Goal: Task Accomplishment & Management: Manage account settings

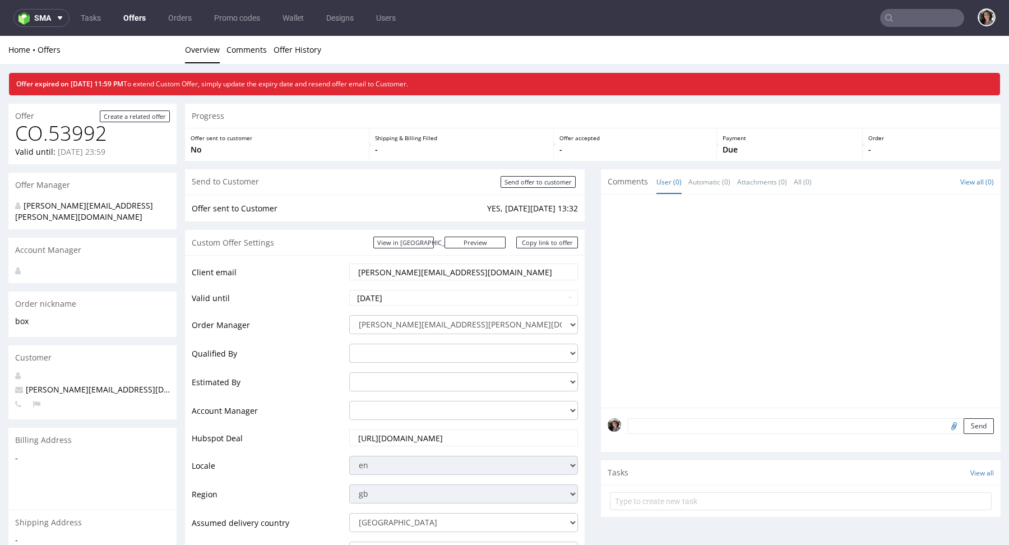
click at [113, 14] on ul "Tasks Offers Orders Promo codes Wallet Designs Users" at bounding box center [239, 18] width 338 height 18
click at [126, 21] on link "Offers" at bounding box center [135, 18] width 36 height 18
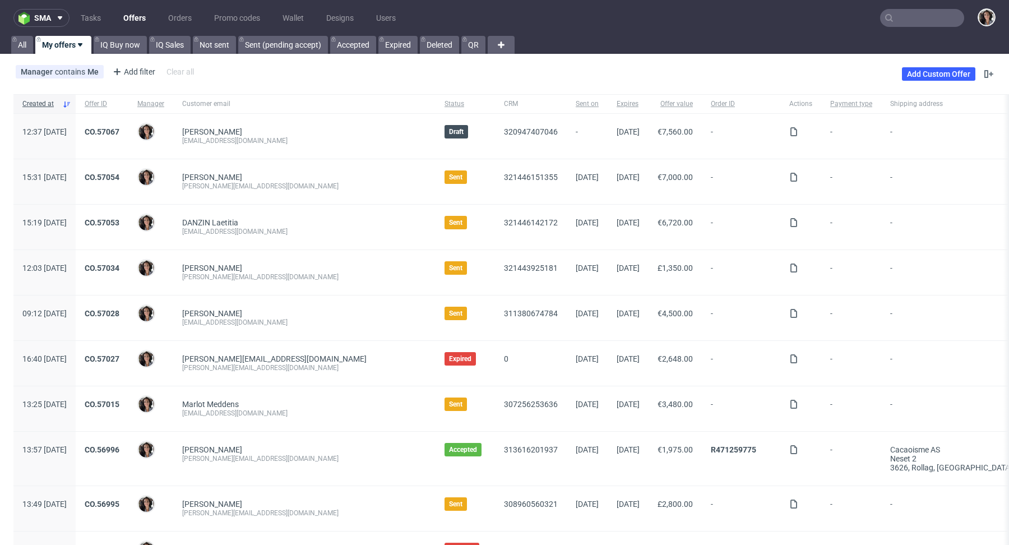
click at [507, 103] on span "CRM" at bounding box center [531, 104] width 54 height 10
click at [504, 103] on span "CRM" at bounding box center [531, 104] width 54 height 10
click at [576, 103] on span "Sent on" at bounding box center [587, 104] width 23 height 10
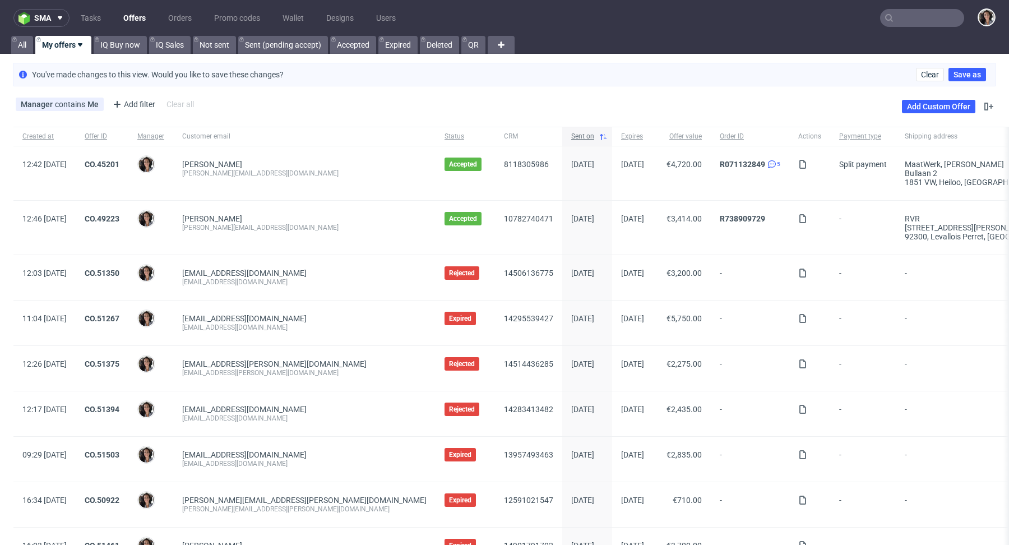
click at [571, 132] on span "Sent on" at bounding box center [582, 137] width 23 height 10
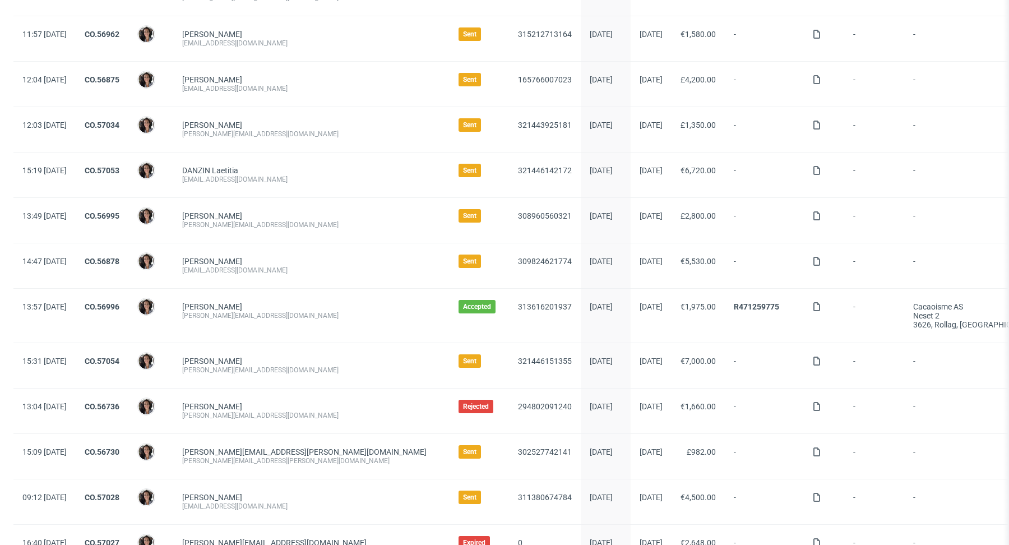
scroll to position [174, 0]
click at [119, 261] on link "CO.56878" at bounding box center [102, 262] width 35 height 9
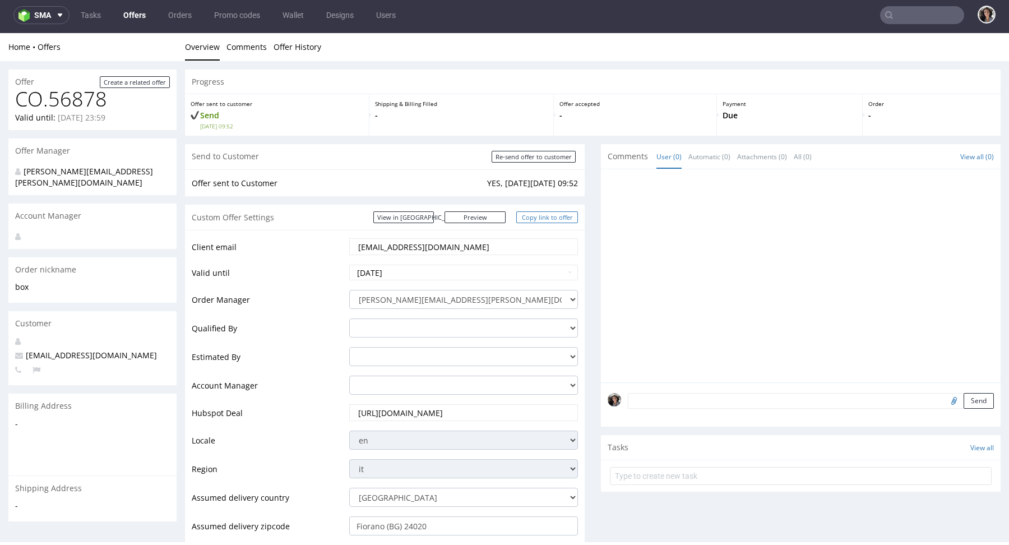
click at [552, 217] on link "Copy link to offer" at bounding box center [548, 217] width 62 height 12
click at [547, 158] on input "Re-send offer to customer" at bounding box center [534, 157] width 84 height 12
type input "In progress..."
click at [434, 219] on link "View in [GEOGRAPHIC_DATA]" at bounding box center [404, 217] width 61 height 12
click at [551, 219] on link "Copy link to offer" at bounding box center [548, 217] width 62 height 12
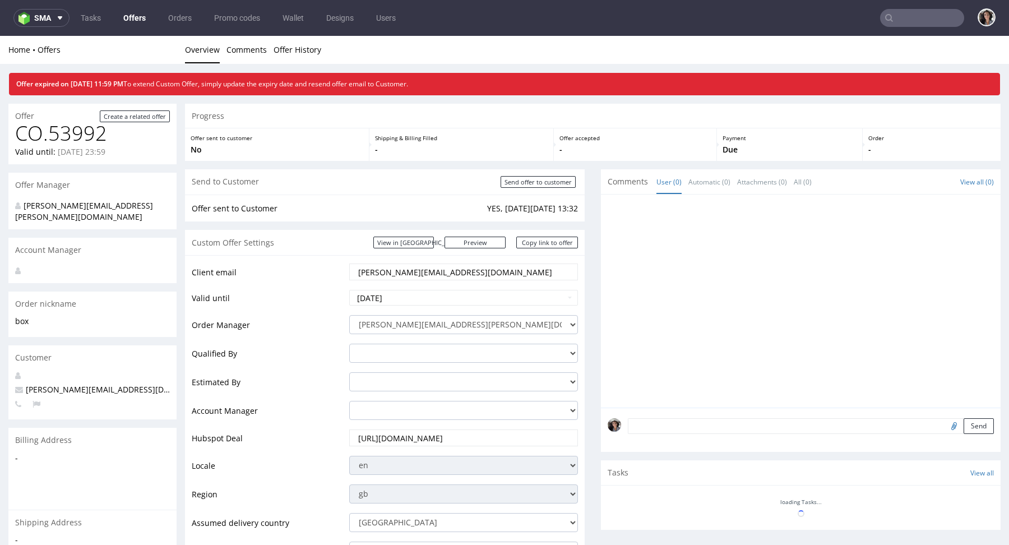
click at [893, 22] on input "text" at bounding box center [922, 18] width 84 height 18
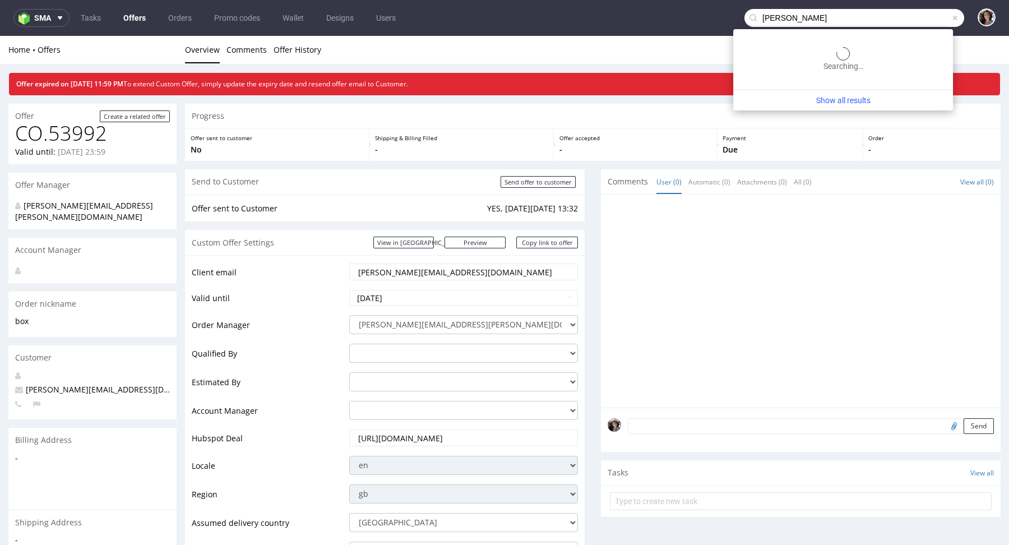
type input "tibor"
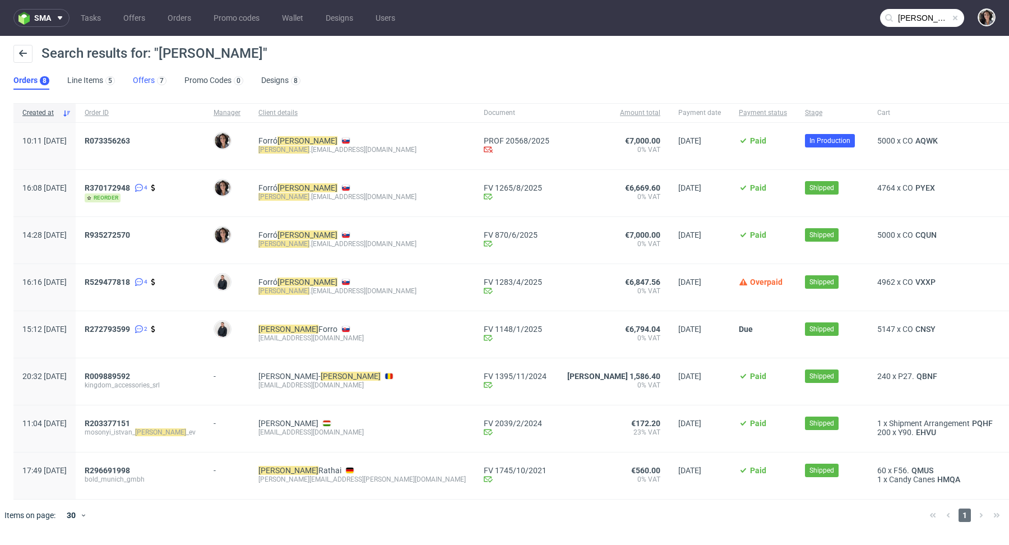
click at [142, 78] on link "Offers 7" at bounding box center [150, 81] width 34 height 18
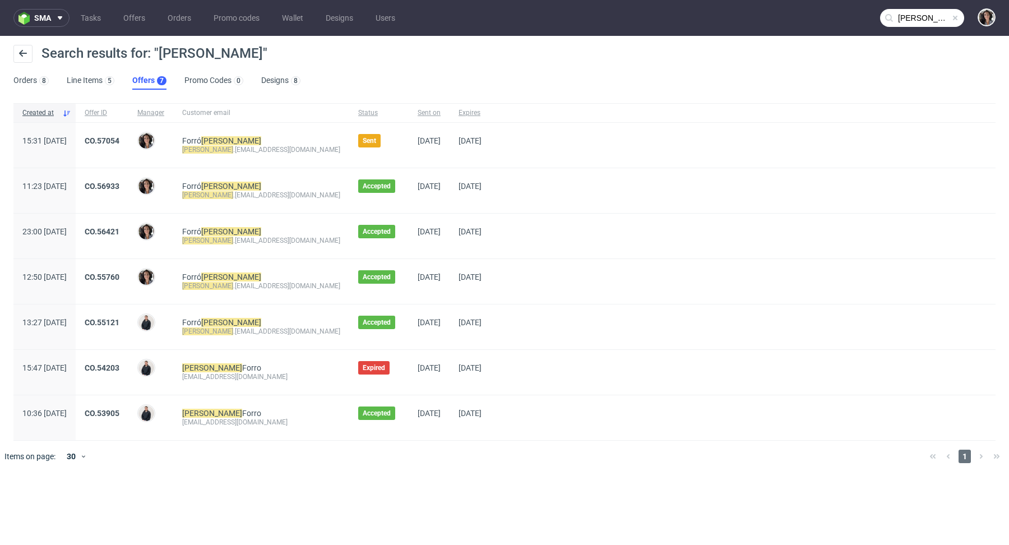
click at [128, 134] on div "CO.57054" at bounding box center [102, 145] width 53 height 45
click at [119, 139] on link "CO.57054" at bounding box center [102, 140] width 35 height 9
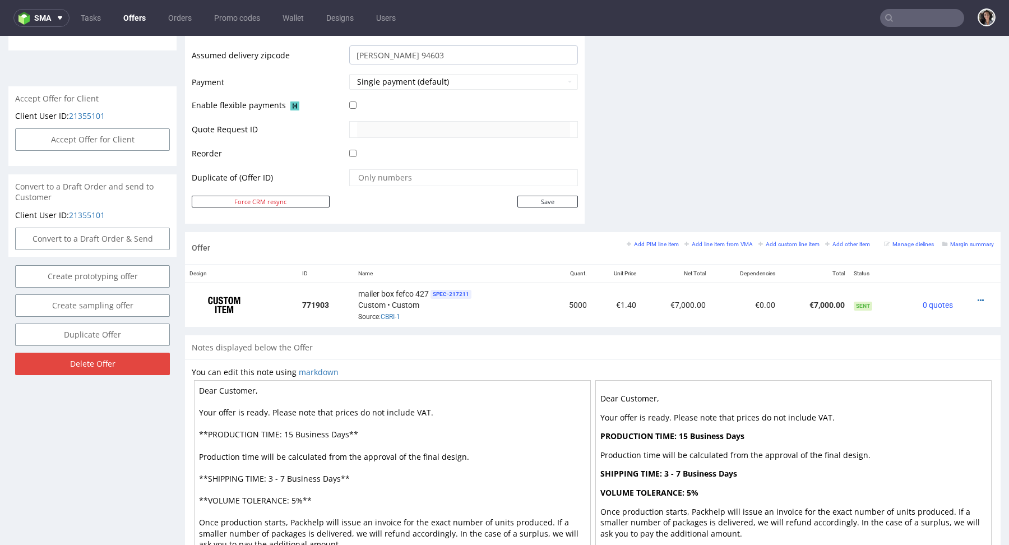
scroll to position [546, 0]
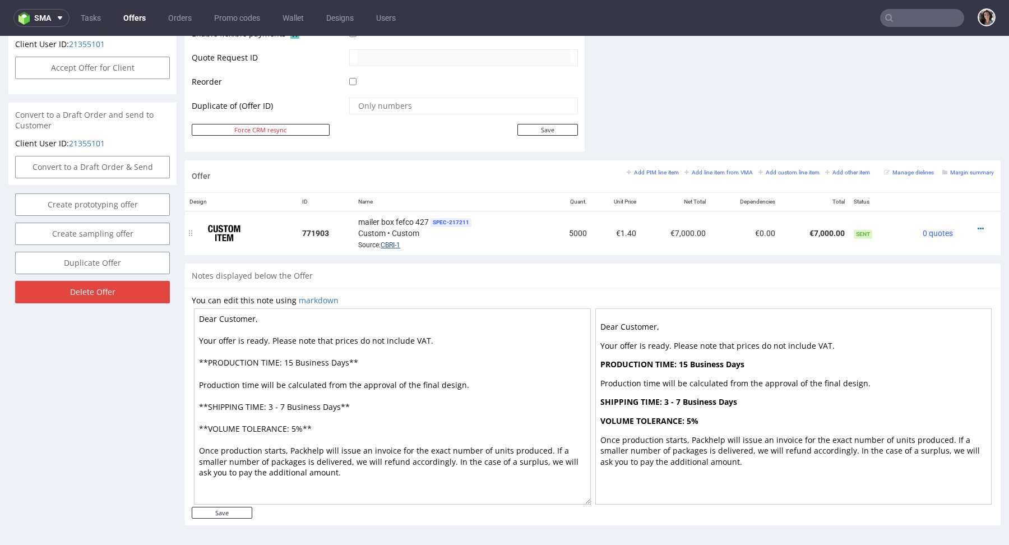
click at [395, 242] on link "CBRI-1" at bounding box center [391, 245] width 20 height 8
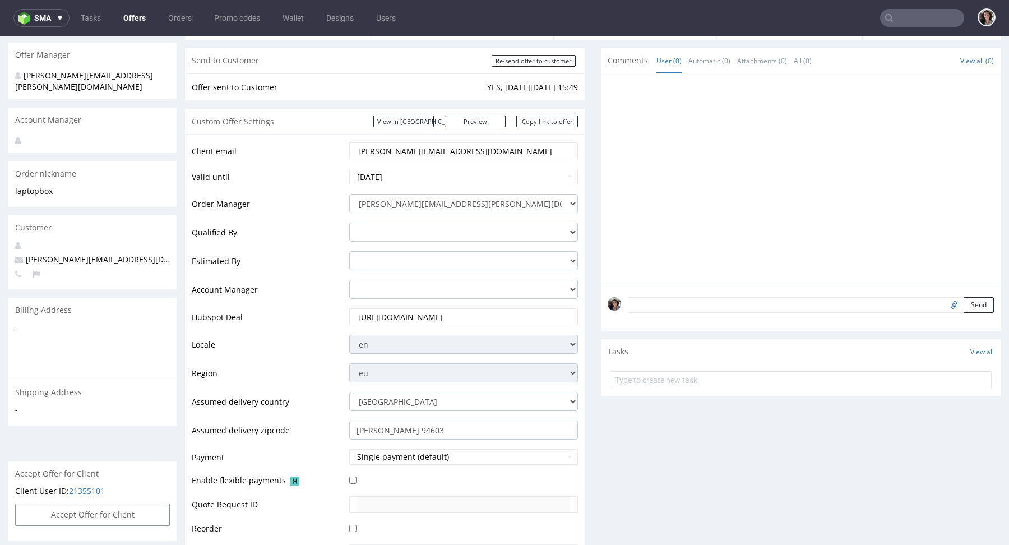
scroll to position [35, 0]
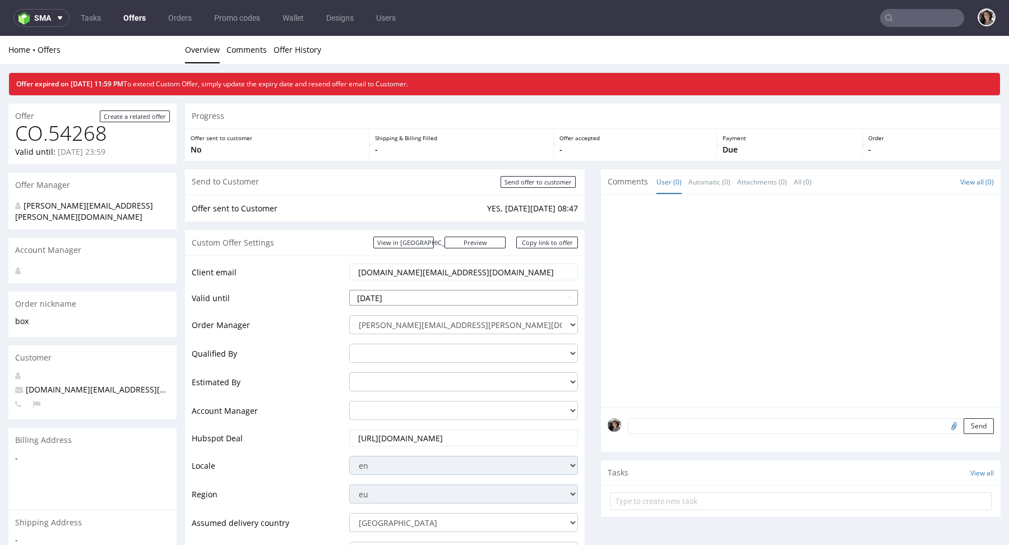
click at [440, 294] on input "2025-10-05" at bounding box center [463, 298] width 229 height 16
drag, startPoint x: 376, startPoint y: 214, endPoint x: 446, endPoint y: 216, distance: 70.7
click at [447, 217] on tr "5 6 7 8 9 10 11" at bounding box center [410, 213] width 119 height 17
click at [356, 227] on td "12" at bounding box center [359, 230] width 17 height 17
type input "2025-10-12"
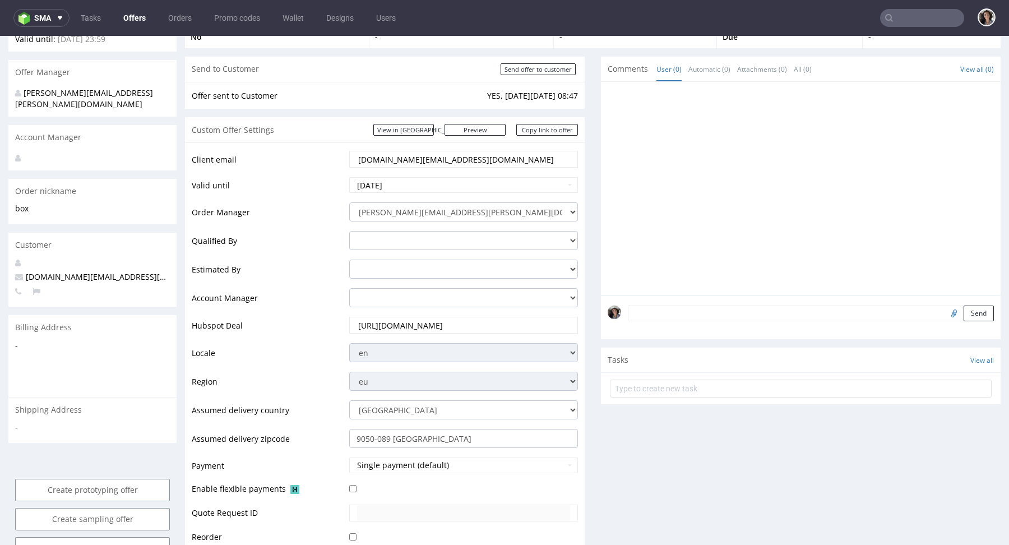
scroll to position [279, 0]
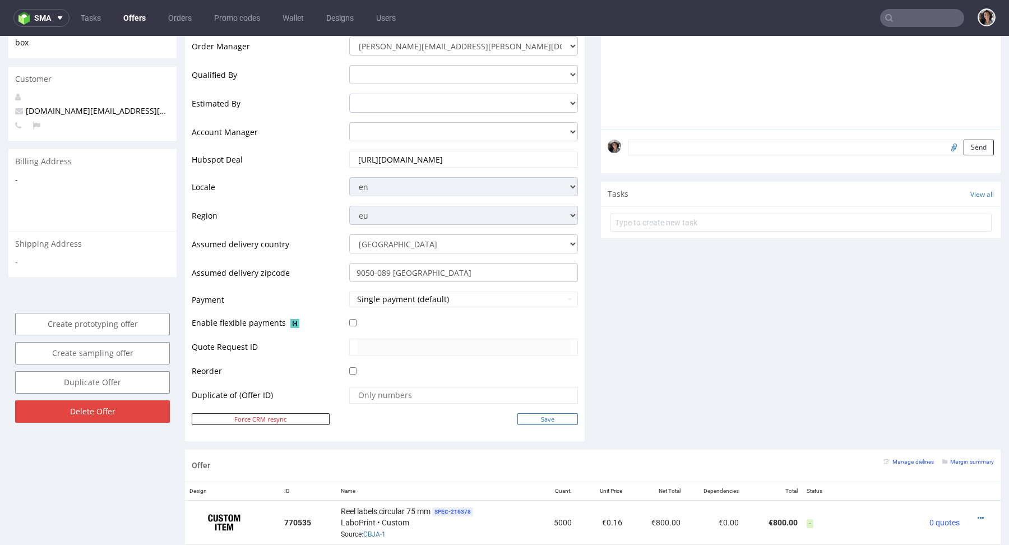
click at [536, 419] on input "Save" at bounding box center [548, 419] width 61 height 12
type input "In progress..."
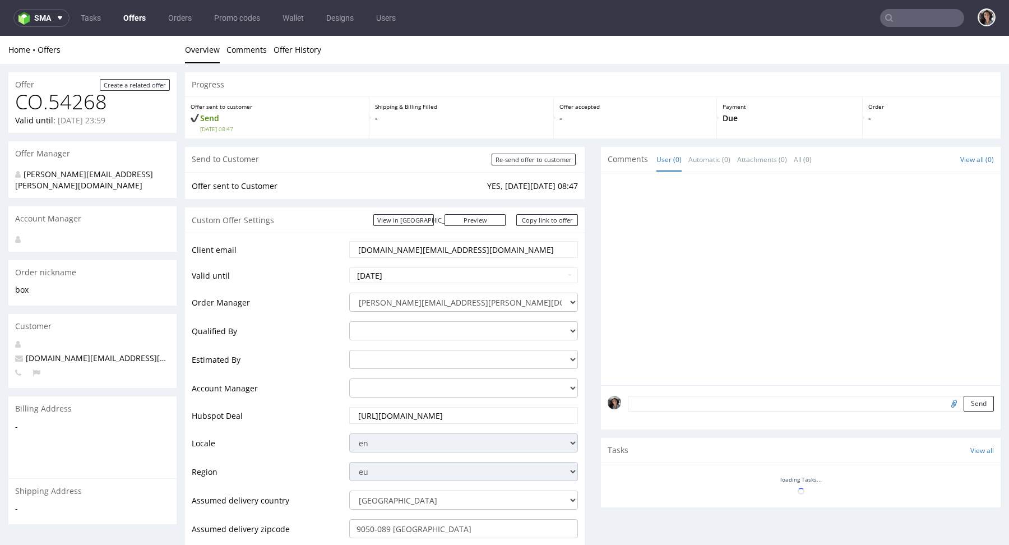
scroll to position [0, 0]
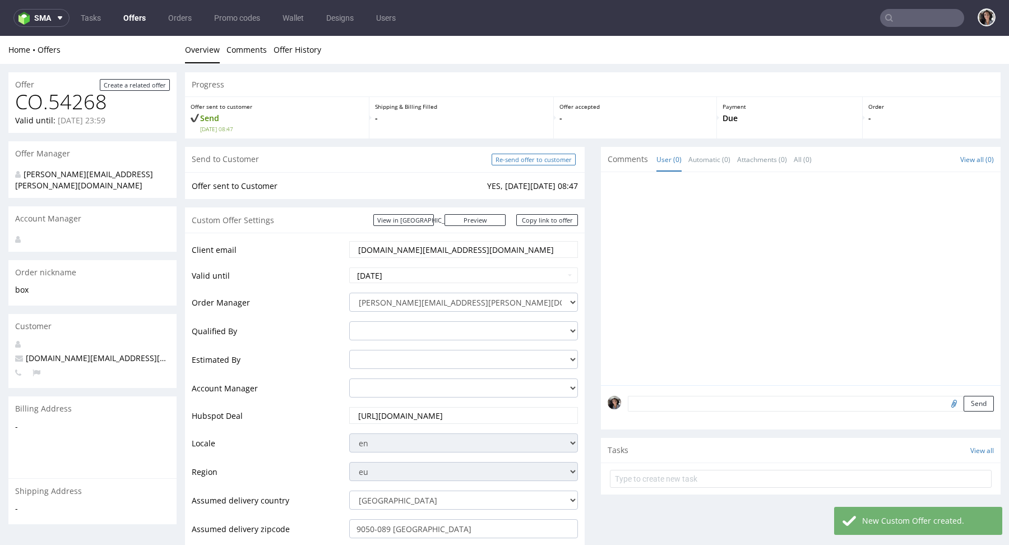
click at [543, 162] on input "Re-send offer to customer" at bounding box center [534, 160] width 84 height 12
type input "In progress..."
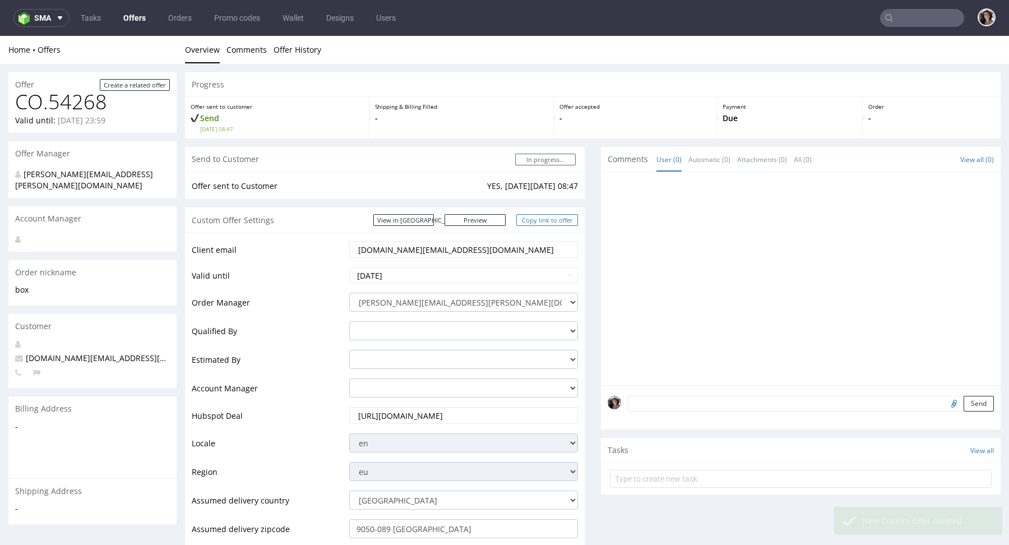
click at [544, 218] on link "Copy link to offer" at bounding box center [548, 220] width 62 height 12
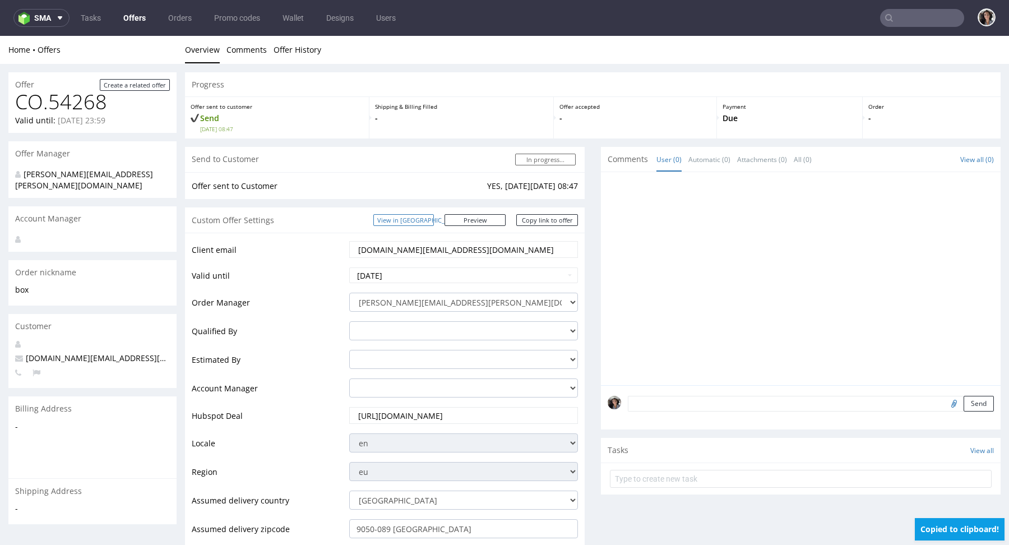
click at [434, 215] on link "View in [GEOGRAPHIC_DATA]" at bounding box center [404, 220] width 61 height 12
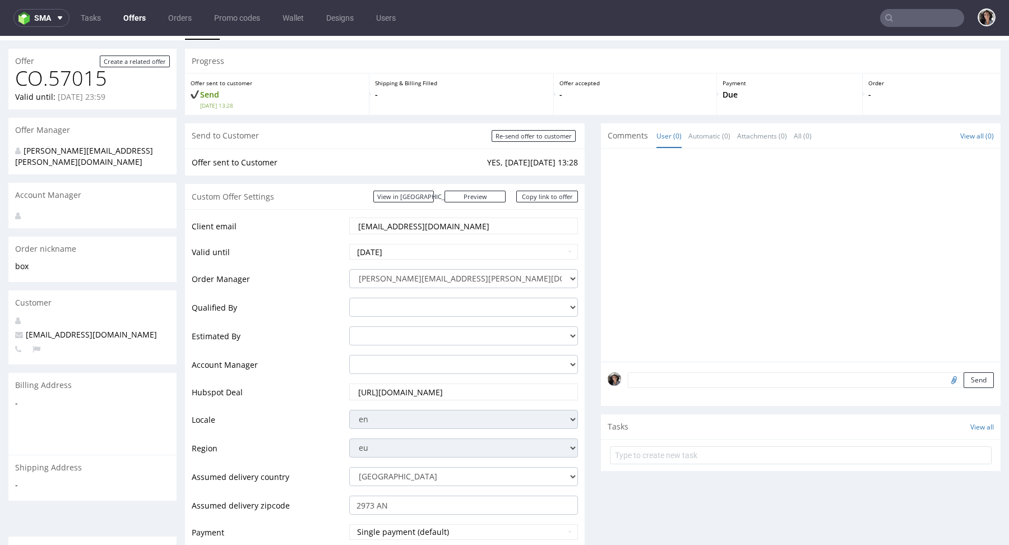
scroll to position [473, 0]
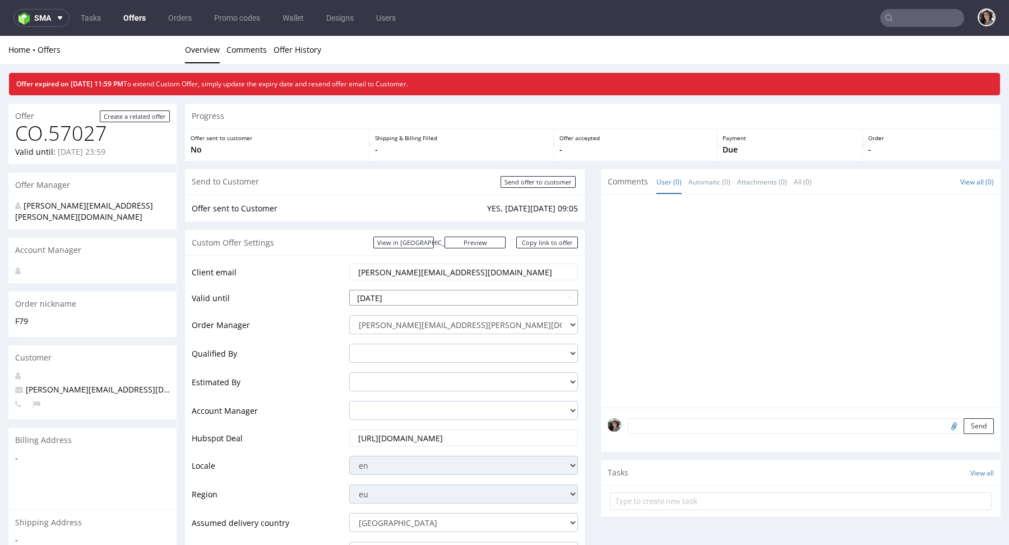
click at [391, 295] on input "2025-10-05" at bounding box center [463, 298] width 229 height 16
click at [353, 224] on td "12" at bounding box center [359, 230] width 17 height 17
type input "2025-10-12"
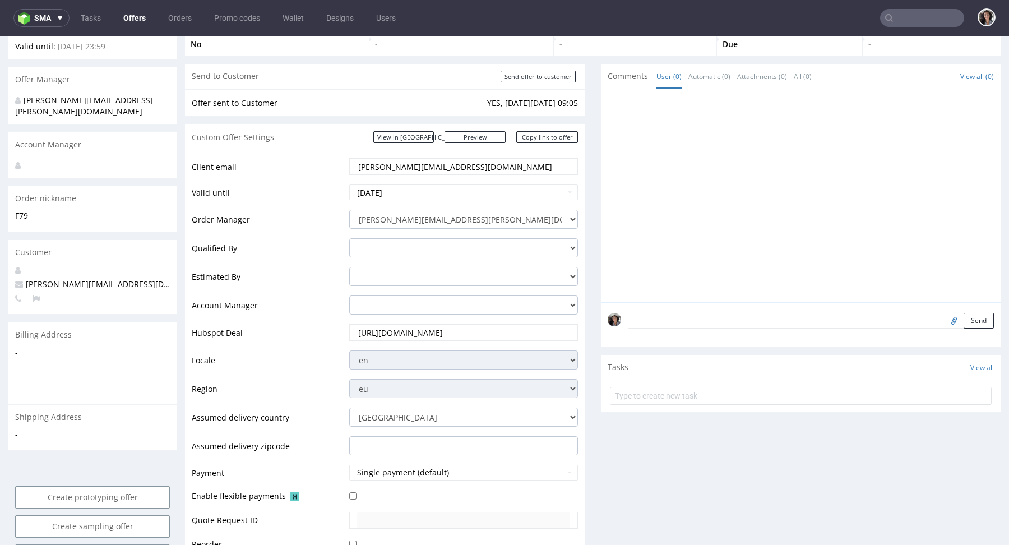
scroll to position [208, 0]
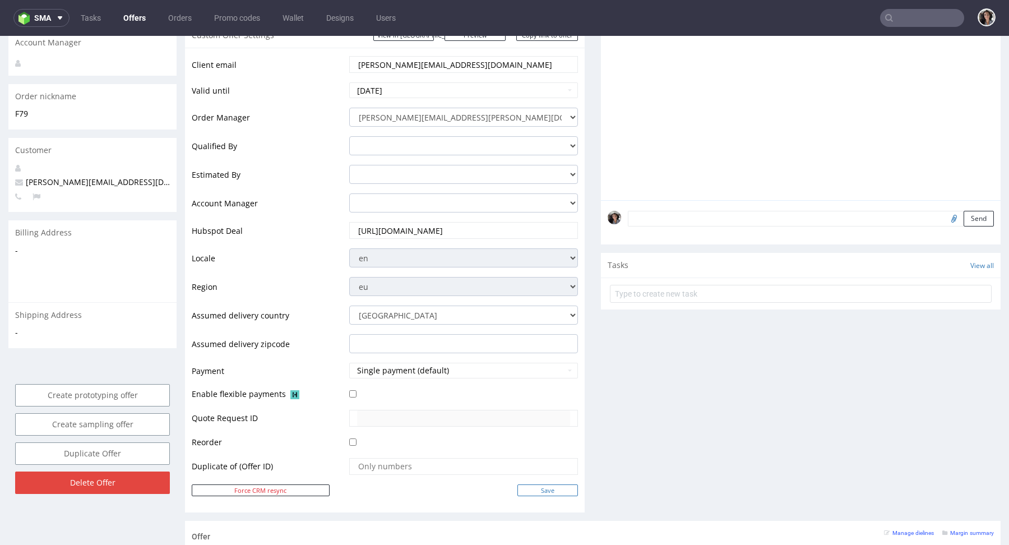
click at [552, 486] on input "Save" at bounding box center [548, 491] width 61 height 12
type input "In progress..."
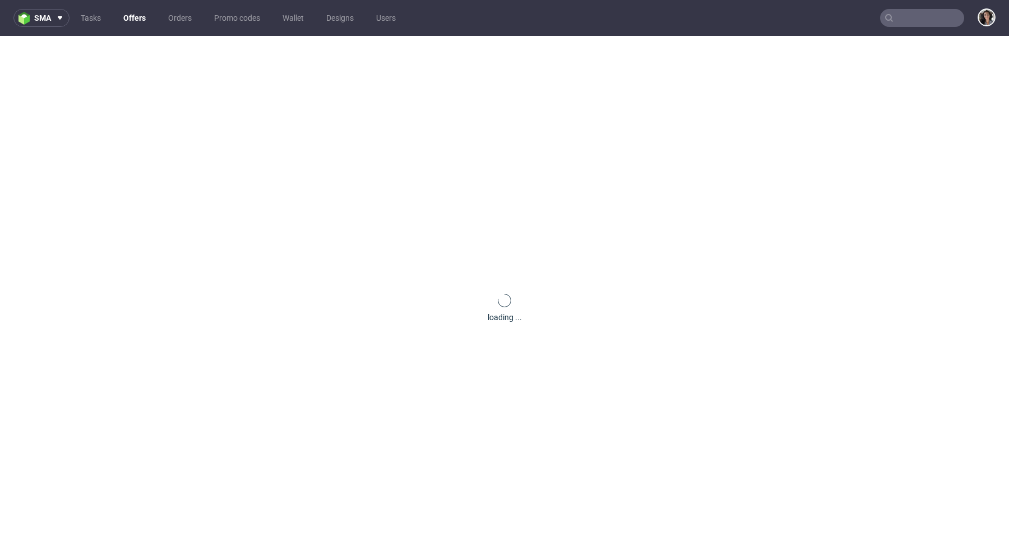
scroll to position [0, 0]
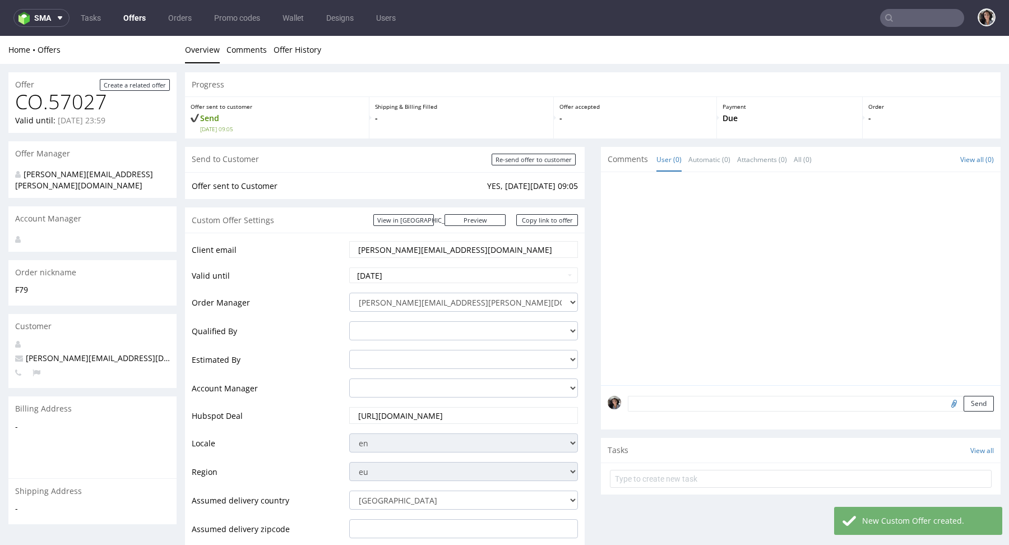
click at [551, 226] on div "Custom Offer Settings View in Hubspot Preview https://packhelp.com/packhelp-plu…" at bounding box center [385, 220] width 400 height 25
click at [550, 221] on link "Copy link to offer" at bounding box center [548, 220] width 62 height 12
click at [552, 157] on input "Re-send offer to customer" at bounding box center [534, 160] width 84 height 12
type input "In progress..."
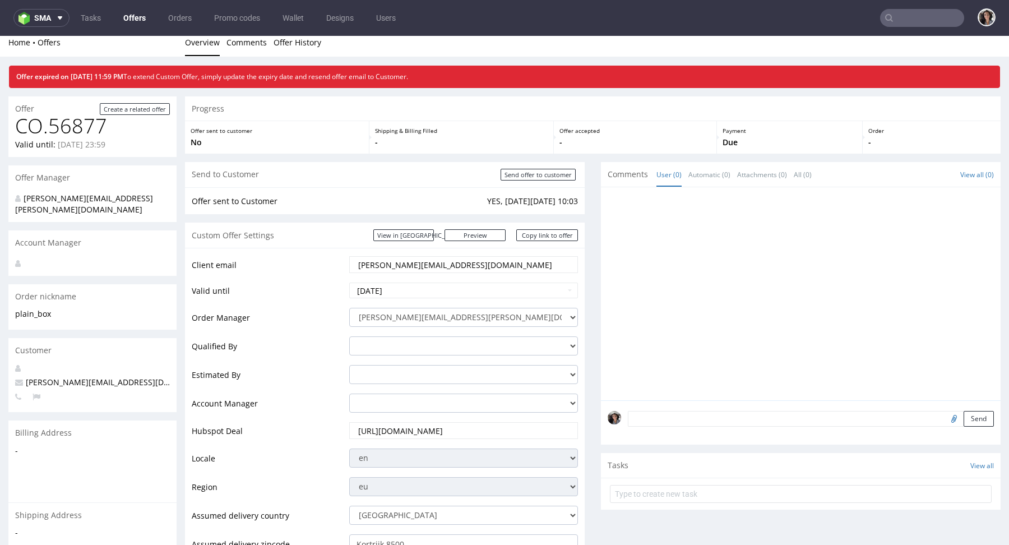
scroll to position [4, 0]
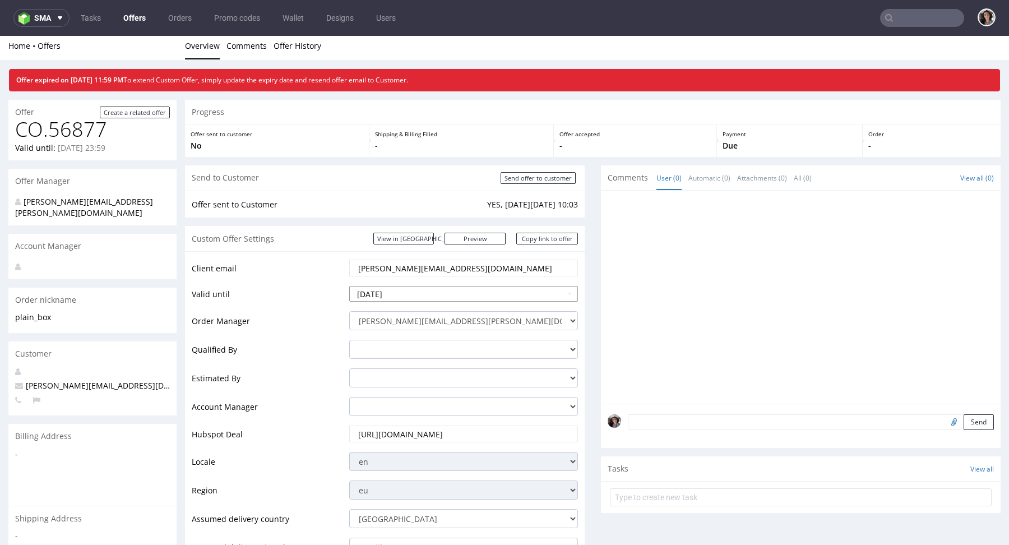
click at [430, 293] on input "[DATE]" at bounding box center [463, 294] width 229 height 16
click at [276, 331] on td "Order Manager" at bounding box center [269, 324] width 155 height 29
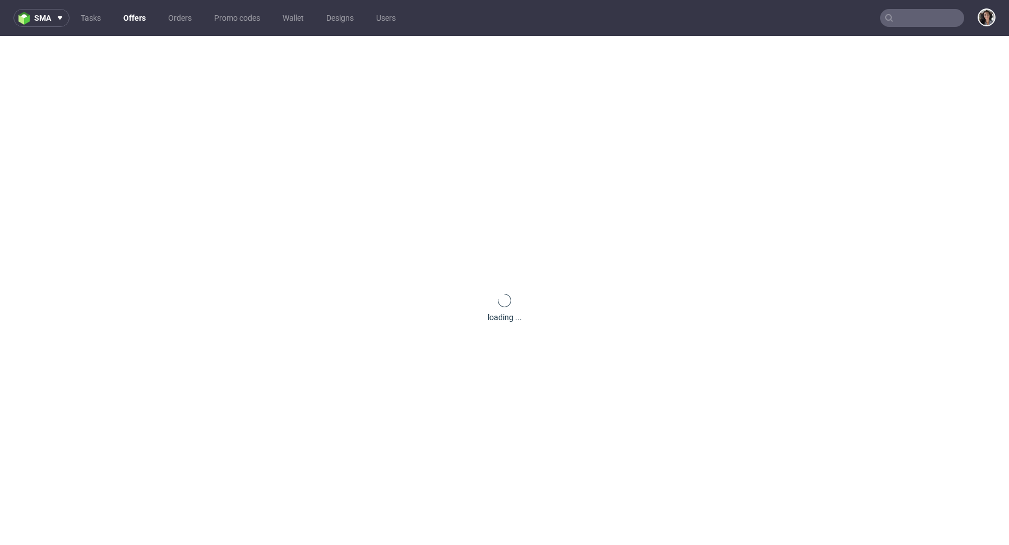
click at [920, 23] on input "text" at bounding box center [922, 18] width 84 height 18
paste input "[PERSON_NAME][EMAIL_ADDRESS][DOMAIN_NAME]"
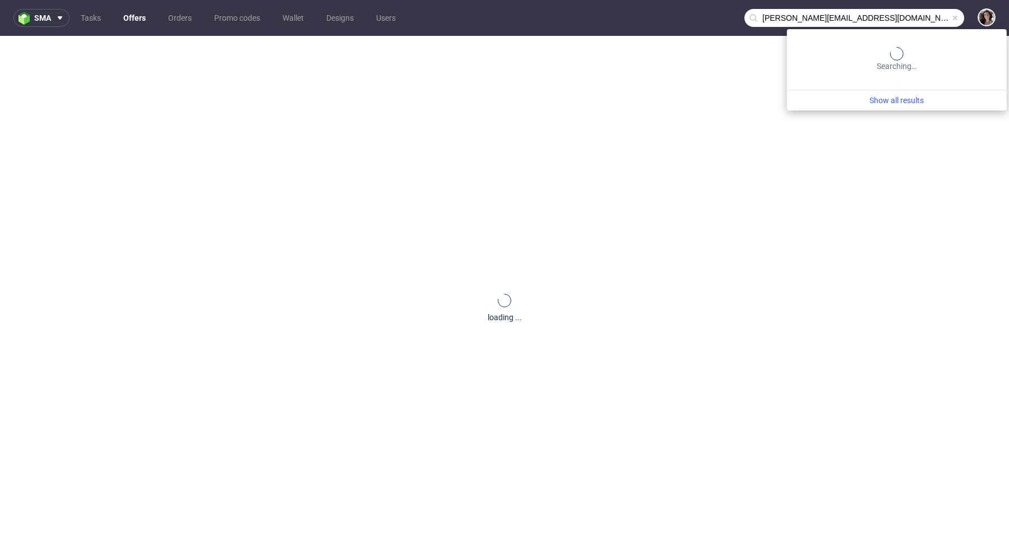
type input "[PERSON_NAME][EMAIL_ADDRESS][DOMAIN_NAME]"
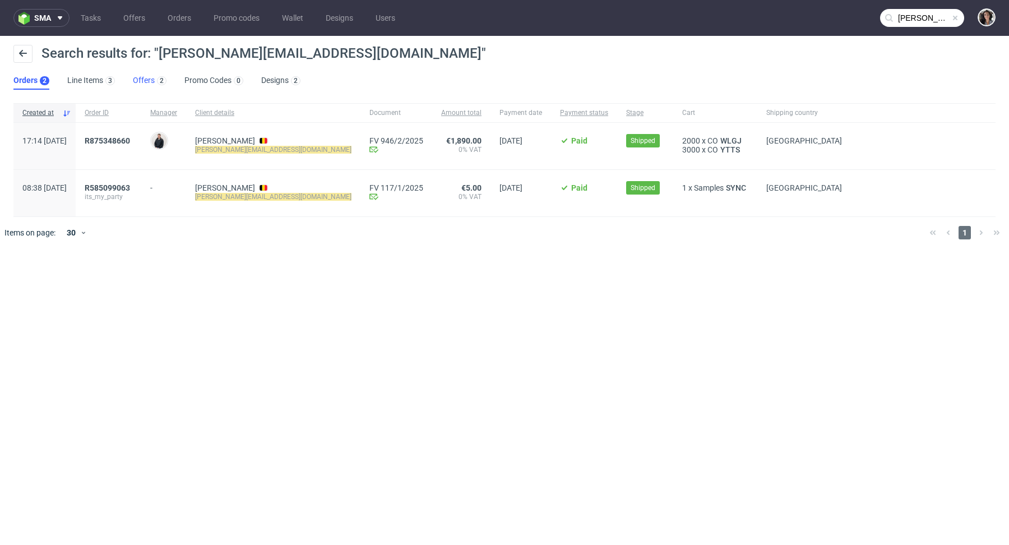
click at [140, 80] on link "Offers 2" at bounding box center [150, 81] width 34 height 18
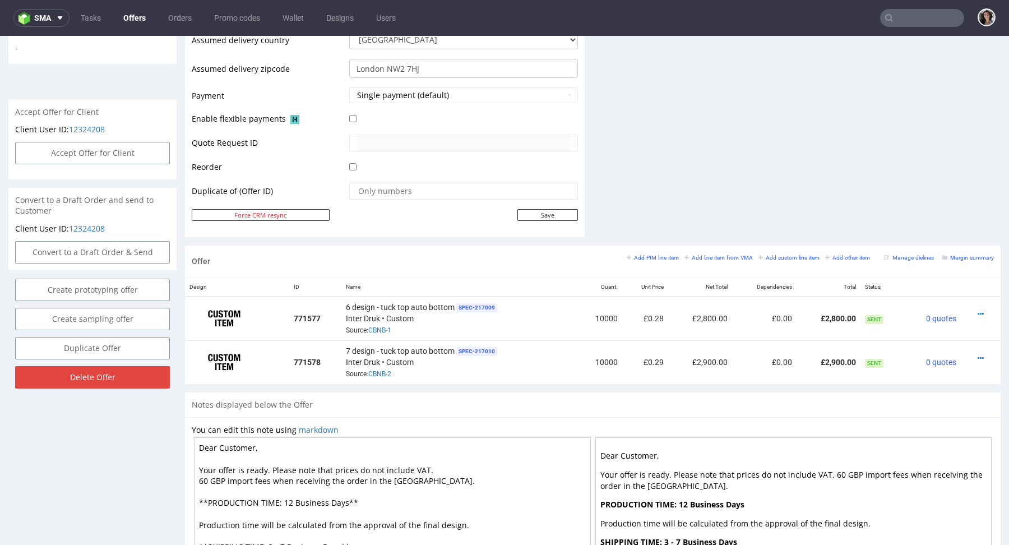
scroll to position [458, 0]
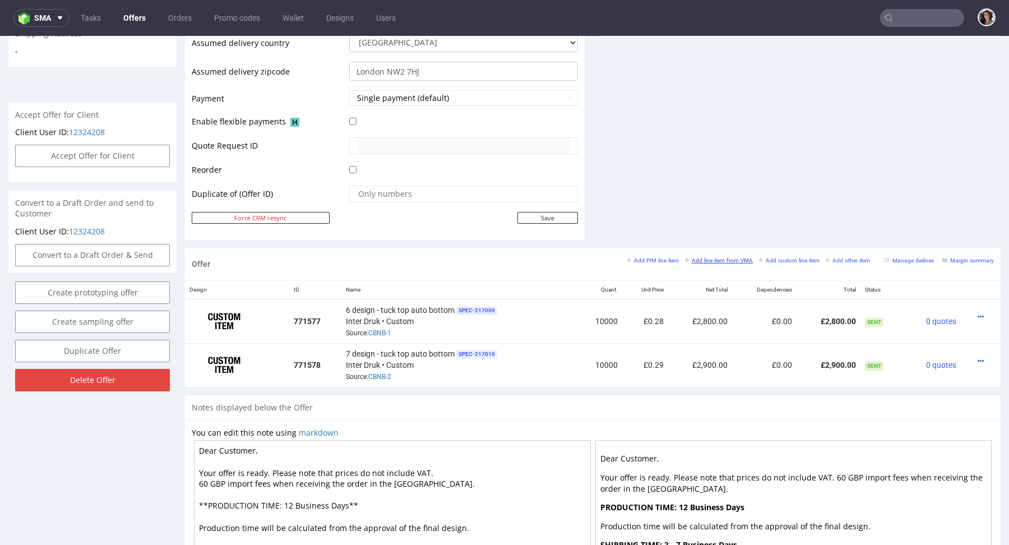
click at [706, 259] on small "Add line item from VMA" at bounding box center [719, 260] width 68 height 6
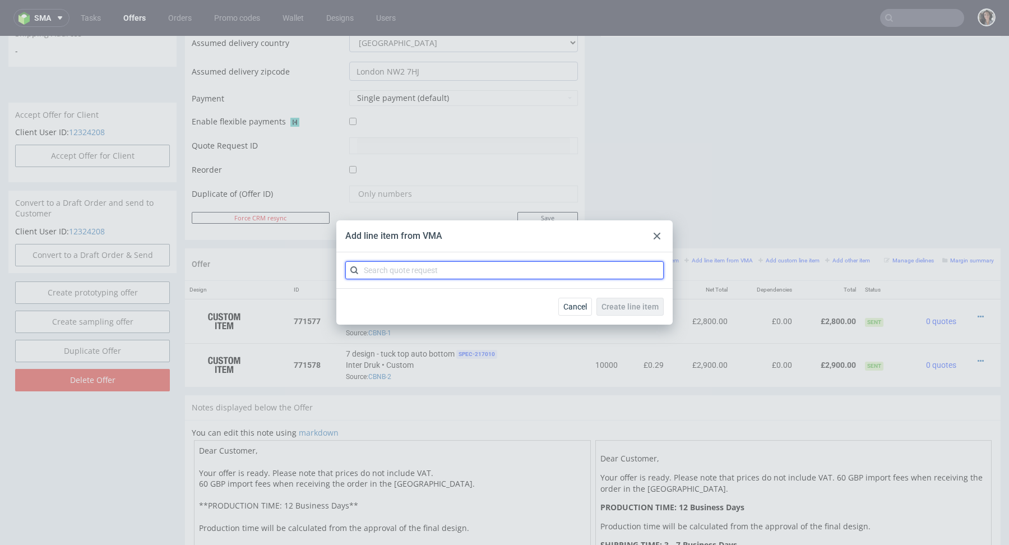
click at [490, 264] on input "text" at bounding box center [504, 270] width 319 height 18
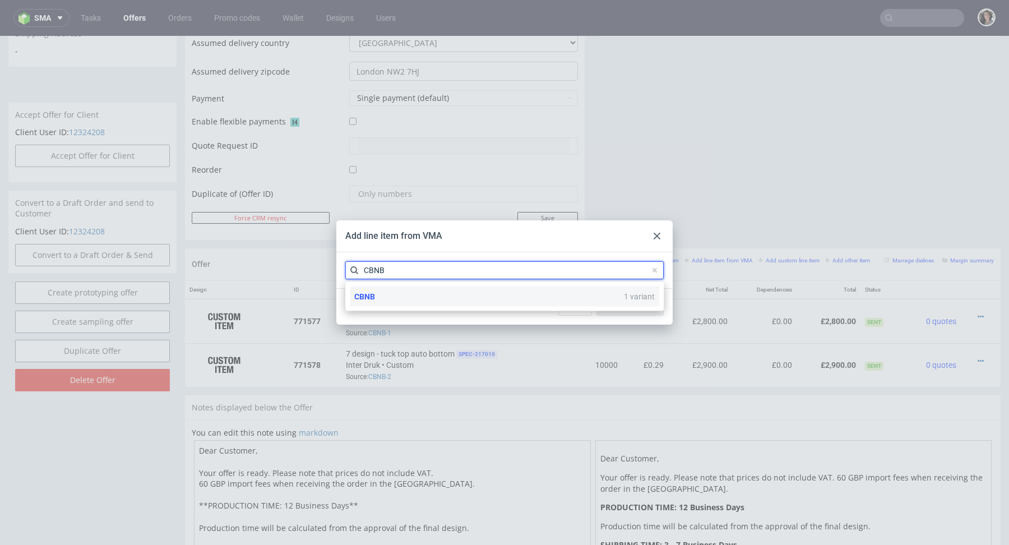
type input "CBNB"
click at [435, 294] on div "CBNB 1 variant" at bounding box center [505, 297] width 310 height 20
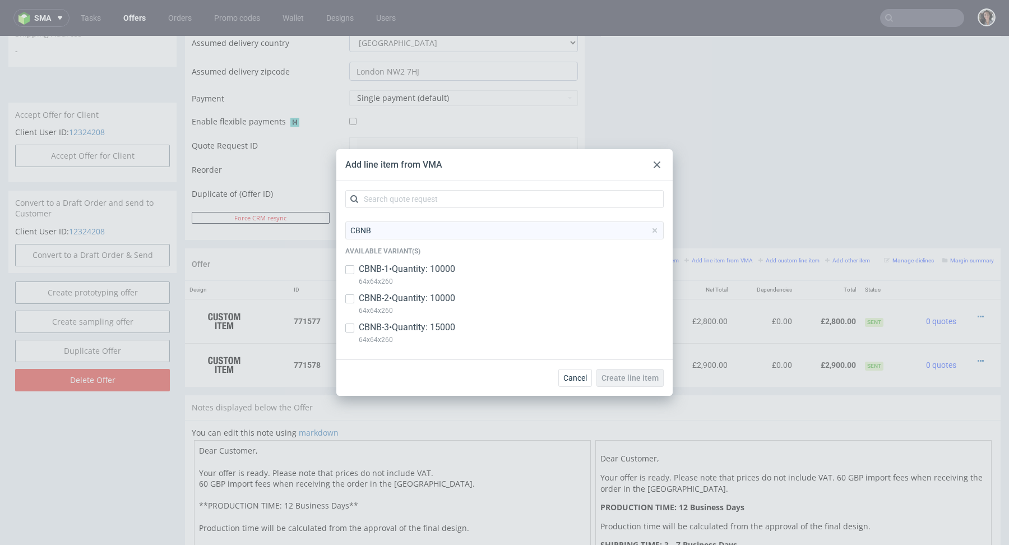
click at [393, 329] on p "CBNB-3 • Quantity: 15000" at bounding box center [407, 327] width 96 height 12
checkbox input "true"
click at [641, 377] on span "Create line item" at bounding box center [630, 378] width 57 height 8
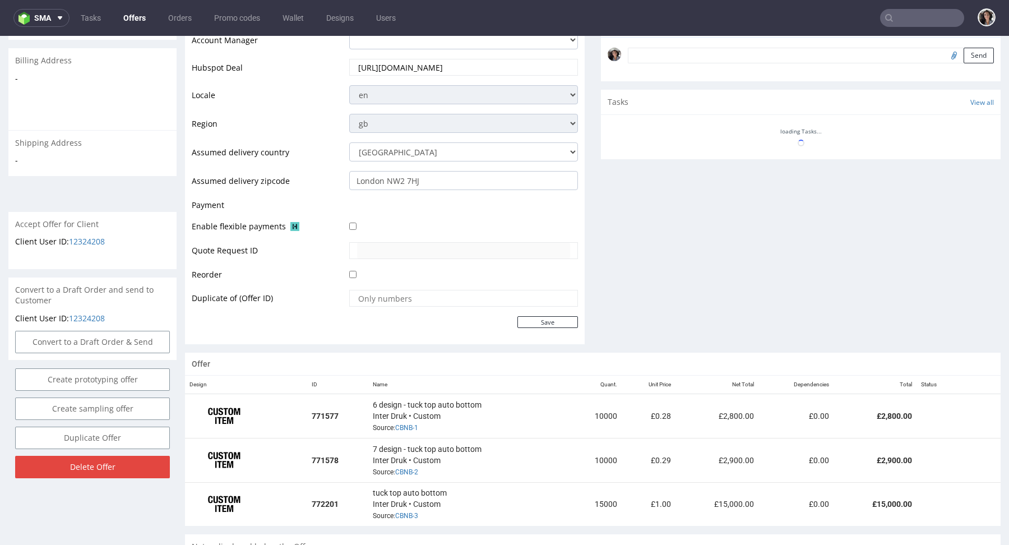
scroll to position [547, 0]
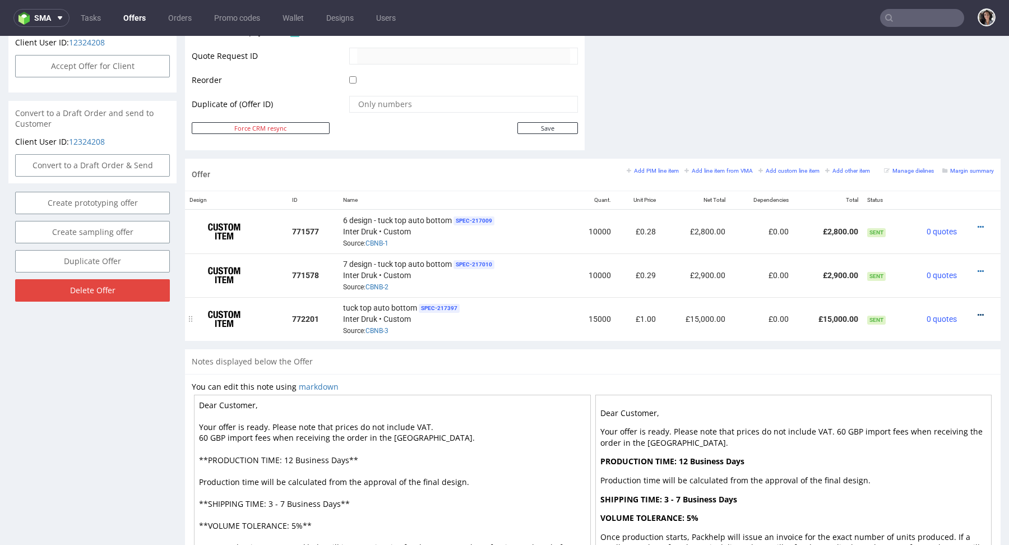
click at [978, 313] on icon at bounding box center [981, 315] width 6 height 8
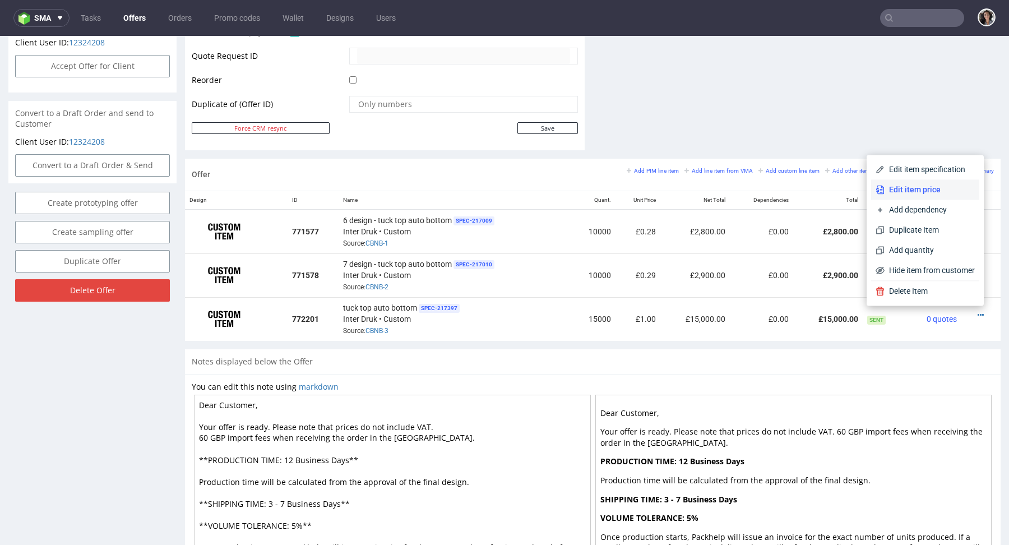
click at [921, 186] on span "Edit item price" at bounding box center [930, 189] width 90 height 11
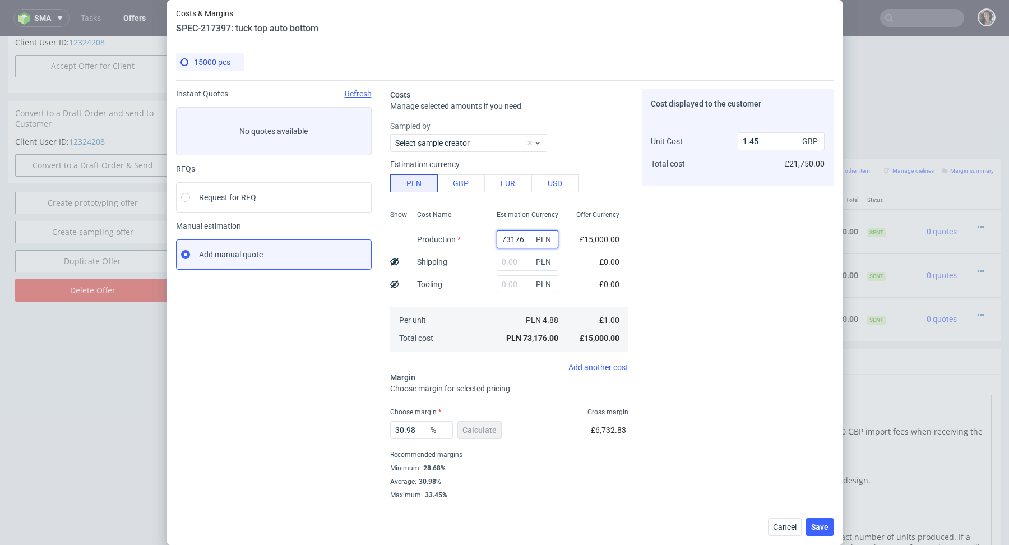
click at [508, 234] on input "73176" at bounding box center [528, 239] width 62 height 18
paste input "9900"
type input "9900"
type input "0.2"
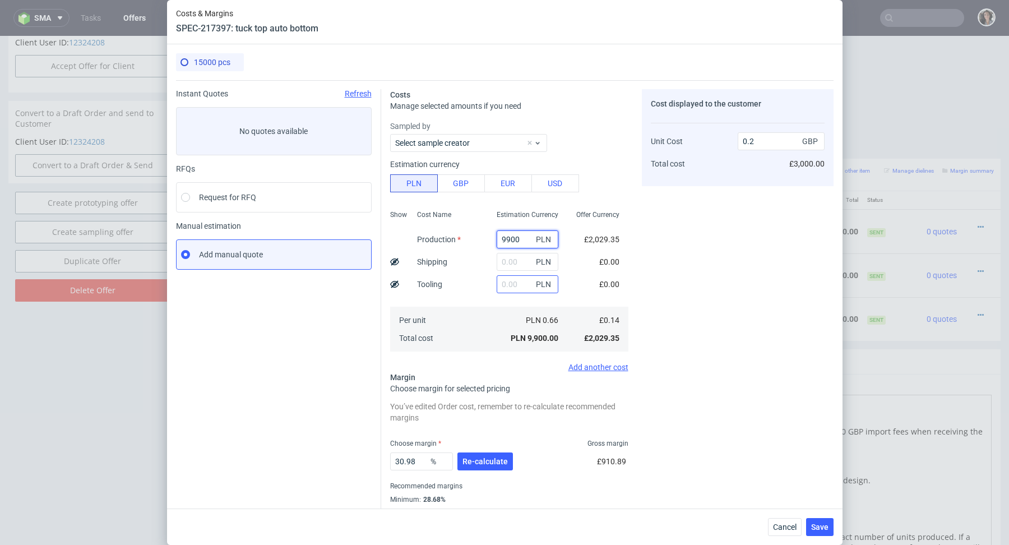
type input "9900"
click at [510, 289] on input "text" at bounding box center [528, 284] width 62 height 18
click at [475, 463] on span "Re-calculate" at bounding box center [485, 462] width 45 height 8
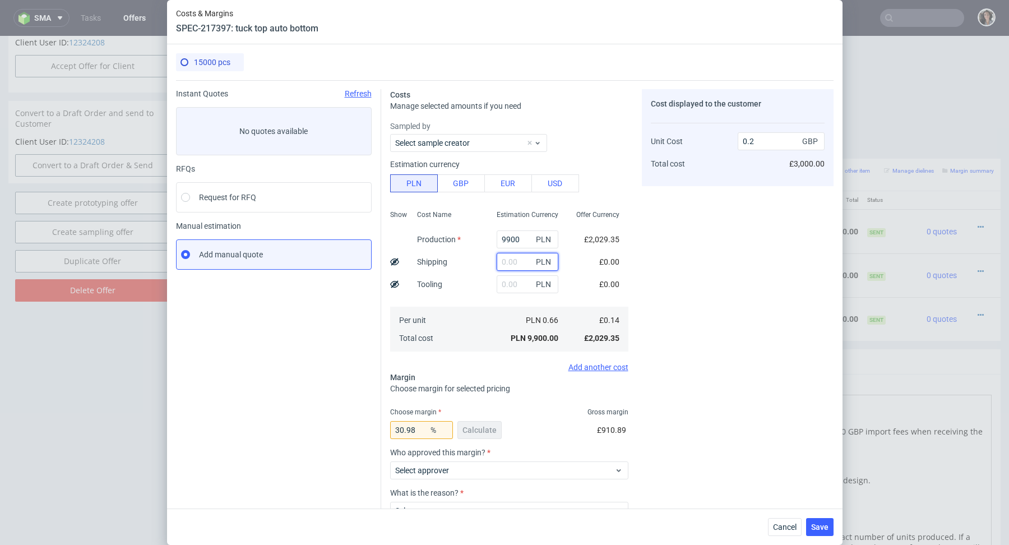
click at [521, 261] on input "text" at bounding box center [528, 262] width 62 height 18
paste input "1 247,69"
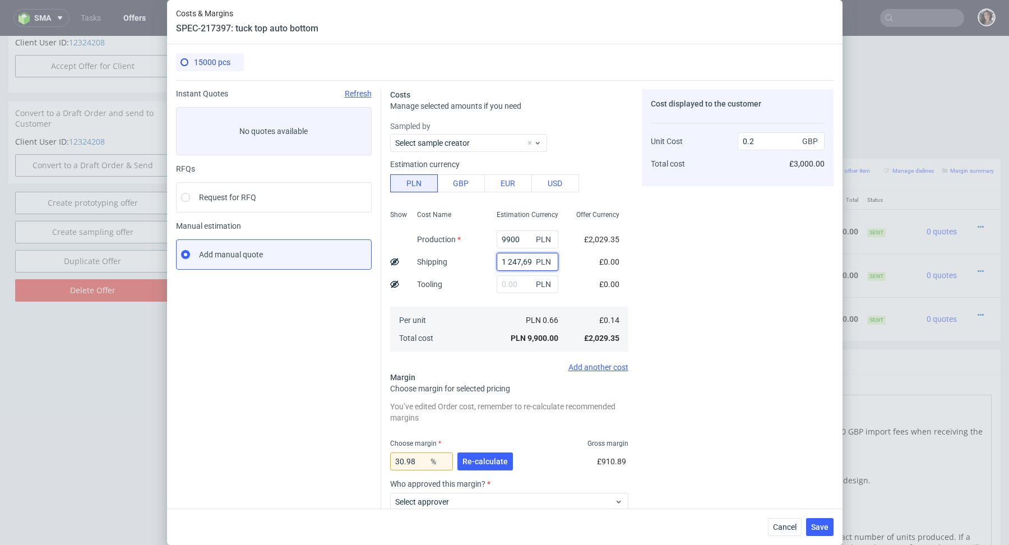
click at [508, 258] on input "1 247,69" at bounding box center [528, 262] width 62 height 18
type input "1247.69"
type input "0.22"
type input "1247.69"
click at [482, 458] on span "Re-calculate" at bounding box center [485, 462] width 45 height 8
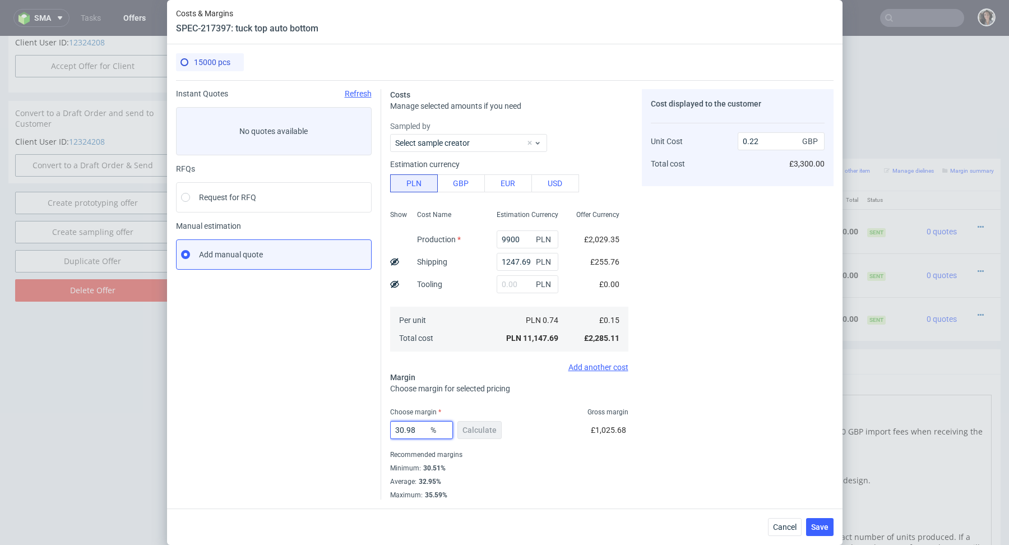
click at [414, 430] on input "30.98" at bounding box center [421, 430] width 63 height 18
type input "32"
type input "0.23"
type input "31"
type input "0.22"
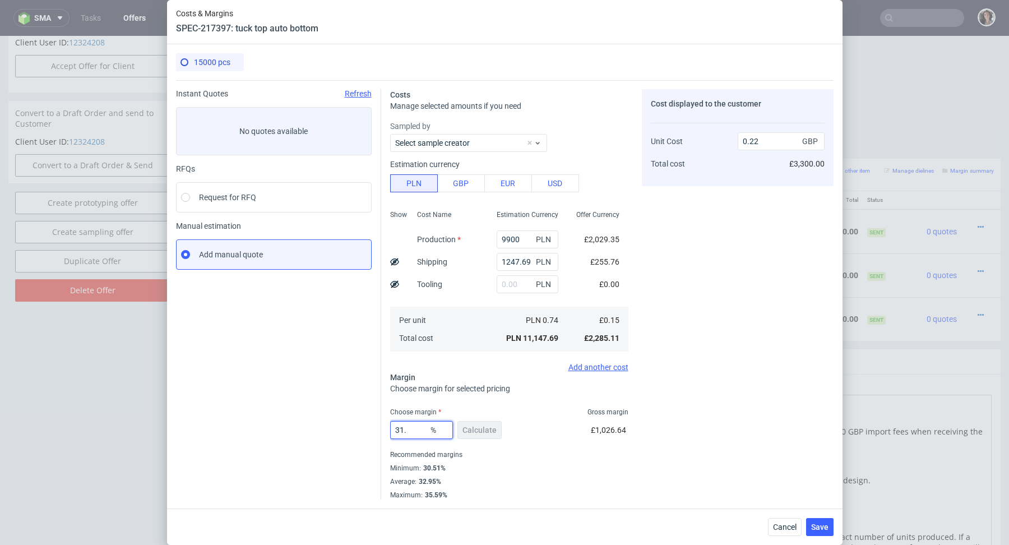
type input "31.9"
type input "0.23"
type input "31"
type input "0.22"
type input "31.4"
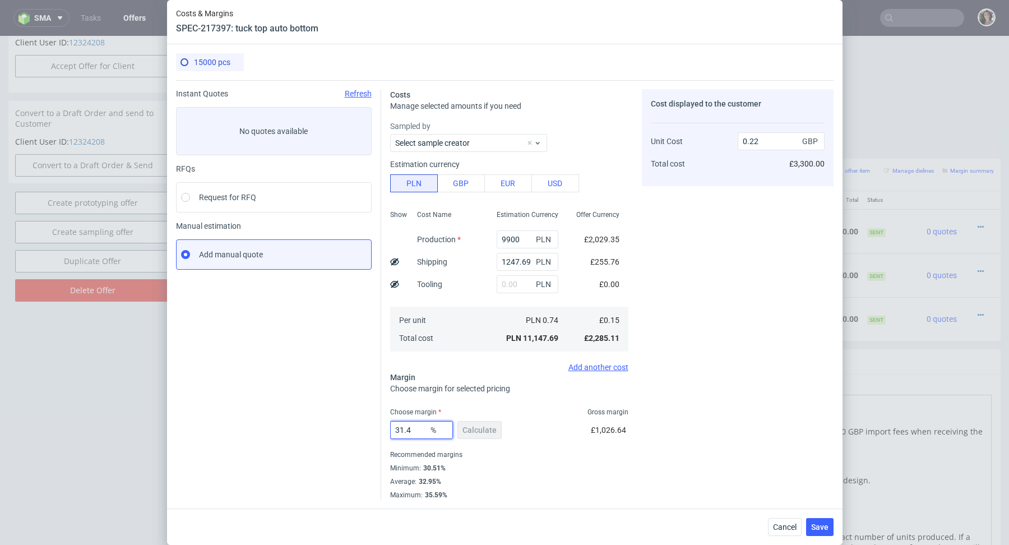
type input "0.23"
type input "31.3"
type input "0.22"
type input "314"
type input "-0.07"
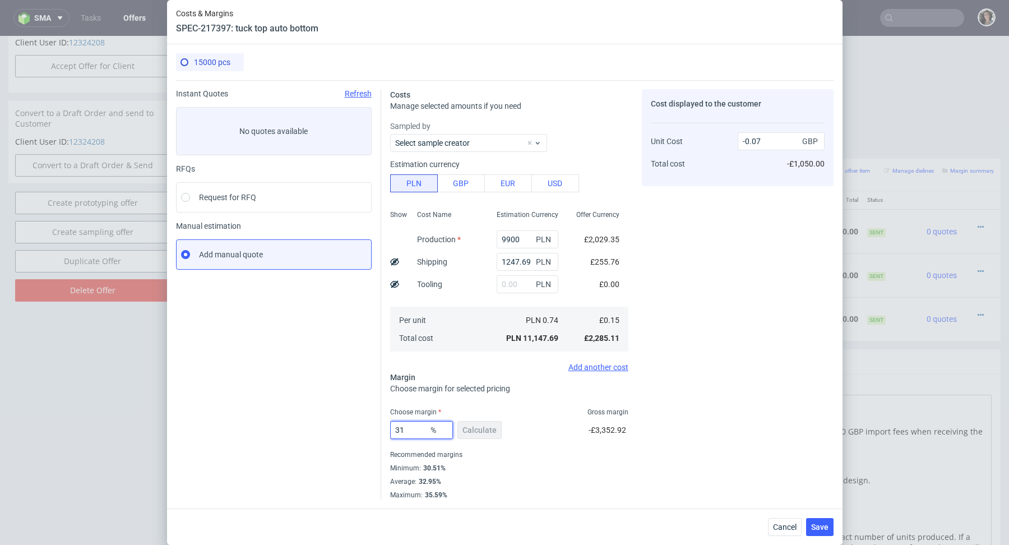
type input "31."
type input "0.22"
type input "31.4"
type input "0.23"
type input "31.39"
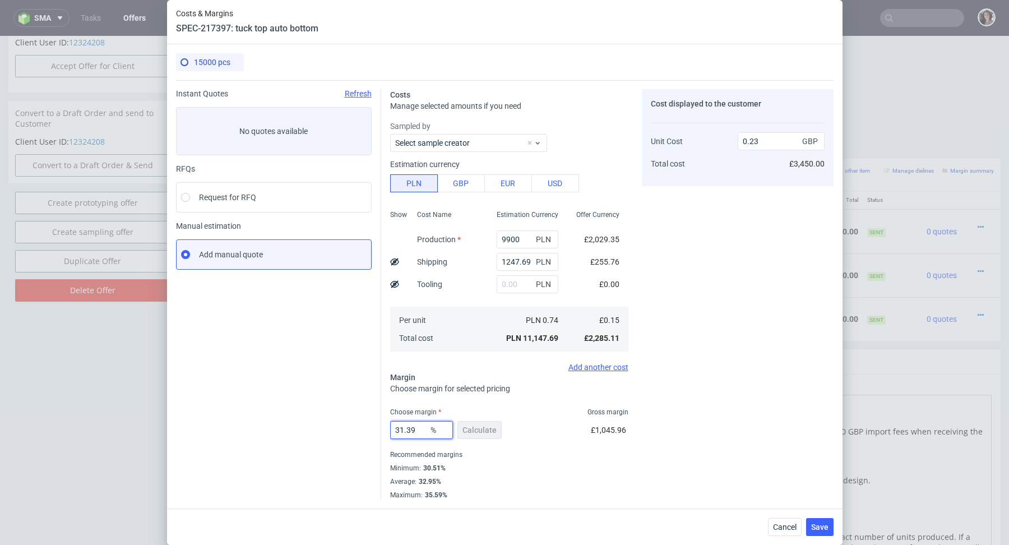
type input "0.22"
type input "31.39"
click at [611, 451] on div "Recommended margins" at bounding box center [509, 454] width 238 height 13
click at [824, 530] on span "Save" at bounding box center [819, 527] width 17 height 8
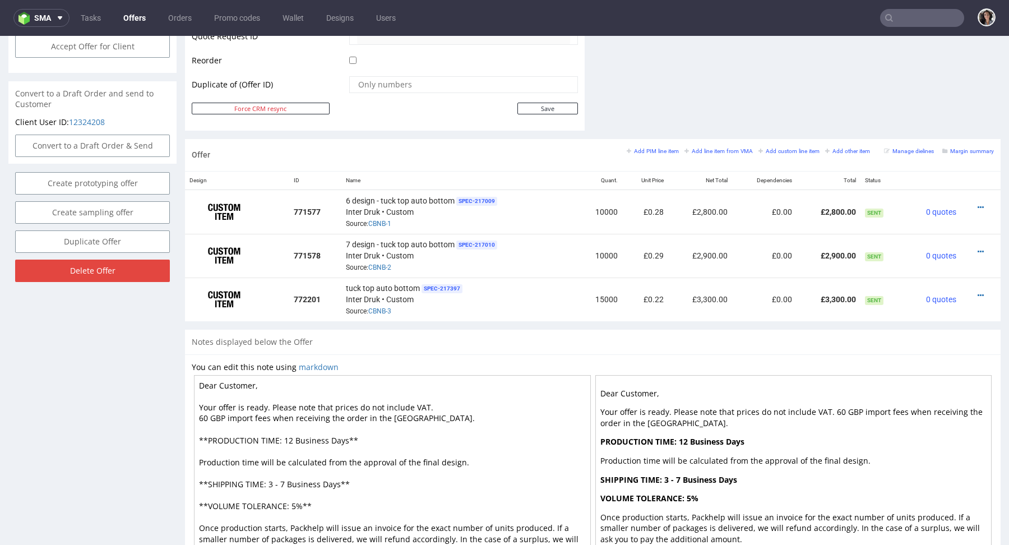
scroll to position [573, 0]
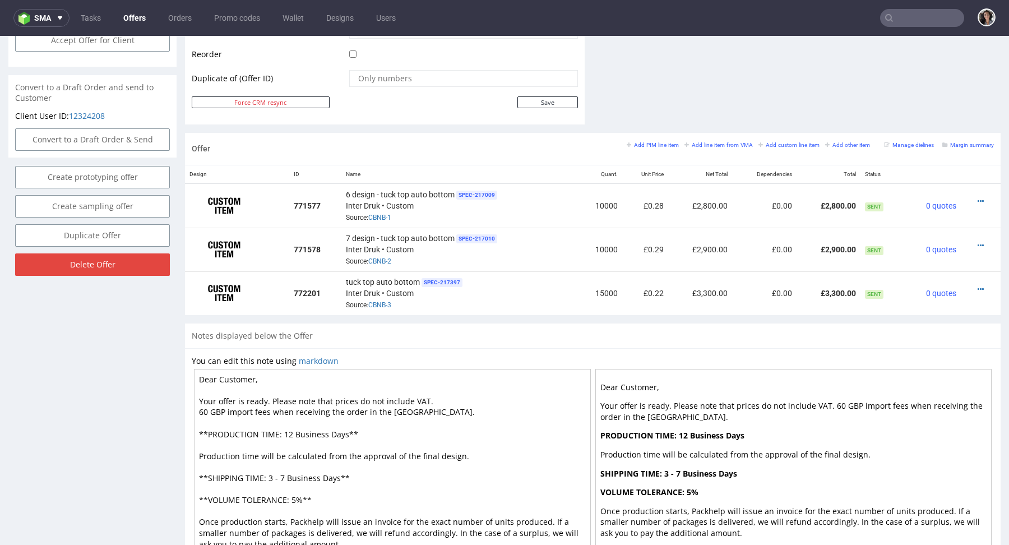
click at [289, 435] on textarea "Dear Customer, Your offer is ready. Please note that prices do not include VAT.…" at bounding box center [392, 467] width 397 height 196
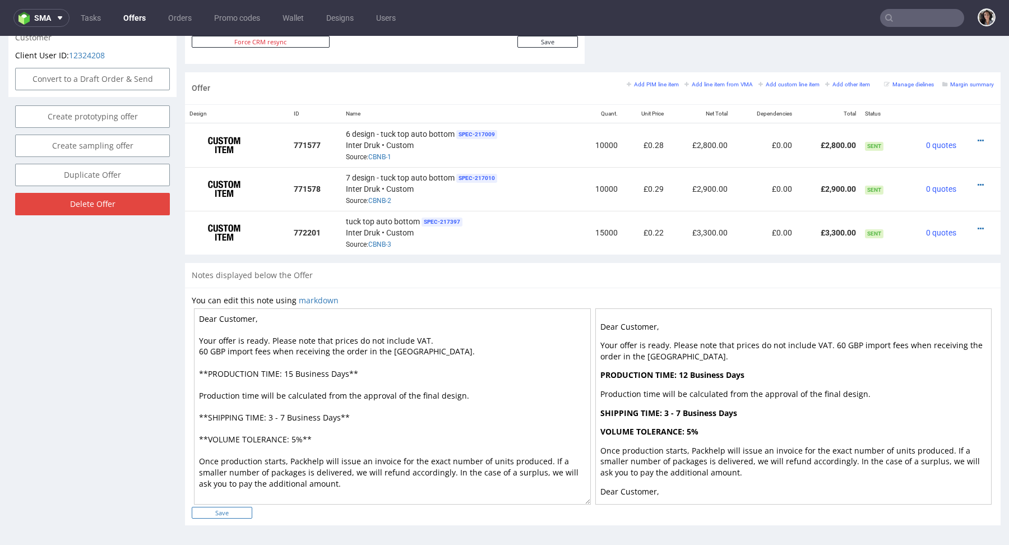
type textarea "Dear Customer, Your offer is ready. Please note that prices do not include VAT.…"
click at [236, 508] on input "Save" at bounding box center [222, 513] width 61 height 12
type input "In progress..."
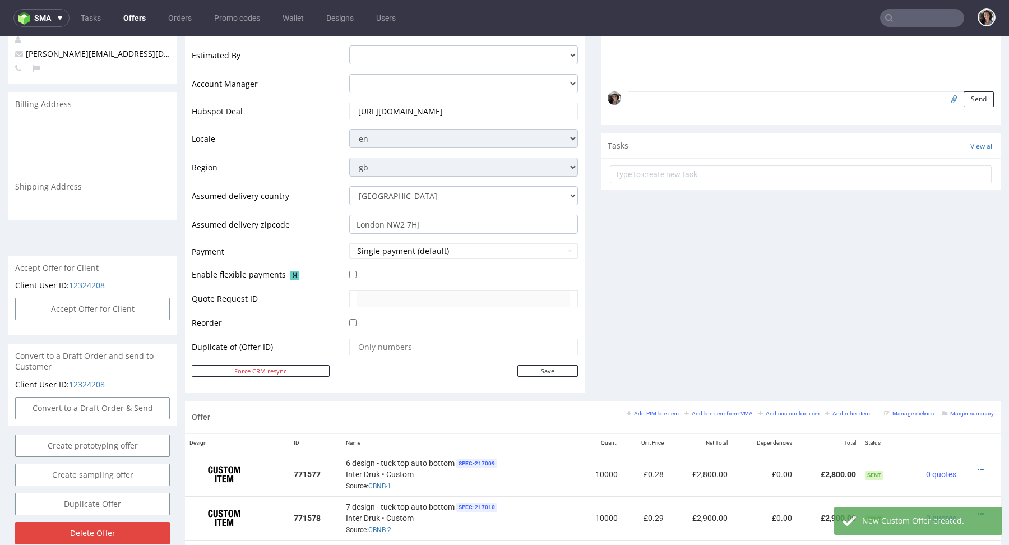
scroll to position [481, 0]
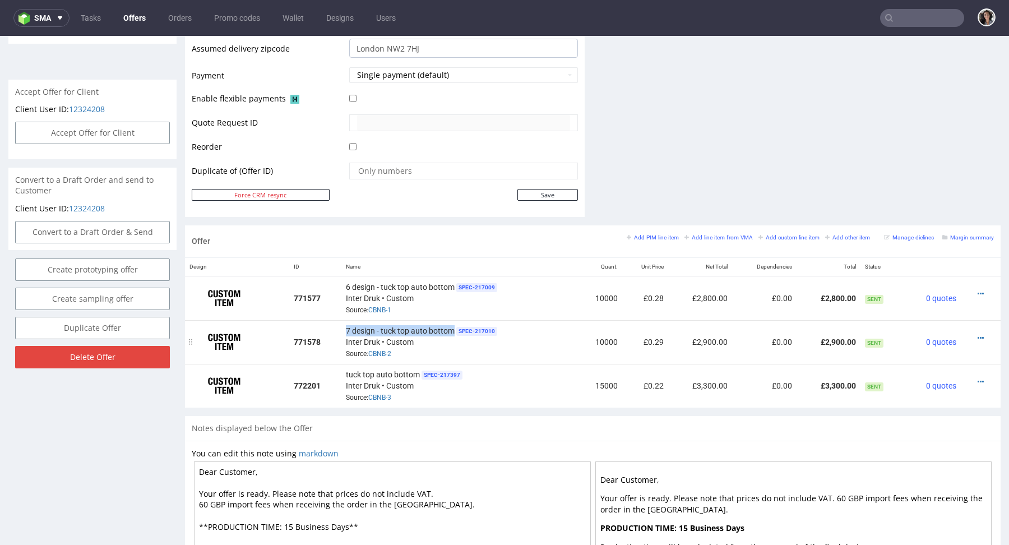
drag, startPoint x: 342, startPoint y: 328, endPoint x: 450, endPoint y: 329, distance: 108.8
click at [450, 329] on td "7 design - tuck top auto bottom SPEC- 217010 Inter Druk • Custom Source: CBNB-2" at bounding box center [460, 342] width 236 height 44
copy span "7 design - tuck top auto bottom"
click at [978, 380] on icon at bounding box center [981, 382] width 6 height 8
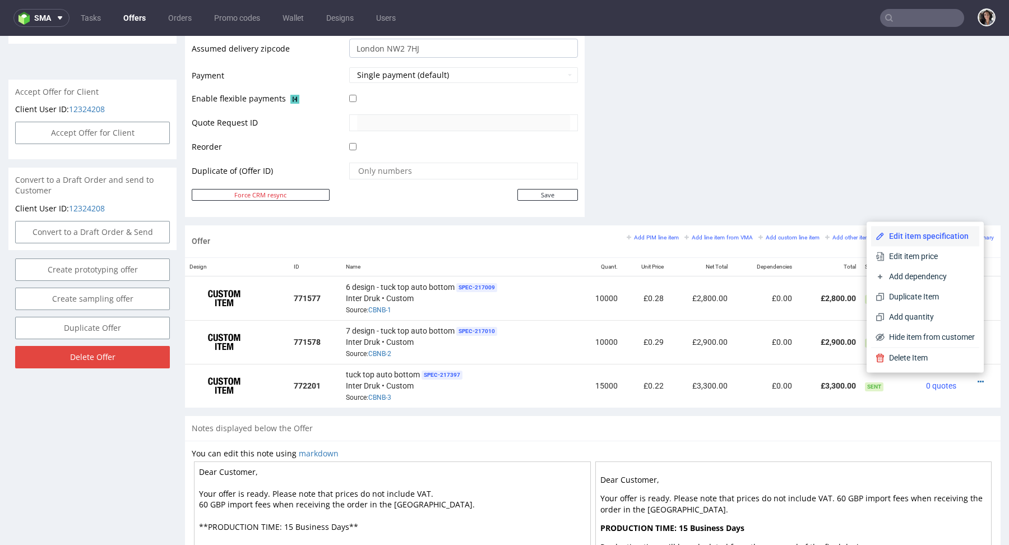
click at [910, 237] on span "Edit item specification" at bounding box center [930, 235] width 90 height 11
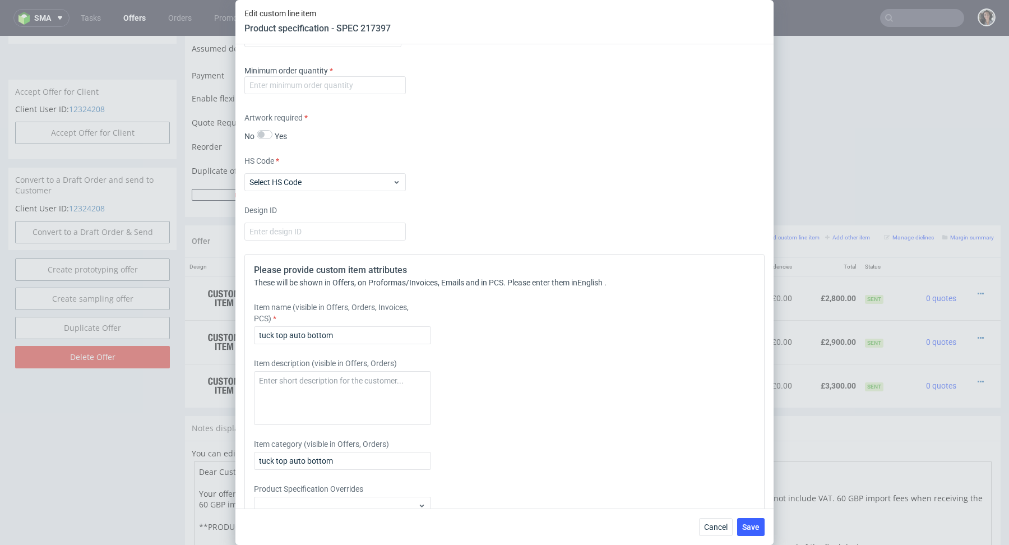
scroll to position [1463, 0]
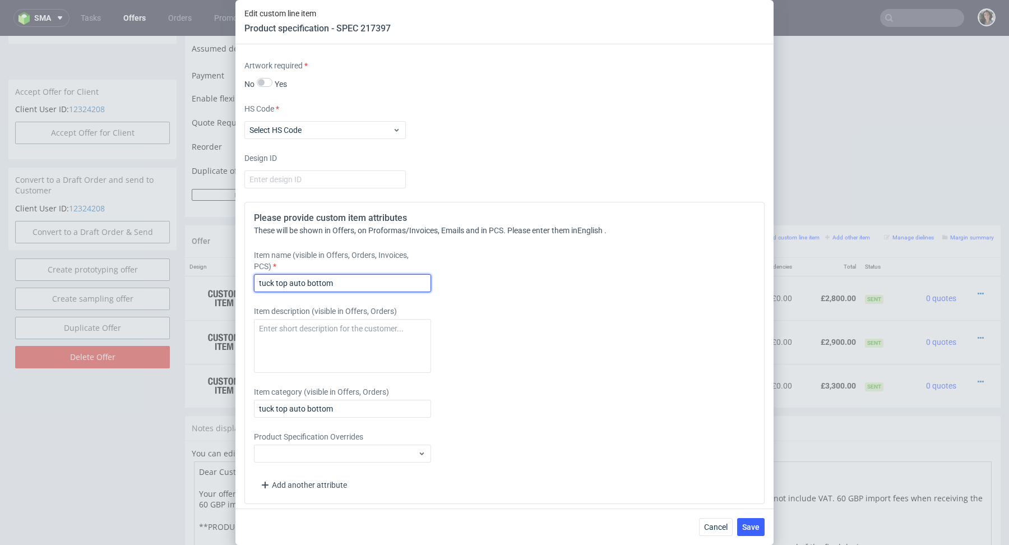
click at [323, 277] on input "tuck top auto bottom" at bounding box center [342, 283] width 177 height 18
click at [354, 282] on input "tuck top auto bottom" at bounding box center [342, 283] width 177 height 18
paste input "7 design -"
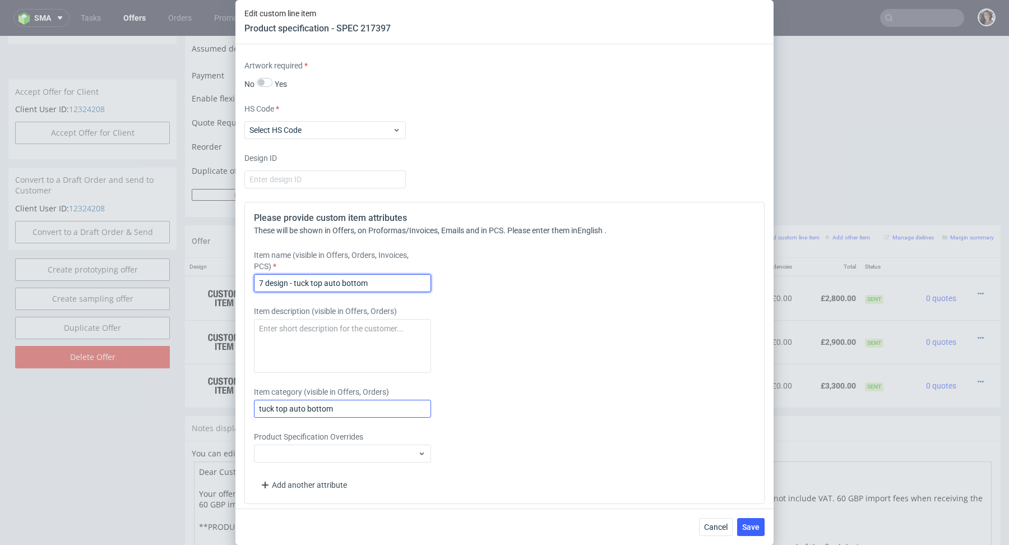
type input "7 design - tuck top auto bottom"
click at [305, 408] on input "tuck top auto bottom" at bounding box center [342, 409] width 177 height 18
paste input "7 design -"
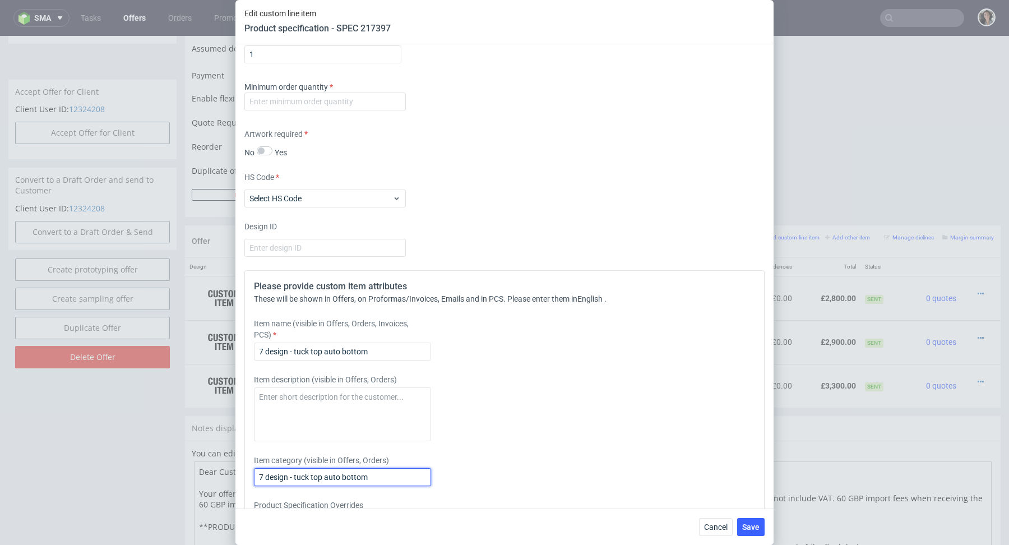
scroll to position [1302, 0]
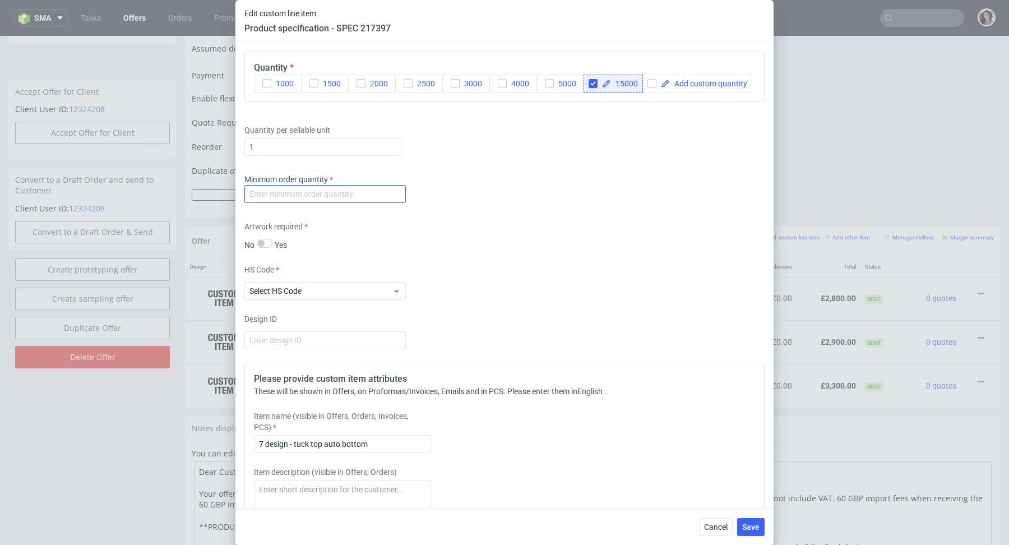
type input "7 design - tuck top auto bottom"
click at [363, 193] on input "number" at bounding box center [326, 194] width 162 height 18
type input "1"
click at [651, 287] on div "HS Code Select HS Code" at bounding box center [505, 282] width 520 height 36
click at [750, 523] on span "Save" at bounding box center [751, 527] width 17 height 8
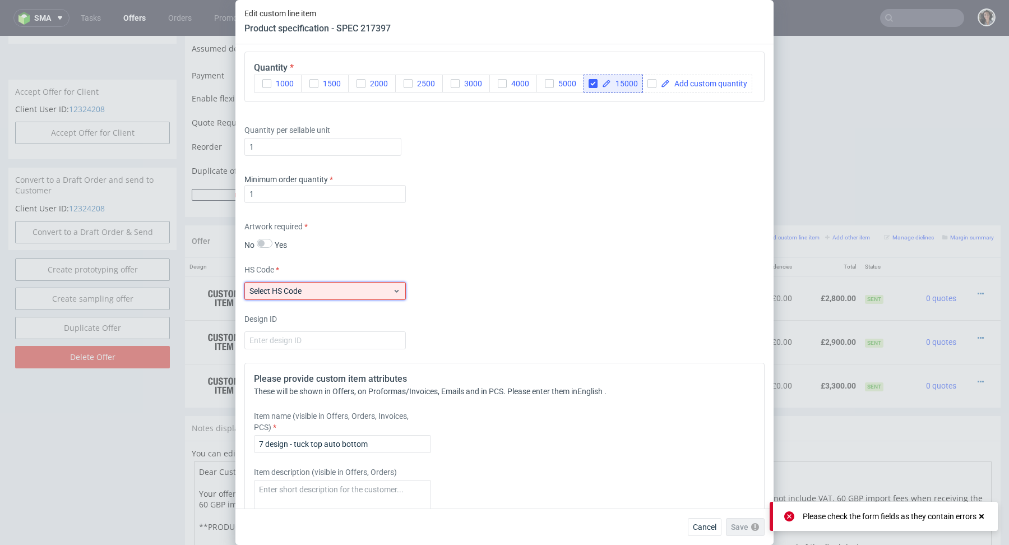
click at [370, 295] on div "Select HS Code" at bounding box center [326, 291] width 162 height 18
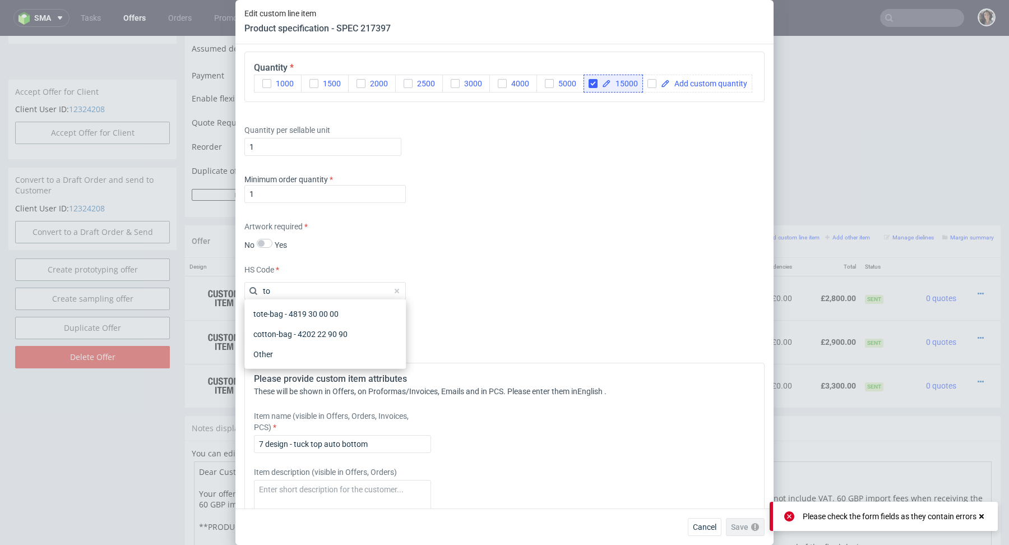
type input "t"
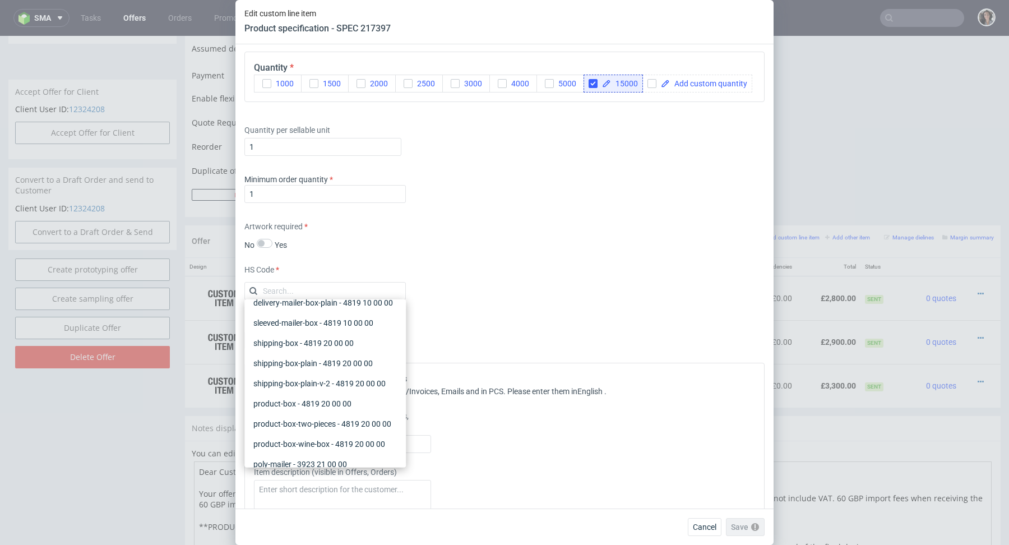
scroll to position [206, 0]
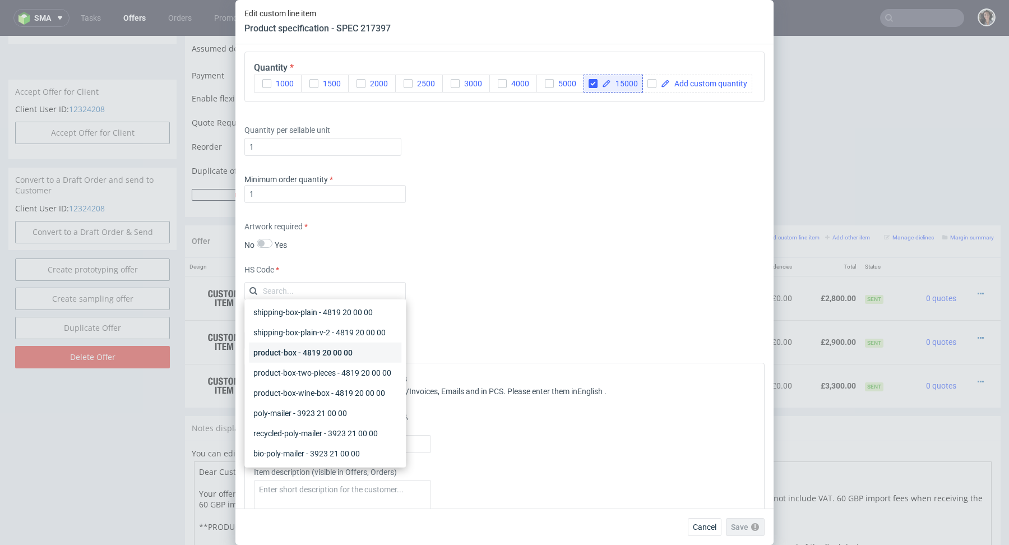
click at [317, 346] on div "product-box - 4819 20 00 00" at bounding box center [325, 353] width 153 height 20
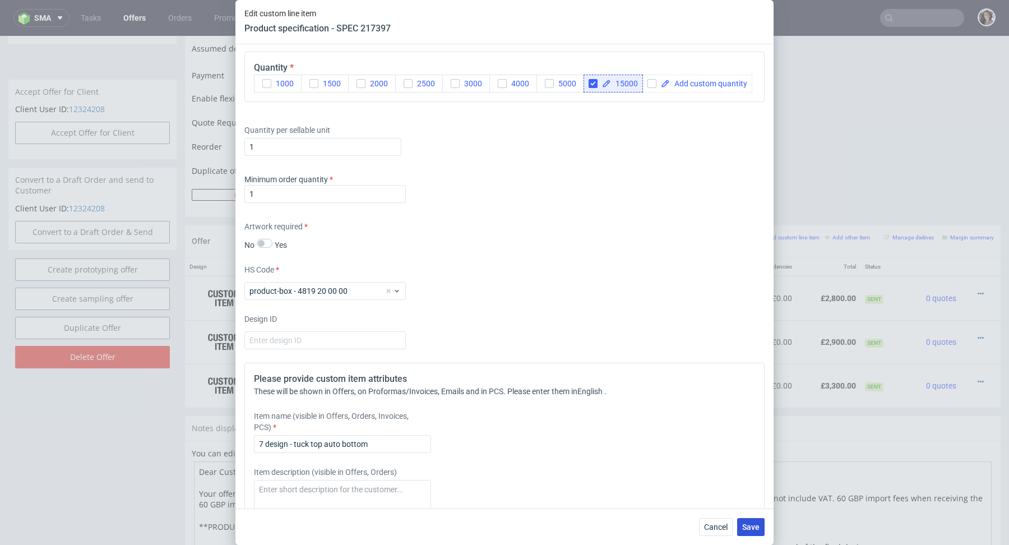
click at [762, 531] on button "Save" at bounding box center [750, 527] width 27 height 18
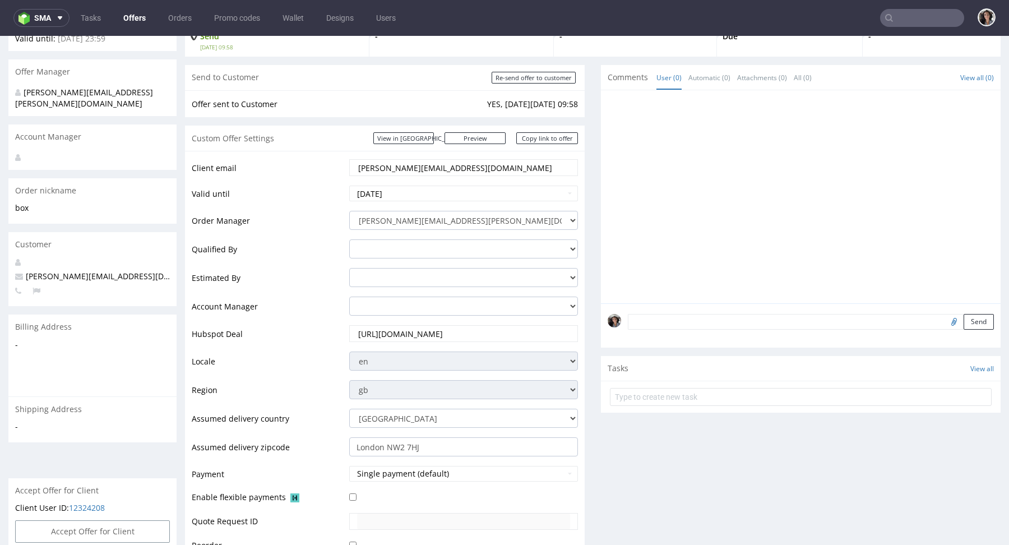
scroll to position [0, 0]
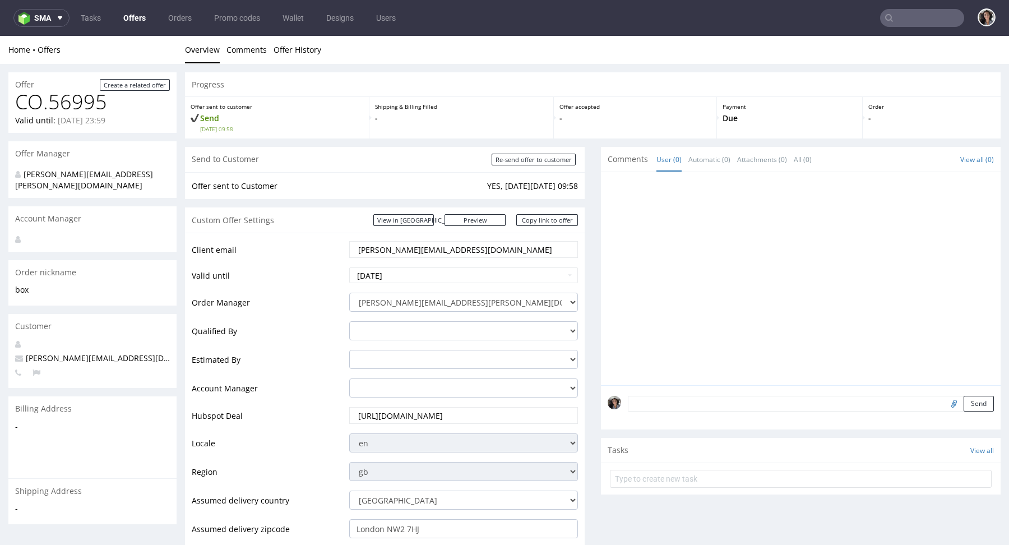
click at [431, 247] on input "[PERSON_NAME][EMAIL_ADDRESS][DOMAIN_NAME]" at bounding box center [463, 250] width 213 height 16
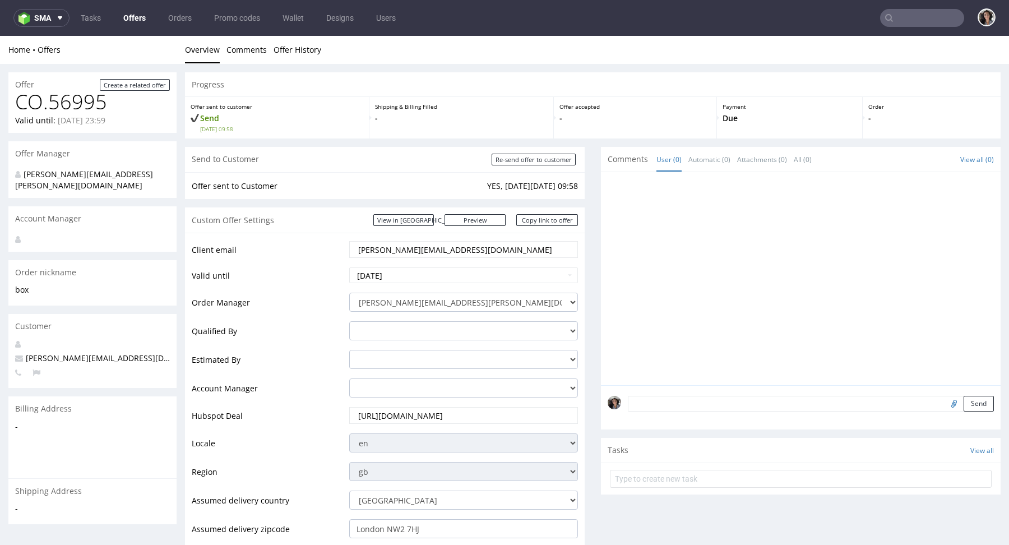
click at [431, 247] on input "[PERSON_NAME][EMAIL_ADDRESS][DOMAIN_NAME]" at bounding box center [463, 250] width 213 height 16
click at [412, 280] on input "2025-10-06" at bounding box center [463, 276] width 229 height 16
click at [445, 190] on td "10" at bounding box center [444, 191] width 17 height 17
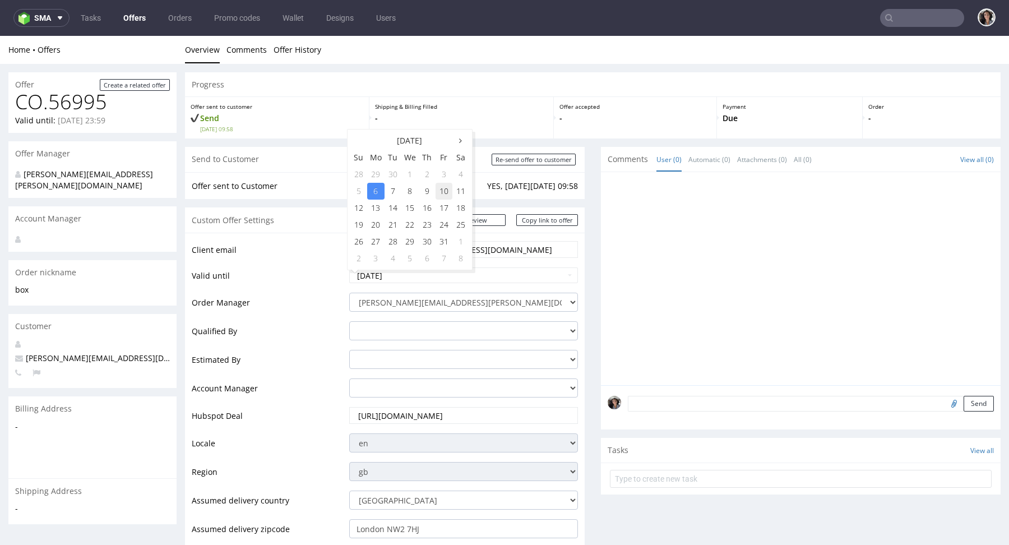
type input "2025-10-10"
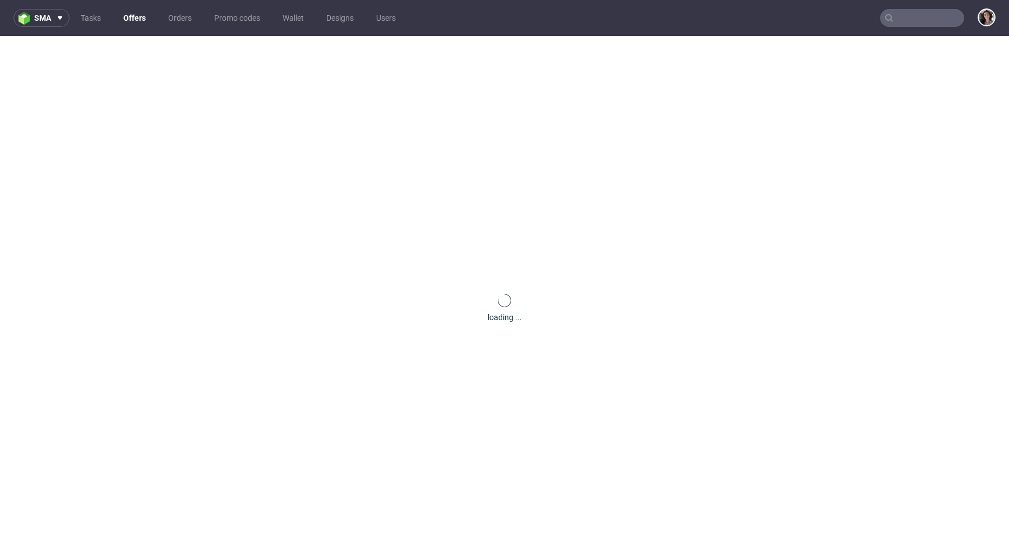
click at [928, 20] on input "text" at bounding box center [922, 18] width 84 height 18
paste input "[PERSON_NAME][EMAIL_ADDRESS][DOMAIN_NAME]"
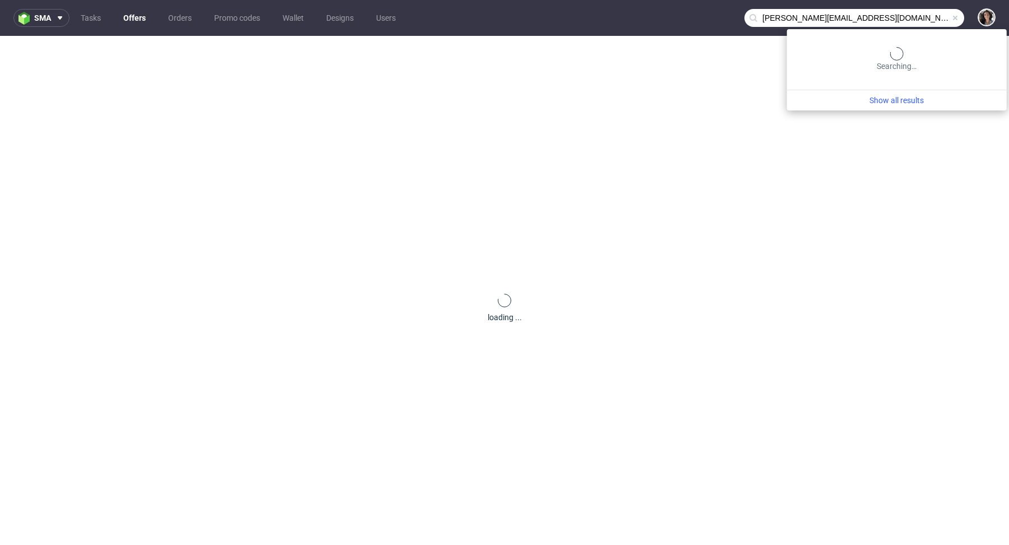
type input "[PERSON_NAME][EMAIL_ADDRESS][DOMAIN_NAME]"
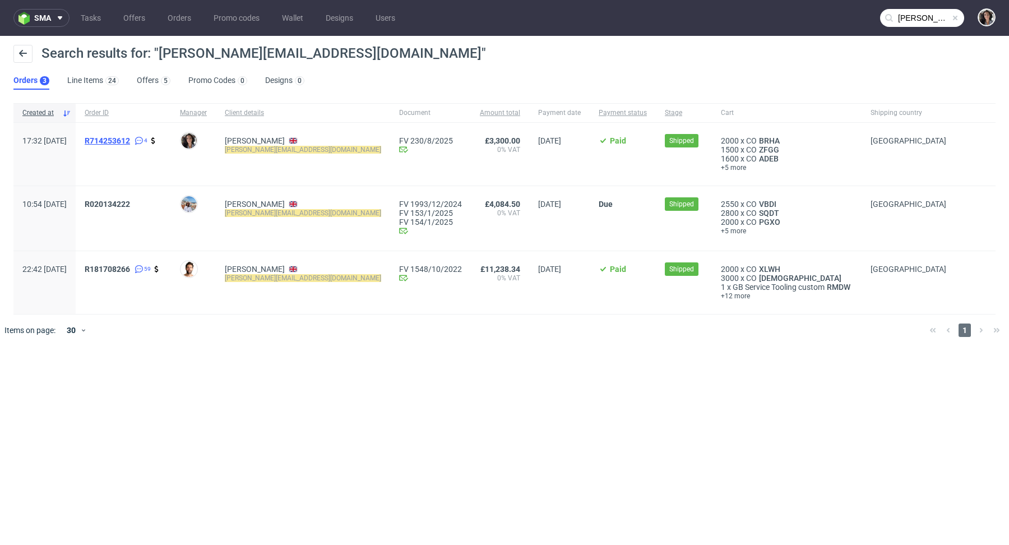
click at [130, 140] on span "R714253612" at bounding box center [107, 140] width 45 height 9
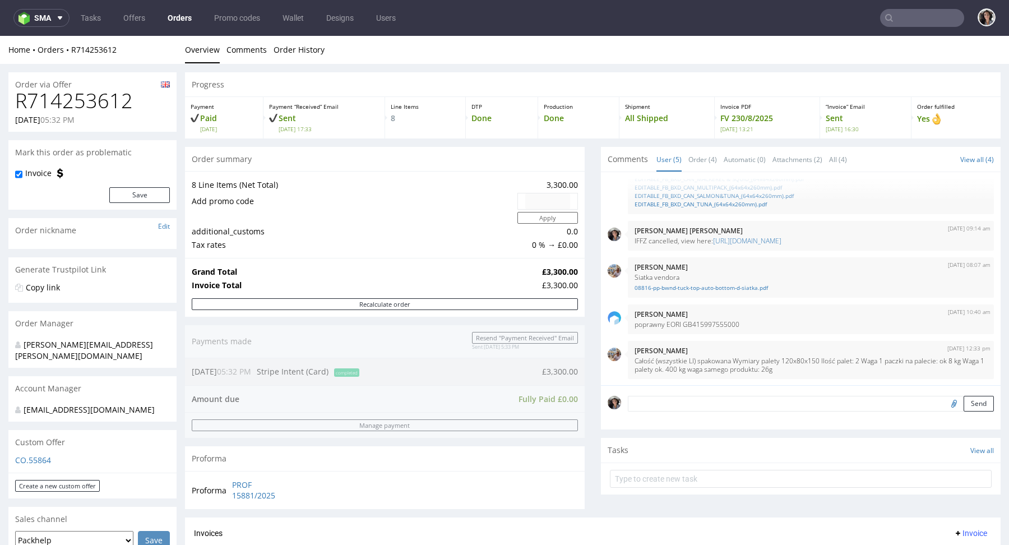
type input "[PERSON_NAME][EMAIL_ADDRESS][DOMAIN_NAME]"
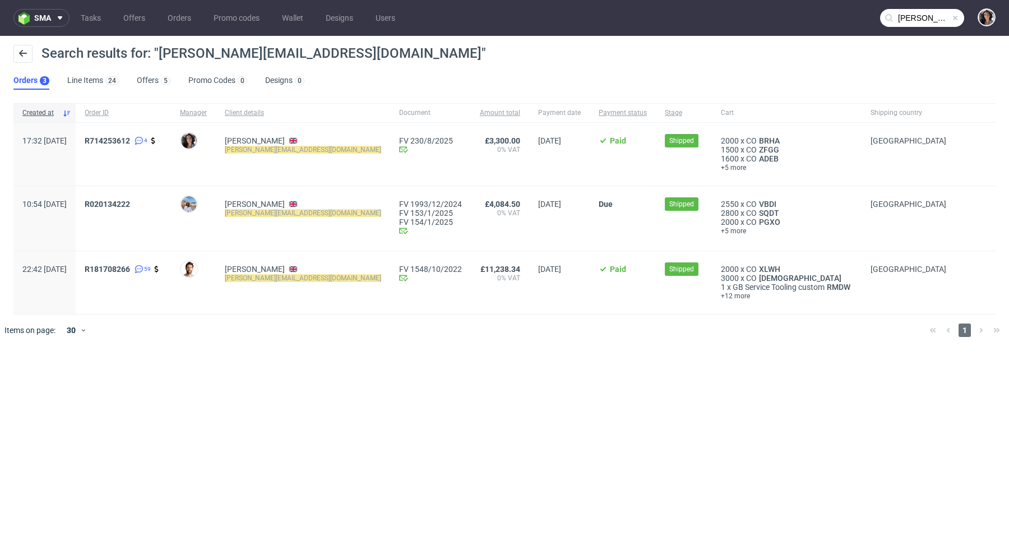
click at [133, 76] on ul "Orders 3 Line Items 24 Offers 5 Promo Codes 0 Designs 0" at bounding box center [163, 81] width 300 height 18
click at [142, 81] on link "Offers 5" at bounding box center [154, 81] width 34 height 18
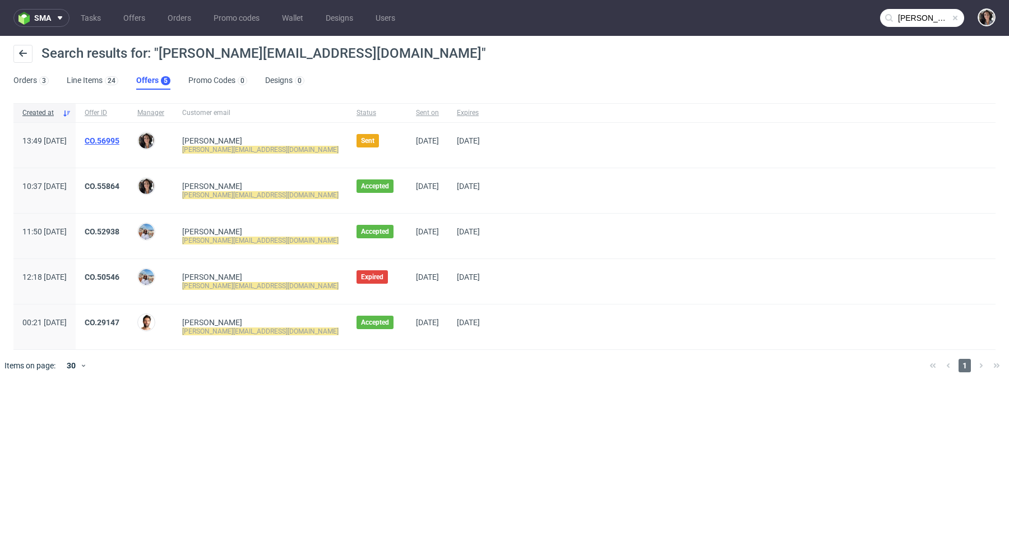
click at [119, 140] on link "CO.56995" at bounding box center [102, 140] width 35 height 9
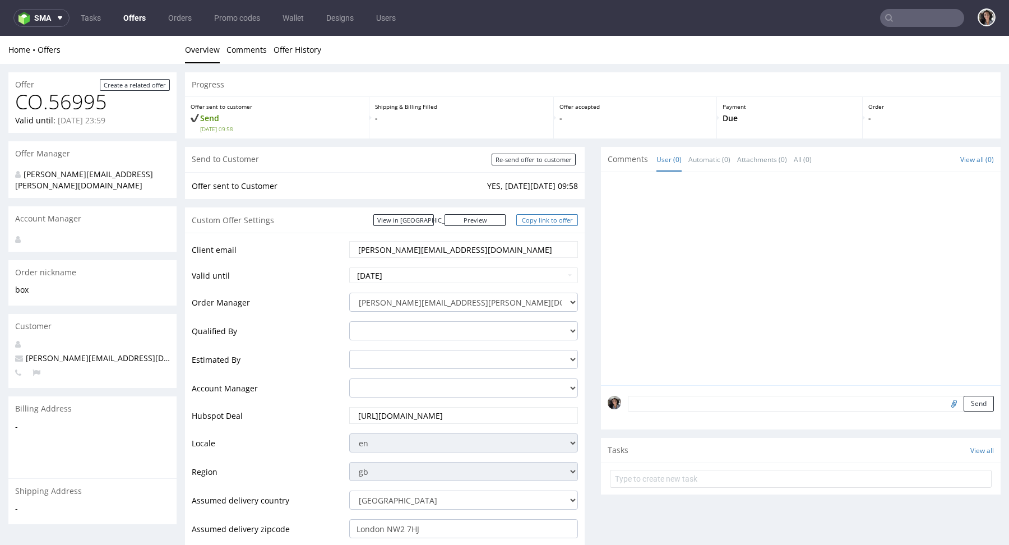
click at [551, 218] on link "Copy link to offer" at bounding box center [548, 220] width 62 height 12
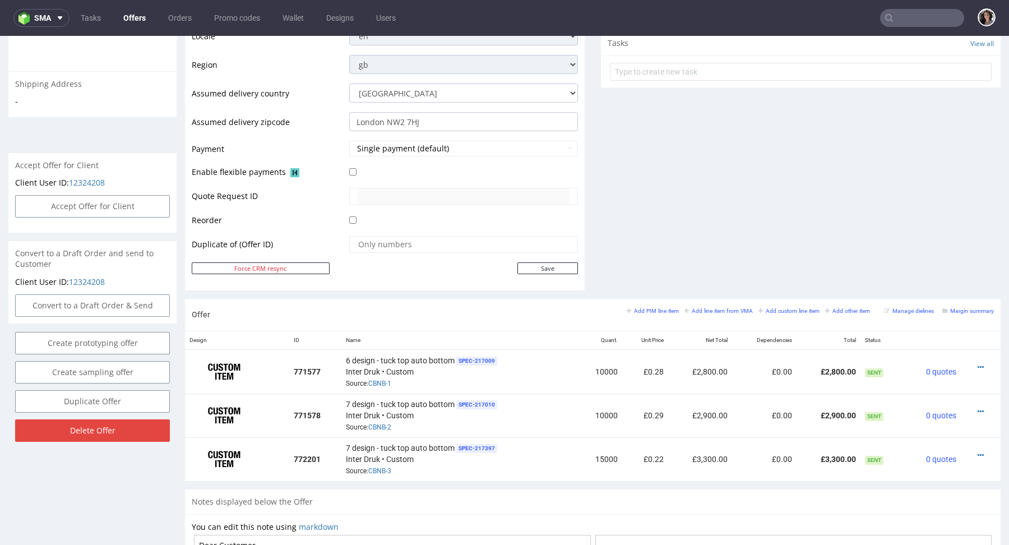
scroll to position [529, 0]
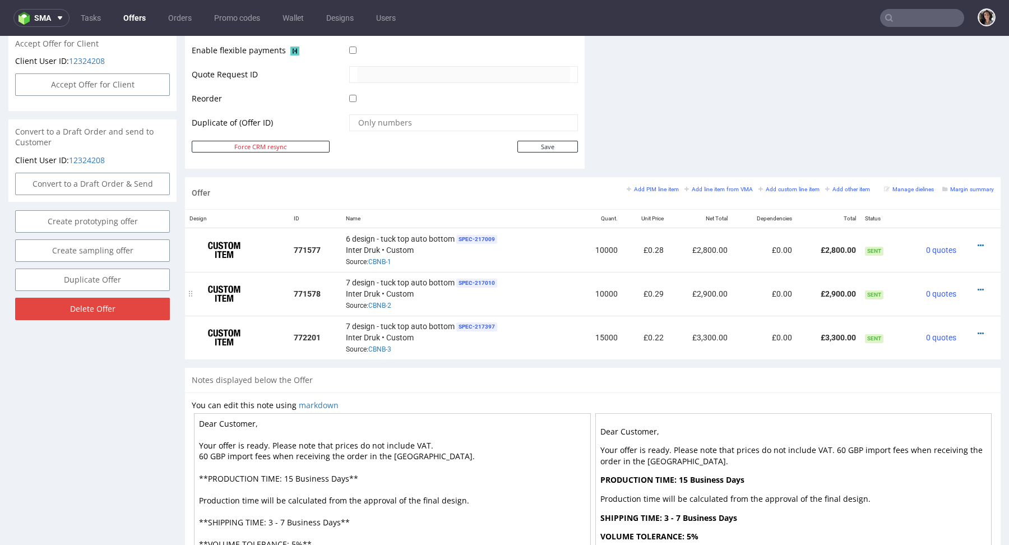
click at [635, 292] on td "£0.29" at bounding box center [645, 294] width 45 height 44
drag, startPoint x: 643, startPoint y: 291, endPoint x: 634, endPoint y: 291, distance: 9.0
click at [634, 291] on td "£0.29" at bounding box center [645, 294] width 45 height 44
copy td "£"
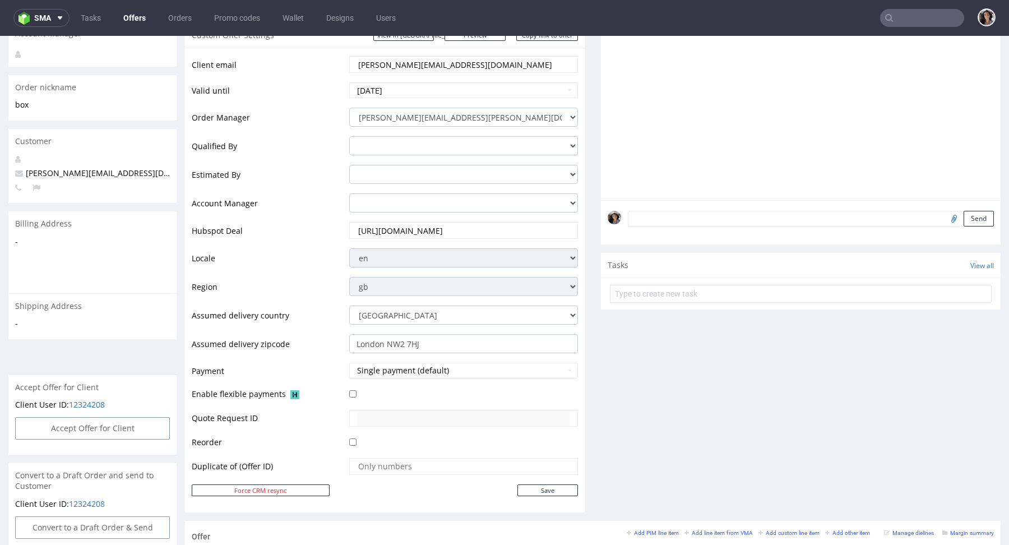
scroll to position [0, 0]
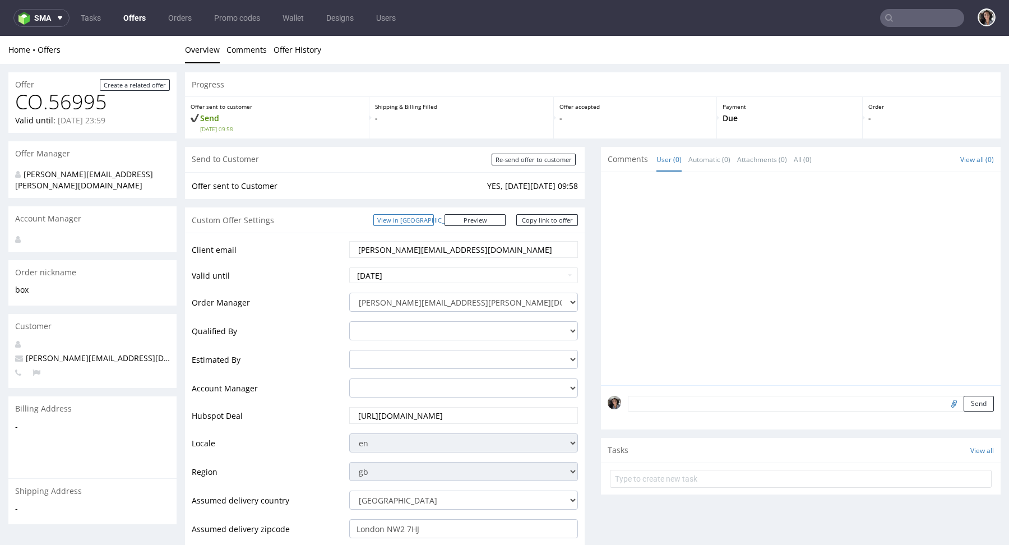
click at [434, 218] on link "View in [GEOGRAPHIC_DATA]" at bounding box center [404, 220] width 61 height 12
click at [542, 159] on input "Re-send offer to customer" at bounding box center [534, 160] width 84 height 12
type input "In progress..."
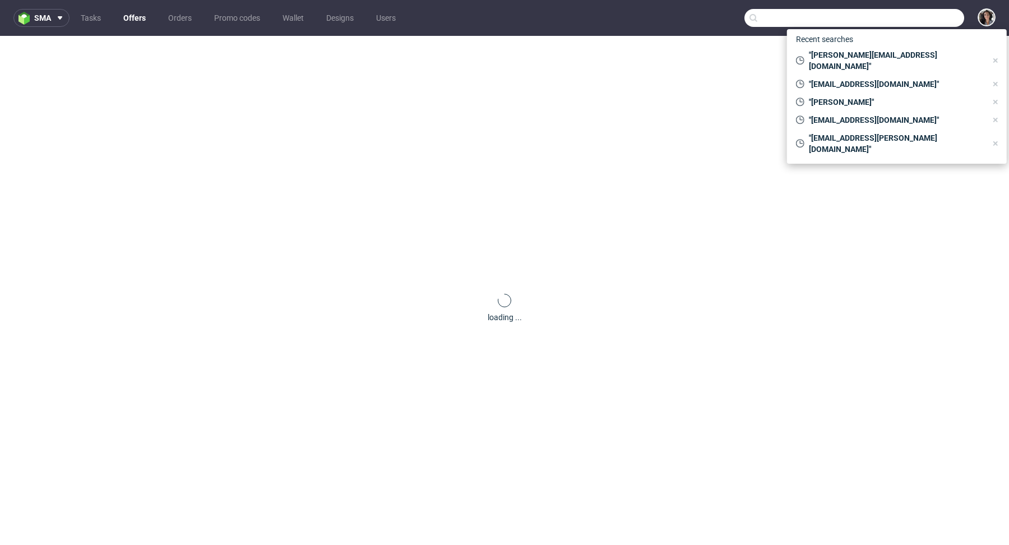
click at [940, 20] on input "text" at bounding box center [855, 18] width 220 height 18
paste input "[PERSON_NAME][EMAIL_ADDRESS][DOMAIN_NAME]"
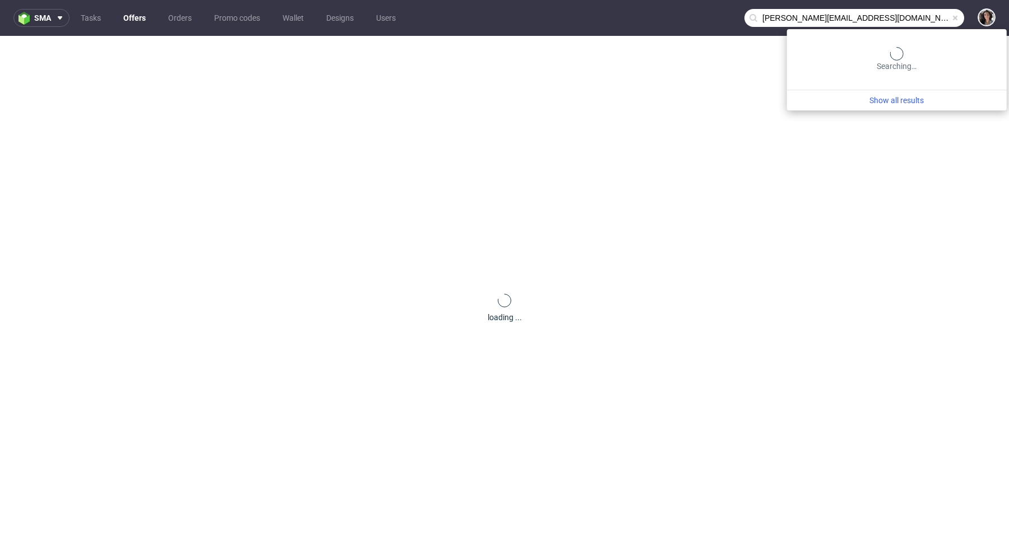
type input "[PERSON_NAME][EMAIL_ADDRESS][DOMAIN_NAME]"
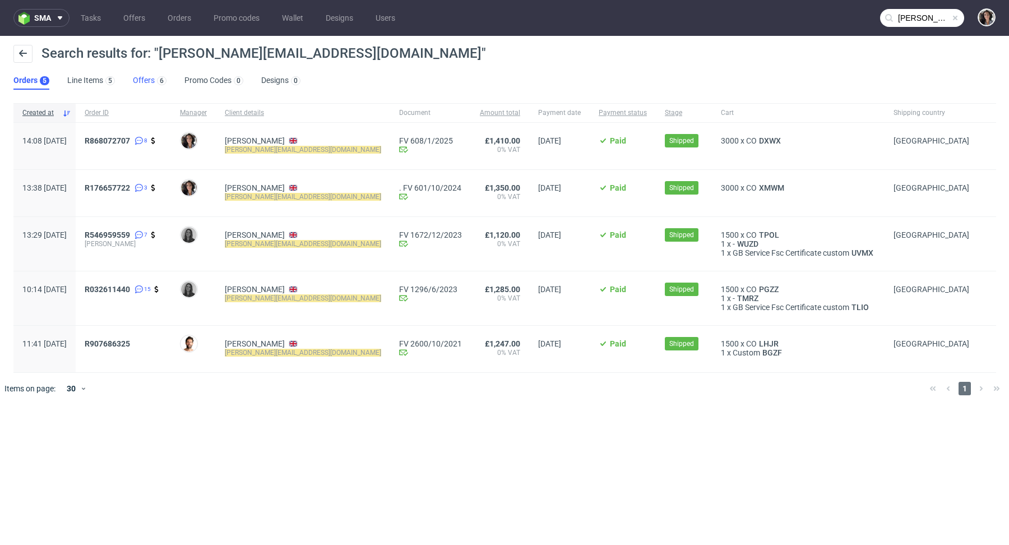
click at [137, 85] on link "Offers 6" at bounding box center [150, 81] width 34 height 18
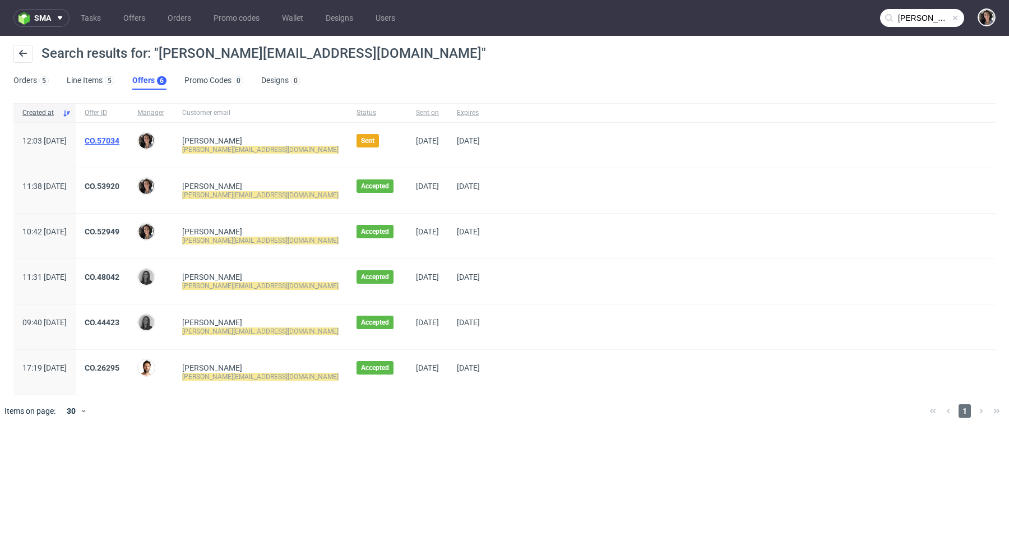
click at [119, 140] on link "CO.57034" at bounding box center [102, 140] width 35 height 9
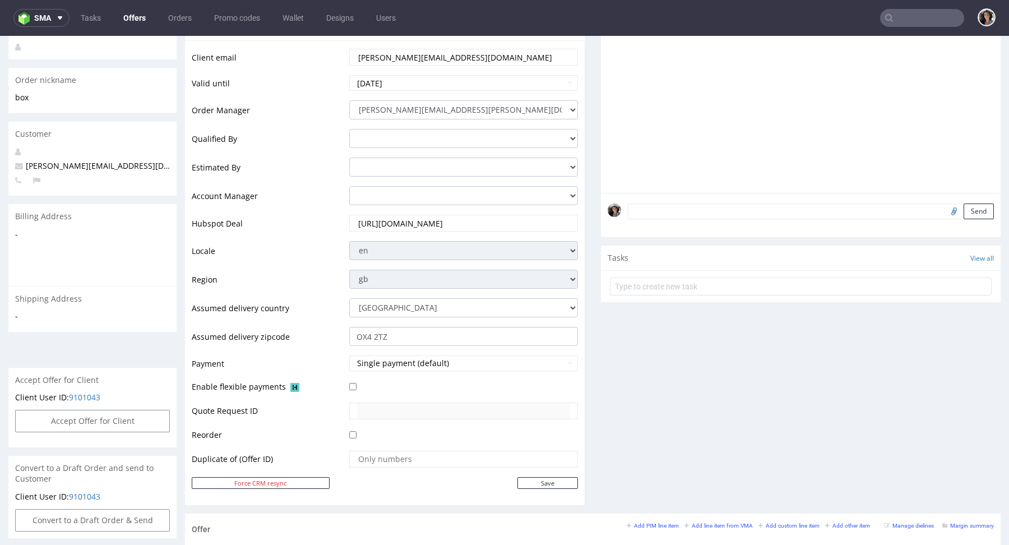
scroll to position [546, 0]
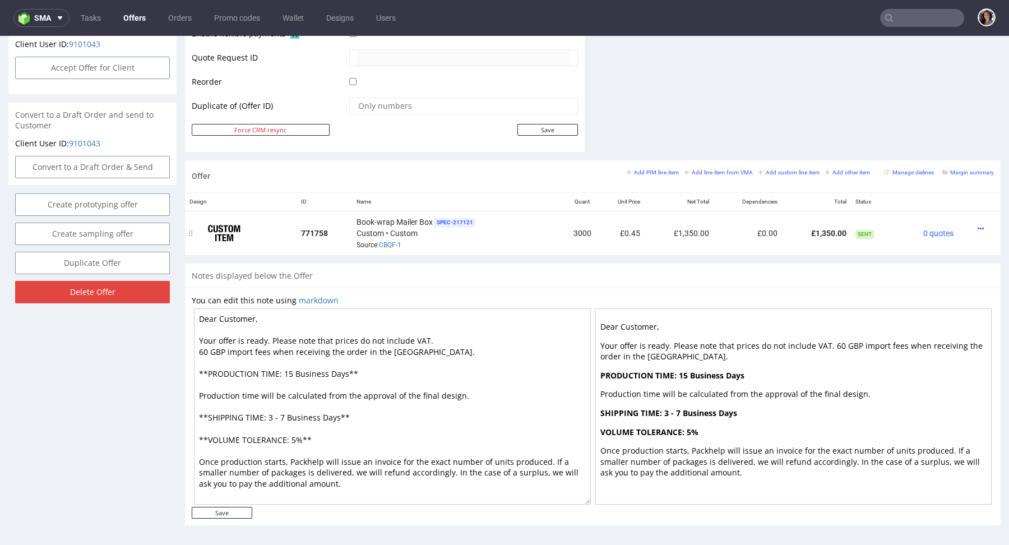
click at [973, 225] on div at bounding box center [976, 228] width 27 height 11
click at [978, 226] on icon at bounding box center [981, 229] width 6 height 8
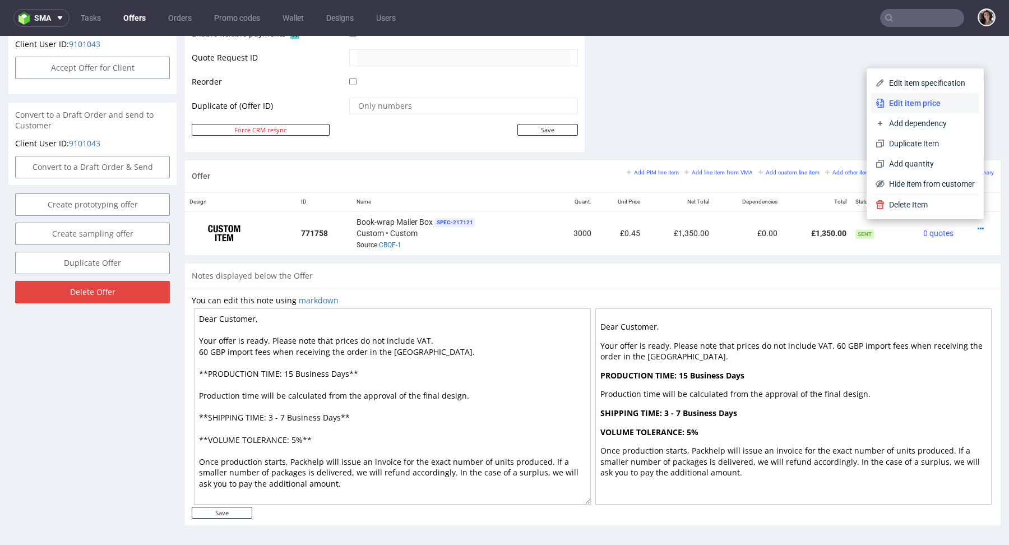
click at [917, 104] on span "Edit item price" at bounding box center [930, 103] width 90 height 11
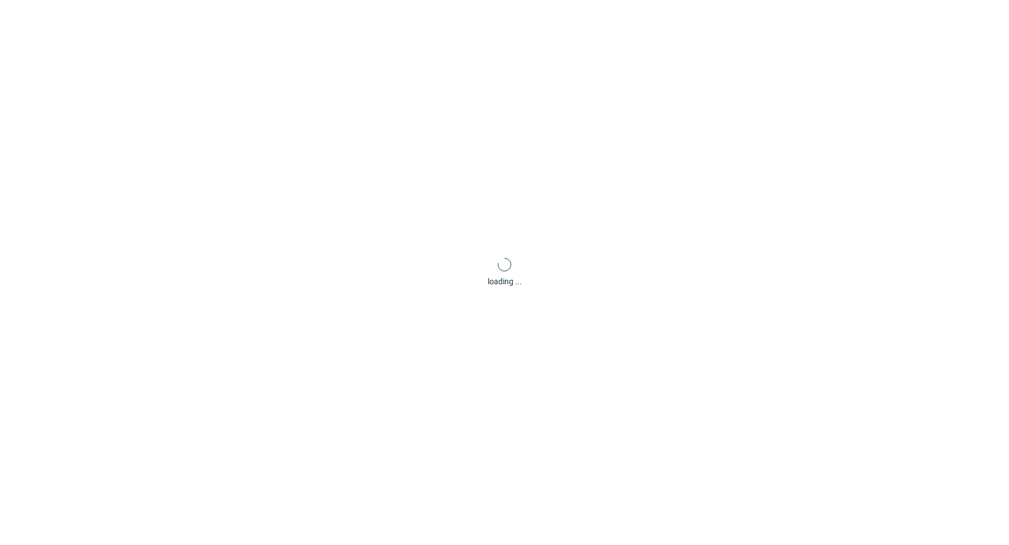
type input "0.45"
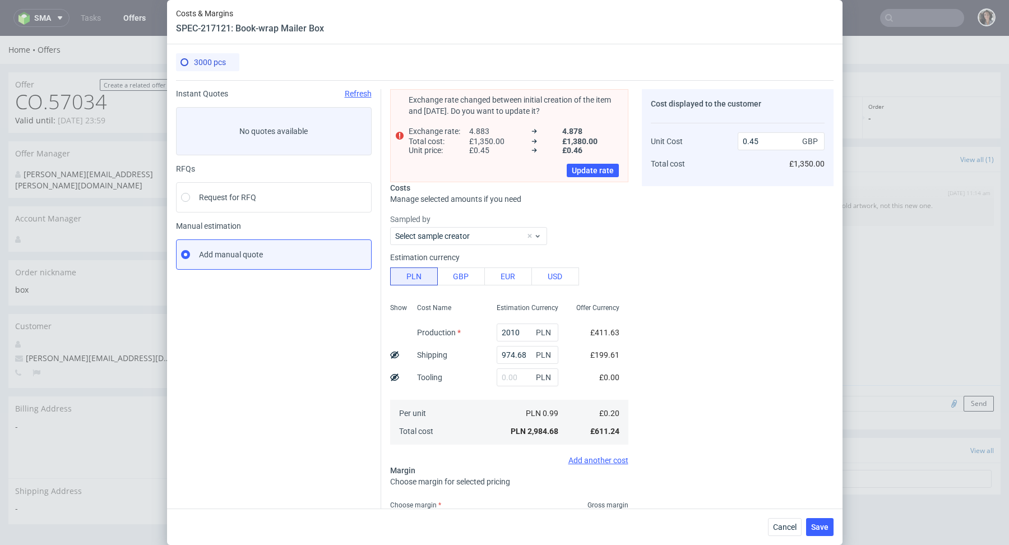
scroll to position [91, 0]
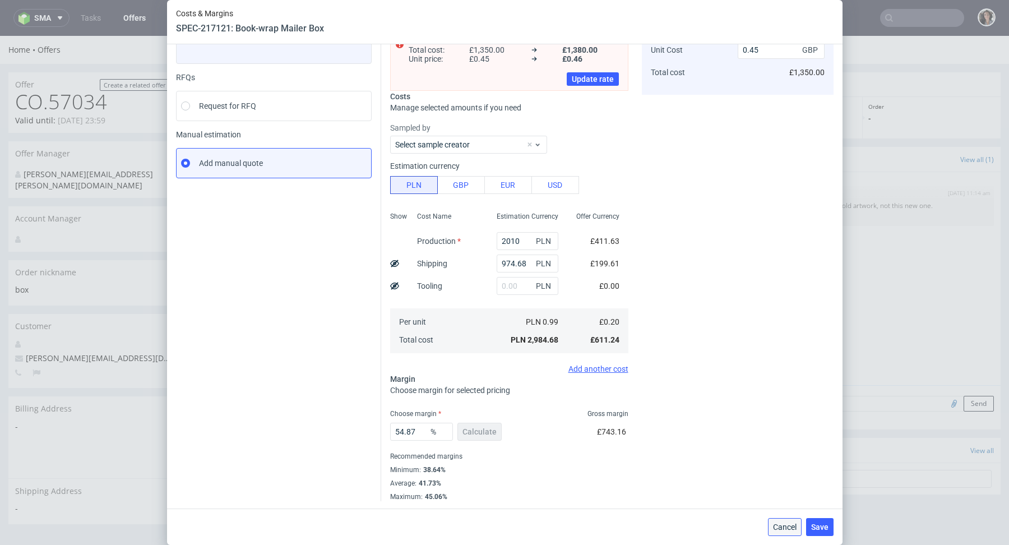
click at [792, 524] on span "Cancel" at bounding box center [785, 527] width 24 height 8
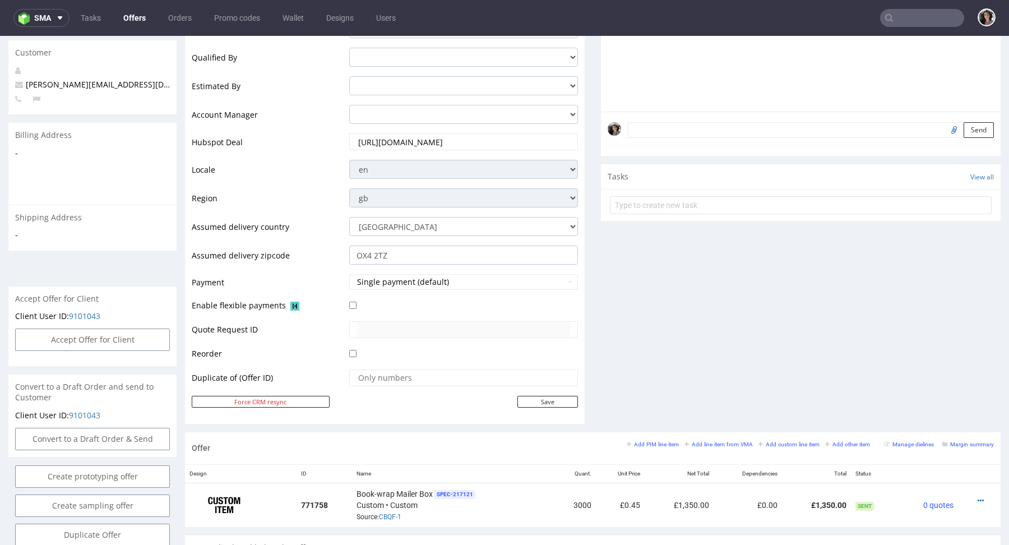
scroll to position [481, 0]
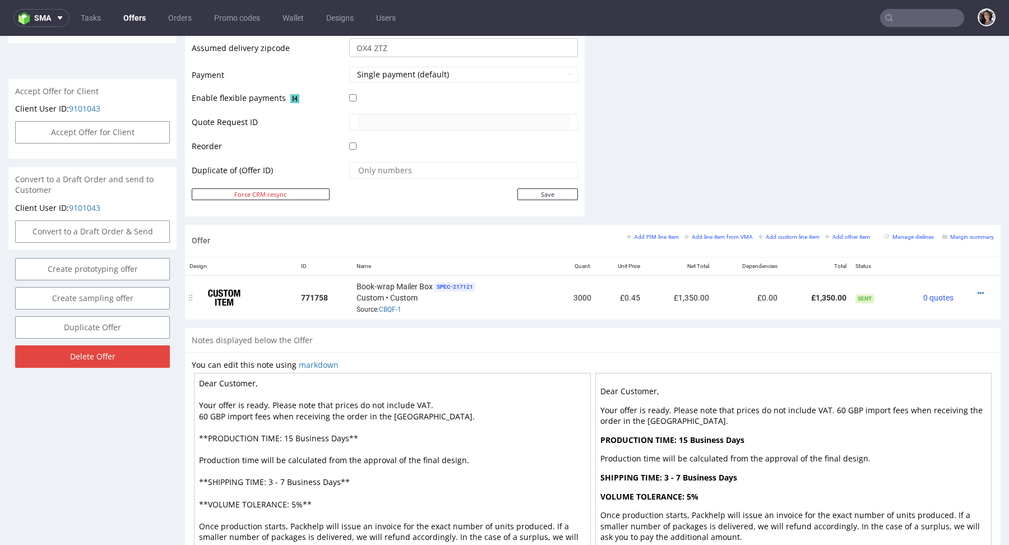
click at [381, 314] on td "Book-wrap Mailer Box SPEC- 217121 Custom • Custom Source: CBQF-1" at bounding box center [453, 297] width 202 height 44
click at [386, 313] on td "Book-wrap Mailer Box SPEC- 217121 Custom • Custom Source: CBQF-1" at bounding box center [453, 297] width 202 height 44
click at [386, 307] on link "CBQF-1" at bounding box center [390, 310] width 22 height 8
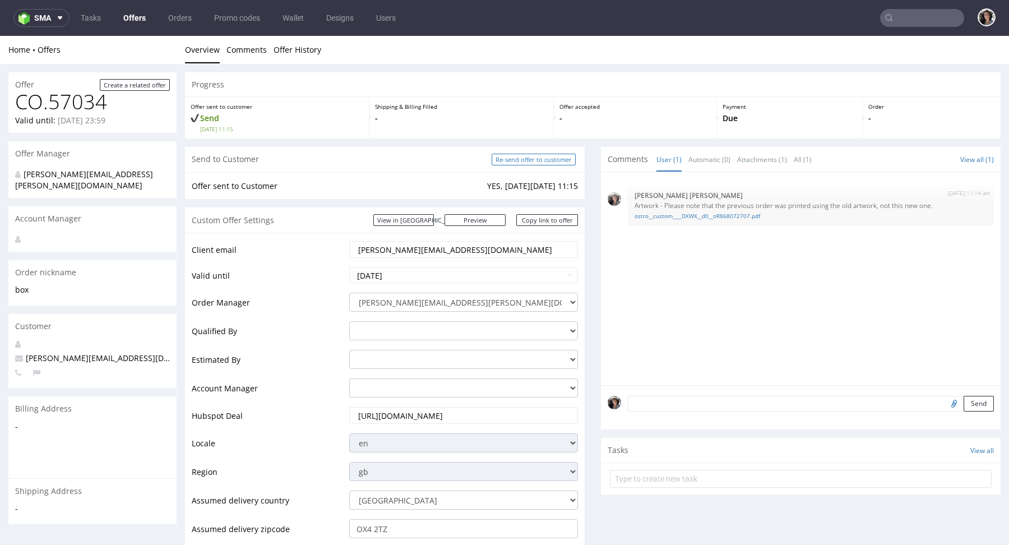
click at [547, 162] on input "Re-send offer to customer" at bounding box center [534, 160] width 84 height 12
type input "In progress..."
click at [551, 222] on link "Copy link to offer" at bounding box center [548, 220] width 62 height 12
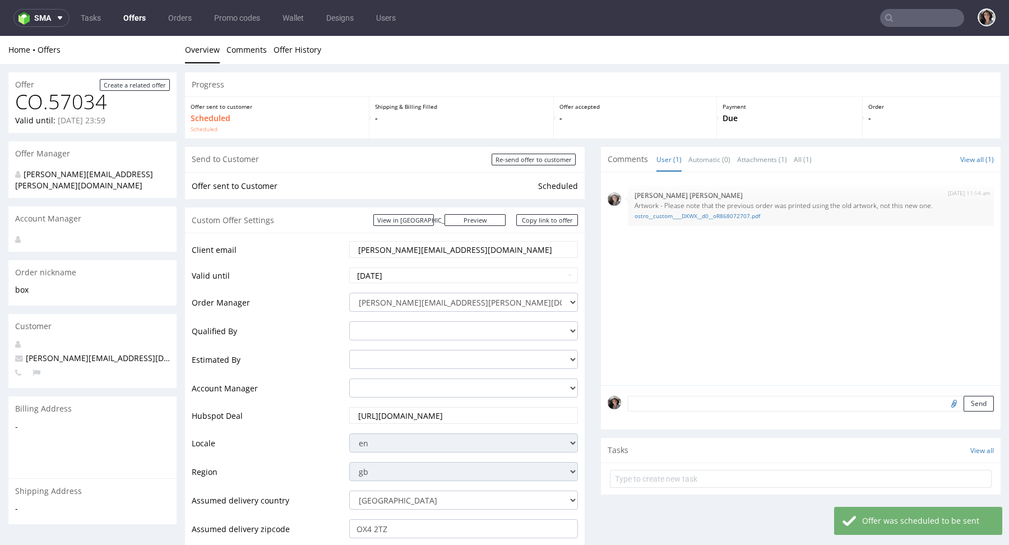
scroll to position [422, 0]
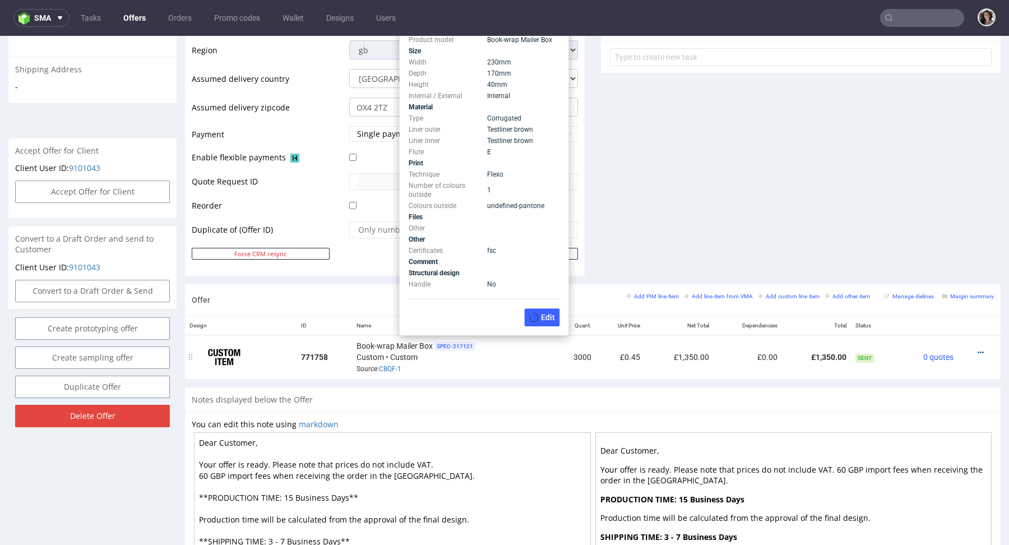
click at [440, 344] on span "SPEC- 217121" at bounding box center [455, 346] width 41 height 9
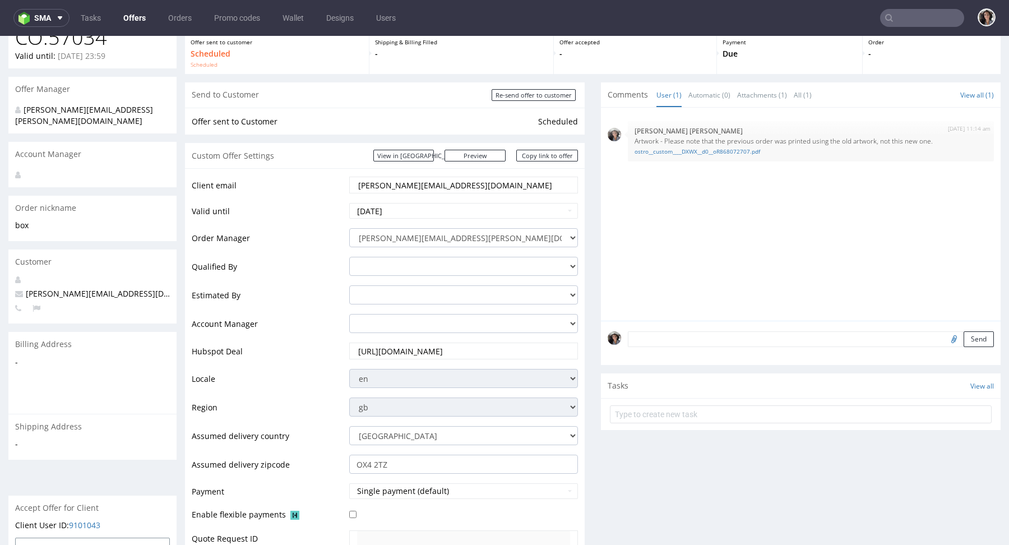
scroll to position [0, 0]
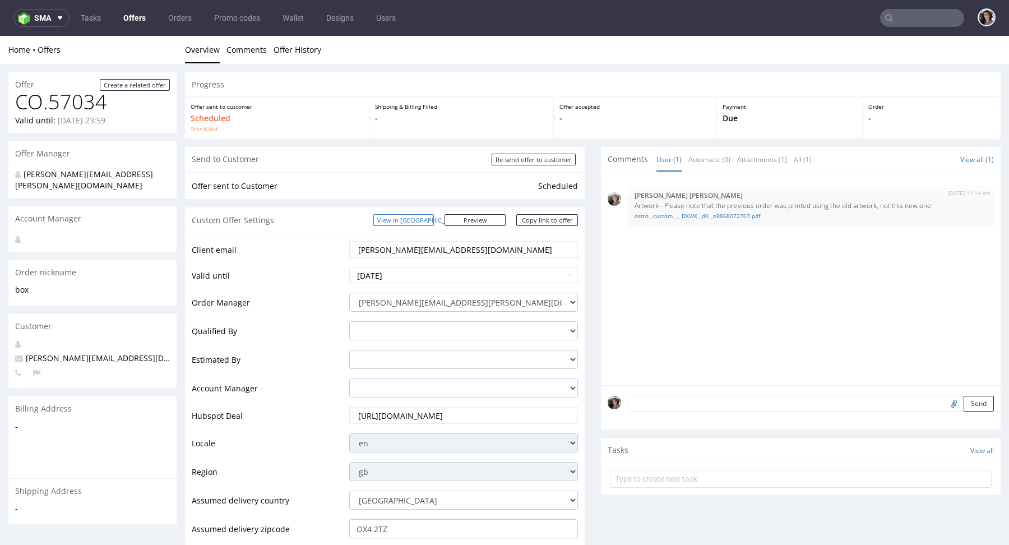
click at [434, 221] on link "View in [GEOGRAPHIC_DATA]" at bounding box center [404, 220] width 61 height 12
click at [552, 219] on link "Copy link to offer" at bounding box center [548, 220] width 62 height 12
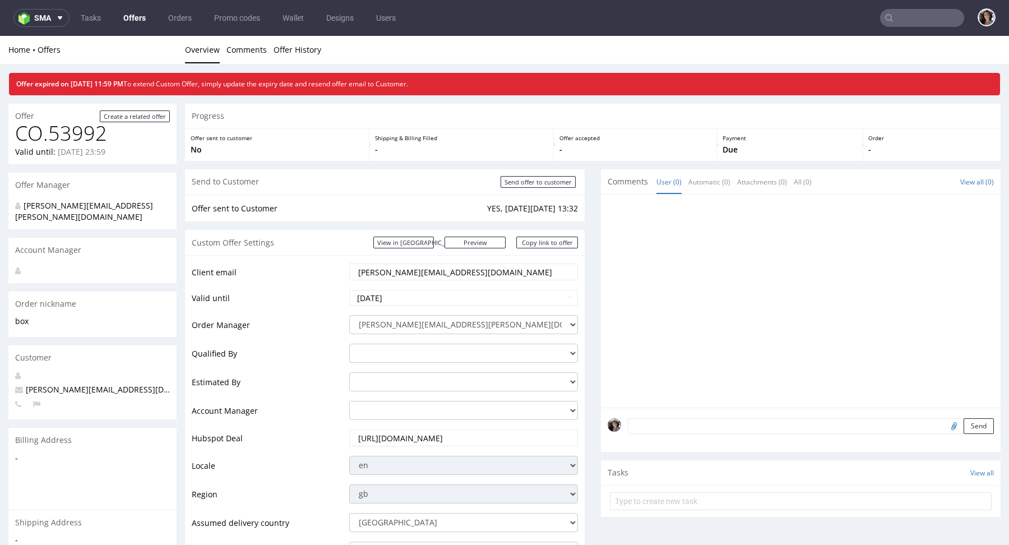
click at [914, 16] on input "text" at bounding box center [922, 18] width 84 height 18
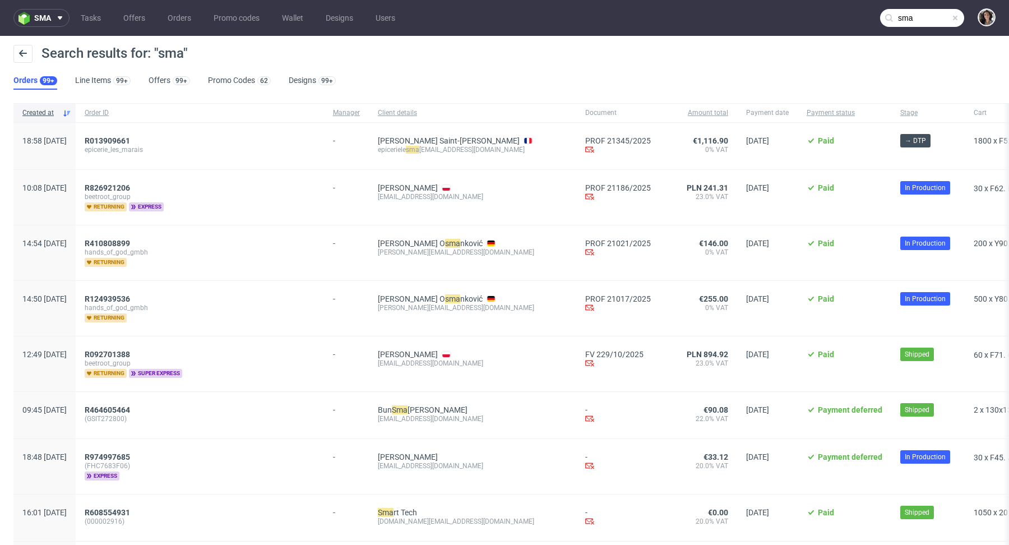
click at [917, 18] on input "sma" at bounding box center [922, 18] width 84 height 18
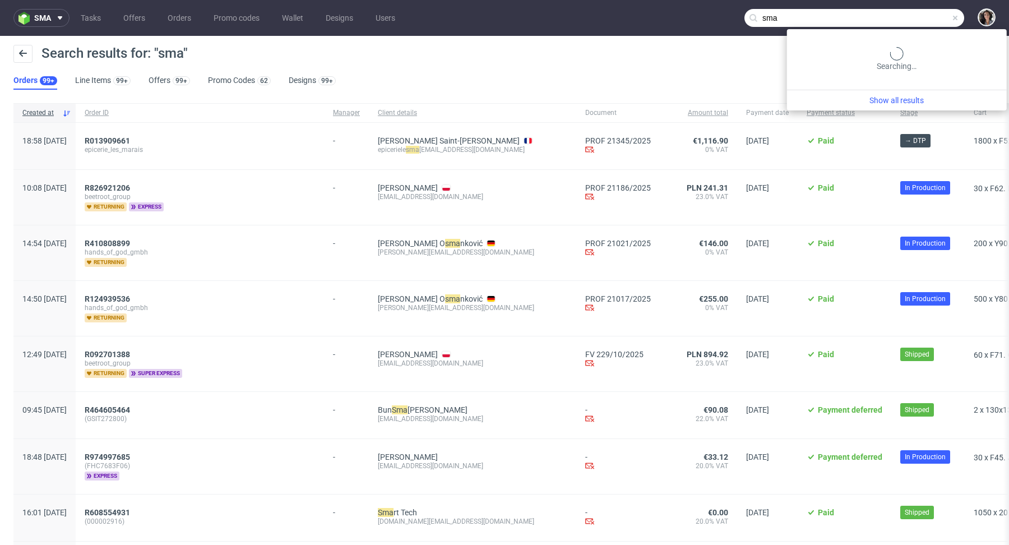
click at [917, 18] on input "sma" at bounding box center [855, 18] width 220 height 18
paste input "[DOMAIN_NAME][EMAIL_ADDRESS][DOMAIN_NAME]"
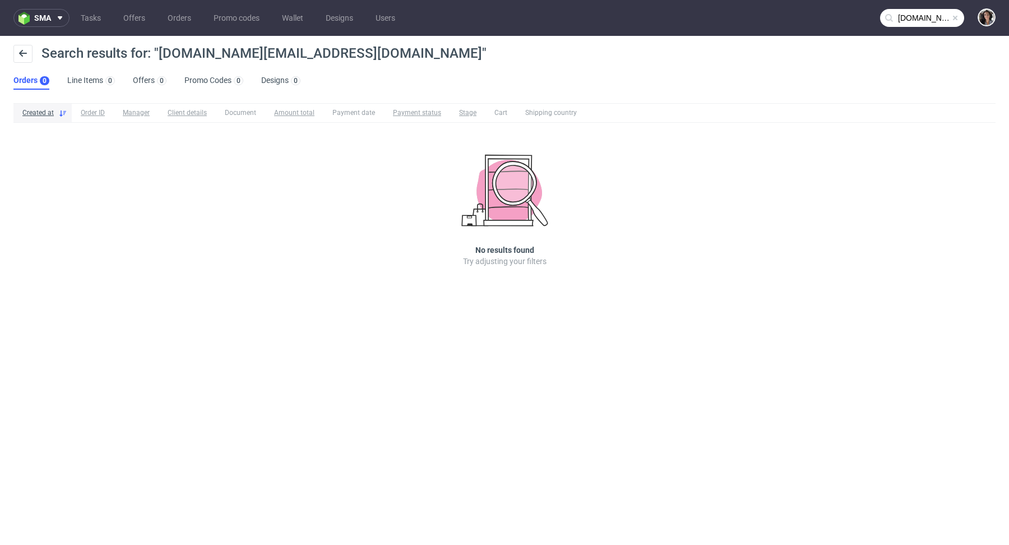
click at [913, 17] on input "[DOMAIN_NAME][EMAIL_ADDRESS][DOMAIN_NAME]" at bounding box center [922, 18] width 84 height 18
click at [911, 17] on input "[DOMAIN_NAME][EMAIL_ADDRESS][DOMAIN_NAME]" at bounding box center [922, 18] width 84 height 18
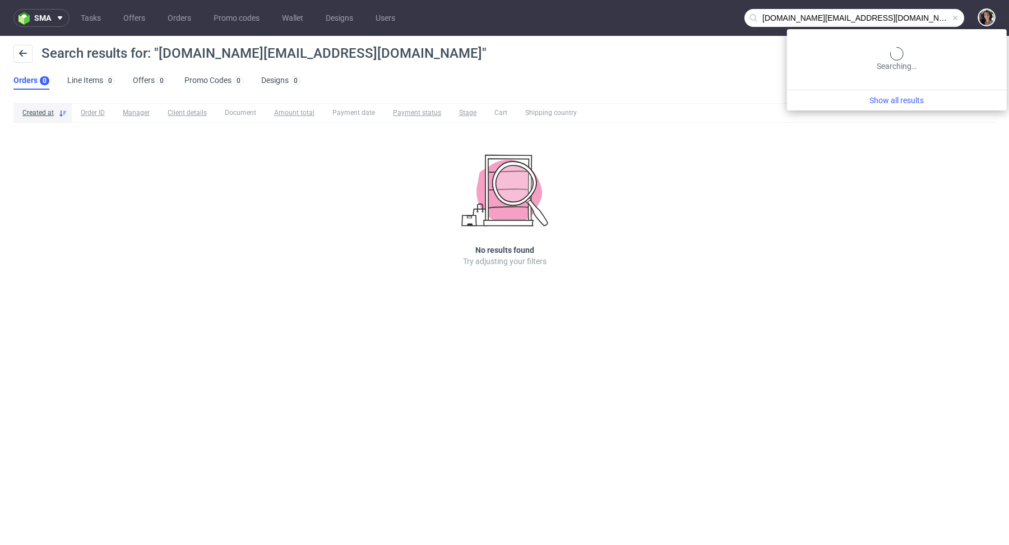
click at [911, 17] on input "[DOMAIN_NAME][EMAIL_ADDRESS][DOMAIN_NAME]" at bounding box center [855, 18] width 220 height 18
paste input "[DOMAIN_NAME][EMAIL_ADDRESS]."
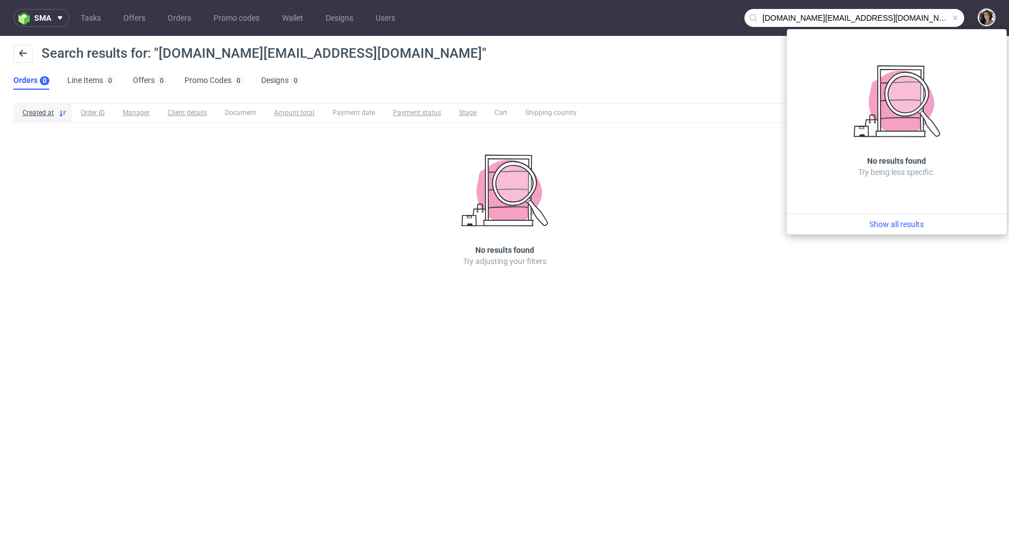
click at [911, 17] on input "[DOMAIN_NAME][EMAIL_ADDRESS][DOMAIN_NAME]@[DOMAIN_NAME]" at bounding box center [855, 18] width 220 height 18
paste input "text"
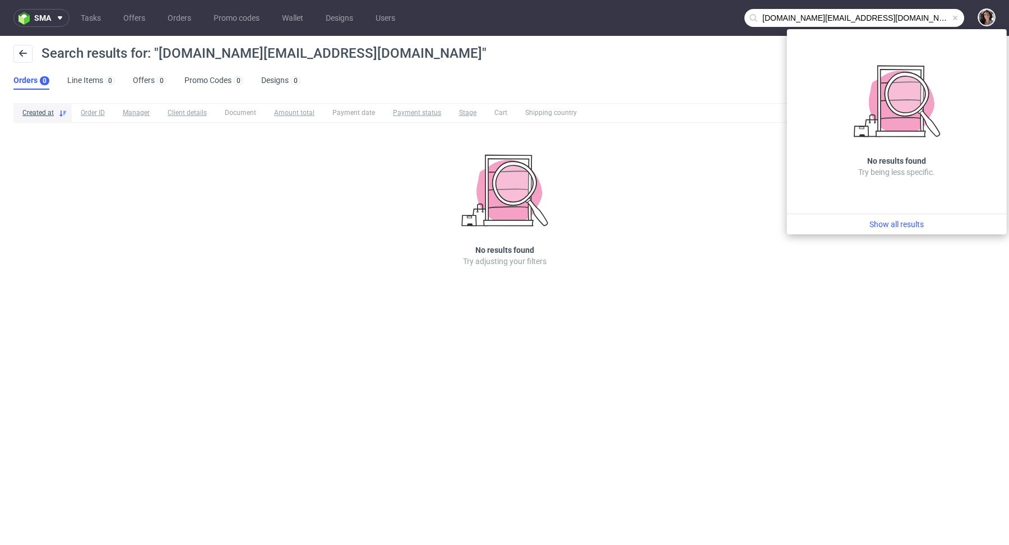
type input "[DOMAIN_NAME][EMAIL_ADDRESS][DOMAIN_NAME]"
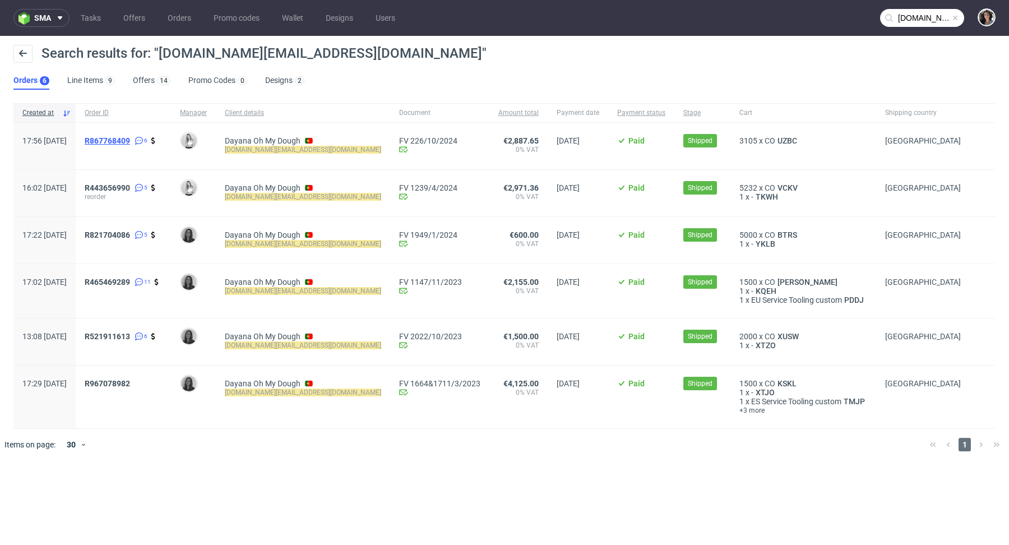
click at [130, 142] on span "R867768409" at bounding box center [107, 140] width 45 height 9
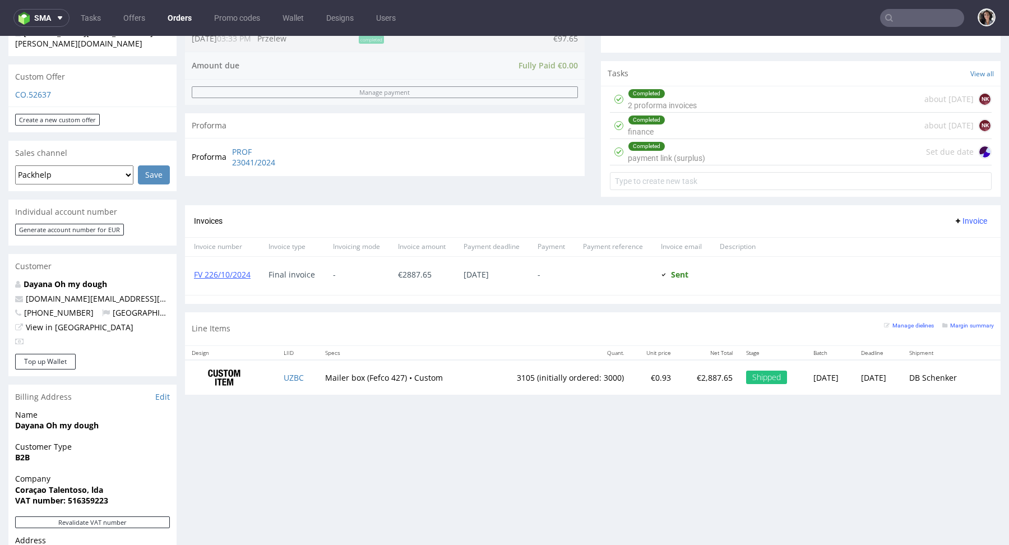
scroll to position [372, 0]
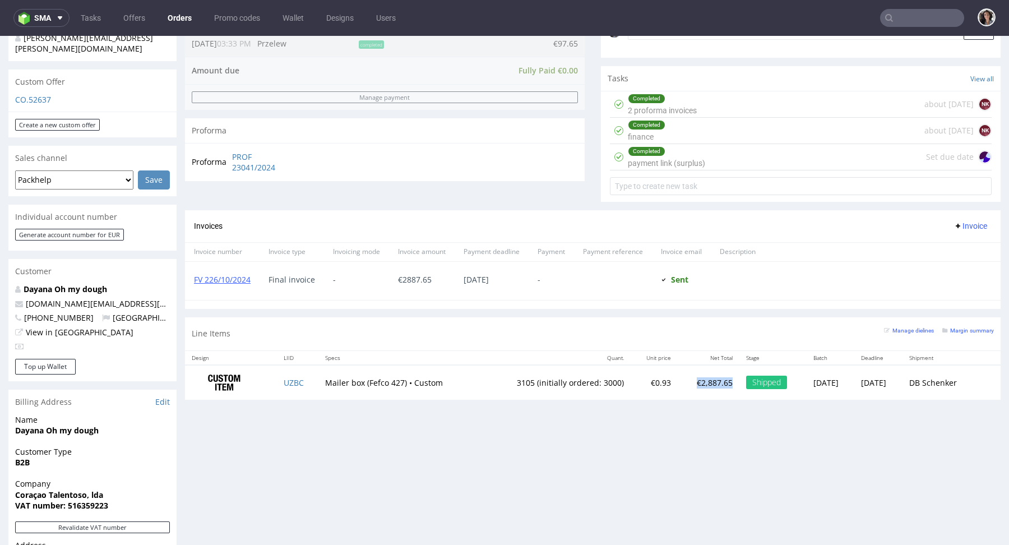
drag, startPoint x: 706, startPoint y: 378, endPoint x: 666, endPoint y: 379, distance: 39.8
click at [678, 379] on td "€2,887.65" at bounding box center [708, 382] width 61 height 35
copy p "€2,887.65"
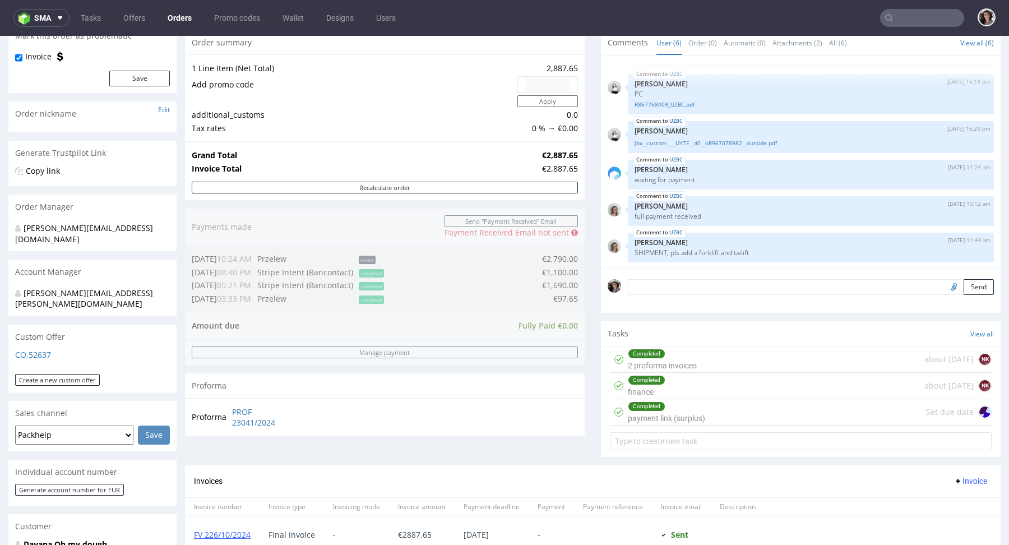
scroll to position [0, 0]
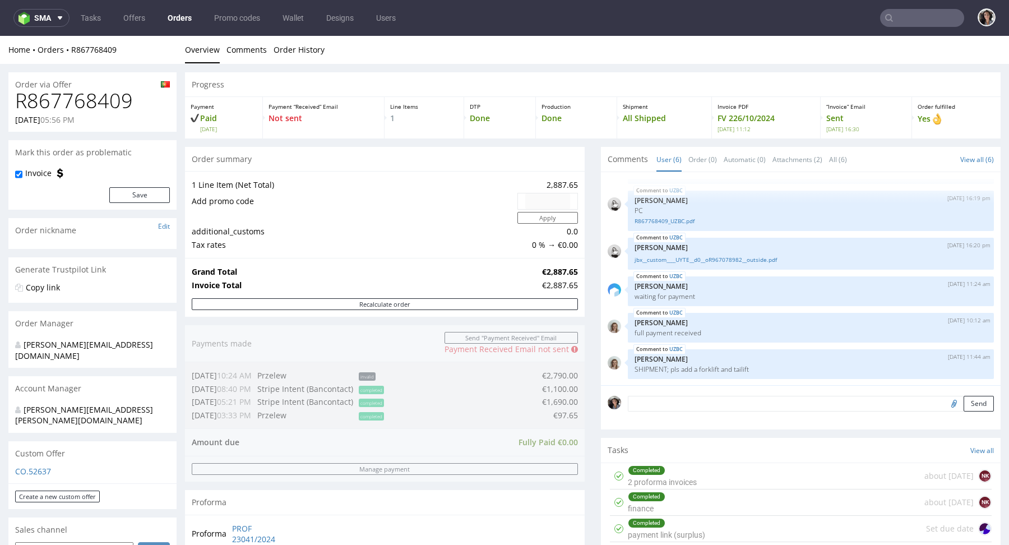
type input "[DOMAIN_NAME][EMAIL_ADDRESS][DOMAIN_NAME]"
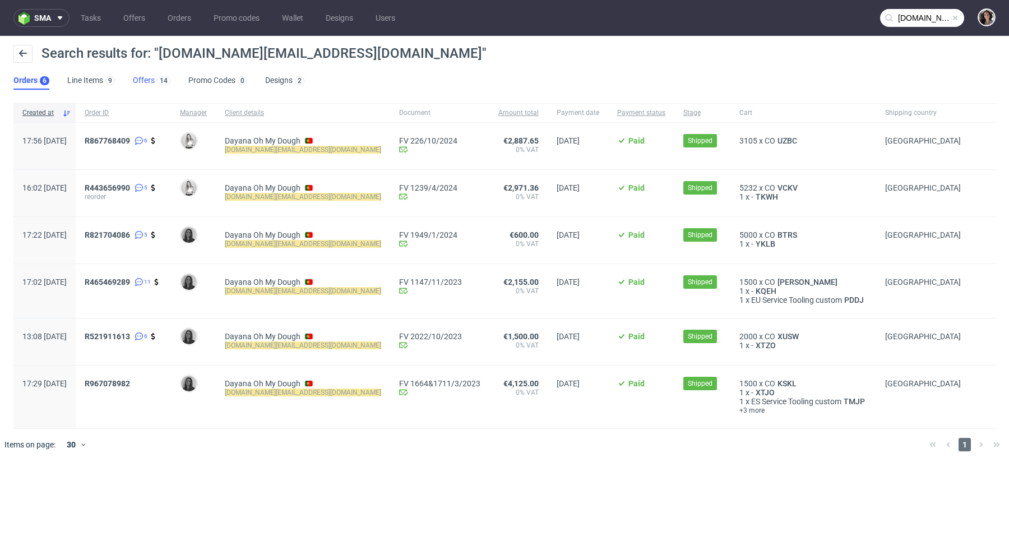
click at [143, 81] on link "Offers 14" at bounding box center [152, 81] width 38 height 18
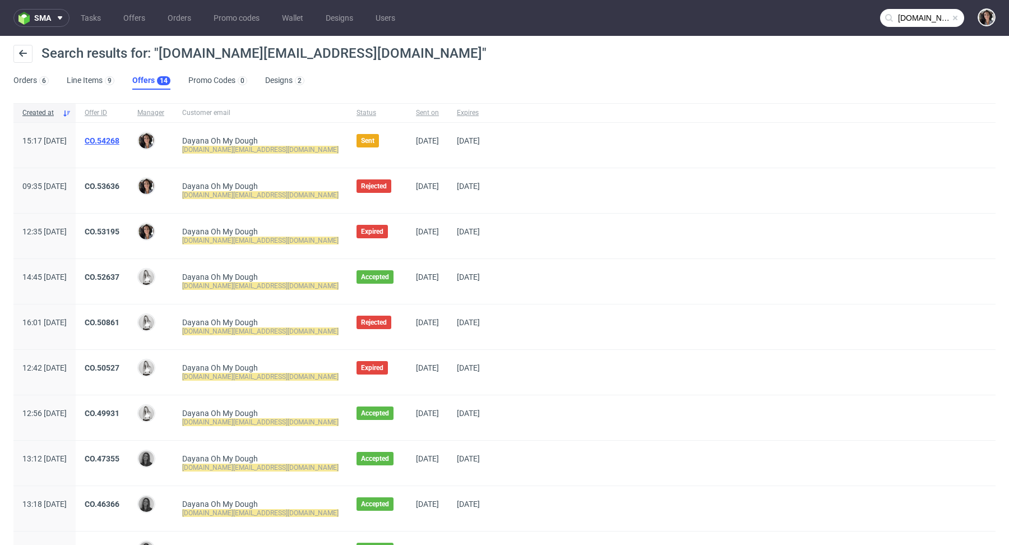
click at [119, 141] on link "CO.54268" at bounding box center [102, 140] width 35 height 9
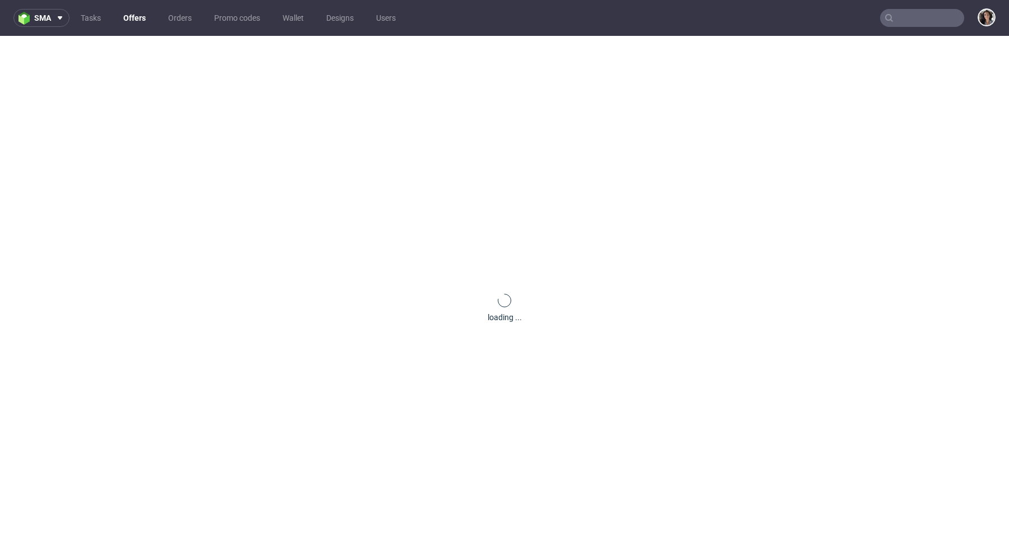
click at [934, 16] on input "text" at bounding box center [922, 18] width 84 height 18
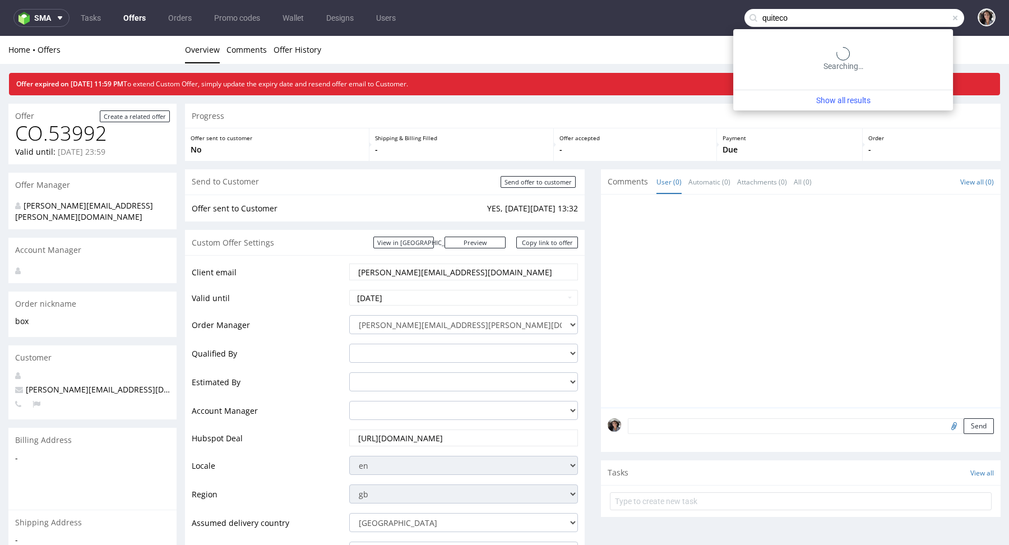
type input "quiteco"
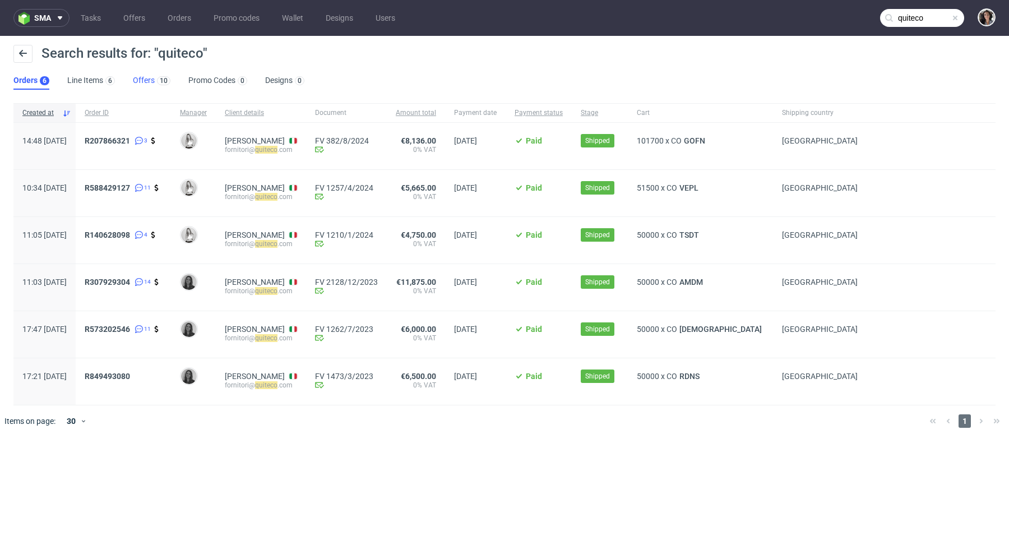
click at [141, 77] on link "Offers 10" at bounding box center [152, 81] width 38 height 18
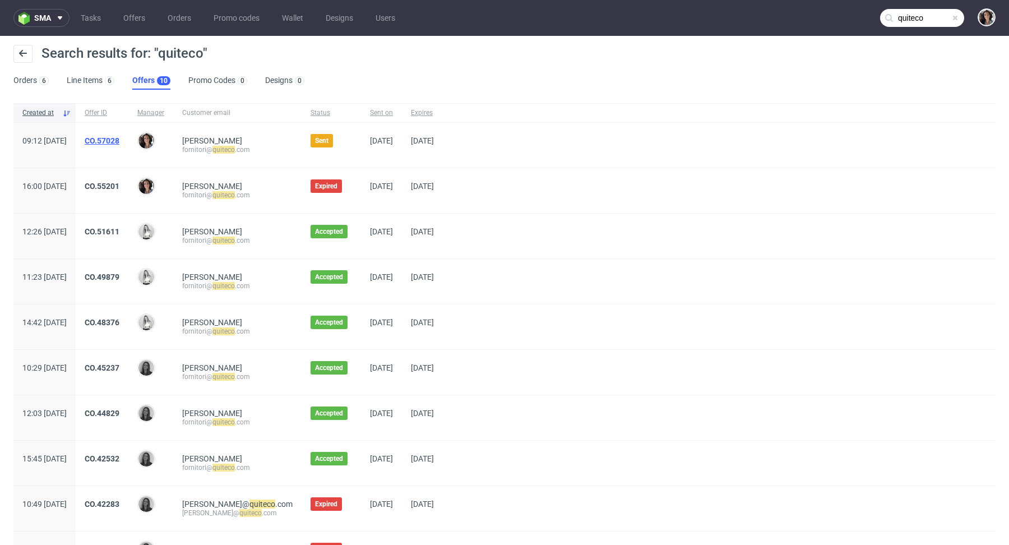
click at [119, 137] on link "CO.57028" at bounding box center [102, 140] width 35 height 9
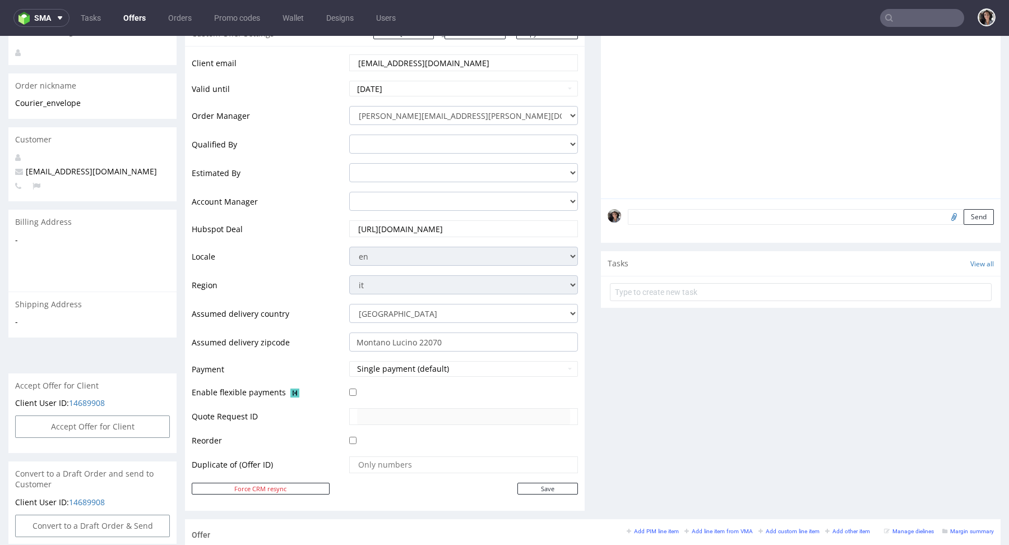
scroll to position [253, 0]
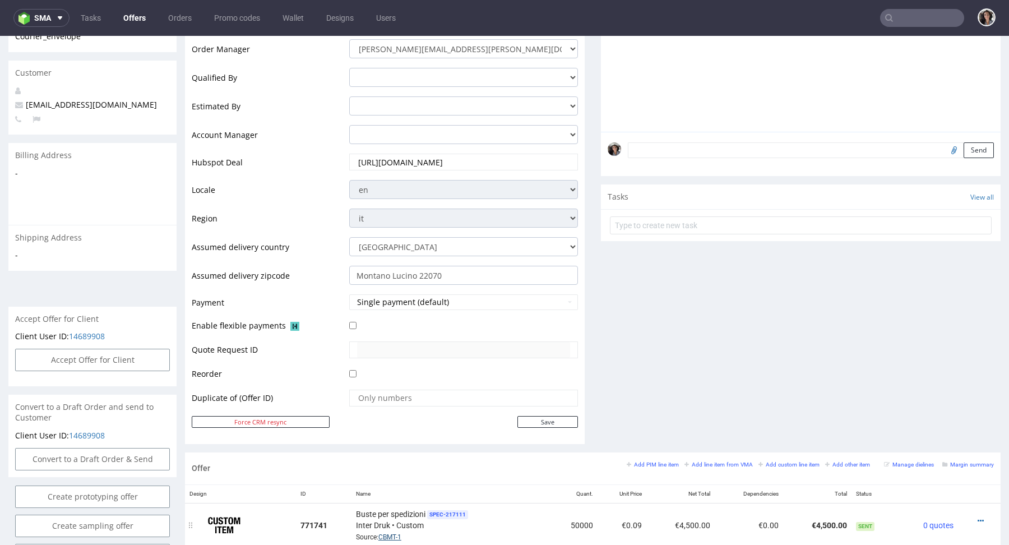
click at [385, 536] on link "CBMT-1" at bounding box center [390, 537] width 23 height 8
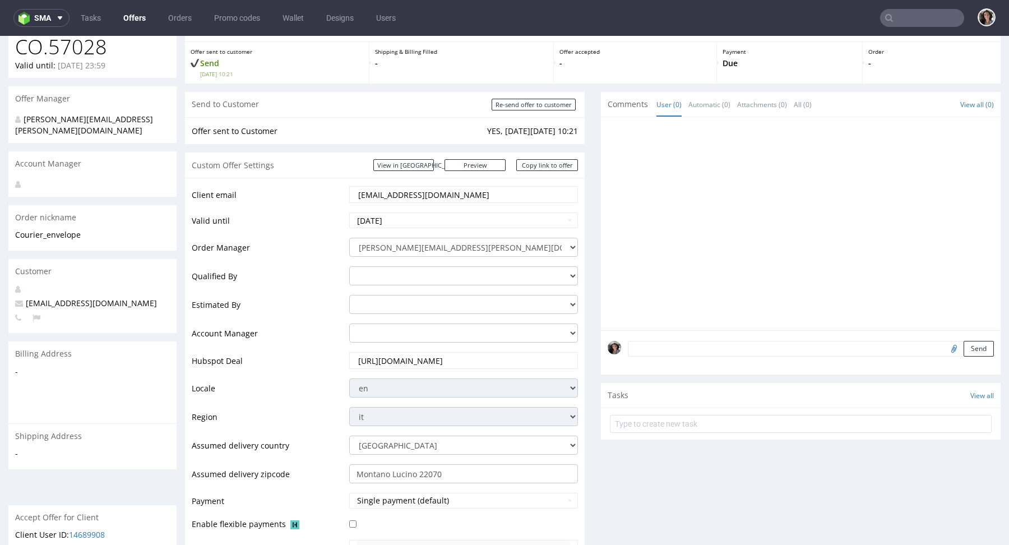
scroll to position [0, 0]
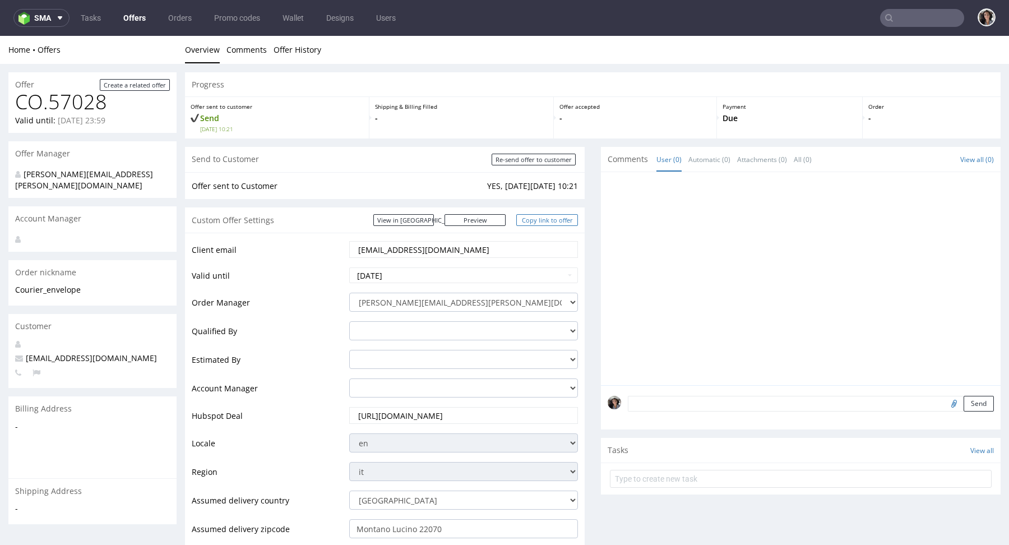
click at [550, 220] on link "Copy link to offer" at bounding box center [548, 220] width 62 height 12
click at [434, 225] on link "View in [GEOGRAPHIC_DATA]" at bounding box center [404, 220] width 61 height 12
click at [541, 218] on link "Copy link to offer" at bounding box center [548, 220] width 62 height 12
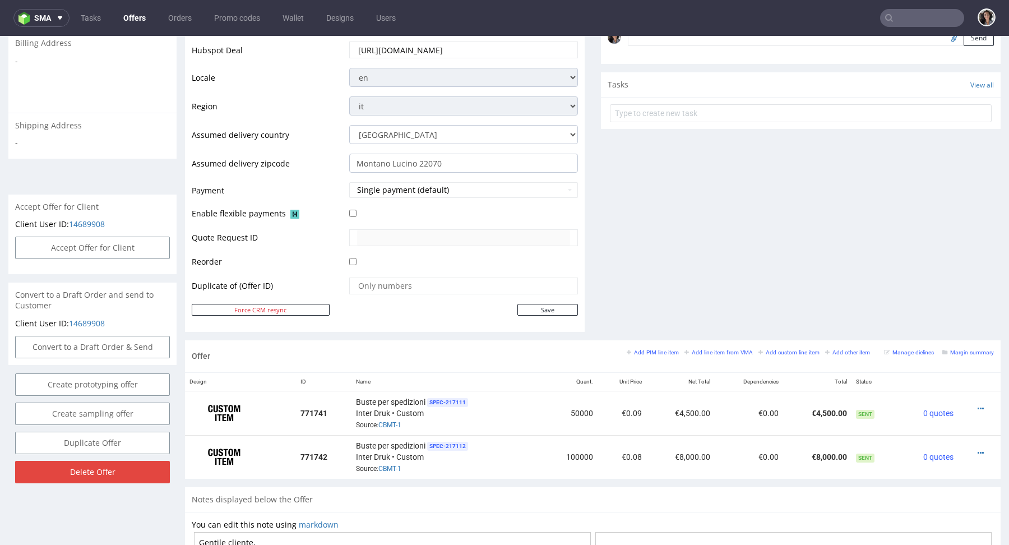
scroll to position [590, 0]
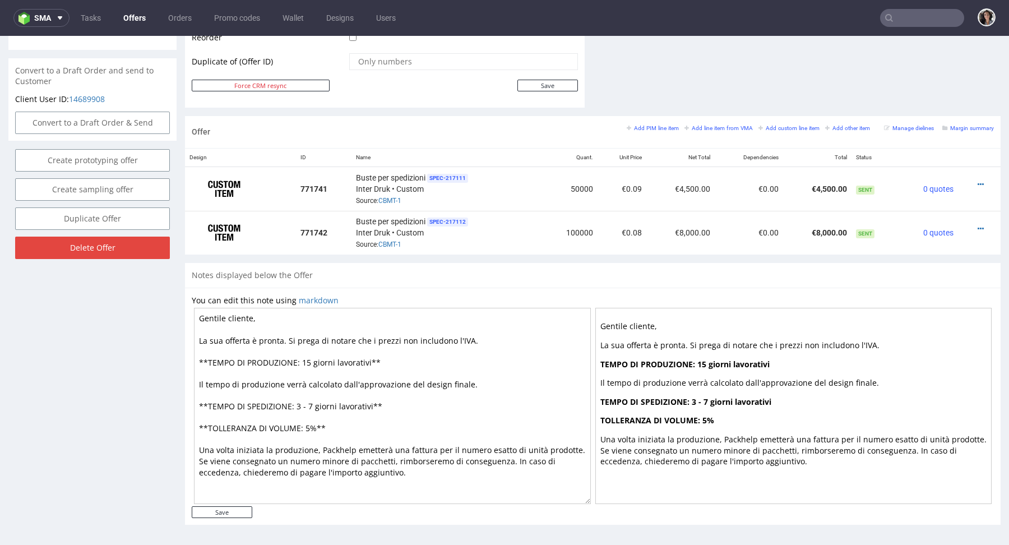
drag, startPoint x: 367, startPoint y: 359, endPoint x: 301, endPoint y: 354, distance: 65.8
click at [301, 354] on textarea "Gentile cliente, La sua offerta è pronta. Si prega di notare che i prezzi non i…" at bounding box center [392, 406] width 397 height 196
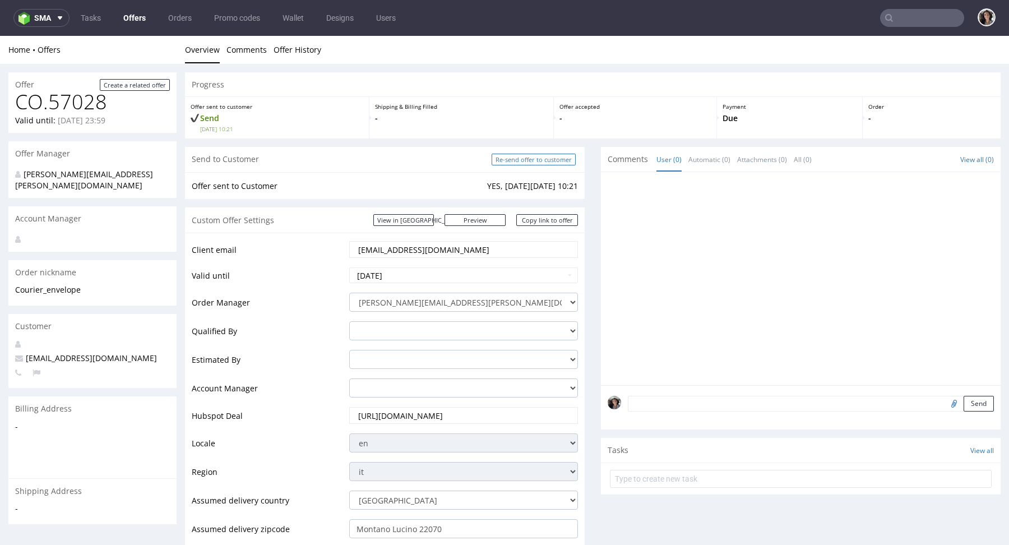
click at [546, 156] on input "Re-send offer to customer" at bounding box center [534, 160] width 84 height 12
type input "In progress..."
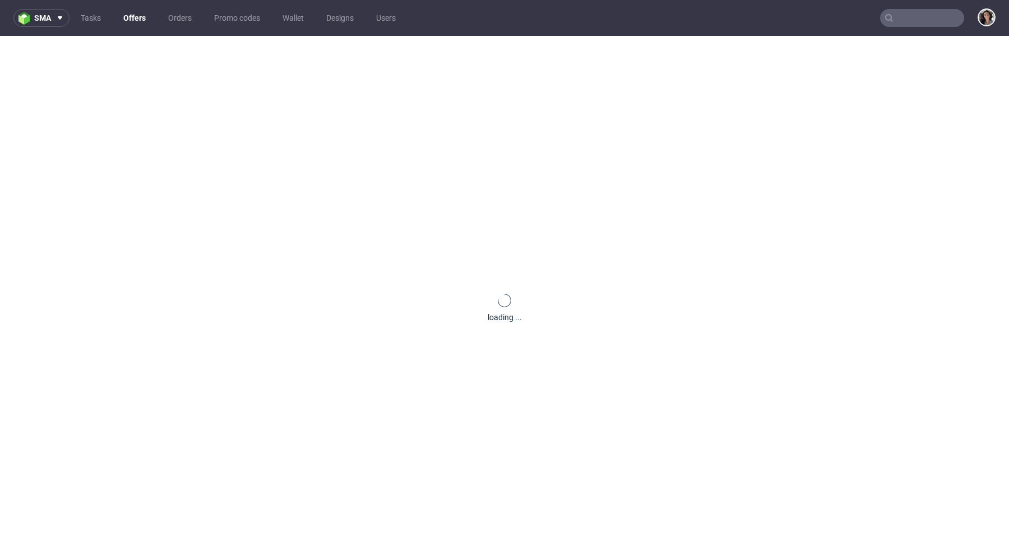
click at [915, 20] on input "text" at bounding box center [922, 18] width 84 height 18
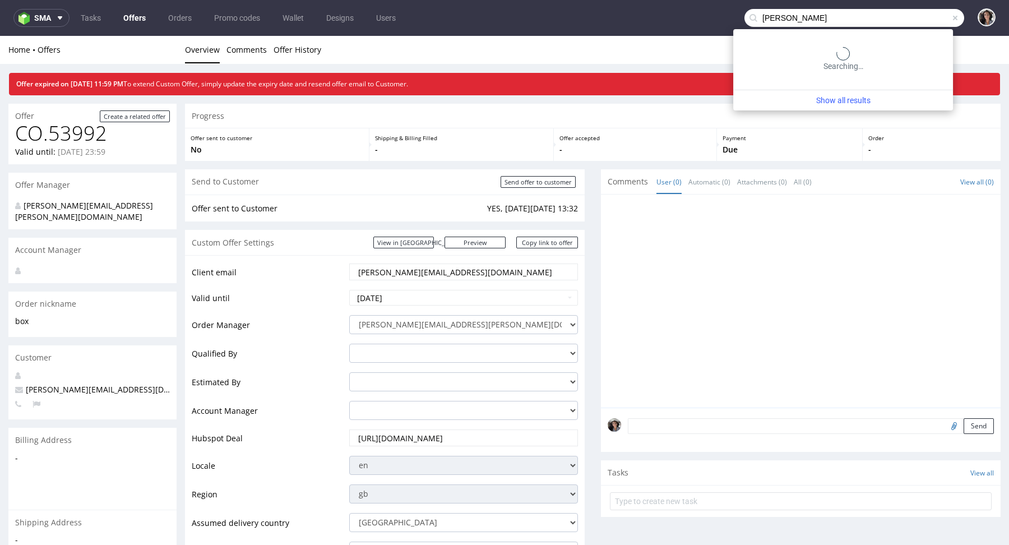
type input "[PERSON_NAME]"
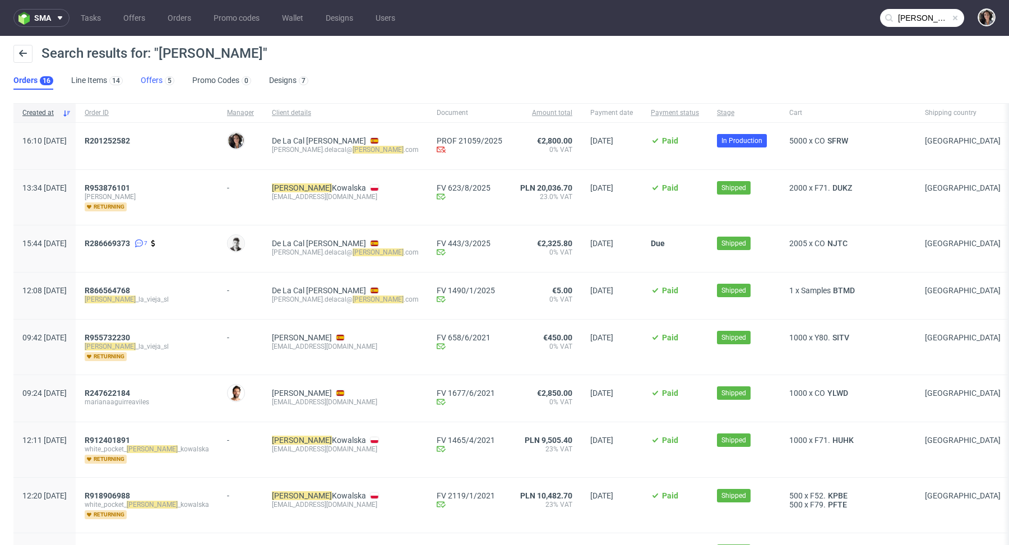
click at [150, 83] on link "Offers 5" at bounding box center [158, 81] width 34 height 18
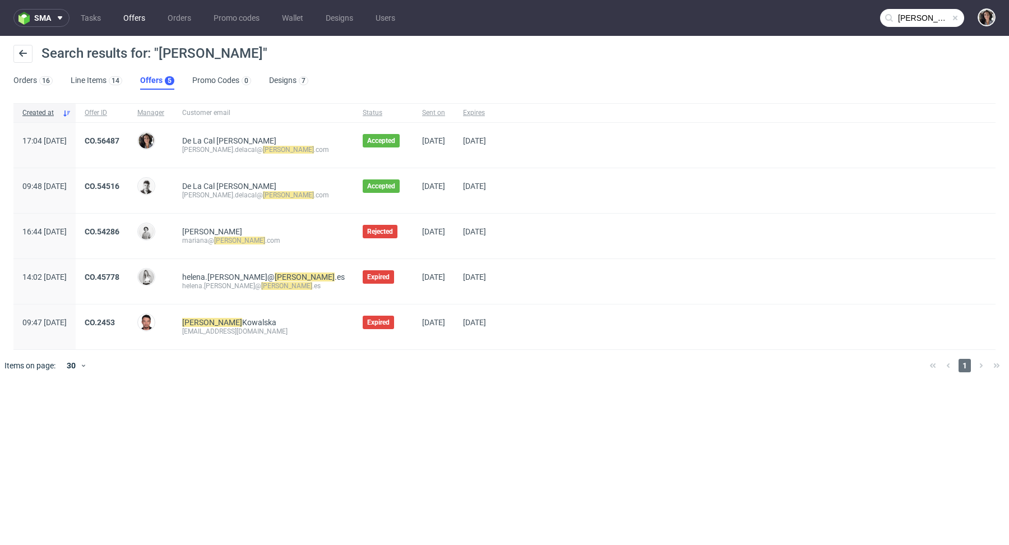
click at [136, 18] on link "Offers" at bounding box center [134, 18] width 35 height 18
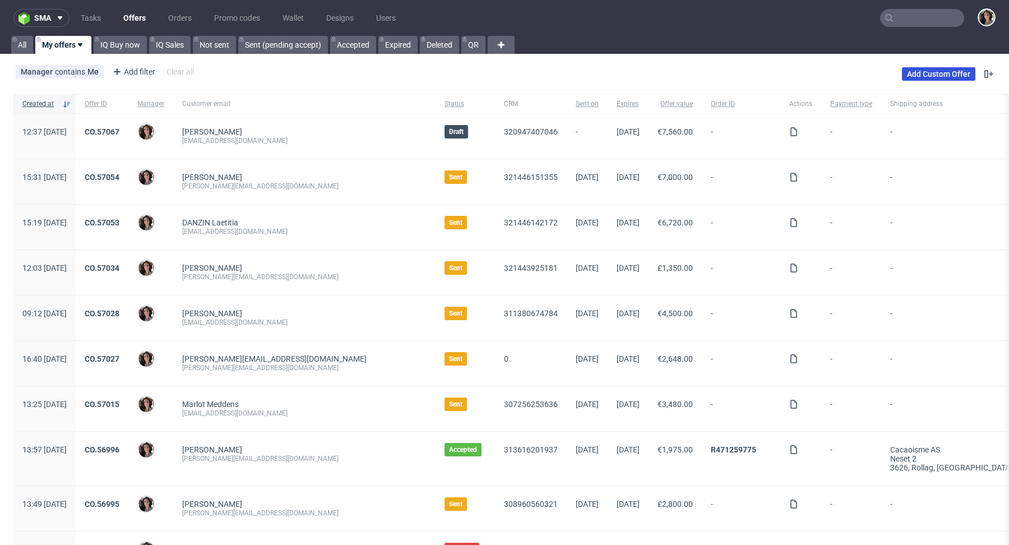
click at [912, 70] on link "Add Custom Offer" at bounding box center [938, 73] width 73 height 13
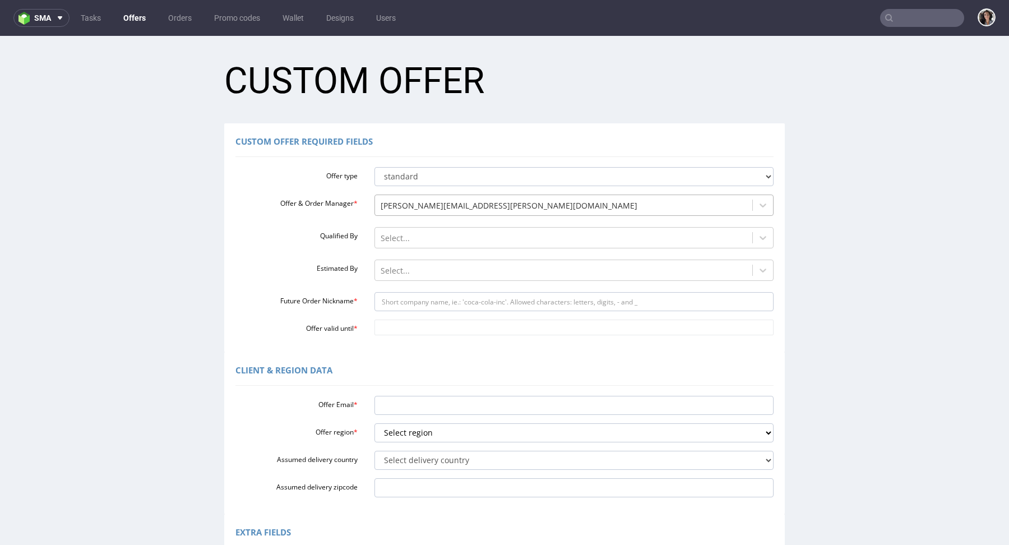
scroll to position [136, 0]
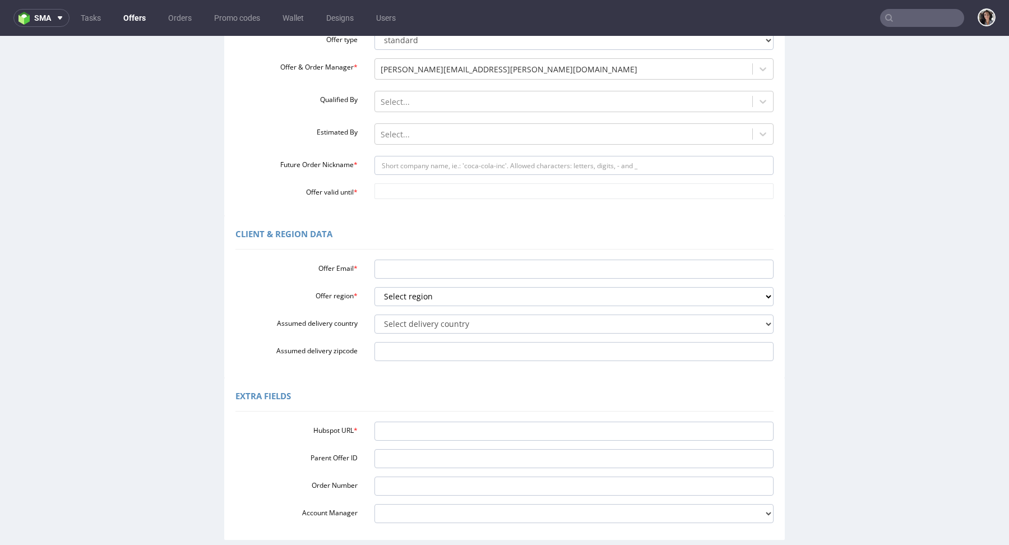
click at [903, 16] on input "text" at bounding box center [922, 18] width 84 height 18
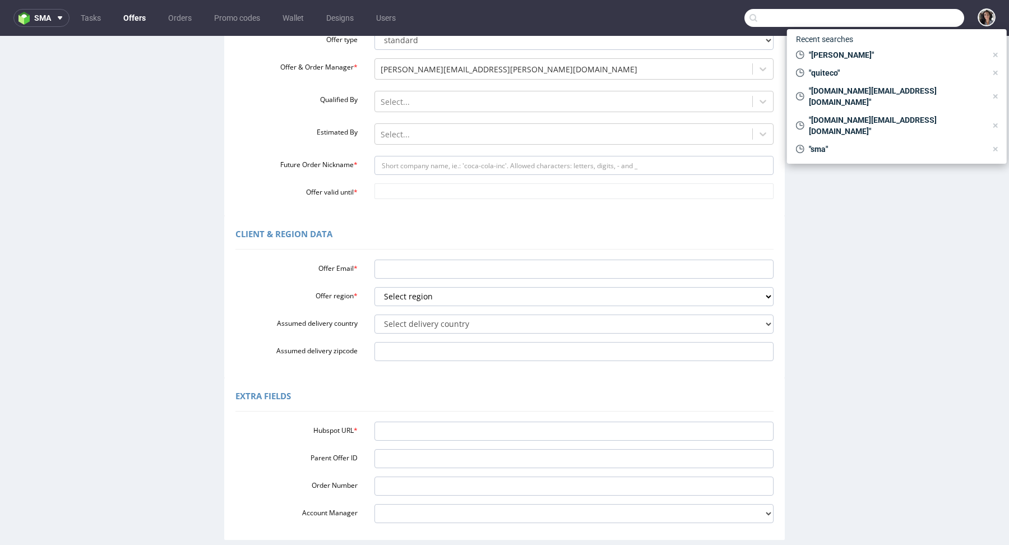
paste input "[PERSON_NAME][EMAIL_ADDRESS][PERSON_NAME][PERSON_NAME][DOMAIN_NAME]"
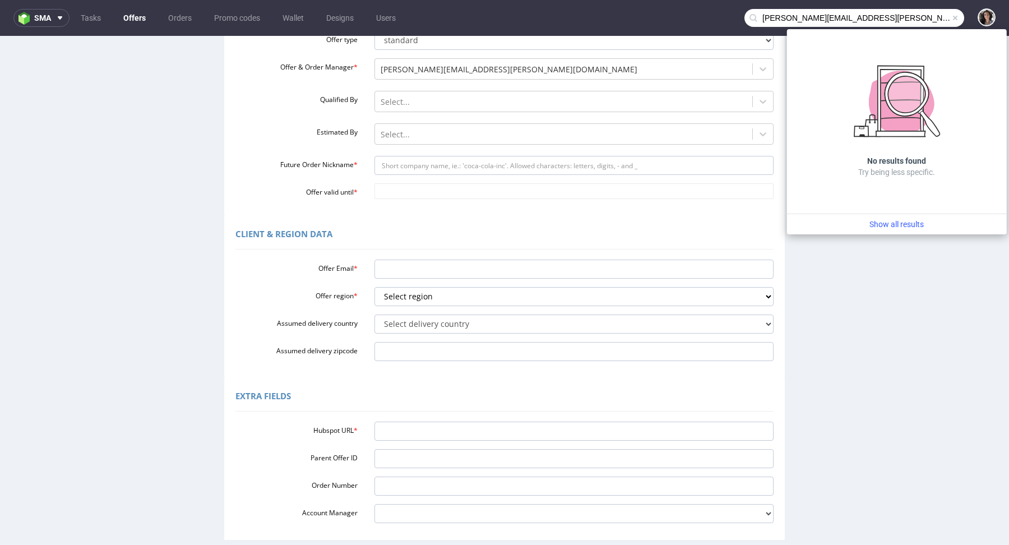
type input "[PERSON_NAME][EMAIL_ADDRESS][PERSON_NAME][PERSON_NAME][DOMAIN_NAME]"
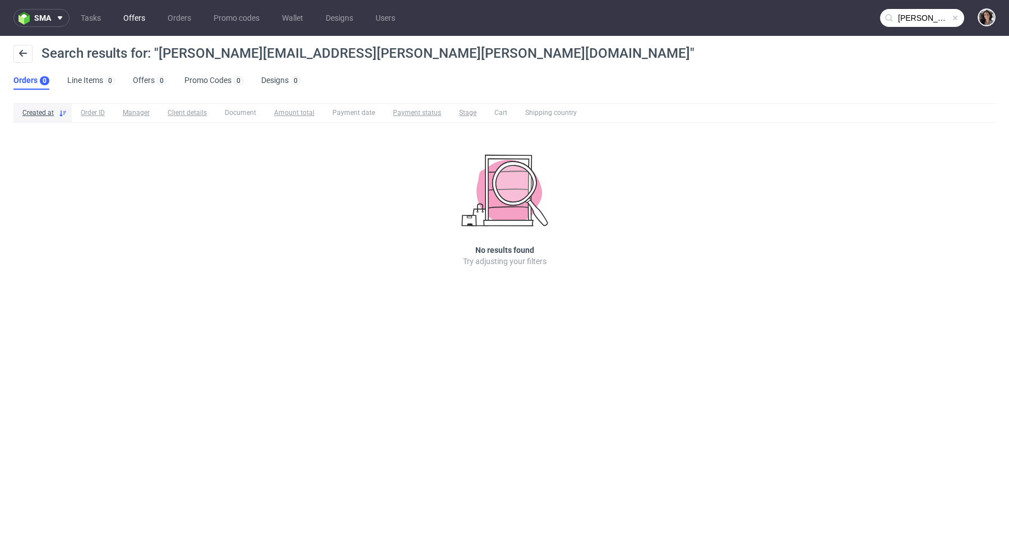
click at [135, 22] on link "Offers" at bounding box center [134, 18] width 35 height 18
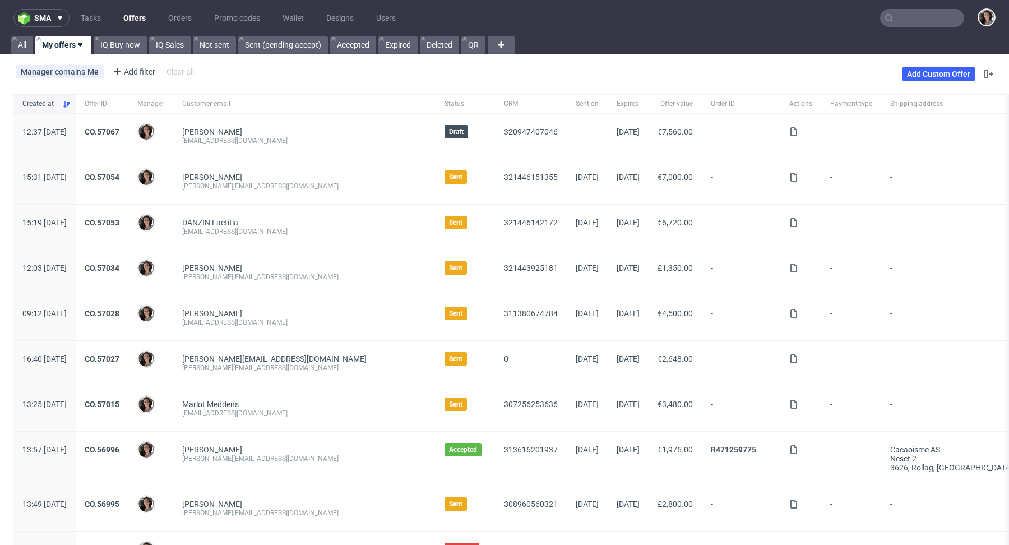
click at [940, 81] on div "Add Custom Offer" at bounding box center [949, 74] width 94 height 18
click at [934, 73] on link "Add Custom Offer" at bounding box center [938, 73] width 73 height 13
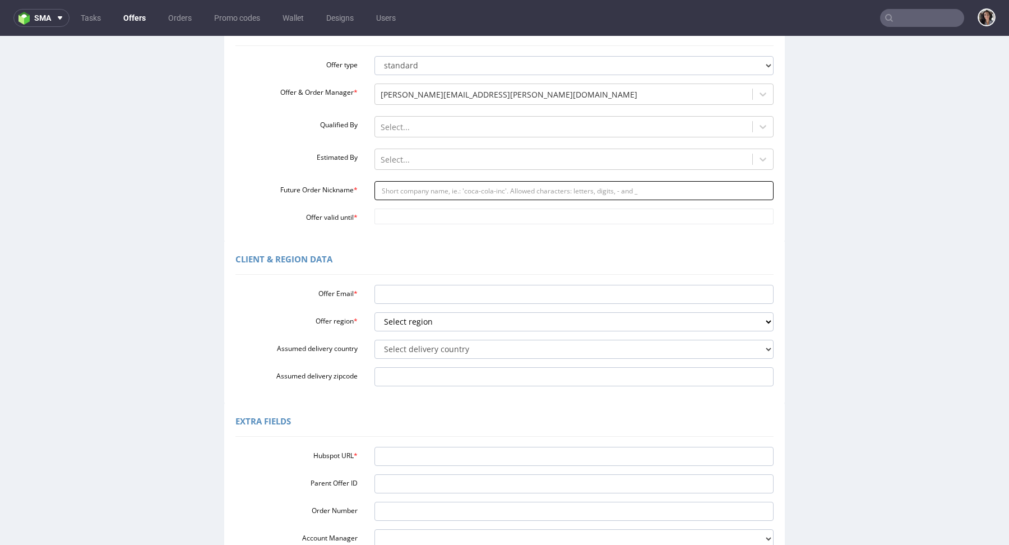
scroll to position [239, 0]
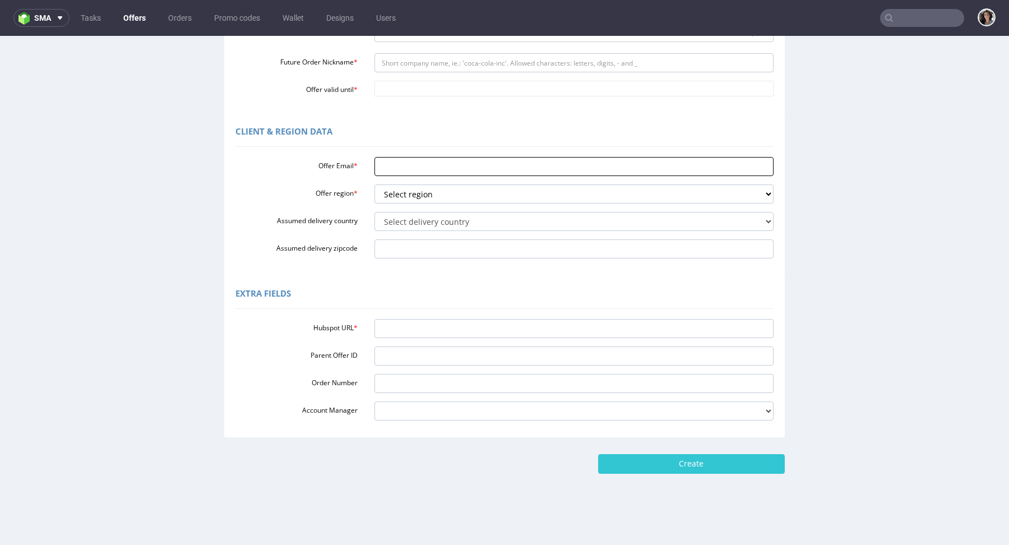
click at [414, 170] on input "Offer Email *" at bounding box center [575, 166] width 400 height 19
paste input "[PERSON_NAME][EMAIL_ADDRESS][PERSON_NAME][PERSON_NAME][DOMAIN_NAME]"
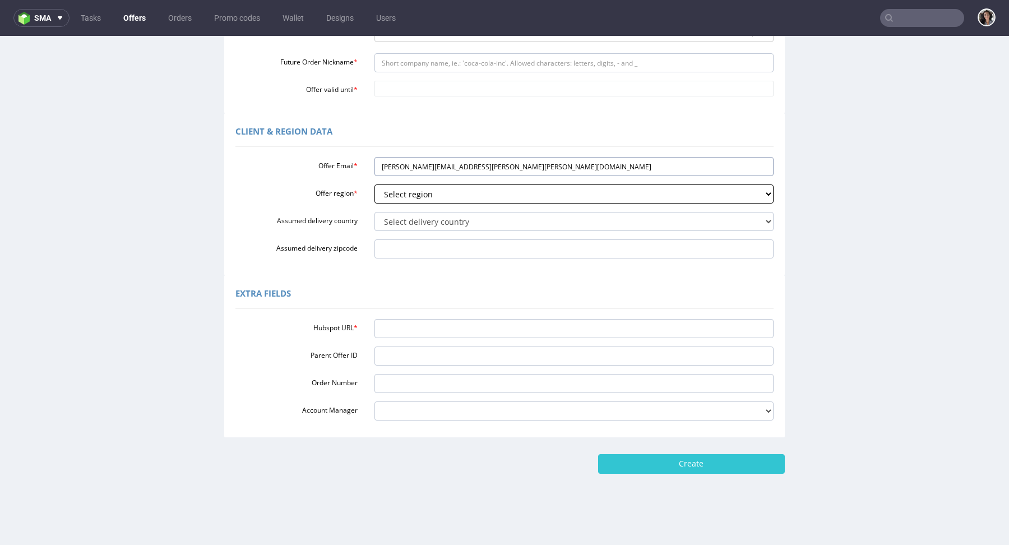
type input "[PERSON_NAME][EMAIL_ADDRESS][PERSON_NAME][PERSON_NAME][DOMAIN_NAME]"
click at [417, 193] on select "Select region eu gb de pl cz fr it es" at bounding box center [575, 194] width 400 height 19
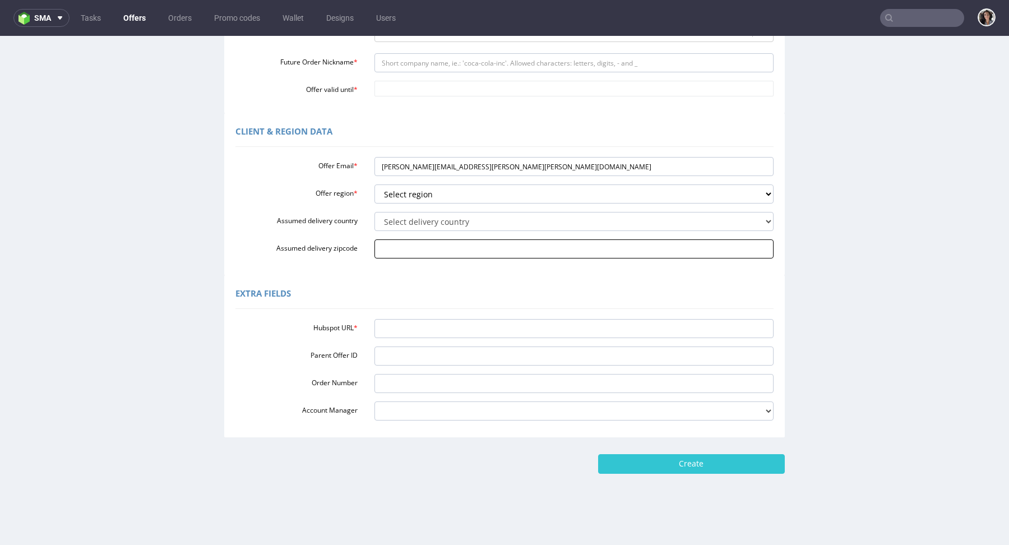
click at [411, 252] on input "Assumed delivery zipcode" at bounding box center [575, 248] width 400 height 19
paste input "33202"
type input "33202"
click at [427, 219] on select "Select delivery country Andorra Afghanistan Anguilla Albania Armenia Antarctica…" at bounding box center [575, 221] width 400 height 19
select select "68"
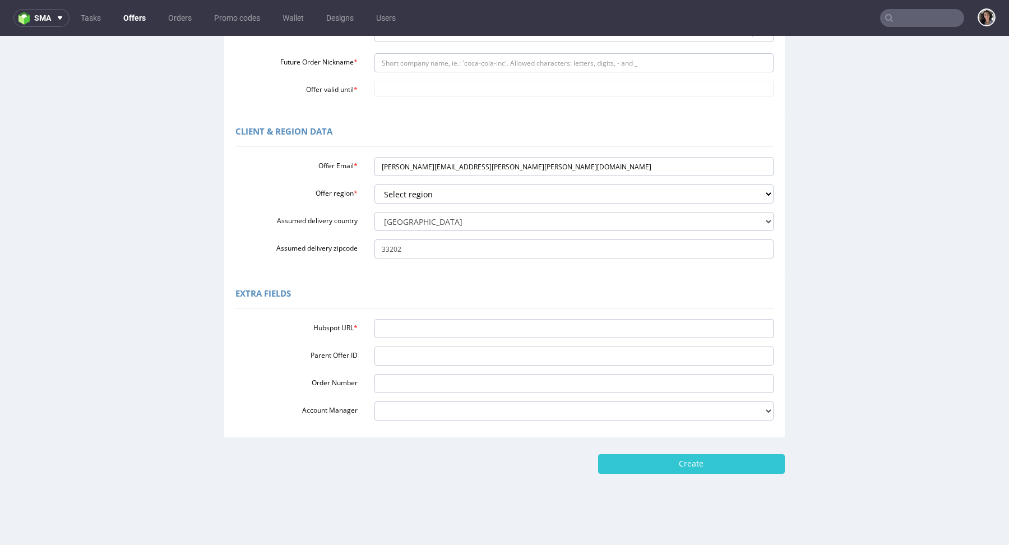
click at [421, 208] on div "Offer Email * fernando.franco@romualda.com Offer region * Select region eu gb d…" at bounding box center [505, 206] width 538 height 106
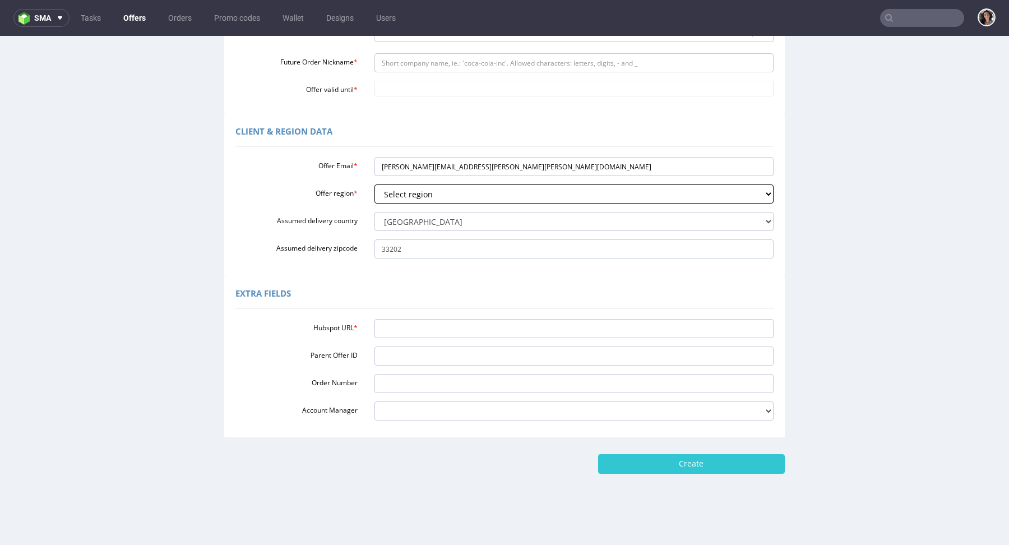
click at [418, 194] on select "Select region eu gb de pl cz fr it es" at bounding box center [575, 194] width 400 height 19
select select "es"
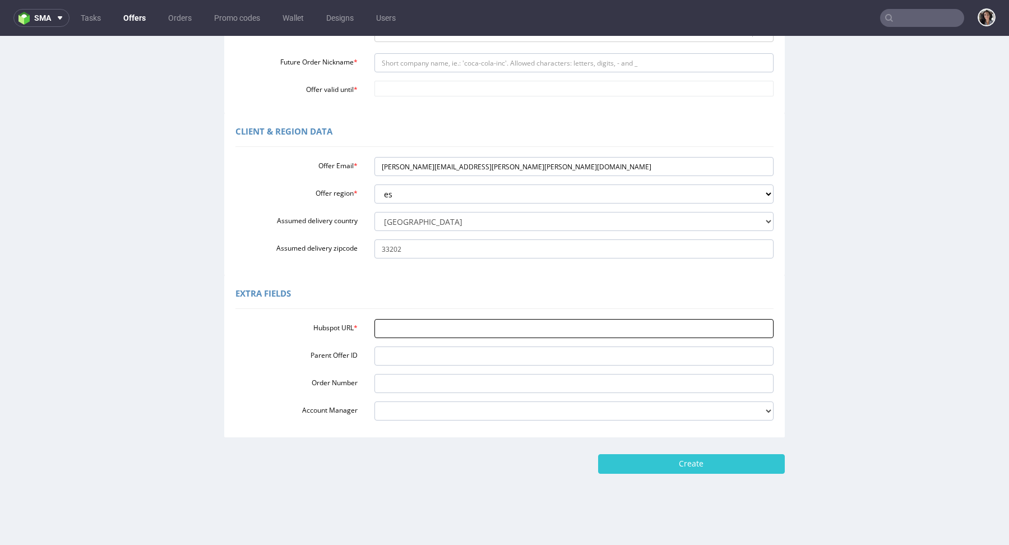
click at [425, 336] on input "Hubspot URL *" at bounding box center [575, 328] width 400 height 19
paste input "https://app-eu1.hubspot.com/contacts/25600958/record/0-3/322791741634/"
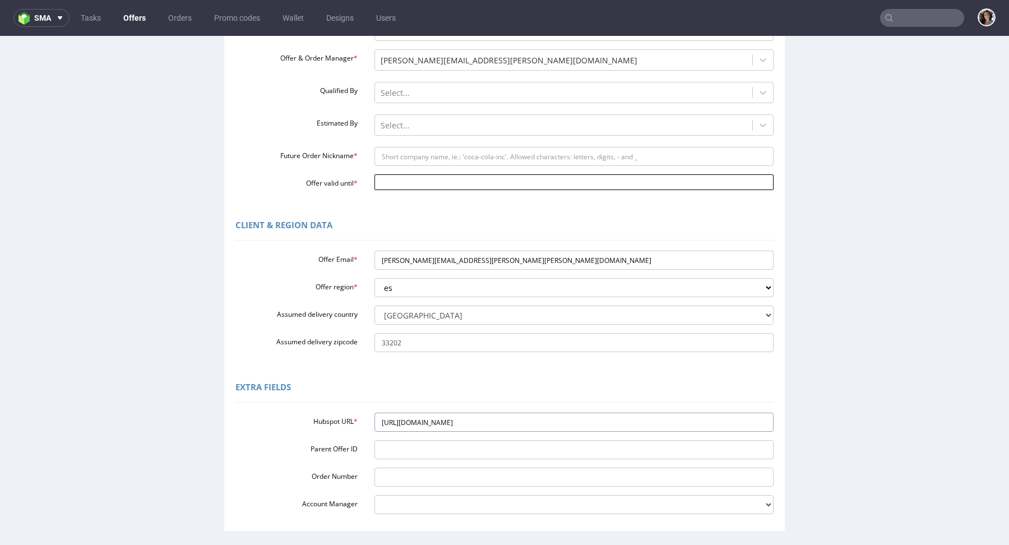
scroll to position [143, 0]
type input "https://app-eu1.hubspot.com/contacts/25600958/record/0-3/322791741634/"
click at [405, 196] on div "Custom Offer Required Fields Offer type standard prototyping sampling Offer & O…" at bounding box center [504, 94] width 561 height 229
click at [403, 182] on input "Offer valid until *" at bounding box center [575, 185] width 400 height 16
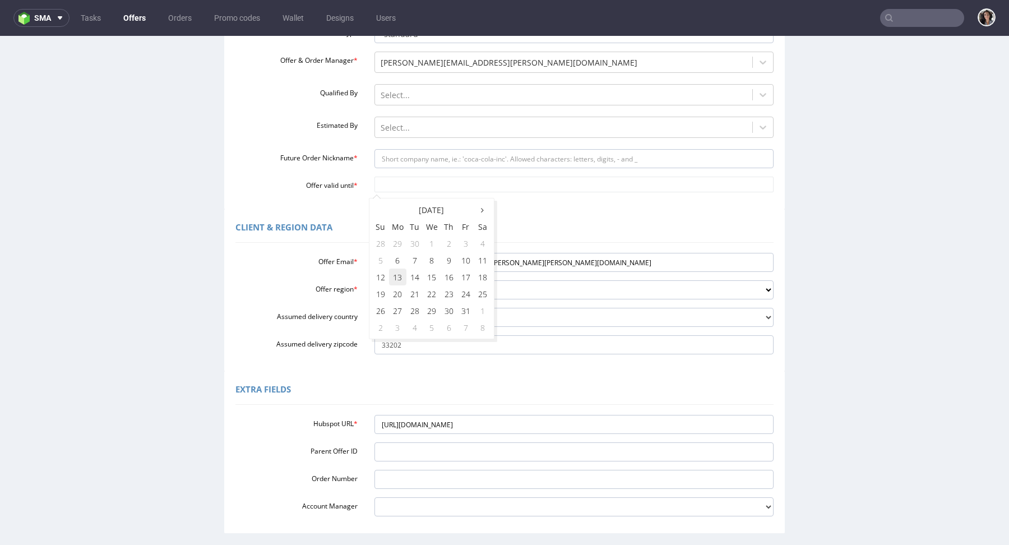
click at [395, 279] on td "13" at bounding box center [397, 277] width 17 height 17
type input "2025-10-13"
click at [395, 147] on div "Offer type standard prototyping sampling Offer & Order Manager * cristina.marti…" at bounding box center [505, 106] width 538 height 173
click at [395, 160] on input "Future Order Nickname *" at bounding box center [575, 158] width 400 height 19
type input "b"
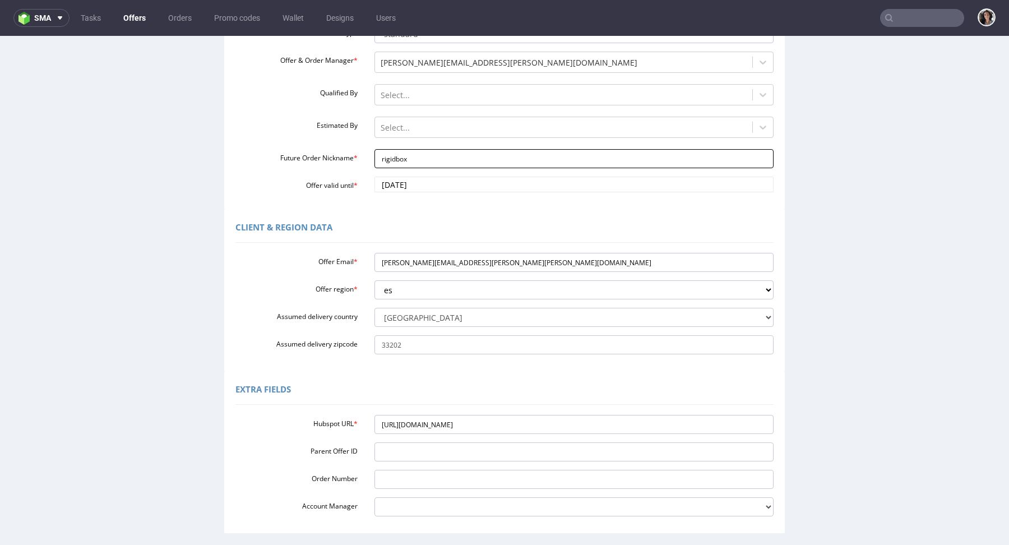
click at [390, 160] on input "rigidbox" at bounding box center [575, 158] width 400 height 19
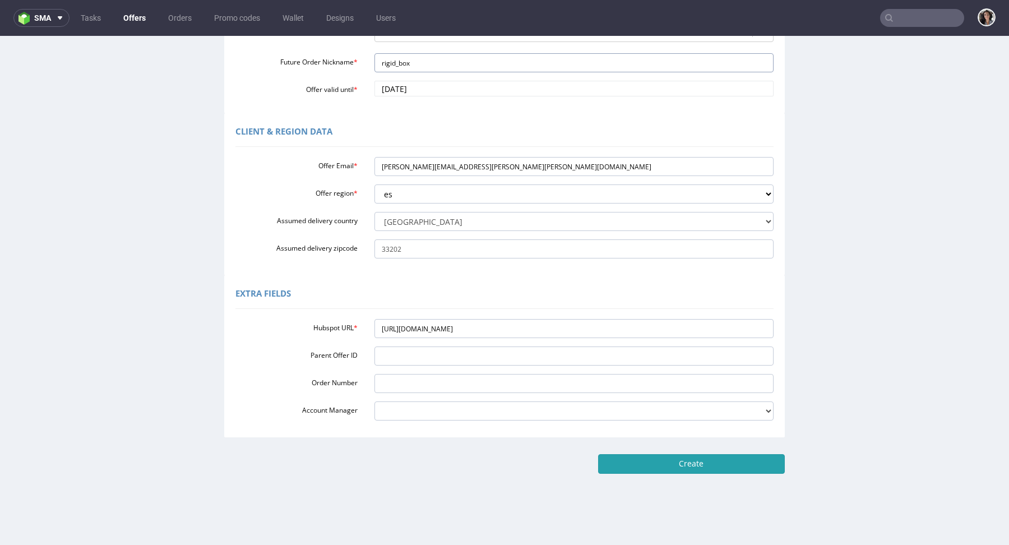
type input "rigid_box"
click at [741, 465] on input "Create" at bounding box center [691, 463] width 187 height 19
type input "Please wait..."
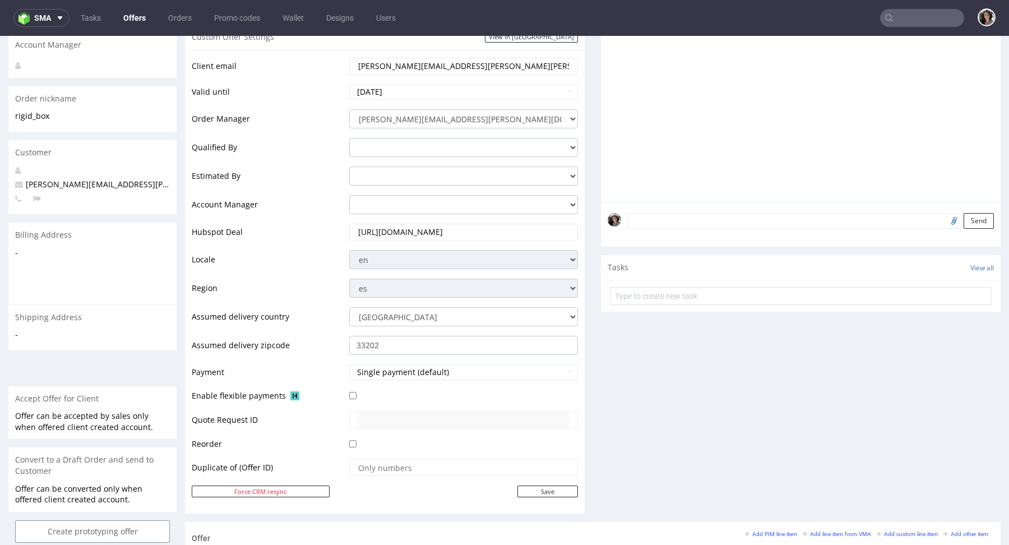
scroll to position [491, 0]
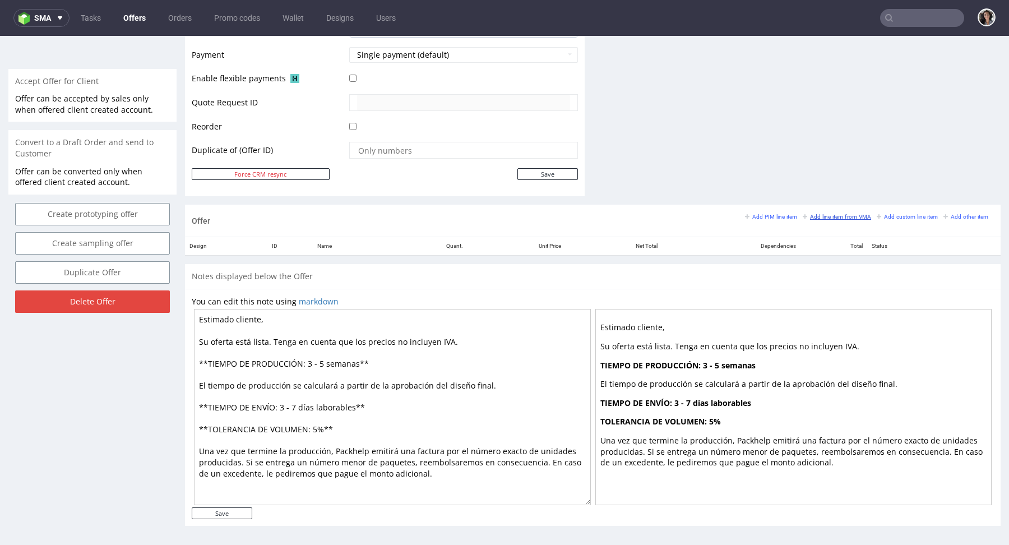
click at [837, 214] on small "Add line item from VMA" at bounding box center [837, 217] width 68 height 6
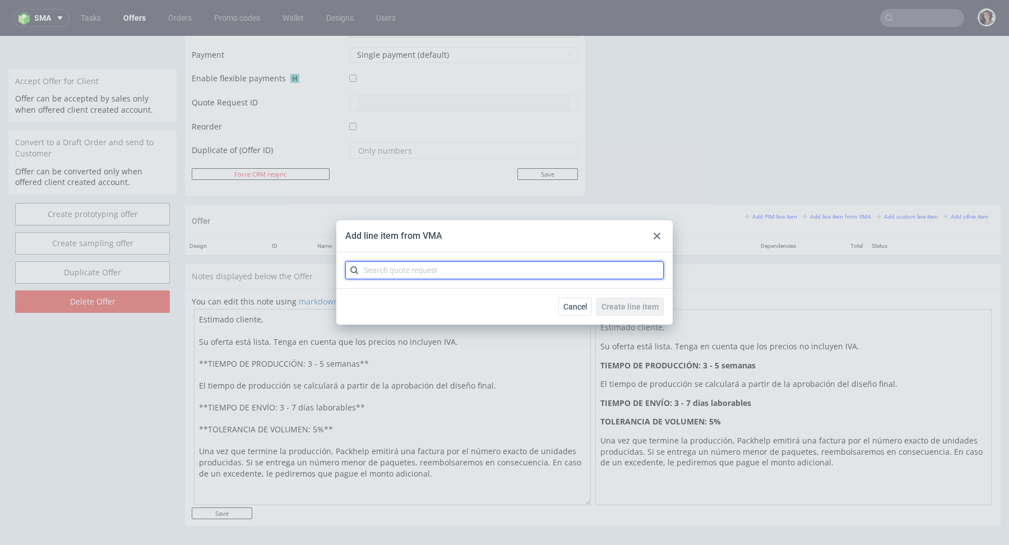
click at [436, 279] on div at bounding box center [504, 270] width 336 height 36
paste input "CBRN"
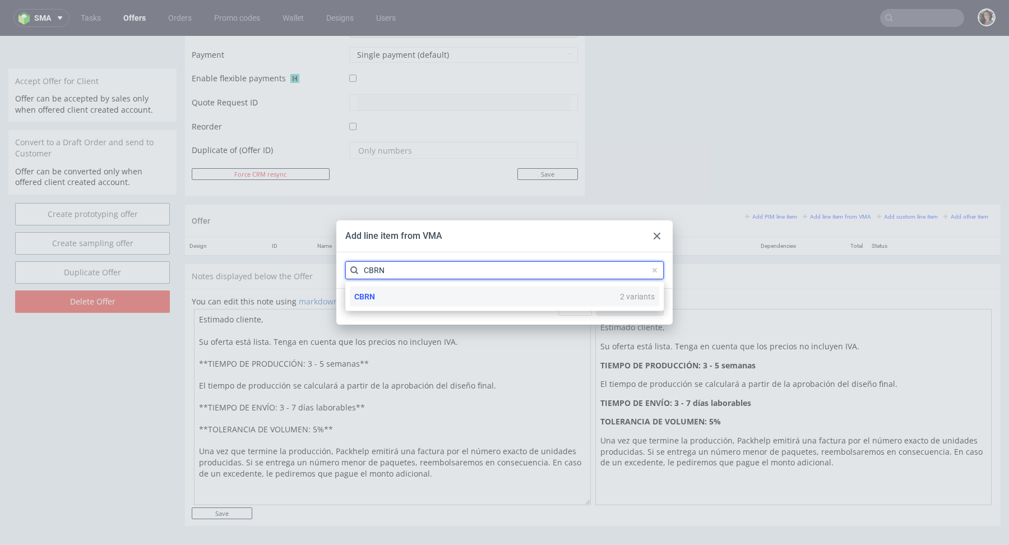
type input "CBRN"
click at [390, 296] on div "CBRN 2 variants" at bounding box center [505, 297] width 310 height 20
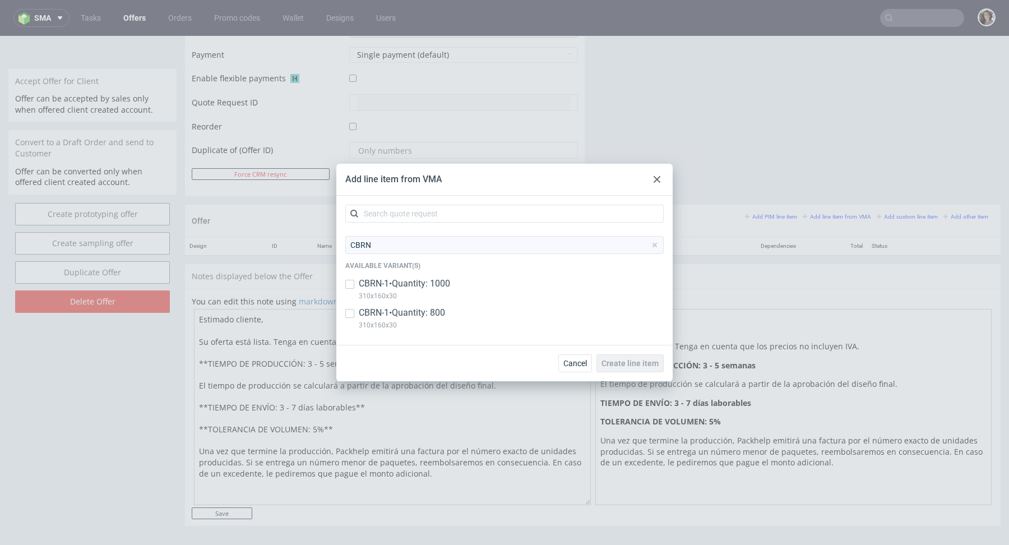
click at [374, 284] on p "CBRN-1 • Quantity: 1000" at bounding box center [404, 284] width 91 height 12
click at [353, 284] on input "checkbox" at bounding box center [349, 284] width 9 height 9
checkbox input "false"
click at [352, 312] on input "checkbox" at bounding box center [349, 313] width 9 height 9
checkbox input "true"
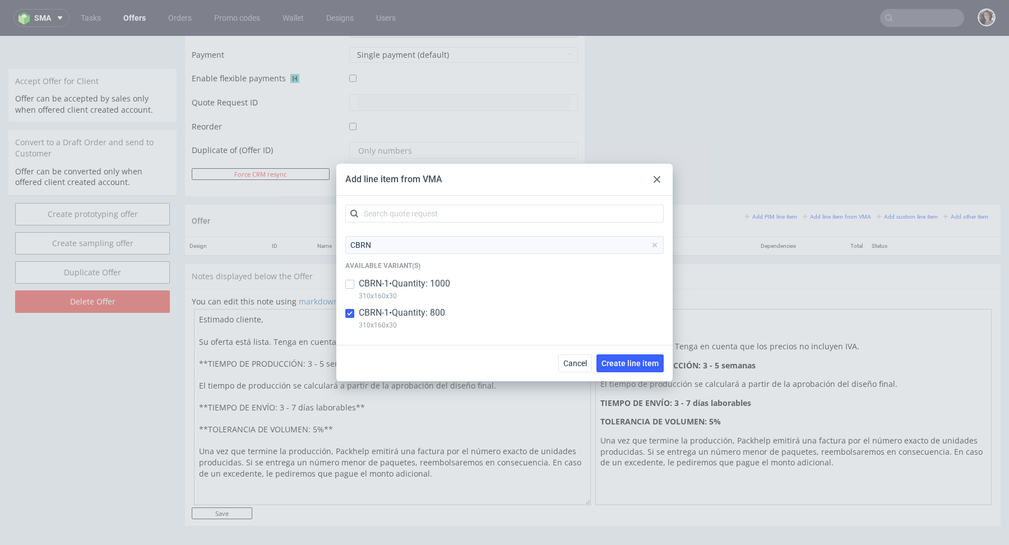
click at [351, 275] on div "CBRN Available variant(s) CBRN-1 • Quantity: 1000 310x160x30 CBRN-1 • Quantity:…" at bounding box center [504, 286] width 319 height 100
click at [351, 289] on div at bounding box center [349, 284] width 9 height 13
checkbox input "true"
click at [644, 361] on span "Create line item" at bounding box center [630, 363] width 57 height 8
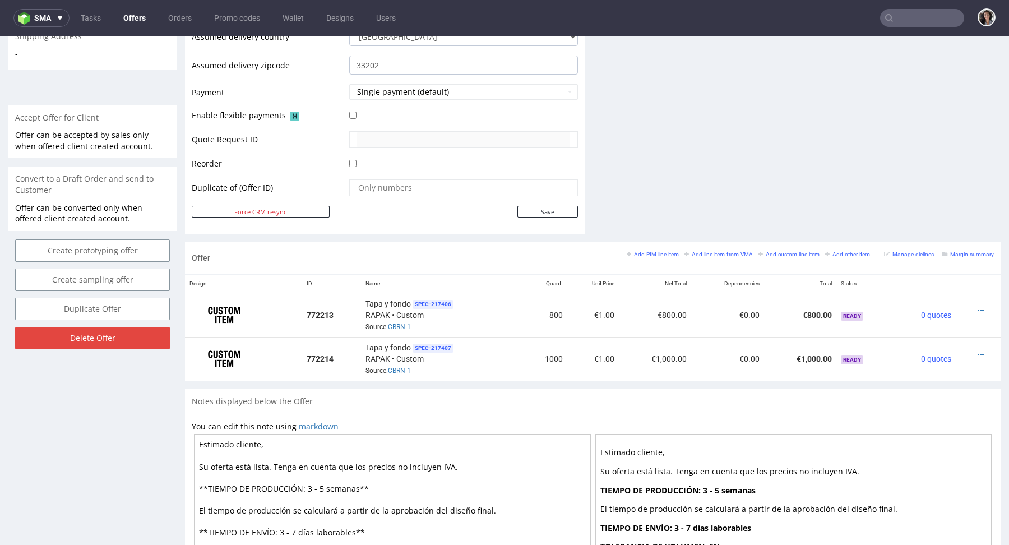
scroll to position [581, 0]
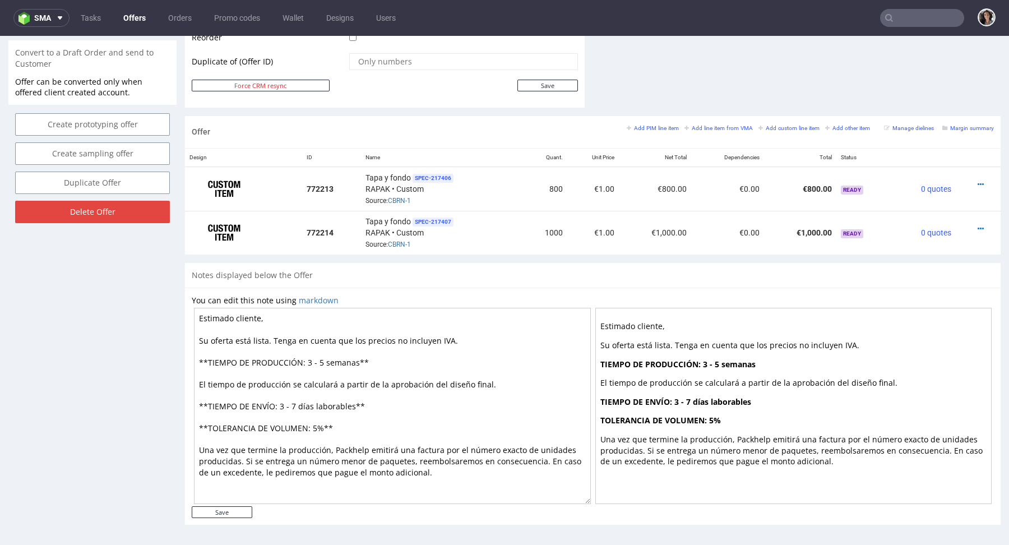
drag, startPoint x: 351, startPoint y: 405, endPoint x: 296, endPoint y: 402, distance: 55.6
click at [296, 402] on textarea "Estimado cliente, Su oferta está lista. Tenga en cuenta que los precios no incl…" at bounding box center [392, 406] width 397 height 196
drag, startPoint x: 357, startPoint y: 358, endPoint x: 306, endPoint y: 358, distance: 50.5
click at [306, 358] on textarea "Estimado cliente, Su oferta está lista. Tenga en cuenta que los precios no incl…" at bounding box center [392, 406] width 397 height 196
paste textarea "días laborables"
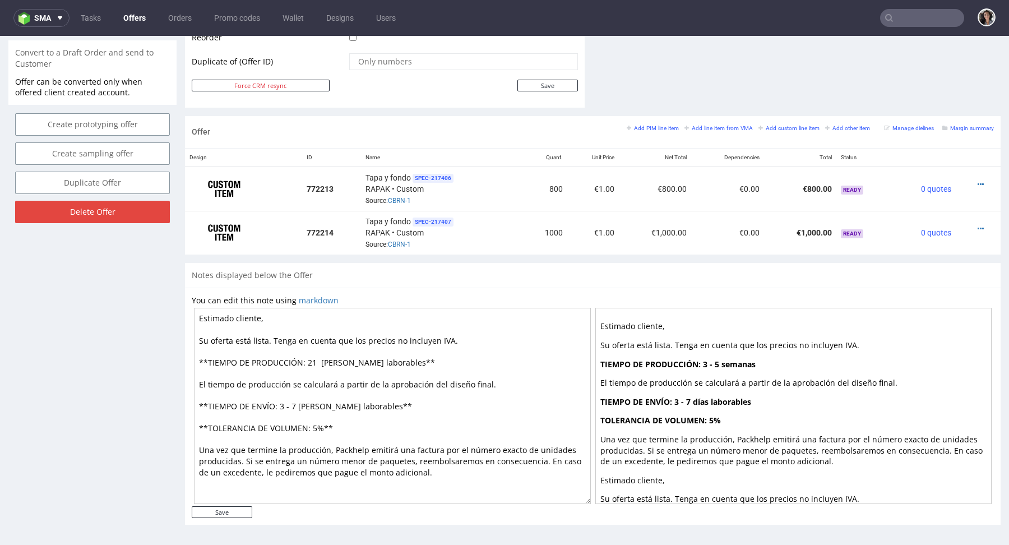
click at [320, 359] on textarea "Estimado cliente, Su oferta está lista. Tenga en cuenta que los precios no incl…" at bounding box center [392, 406] width 397 height 196
type textarea "Estimado cliente, Su oferta está lista. Tenga en cuenta que los precios no incl…"
click at [245, 508] on input "Save" at bounding box center [222, 512] width 61 height 12
type input "In progress..."
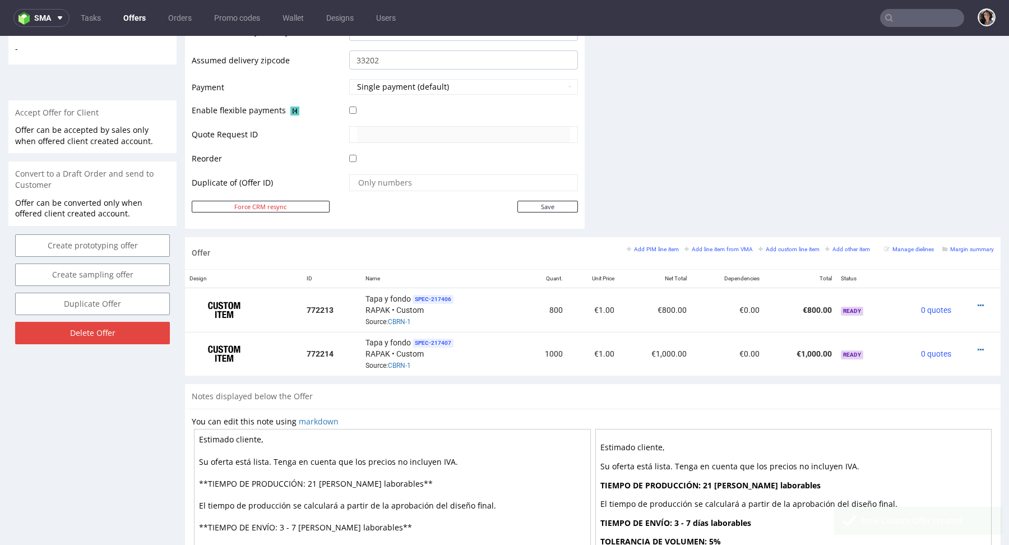
scroll to position [497, 0]
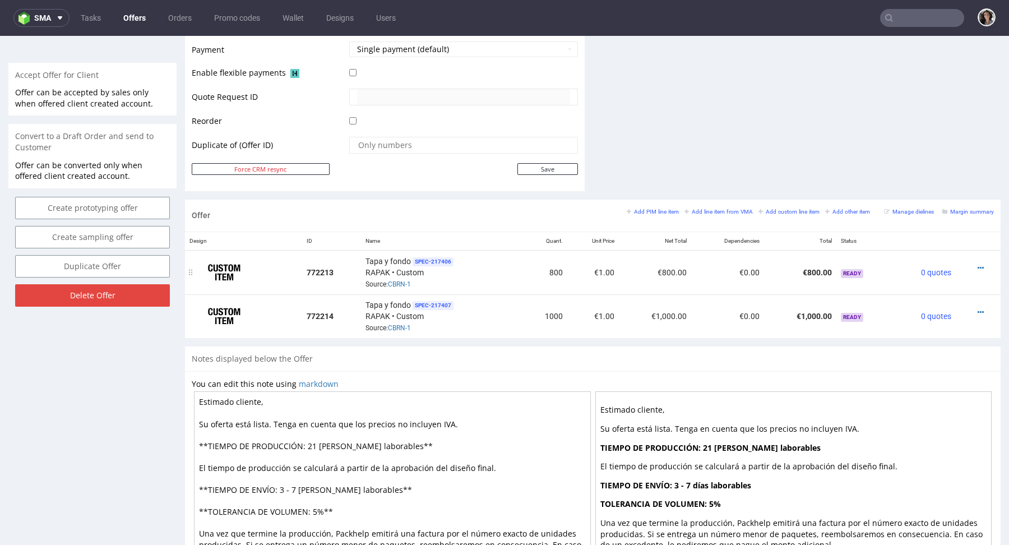
click at [974, 262] on div at bounding box center [975, 267] width 29 height 11
click at [978, 264] on icon at bounding box center [981, 268] width 6 height 8
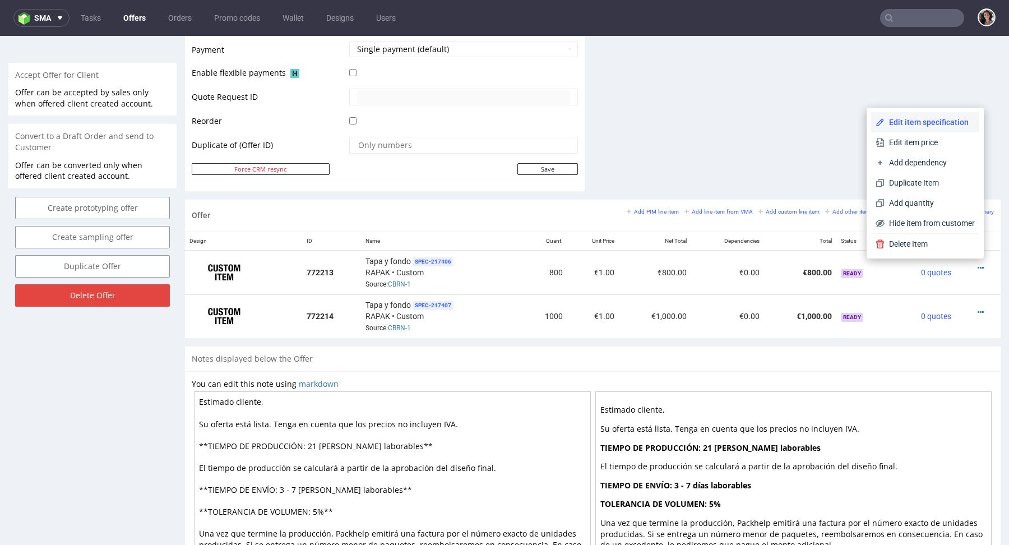
click at [922, 120] on span "Edit item specification" at bounding box center [930, 122] width 90 height 11
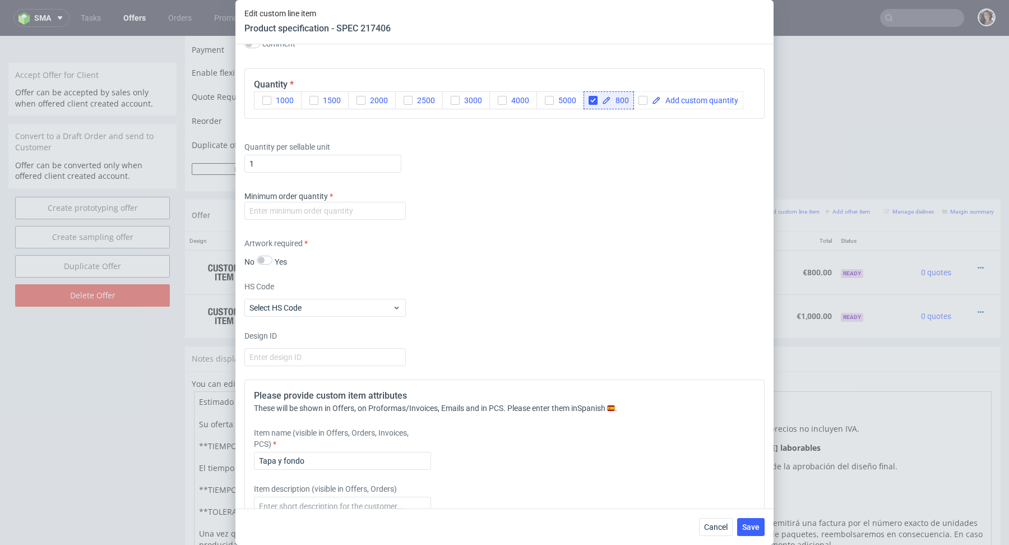
scroll to position [1777, 0]
click at [715, 533] on button "Cancel" at bounding box center [716, 527] width 34 height 18
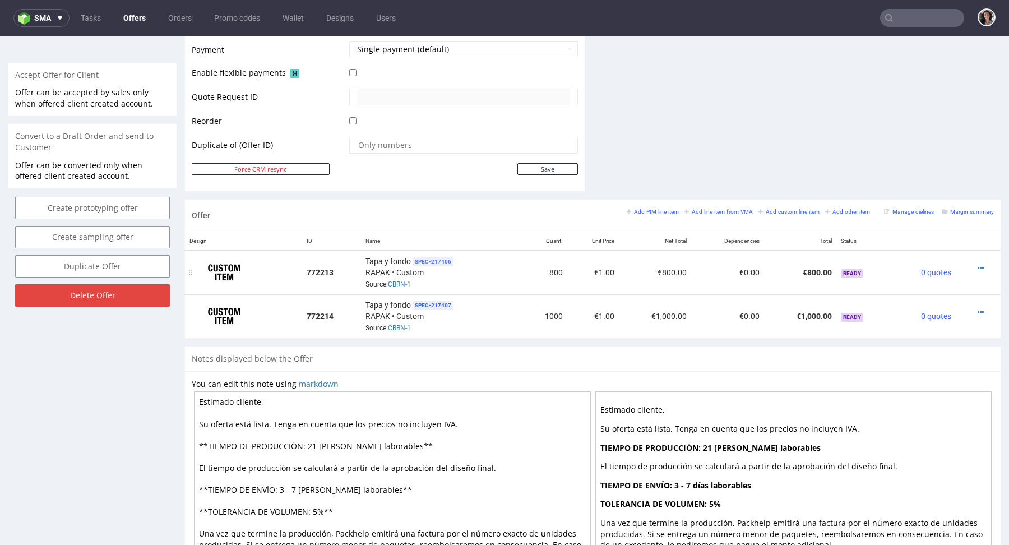
click at [439, 257] on span "SPEC- 217406" at bounding box center [433, 261] width 41 height 9
copy link "CBRN-1"
drag, startPoint x: 421, startPoint y: 284, endPoint x: 388, endPoint y: 284, distance: 33.6
click at [388, 284] on div "Tapa y fondo SPEC- 217406 RAPAK • Custom Source: CBRN-1" at bounding box center [443, 272] width 154 height 35
click at [978, 264] on icon at bounding box center [981, 268] width 6 height 8
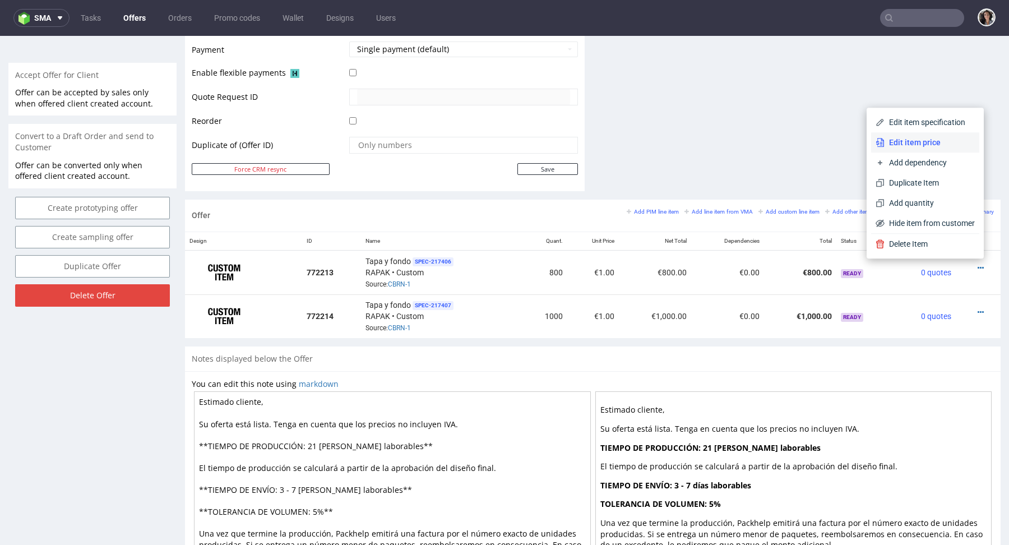
click at [877, 133] on li "Edit item price" at bounding box center [926, 142] width 108 height 20
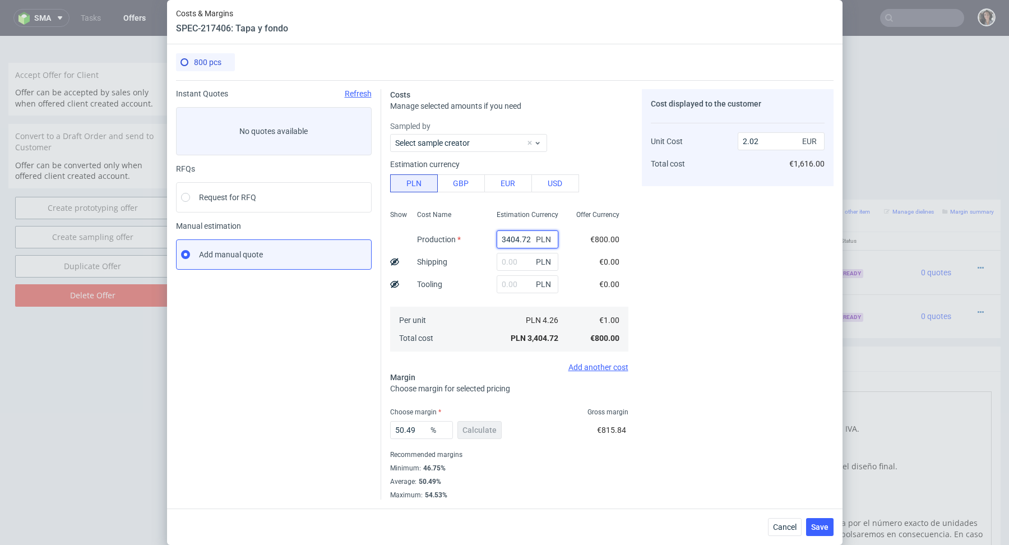
click at [515, 233] on input "3404.72" at bounding box center [528, 239] width 62 height 18
type input "0"
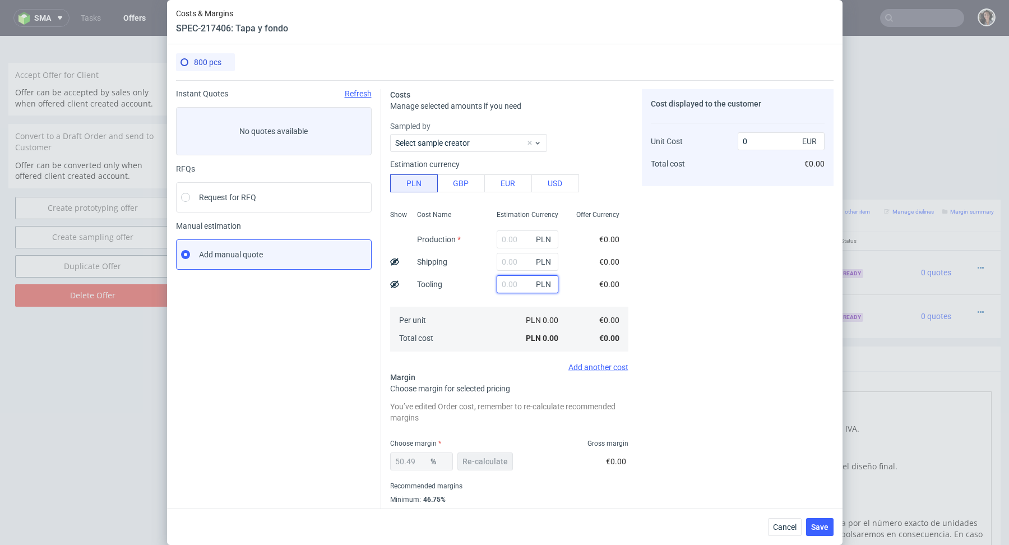
click at [518, 289] on input "text" at bounding box center [528, 284] width 62 height 18
type input "1200"
type input "0.71"
type input "1200"
click at [514, 234] on input "text" at bounding box center [528, 239] width 62 height 18
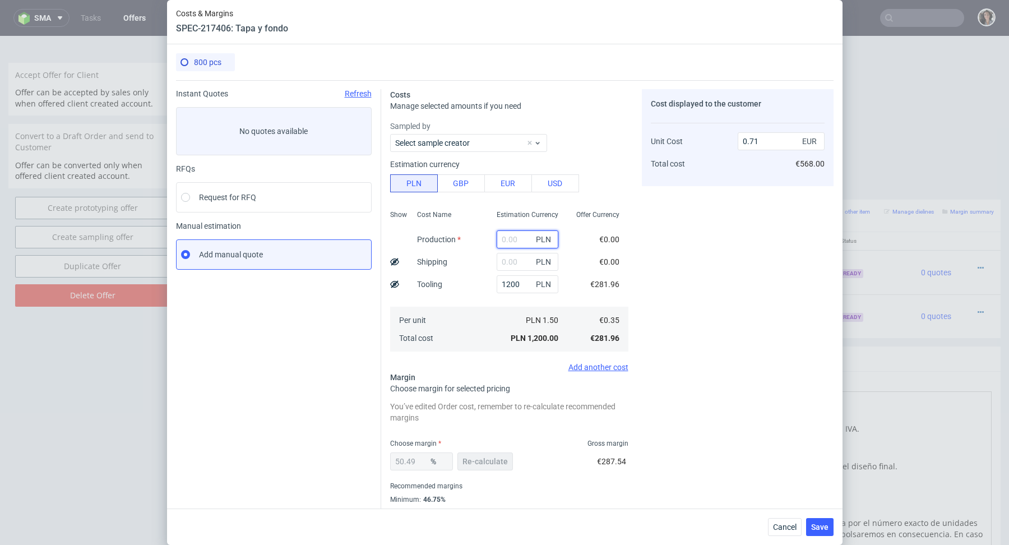
paste input "7270"
type input "7270"
type input "5.02"
type input "7270"
click at [515, 268] on input "text" at bounding box center [528, 262] width 62 height 18
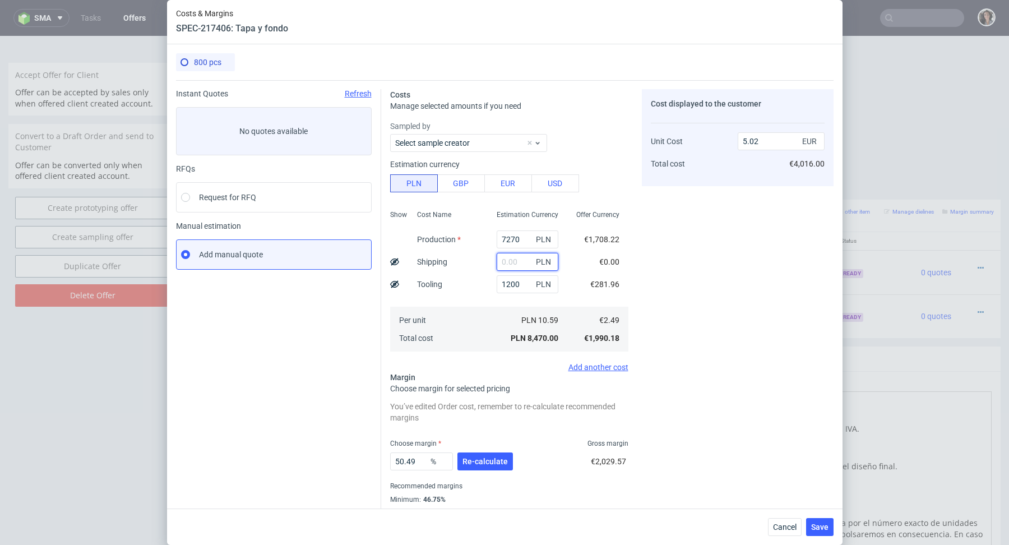
paste input "1 393,01"
click at [508, 262] on input "1 393,01" at bounding box center [528, 262] width 62 height 18
type input "1393.01"
type input "5.85"
type input "1393.01"
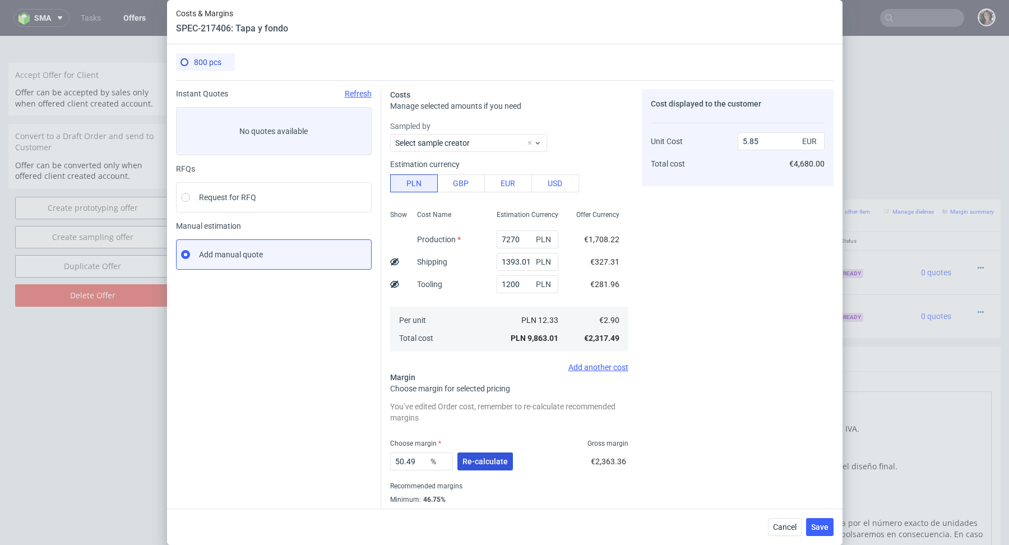
click at [491, 462] on span "Re-calculate" at bounding box center [485, 462] width 45 height 8
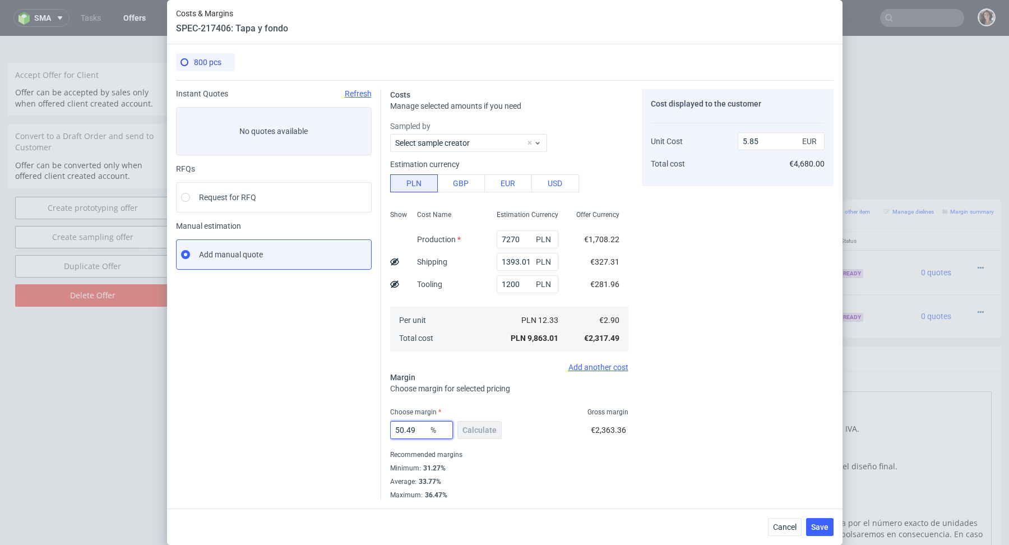
drag, startPoint x: 418, startPoint y: 430, endPoint x: 344, endPoint y: 426, distance: 73.6
click at [344, 426] on div "Instant Quotes Refresh No quotes available RFQs Request for RFQ Manual estimati…" at bounding box center [505, 289] width 658 height 419
type input "32"
type input "4.26"
click at [407, 432] on input "32" at bounding box center [421, 430] width 63 height 18
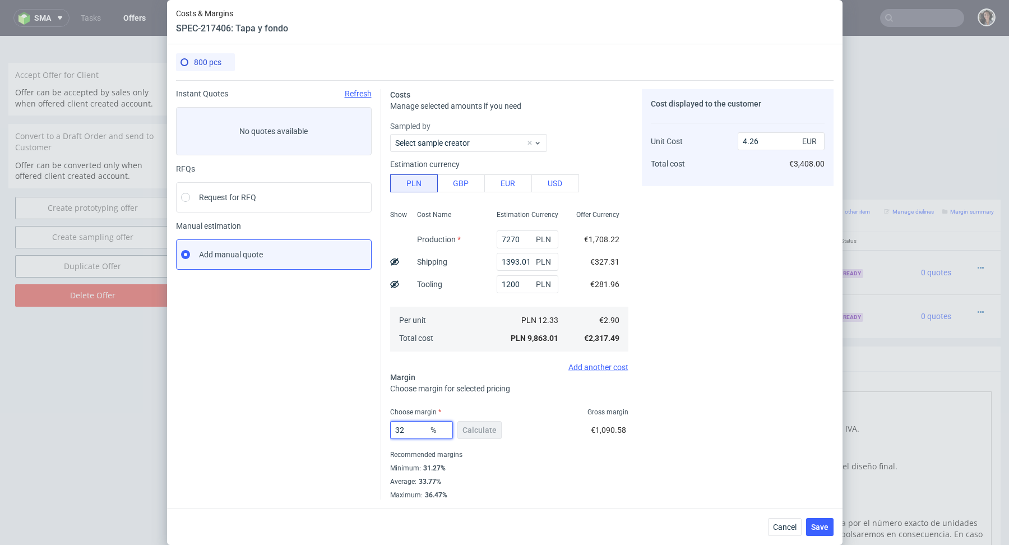
click at [407, 432] on input "32" at bounding box center [421, 430] width 63 height 18
type input "34"
type input "4.39"
type input "34"
click at [531, 485] on div "Average : 33.77%" at bounding box center [509, 481] width 238 height 13
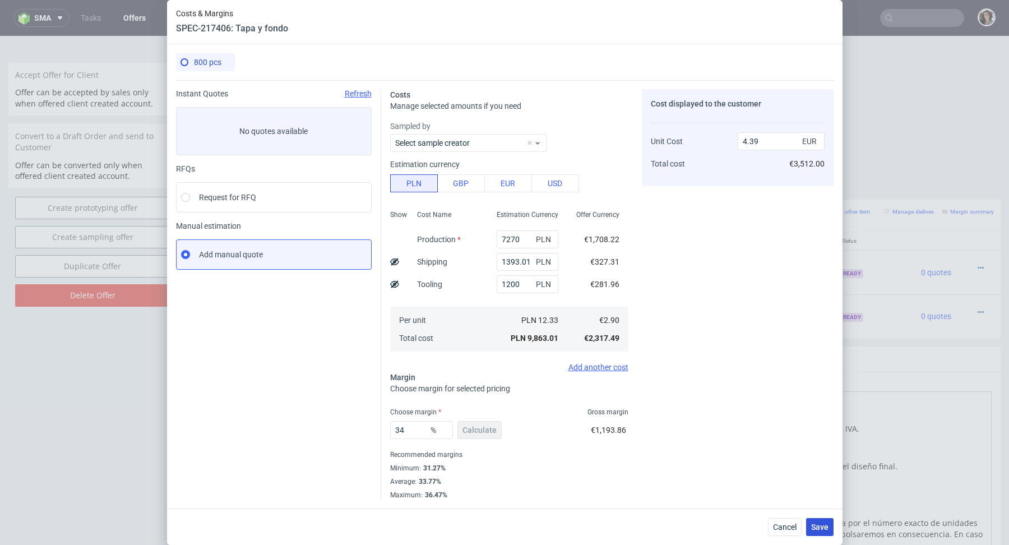
click at [823, 522] on button "Save" at bounding box center [819, 527] width 27 height 18
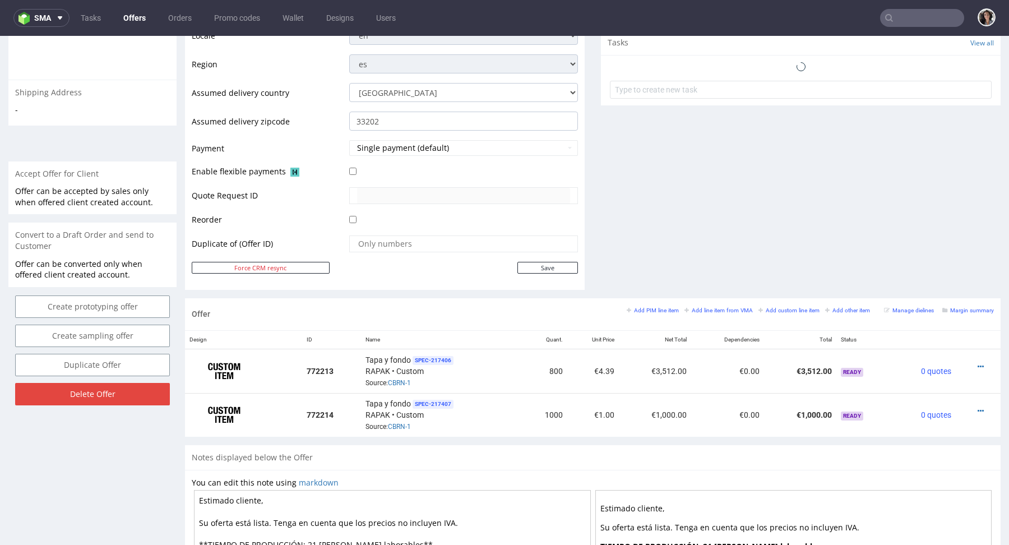
scroll to position [415, 0]
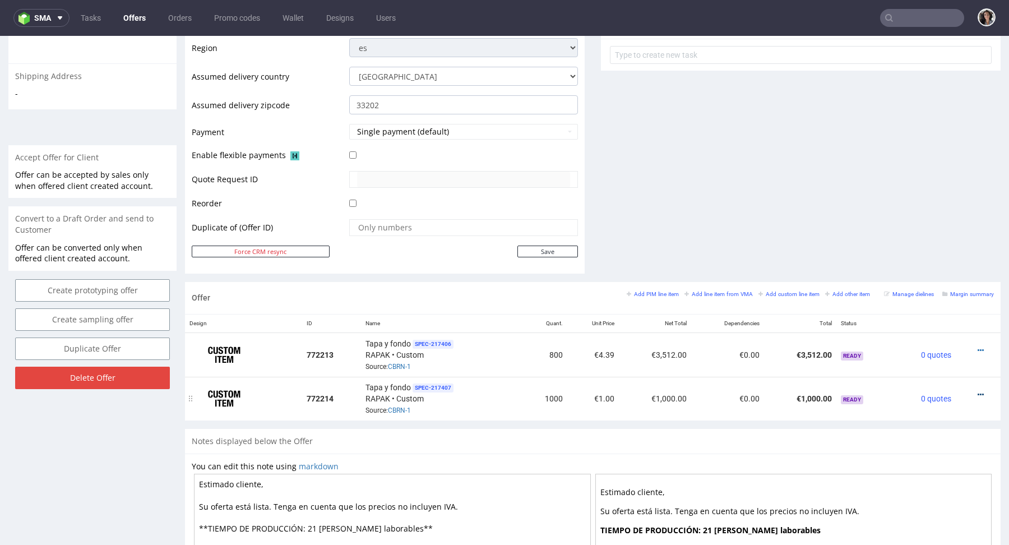
click at [978, 392] on icon at bounding box center [981, 395] width 6 height 8
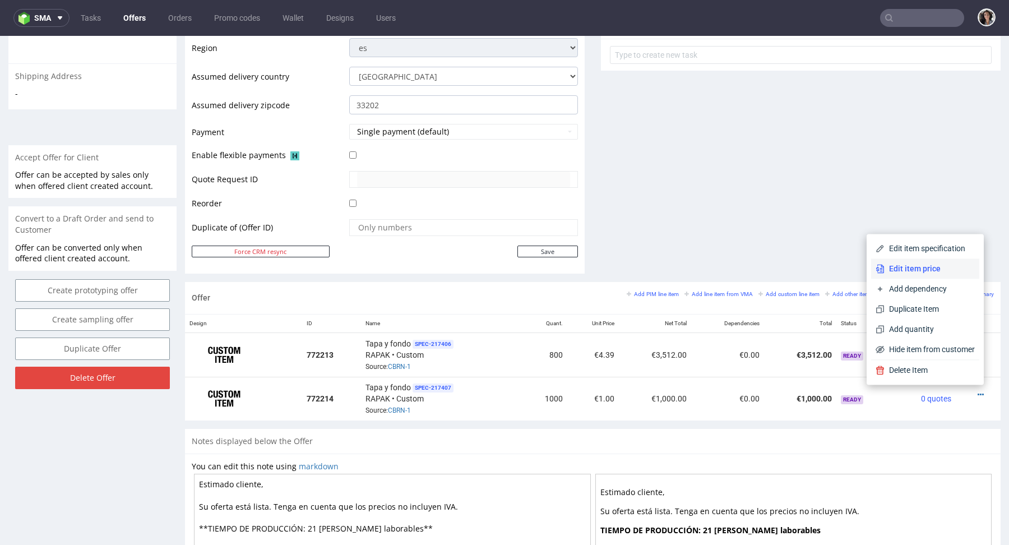
click at [936, 275] on li "Edit item price" at bounding box center [926, 269] width 108 height 20
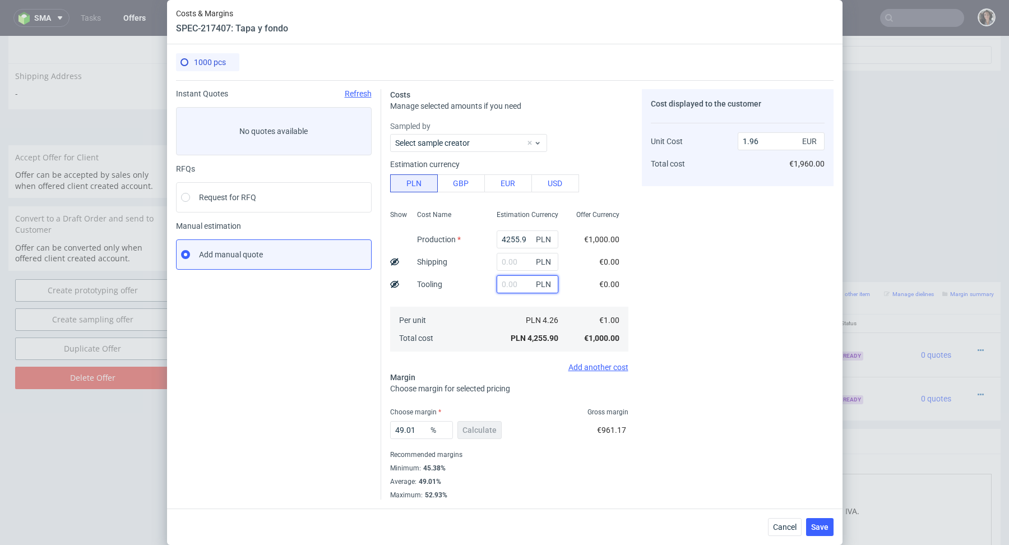
click at [521, 292] on input "text" at bounding box center [528, 284] width 62 height 18
type input "1200"
type input "2.51"
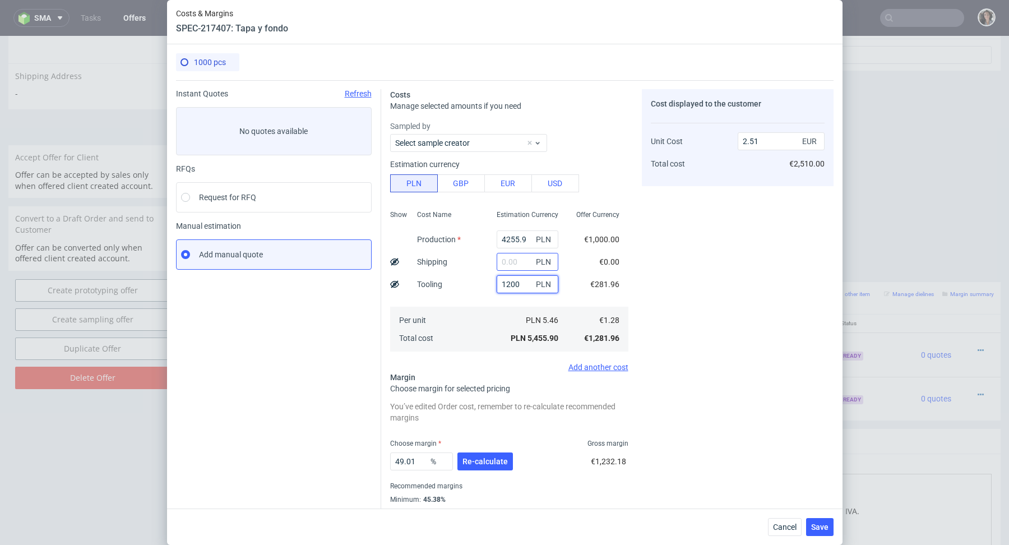
type input "1200"
click at [523, 258] on input "text" at bounding box center [528, 262] width 62 height 18
paste input "1 393,01"
click at [507, 258] on input "1 393,01" at bounding box center [528, 262] width 62 height 18
type input "1393.01"
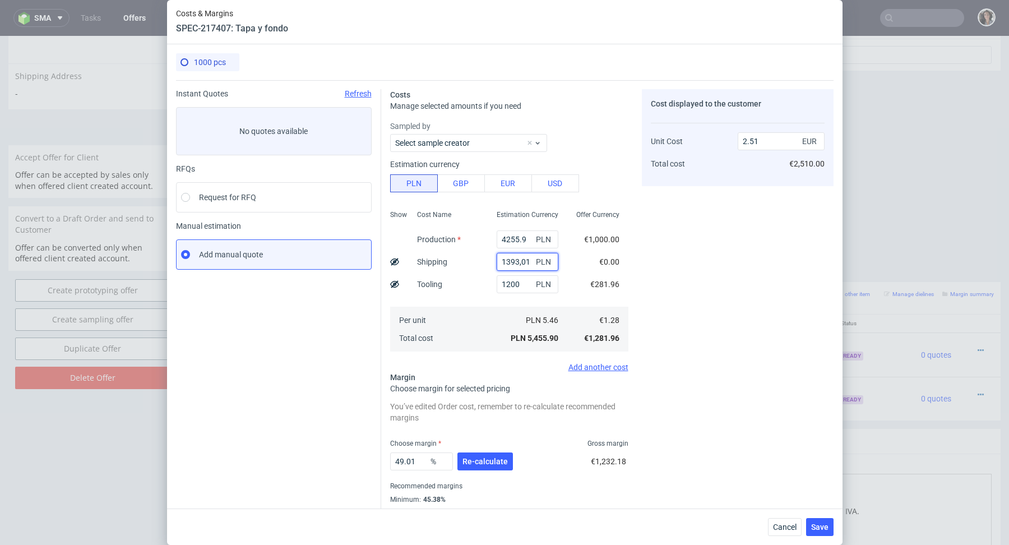
type input "3.16"
type input "1393.01"
click at [526, 243] on input "4255.9" at bounding box center [528, 239] width 62 height 18
type input "1.2"
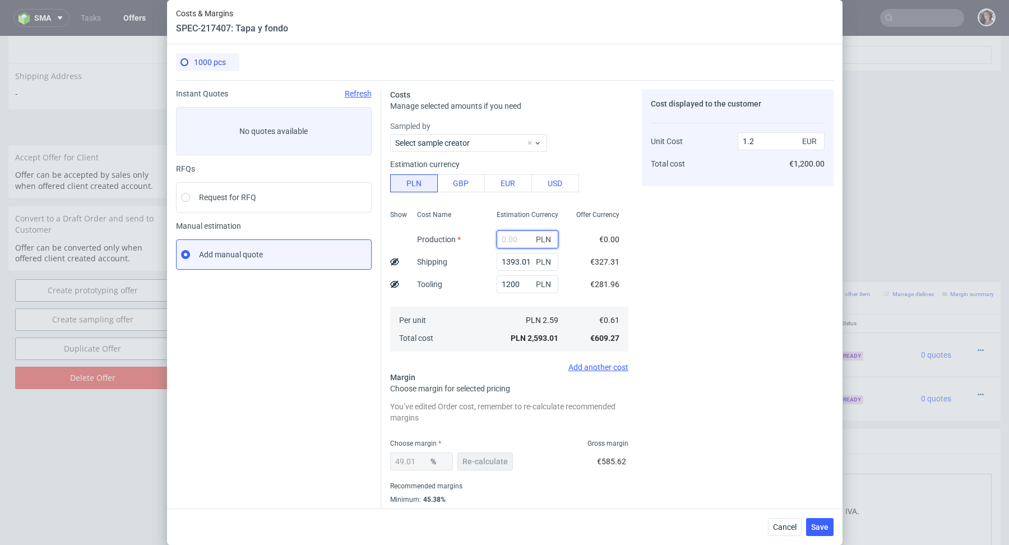
paste input "8590"
type input "8590"
type input "5.15"
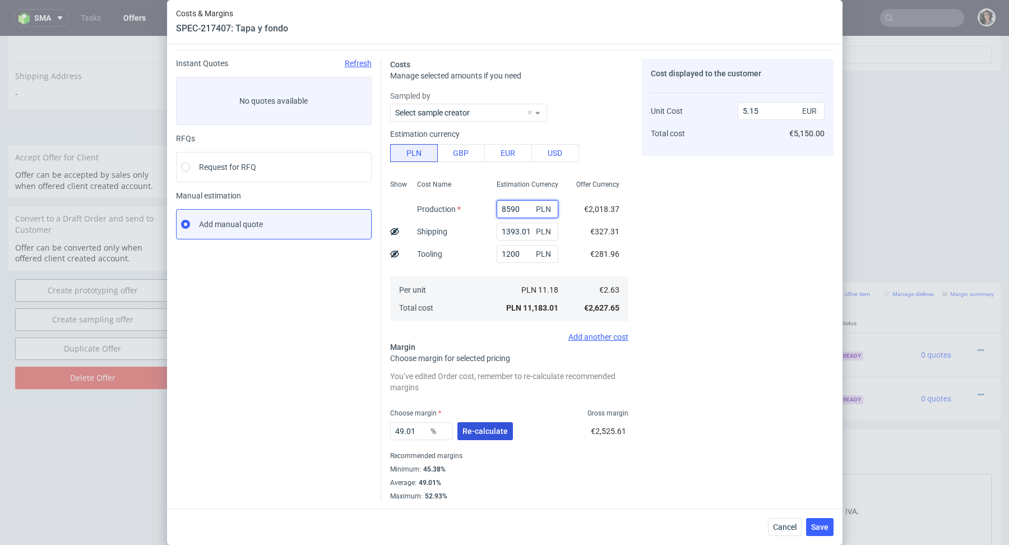
type input "8590"
click at [479, 432] on span "Re-calculate" at bounding box center [485, 431] width 45 height 8
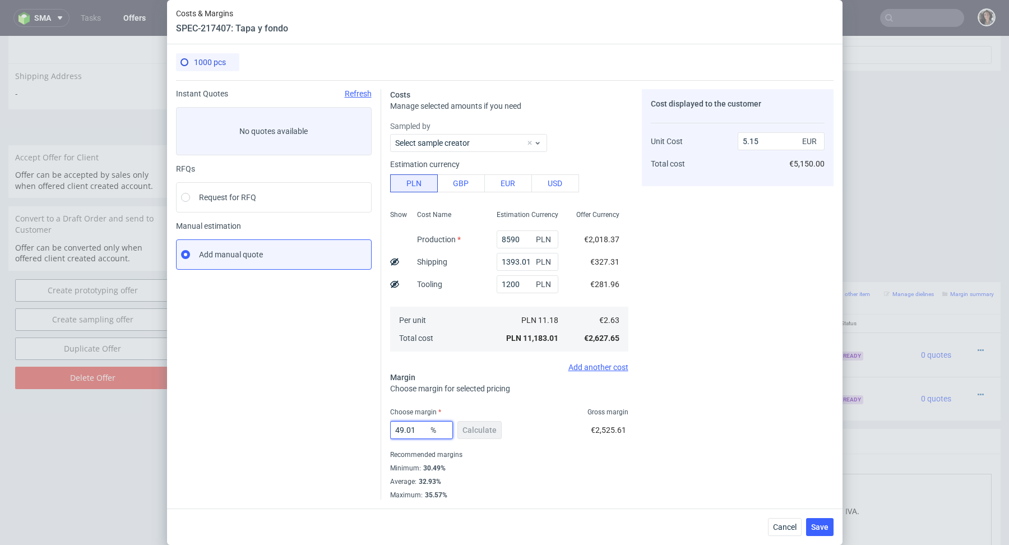
drag, startPoint x: 427, startPoint y: 426, endPoint x: 362, endPoint y: 426, distance: 64.5
click at [362, 426] on div "Instant Quotes Refresh No quotes available RFQs Request for RFQ Manual estimati…" at bounding box center [505, 289] width 658 height 419
type input "33"
type input "3.92"
type input "33"
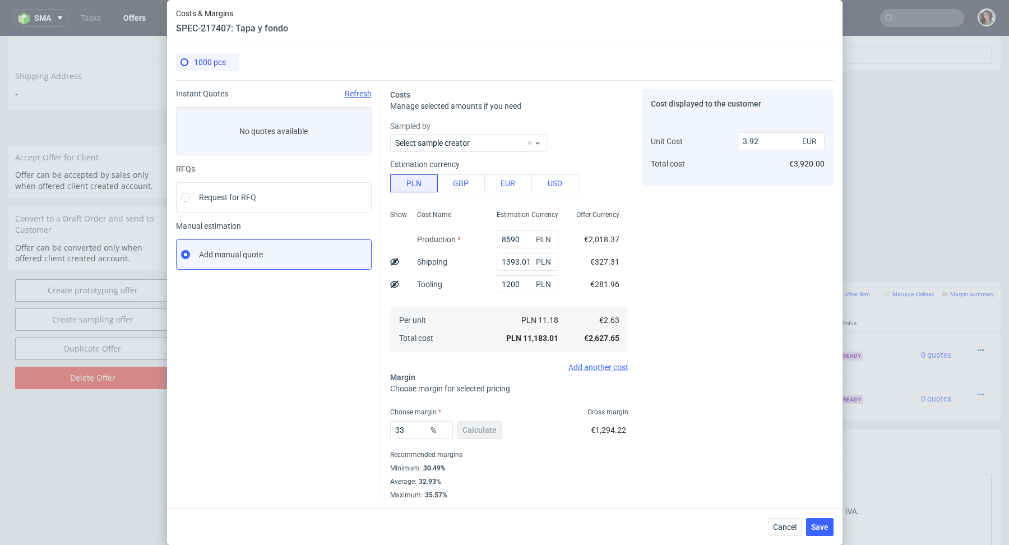
click at [593, 486] on div "Average : 32.93%" at bounding box center [509, 481] width 238 height 13
click at [818, 521] on button "Save" at bounding box center [819, 527] width 27 height 18
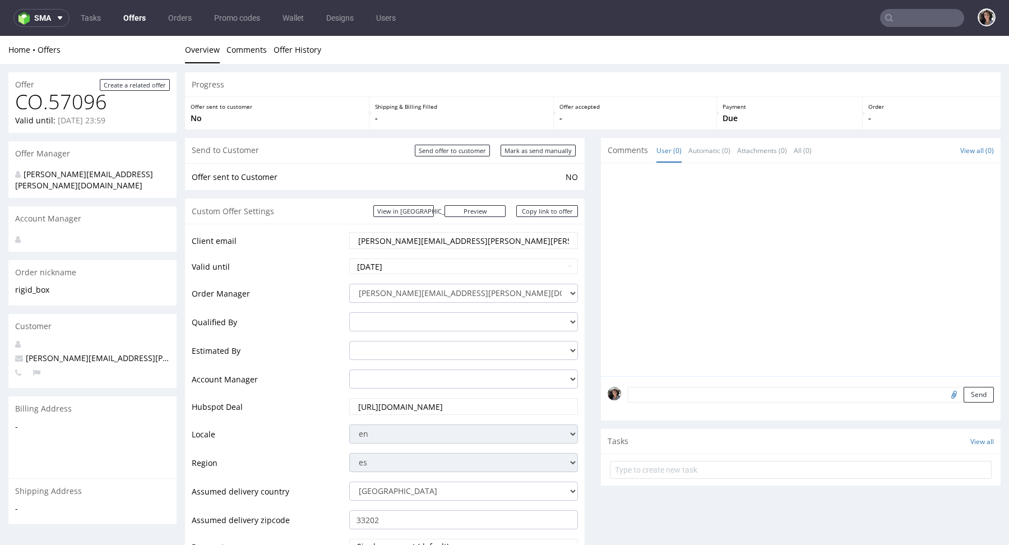
scroll to position [498, 0]
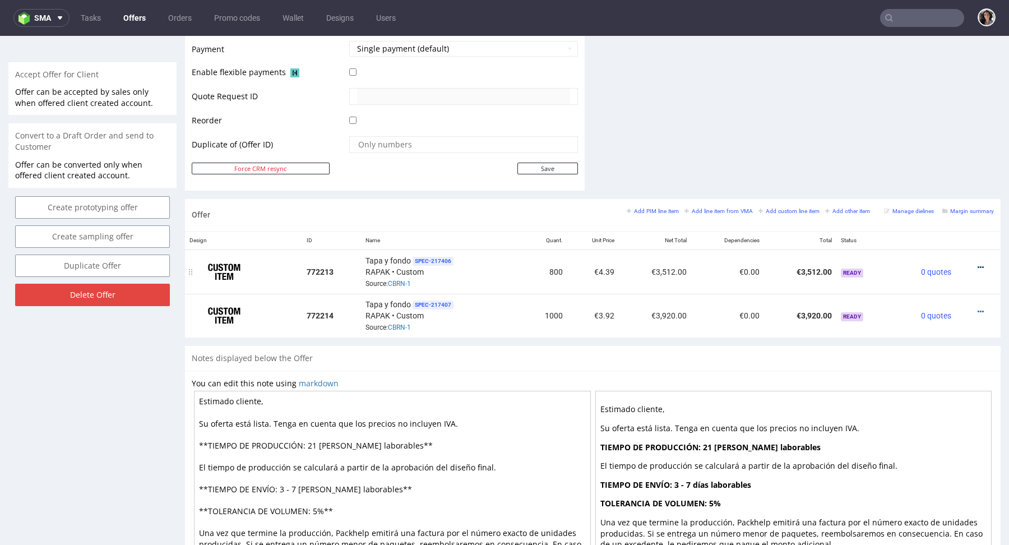
click at [978, 266] on icon at bounding box center [981, 268] width 6 height 8
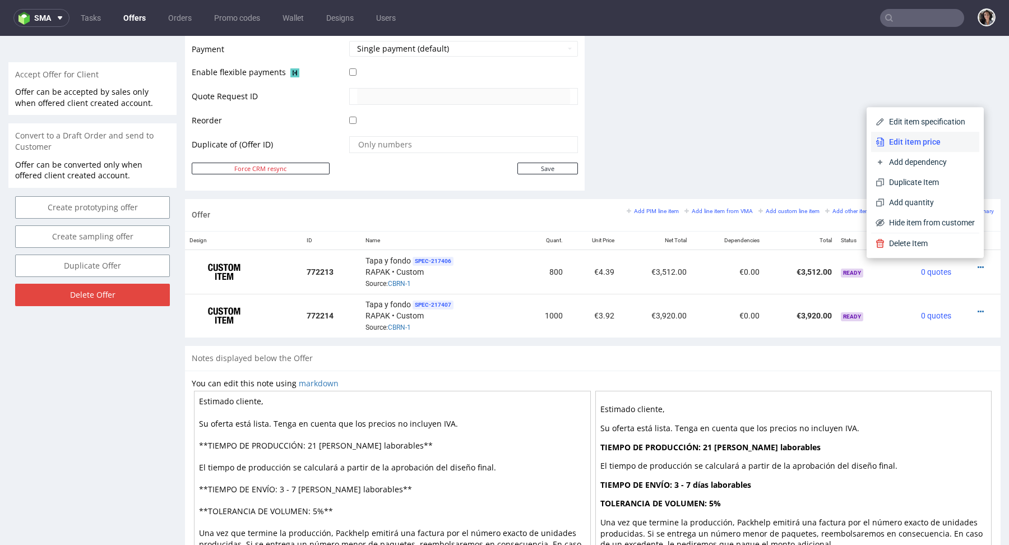
click at [929, 145] on span "Edit item price" at bounding box center [930, 141] width 90 height 11
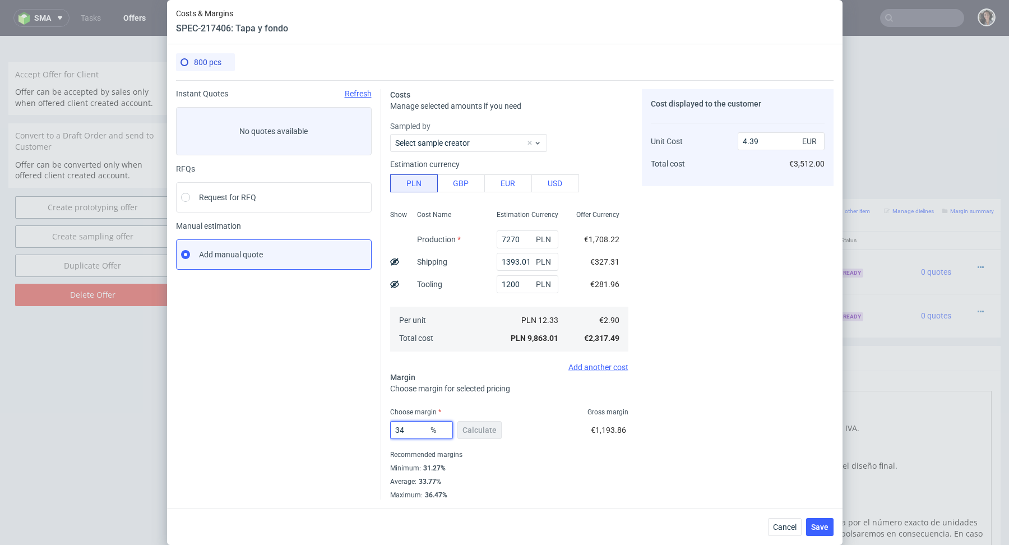
drag, startPoint x: 416, startPoint y: 433, endPoint x: 367, endPoint y: 433, distance: 48.2
click at [367, 433] on div "Instant Quotes Refresh No quotes available RFQs Request for RFQ Manual estimati…" at bounding box center [505, 289] width 658 height 419
type input "32"
type input "4.26"
type input "3"
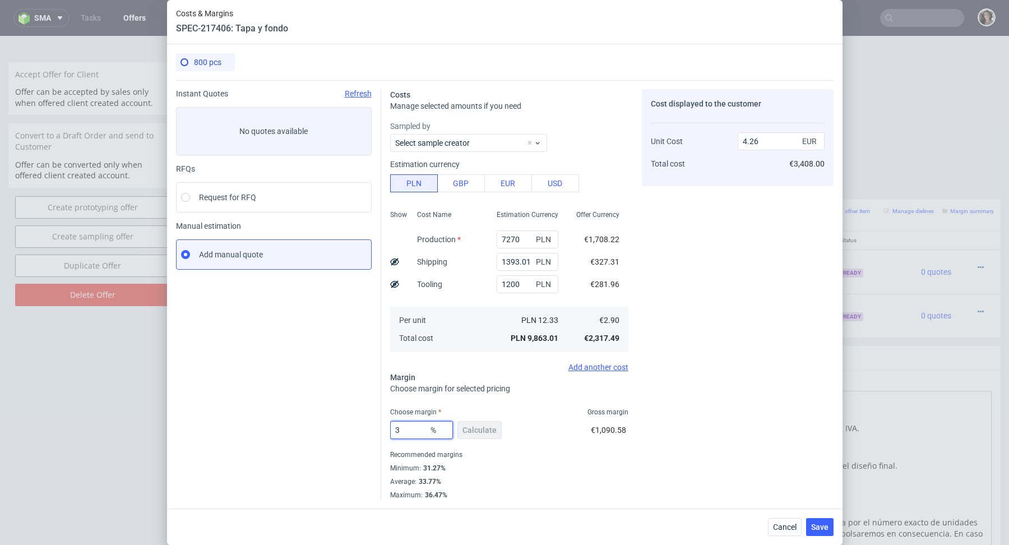
type input "34"
type input "4.39"
click at [531, 471] on div "Minimum : 31.27%" at bounding box center [509, 468] width 238 height 13
click at [814, 531] on span "Save" at bounding box center [819, 527] width 17 height 8
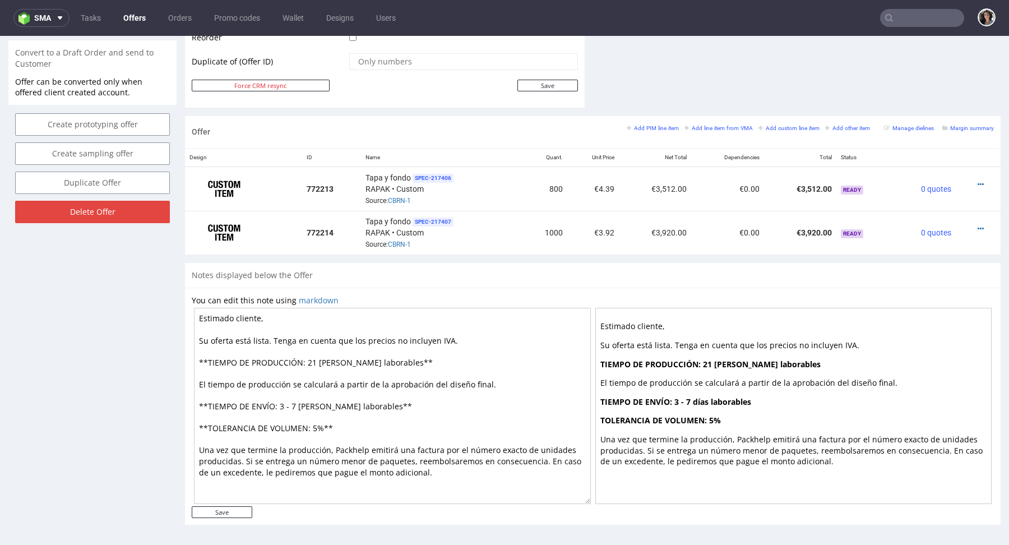
scroll to position [0, 0]
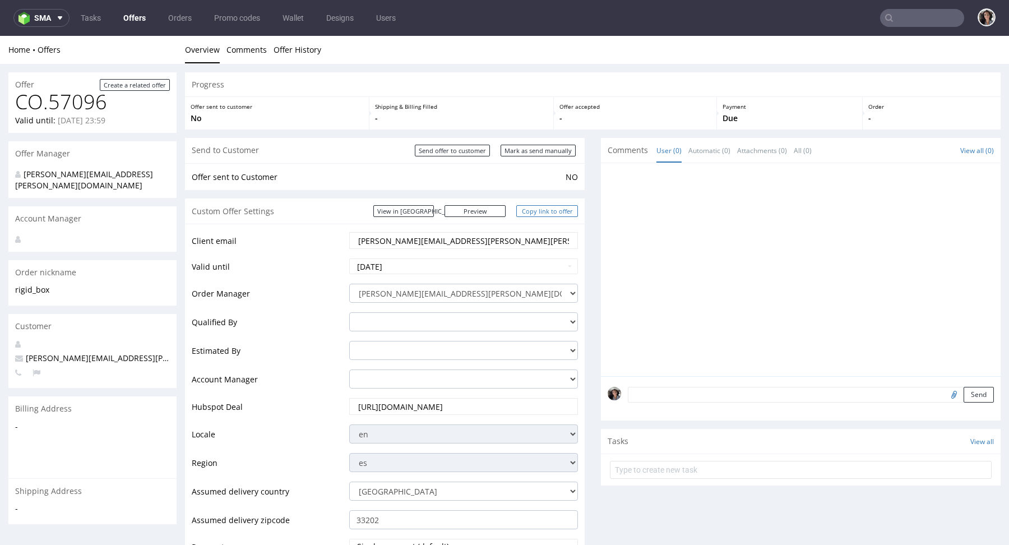
click at [551, 214] on link "Copy link to offer" at bounding box center [548, 211] width 62 height 12
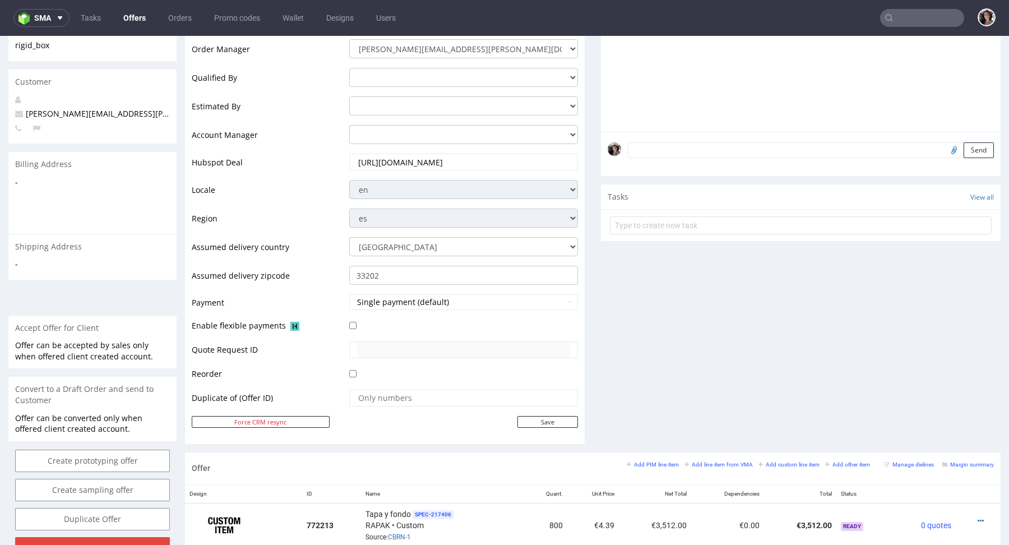
scroll to position [528, 0]
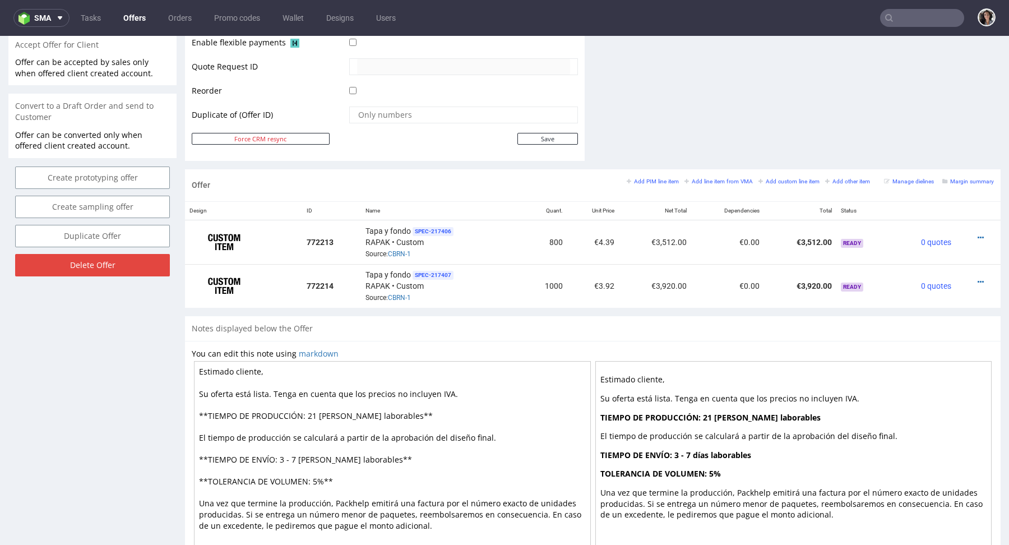
click at [955, 185] on div "Add PIM line item Add line item from VMA Add custom line item Add other item Ma…" at bounding box center [810, 185] width 367 height 19
click at [956, 178] on small "Margin summary" at bounding box center [969, 181] width 52 height 6
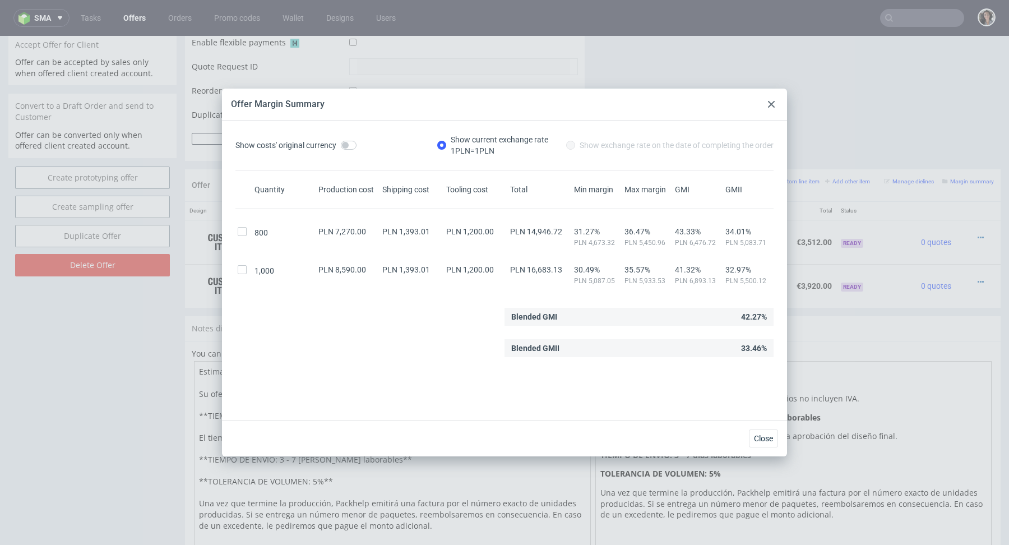
click at [777, 102] on div at bounding box center [771, 104] width 13 height 13
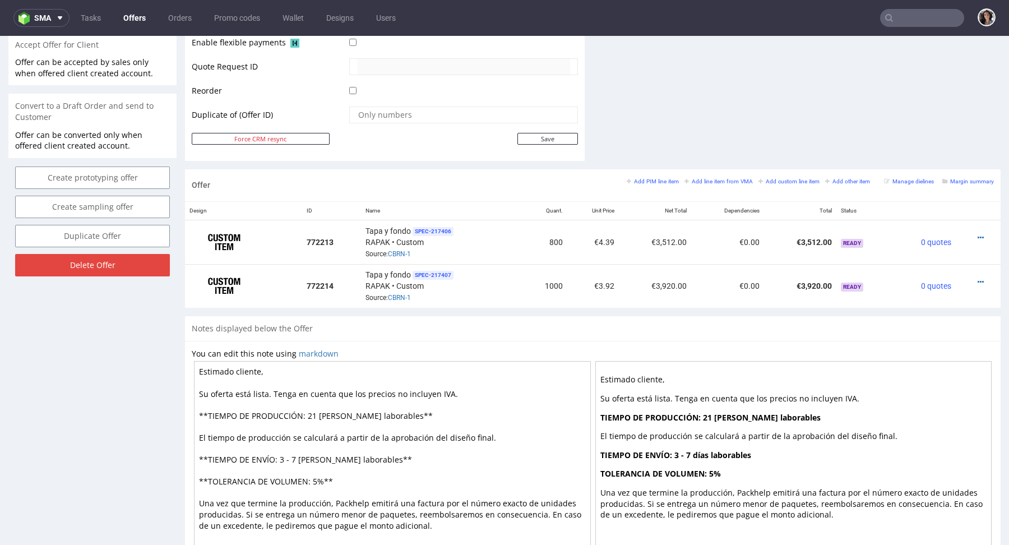
scroll to position [0, 0]
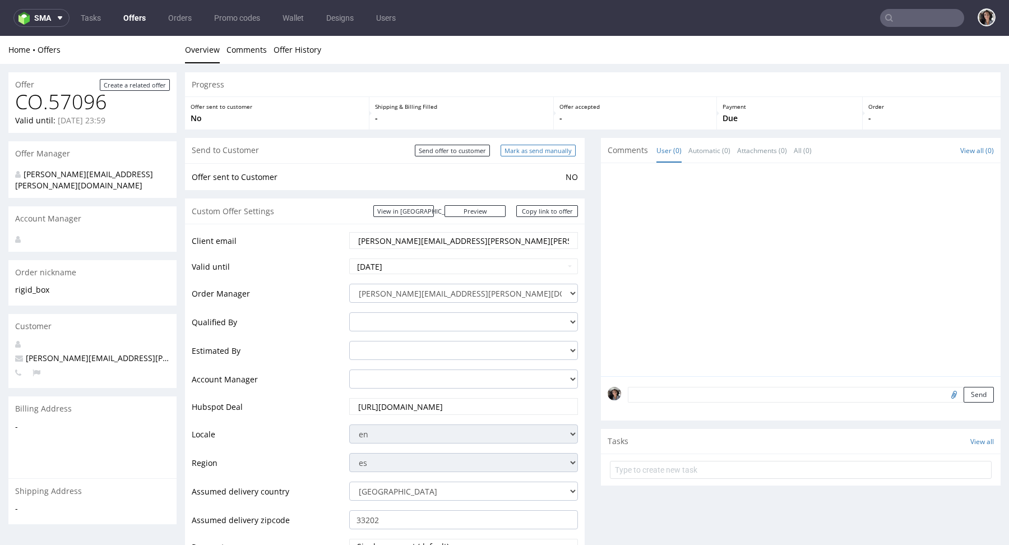
click at [530, 149] on input "Mark as send manually" at bounding box center [538, 151] width 75 height 12
type input "In progress..."
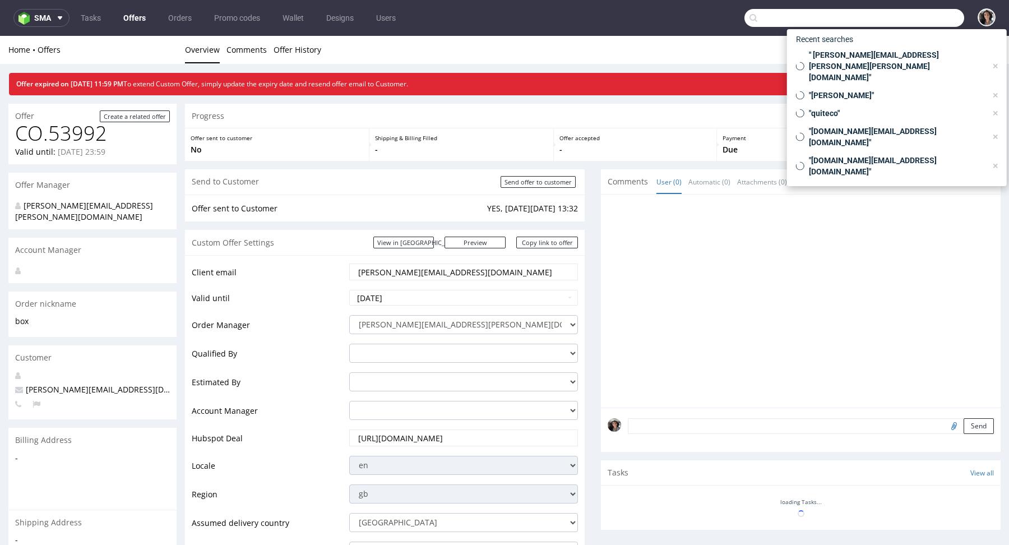
paste input "[EMAIL_ADDRESS][DOMAIN_NAME]"
click at [922, 12] on input "text" at bounding box center [855, 18] width 220 height 18
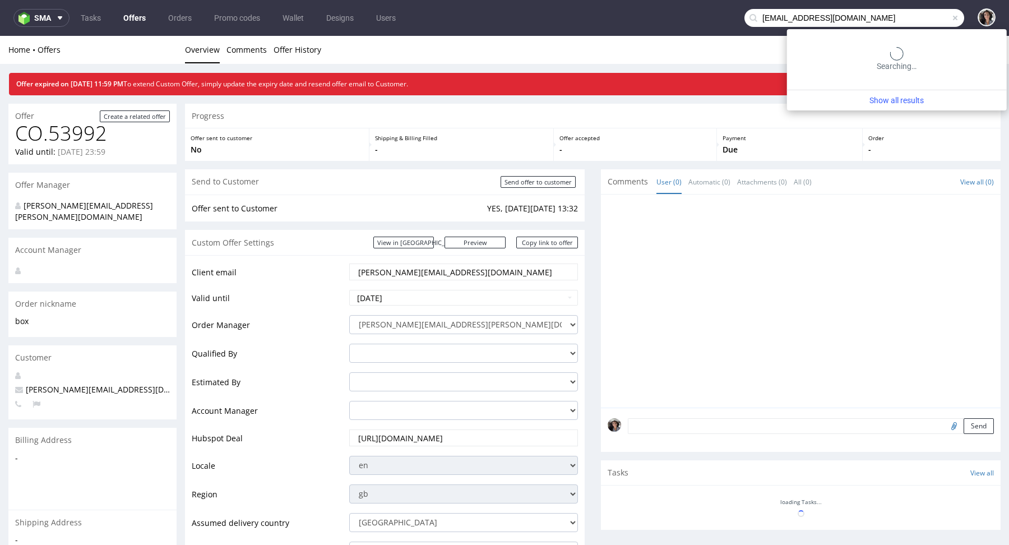
type input "[EMAIL_ADDRESS][DOMAIN_NAME]"
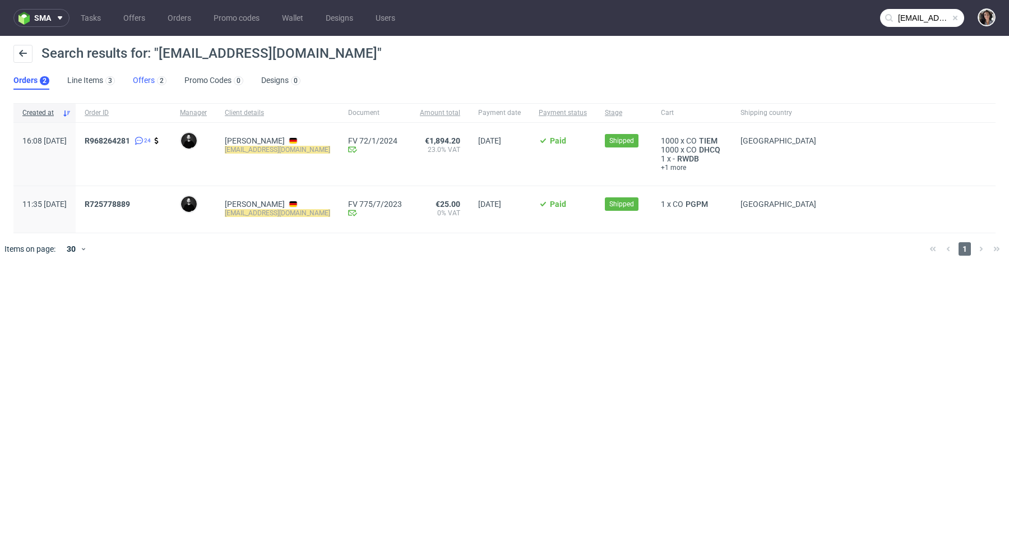
click at [145, 85] on link "Offers 2" at bounding box center [150, 81] width 34 height 18
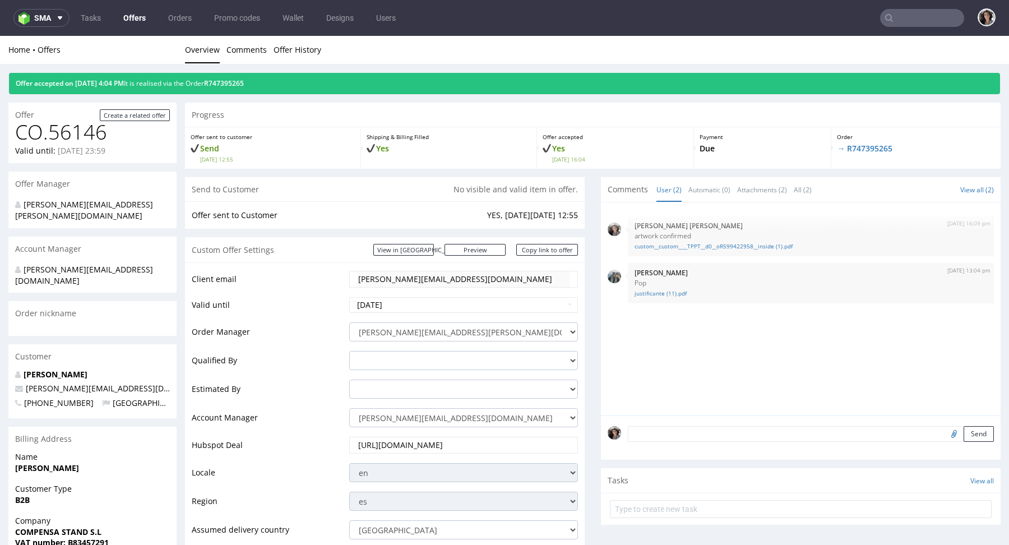
click at [443, 265] on div "Client email [PERSON_NAME][EMAIL_ADDRESS][DOMAIN_NAME] Valid until [DATE] Order…" at bounding box center [385, 494] width 400 height 464
click at [896, 26] on input "text" at bounding box center [922, 18] width 84 height 18
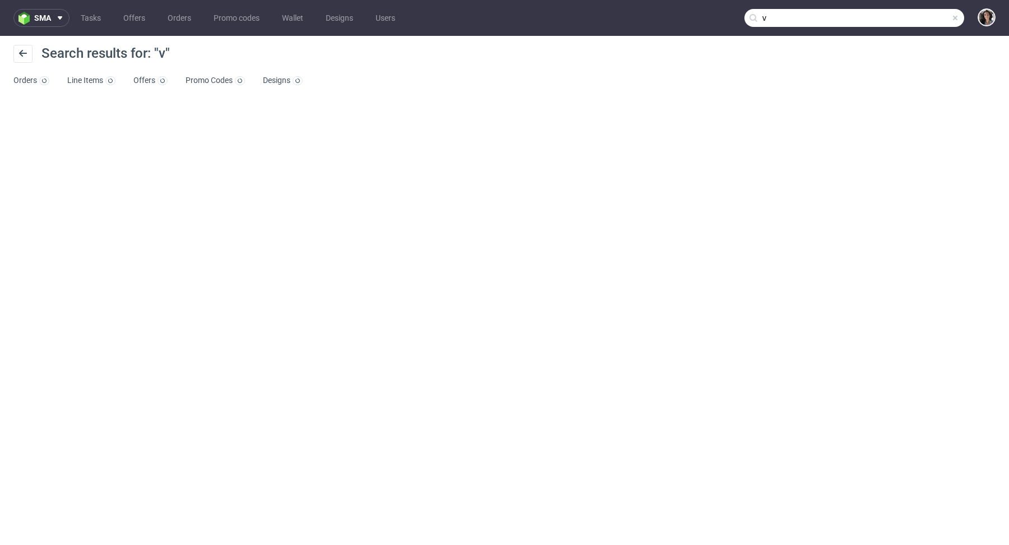
click at [900, 20] on input "v" at bounding box center [855, 18] width 220 height 18
paste input "[PERSON_NAME][EMAIL_ADDRESS][DOMAIN_NAME]"
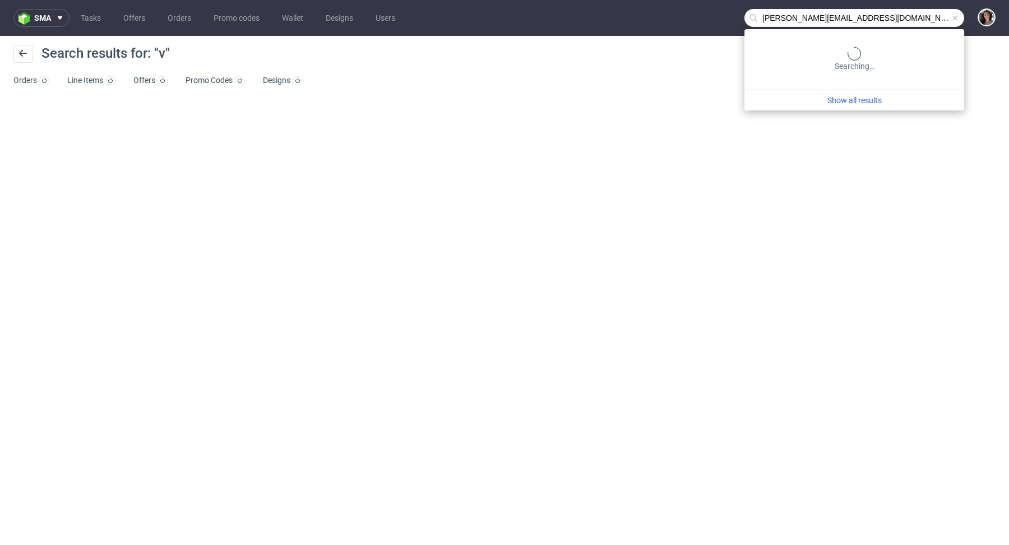
type input "[PERSON_NAME][EMAIL_ADDRESS][DOMAIN_NAME]"
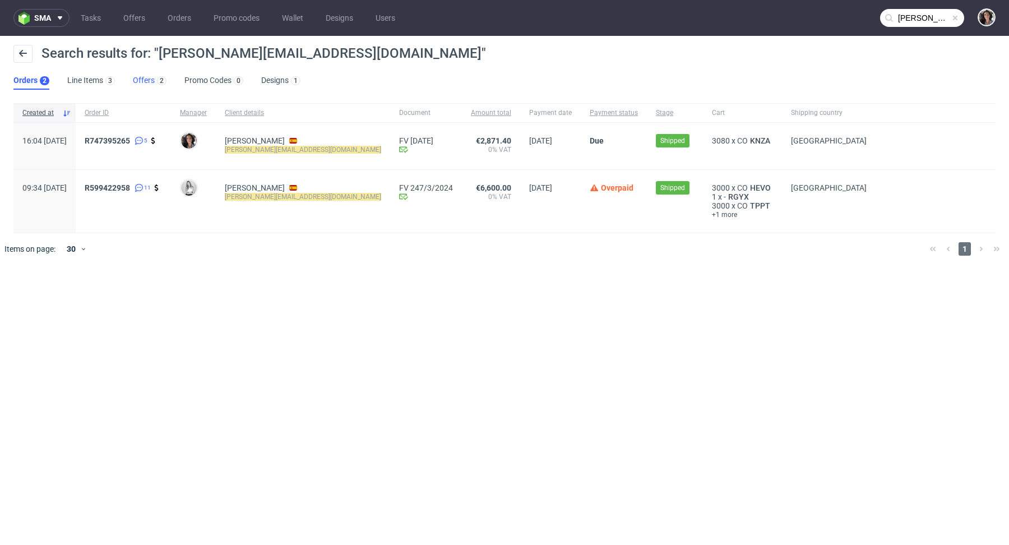
click at [144, 77] on link "Offers 2" at bounding box center [150, 81] width 34 height 18
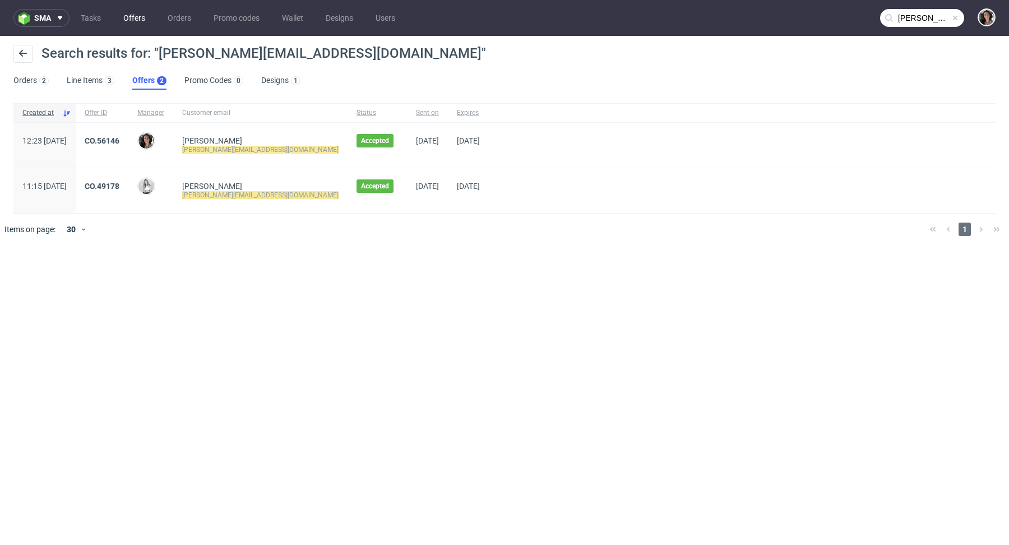
click at [129, 15] on link "Offers" at bounding box center [134, 18] width 35 height 18
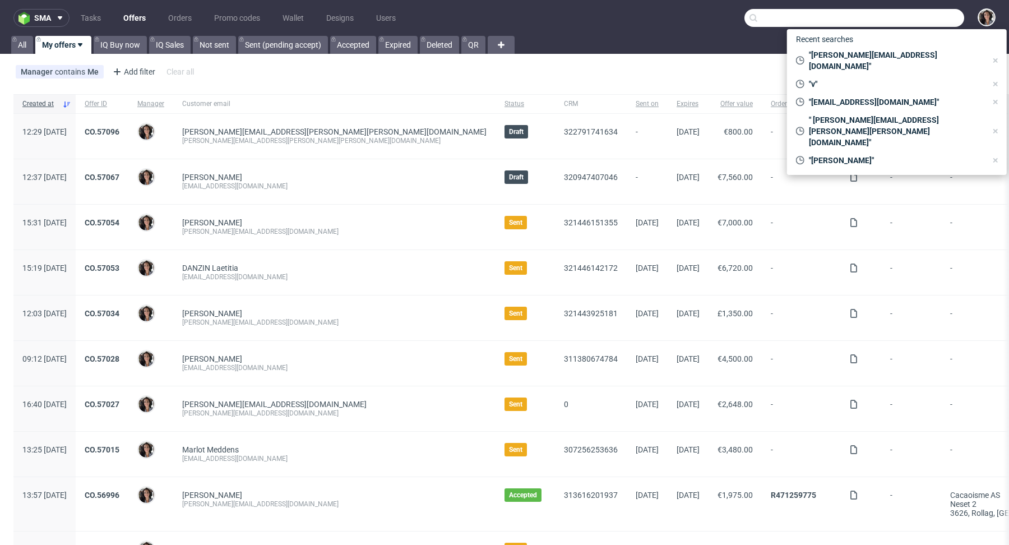
click at [907, 17] on input "text" at bounding box center [855, 18] width 220 height 18
paste input "[PERSON_NAME][EMAIL_ADDRESS][DOMAIN_NAME]"
type input "[PERSON_NAME][EMAIL_ADDRESS][DOMAIN_NAME]"
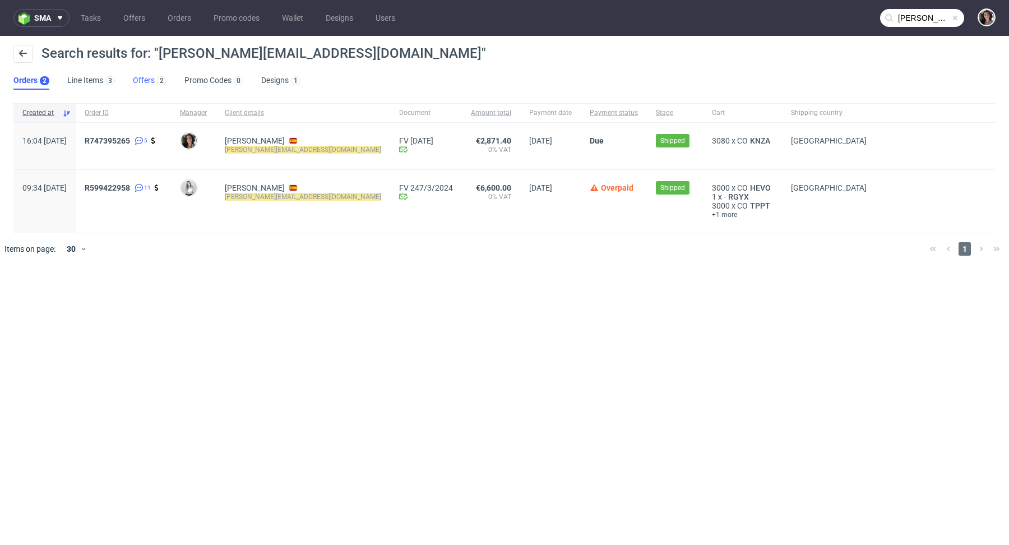
click at [139, 81] on link "Offers 2" at bounding box center [150, 81] width 34 height 18
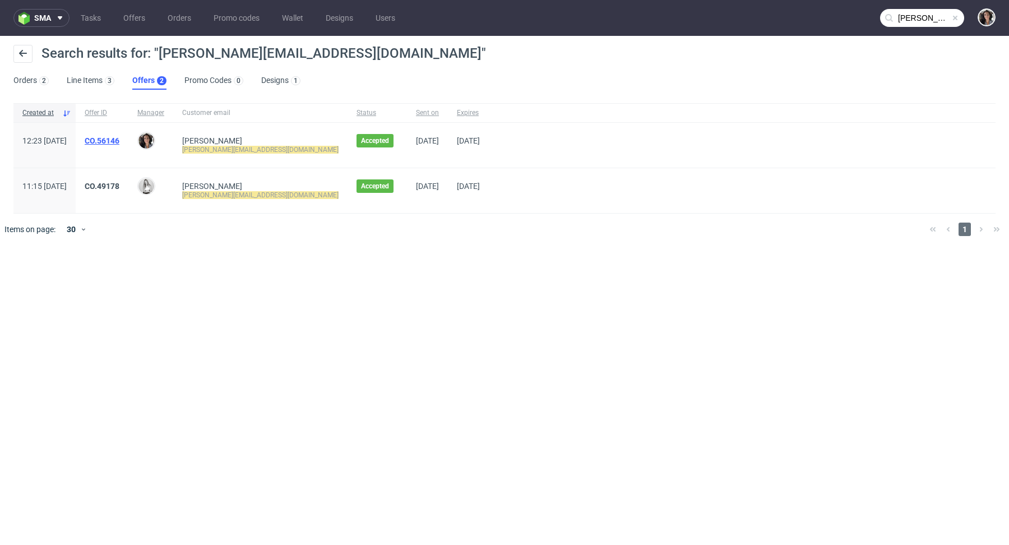
click at [119, 143] on link "CO.56146" at bounding box center [102, 140] width 35 height 9
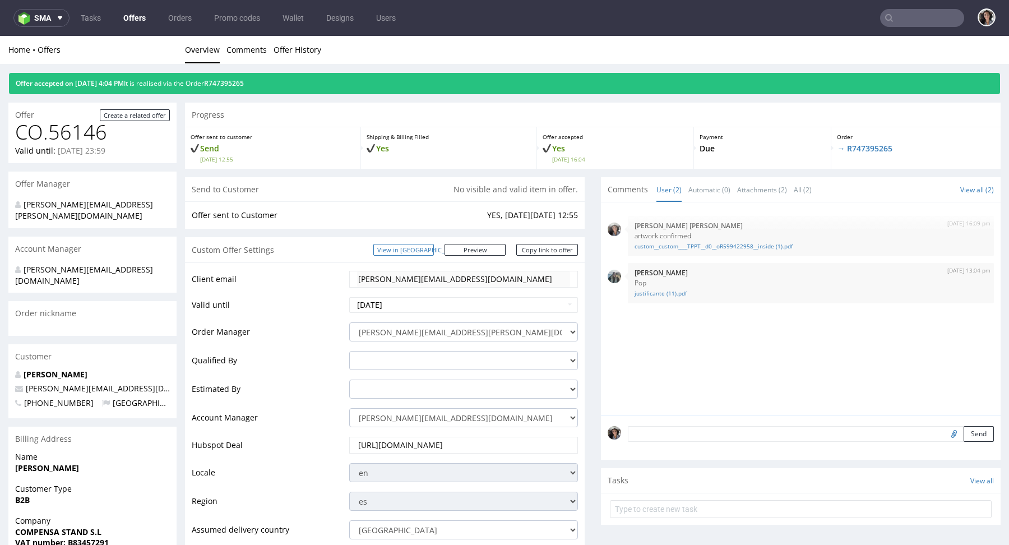
click at [434, 254] on link "View in [GEOGRAPHIC_DATA]" at bounding box center [404, 250] width 61 height 12
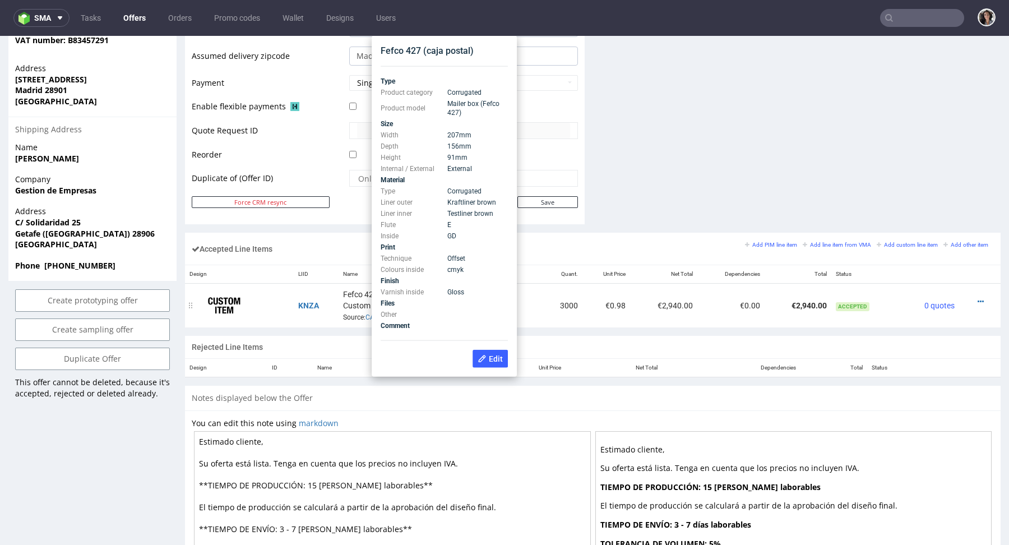
scroll to position [501, 0]
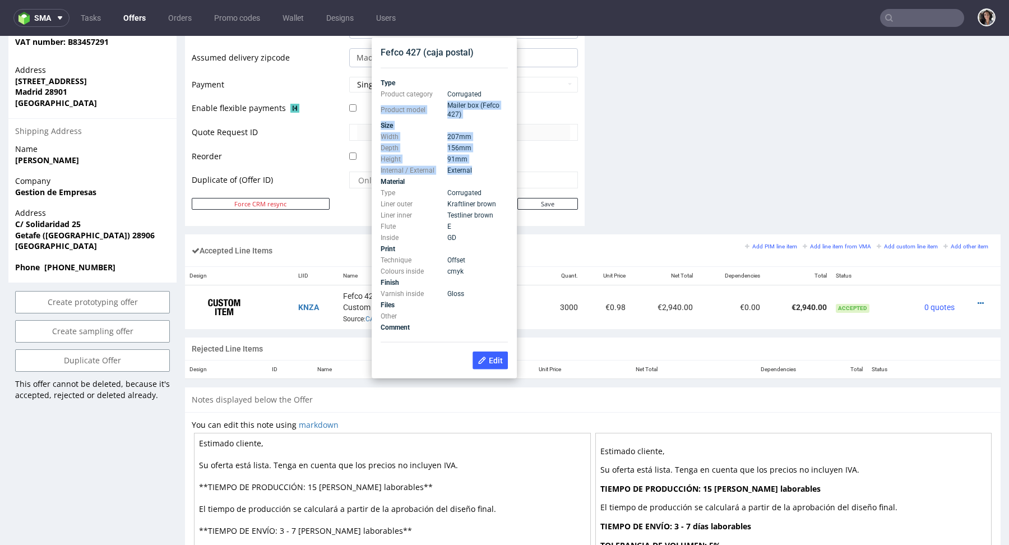
copy tbody "Product model Mailer box (Fefco 427) Size Width 207 mm Depth 156 mm Height 91 m…"
drag, startPoint x: 477, startPoint y: 174, endPoint x: 382, endPoint y: 112, distance: 112.9
click at [382, 112] on tbody "Type Product category Corrugated Product model Mailer box (Fefco 427) Size Widt…" at bounding box center [444, 205] width 127 height 256
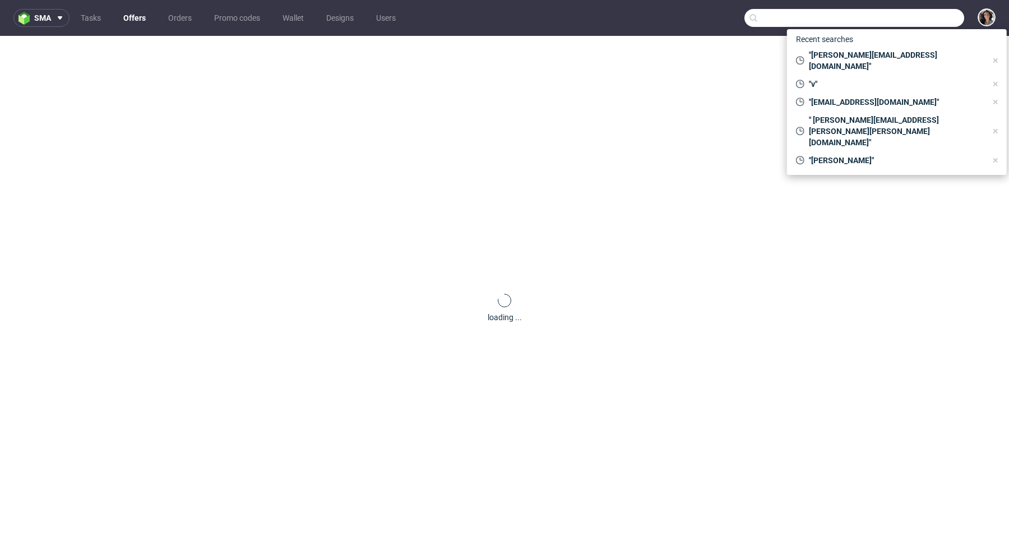
click at [912, 23] on input "text" at bounding box center [855, 18] width 220 height 18
paste input "[EMAIL_ADDRESS][DOMAIN_NAME]"
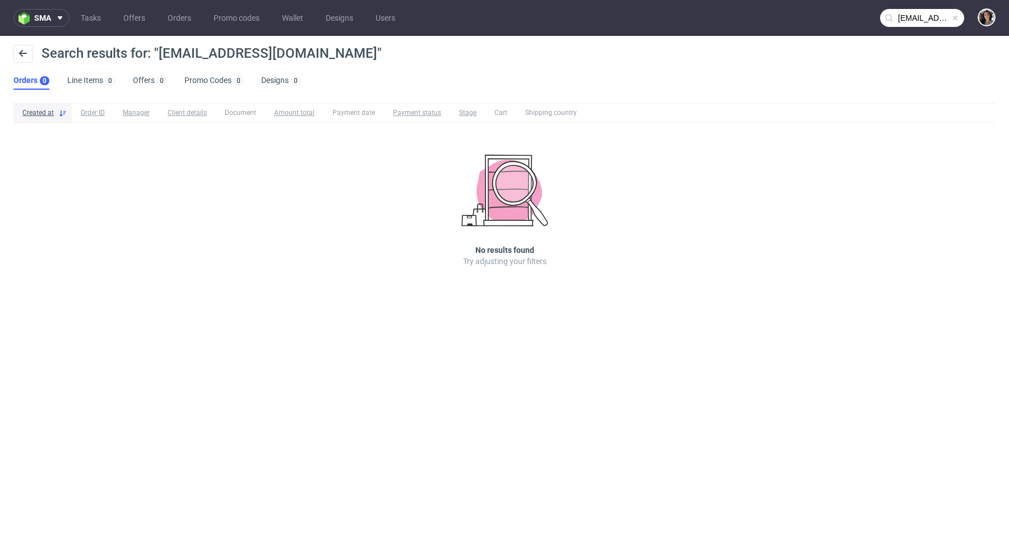
click at [937, 27] on nav "sma Tasks Offers Orders Promo codes Wallet Designs Users [EMAIL_ADDRESS][DOMAIN…" at bounding box center [504, 18] width 1009 height 36
click at [900, 20] on input "[EMAIL_ADDRESS][DOMAIN_NAME]" at bounding box center [922, 18] width 84 height 18
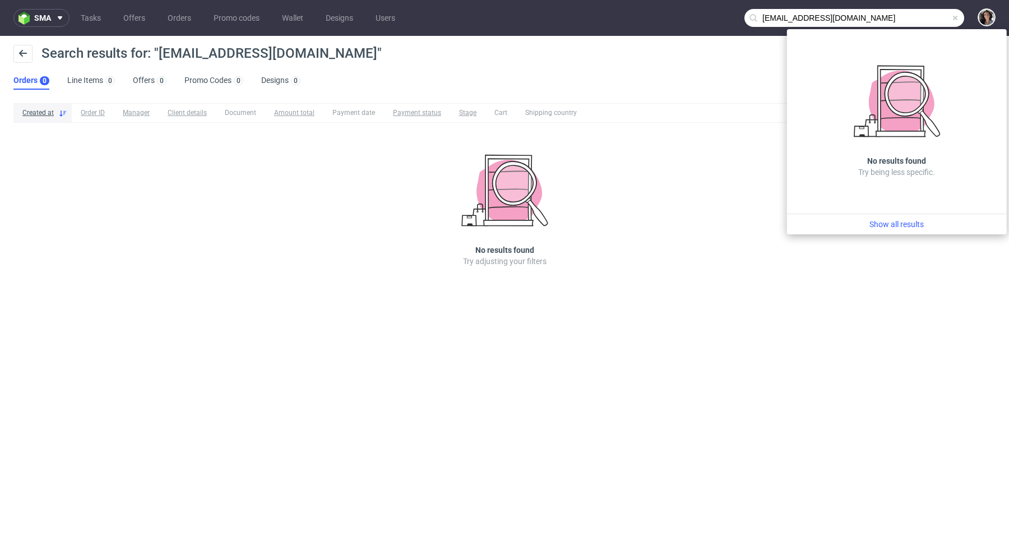
drag, startPoint x: 769, startPoint y: 17, endPoint x: 757, endPoint y: 17, distance: 12.3
click at [757, 17] on div "[EMAIL_ADDRESS][DOMAIN_NAME]" at bounding box center [855, 18] width 220 height 18
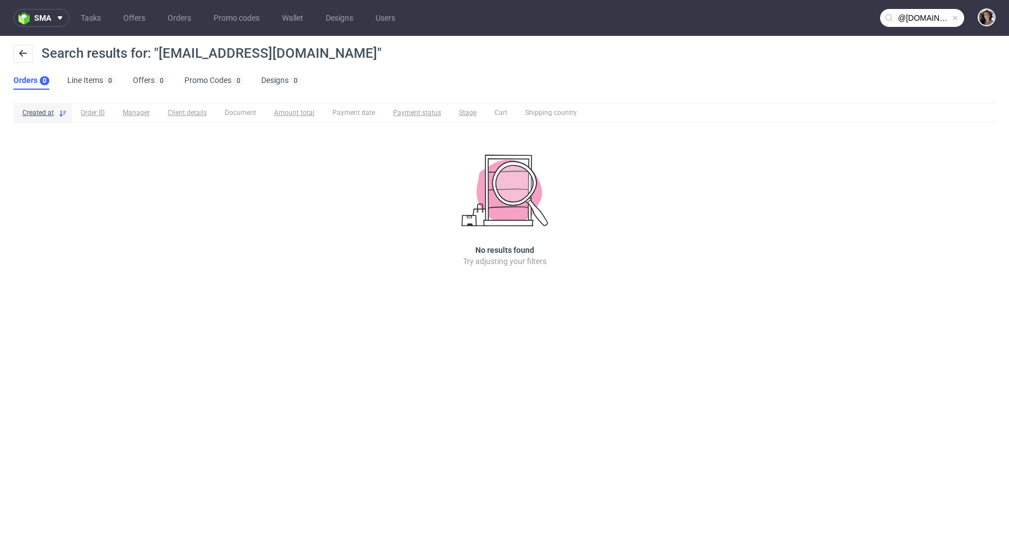
type input "@[DOMAIN_NAME]"
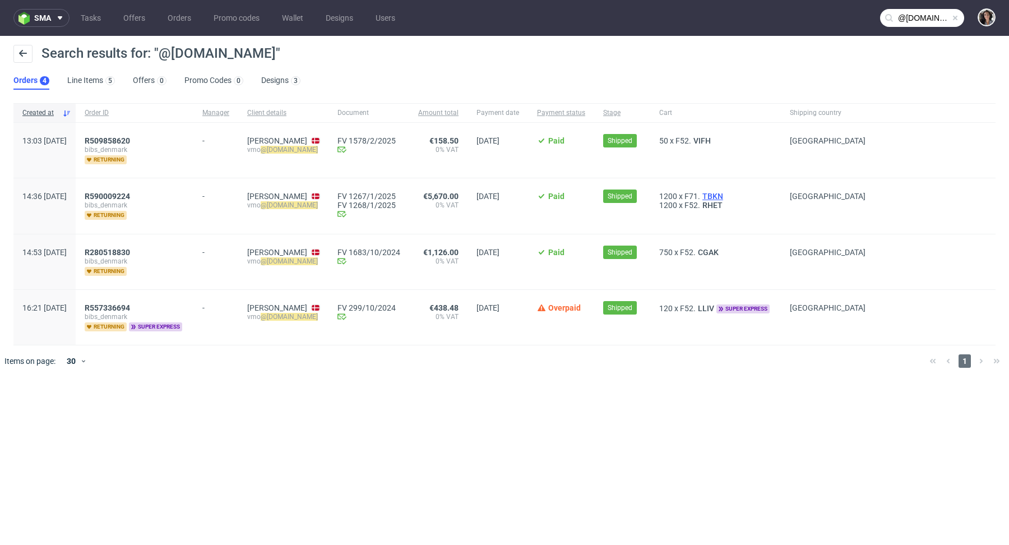
click at [726, 193] on span "TBKN" at bounding box center [712, 196] width 25 height 9
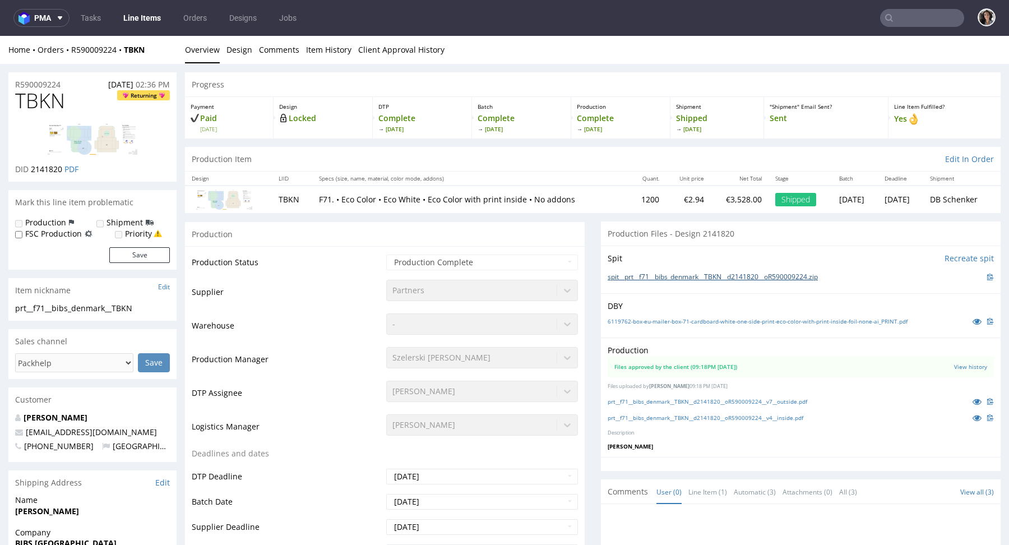
click at [673, 273] on link "spit__prt__f71__bibs_denmark__TBKN__d2141820__oR590009224.zip" at bounding box center [713, 278] width 210 height 10
click at [673, 361] on z-tile__section--no-border "Files approved by the client (09:18PM 10 Dec 2024) View history" at bounding box center [801, 366] width 386 height 21
click at [668, 403] on link "prt__f71__bibs_denmark__TBKN__d2141820__oR590009224__v7__outside.pdf" at bounding box center [708, 402] width 200 height 8
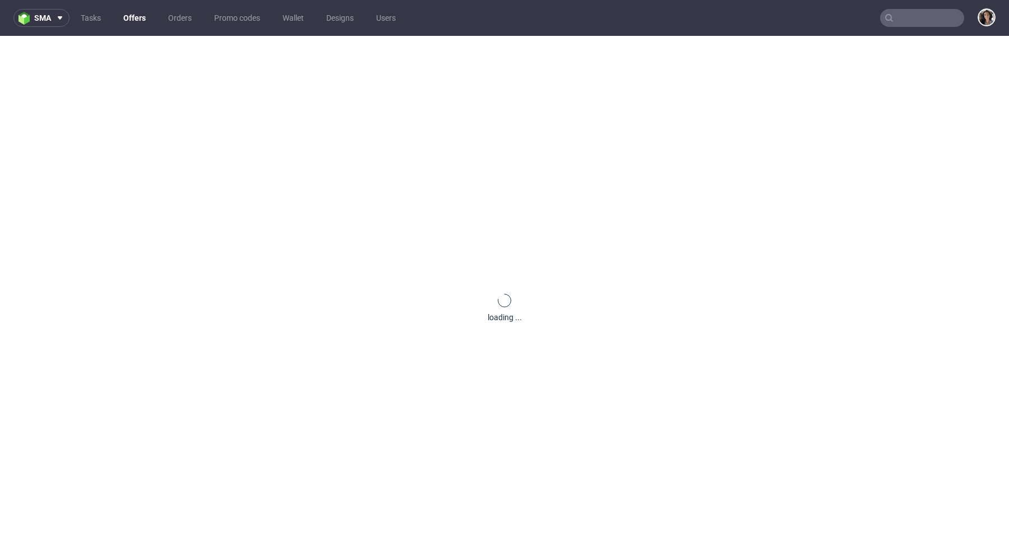
click at [909, 31] on nav "sma Tasks Offers Orders Promo codes Wallet Designs Users" at bounding box center [504, 18] width 1009 height 36
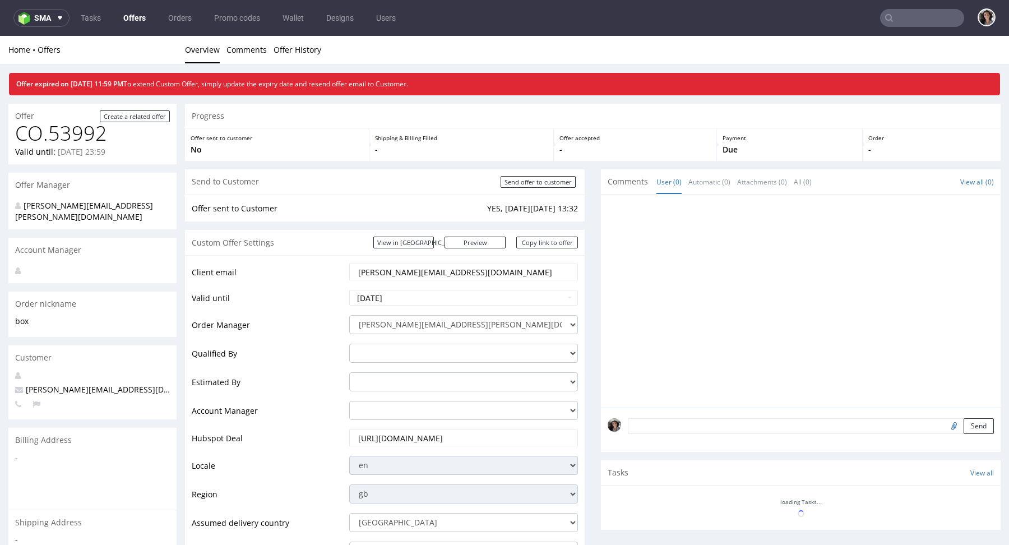
click at [909, 20] on input "text" at bounding box center [922, 18] width 84 height 18
paste input "[EMAIL_ADDRESS][DOMAIN_NAME]"
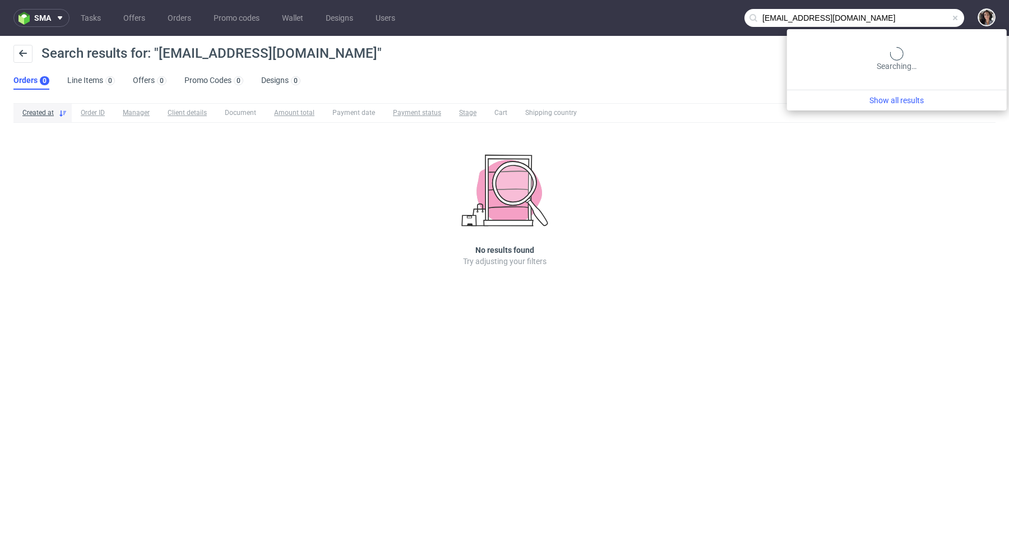
drag, startPoint x: 903, startPoint y: 15, endPoint x: 853, endPoint y: 17, distance: 50.5
click at [859, 17] on input "[EMAIL_ADDRESS][DOMAIN_NAME]" at bounding box center [855, 18] width 220 height 18
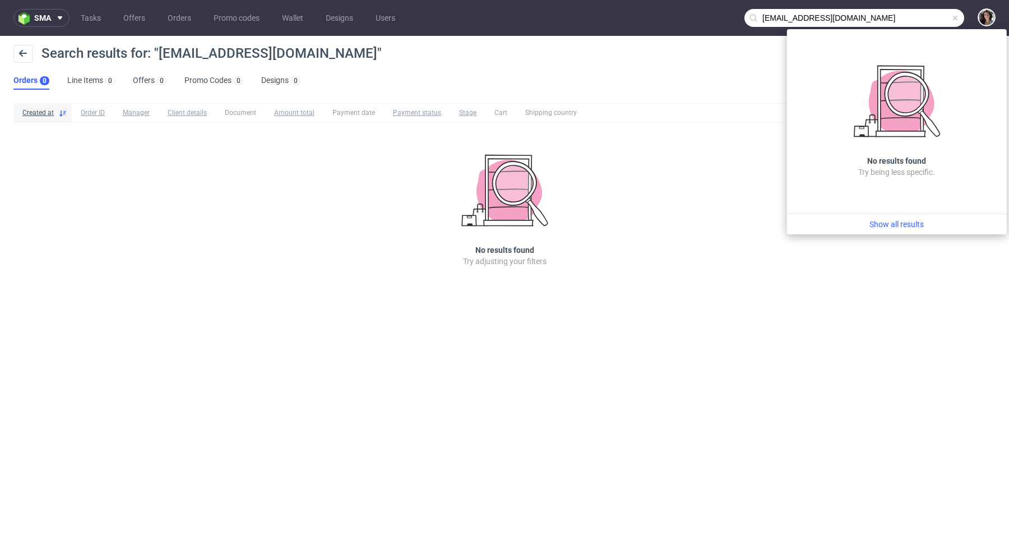
drag, startPoint x: 770, startPoint y: 15, endPoint x: 757, endPoint y: 15, distance: 13.5
click at [757, 15] on div "[EMAIL_ADDRESS][DOMAIN_NAME]" at bounding box center [855, 18] width 220 height 18
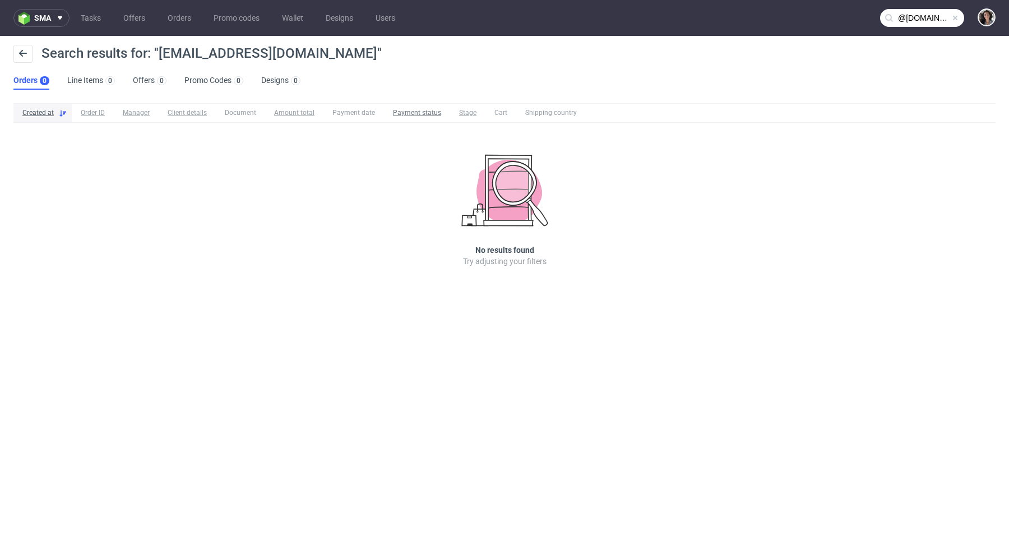
type input "@[DOMAIN_NAME]"
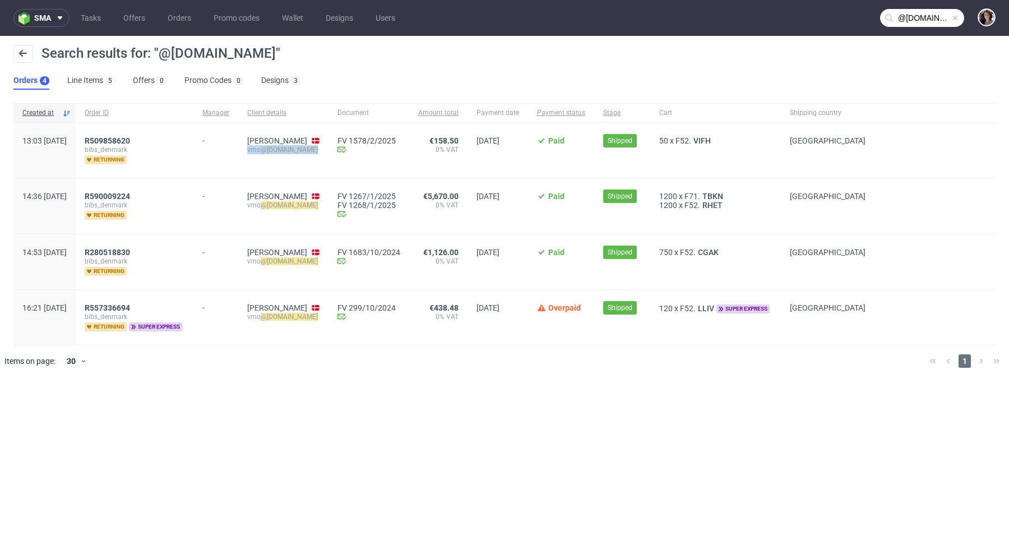
copy div "vmo @bibsworld.com"
drag, startPoint x: 352, startPoint y: 153, endPoint x: 278, endPoint y: 151, distance: 74.1
click at [278, 151] on div "Abigail De Jourdan vmo @bibsworld.com" at bounding box center [283, 150] width 90 height 55
copy div "vmo @bibsworld.com"
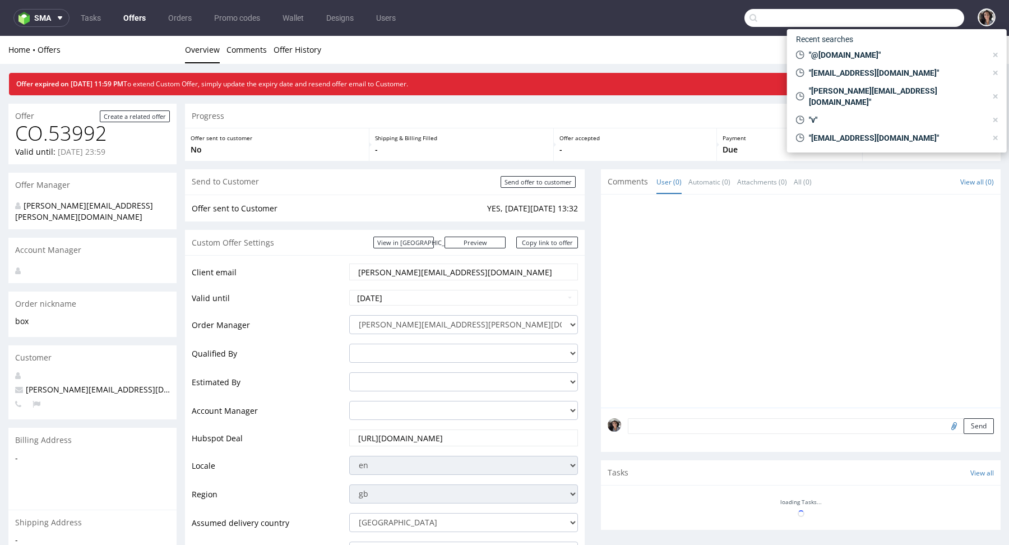
click at [901, 15] on input "text" at bounding box center [855, 18] width 220 height 18
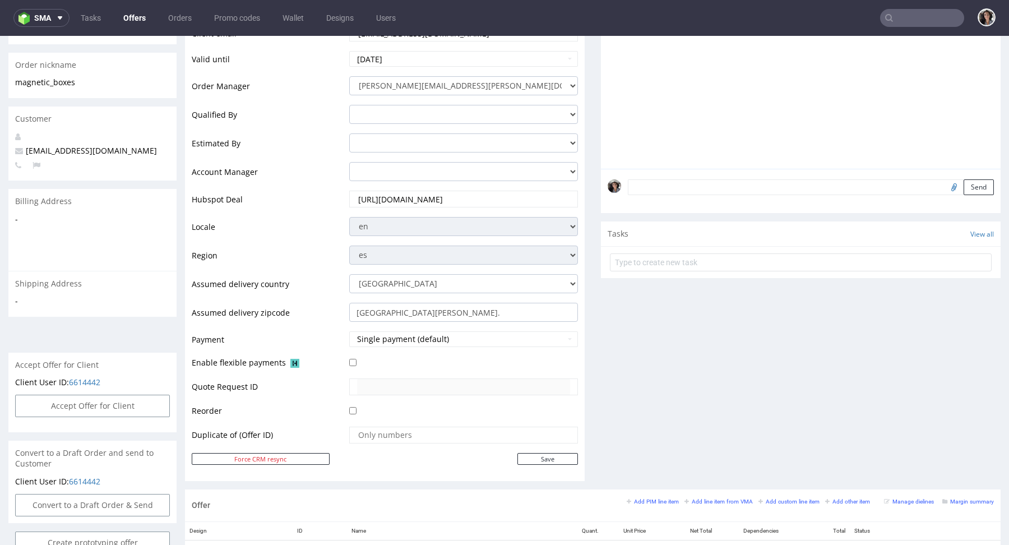
scroll to position [196, 0]
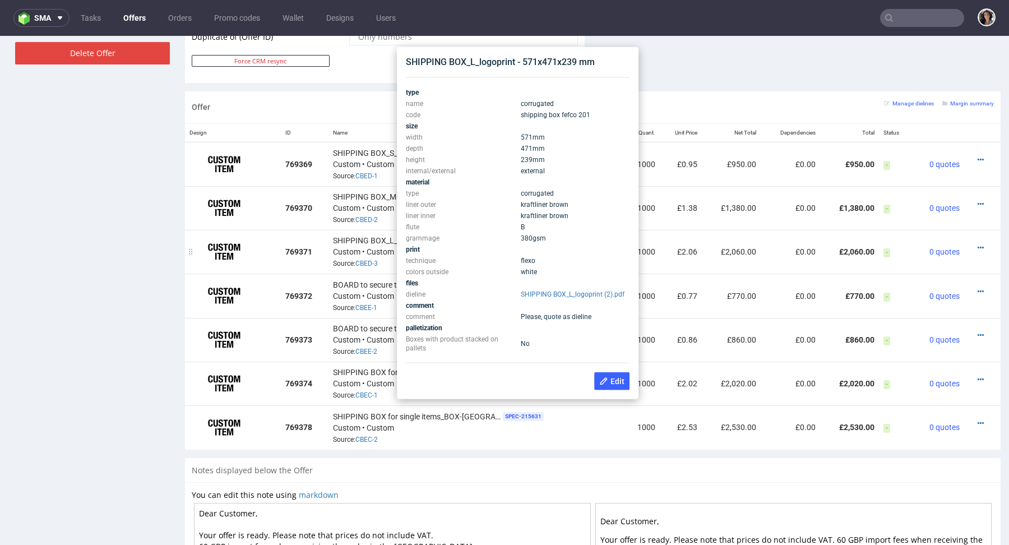
scroll to position [637, 0]
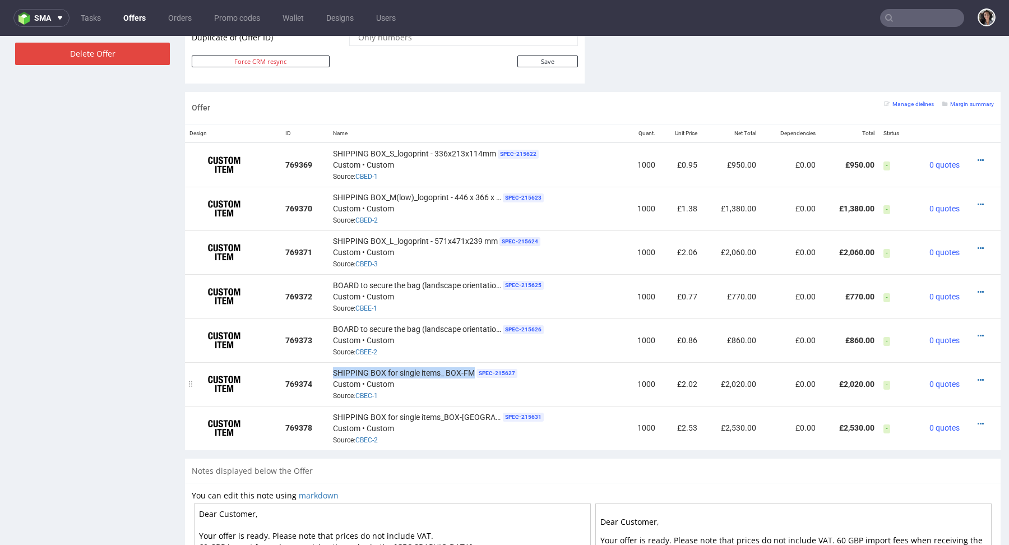
copy span "SHIPPING BOX for single items_ BOX-FM"
drag, startPoint x: 327, startPoint y: 372, endPoint x: 471, endPoint y: 371, distance: 144.1
click at [471, 371] on td "SHIPPING BOX for single items_ BOX-FM SPEC- 215627 Custom • Custom Source: CBEC…" at bounding box center [477, 384] width 296 height 44
drag, startPoint x: 469, startPoint y: 416, endPoint x: 324, endPoint y: 414, distance: 144.7
click at [324, 414] on tr "769378 SHIPPING BOX for single items_BOX-FL SPEC- 215631 Custom • Custom Source…" at bounding box center [593, 428] width 816 height 44
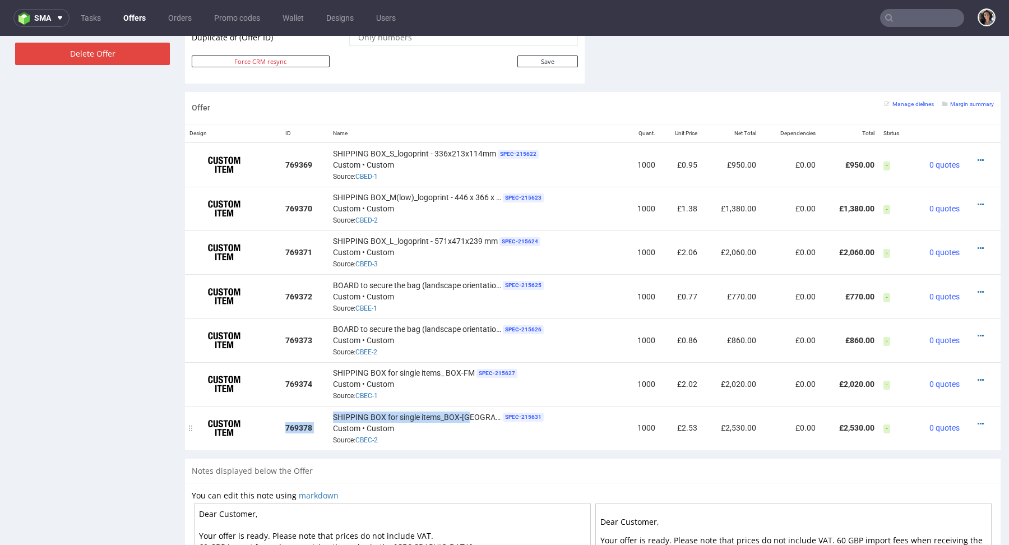
click at [341, 412] on span "SHIPPING BOX for single items_BOX-FL" at bounding box center [417, 417] width 168 height 11
drag, startPoint x: 331, startPoint y: 413, endPoint x: 467, endPoint y: 413, distance: 136.3
click at [467, 413] on span "SHIPPING BOX for single items_BOX-FL" at bounding box center [417, 417] width 168 height 11
copy span "SHIPPING BOX for single items_BOX-FL"
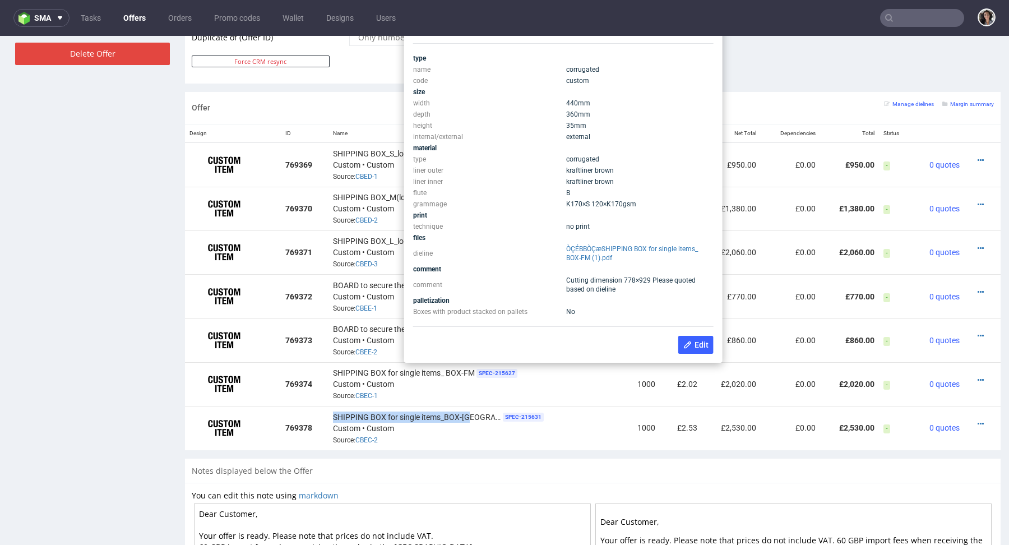
copy span "K170×S 120×K170 gsm"
drag, startPoint x: 638, startPoint y: 206, endPoint x: 561, endPoint y: 205, distance: 76.8
click at [562, 206] on tr "grammage K170×S 120×K170 gsm" at bounding box center [563, 204] width 301 height 11
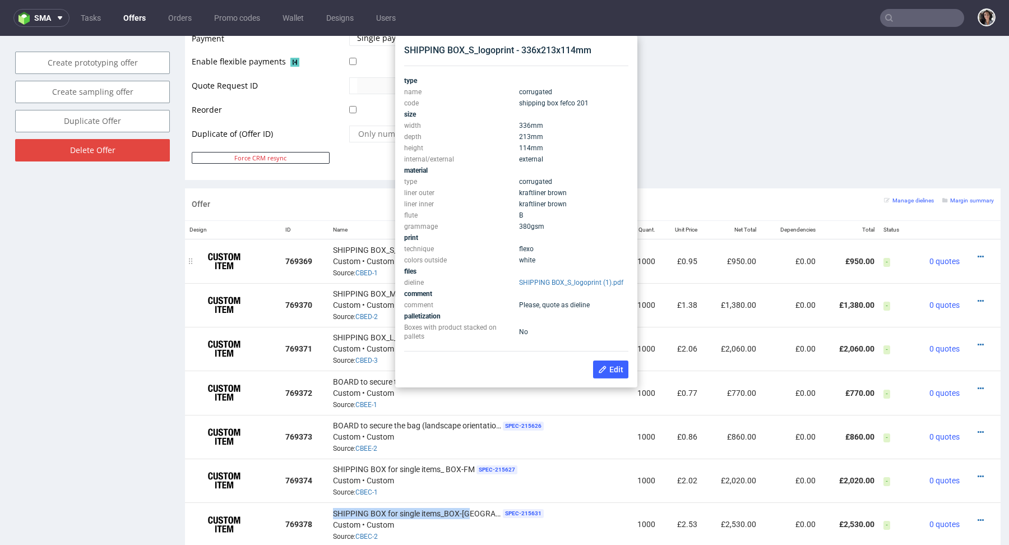
scroll to position [538, 0]
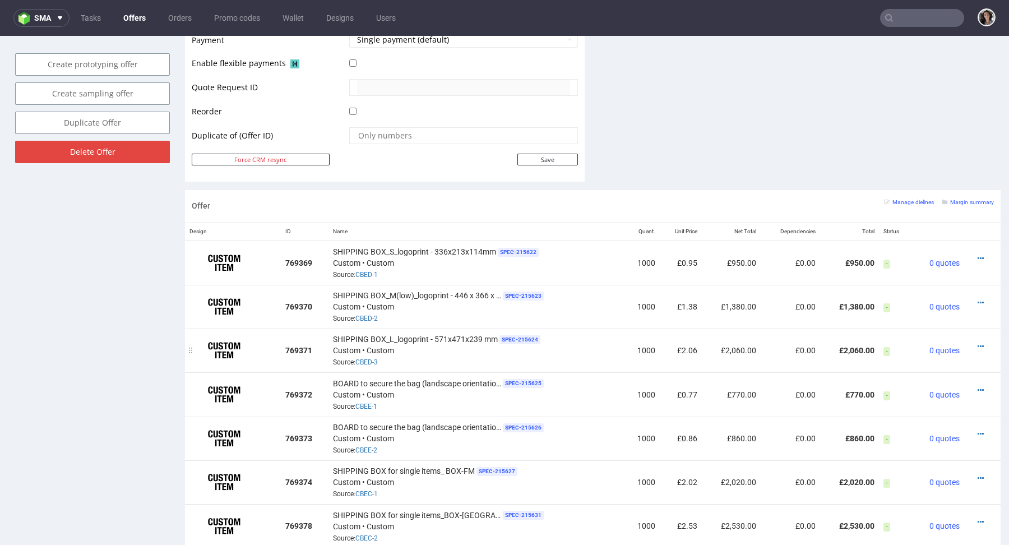
click at [309, 331] on td "769371" at bounding box center [305, 351] width 48 height 44
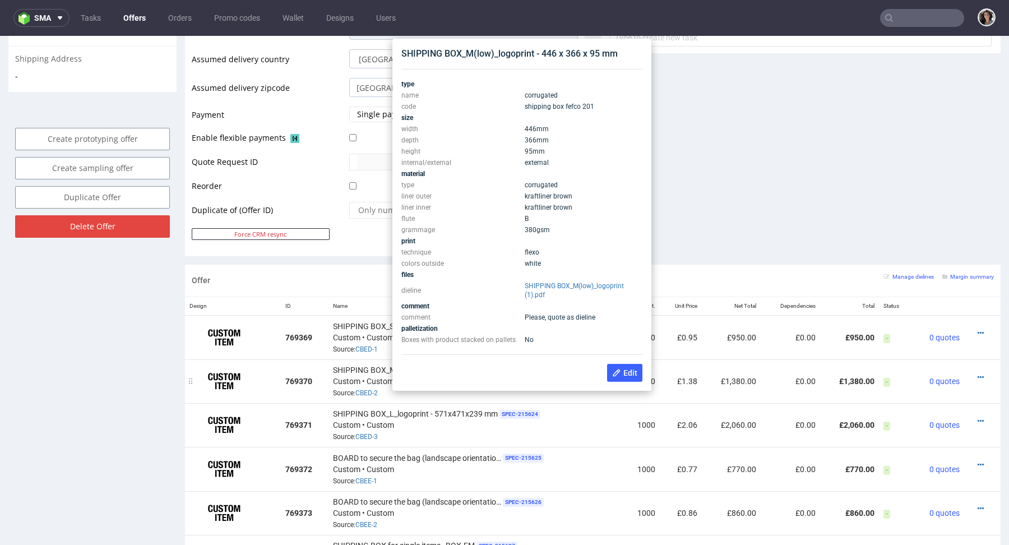
scroll to position [462, 0]
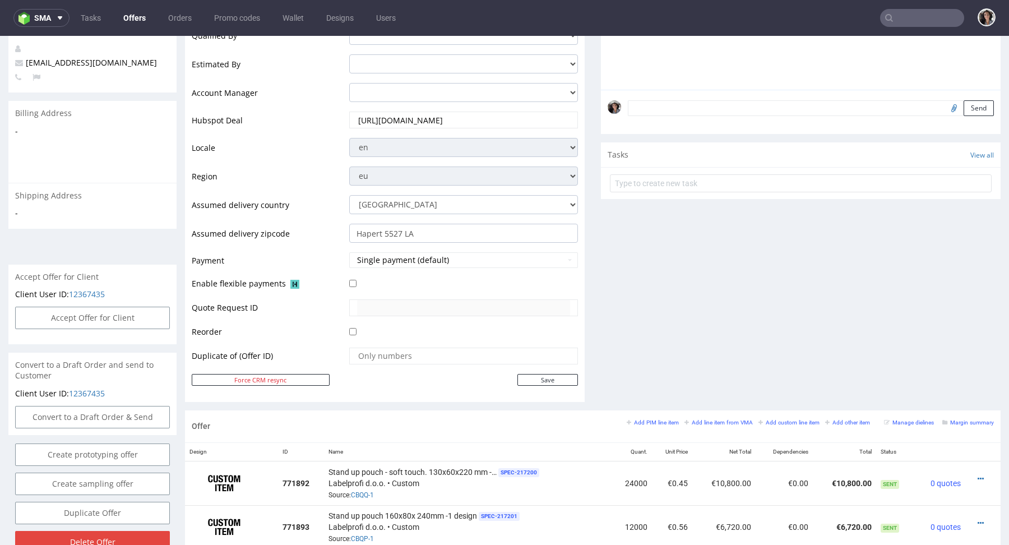
scroll to position [590, 0]
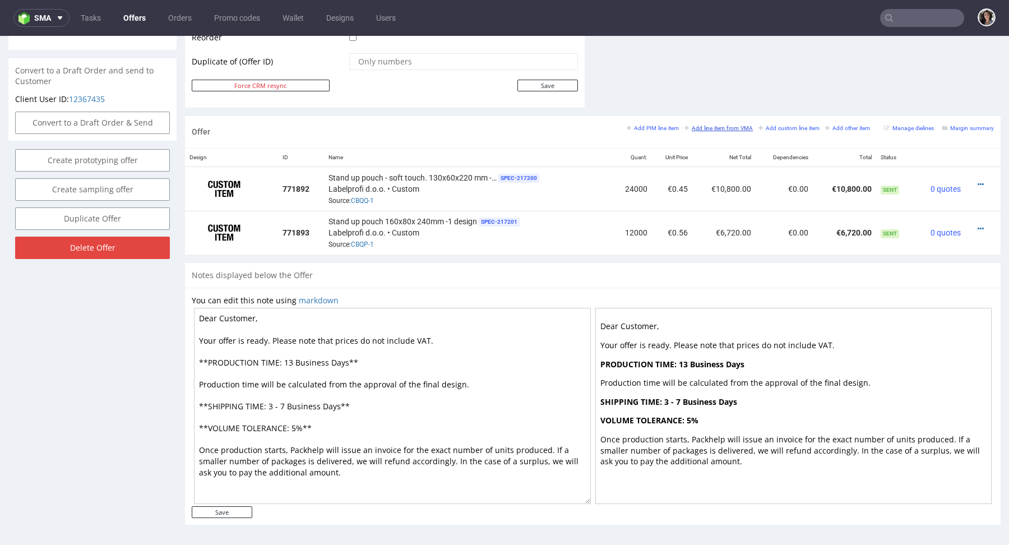
click at [702, 125] on small "Add line item from VMA" at bounding box center [719, 128] width 68 height 6
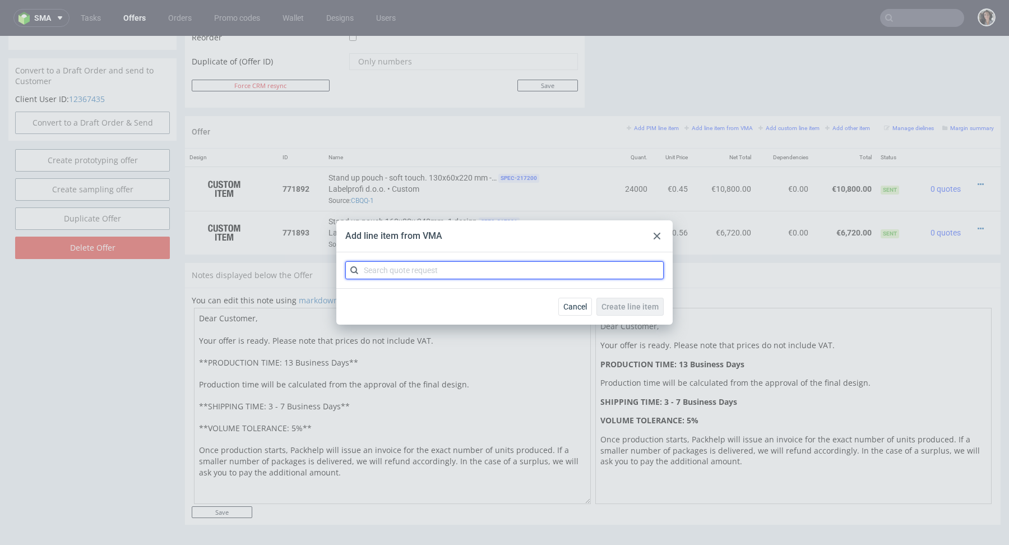
click at [439, 264] on input "text" at bounding box center [504, 270] width 319 height 18
paste input "CBQQ"
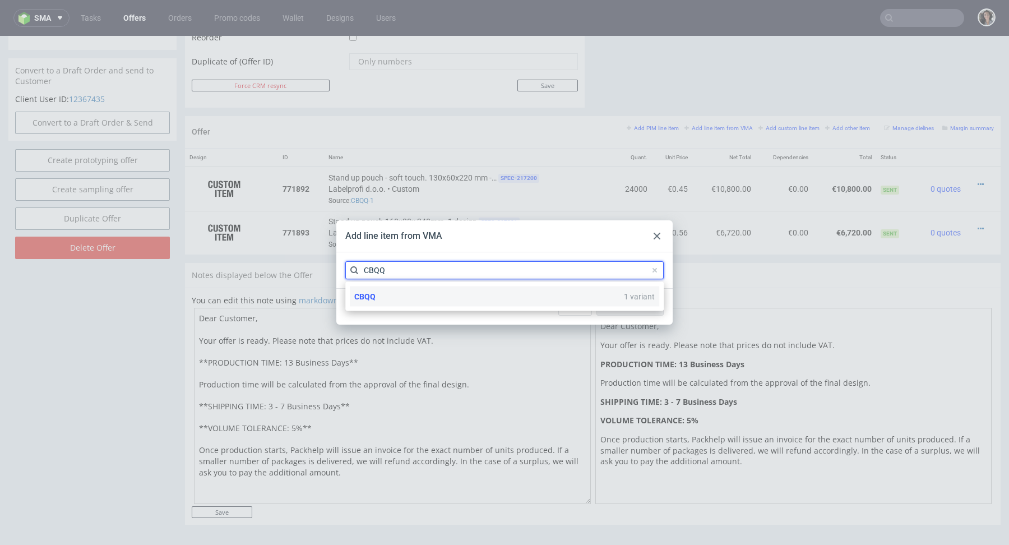
type input "CBQQ"
click at [380, 294] on div "CBQQ 1 variant" at bounding box center [505, 297] width 310 height 20
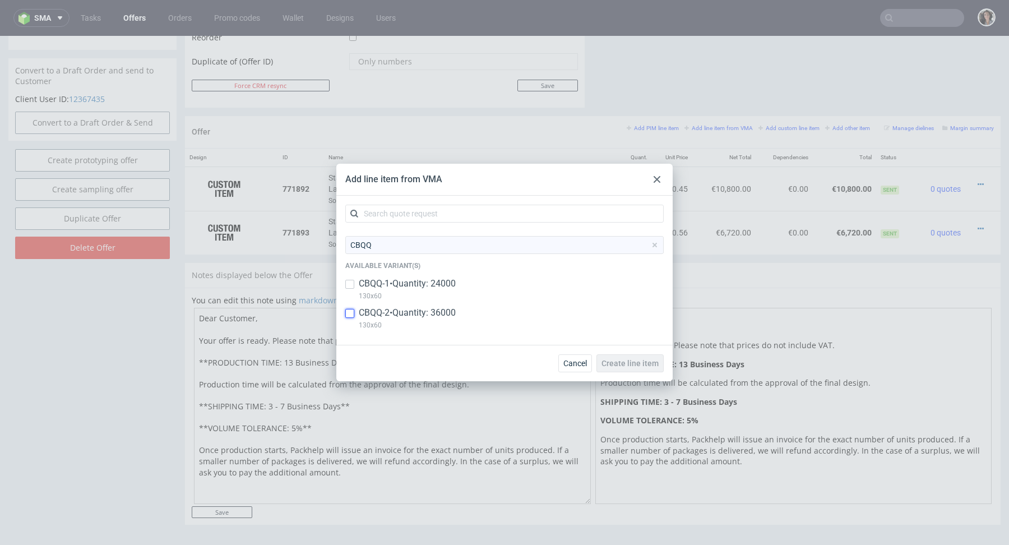
click at [349, 314] on input "checkbox" at bounding box center [349, 313] width 9 height 9
copy p "130x60"
drag, startPoint x: 390, startPoint y: 327, endPoint x: 358, endPoint y: 327, distance: 32.5
click at [358, 327] on div "CBQQ-2 • Quantity: 36000 130x60" at bounding box center [504, 321] width 319 height 29
click at [350, 310] on input "checkbox" at bounding box center [349, 313] width 9 height 9
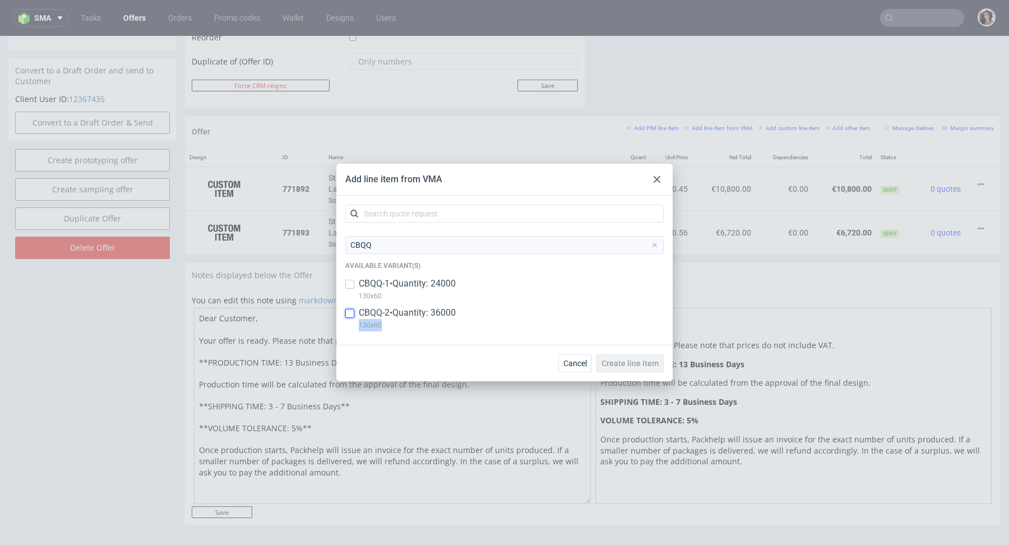
checkbox input "true"
click at [613, 363] on span "Create line item" at bounding box center [630, 363] width 57 height 8
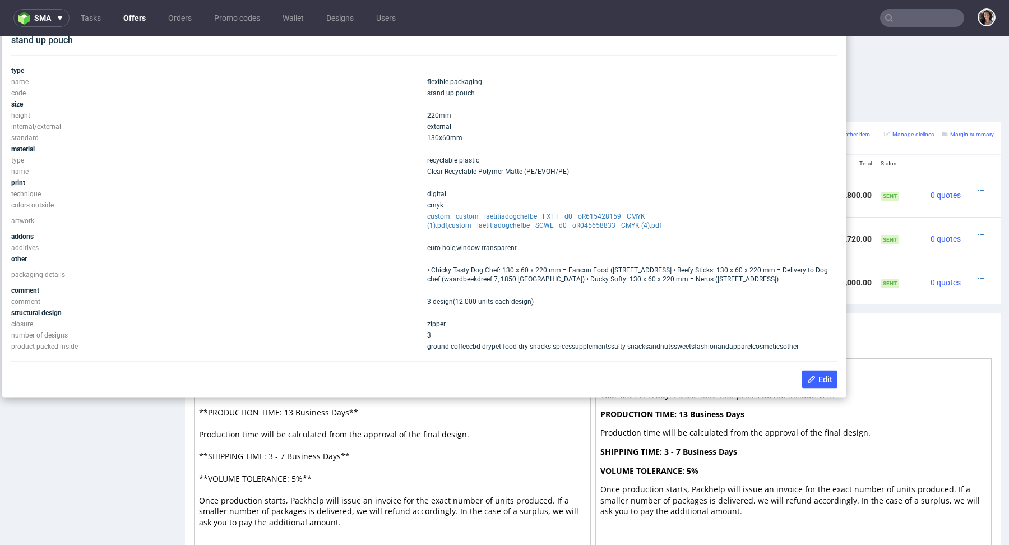
scroll to position [580, 0]
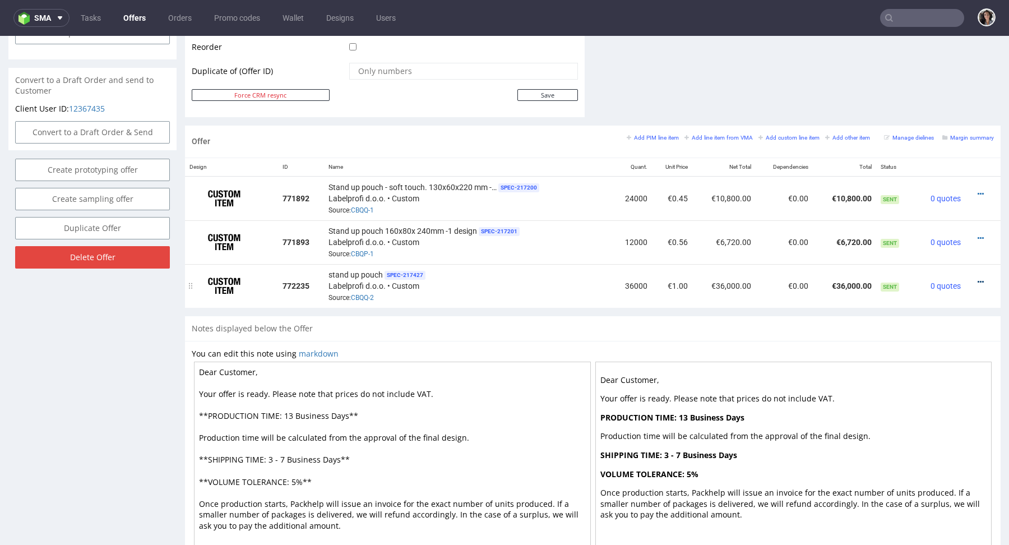
click at [978, 278] on icon at bounding box center [981, 282] width 6 height 8
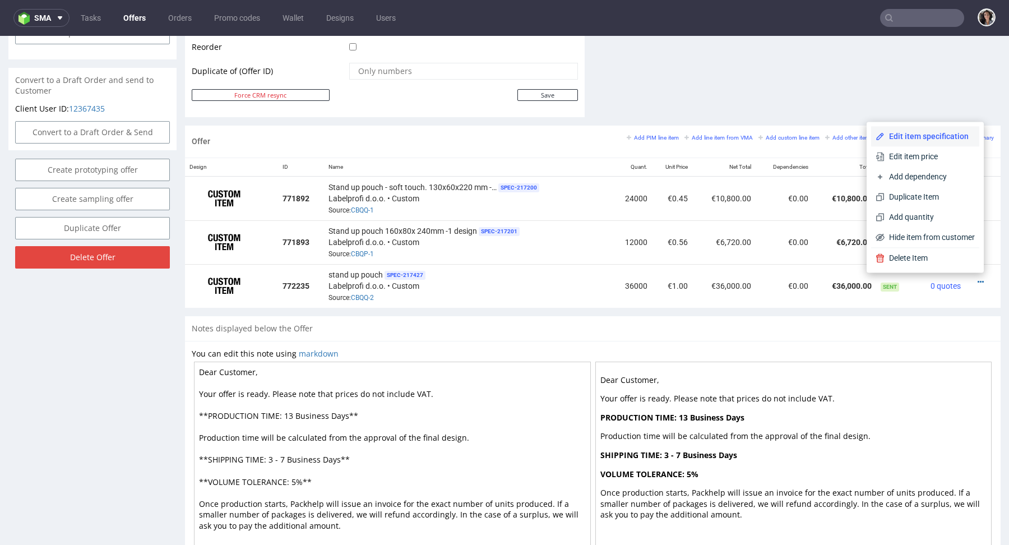
click at [915, 138] on span "Edit item specification" at bounding box center [930, 136] width 90 height 11
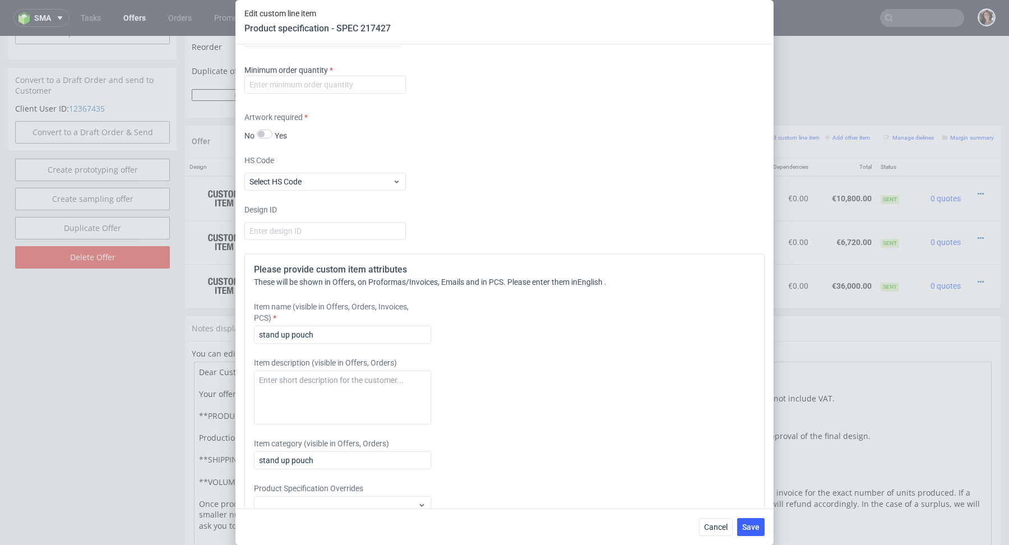
scroll to position [1463, 0]
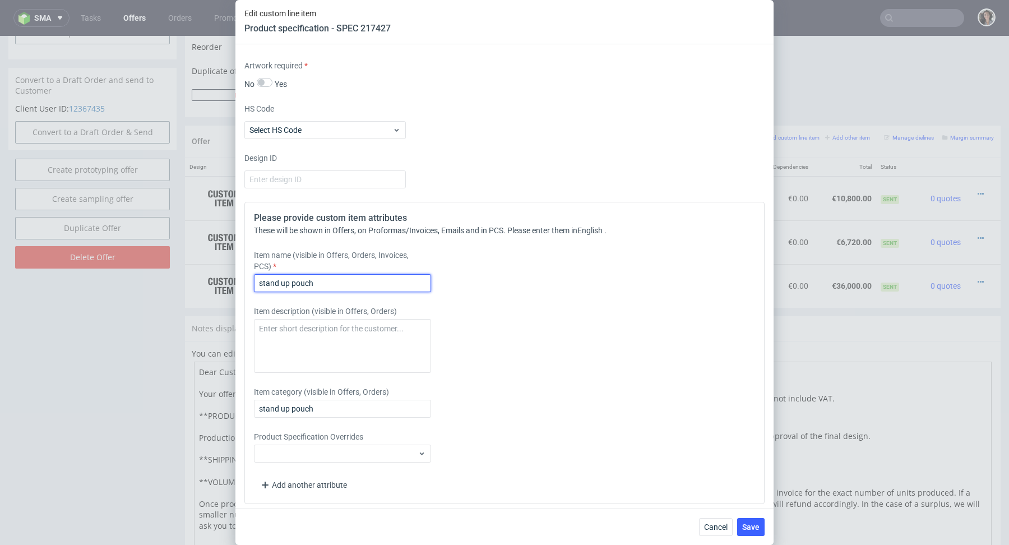
click at [414, 276] on input "stand up pouch" at bounding box center [342, 283] width 177 height 18
paste input "130x60"
click at [396, 282] on input "stand up pouch 130x60x220 mm" at bounding box center [342, 283] width 177 height 18
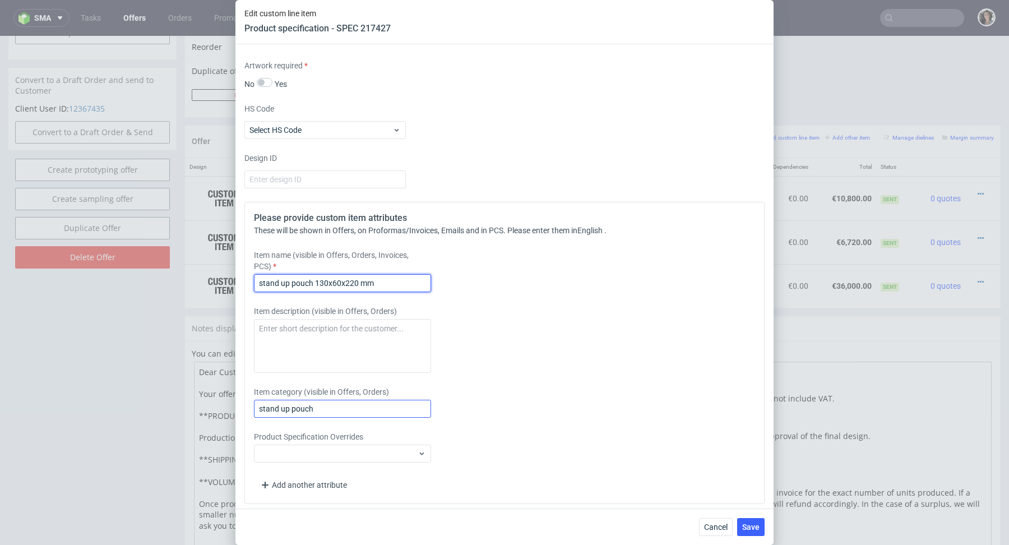
type input "stand up pouch 130x60x220 mm"
click at [347, 403] on input "stand up pouch" at bounding box center [342, 409] width 177 height 18
paste input "130x60x220 mm"
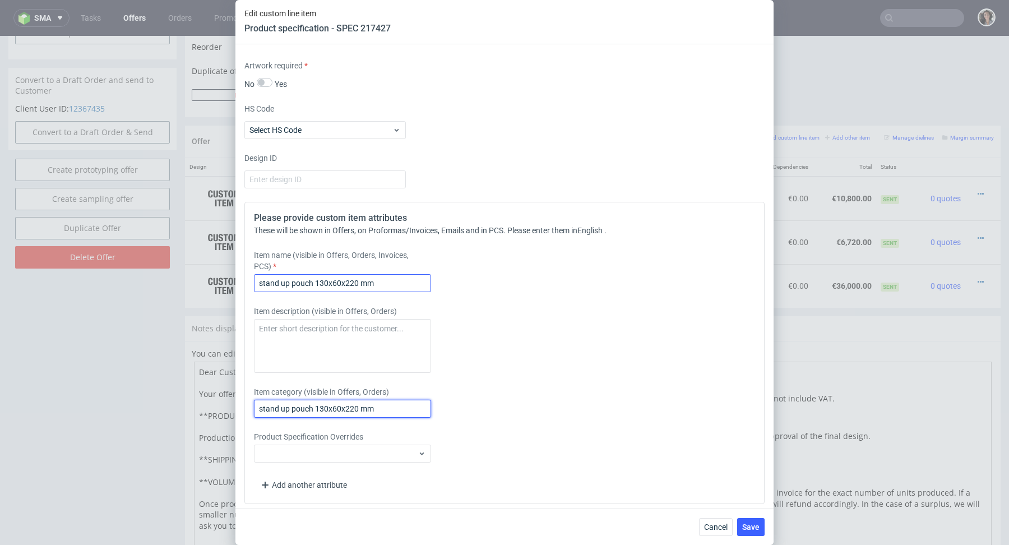
type input "stand up pouch 130x60x220 mm"
click at [403, 278] on input "stand up pouch 130x60x220 mm" at bounding box center [342, 283] width 177 height 18
type input "stand up pouch 130x60x220 mm - 3 design"
click at [398, 405] on input "stand up pouch 130x60x220 mm" at bounding box center [342, 409] width 177 height 18
type input "stand up pouch 130x60x220 mm - 3 design"
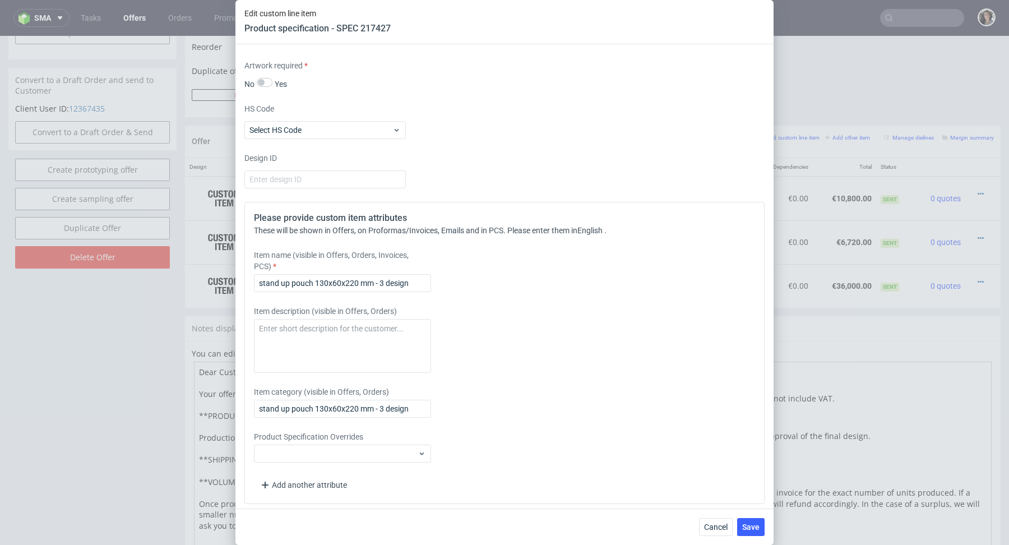
click at [380, 83] on div "No Yes" at bounding box center [326, 84] width 162 height 12
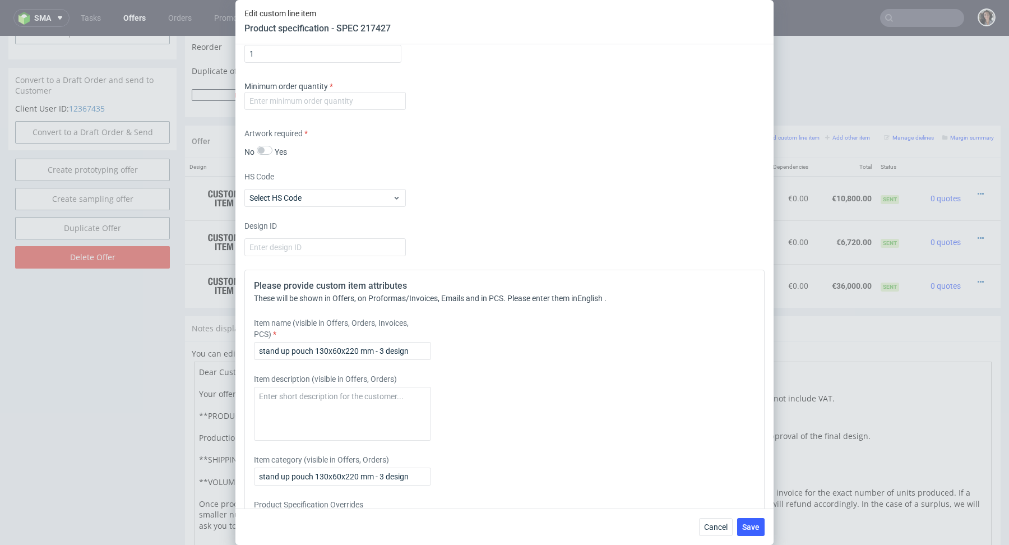
scroll to position [1392, 0]
click at [362, 105] on input "number" at bounding box center [326, 104] width 162 height 18
type input "1"
click at [519, 155] on div "Artwork required No Yes" at bounding box center [505, 146] width 520 height 30
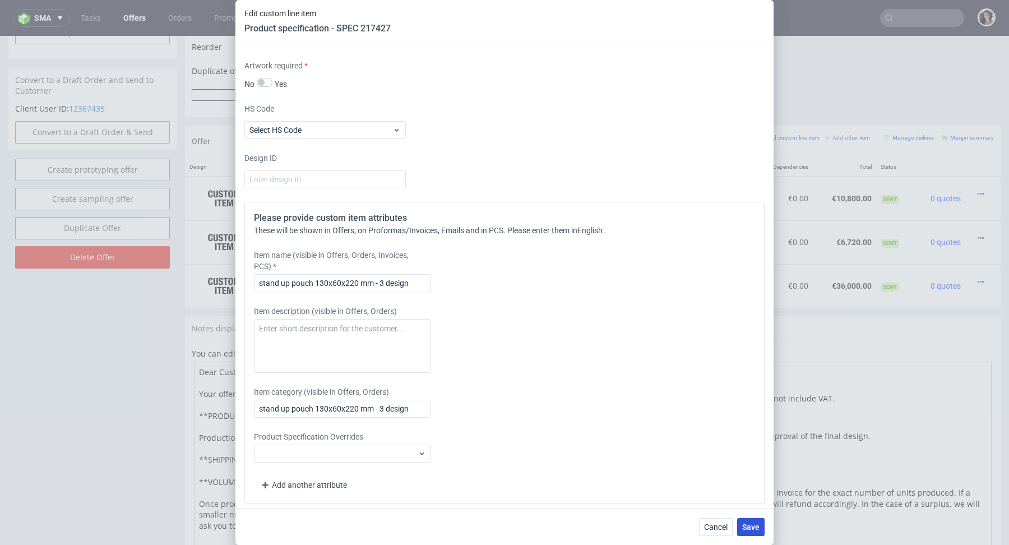
click at [759, 520] on button "Save" at bounding box center [750, 527] width 27 height 18
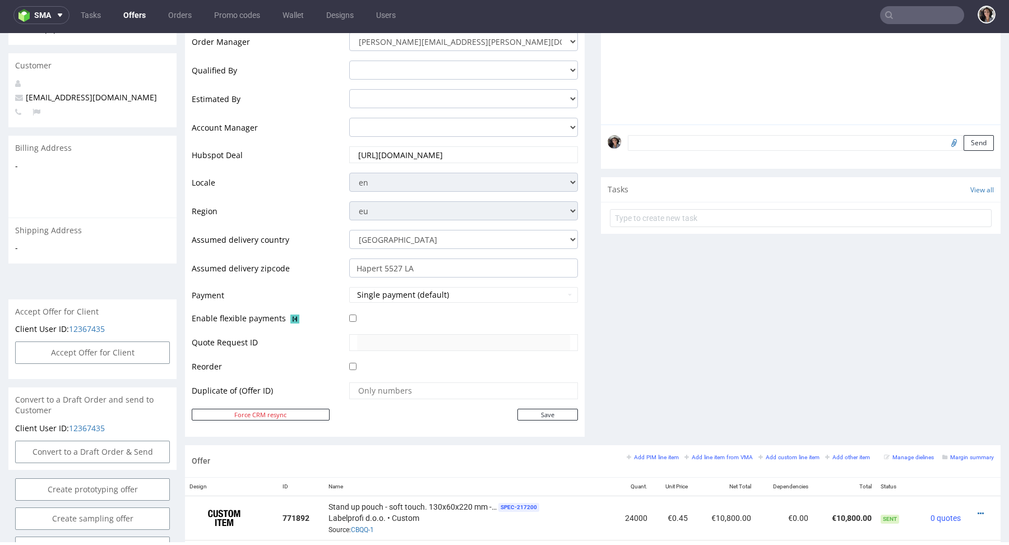
scroll to position [634, 0]
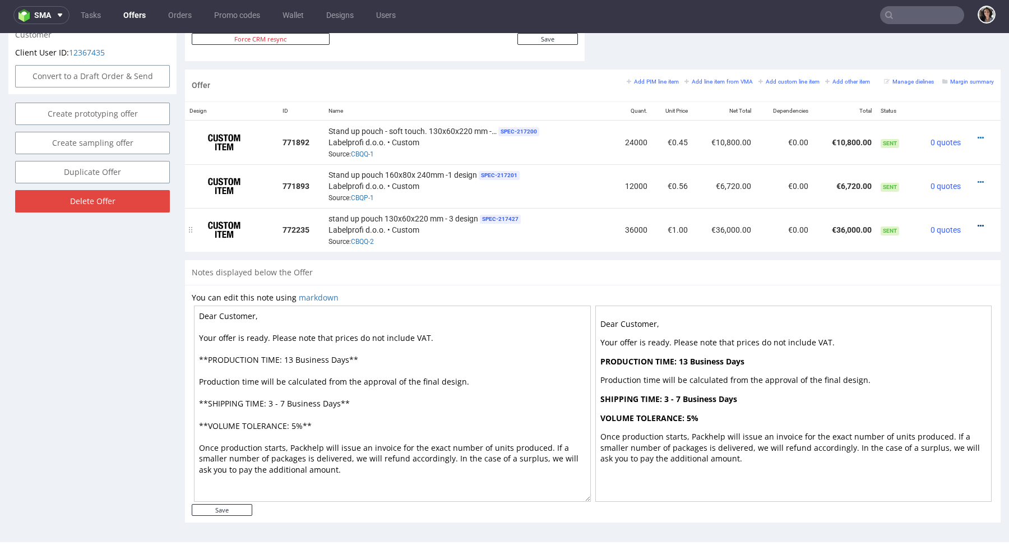
click at [978, 222] on link at bounding box center [981, 226] width 6 height 9
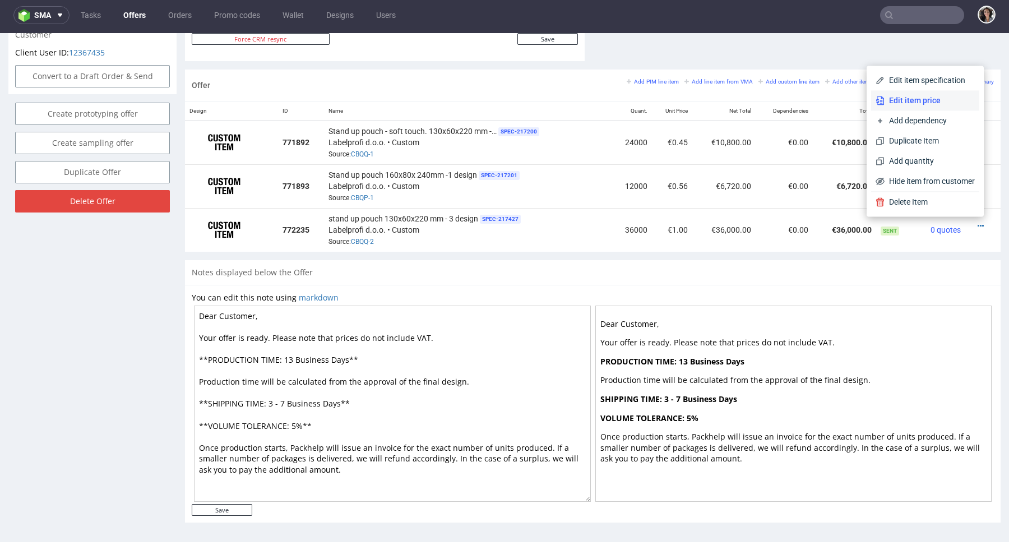
click at [903, 102] on span "Edit item price" at bounding box center [930, 100] width 90 height 11
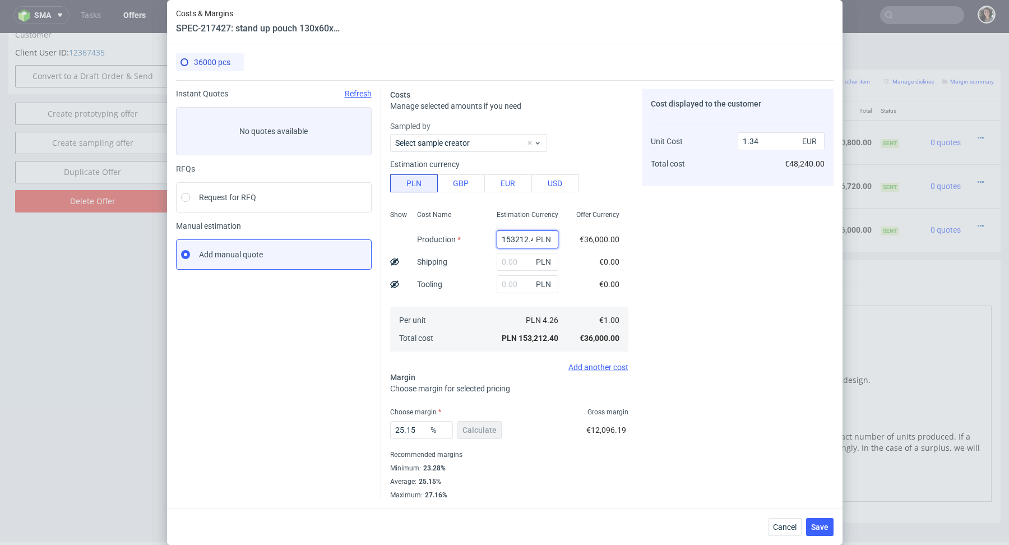
click at [514, 241] on input "153212.4" at bounding box center [528, 239] width 62 height 18
paste input "1026.0"
type input "11026.04"
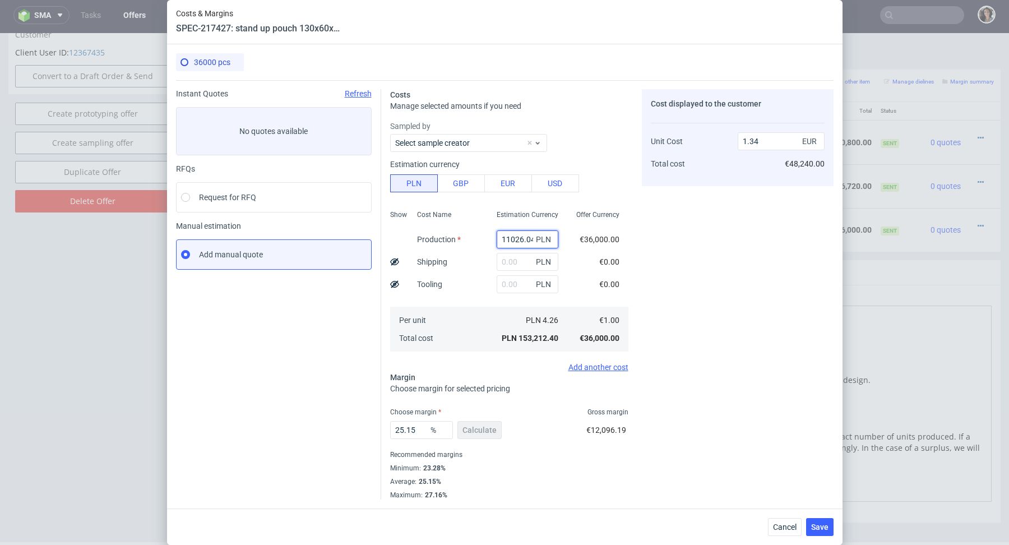
scroll to position [0, 1]
type input "0.1"
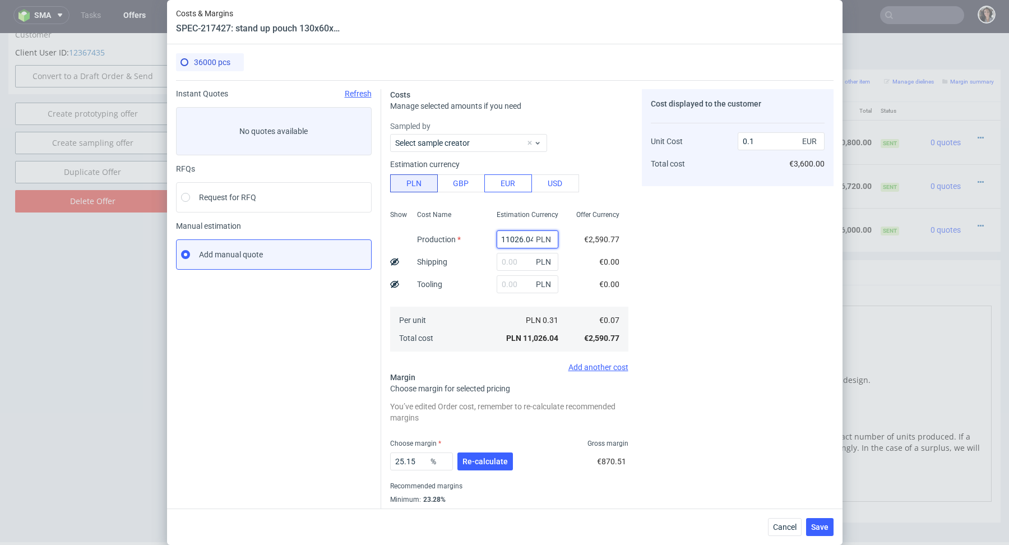
type input "11026.04"
click at [505, 185] on button "EUR" at bounding box center [509, 183] width 48 height 18
type input "0.41"
click at [508, 238] on input "11026.04" at bounding box center [528, 239] width 62 height 18
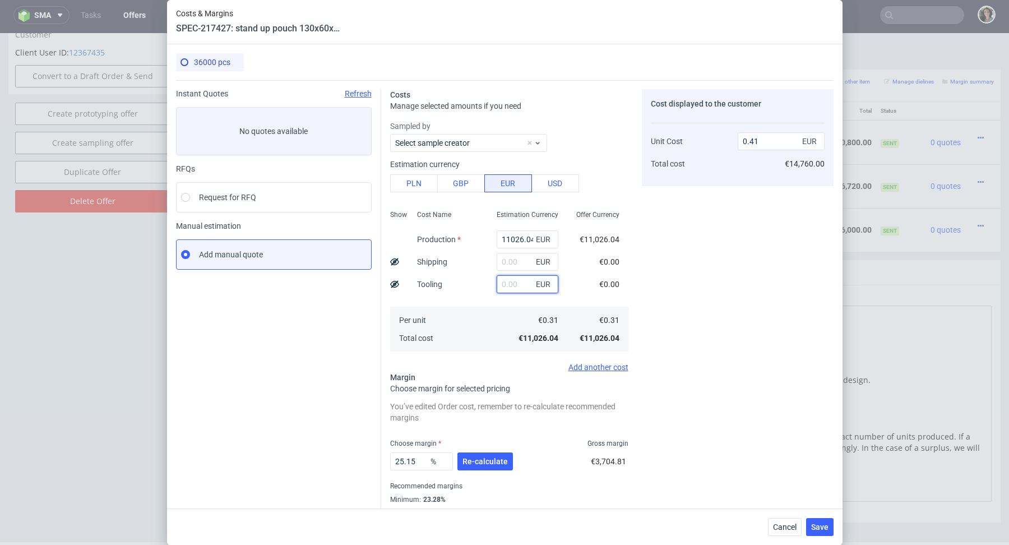
click at [518, 280] on input "text" at bounding box center [528, 284] width 62 height 18
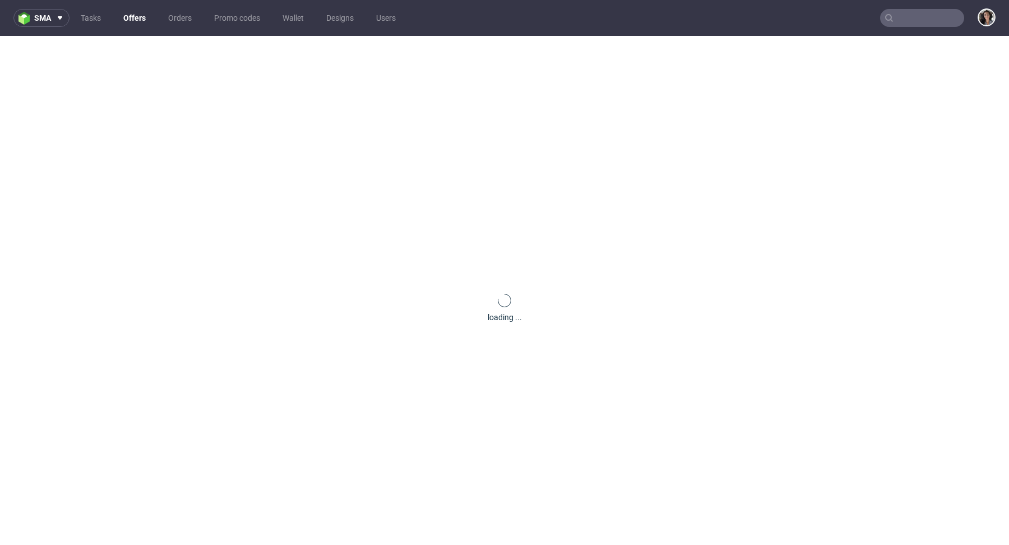
click at [929, 13] on input "text" at bounding box center [922, 18] width 84 height 18
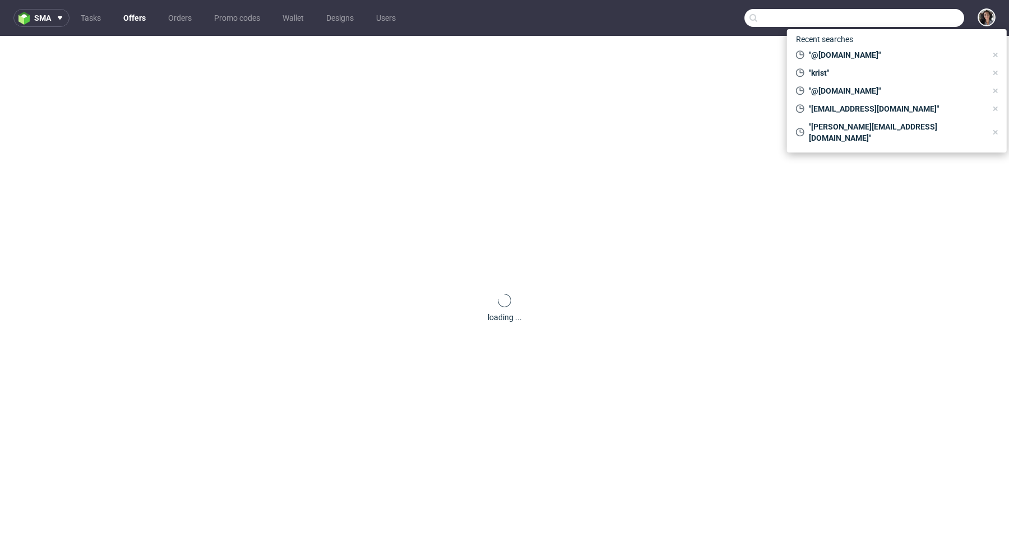
paste input "hello@awesomehamperco.co.uk"
type input "hello@awesomehamperco.co.uk"
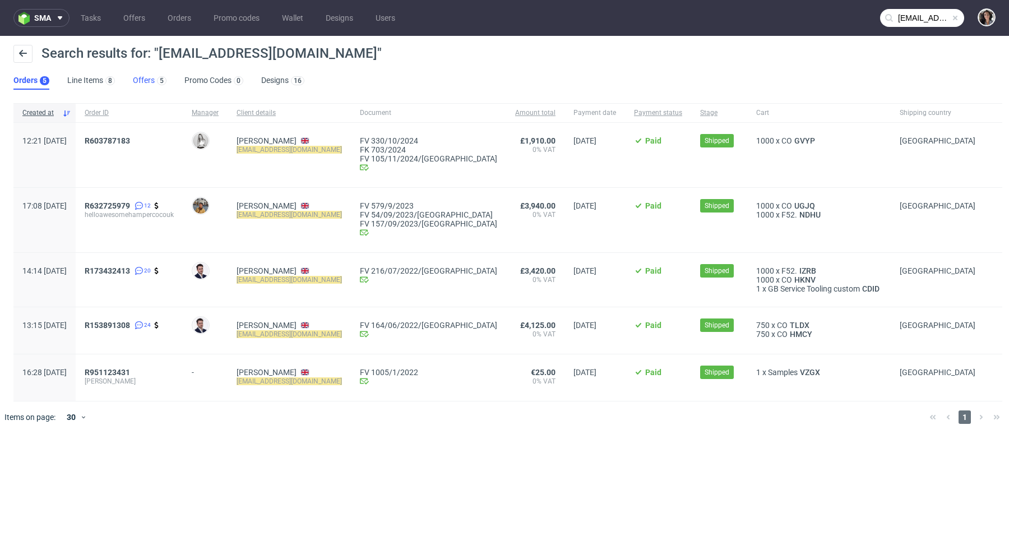
click at [155, 77] on div "5" at bounding box center [161, 80] width 12 height 11
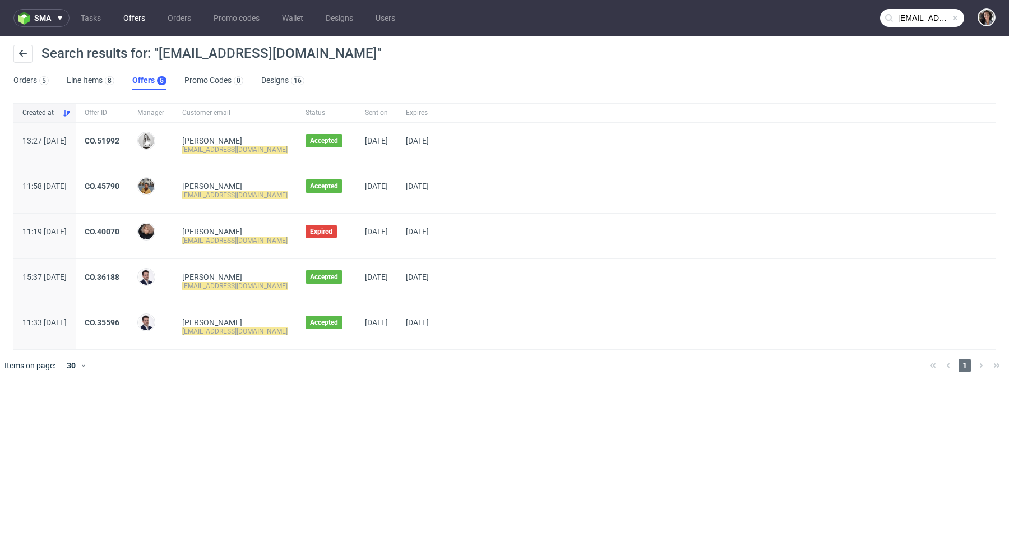
click at [135, 19] on link "Offers" at bounding box center [134, 18] width 35 height 18
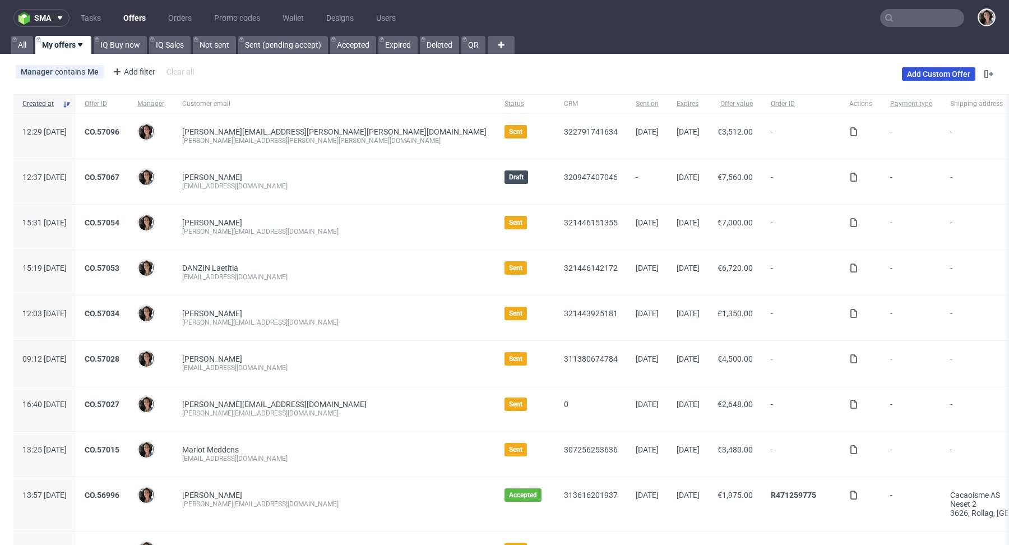
click at [926, 75] on link "Add Custom Offer" at bounding box center [938, 73] width 73 height 13
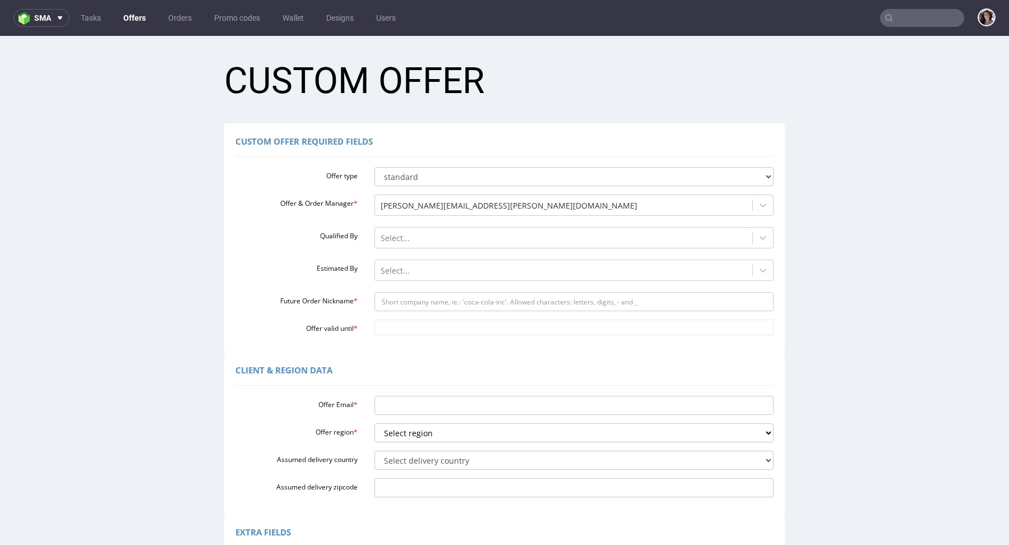
click at [385, 417] on div "Offer Email * Offer region * Select region eu gb de pl cz fr it es Assumed deli…" at bounding box center [505, 444] width 538 height 106
click at [385, 411] on input "Offer Email *" at bounding box center [575, 405] width 400 height 19
paste input "[EMAIL_ADDRESS][DOMAIN_NAME]"
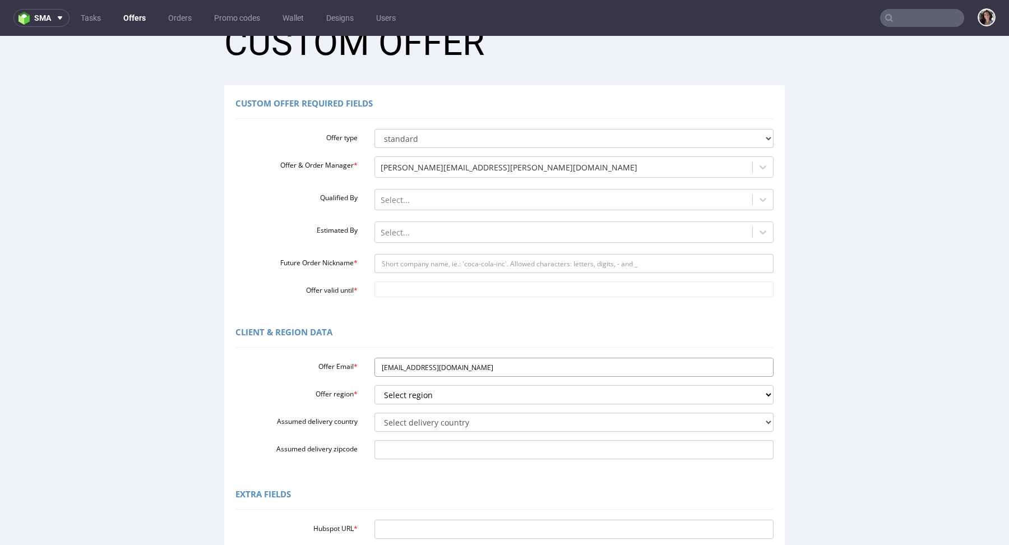
scroll to position [56, 0]
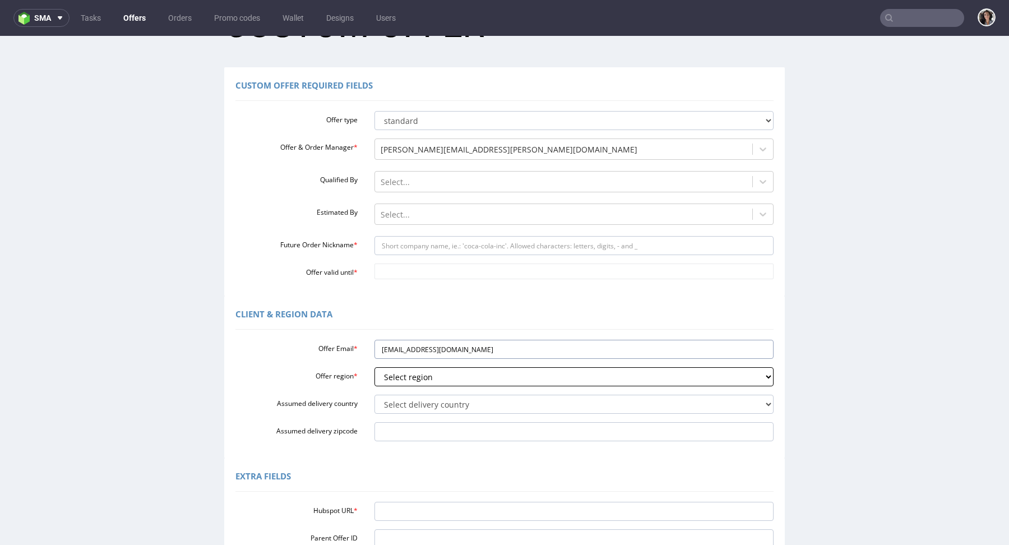
type input "[EMAIL_ADDRESS][DOMAIN_NAME]"
click at [429, 380] on select "Select region eu gb de pl cz fr it es" at bounding box center [575, 376] width 400 height 19
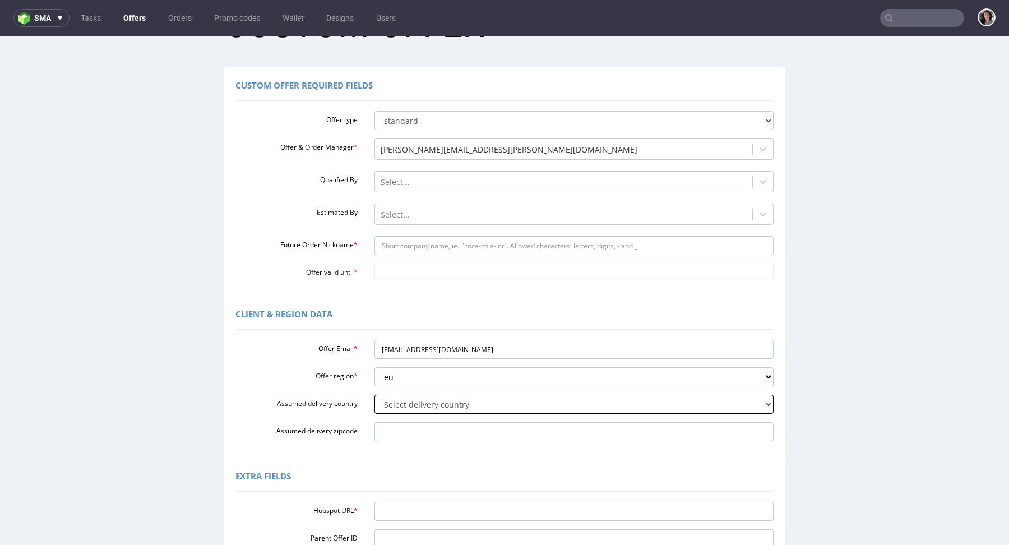
click at [414, 407] on select "Select delivery country [GEOGRAPHIC_DATA] [GEOGRAPHIC_DATA] [GEOGRAPHIC_DATA] […" at bounding box center [575, 404] width 400 height 19
click at [399, 373] on select "Select region eu gb de pl cz fr it es" at bounding box center [575, 376] width 400 height 19
select select "gb"
click at [392, 407] on select "Select delivery country [GEOGRAPHIC_DATA] [GEOGRAPHIC_DATA] [GEOGRAPHIC_DATA] […" at bounding box center [575, 404] width 400 height 19
select select "77"
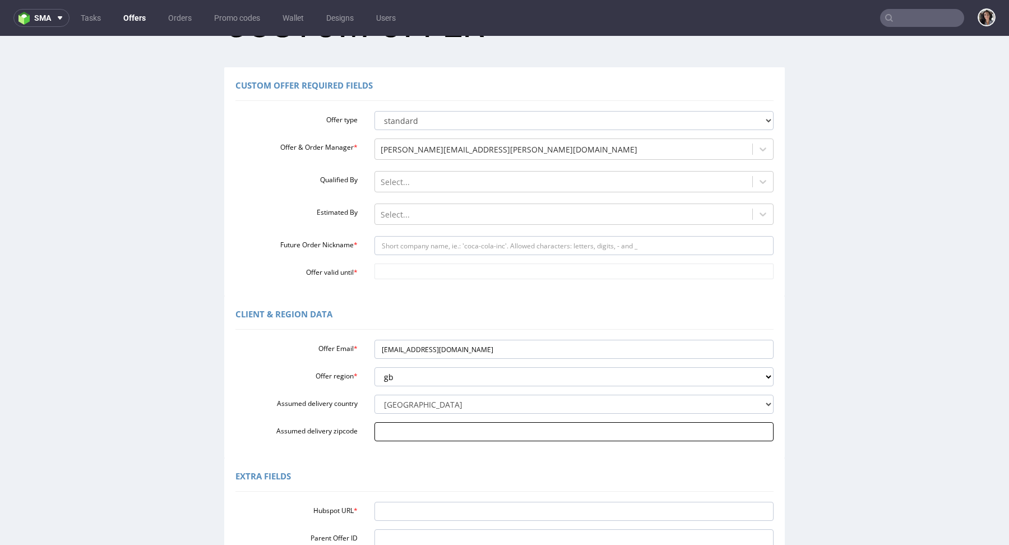
click at [432, 428] on input "Assumed delivery zipcode" at bounding box center [575, 431] width 400 height 19
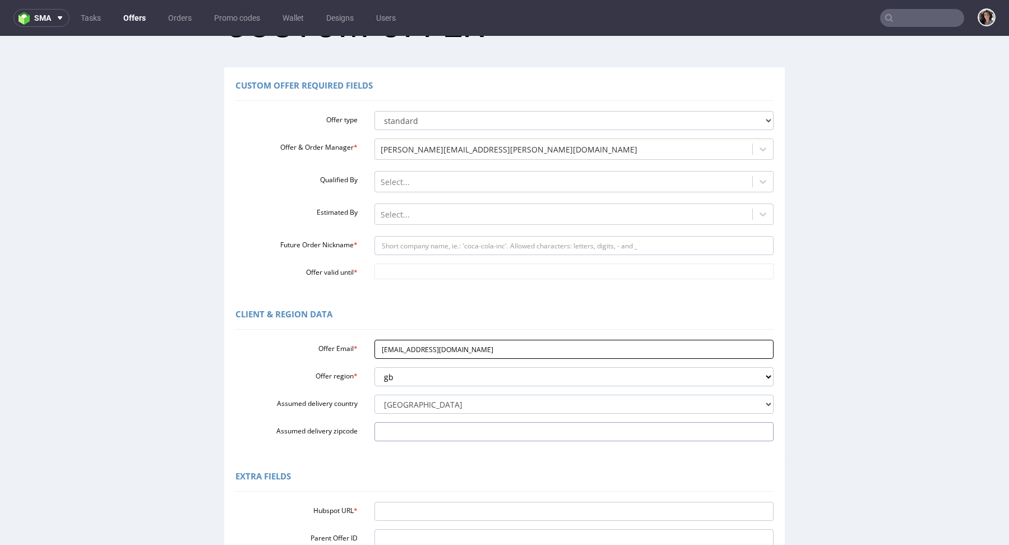
paste input "COLCHESTER CO5 [DATE]"
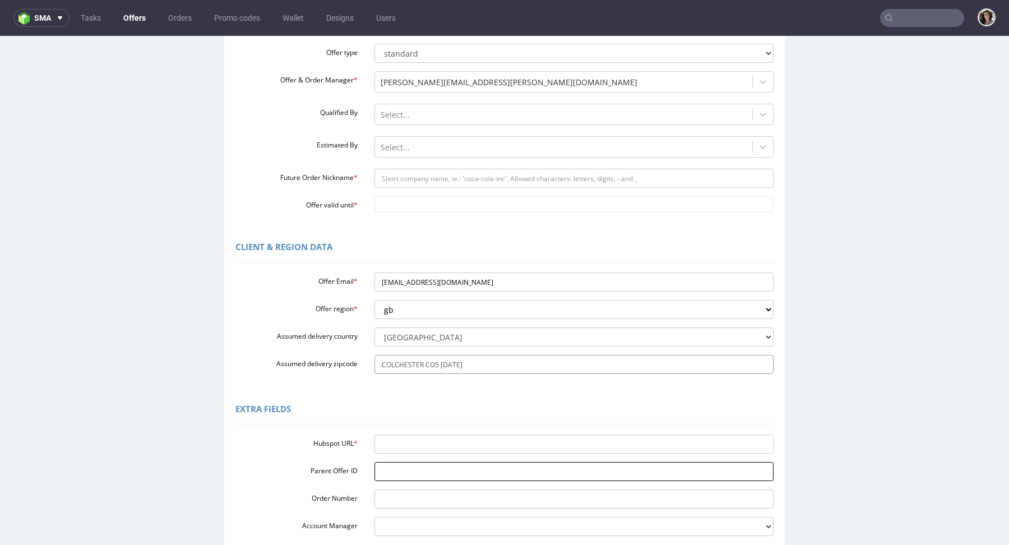
scroll to position [150, 0]
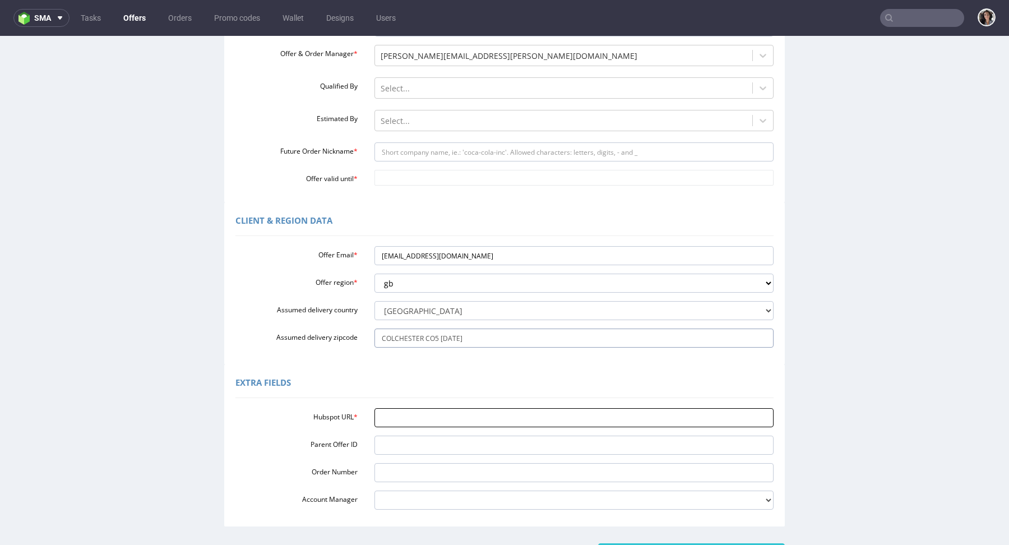
type input "COLCHESTER CO5 [DATE]"
click at [401, 418] on input "Hubspot URL *" at bounding box center [575, 417] width 400 height 19
paste input "[URL][DOMAIN_NAME]"
type input "[URL][DOMAIN_NAME]"
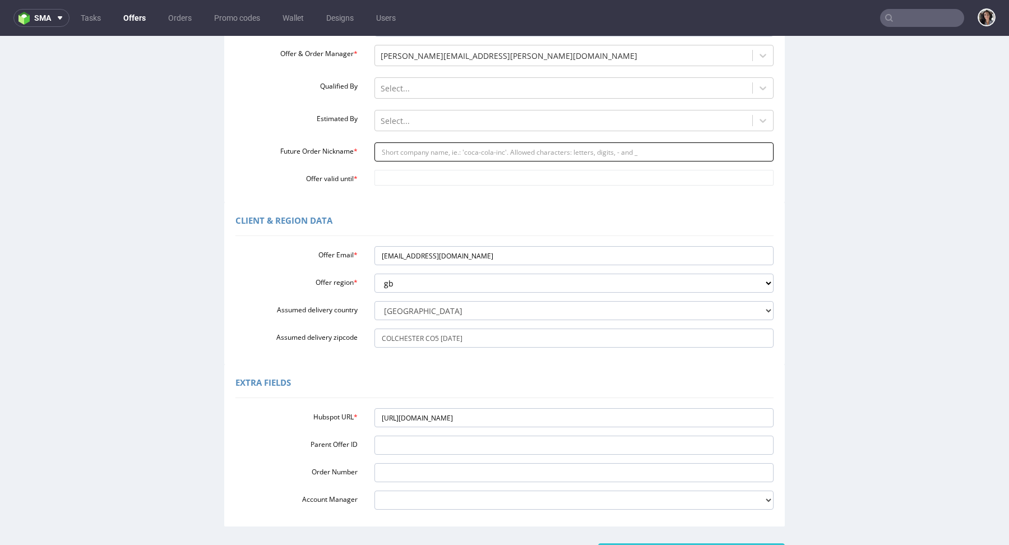
click at [425, 156] on input "Future Order Nickname *" at bounding box center [575, 151] width 400 height 19
type input "box"
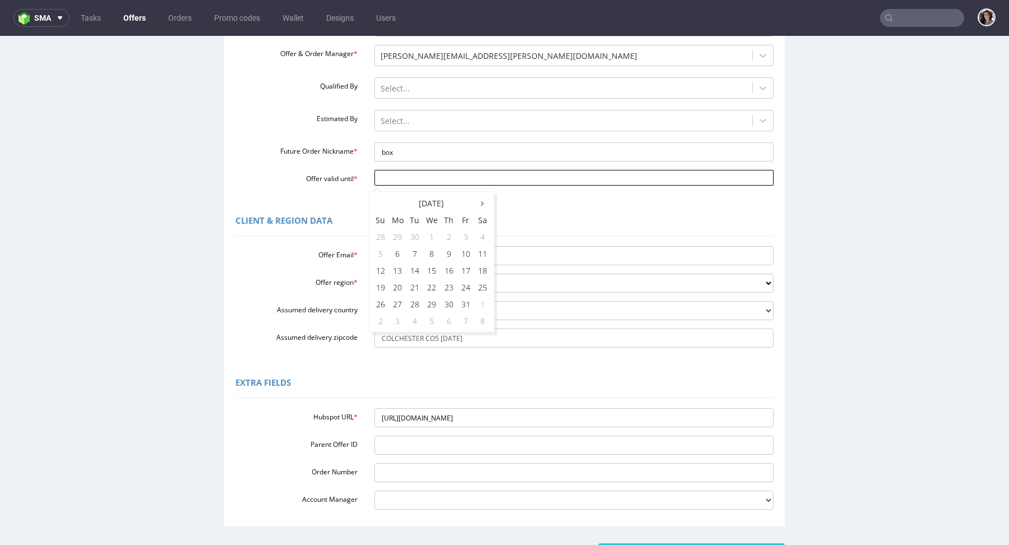
click at [436, 179] on input "Offer valid until *" at bounding box center [575, 178] width 400 height 16
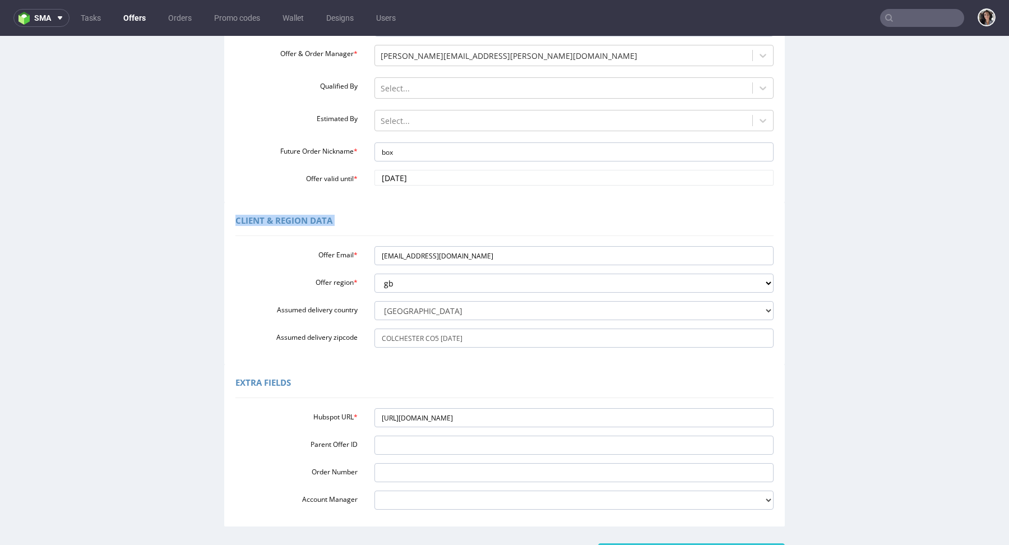
click at [531, 202] on div "Client & Region data Offer Email * [EMAIL_ADDRESS][DOMAIN_NAME] Offer region * …" at bounding box center [504, 283] width 561 height 162
click at [436, 173] on input "[DATE]" at bounding box center [575, 178] width 400 height 16
click at [382, 266] on td "12" at bounding box center [380, 270] width 17 height 17
type input "[DATE]"
click at [418, 179] on input "[DATE]" at bounding box center [575, 178] width 400 height 16
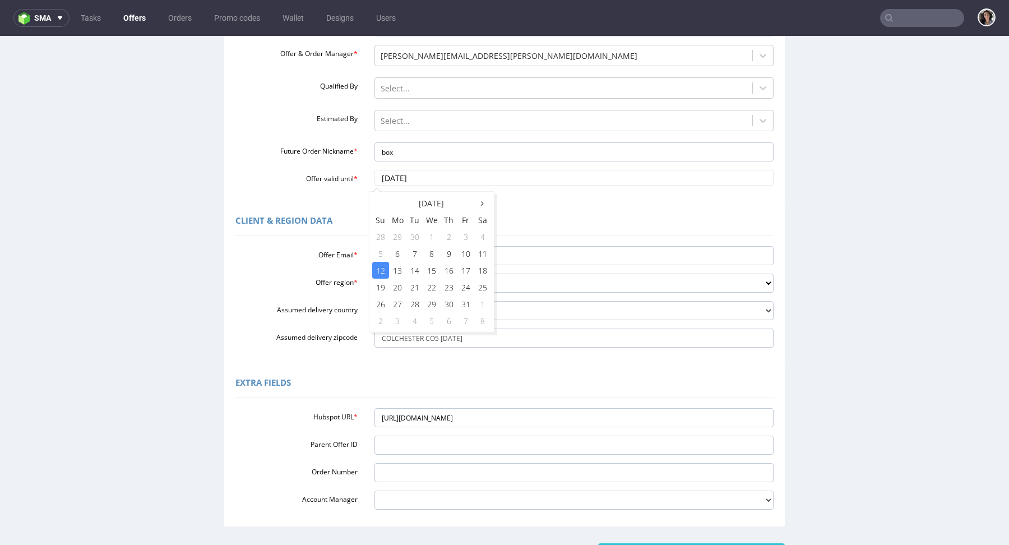
click at [601, 227] on div "Client & Region data" at bounding box center [505, 222] width 538 height 27
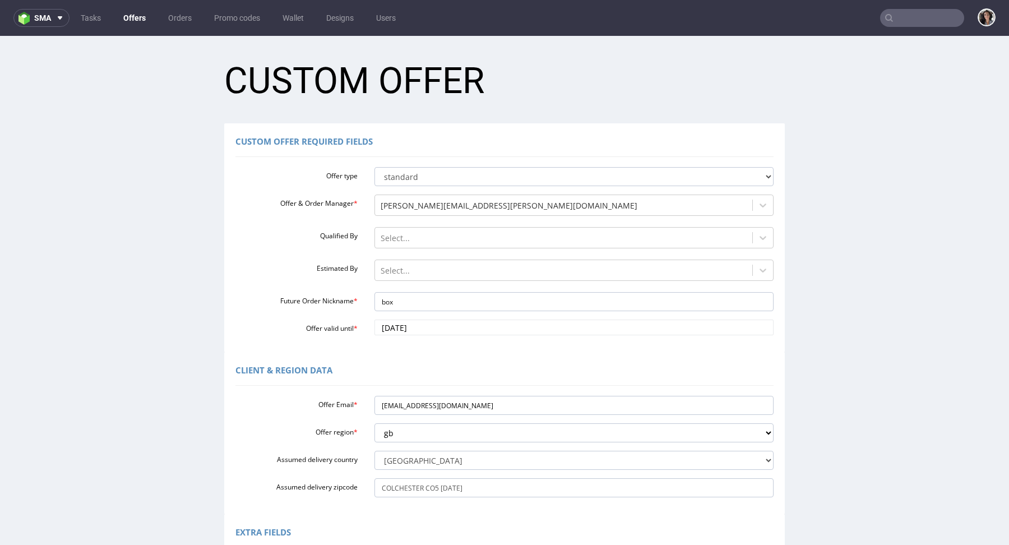
scroll to position [239, 0]
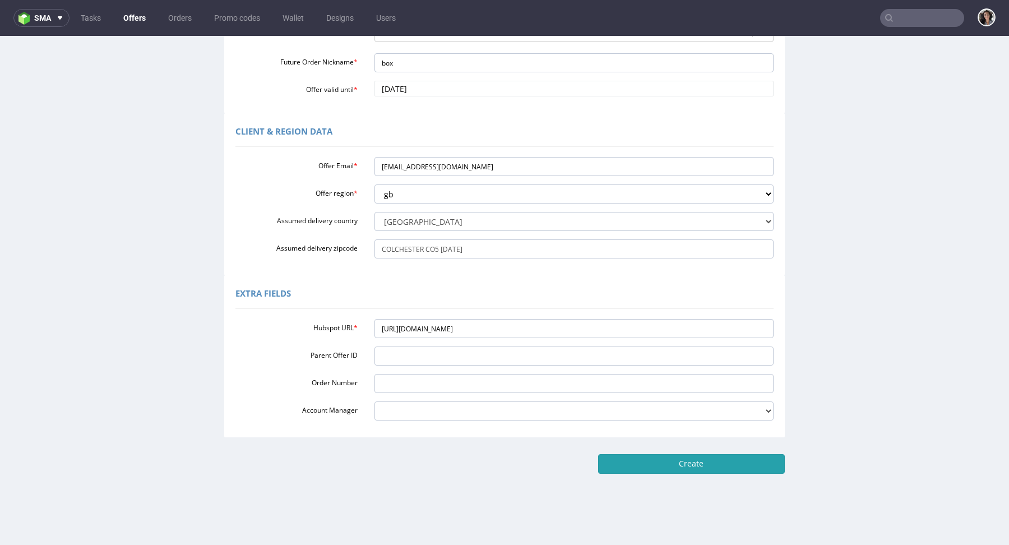
click at [676, 461] on input "Create" at bounding box center [691, 463] width 187 height 19
type input "Please wait..."
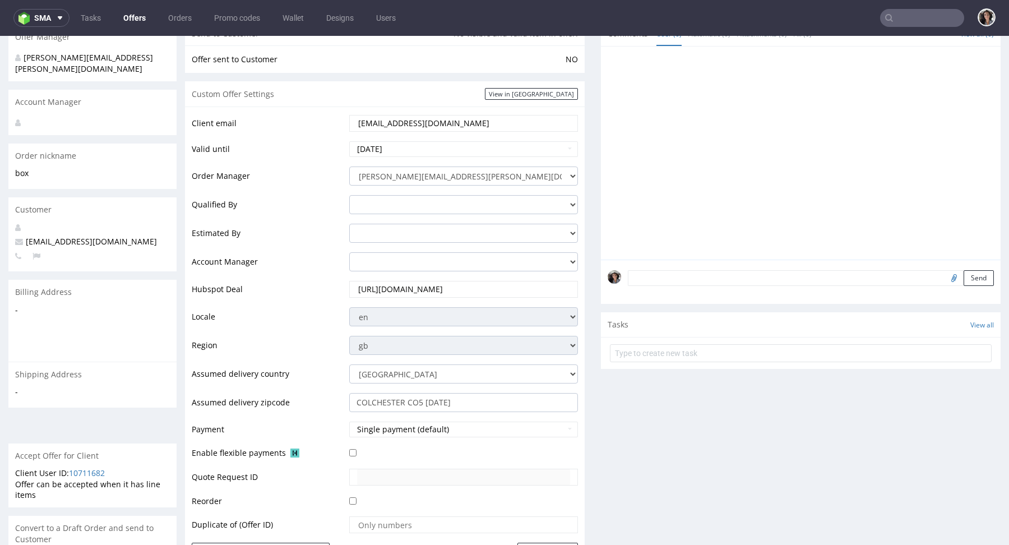
scroll to position [491, 0]
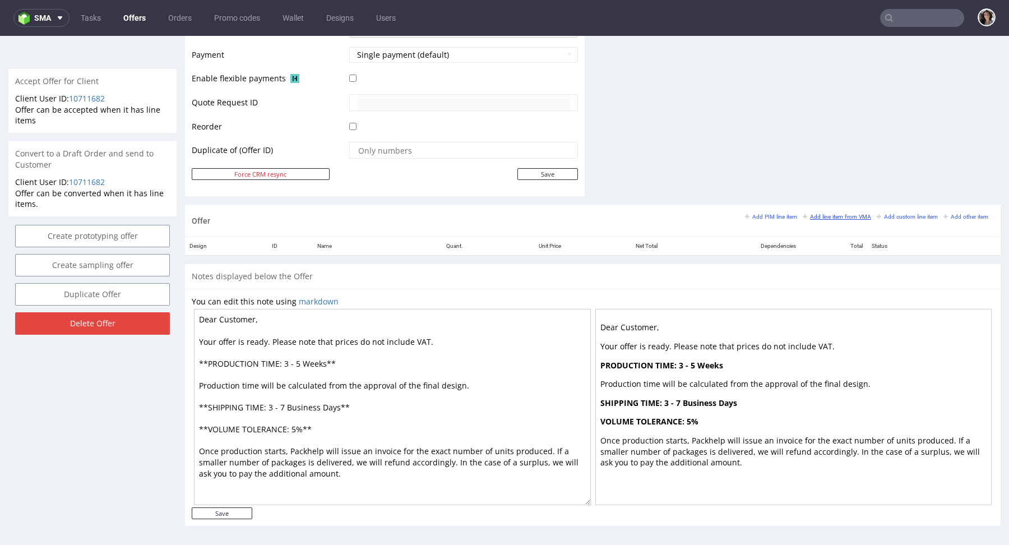
click at [834, 213] on link "Add line item from VMA" at bounding box center [837, 217] width 68 height 8
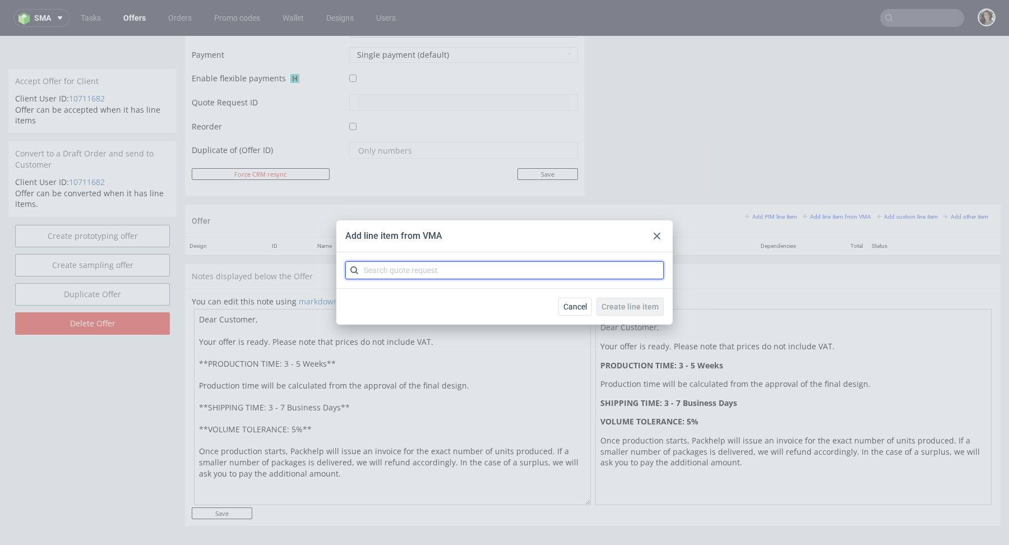
click at [531, 269] on input "text" at bounding box center [504, 270] width 319 height 18
paste input "CBRR"
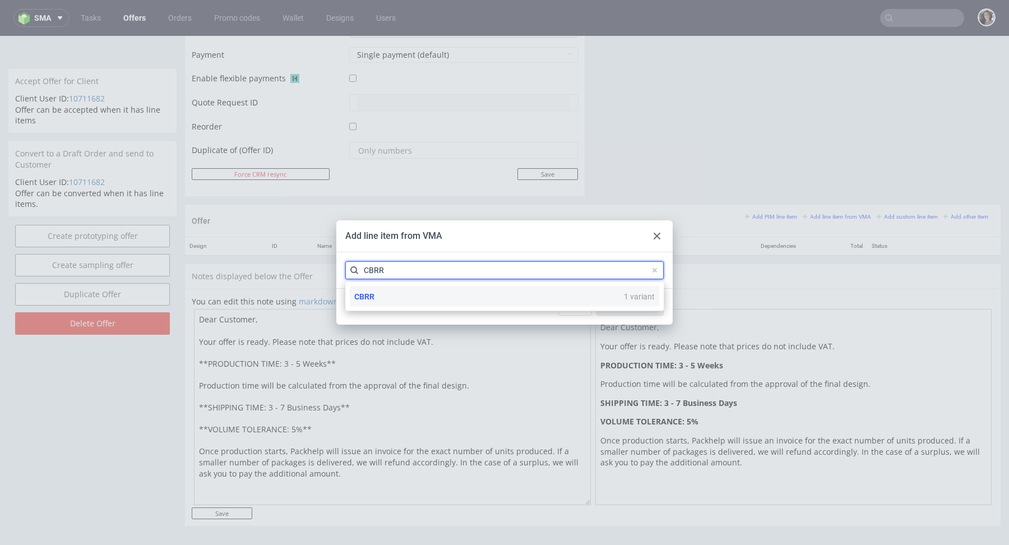
type input "CBRR"
click at [380, 299] on div "CBRR 1 variant" at bounding box center [505, 297] width 310 height 20
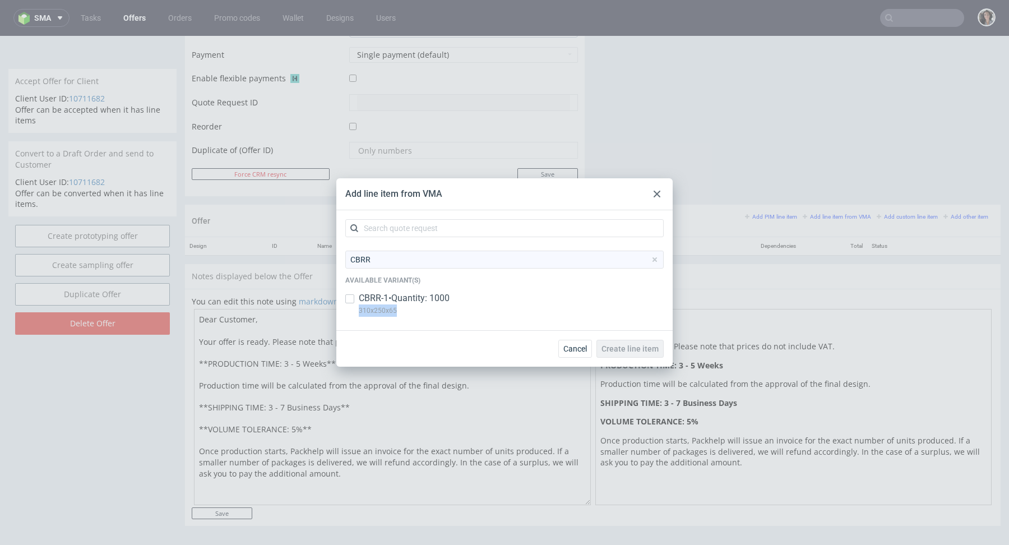
copy p "310x250x65"
drag, startPoint x: 404, startPoint y: 311, endPoint x: 354, endPoint y: 312, distance: 49.4
click at [354, 312] on div "CBRR-1 • Quantity: 1000 310x250x65" at bounding box center [504, 306] width 319 height 29
checkbox input "true"
click at [638, 351] on span "Create line item" at bounding box center [630, 349] width 57 height 8
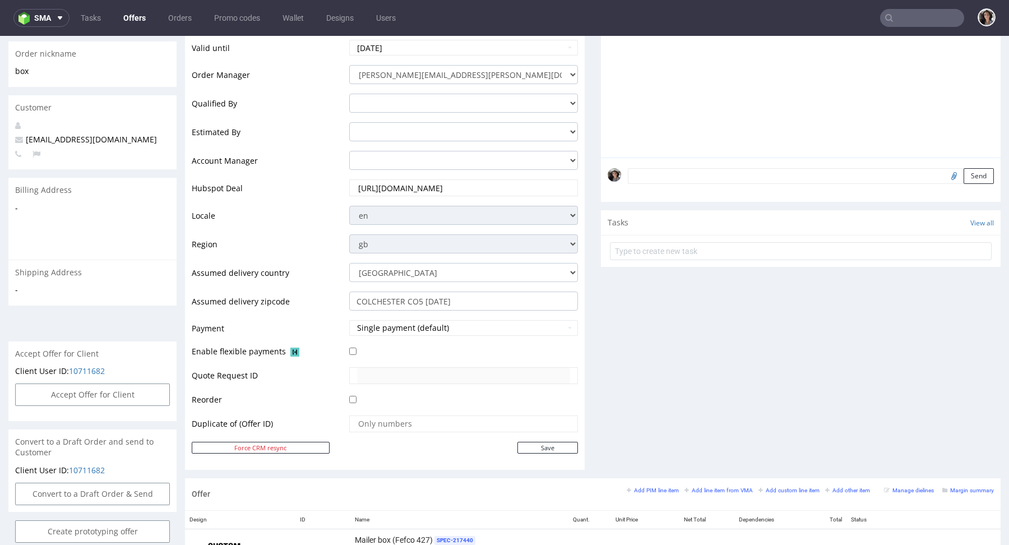
scroll to position [381, 0]
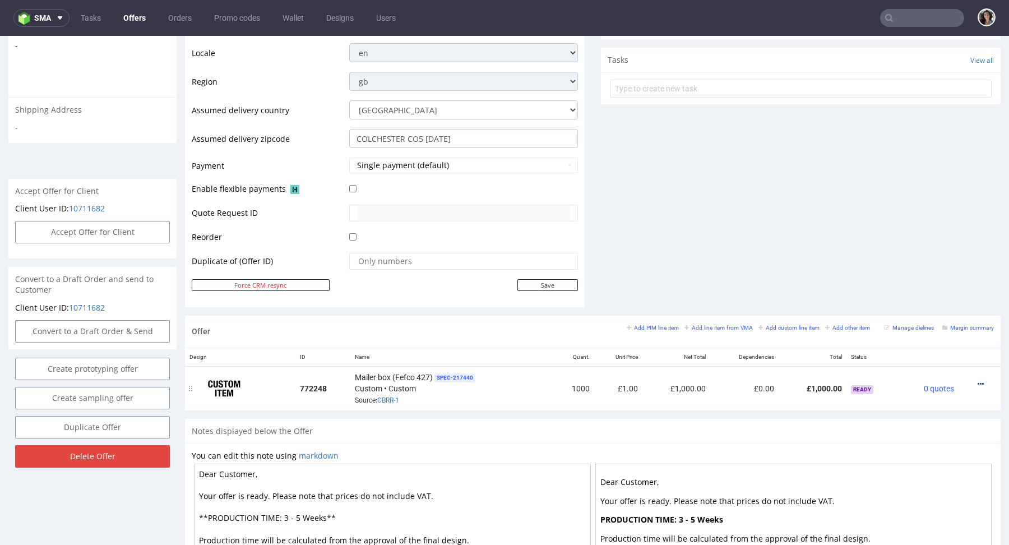
click at [978, 383] on icon at bounding box center [981, 384] width 6 height 8
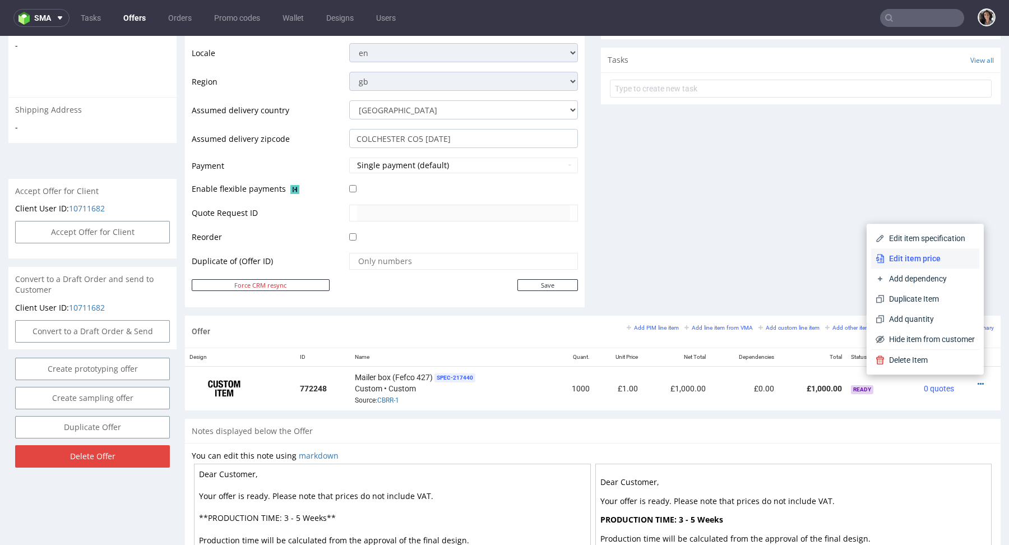
click at [923, 261] on span "Edit item price" at bounding box center [930, 258] width 90 height 11
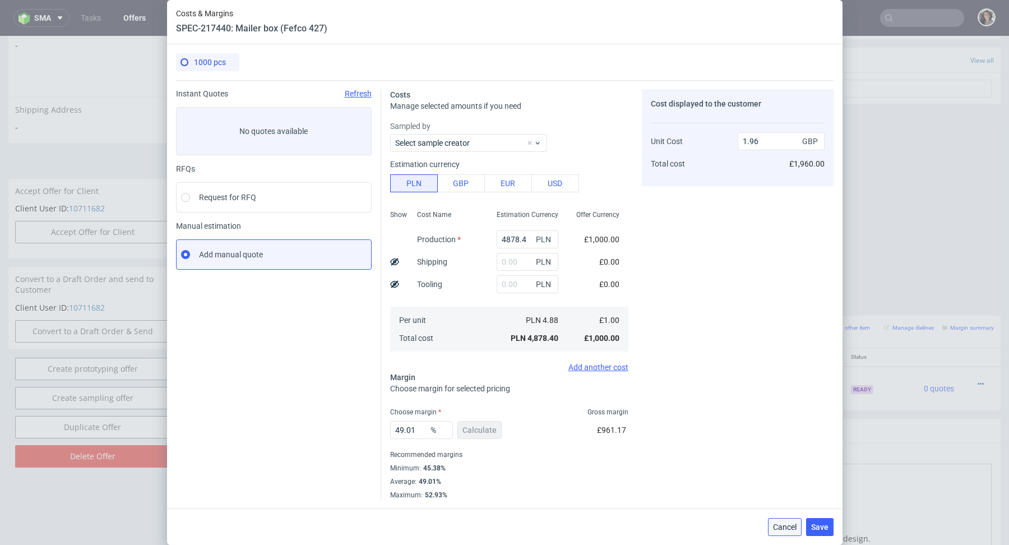
click at [791, 519] on button "Cancel" at bounding box center [785, 527] width 34 height 18
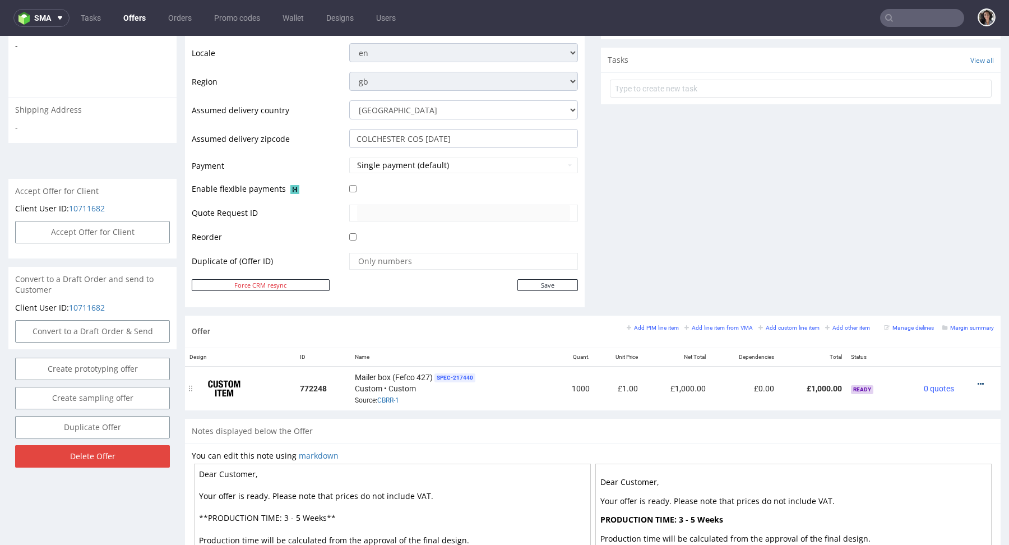
click at [978, 380] on icon at bounding box center [981, 384] width 6 height 8
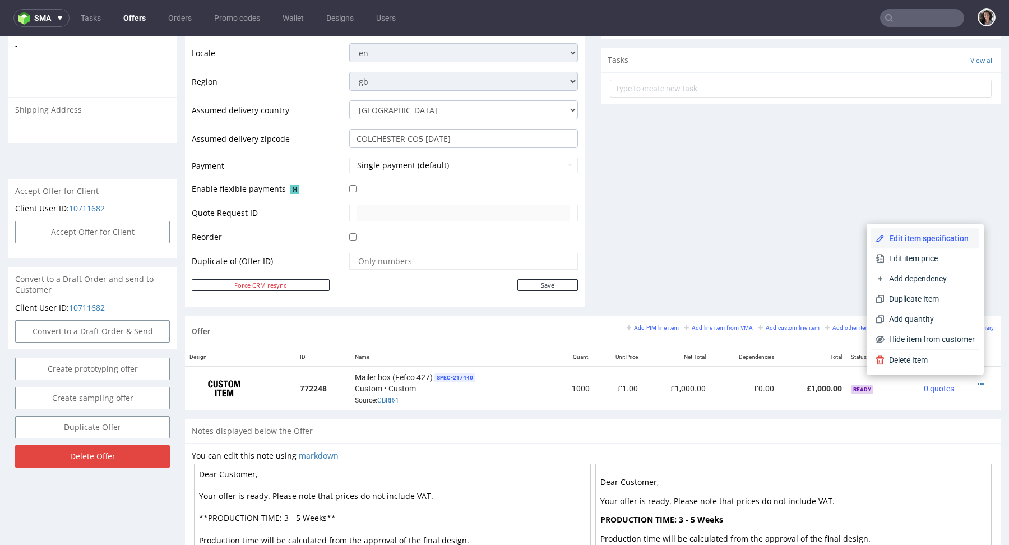
click at [921, 247] on li "Edit item specification" at bounding box center [926, 238] width 108 height 20
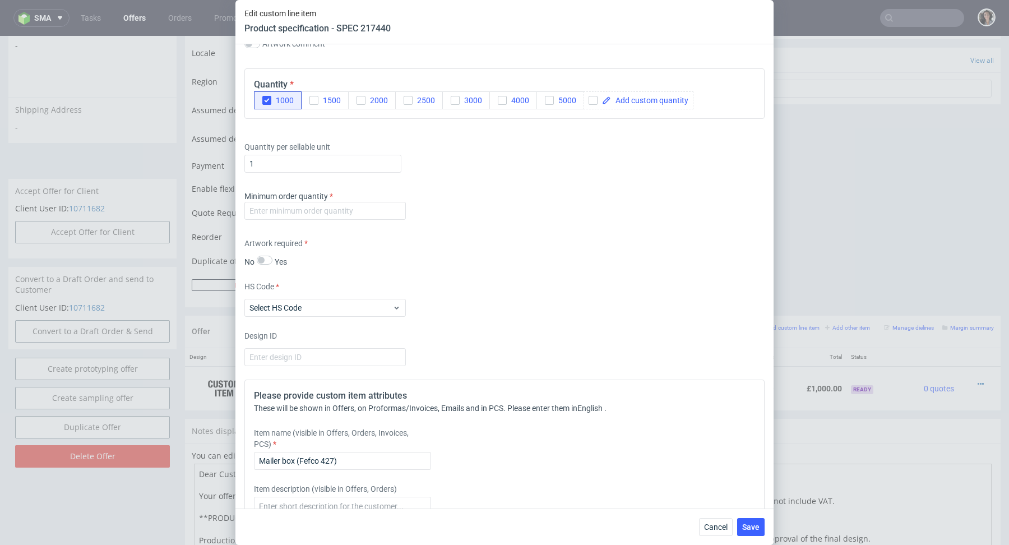
scroll to position [1524, 0]
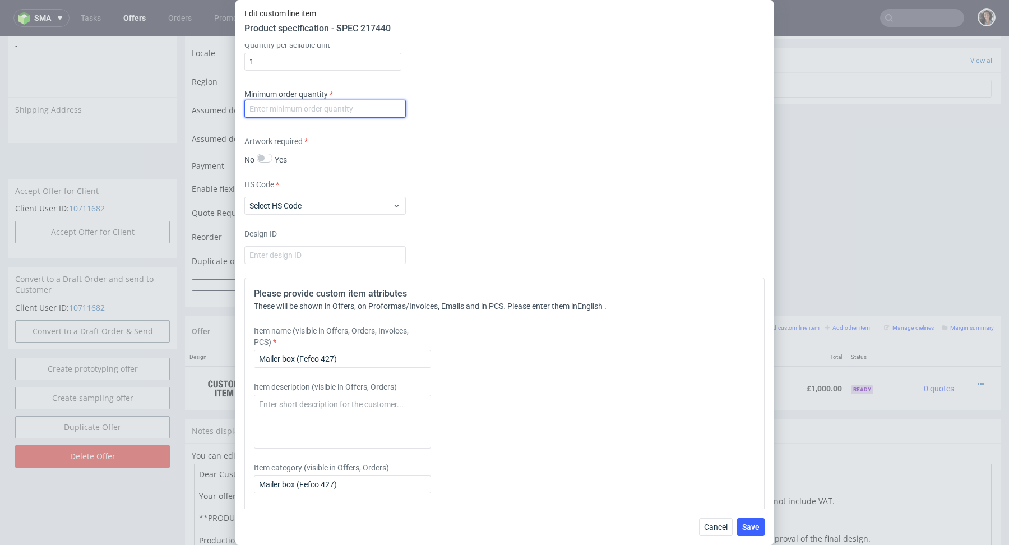
click at [356, 107] on input "number" at bounding box center [326, 109] width 162 height 18
type input "1"
click at [481, 136] on div "Artwork required No Yes" at bounding box center [505, 151] width 520 height 30
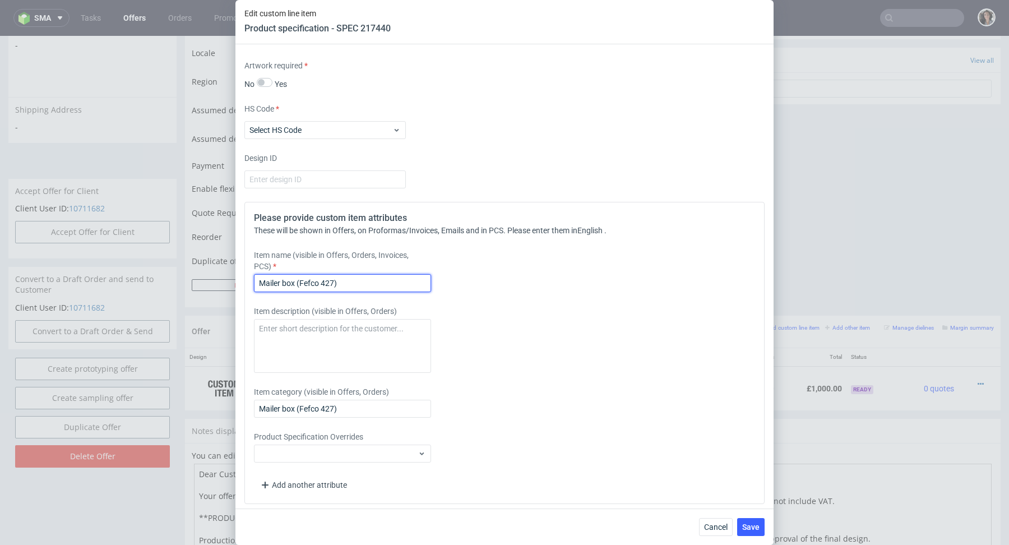
click at [368, 286] on input "Mailer box (Fefco 427)" at bounding box center [342, 283] width 177 height 18
paste input "310x250x65"
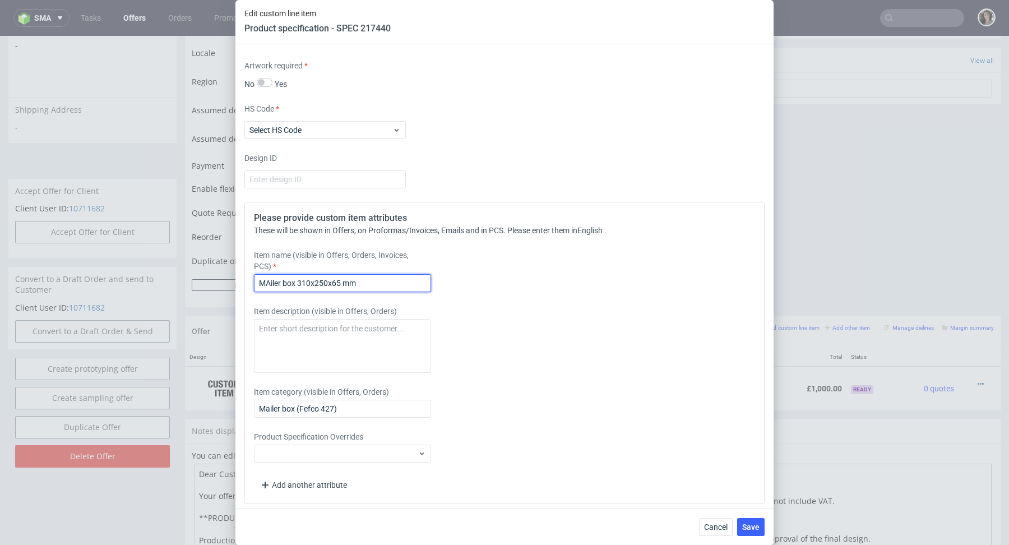
click at [270, 276] on input "MAiler box 310x250x65 mm" at bounding box center [342, 283] width 177 height 18
click at [279, 283] on input "Mailer box 310x250x65 mm" at bounding box center [342, 283] width 177 height 18
type input "Mailer box 310x250x65 mm"
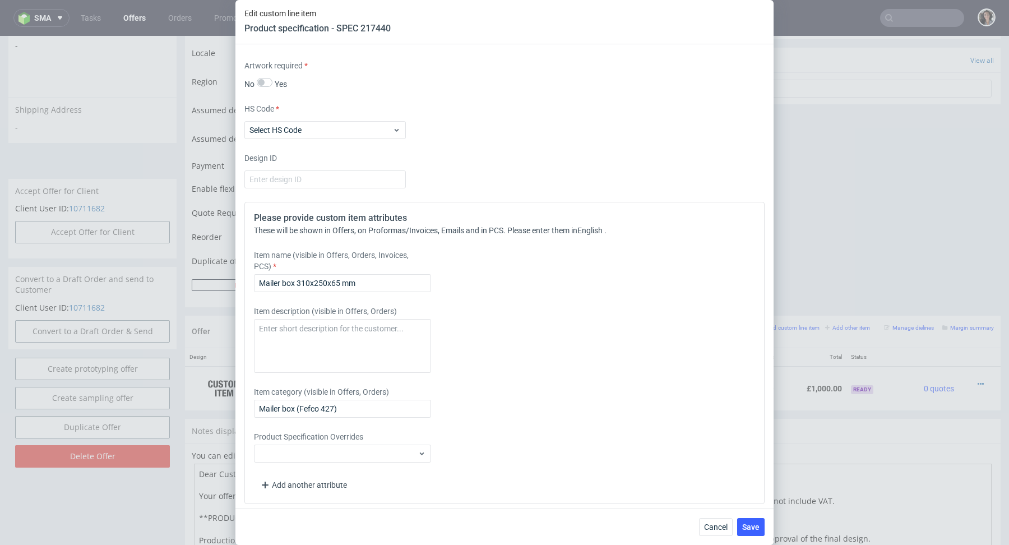
click at [333, 439] on label "Product Specification Overrides" at bounding box center [342, 436] width 177 height 11
click at [330, 404] on input "Mailer box (Fefco 427)" at bounding box center [342, 409] width 177 height 18
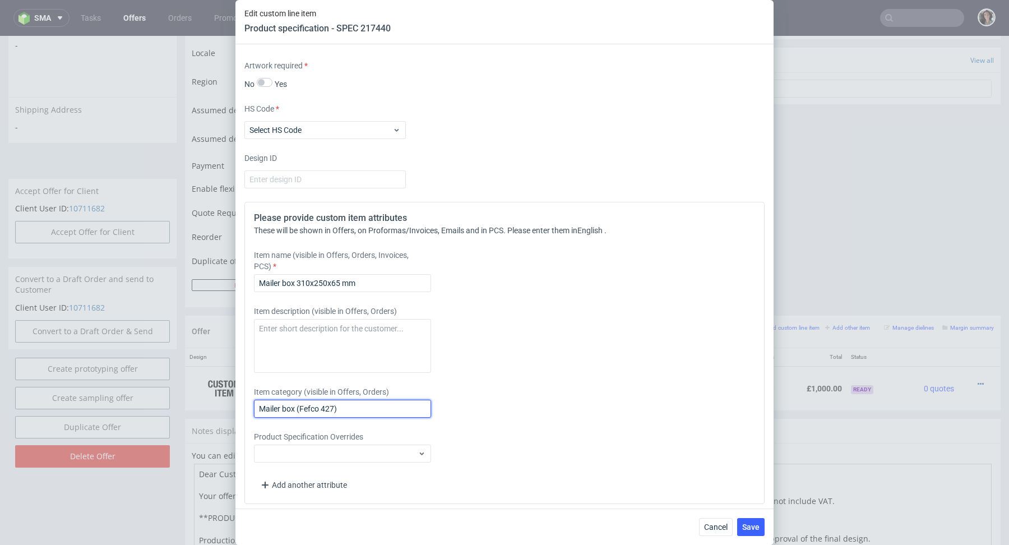
paste input "310x250x65 mm"
type input "Mailer box 310x250x65 mm"
click at [748, 524] on span "Save" at bounding box center [751, 527] width 17 height 8
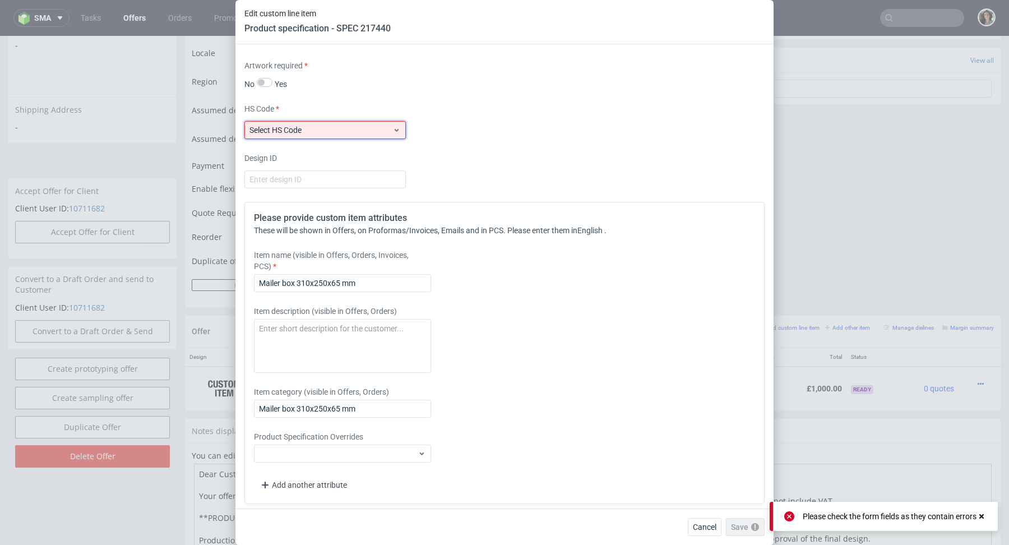
click at [381, 129] on span "Select HS Code" at bounding box center [321, 130] width 143 height 11
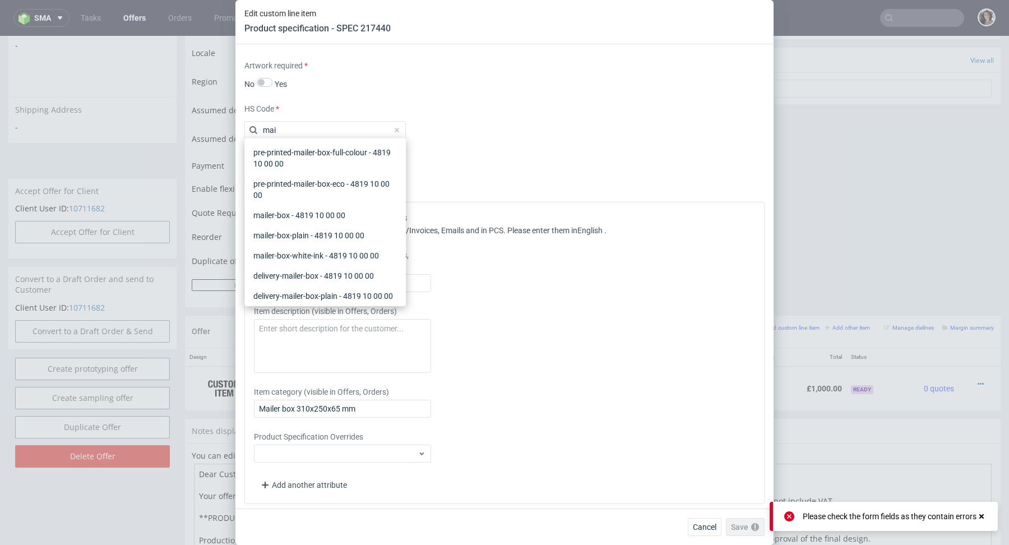
type input "mail"
click at [310, 214] on div "mailer-box - 4819 10 00 00" at bounding box center [325, 215] width 153 height 20
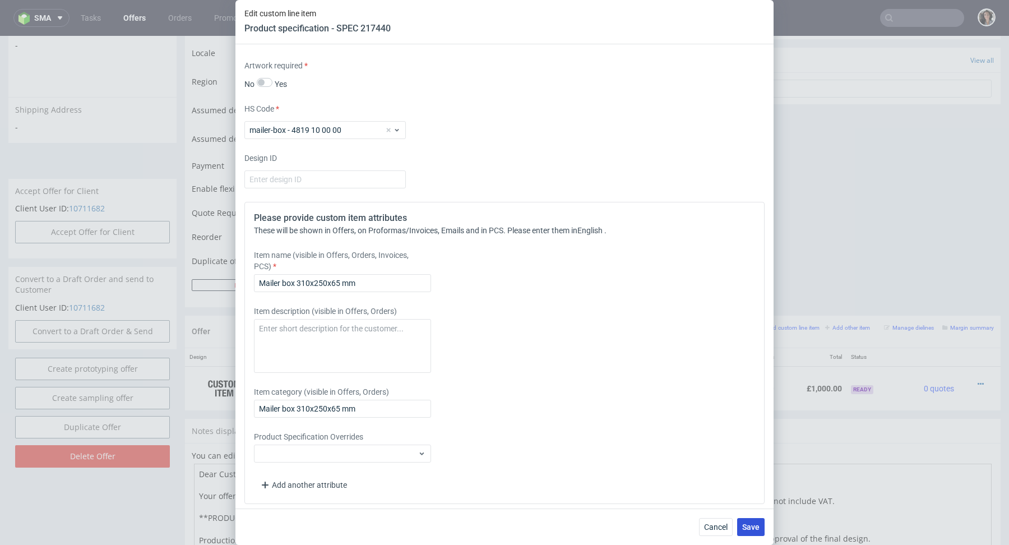
click at [751, 536] on button "Save" at bounding box center [750, 527] width 27 height 18
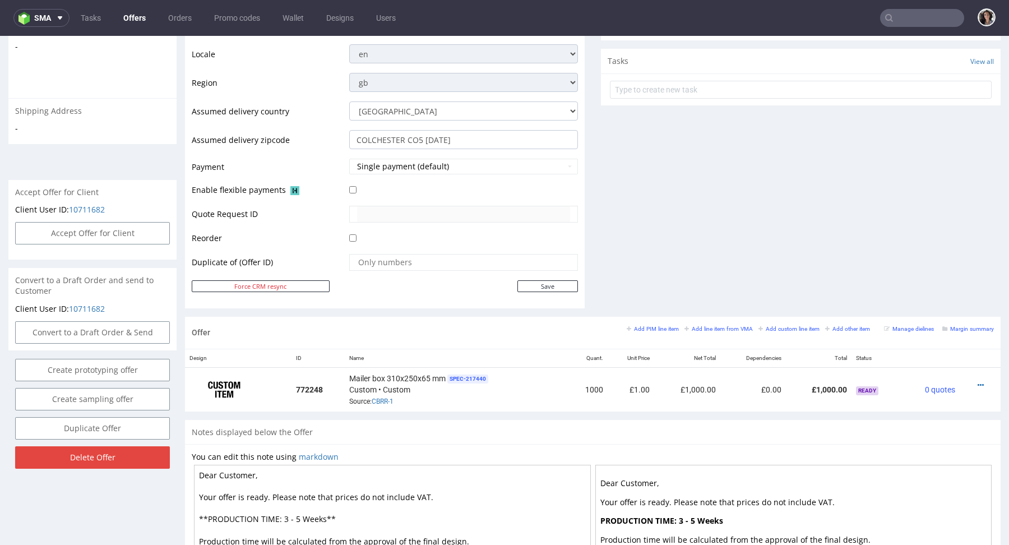
scroll to position [537, 0]
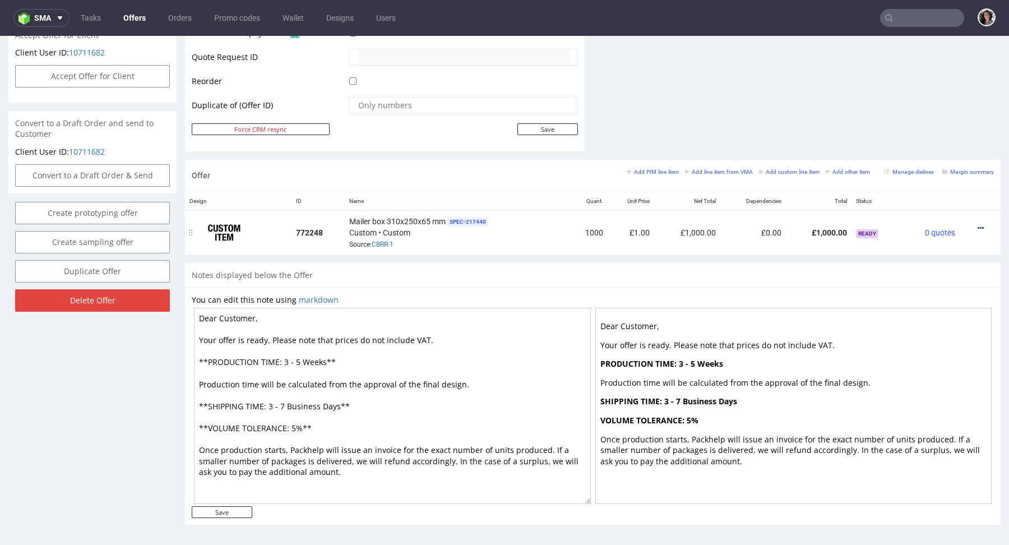
click at [978, 225] on icon at bounding box center [981, 228] width 6 height 8
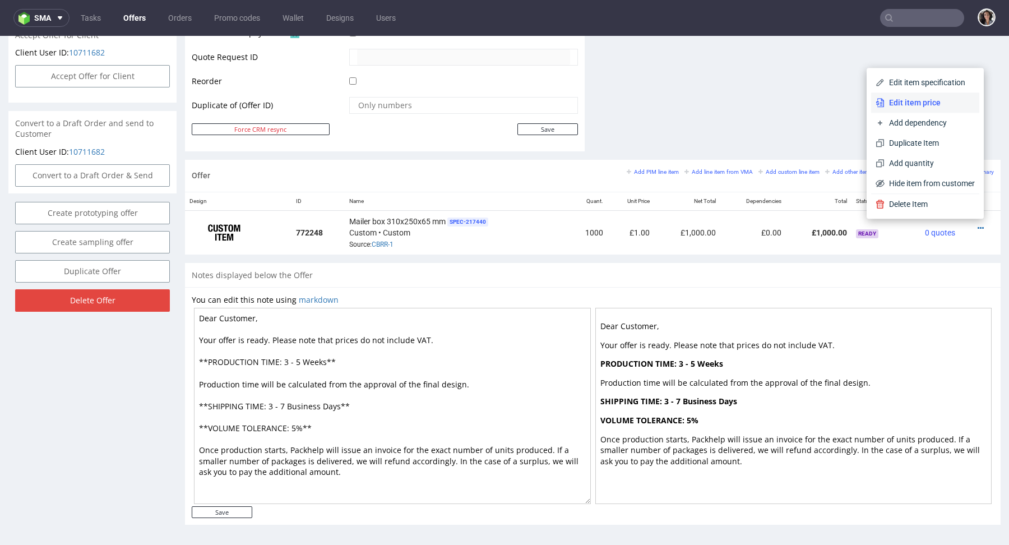
click at [906, 104] on span "Edit item price" at bounding box center [930, 102] width 90 height 11
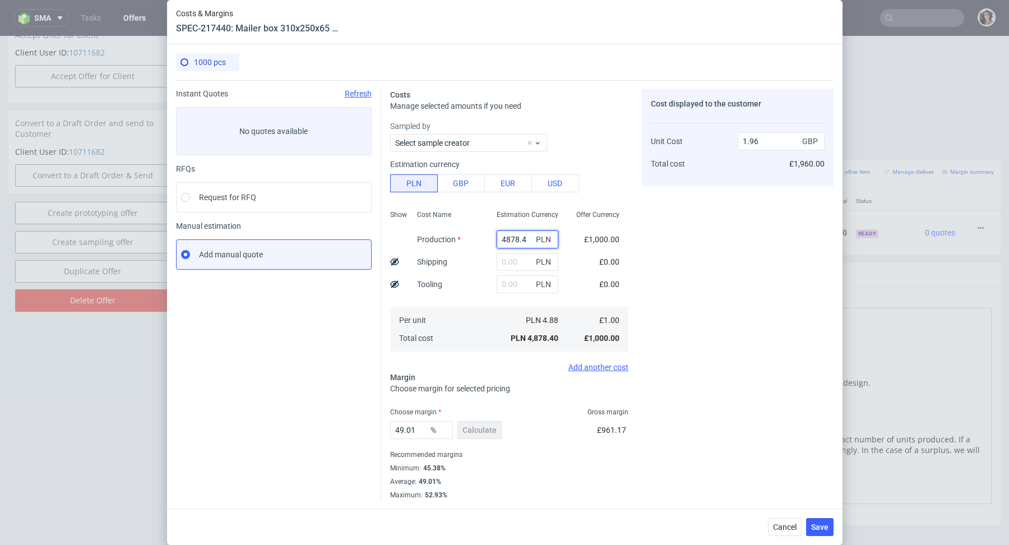
click at [518, 238] on input "4878.4" at bounding box center [528, 239] width 62 height 18
paste input "900"
type input "4900"
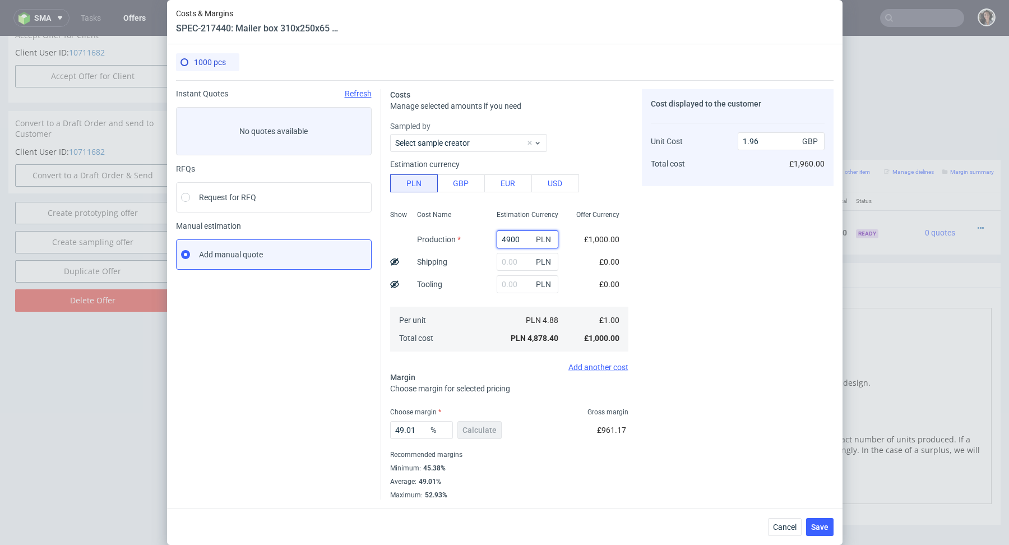
type input "1.97"
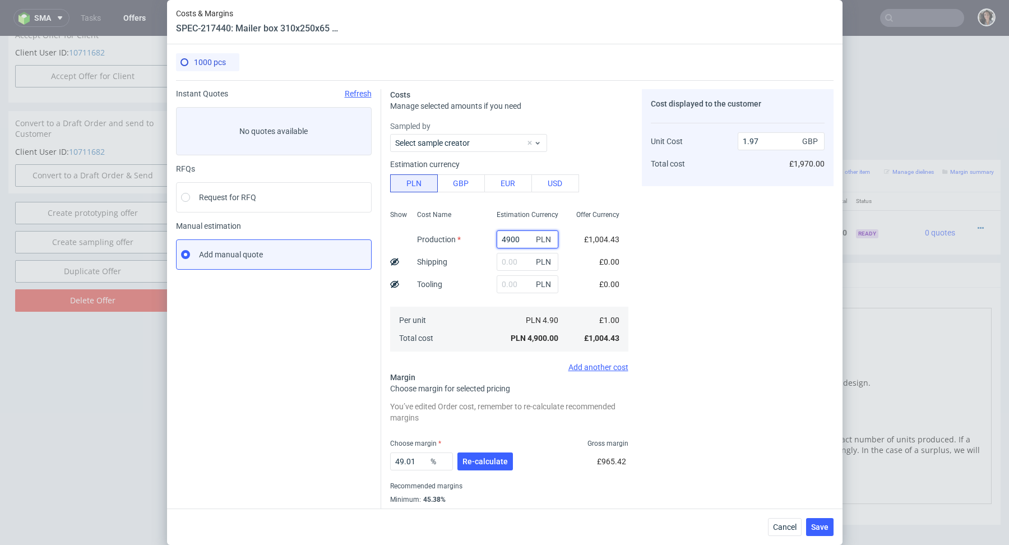
type input "4900"
click at [483, 455] on button "Re-calculate" at bounding box center [486, 462] width 56 height 18
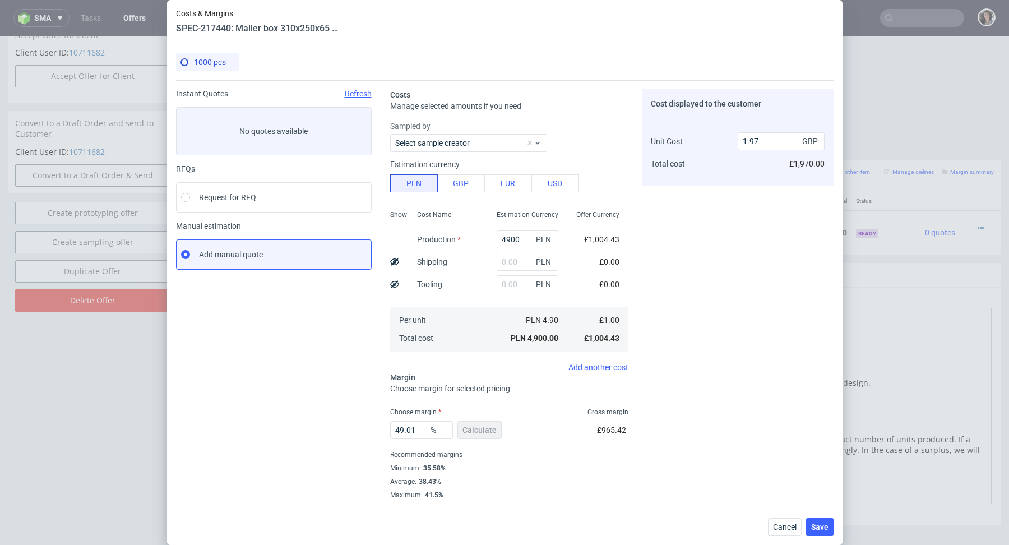
click at [811, 514] on div "Cancel Save" at bounding box center [505, 527] width 676 height 36
click at [815, 528] on span "Save" at bounding box center [819, 527] width 17 height 8
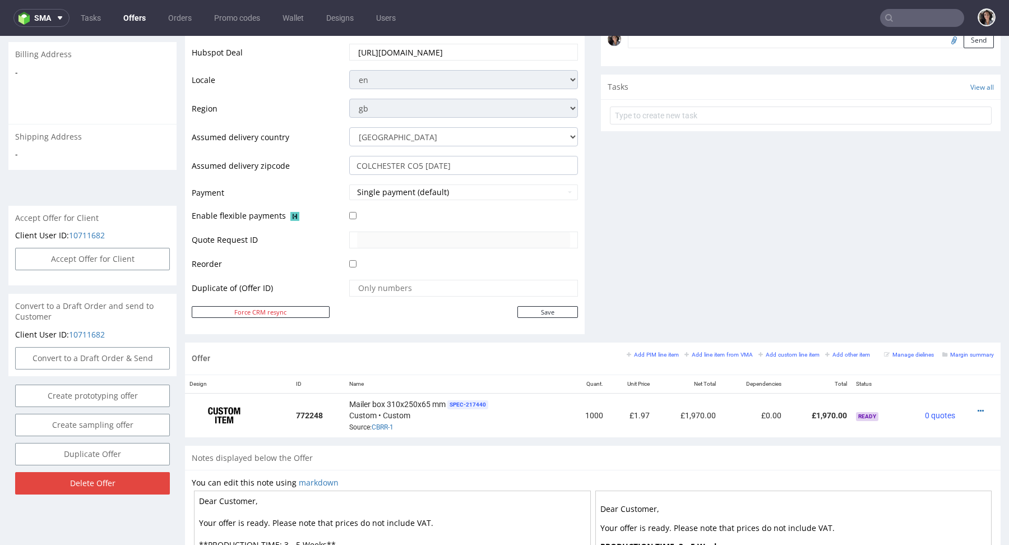
scroll to position [457, 0]
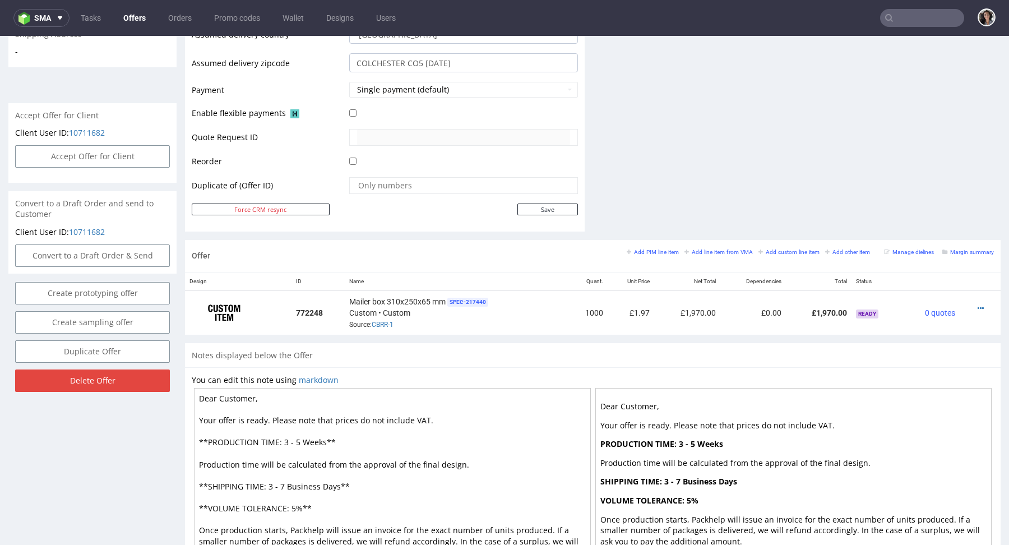
drag, startPoint x: 338, startPoint y: 483, endPoint x: 284, endPoint y: 483, distance: 53.8
click at [284, 483] on textarea "Dear Customer, Your offer is ready. Please note that prices do not include VAT.…" at bounding box center [392, 486] width 397 height 196
drag, startPoint x: 327, startPoint y: 439, endPoint x: 283, endPoint y: 440, distance: 44.3
click at [283, 440] on textarea "Dear Customer, Your offer is ready. Please note that prices do not include VAT.…" at bounding box center [392, 486] width 397 height 196
paste textarea "Business Days"
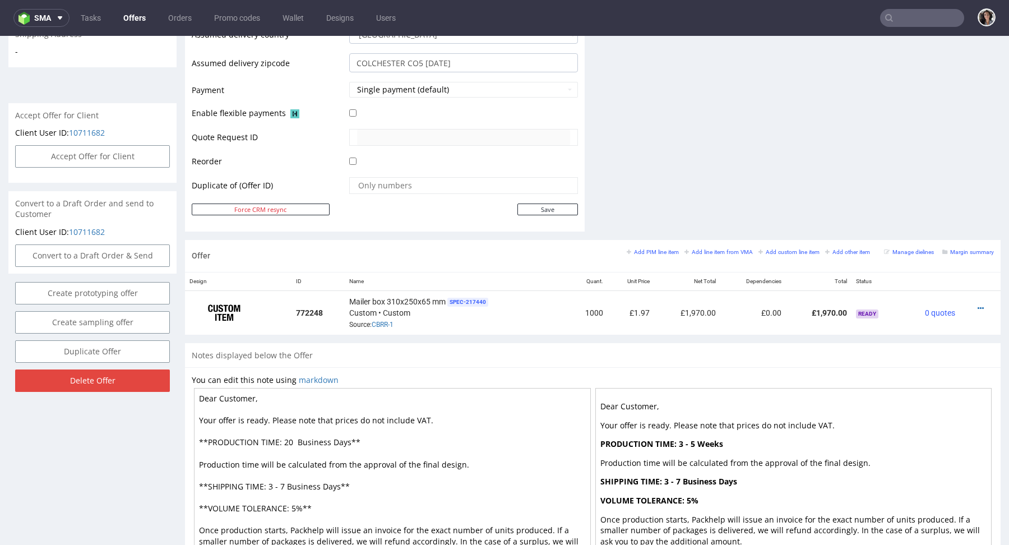
click at [296, 435] on textarea "Dear Customer, Your offer is ready. Please note that prices do not include VAT.…" at bounding box center [392, 486] width 397 height 196
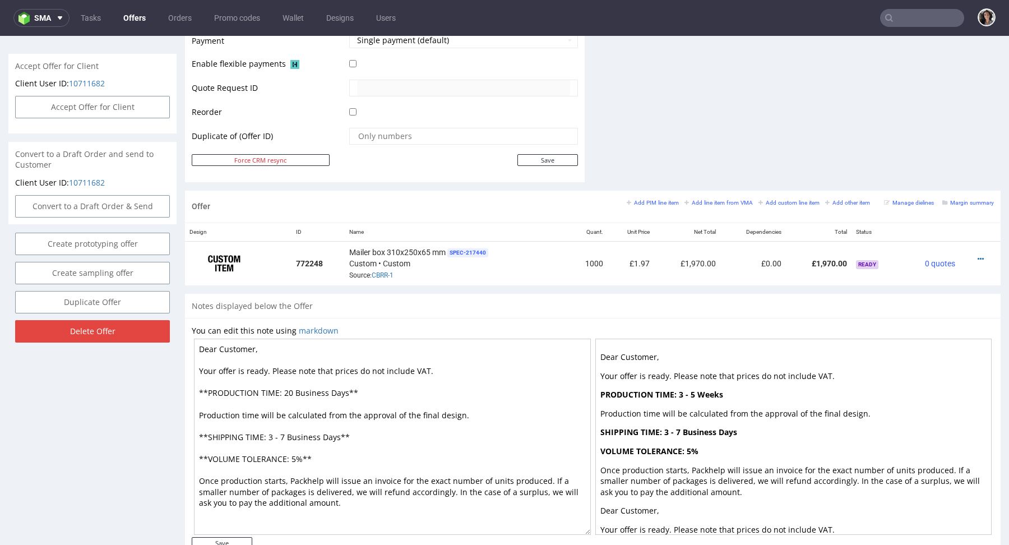
scroll to position [537, 0]
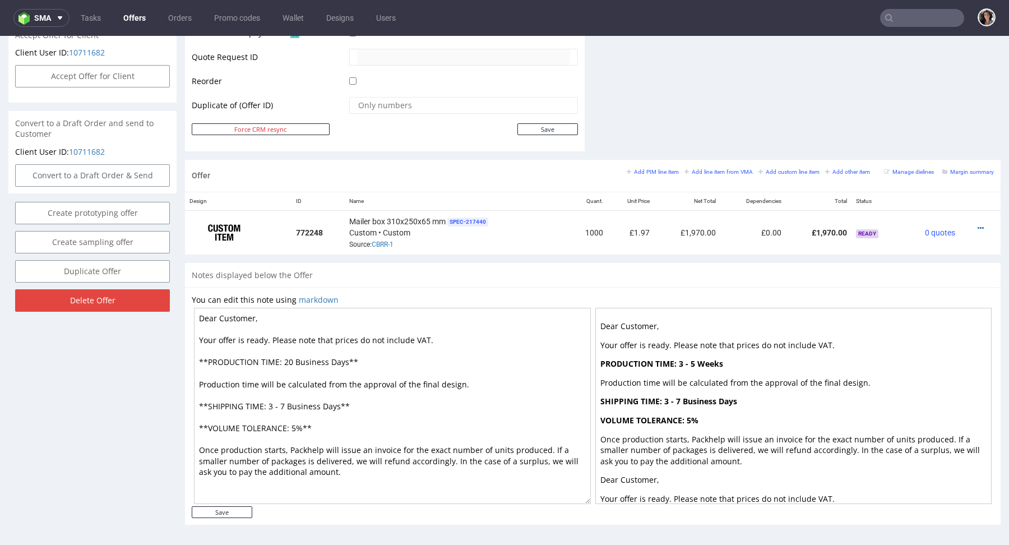
type textarea "Dear Customer, Your offer is ready. Please note that prices do not include VAT.…"
click at [244, 503] on div "Dear Customer, Your offer is ready. Please note that prices do not include VAT.…" at bounding box center [593, 406] width 803 height 201
click at [243, 514] on input "Save" at bounding box center [222, 512] width 61 height 12
type input "In progress..."
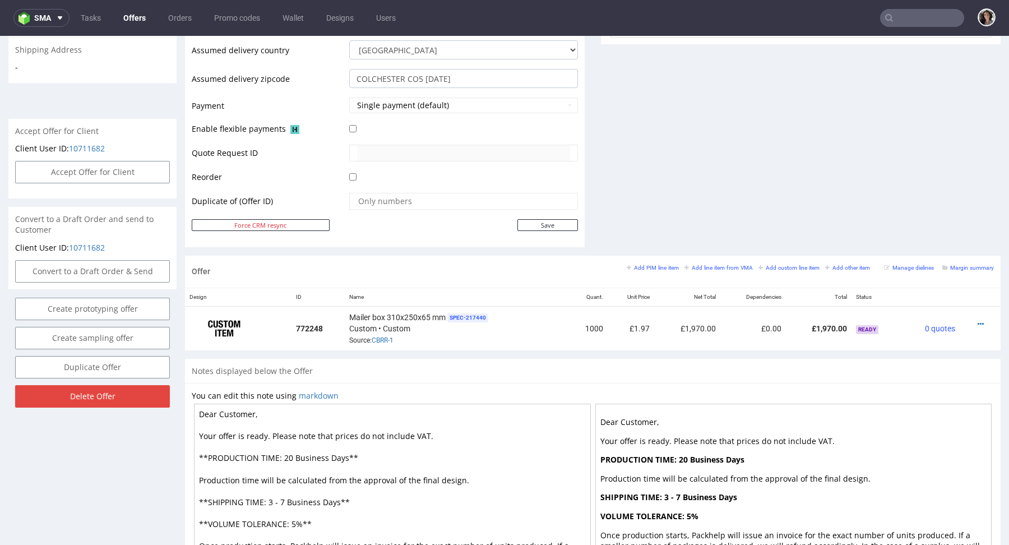
scroll to position [441, 0]
click at [978, 321] on icon at bounding box center [981, 325] width 6 height 8
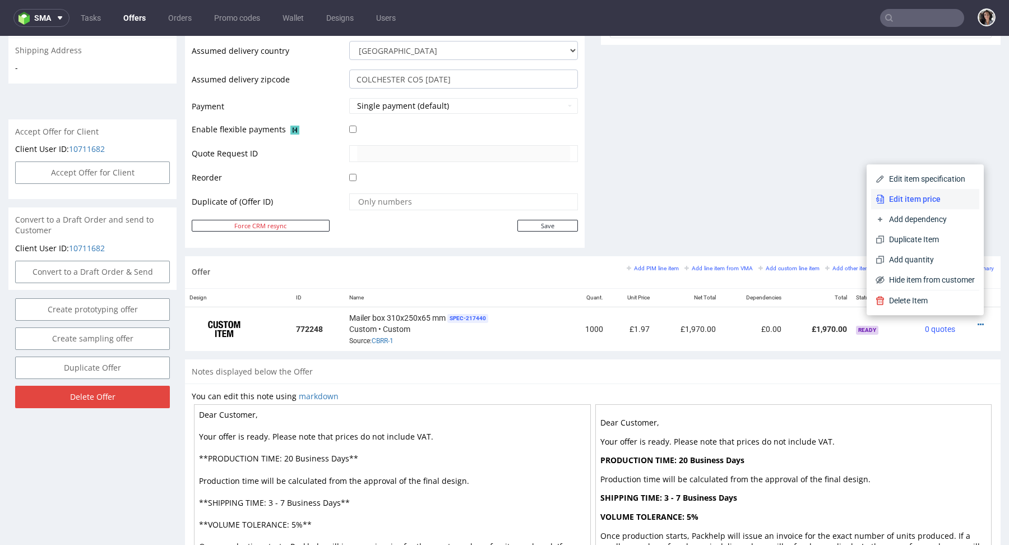
click at [931, 204] on span "Edit item price" at bounding box center [930, 198] width 90 height 11
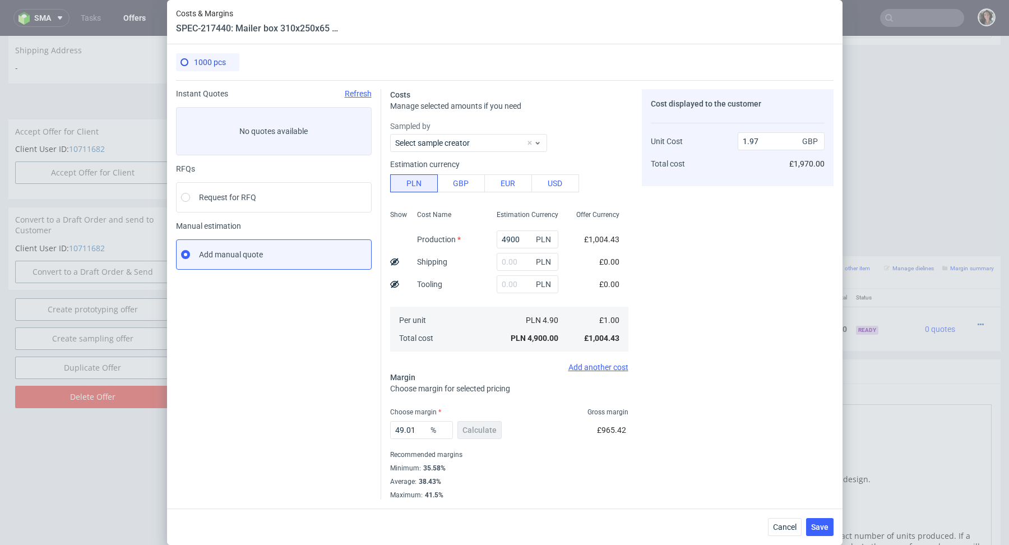
click at [506, 249] on div "4900 PLN" at bounding box center [528, 239] width 80 height 22
click at [506, 260] on input "text" at bounding box center [528, 262] width 62 height 18
paste input "1 084,20"
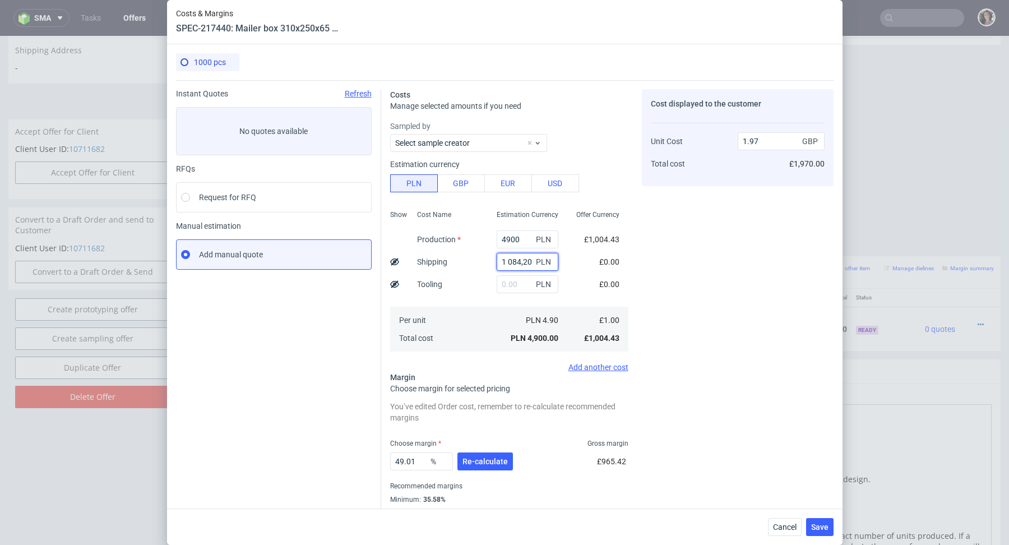
click at [508, 261] on input "1 084,20" at bounding box center [528, 262] width 62 height 18
type input "1084.2"
type input "2.4"
click at [490, 455] on button "Re-calculate" at bounding box center [486, 462] width 56 height 18
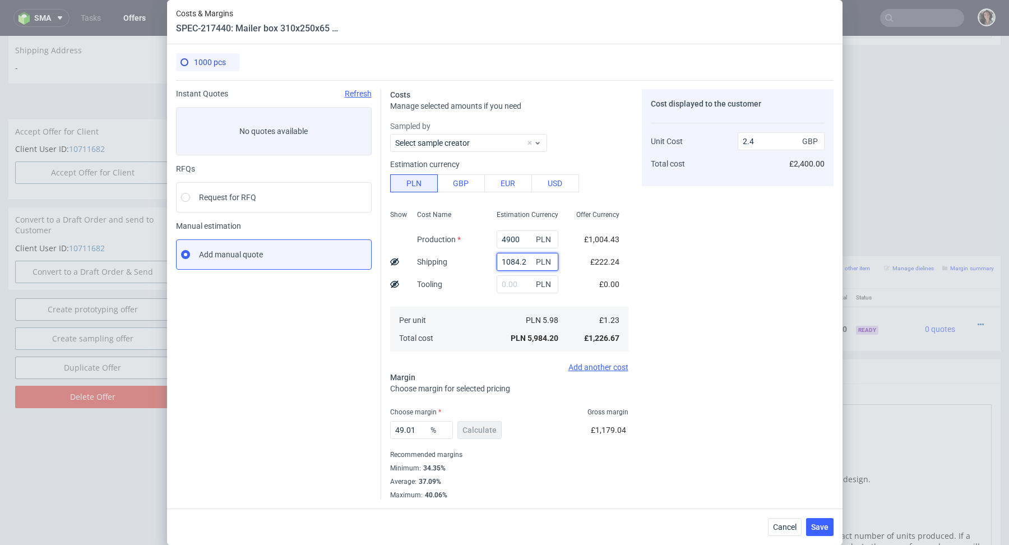
click at [511, 265] on input "1084.2" at bounding box center [528, 262] width 62 height 18
paste input "891,00"
type input "891"
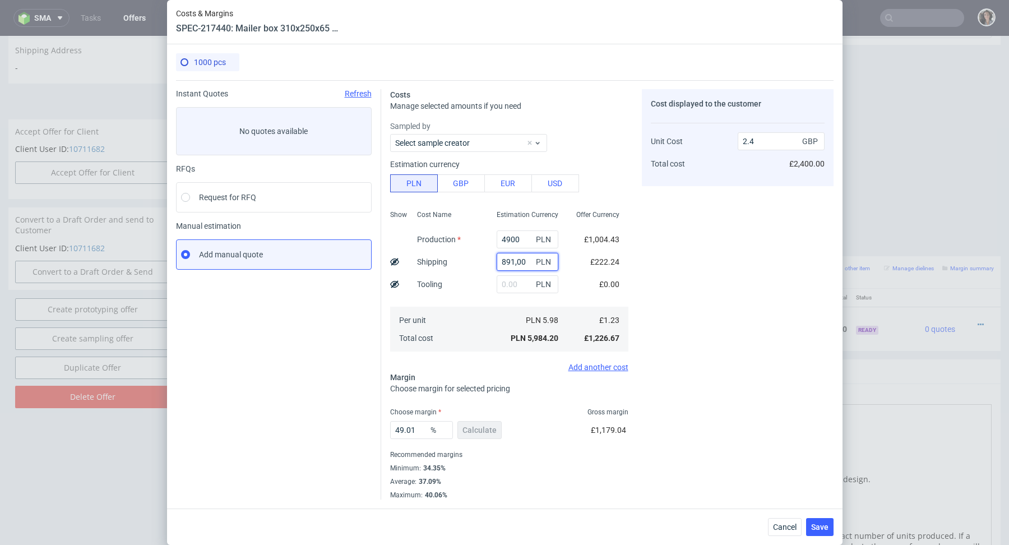
type input "2.33"
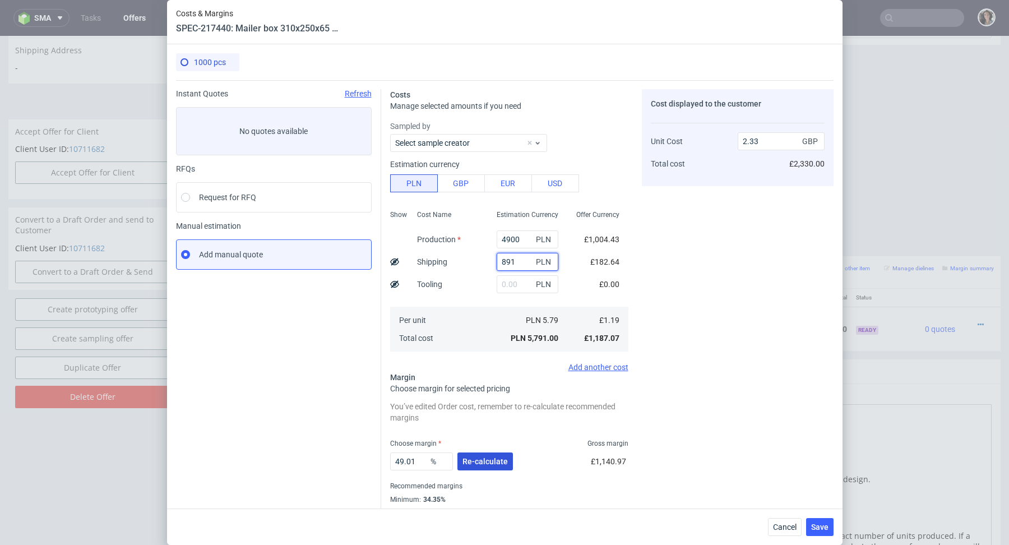
type input "891"
click at [472, 456] on button "Re-calculate" at bounding box center [486, 462] width 56 height 18
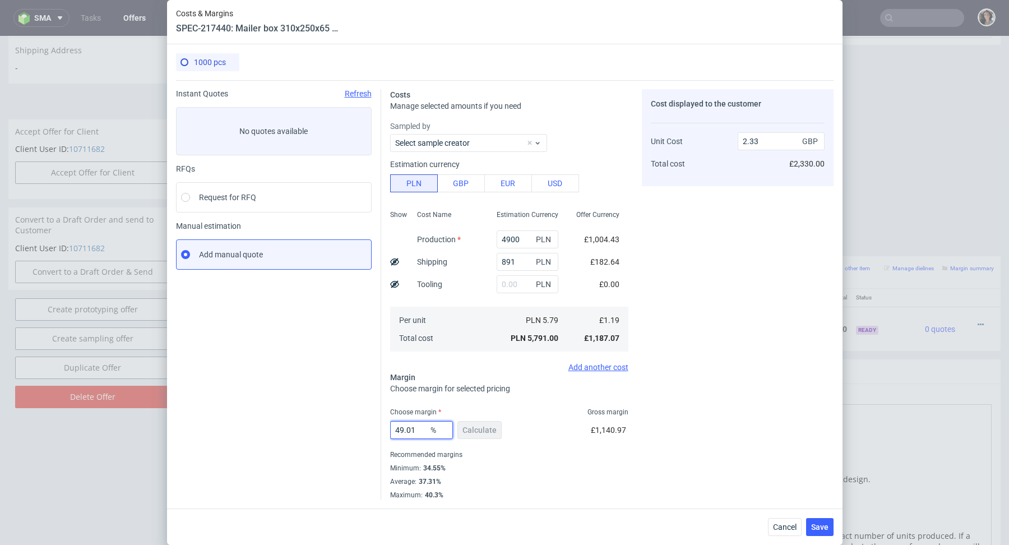
drag, startPoint x: 425, startPoint y: 427, endPoint x: 367, endPoint y: 429, distance: 57.8
click at [367, 429] on div "Instant Quotes Refresh No quotes available RFQs Request for RFQ Manual estimati…" at bounding box center [505, 289] width 658 height 419
type input "37"
type input "1.88"
type input "38"
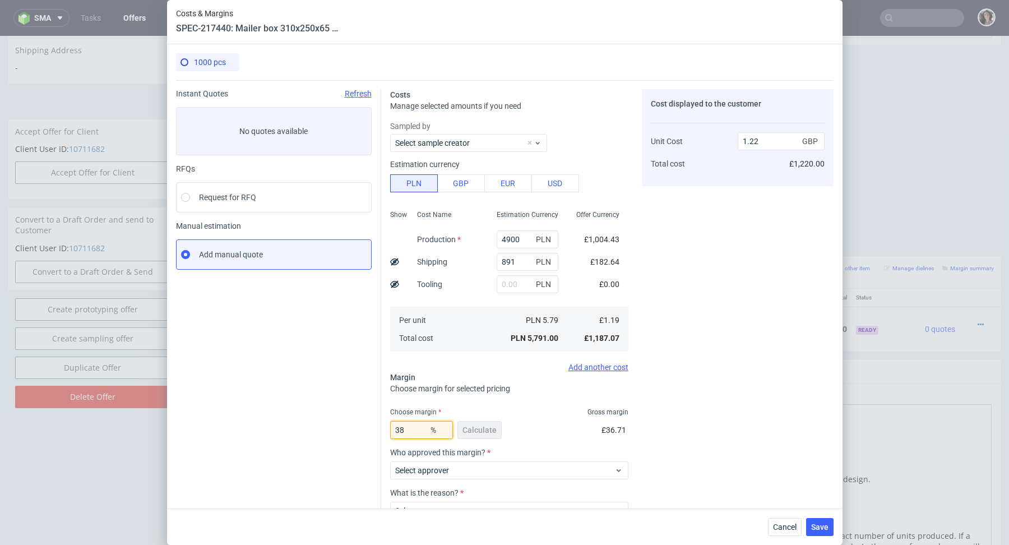
type input "1.91"
type input "38"
click at [821, 525] on span "Save" at bounding box center [819, 527] width 17 height 8
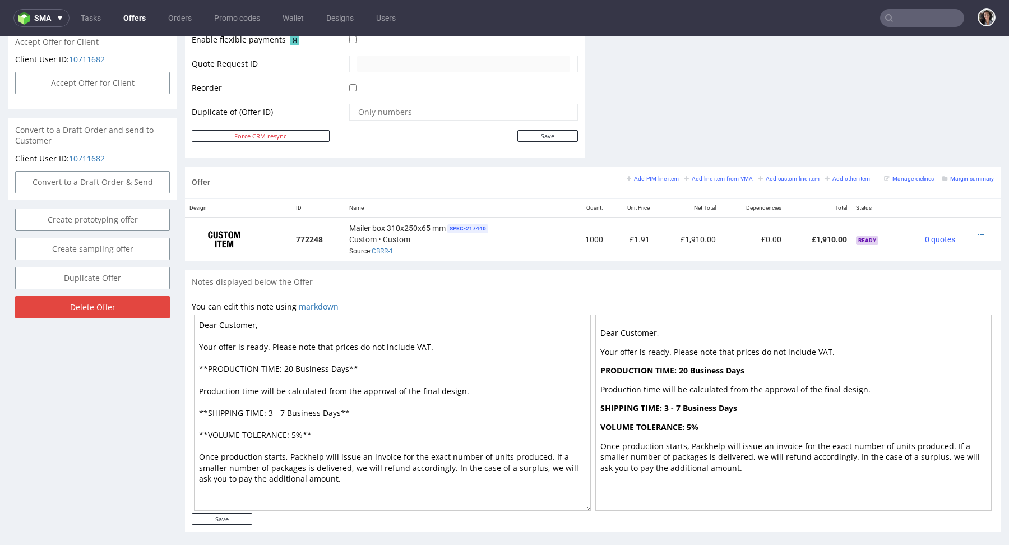
scroll to position [526, 0]
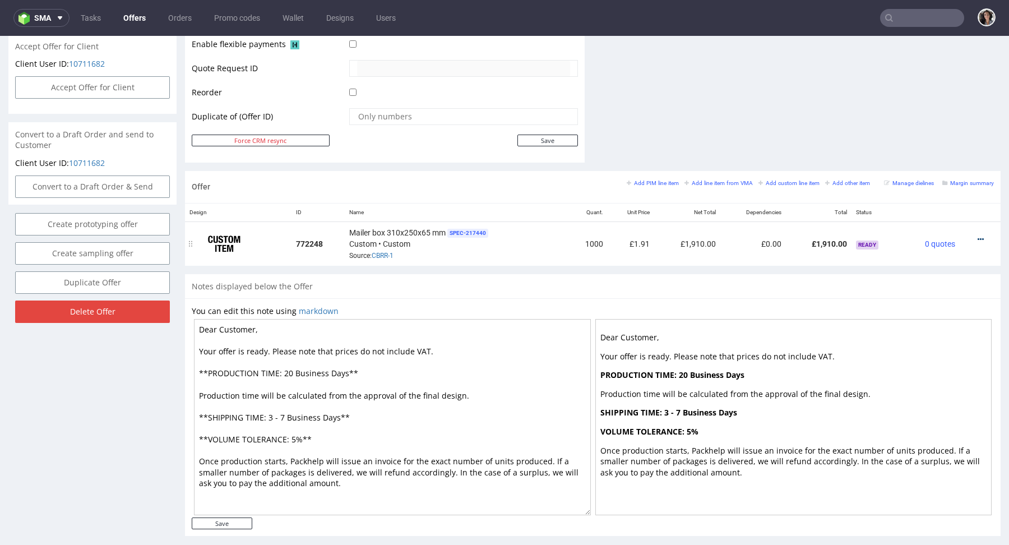
click at [978, 236] on icon at bounding box center [981, 240] width 6 height 8
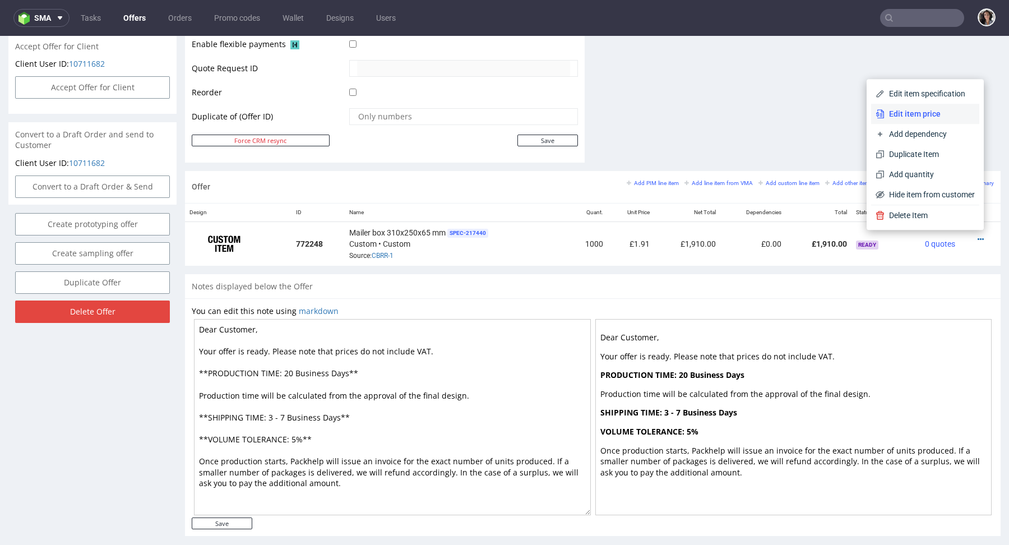
click at [915, 112] on span "Edit item price" at bounding box center [930, 113] width 90 height 11
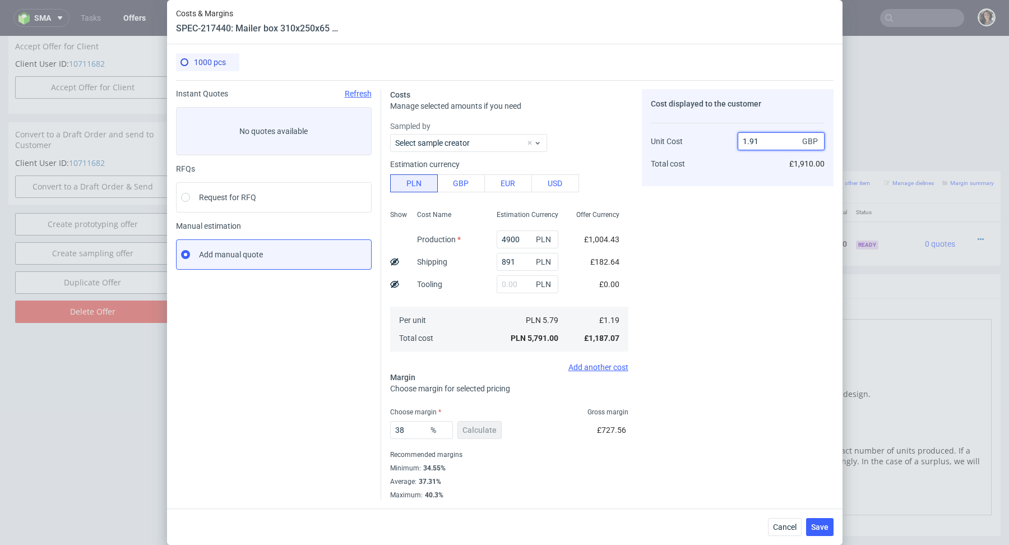
click at [771, 140] on input "1.91" at bounding box center [781, 141] width 87 height 18
type input "1.90"
type input "37.368421052631575"
type input "1.89"
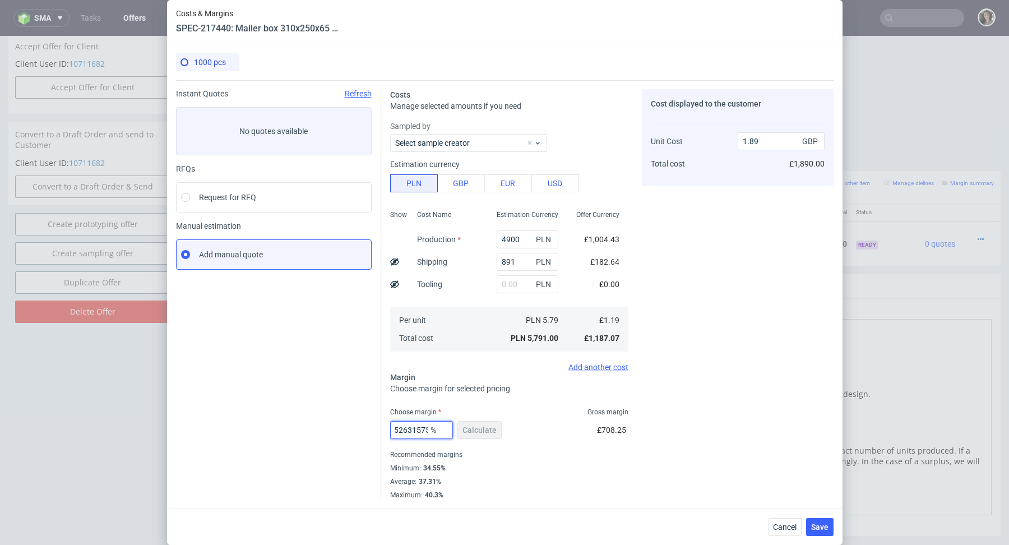
drag, startPoint x: 400, startPoint y: 431, endPoint x: 495, endPoint y: 426, distance: 94.9
click at [495, 426] on div "37.368421052631575 % Calculate" at bounding box center [447, 432] width 114 height 31
type input "38"
type input "1.91"
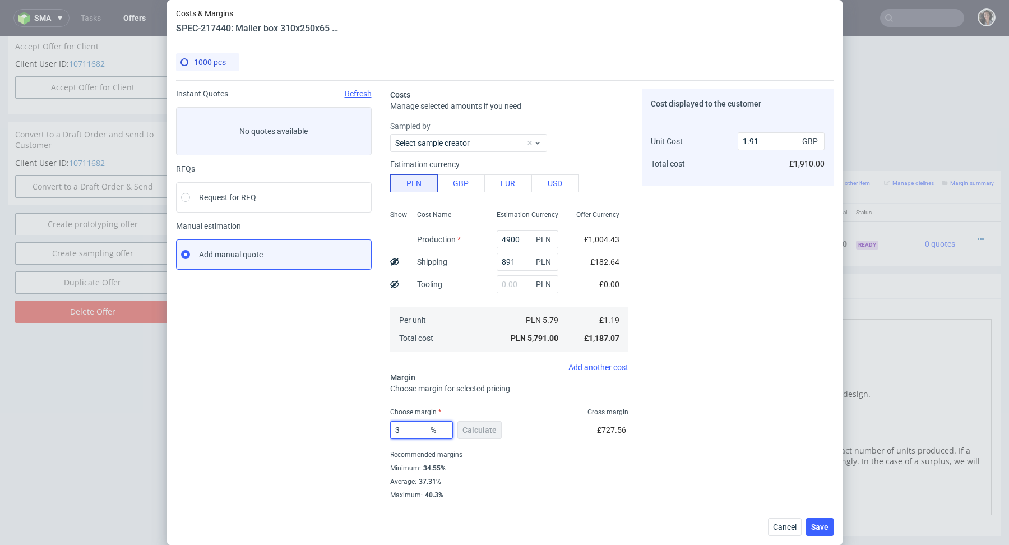
type input "37"
type input "1.88"
type input "37.5"
type input "1.9"
type input "37"
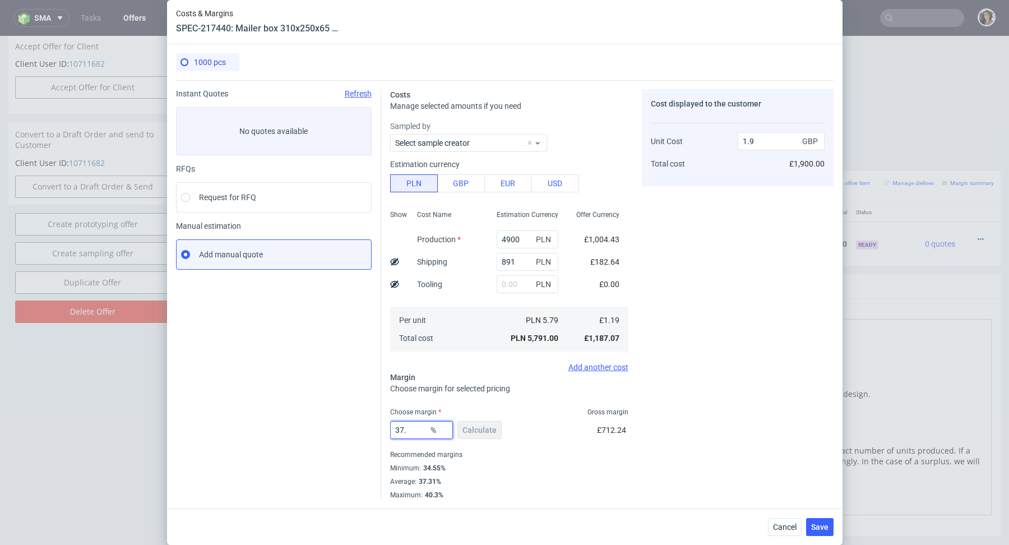
type input "1.88"
type input "374"
type input "-0.44"
type input "37.4"
type input "1.89"
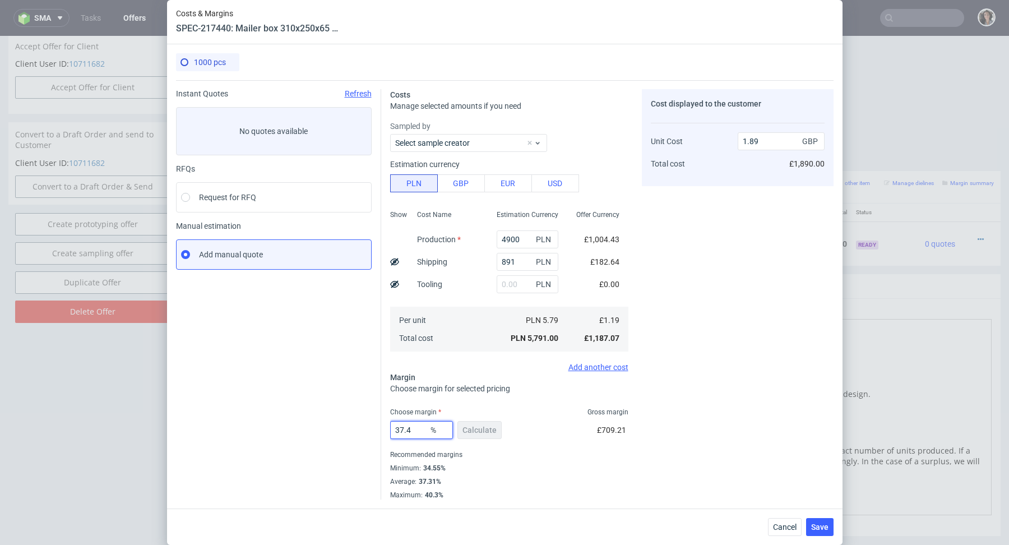
type input "37.45"
type input "1.9"
type input "37.44"
type input "1.89"
type input "37.44"
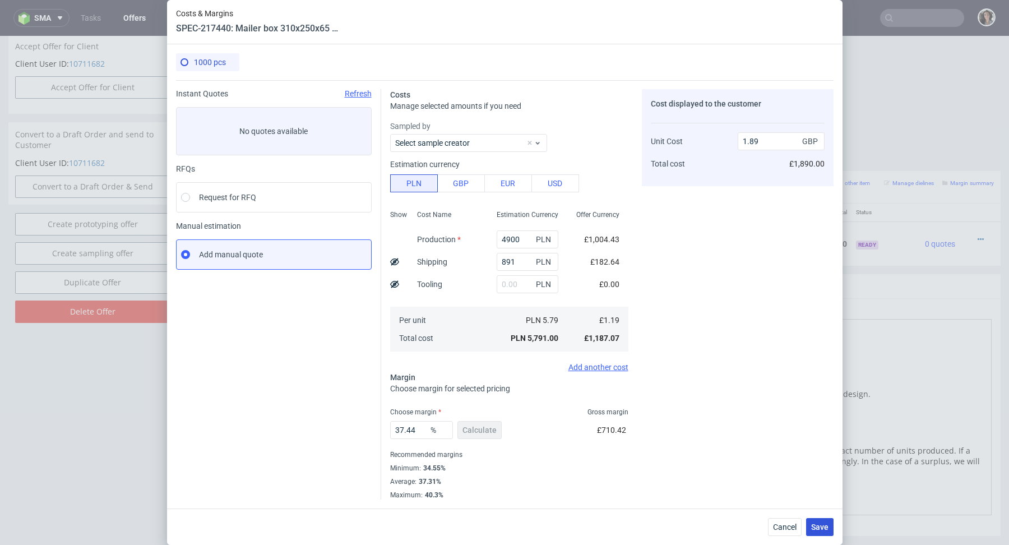
click at [828, 531] on span "Save" at bounding box center [819, 527] width 17 height 8
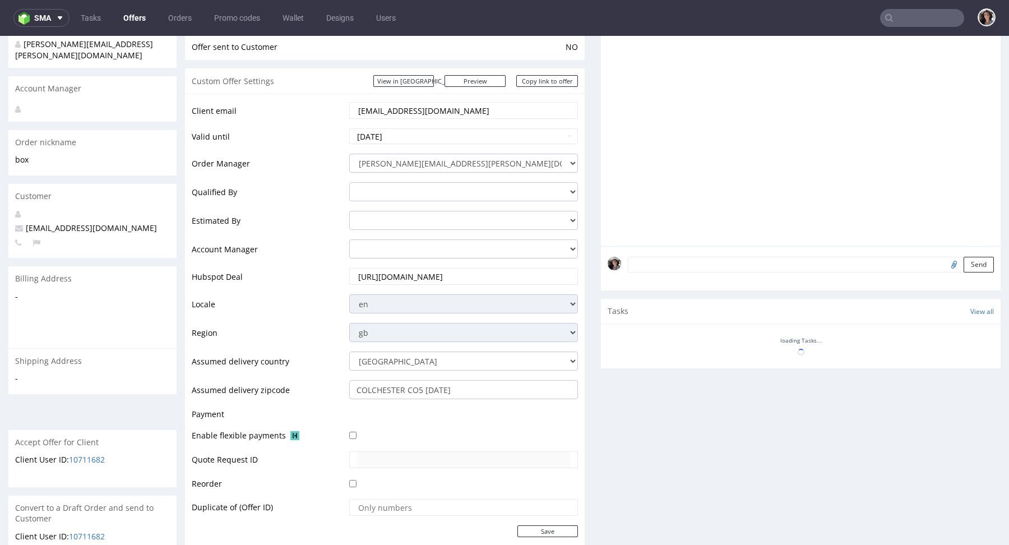
scroll to position [362, 0]
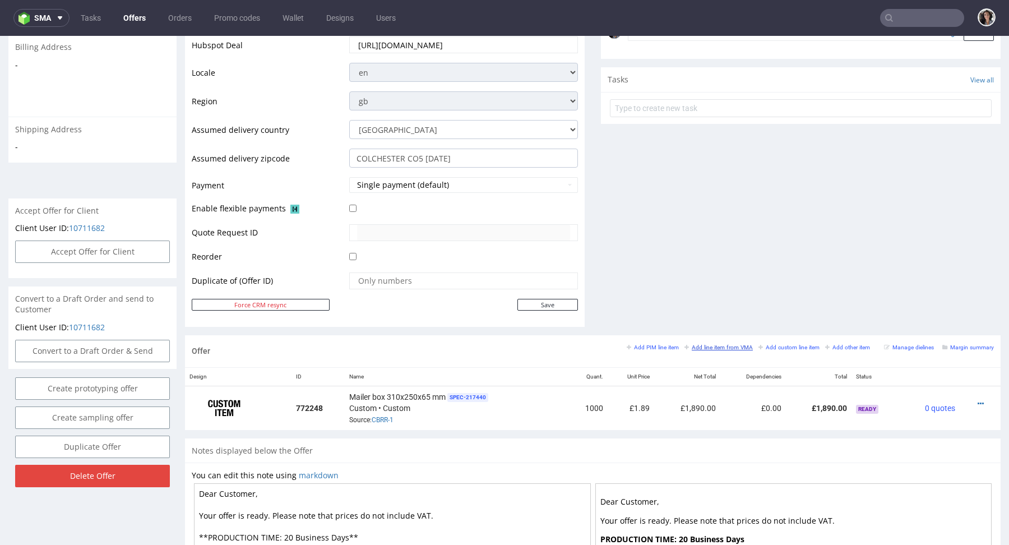
click at [706, 344] on small "Add line item from VMA" at bounding box center [719, 347] width 68 height 6
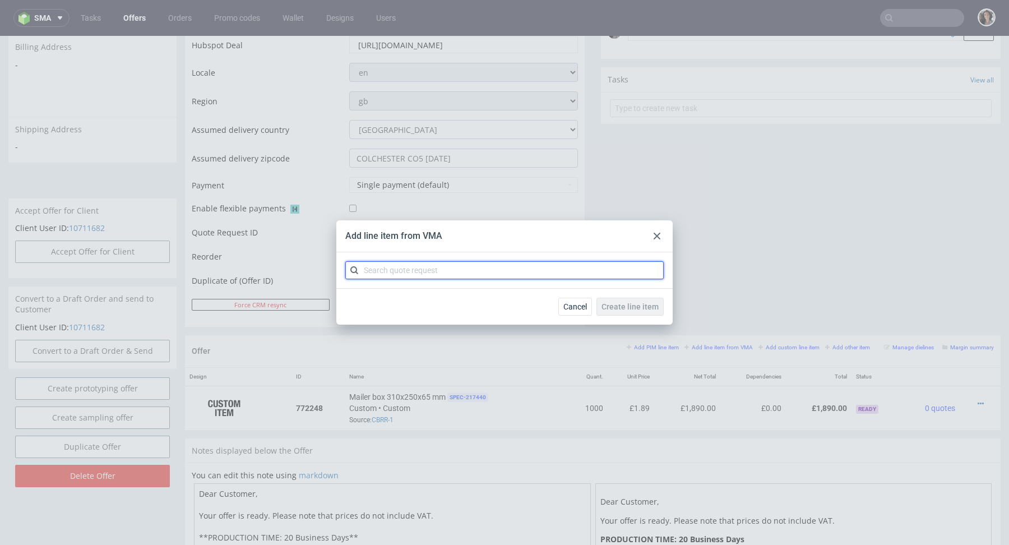
click at [490, 271] on input "text" at bounding box center [504, 270] width 319 height 18
paste input "Mailer Box F52"
type input "Mailer Box F52"
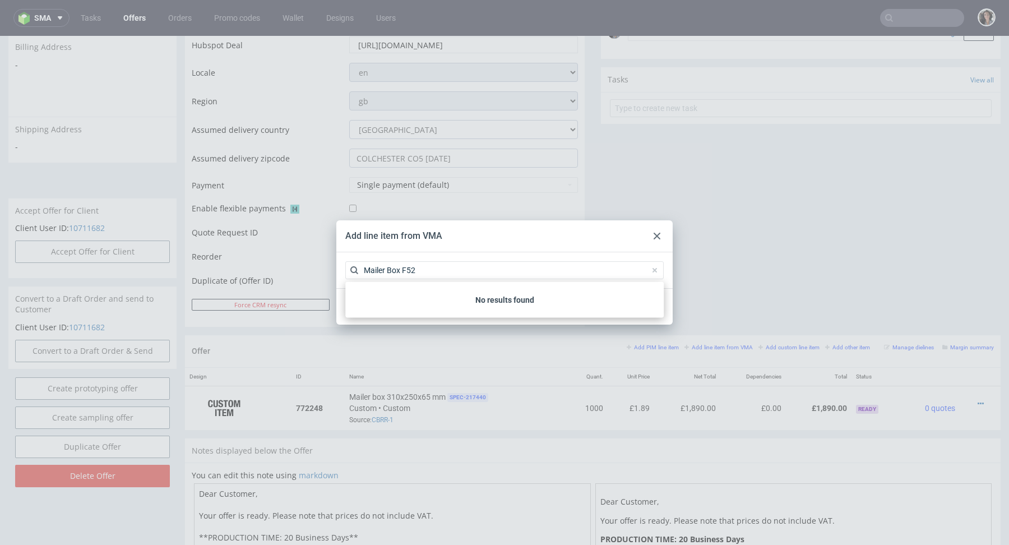
click at [656, 239] on icon at bounding box center [657, 236] width 7 height 7
click at [575, 307] on span "Cancel" at bounding box center [576, 307] width 24 height 8
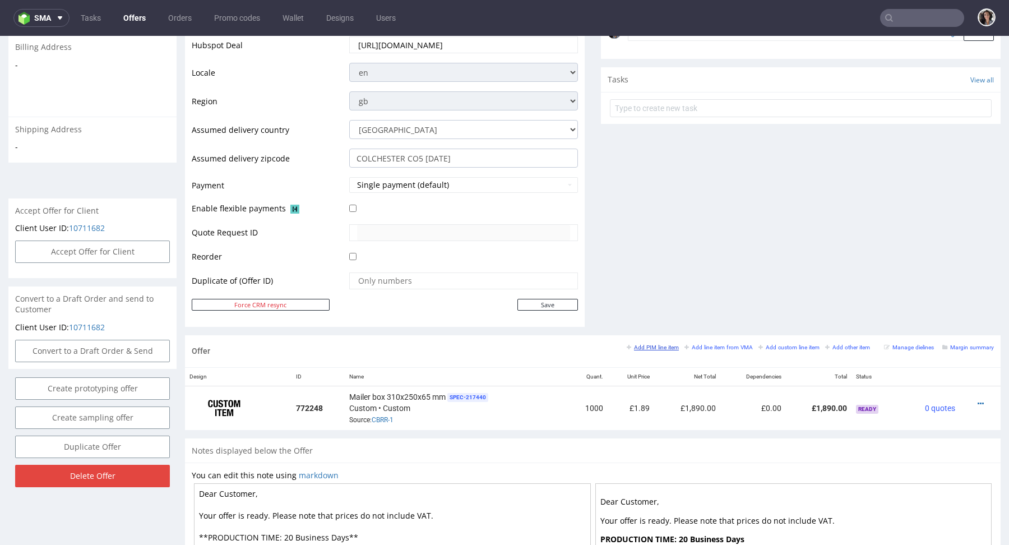
click at [645, 344] on small "Add PIM line item" at bounding box center [653, 347] width 52 height 6
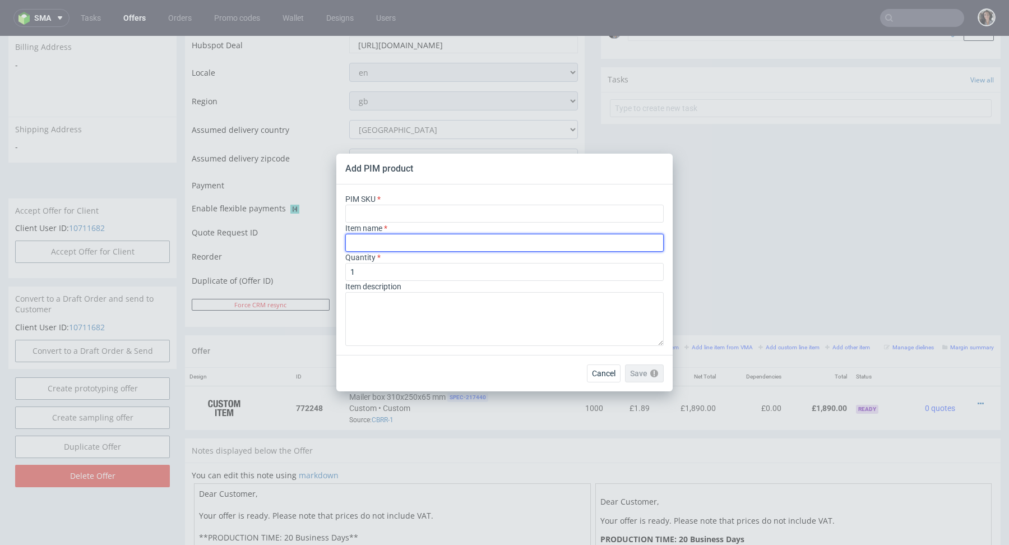
click at [462, 241] on input "text" at bounding box center [504, 243] width 319 height 18
paste input "Mailer Box F52"
type input "Mailer Box F52"
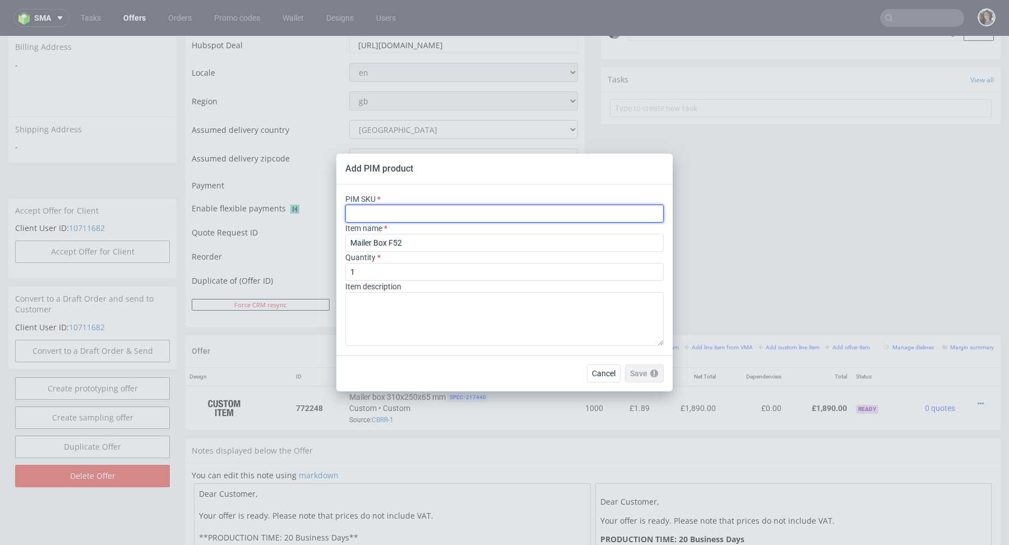
click at [386, 210] on input "text" at bounding box center [504, 214] width 319 height 18
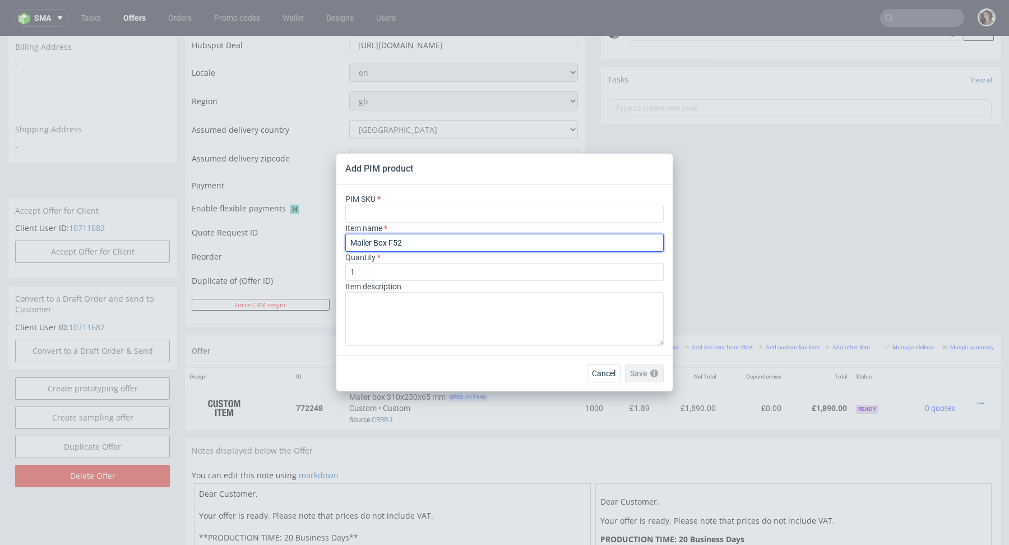
click at [485, 243] on input "Mailer Box F52" at bounding box center [504, 243] width 319 height 18
click at [614, 367] on button "Cancel" at bounding box center [604, 374] width 34 height 18
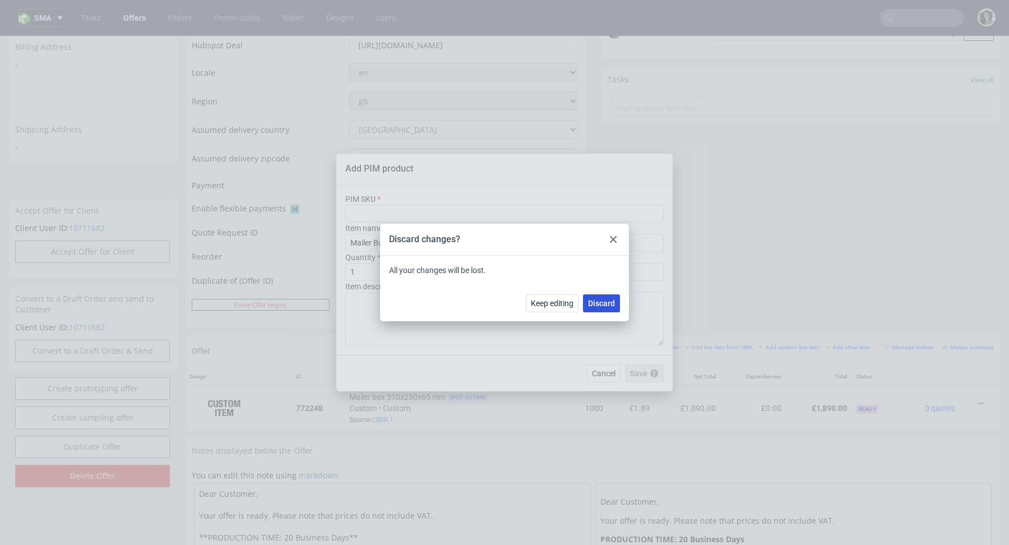
click at [603, 308] on button "Discard" at bounding box center [601, 303] width 37 height 18
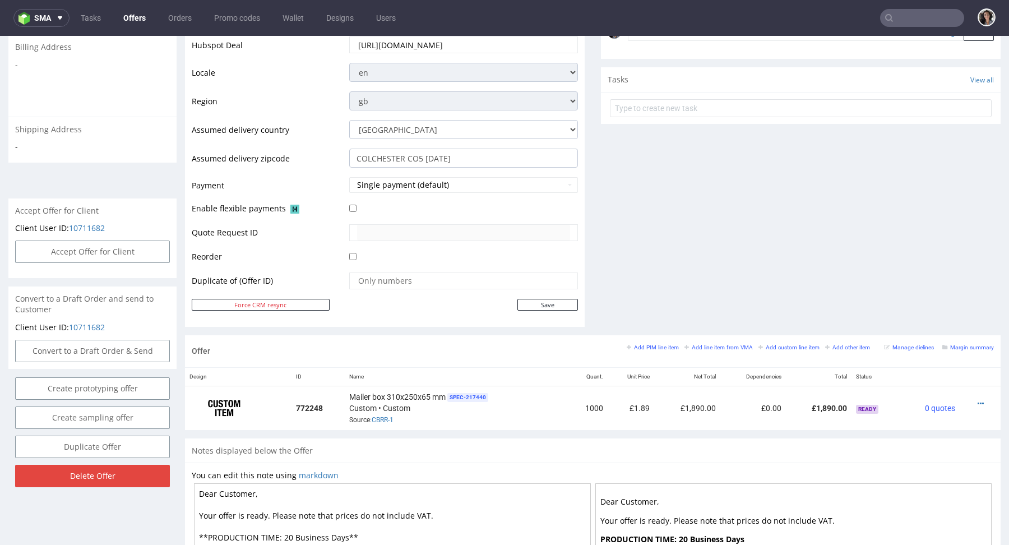
click at [432, 145] on td "Andorra Afghanistan Anguilla Albania Armenia Antarctica Argentina American Samo…" at bounding box center [463, 133] width 232 height 29
click at [435, 158] on input "COLCHESTER CO5 [DATE]" at bounding box center [463, 158] width 229 height 19
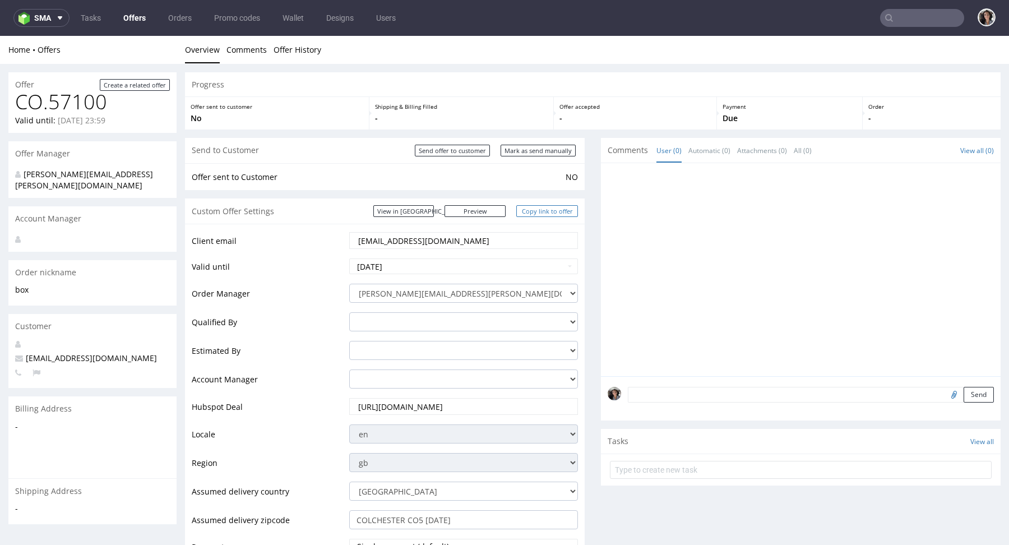
click at [545, 208] on link "Copy link to offer" at bounding box center [548, 211] width 62 height 12
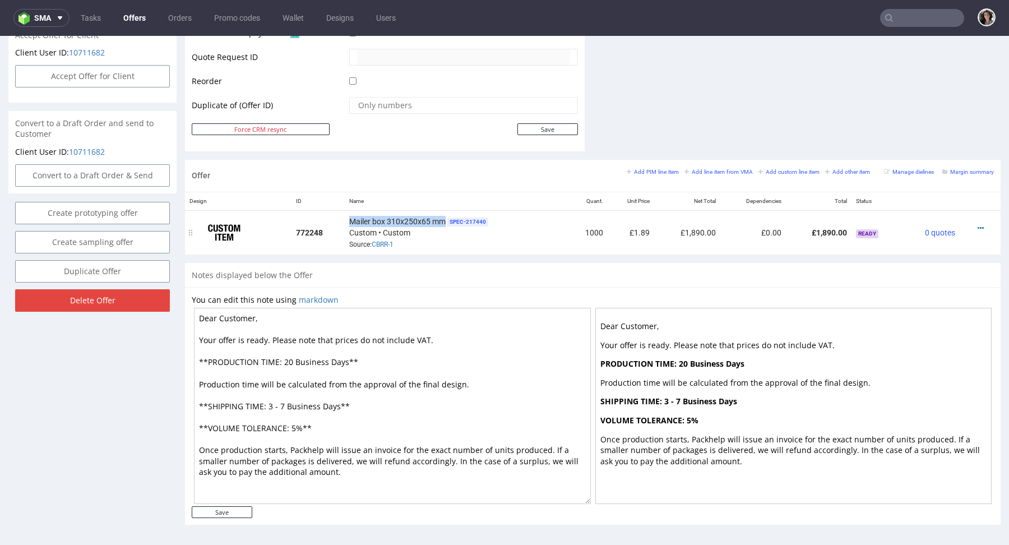
drag, startPoint x: 444, startPoint y: 217, endPoint x: 345, endPoint y: 218, distance: 98.7
click at [345, 219] on td "Mailer box 310x250x65 mm SPEC- 217440 Custom • Custom Source: CBRR-1" at bounding box center [456, 232] width 223 height 44
copy span "Mailer box 310x250x65 mm"
click at [969, 163] on div "Offer Add PIM line item Add line item from VMA Add custom line item Add other i…" at bounding box center [593, 176] width 816 height 32
click at [969, 169] on small "Margin summary" at bounding box center [969, 172] width 52 height 6
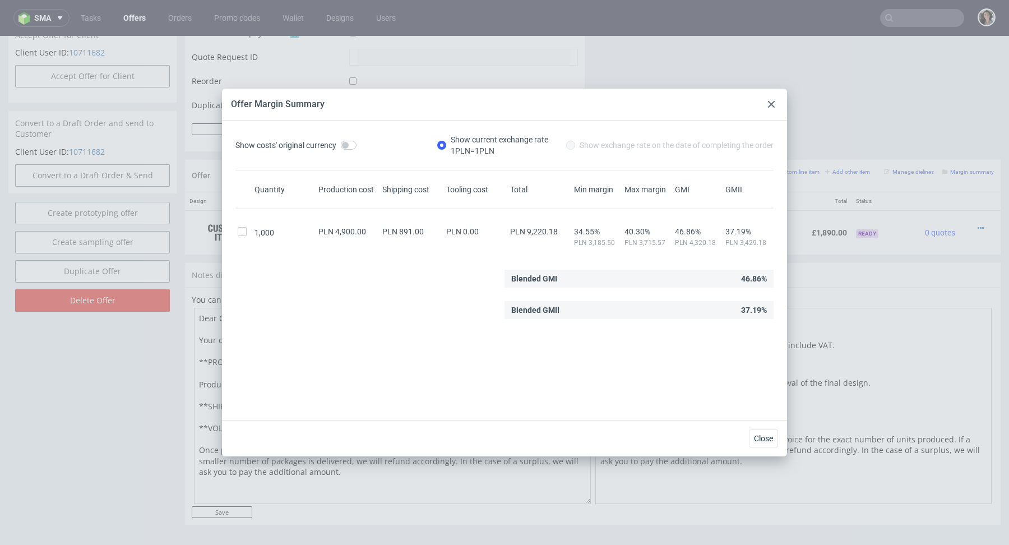
click at [773, 101] on icon at bounding box center [771, 104] width 7 height 7
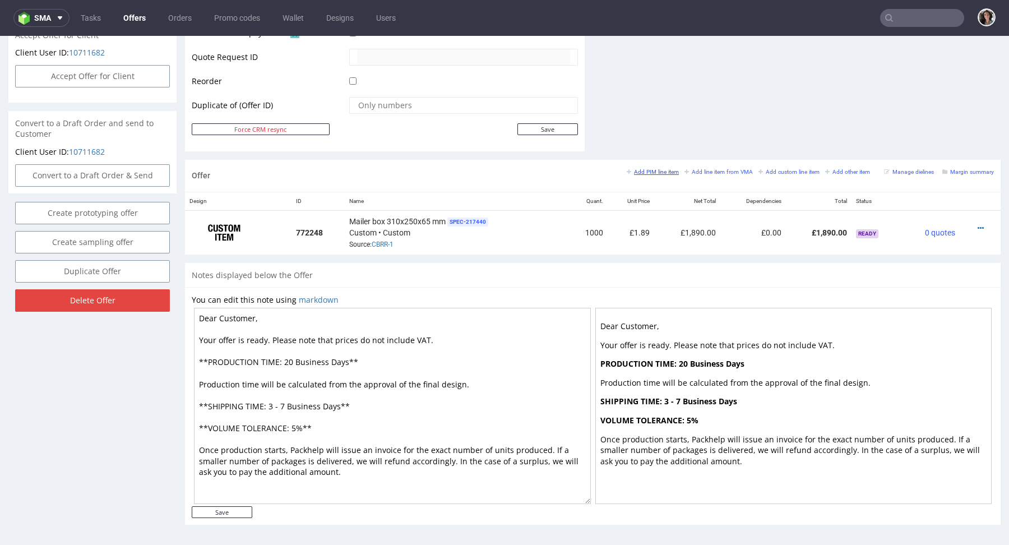
click at [657, 170] on small "Add PIM line item" at bounding box center [653, 172] width 52 height 6
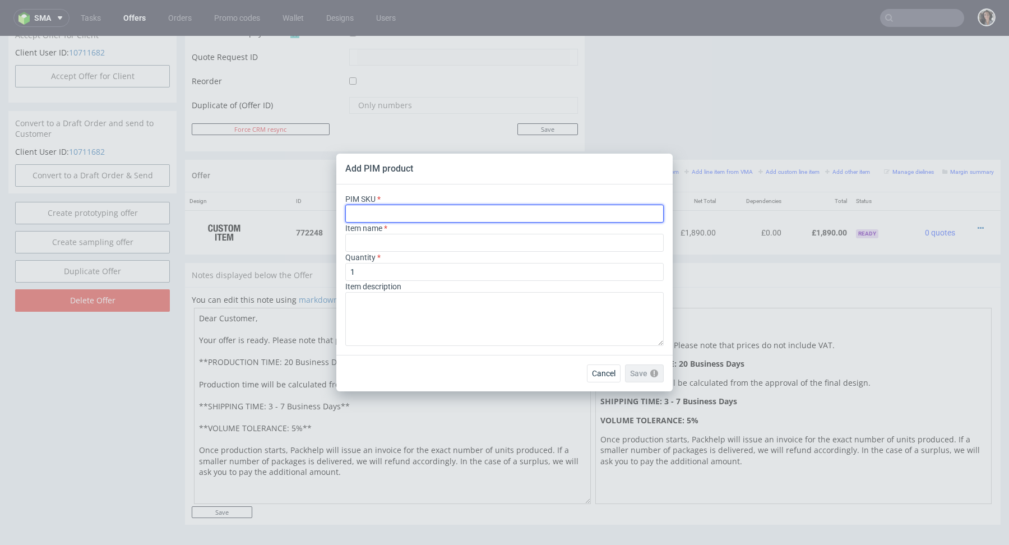
click at [518, 214] on input "text" at bounding box center [504, 214] width 319 height 18
paste input "box--mailer-box--52--cardboard-coated-white-inside--print-color-hd--foil-matte"
type input "box--mailer-box--52--cardboard-coated-white-inside--print-color-hd--foil-matte"
type input "Versandschachtel"
type input "box--mailer-box--52--cardboard-coated-white-inside--print-color-hd--foil-matte"
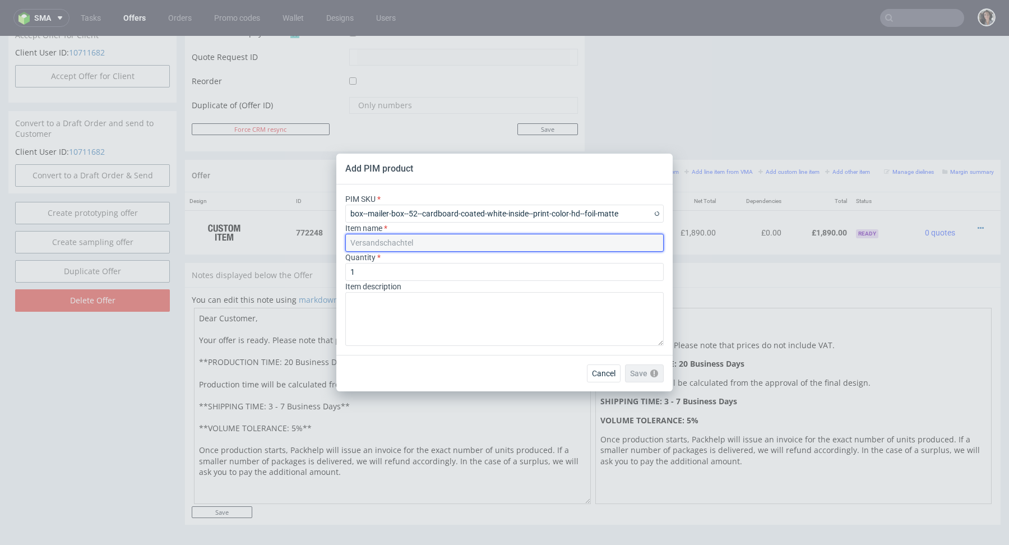
click at [382, 246] on input "Versandschachtel" at bounding box center [504, 243] width 319 height 18
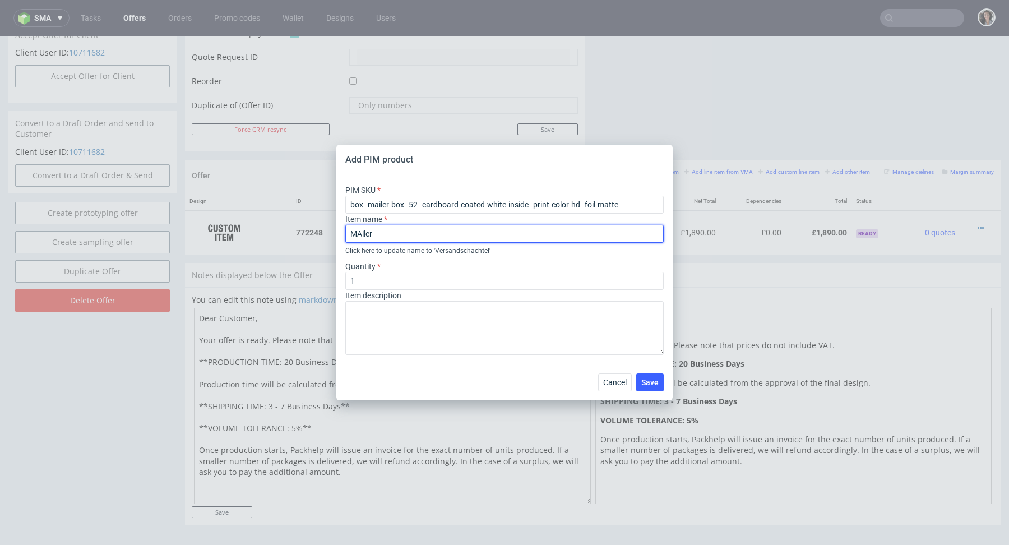
click at [364, 234] on input "MAiler" at bounding box center [504, 234] width 319 height 18
click at [389, 229] on input "Mailer" at bounding box center [504, 234] width 319 height 18
type input "Mailer Box F52"
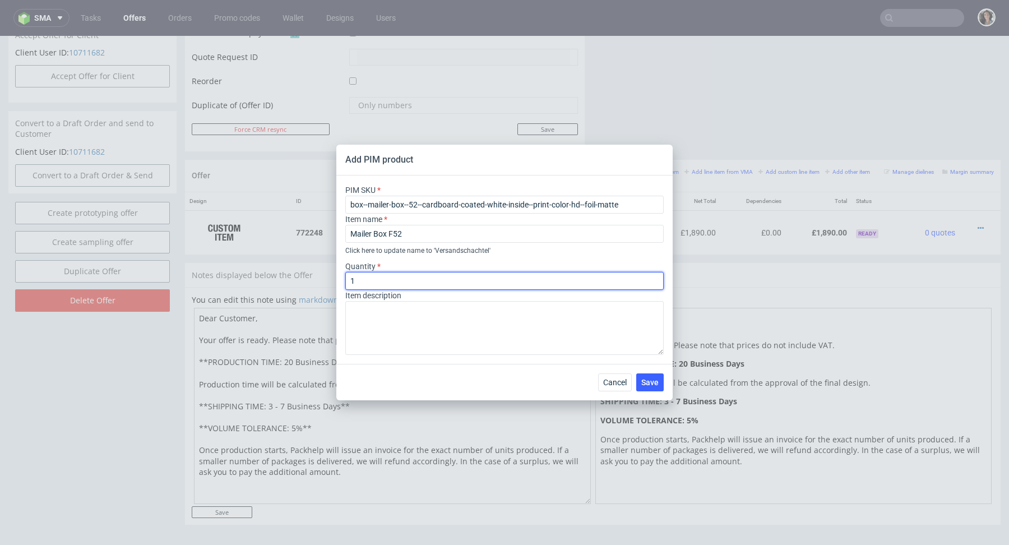
click at [411, 280] on input "1" at bounding box center [504, 281] width 319 height 18
click at [411, 279] on input "1" at bounding box center [504, 281] width 319 height 18
type input "1000"
click at [655, 384] on span "Save" at bounding box center [650, 383] width 17 height 8
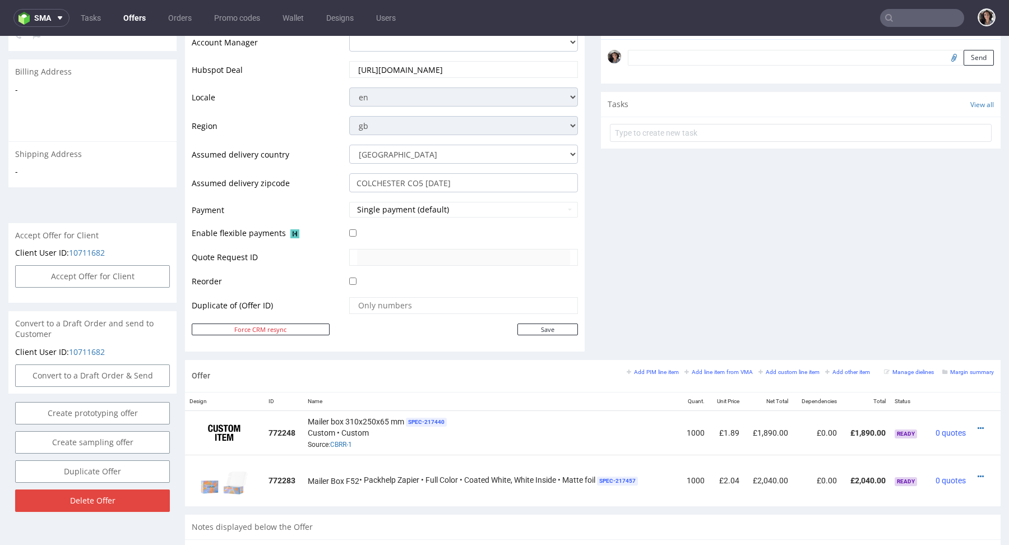
scroll to position [556, 0]
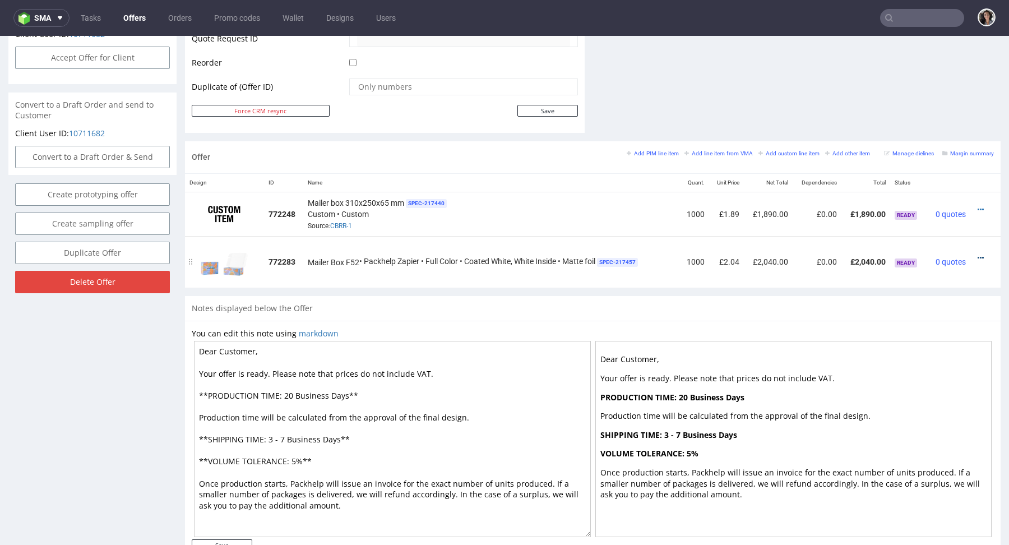
click at [978, 254] on icon at bounding box center [981, 258] width 6 height 8
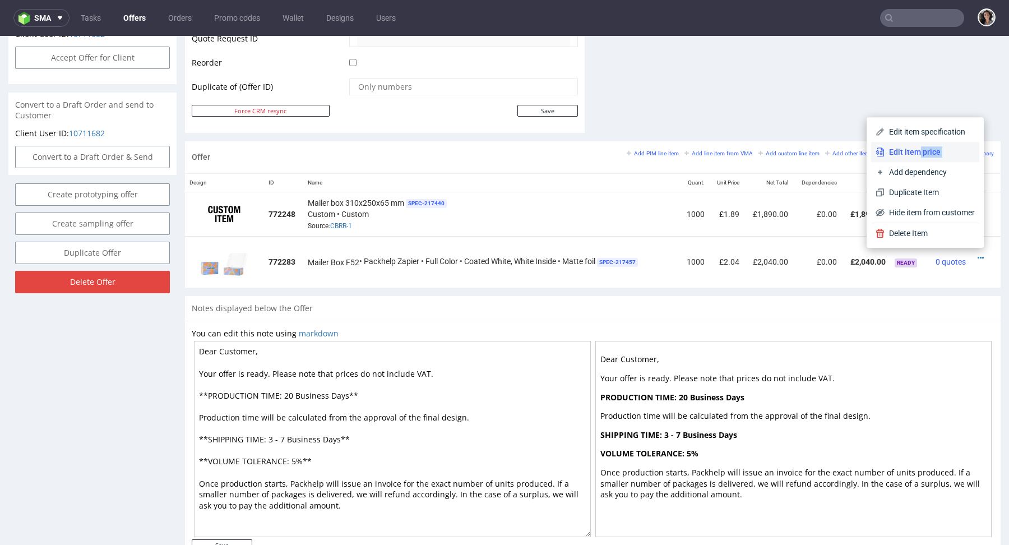
drag, startPoint x: 916, startPoint y: 165, endPoint x: 907, endPoint y: 154, distance: 13.6
click at [907, 154] on div "Edit item specification Edit item price Add dependency Duplicate Item Hide item…" at bounding box center [926, 172] width 108 height 101
click at [907, 154] on span "Edit item price" at bounding box center [930, 151] width 90 height 11
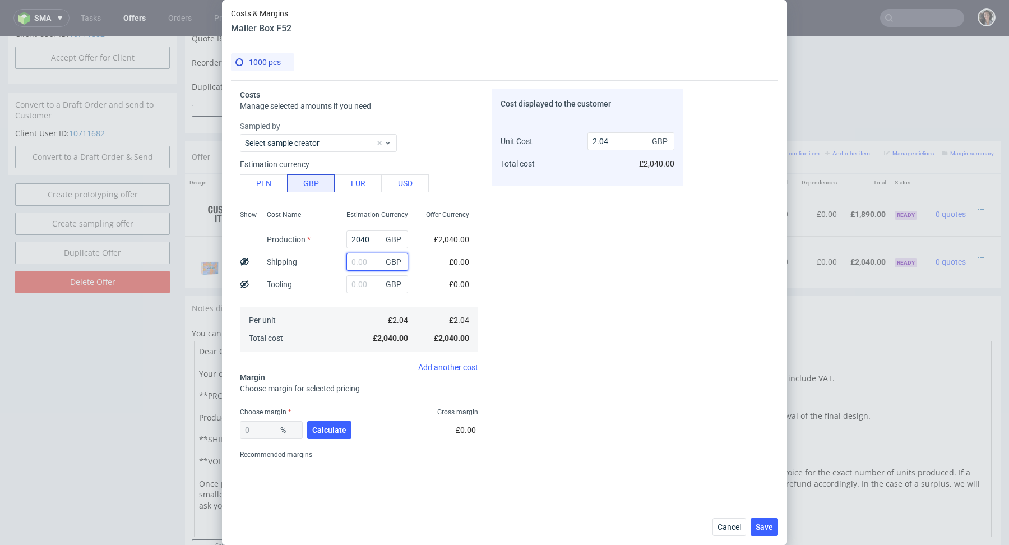
click at [356, 266] on input "text" at bounding box center [378, 262] width 62 height 18
click at [263, 183] on button "PLN" at bounding box center [264, 183] width 48 height 18
type input "0.42"
click at [358, 261] on input "text" at bounding box center [378, 262] width 62 height 18
type input "560"
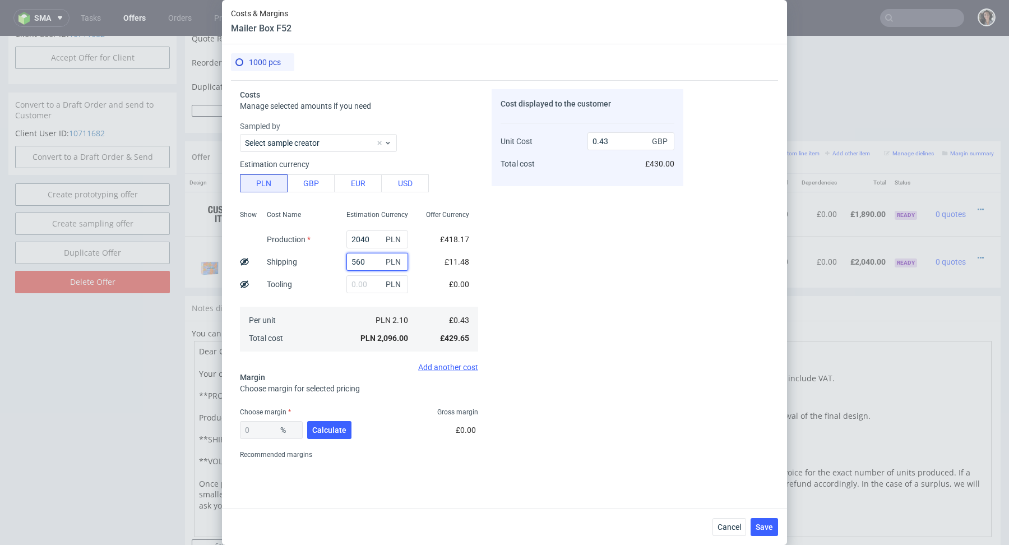
type input "0.53"
type input "560"
click at [446, 289] on div "£0.00" at bounding box center [459, 284] width 38 height 22
click at [374, 246] on input "2040" at bounding box center [378, 239] width 62 height 18
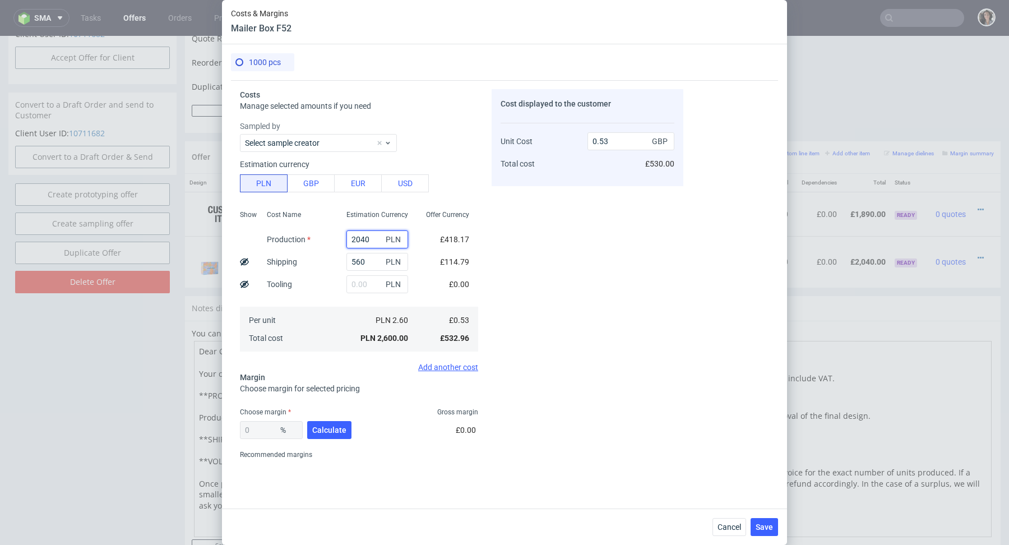
click at [374, 246] on input "2040" at bounding box center [378, 239] width 62 height 18
type input "50"
type input "0.11"
type input "5010"
type input "1.14"
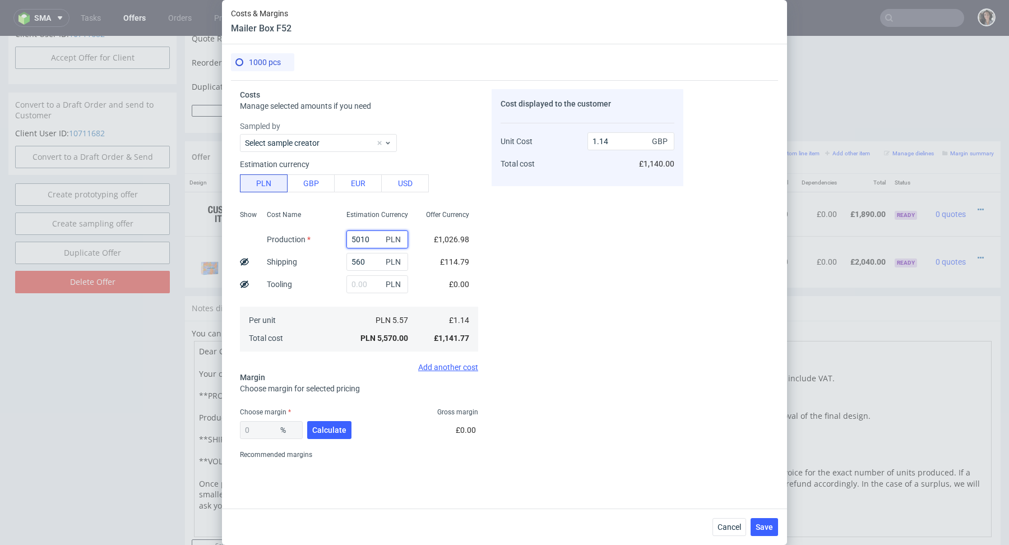
type input "5010"
click at [372, 314] on div "PLN 5.57" at bounding box center [378, 320] width 80 height 18
click at [336, 433] on span "Calculate" at bounding box center [329, 430] width 34 height 8
type input "37.57"
drag, startPoint x: 600, startPoint y: 139, endPoint x: 633, endPoint y: 139, distance: 33.6
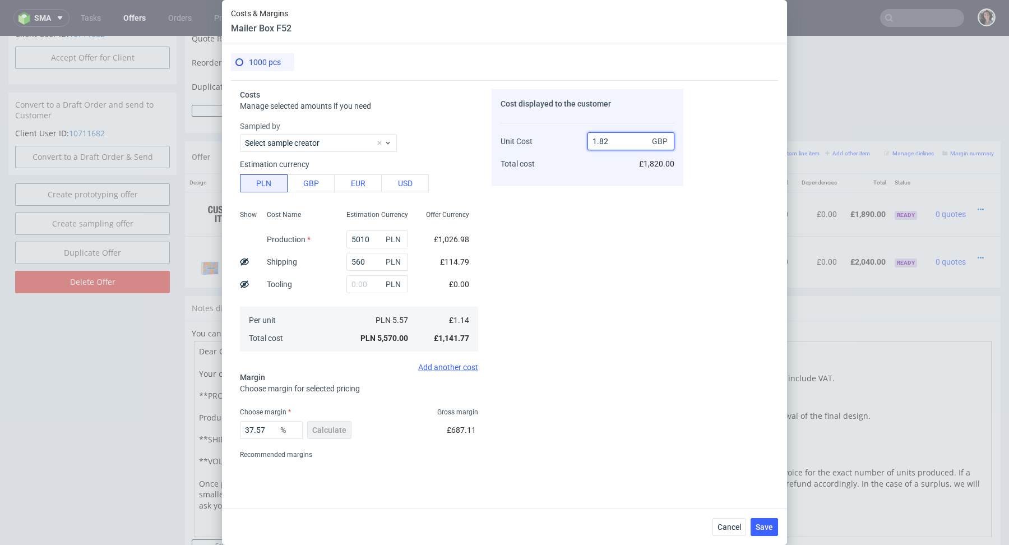
click at [633, 139] on input "1.82" at bounding box center [631, 141] width 87 height 18
type input "1.91"
type input "40.31413612565445"
click at [537, 374] on div "Cost displayed to the customer Unit Cost Total cost 1.91 GBP £1,910.00" at bounding box center [588, 276] width 192 height 375
click at [633, 135] on input "1.91" at bounding box center [631, 141] width 87 height 18
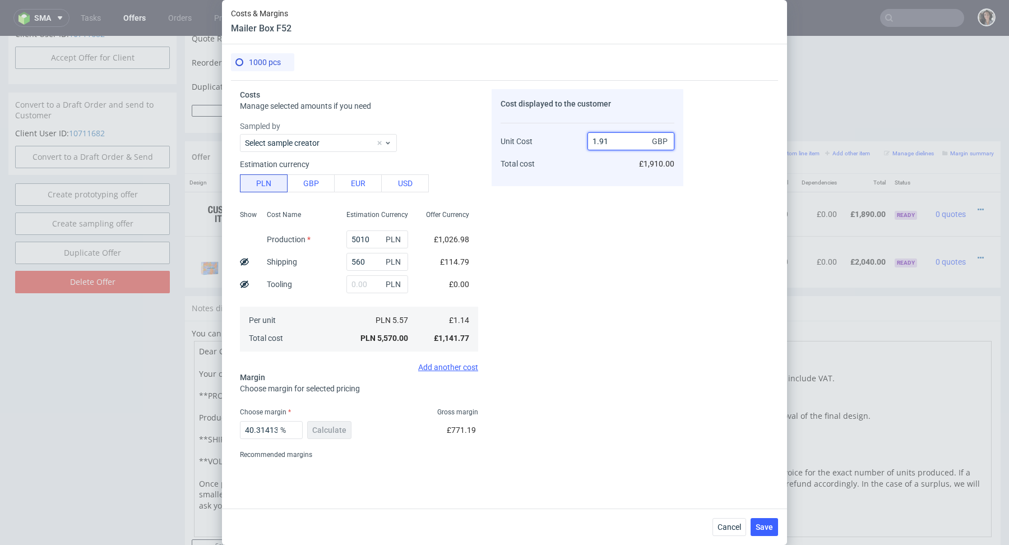
click at [626, 146] on input "1.91" at bounding box center [631, 141] width 87 height 18
type input "1.92"
type input "40.625"
type input "1.92"
click at [351, 386] on span "Choose margin for selected pricing" at bounding box center [300, 388] width 120 height 9
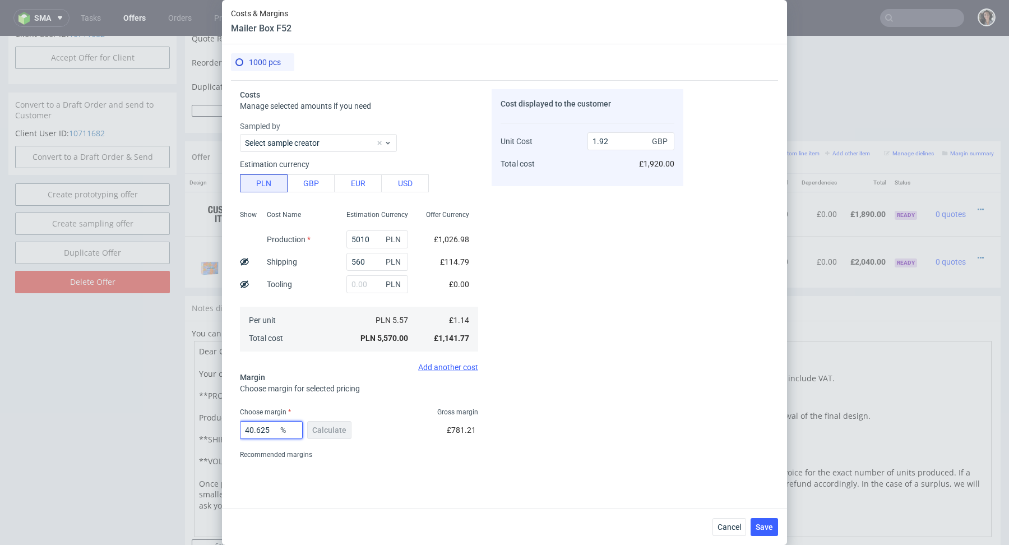
drag, startPoint x: 259, startPoint y: 427, endPoint x: 302, endPoint y: 426, distance: 43.2
click at [302, 426] on input "40.625" at bounding box center [271, 430] width 63 height 18
type input "40.9"
type input "1.93"
type input "40.8"
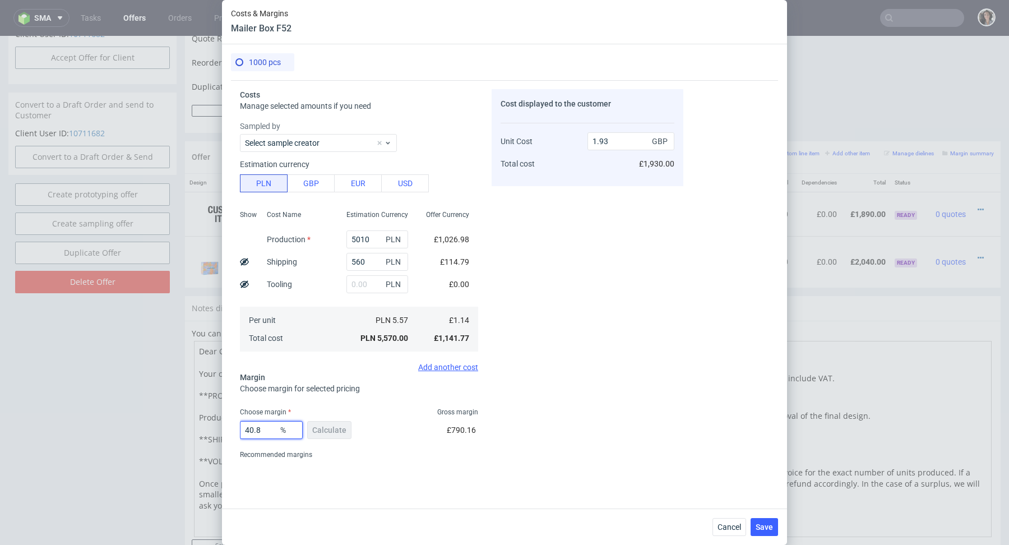
type input "1.92"
type input "40.85"
type input "1.93"
type input "40.8"
type input "1.92"
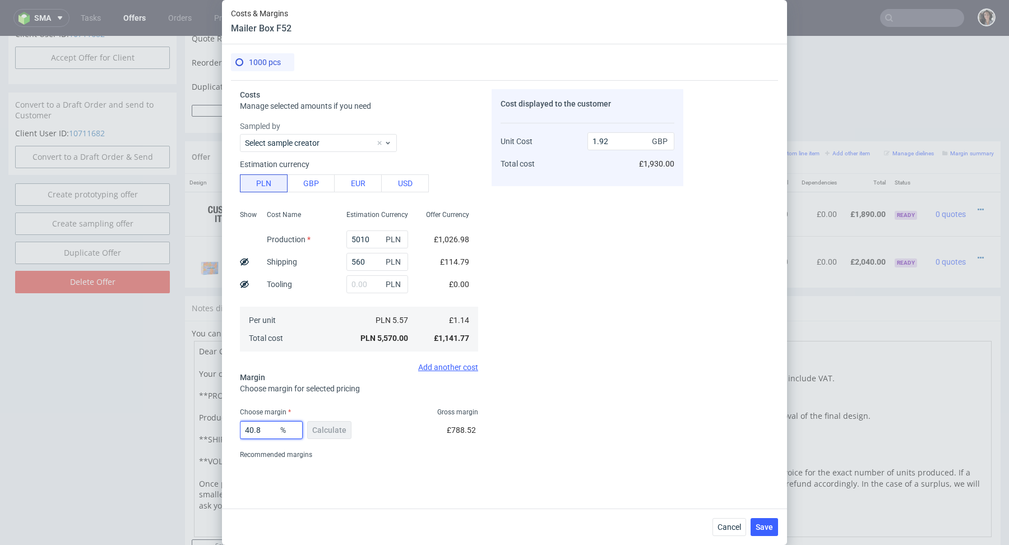
type input "40.84"
type input "1.93"
type input "40.83"
type input "1.92"
type input "40.83"
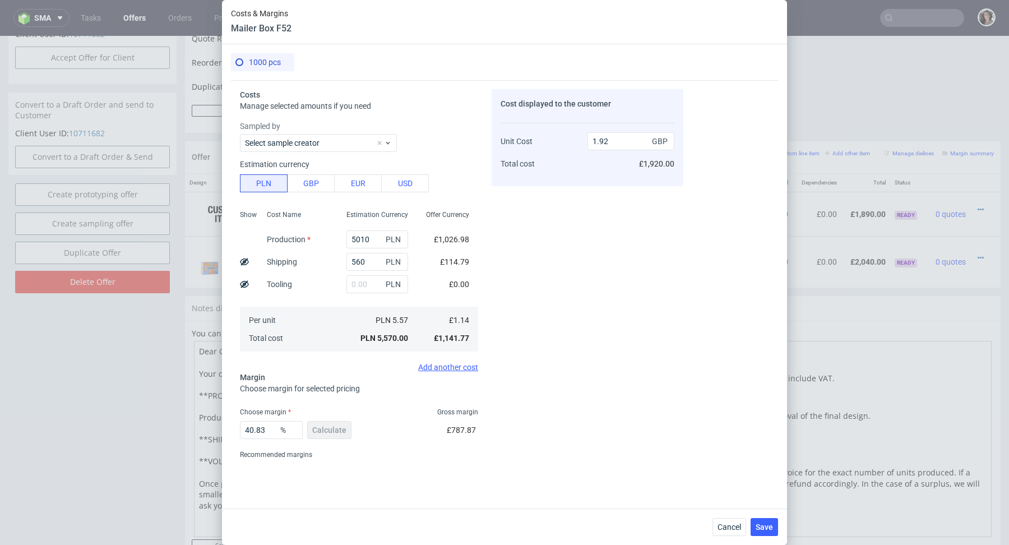
click at [465, 455] on div "Recommended margins" at bounding box center [359, 454] width 238 height 13
click at [771, 536] on div "Save" at bounding box center [764, 527] width 27 height 18
click at [766, 525] on span "Save" at bounding box center [764, 527] width 17 height 8
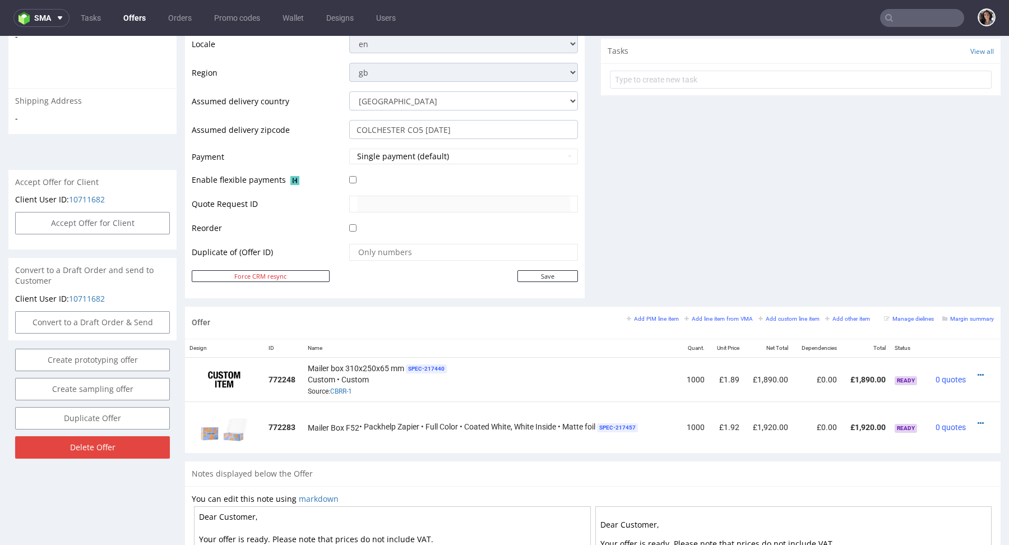
scroll to position [563, 0]
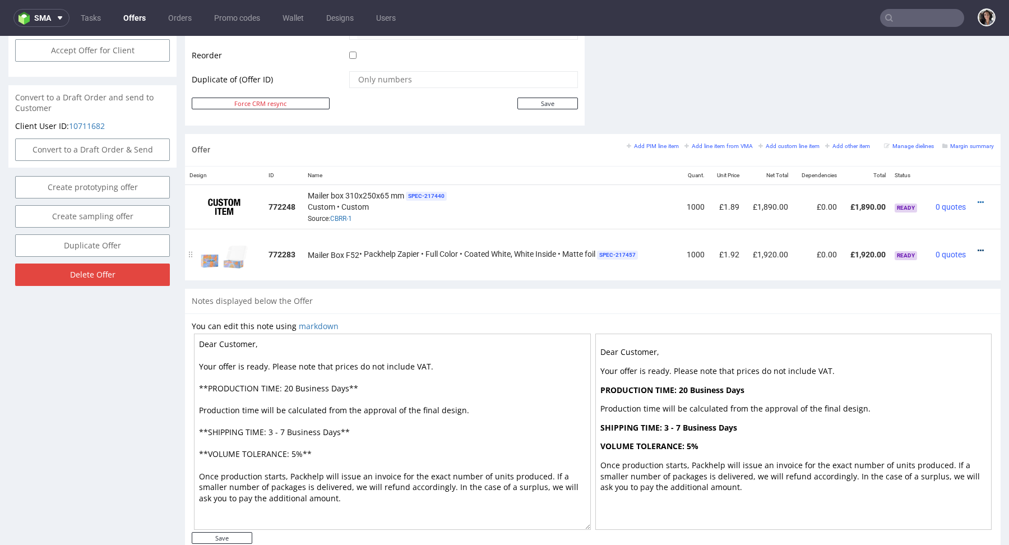
click at [978, 247] on icon at bounding box center [981, 251] width 6 height 8
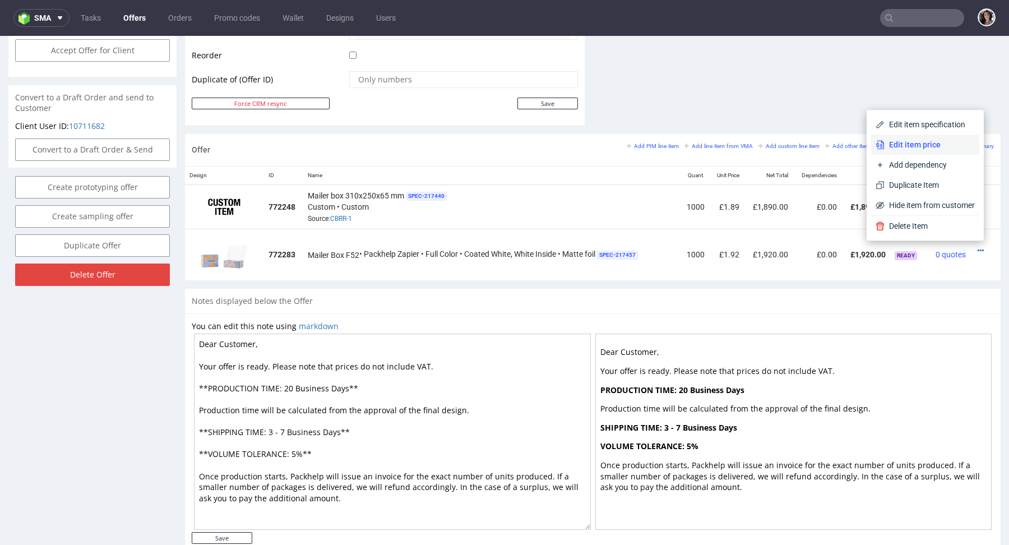
click at [898, 142] on span "Edit item price" at bounding box center [930, 144] width 90 height 11
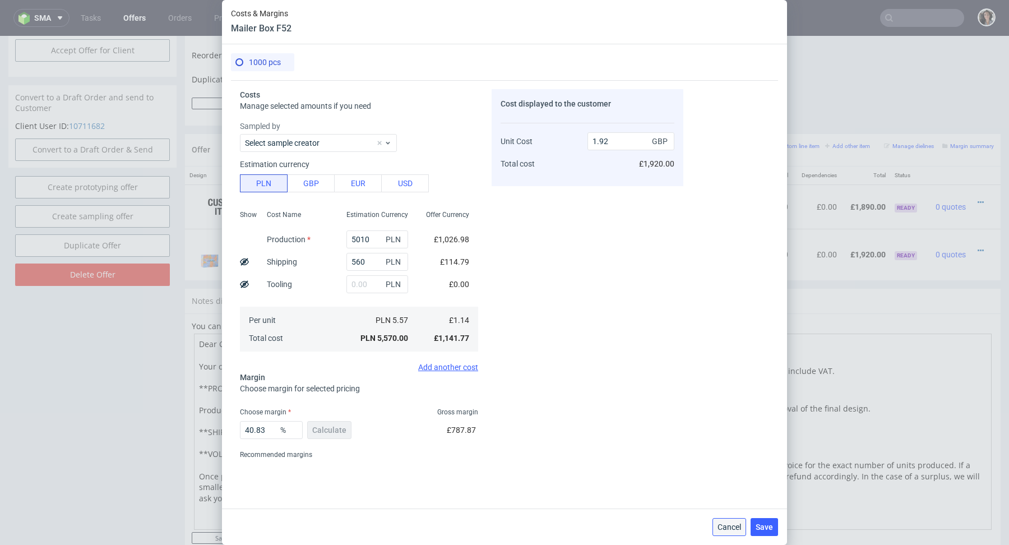
click at [732, 531] on span "Cancel" at bounding box center [730, 527] width 24 height 8
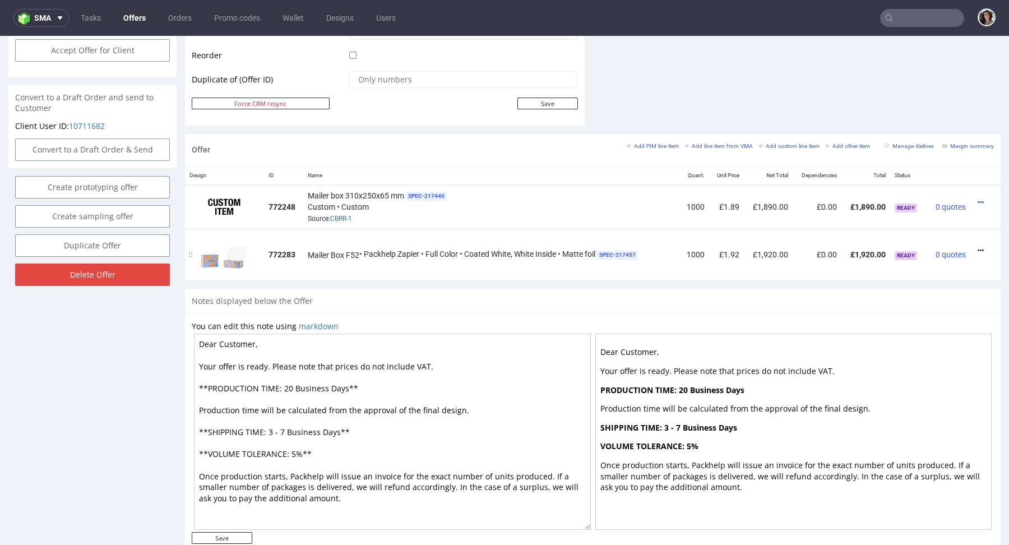
click at [978, 249] on icon at bounding box center [981, 251] width 6 height 8
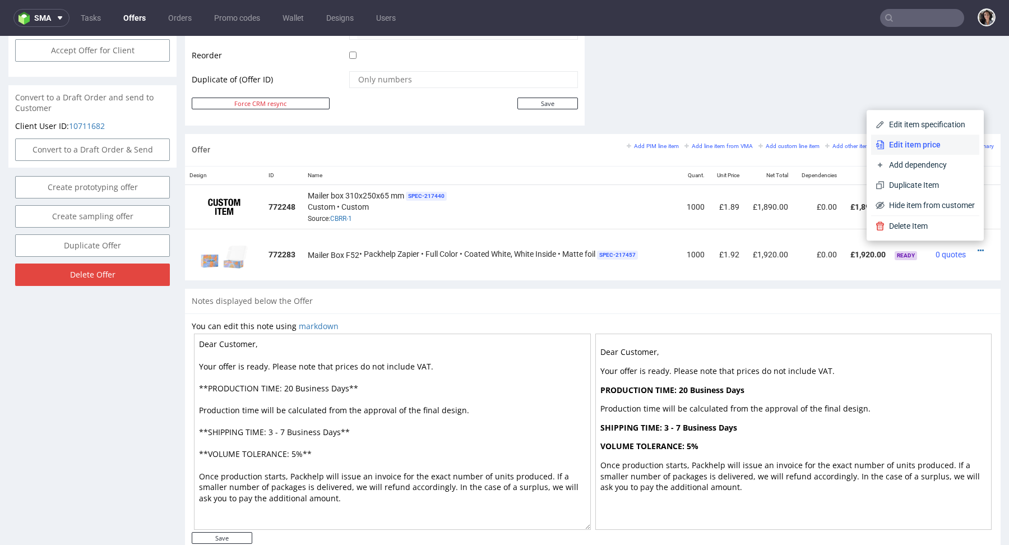
click at [906, 144] on span "Edit item price" at bounding box center [930, 144] width 90 height 11
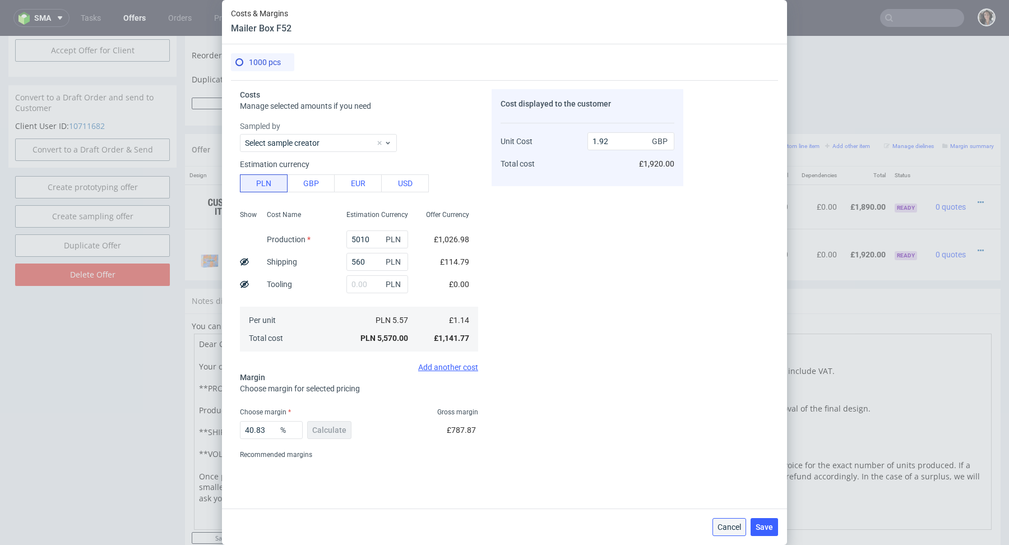
click at [730, 532] on button "Cancel" at bounding box center [730, 527] width 34 height 18
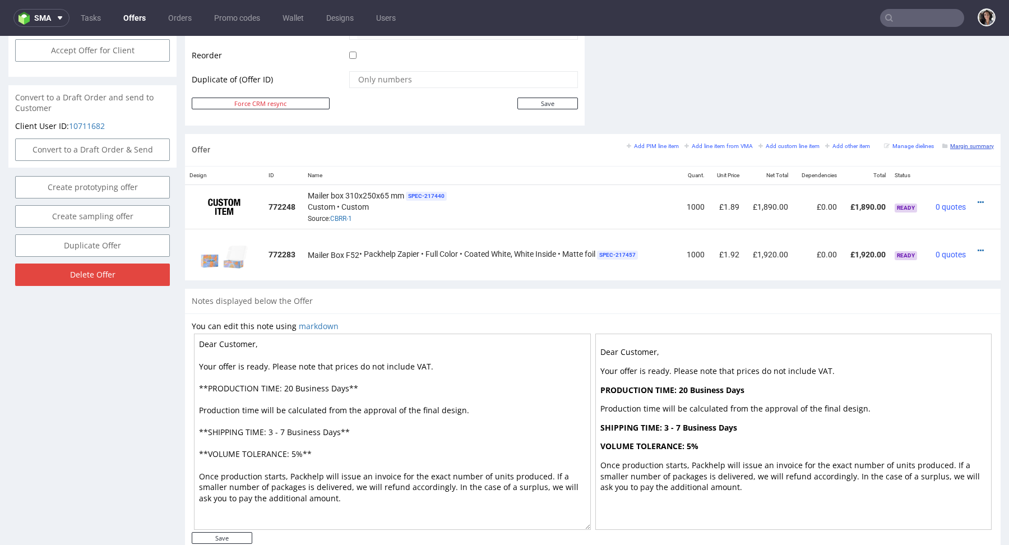
click at [966, 146] on small "Margin summary" at bounding box center [969, 146] width 52 height 6
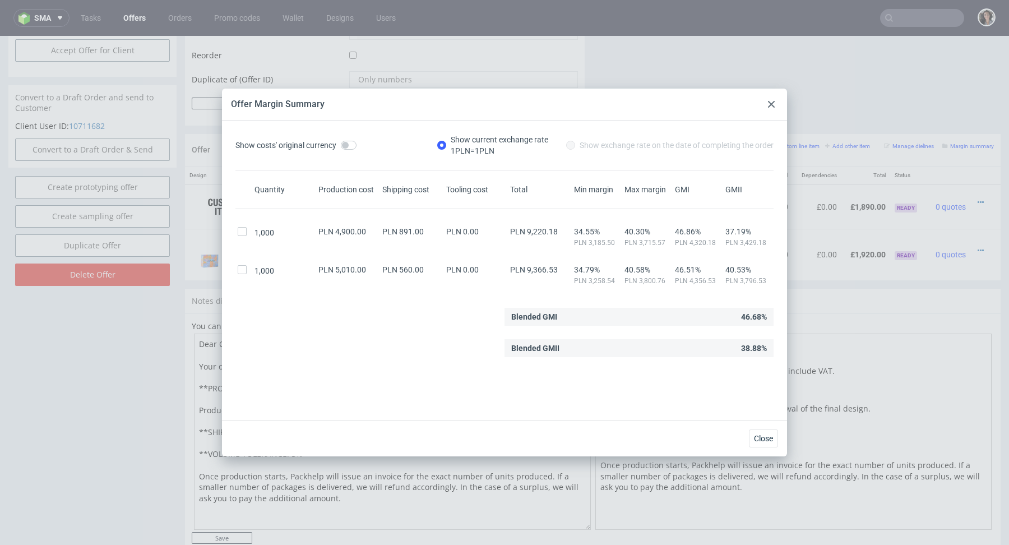
click at [769, 107] on use at bounding box center [771, 104] width 7 height 7
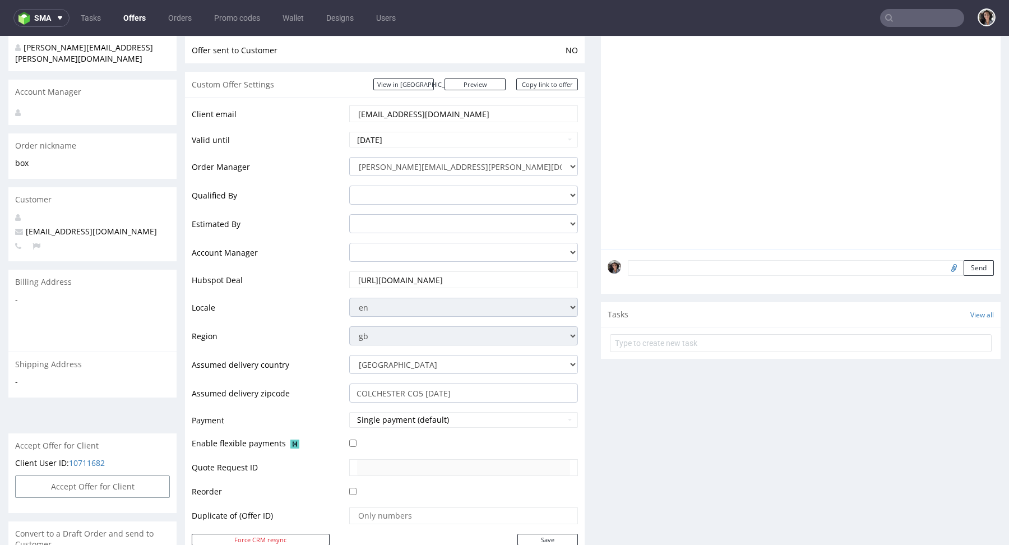
scroll to position [0, 0]
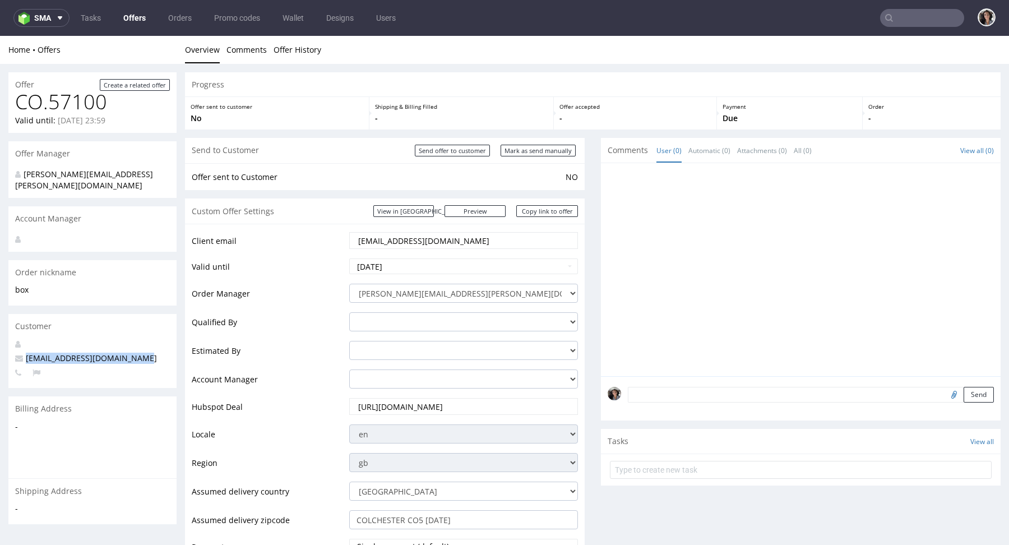
drag, startPoint x: 150, startPoint y: 353, endPoint x: 24, endPoint y: 351, distance: 126.2
click at [24, 353] on p "hello@awesomehamperco.co.uk" at bounding box center [92, 358] width 155 height 11
copy span "hello@awesomehamperco.co.uk"
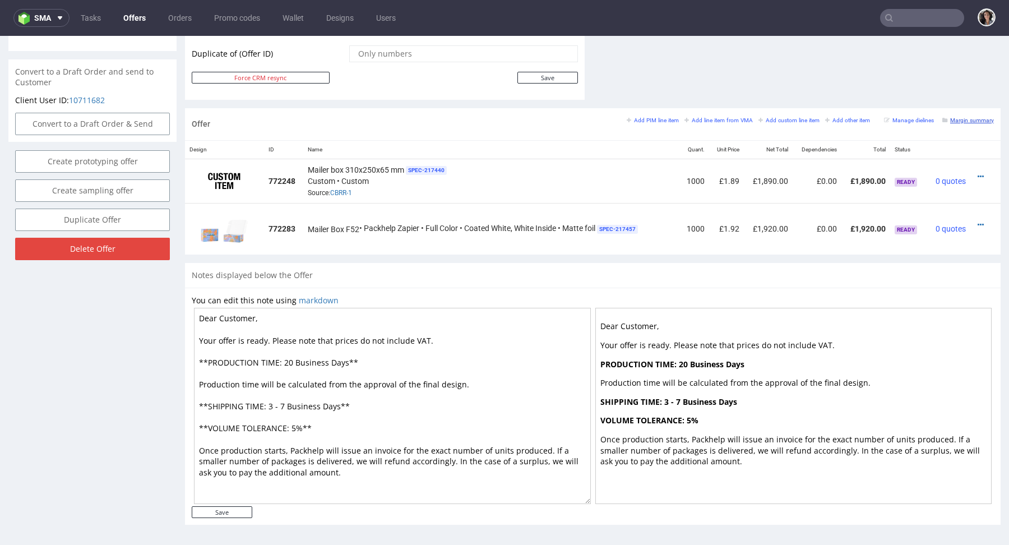
click at [957, 118] on small "Margin summary" at bounding box center [969, 120] width 52 height 6
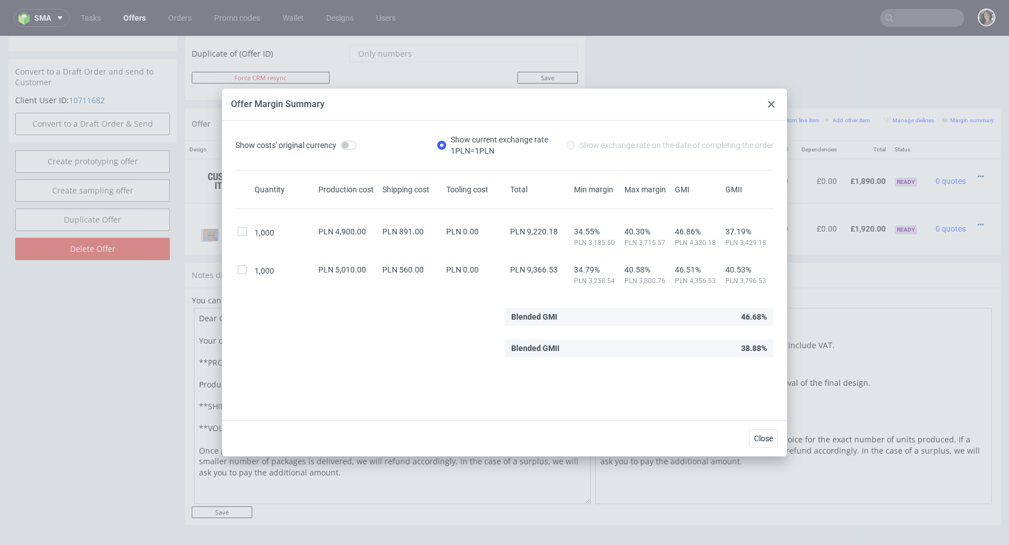
click at [771, 100] on div at bounding box center [771, 104] width 13 height 13
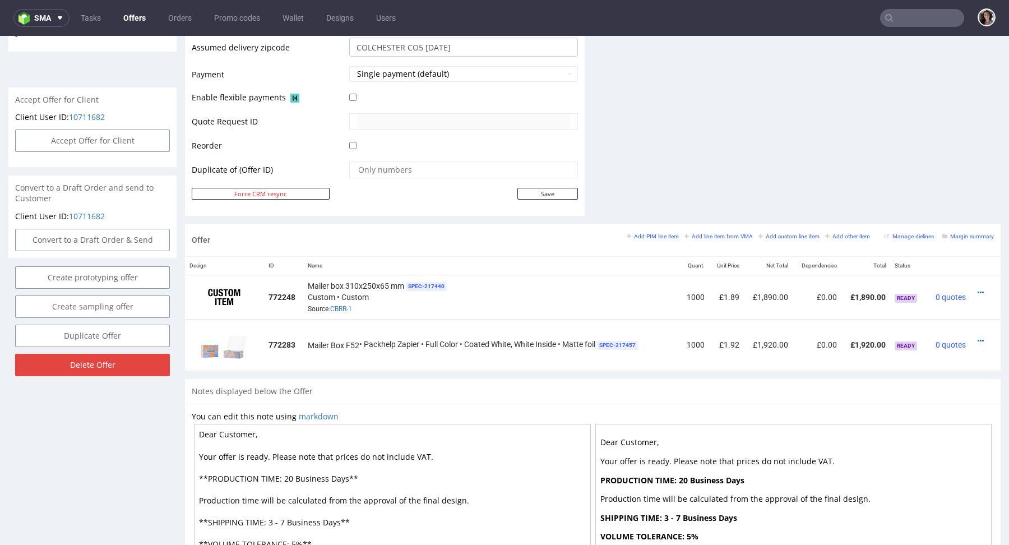
scroll to position [0, 0]
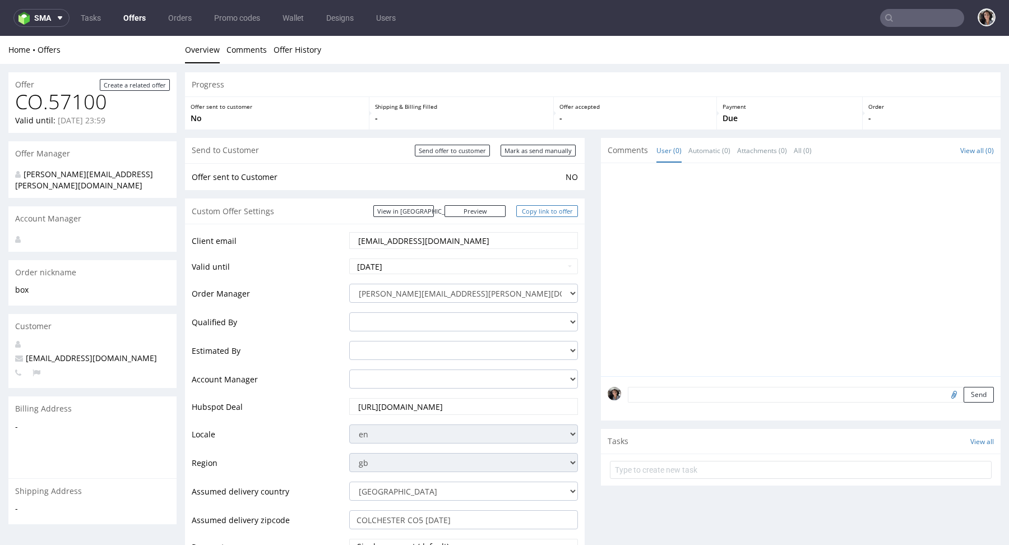
click at [545, 213] on link "Copy link to offer" at bounding box center [548, 211] width 62 height 12
click at [548, 153] on input "Mark as send manually" at bounding box center [538, 151] width 75 height 12
type input "In progress..."
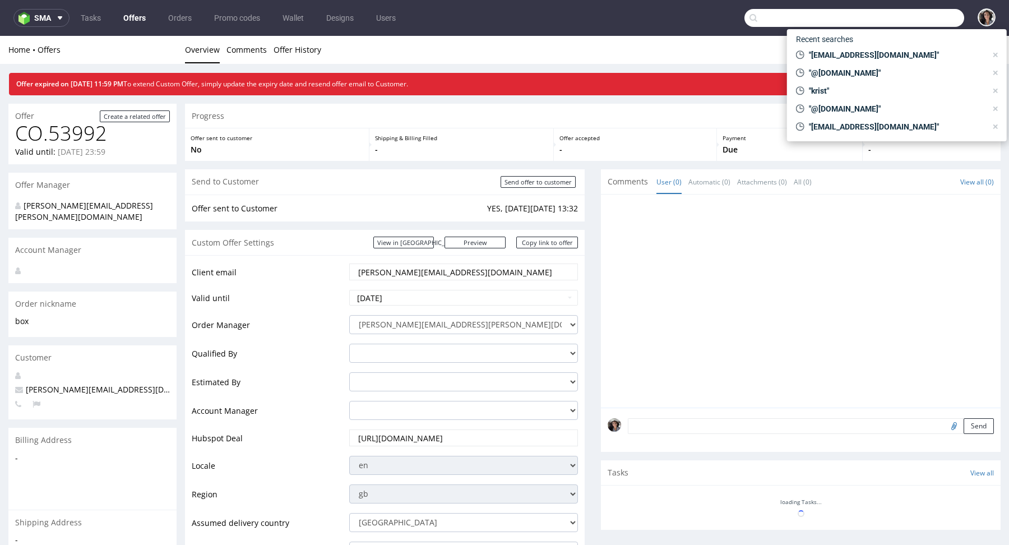
paste input "[EMAIL_ADDRESS][DOMAIN_NAME]"
click at [933, 22] on input "text" at bounding box center [855, 18] width 220 height 18
type input "[EMAIL_ADDRESS][DOMAIN_NAME]"
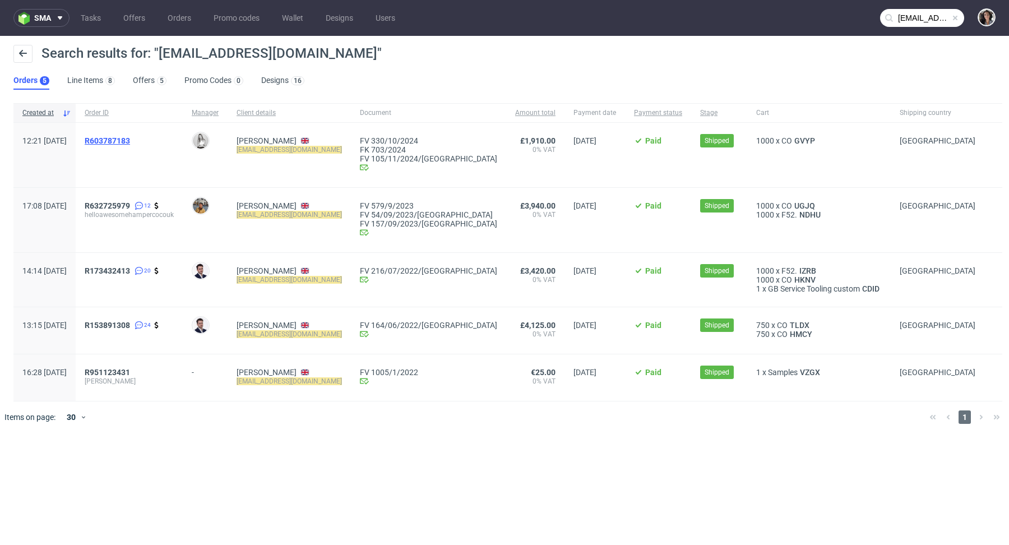
click at [130, 140] on span "R603787183" at bounding box center [107, 140] width 45 height 9
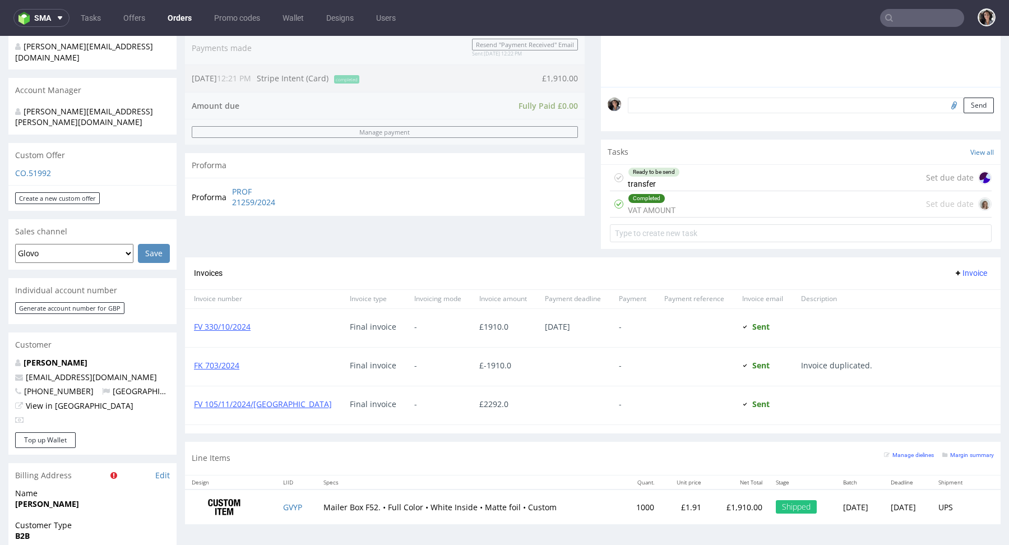
scroll to position [264, 0]
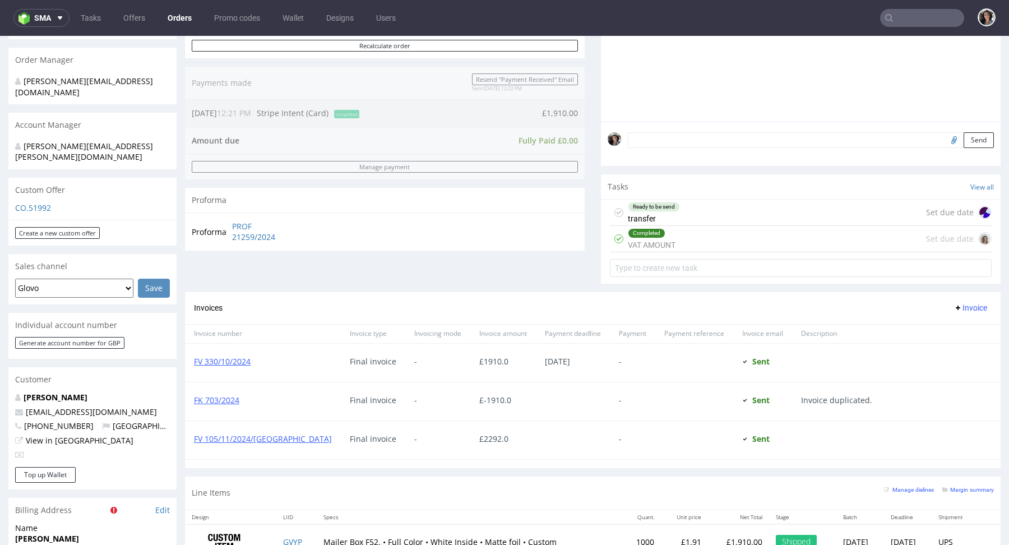
click at [43, 178] on div "Custom Offer" at bounding box center [92, 190] width 168 height 25
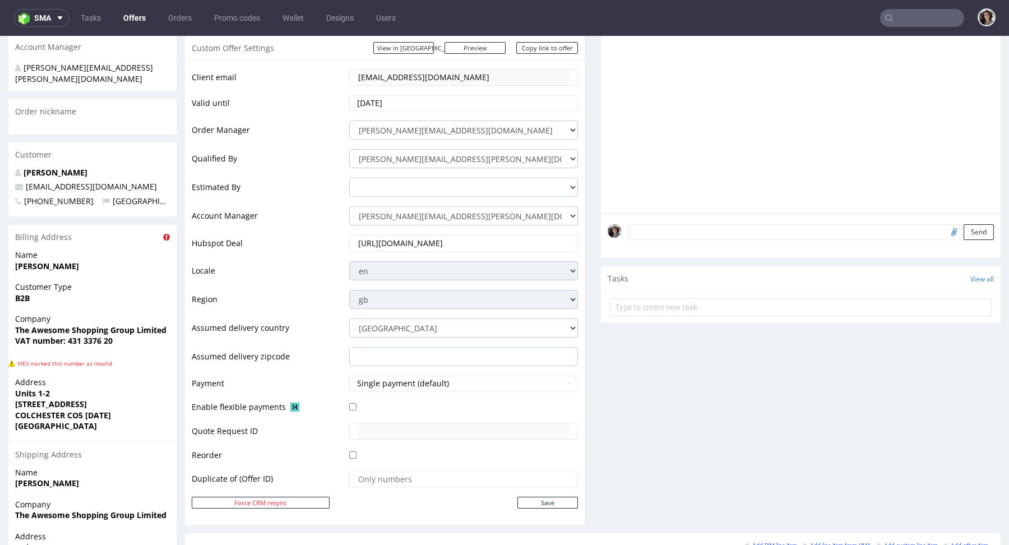
scroll to position [354, 0]
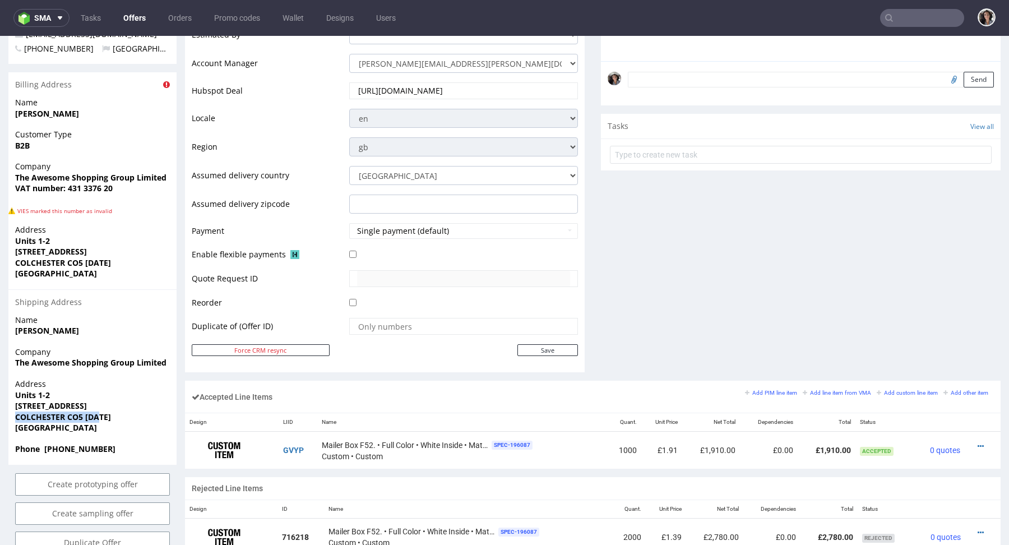
copy strong "COLCHESTER CO5 [DATE]"
drag, startPoint x: 109, startPoint y: 395, endPoint x: 13, endPoint y: 391, distance: 96.0
click at [13, 391] on div "Address Units 1-2 20 Station Road COLCHESTER CO5 0AD United Kingdom" at bounding box center [92, 411] width 168 height 65
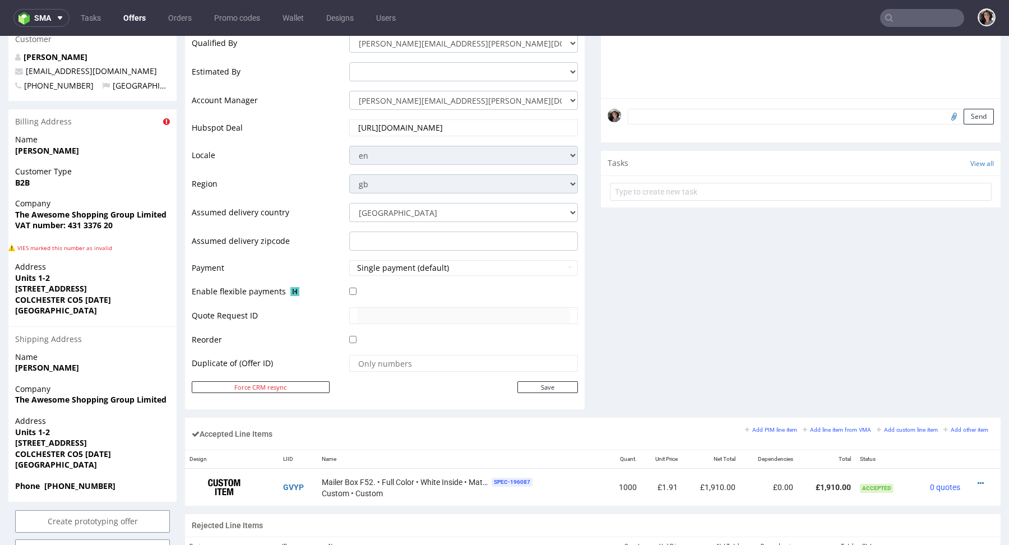
scroll to position [654, 0]
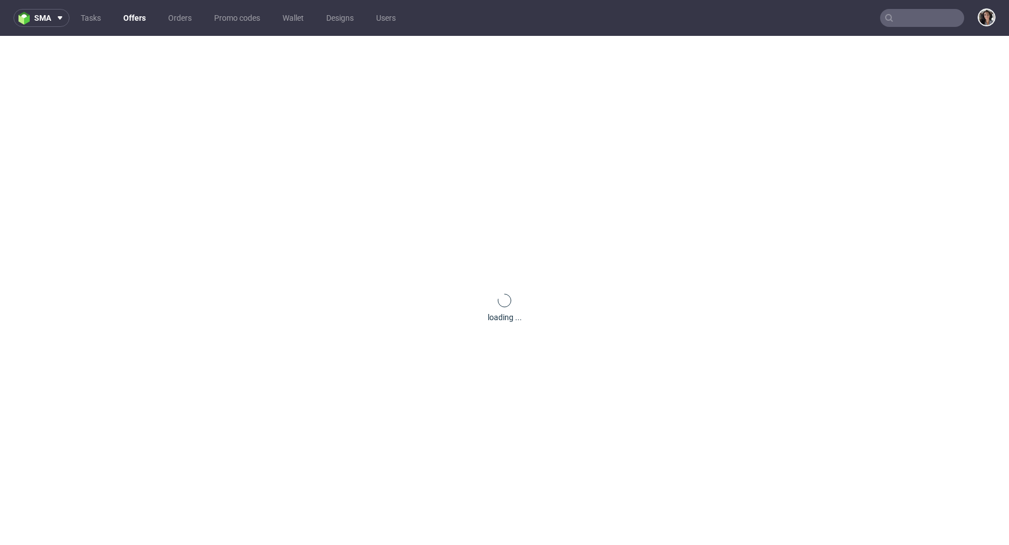
paste input "891,00"
click at [918, 18] on input "text" at bounding box center [922, 18] width 84 height 18
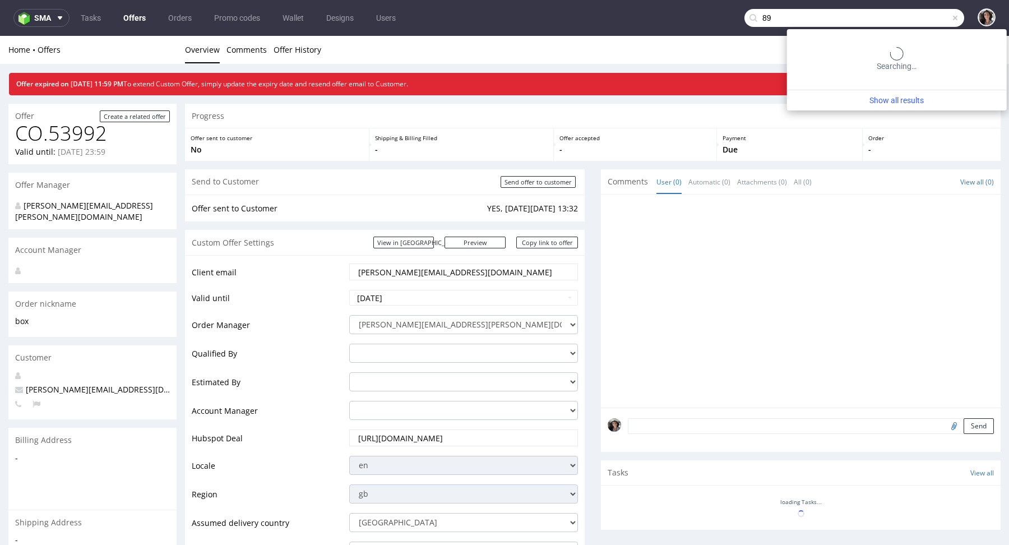
type input "8"
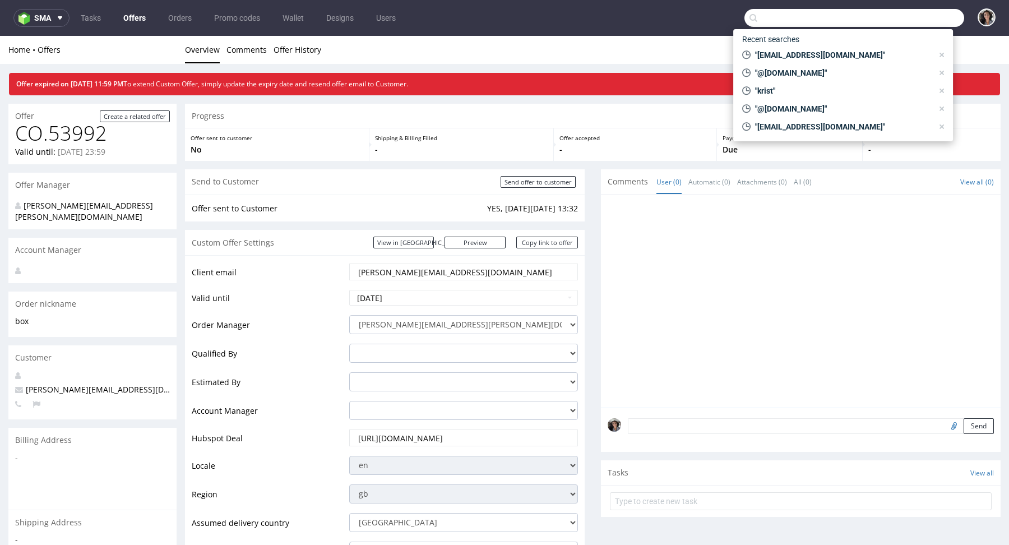
paste input "UGJQ"
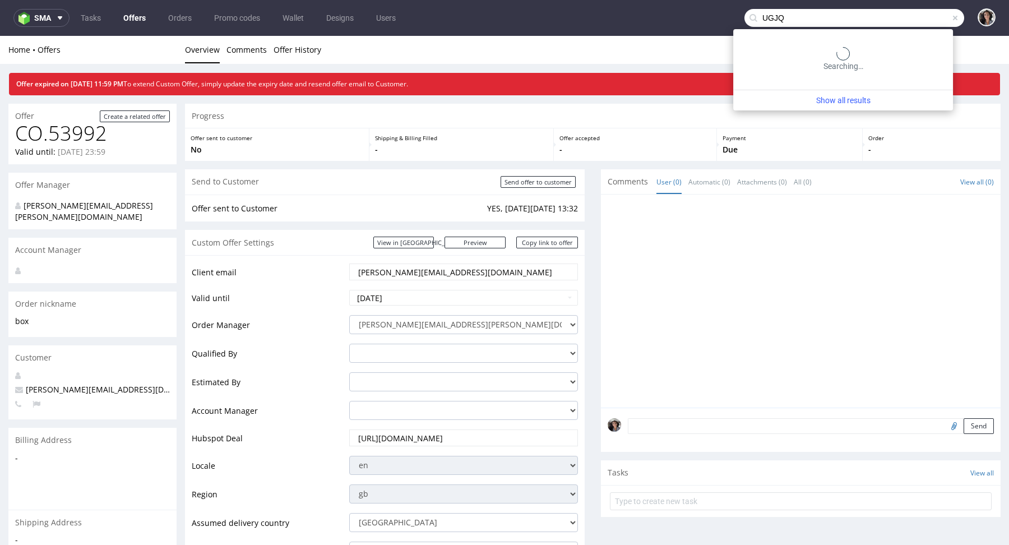
type input "UGJQ"
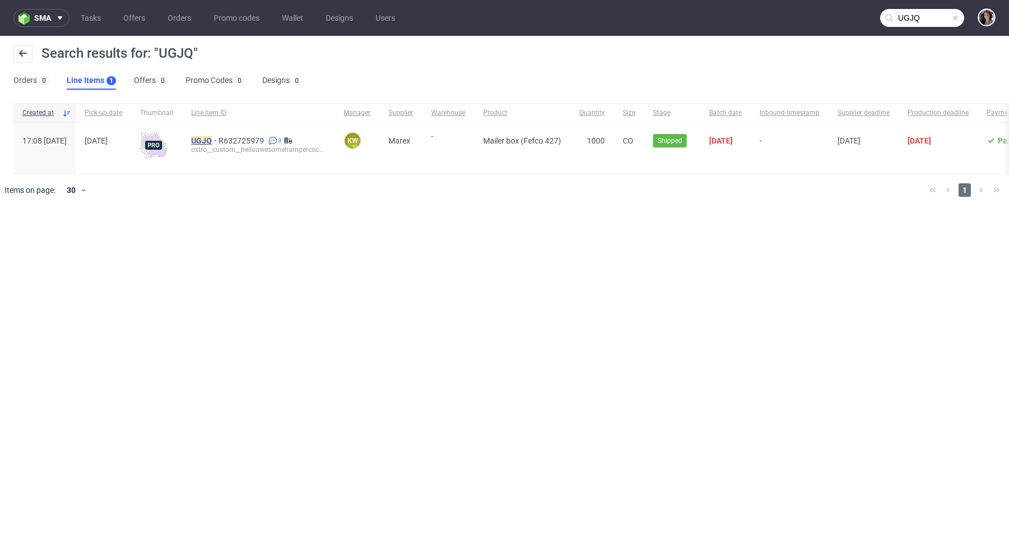
click at [212, 136] on mark "UGJQ" at bounding box center [201, 140] width 21 height 9
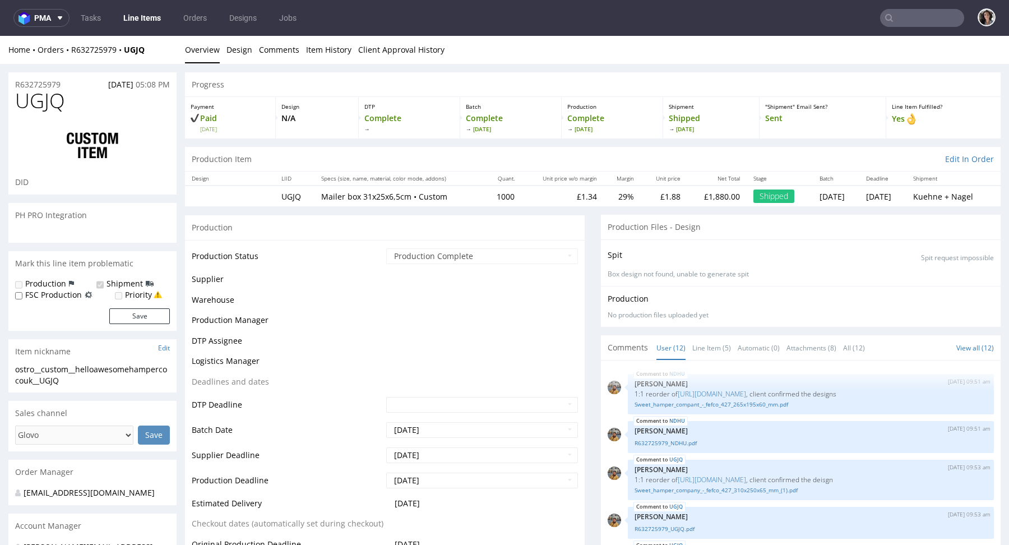
scroll to position [322, 0]
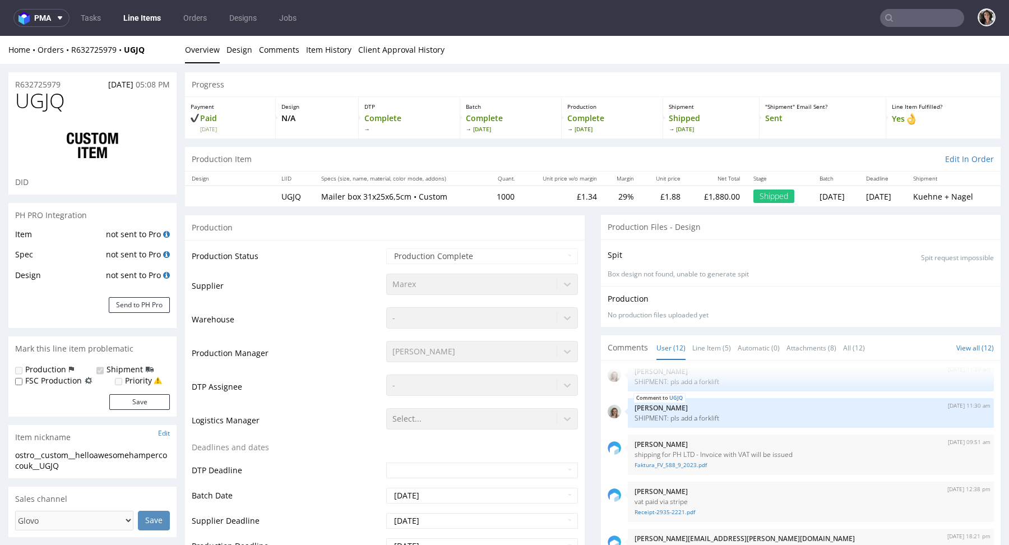
select select "in_progress"
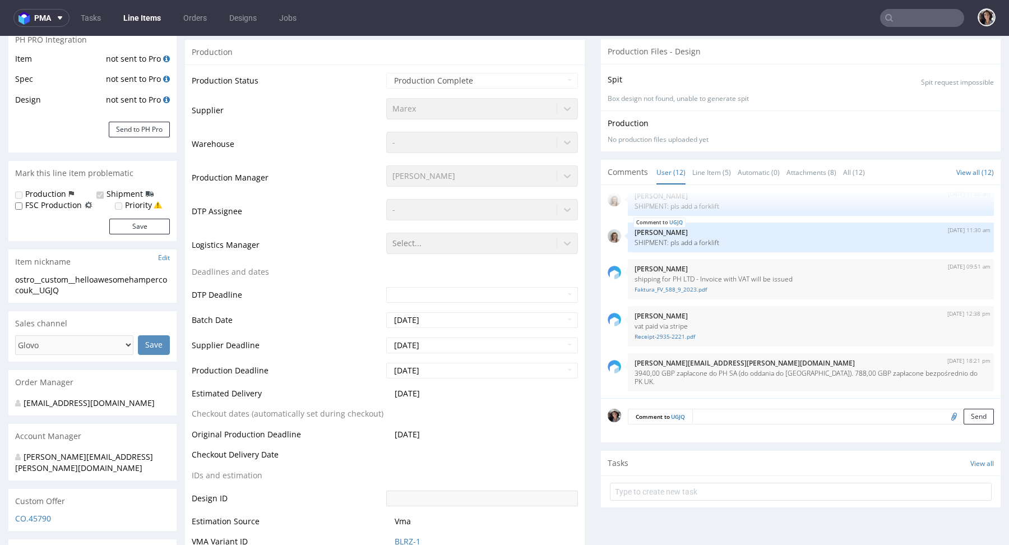
scroll to position [244, 0]
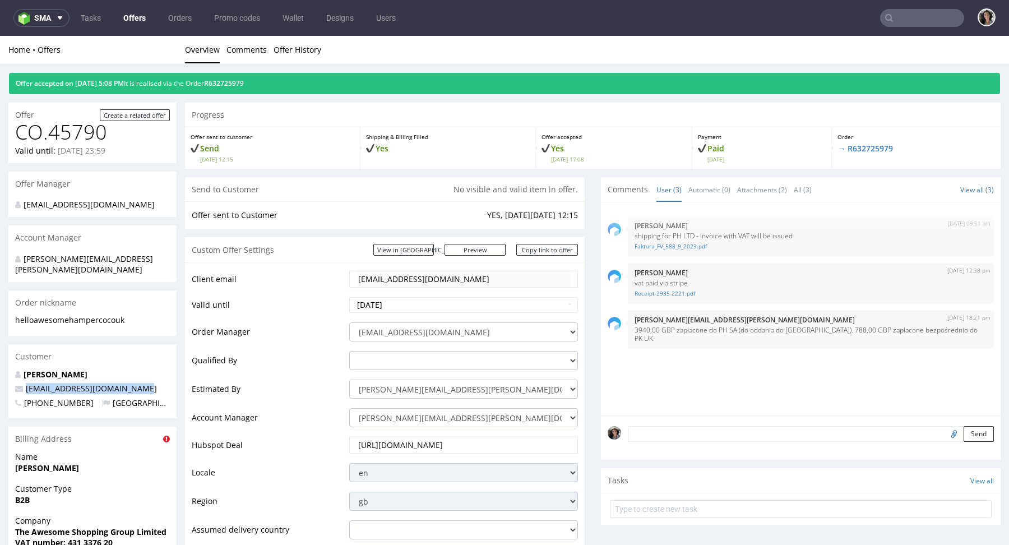
copy span "[EMAIL_ADDRESS][DOMAIN_NAME]"
drag, startPoint x: 151, startPoint y: 373, endPoint x: 24, endPoint y: 378, distance: 127.4
click at [24, 383] on p "[EMAIL_ADDRESS][DOMAIN_NAME]" at bounding box center [92, 388] width 155 height 11
click at [906, 14] on input "text" at bounding box center [922, 18] width 84 height 18
paste input "[EMAIL_ADDRESS][DOMAIN_NAME]"
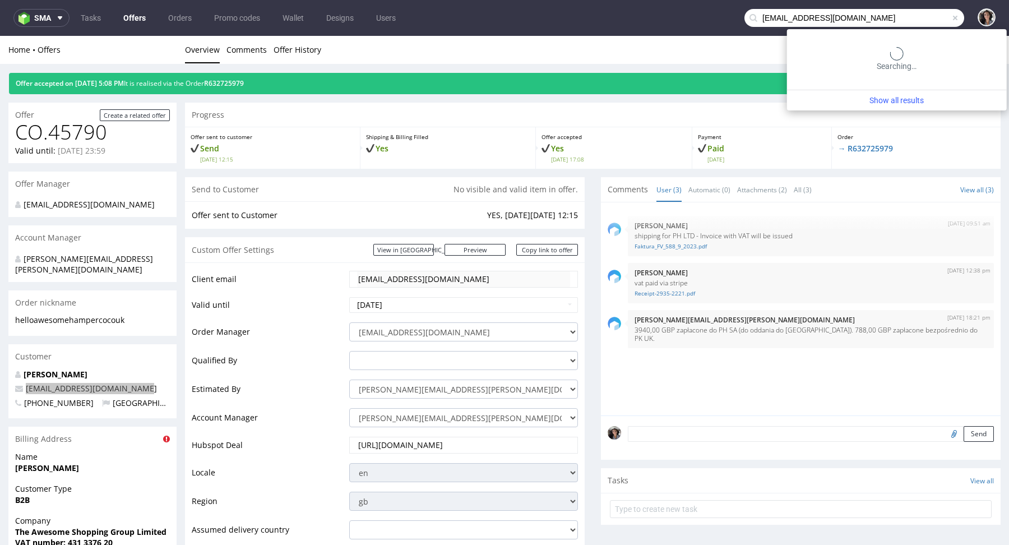
type input "[EMAIL_ADDRESS][DOMAIN_NAME]"
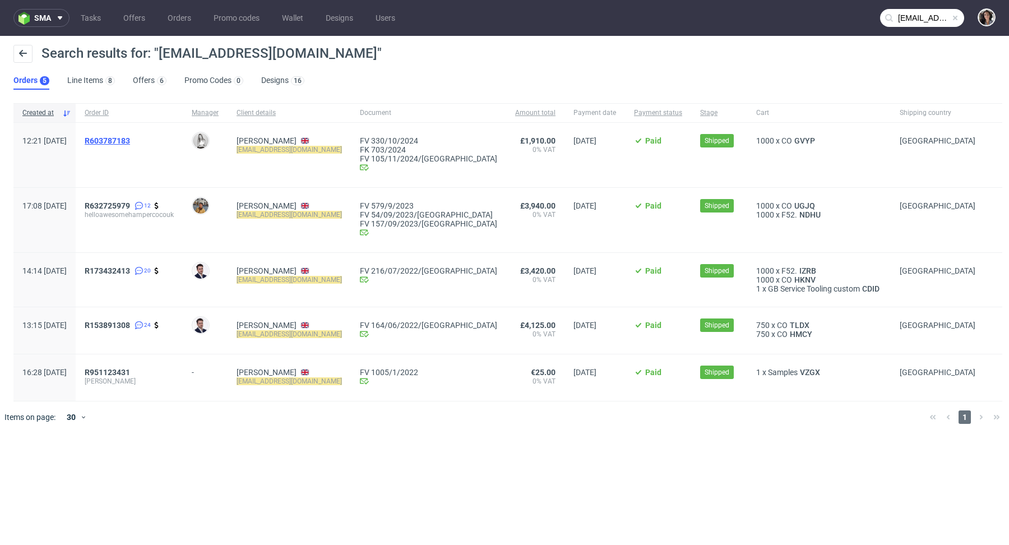
click at [130, 143] on span "R603787183" at bounding box center [107, 140] width 45 height 9
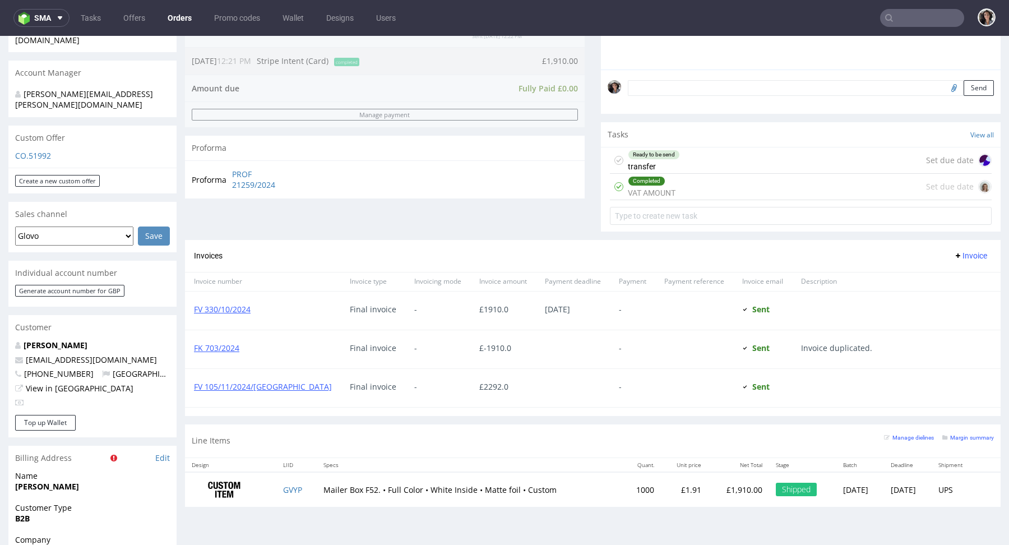
scroll to position [361, 0]
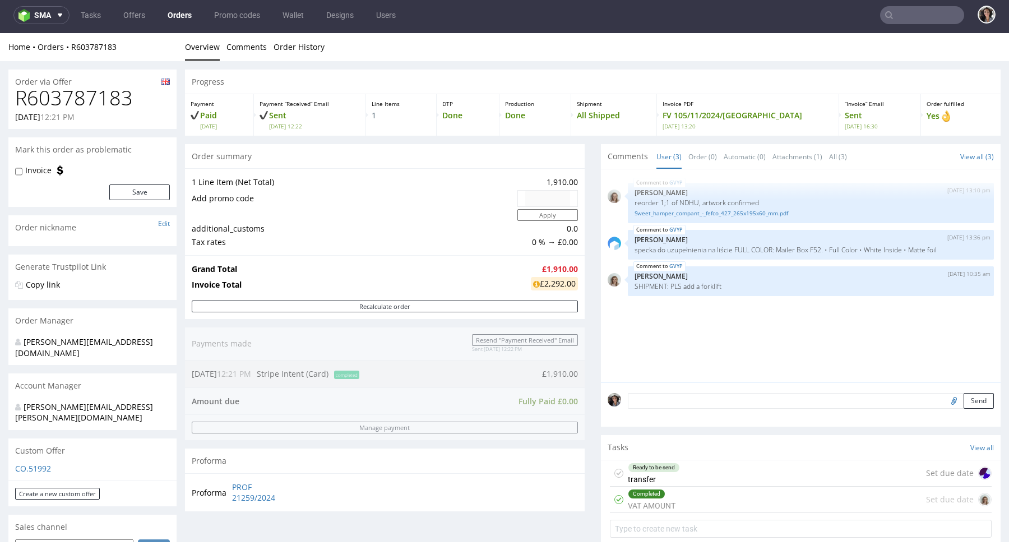
type input "[EMAIL_ADDRESS][DOMAIN_NAME]"
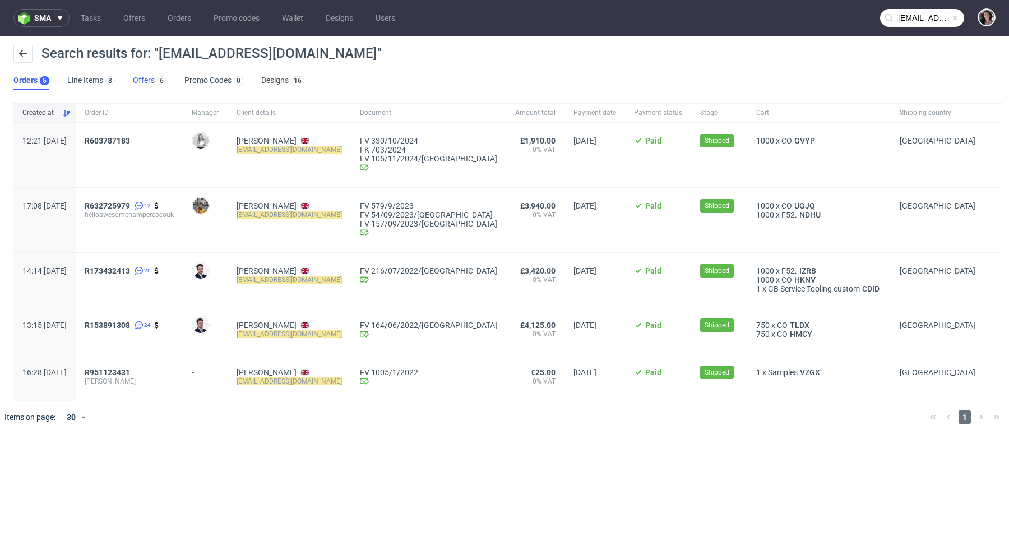
click at [150, 84] on link "Offers 6" at bounding box center [150, 81] width 34 height 18
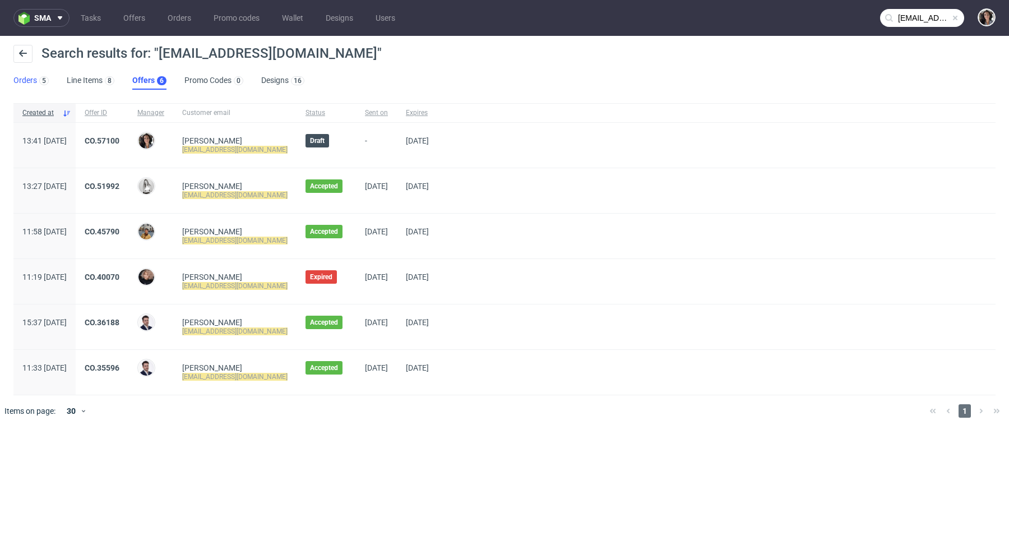
click at [29, 77] on link "Orders 5" at bounding box center [30, 81] width 35 height 18
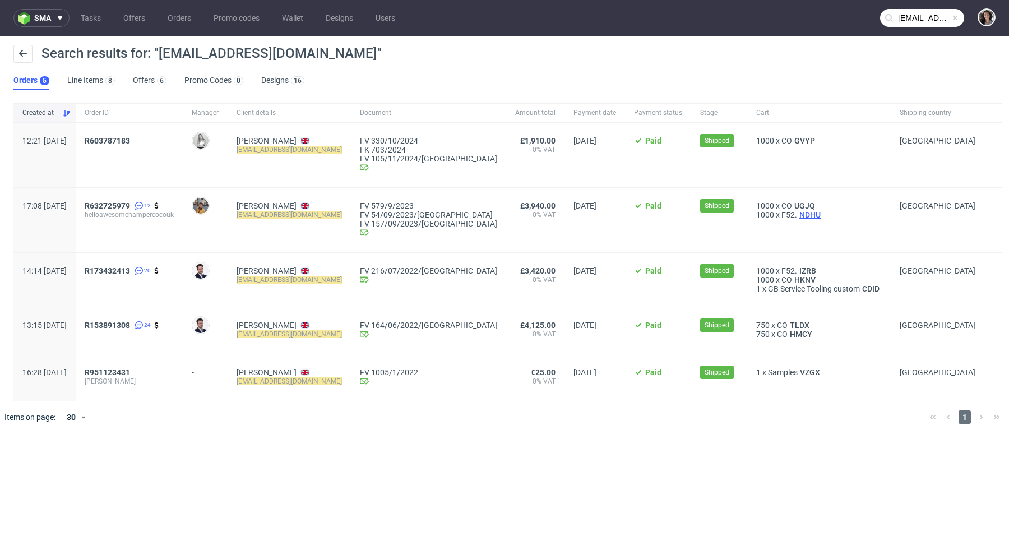
click at [797, 211] on span "NDHU" at bounding box center [810, 214] width 26 height 9
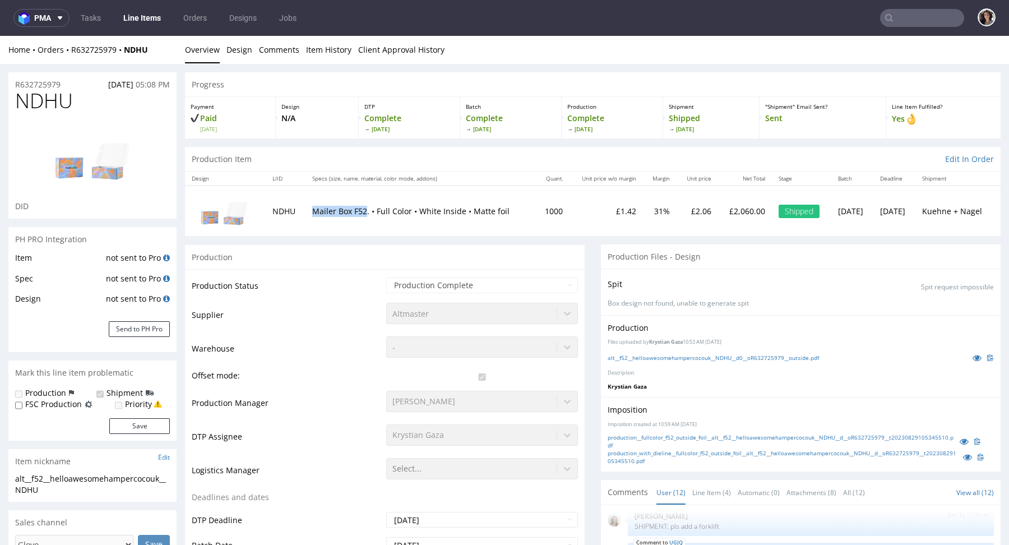
copy p "Mailer Box F52"
drag, startPoint x: 359, startPoint y: 208, endPoint x: 307, endPoint y: 212, distance: 51.7
click at [312, 212] on p "Mailer Box F52. • Full Color • White Inside • Matte foil" at bounding box center [420, 211] width 216 height 11
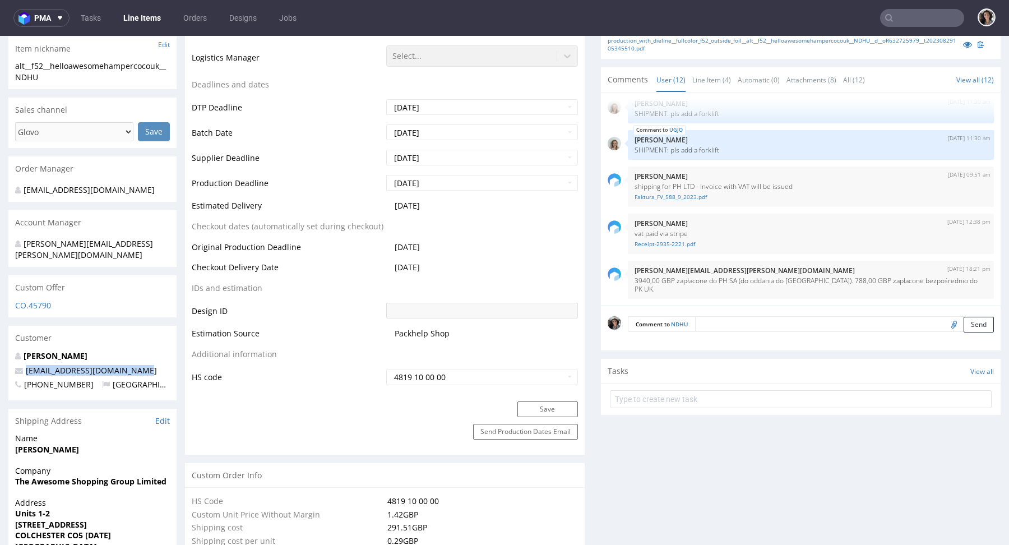
copy link "[EMAIL_ADDRESS][DOMAIN_NAME]"
drag, startPoint x: 154, startPoint y: 359, endPoint x: 26, endPoint y: 363, distance: 127.4
click at [26, 365] on p "[EMAIL_ADDRESS][DOMAIN_NAME]" at bounding box center [92, 370] width 155 height 11
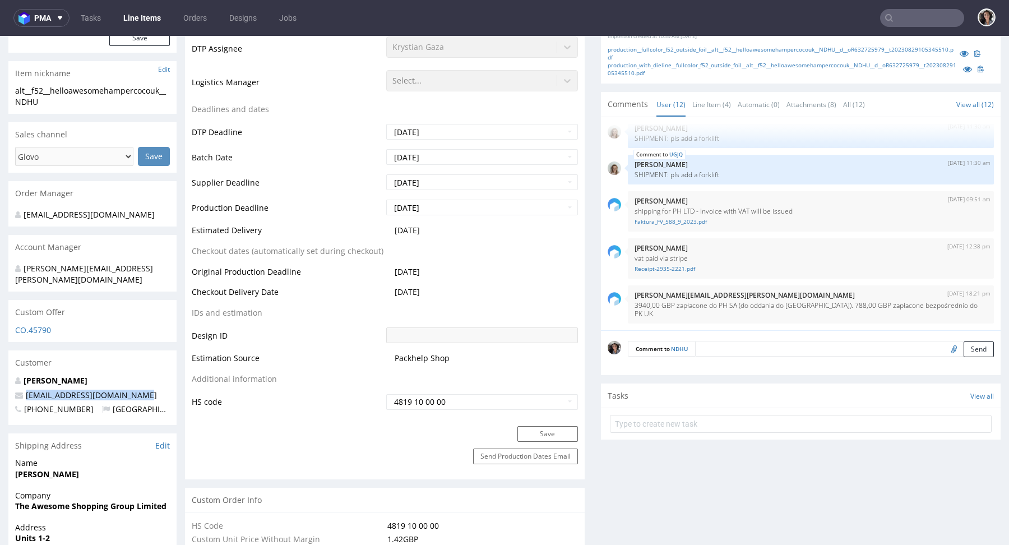
scroll to position [0, 0]
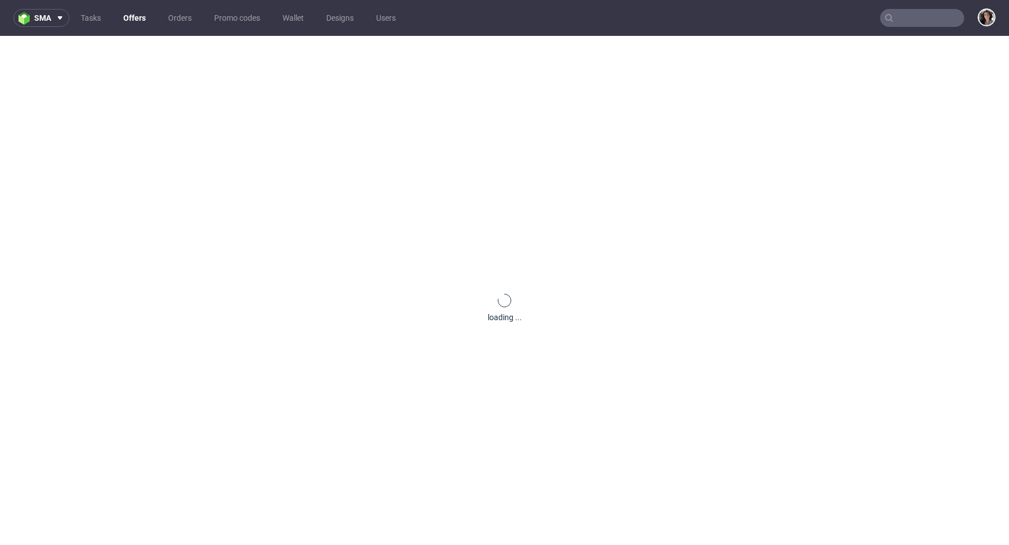
click at [919, 20] on input "text" at bounding box center [922, 18] width 84 height 18
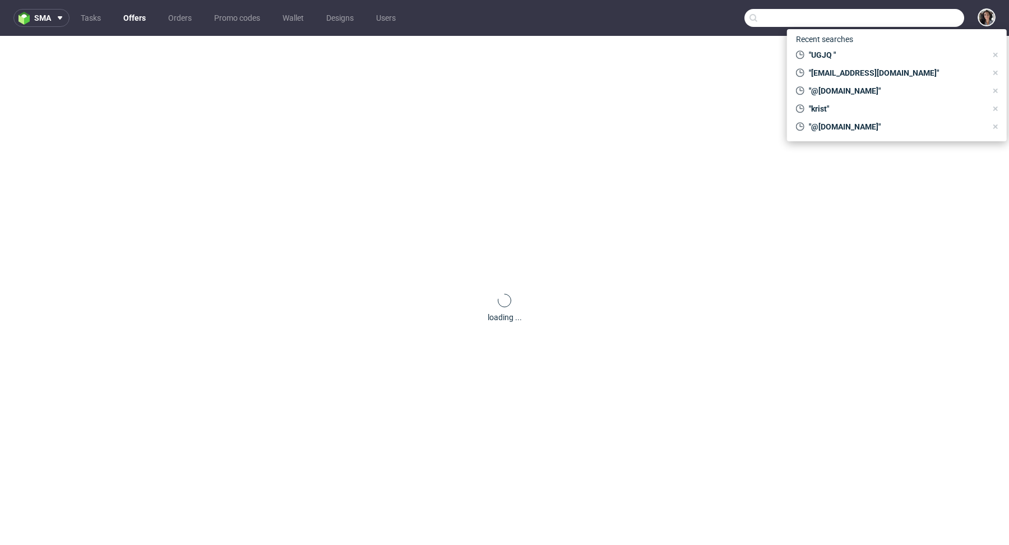
paste input "UGJQ"
type input "UGJQ"
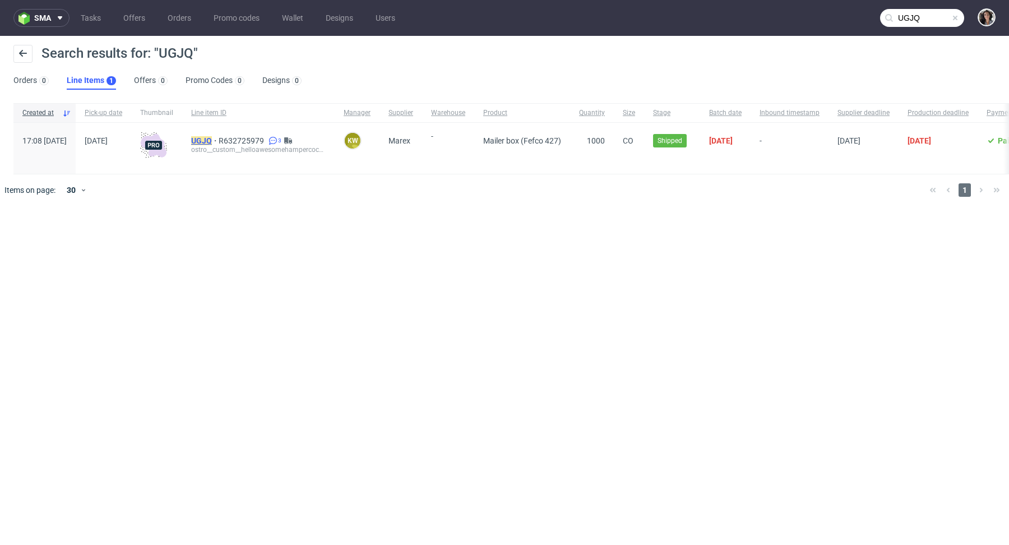
click at [212, 139] on mark "UGJQ" at bounding box center [201, 140] width 21 height 9
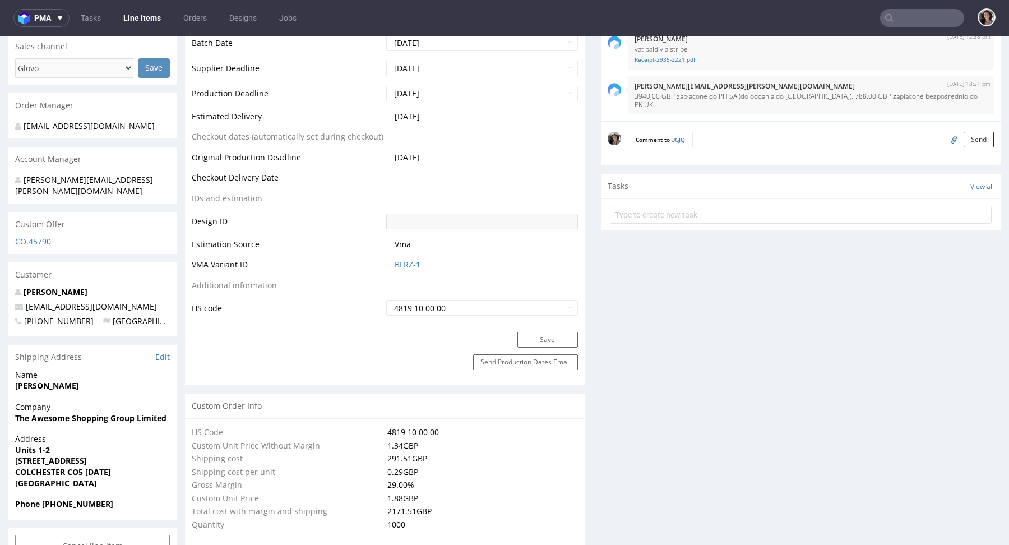
scroll to position [189, 0]
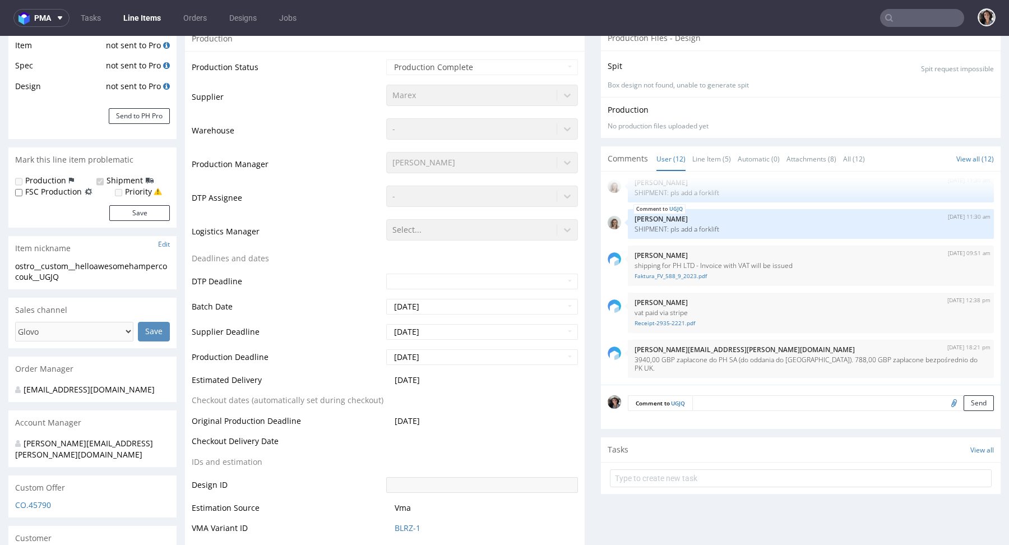
select select "in_progress"
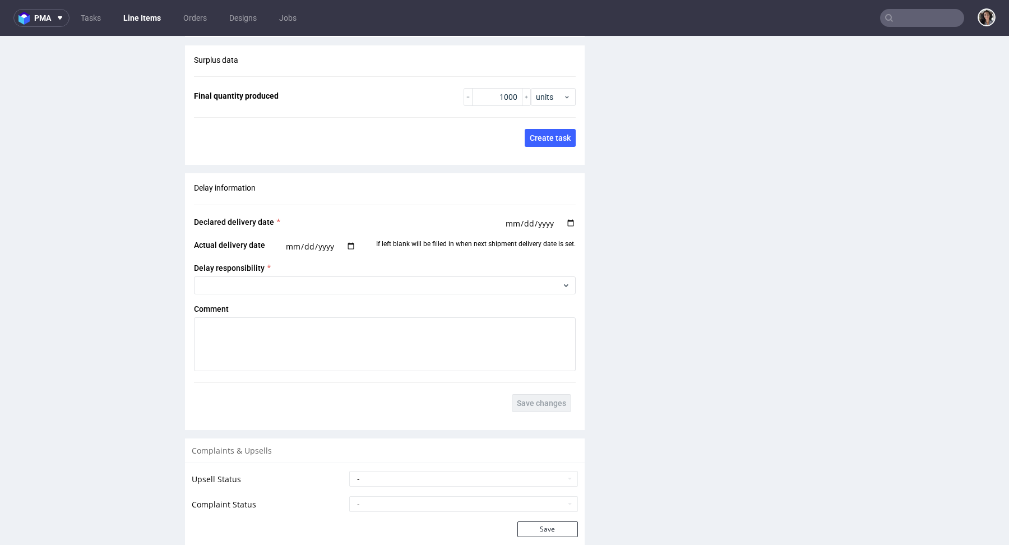
scroll to position [1975, 0]
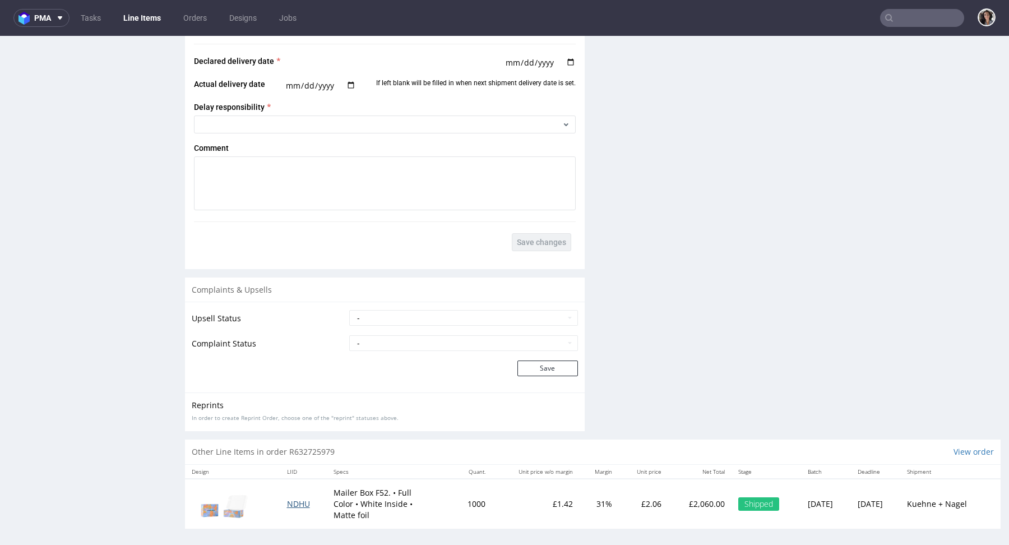
click at [302, 500] on span "NDHU" at bounding box center [298, 504] width 23 height 11
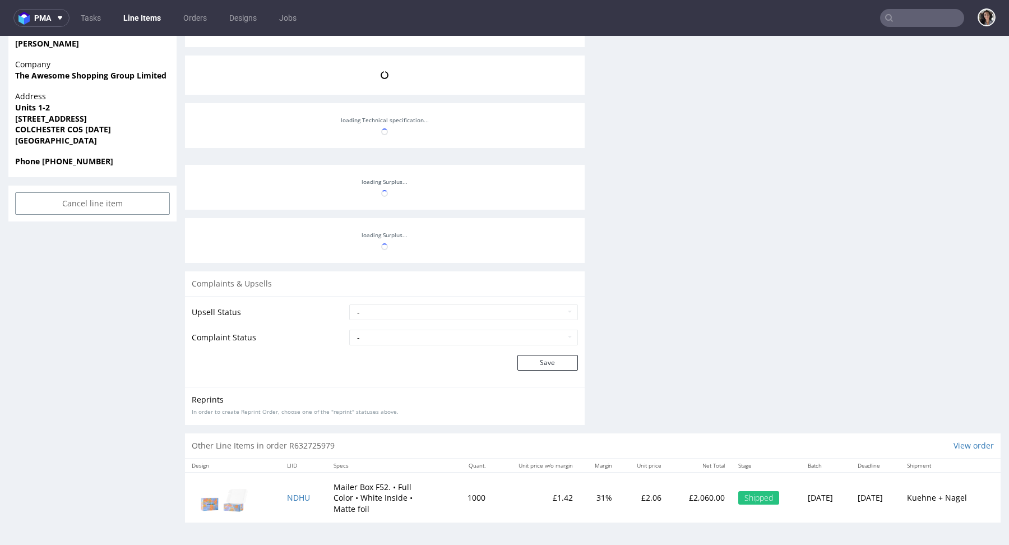
scroll to position [322, 0]
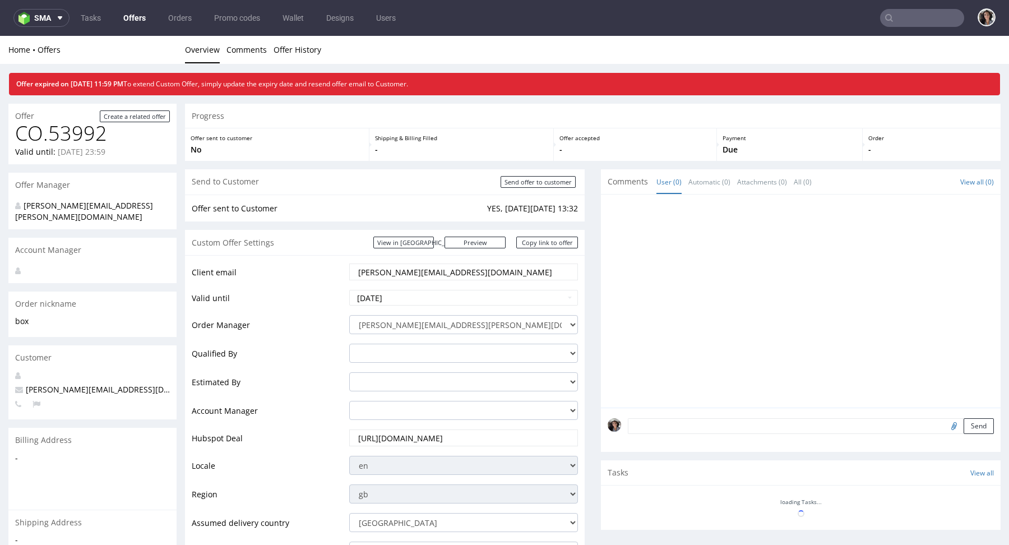
click at [903, 20] on input "text" at bounding box center [922, 18] width 84 height 18
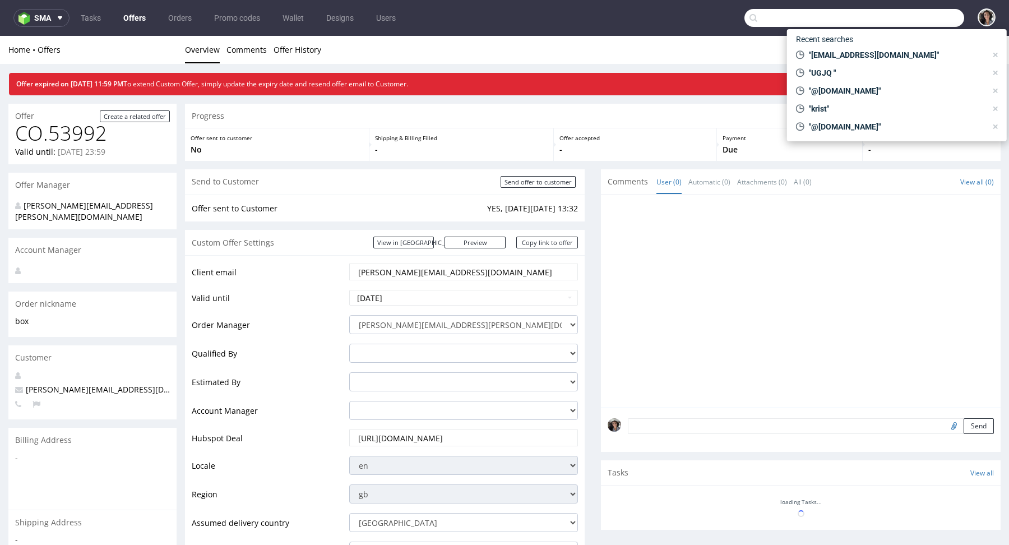
paste input "CUSTOMSAVEUK"
type input "CUSTOMSAVEUK"
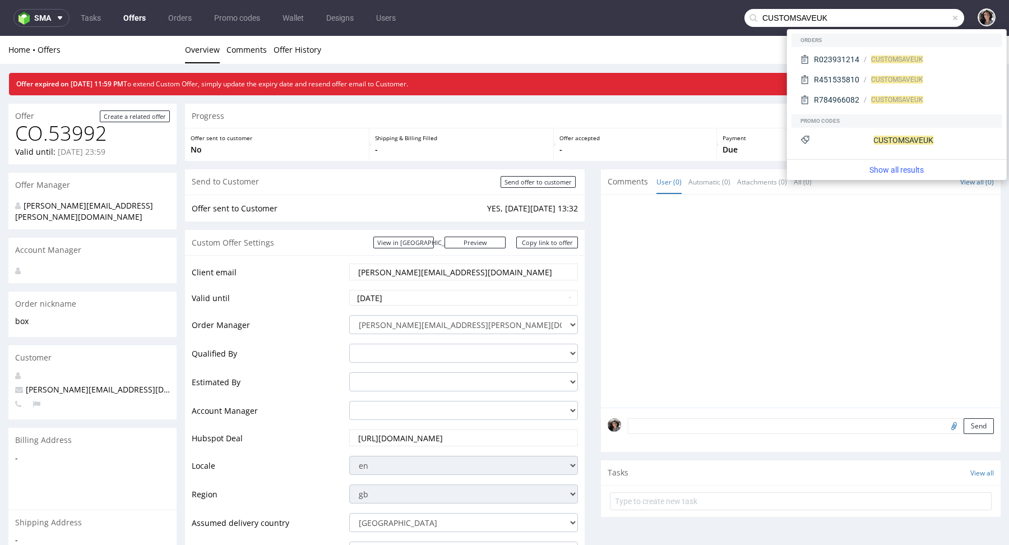
click at [900, 19] on input "CUSTOMSAVEUK" at bounding box center [855, 18] width 220 height 18
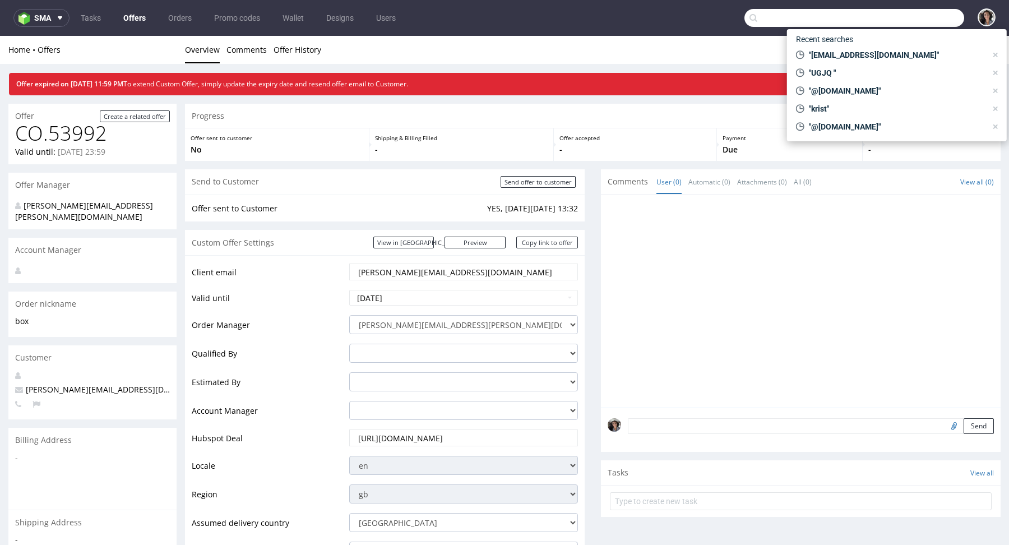
click at [136, 19] on link "Offers" at bounding box center [135, 18] width 36 height 18
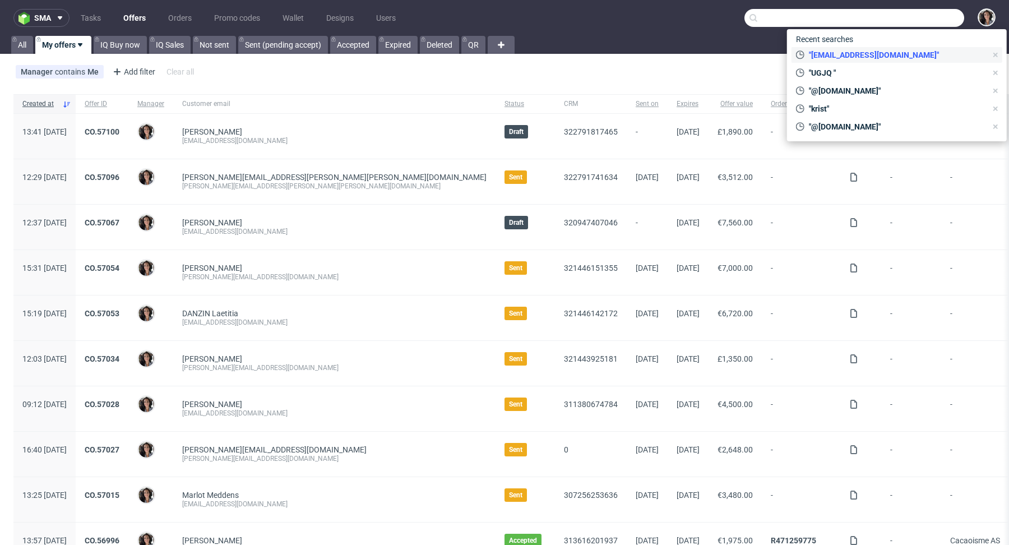
click at [995, 56] on icon at bounding box center [996, 54] width 9 height 9
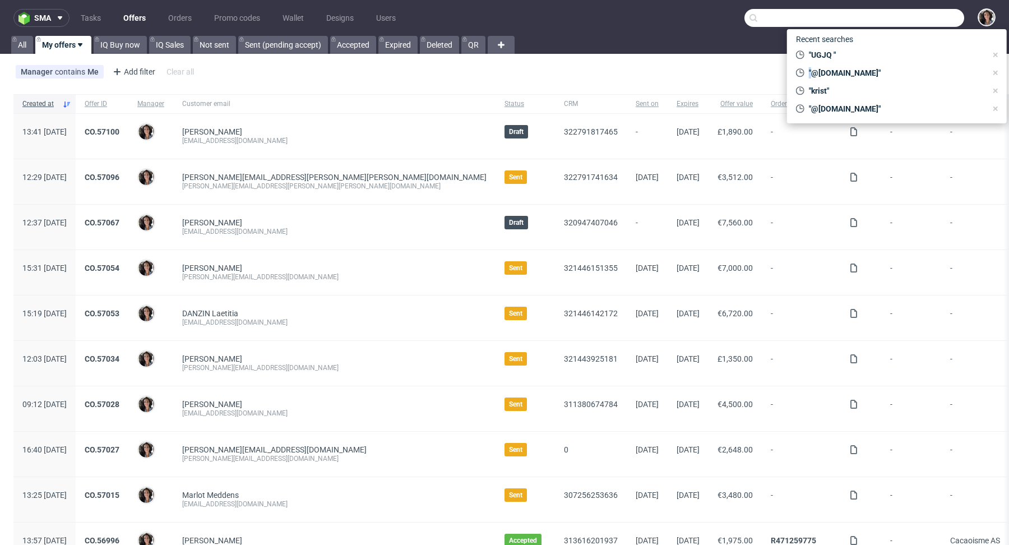
click at [995, 56] on icon at bounding box center [996, 54] width 9 height 9
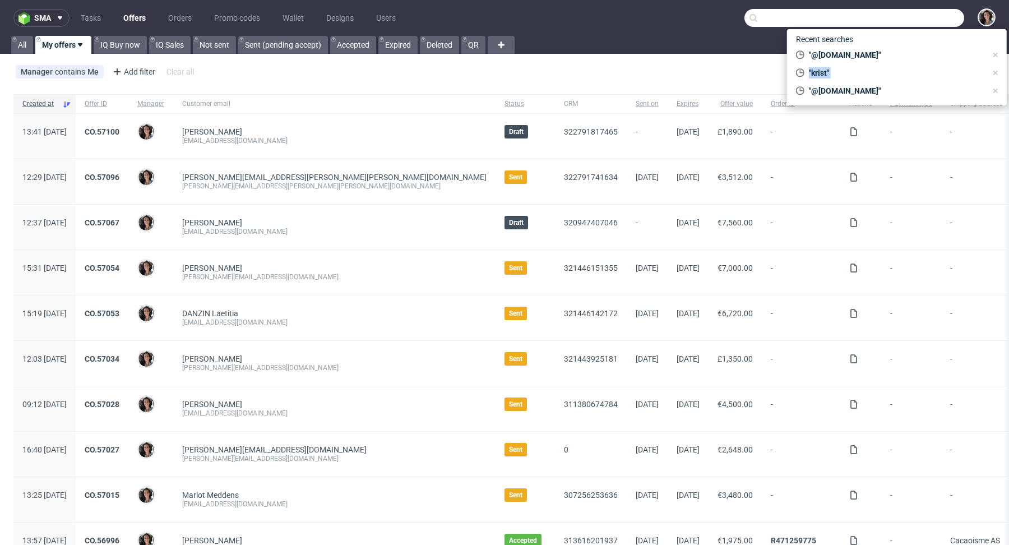
click at [995, 56] on icon at bounding box center [996, 54] width 9 height 9
click at [995, 68] on icon at bounding box center [996, 72] width 9 height 9
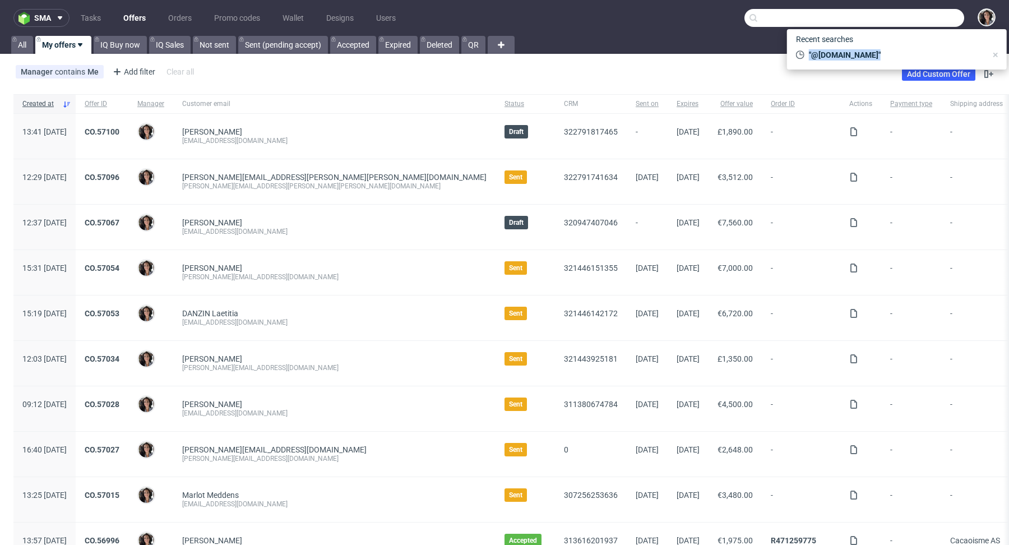
click at [995, 56] on icon at bounding box center [996, 54] width 9 height 9
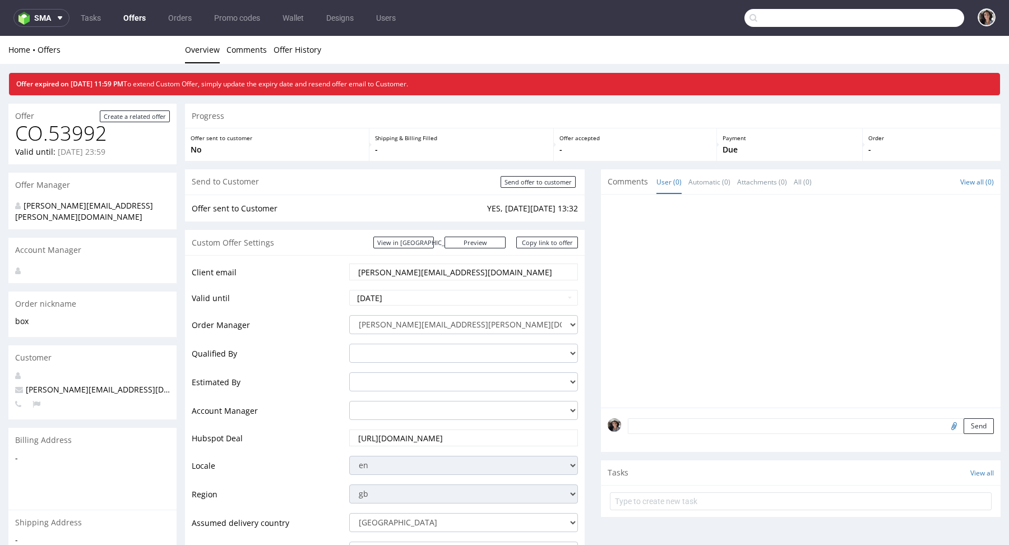
click at [914, 19] on input "text" at bounding box center [855, 18] width 220 height 18
paste input "UGJQ"
type input "UGJQ"
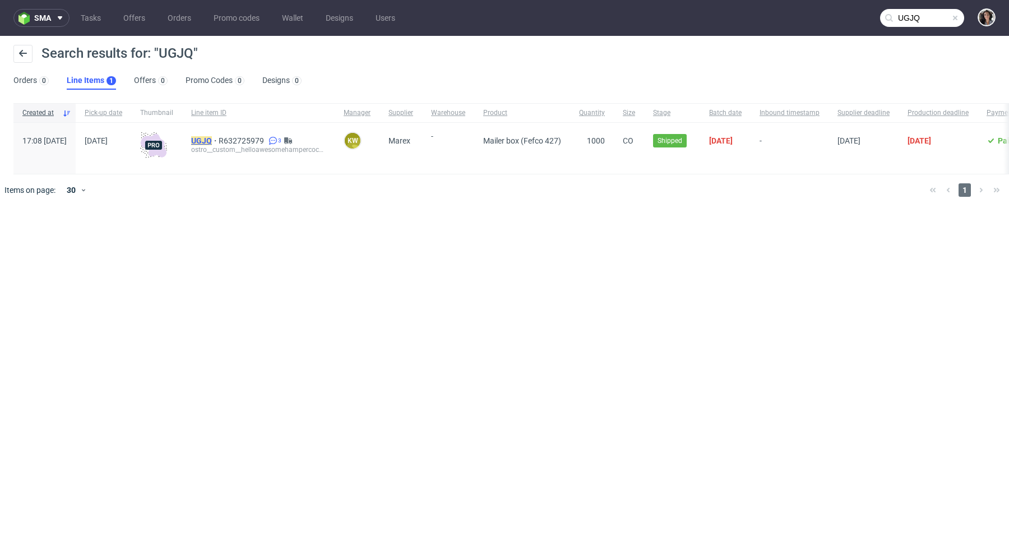
click at [212, 140] on mark "UGJQ" at bounding box center [201, 140] width 21 height 9
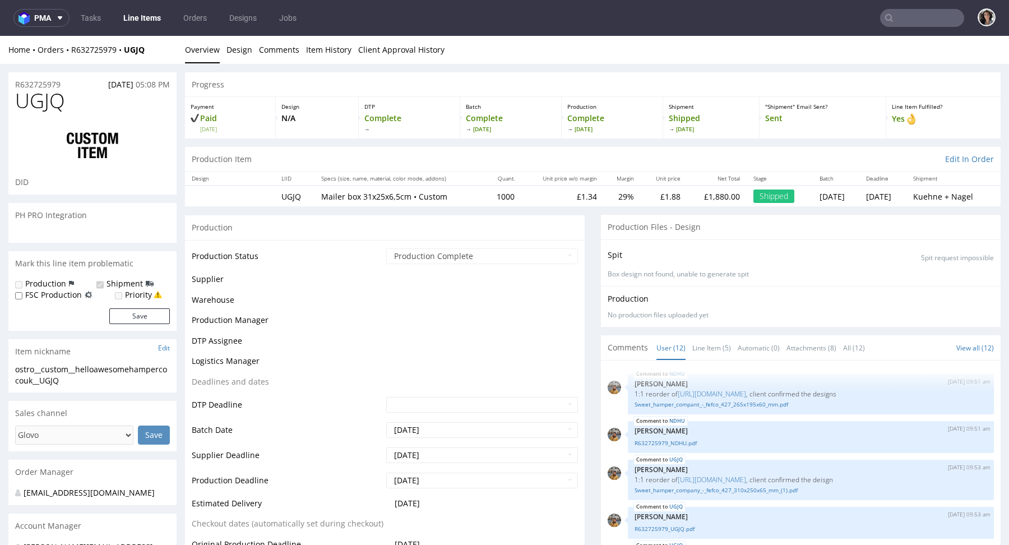
scroll to position [322, 0]
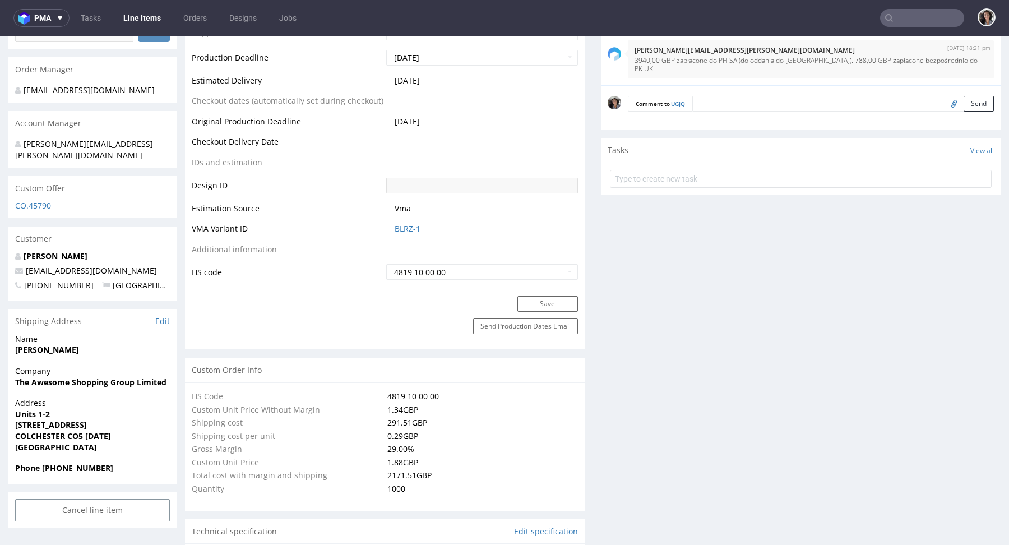
select select "in_progress"
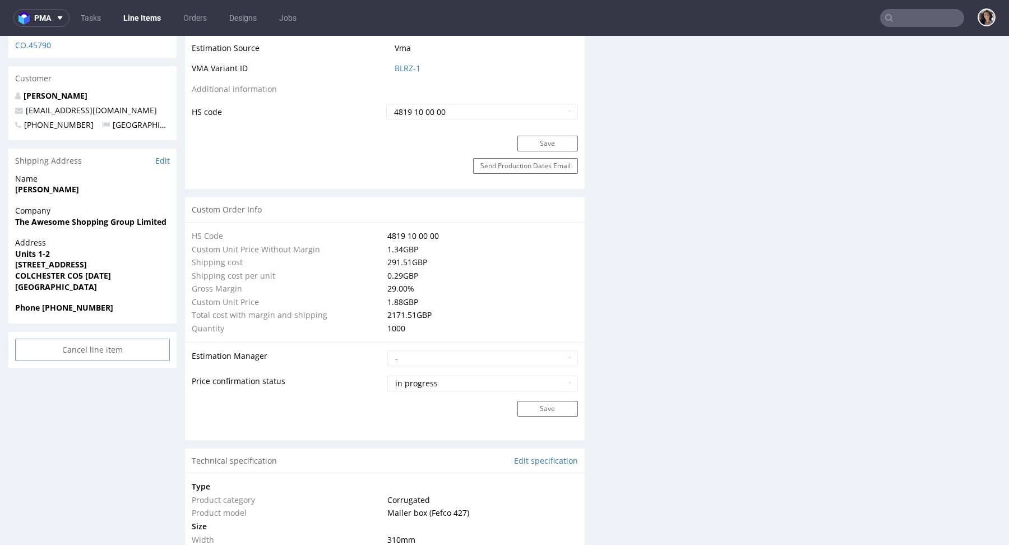
scroll to position [1039, 0]
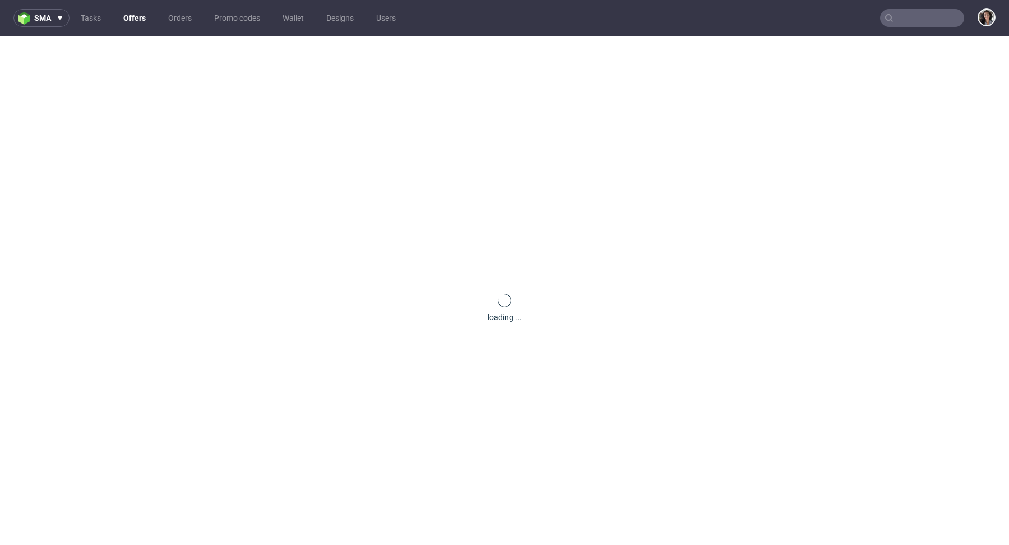
click at [910, 13] on input "text" at bounding box center [922, 18] width 84 height 18
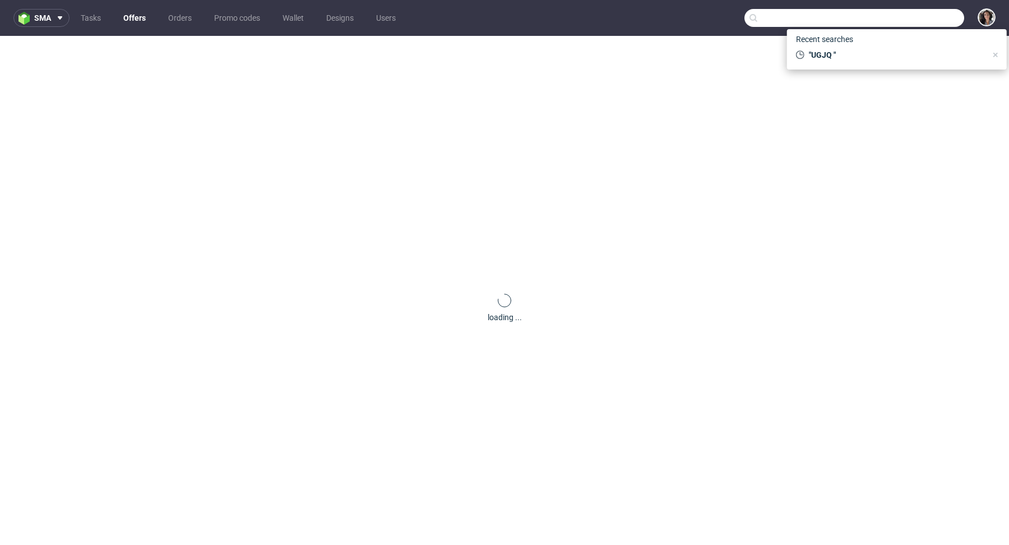
paste input "GVYP"
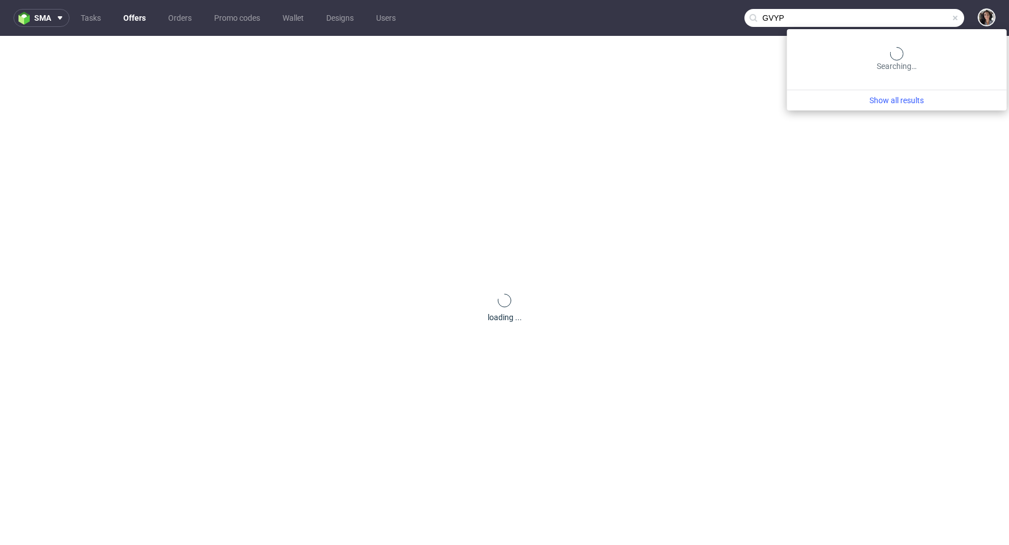
type input "GVYP"
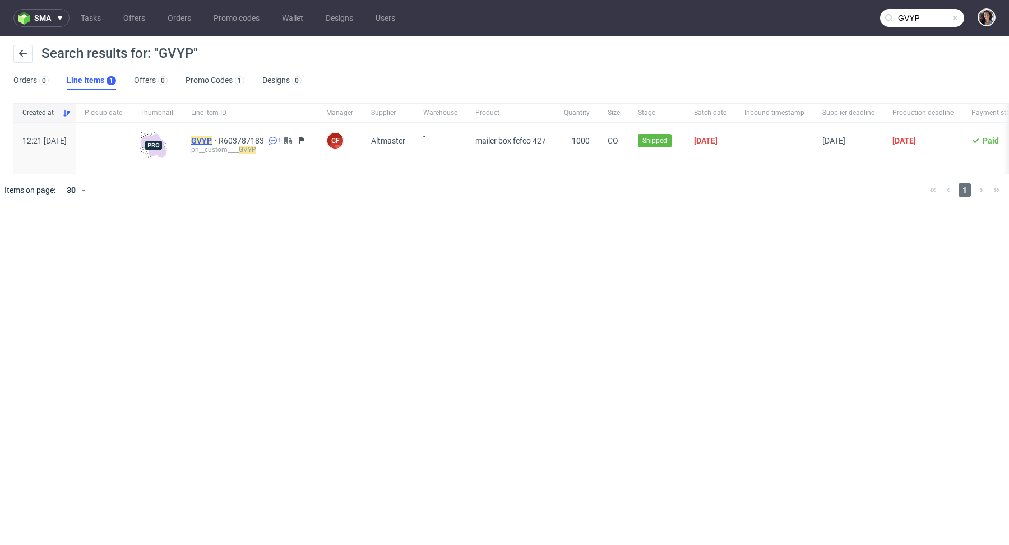
click at [212, 142] on mark "GVYP" at bounding box center [201, 140] width 21 height 9
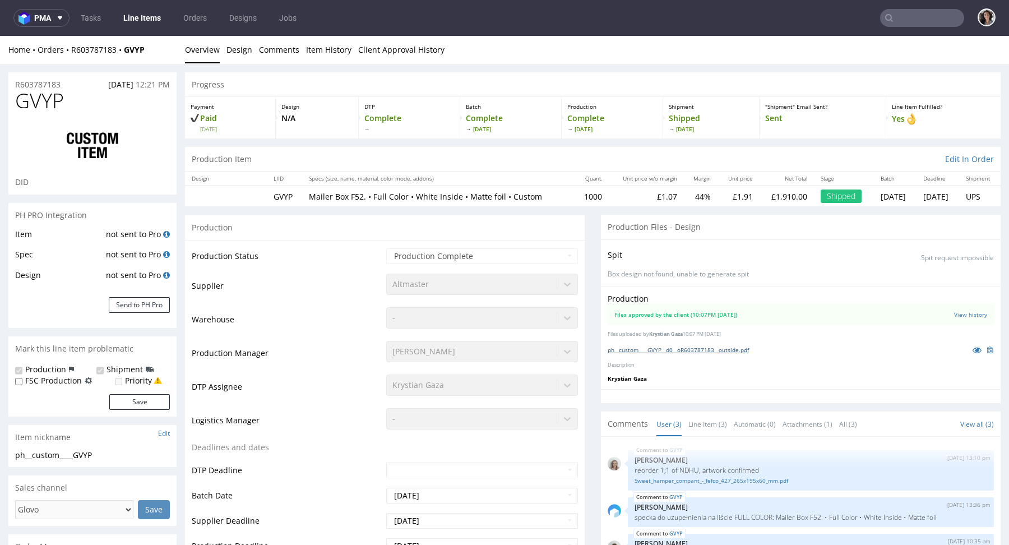
click at [713, 349] on link "ph__custom____GVYP__d0__oR603787183__outside.pdf" at bounding box center [678, 350] width 141 height 8
click at [896, 21] on input "text" at bounding box center [922, 18] width 84 height 18
paste input "UGJQ"
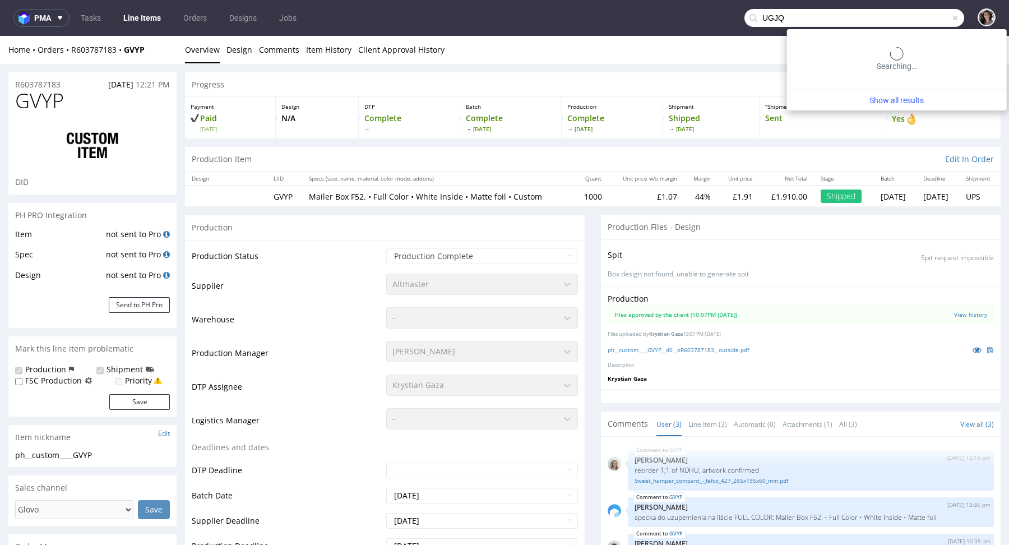
type input "UGJQ"
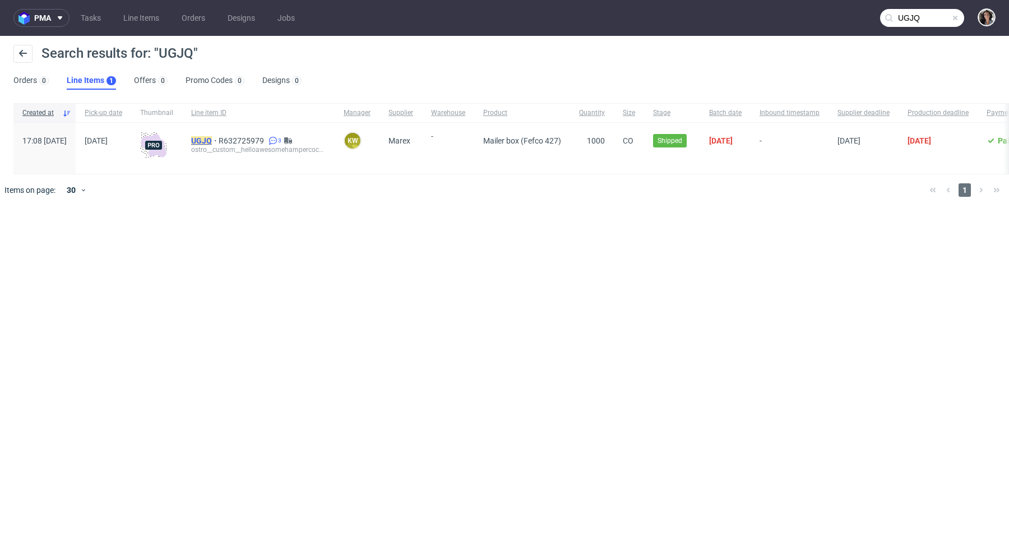
click at [212, 140] on mark "UGJQ" at bounding box center [201, 140] width 21 height 9
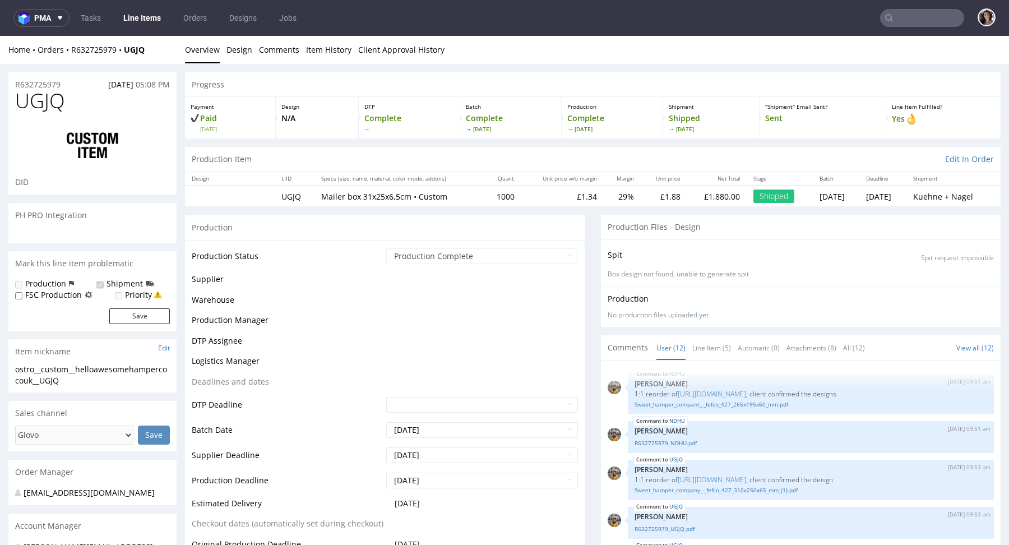
scroll to position [322, 0]
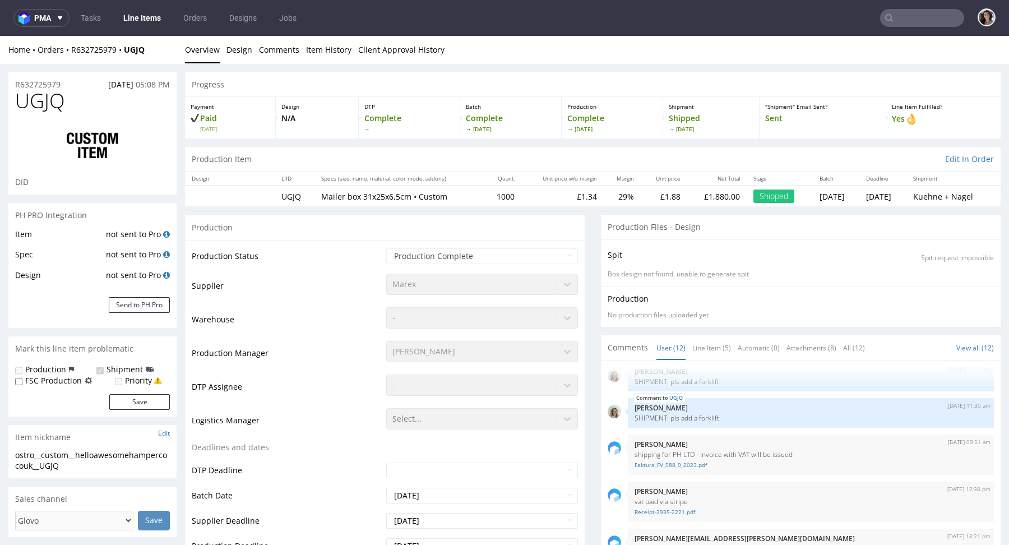
select select "in_progress"
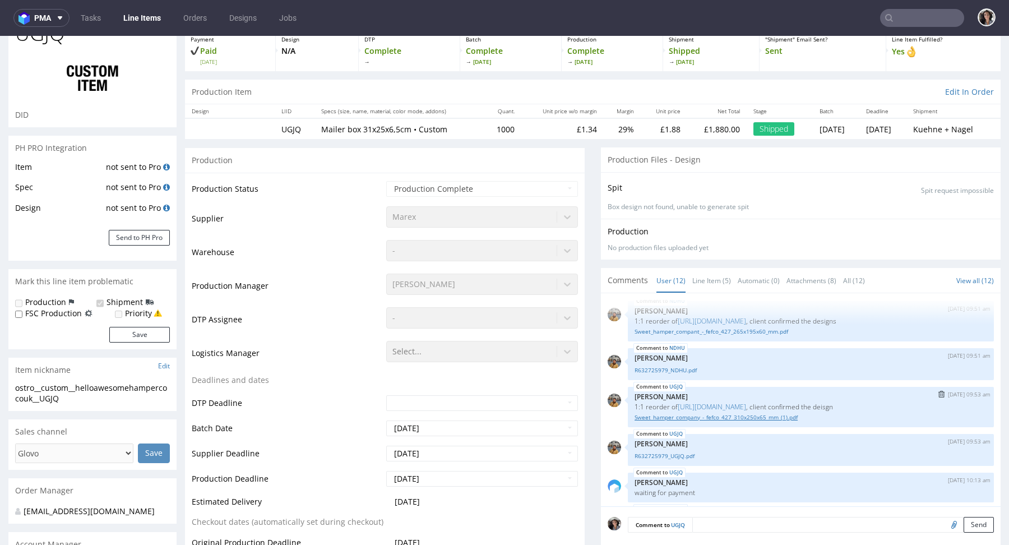
scroll to position [0, 0]
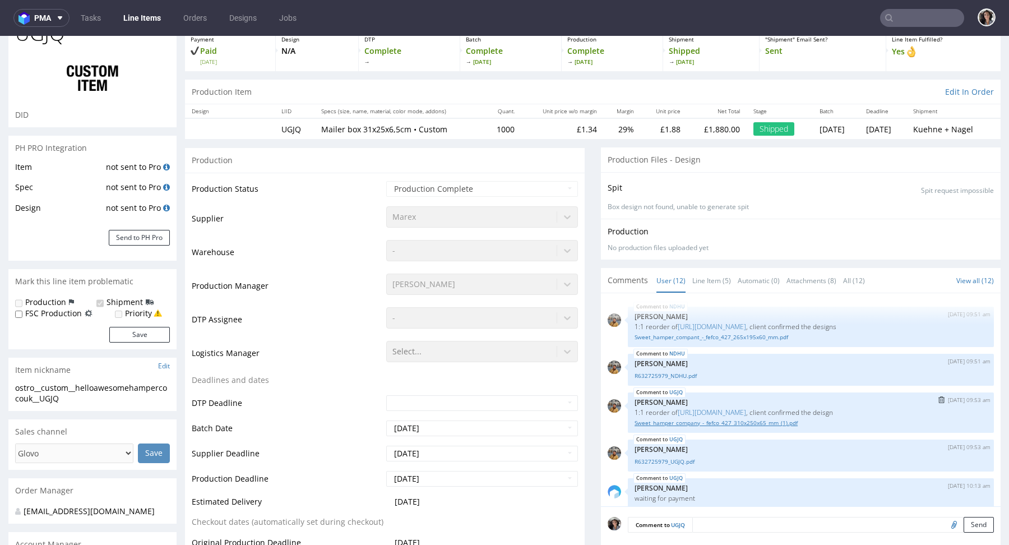
click at [702, 427] on link "Sweet_hamper_company_-_fefco_427_310x250x65_mm_(1).pdf" at bounding box center [811, 423] width 353 height 8
click at [731, 341] on link "Sweet_hamper_compant_-_fefco_427_265x195x60_mm.pdf" at bounding box center [811, 337] width 353 height 8
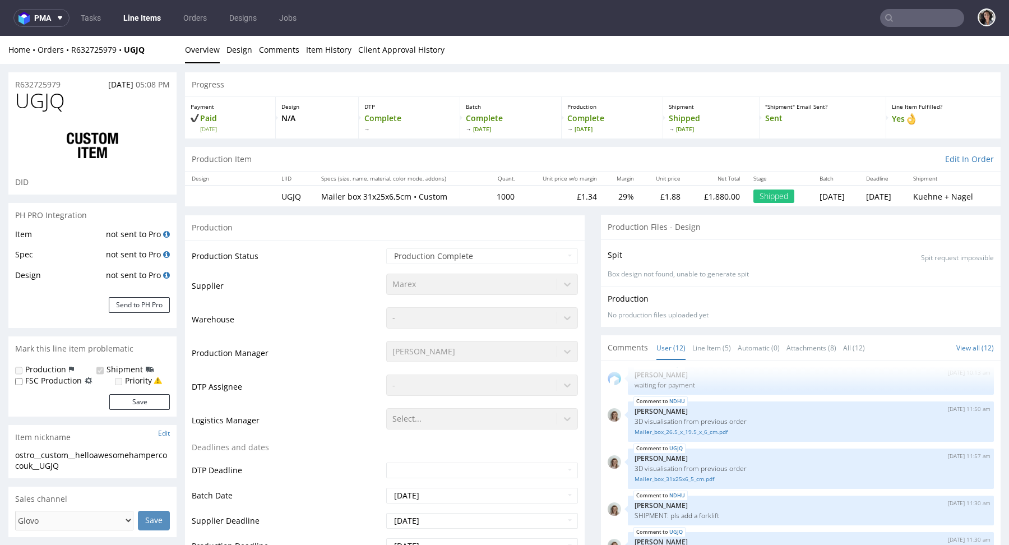
scroll to position [187, 0]
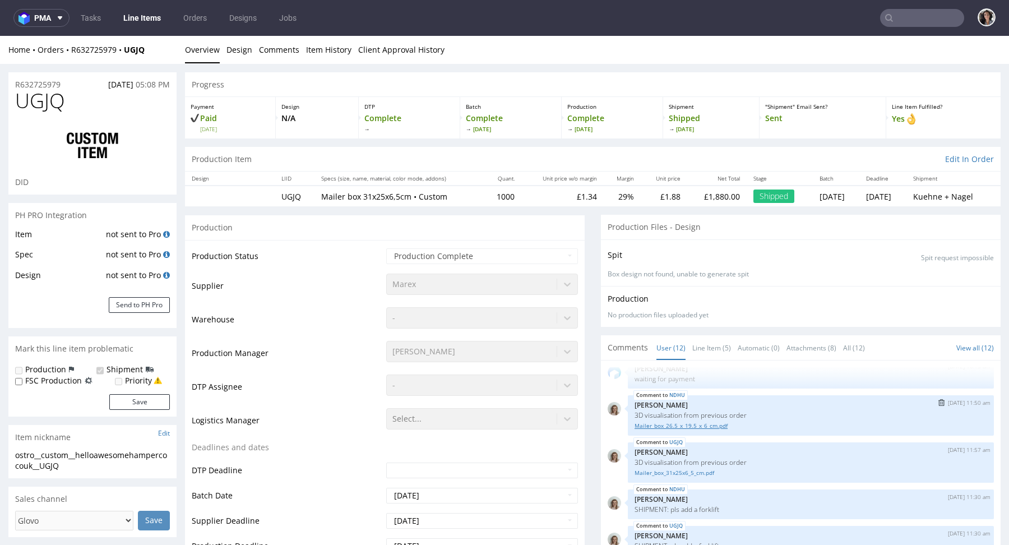
click at [681, 430] on link "Mailer_box_26.5_x_19.5_x_6_cm.pdf" at bounding box center [811, 426] width 353 height 8
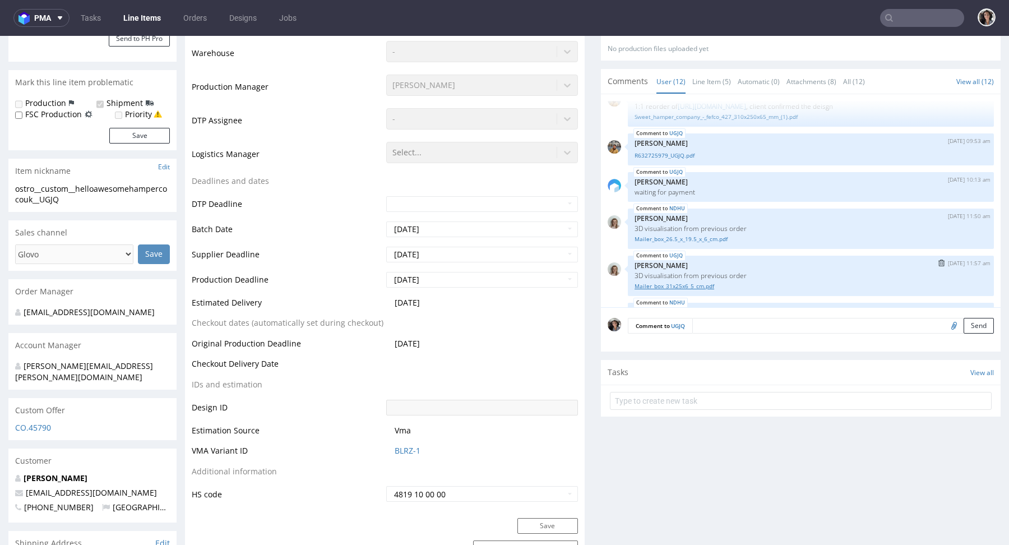
scroll to position [103, 0]
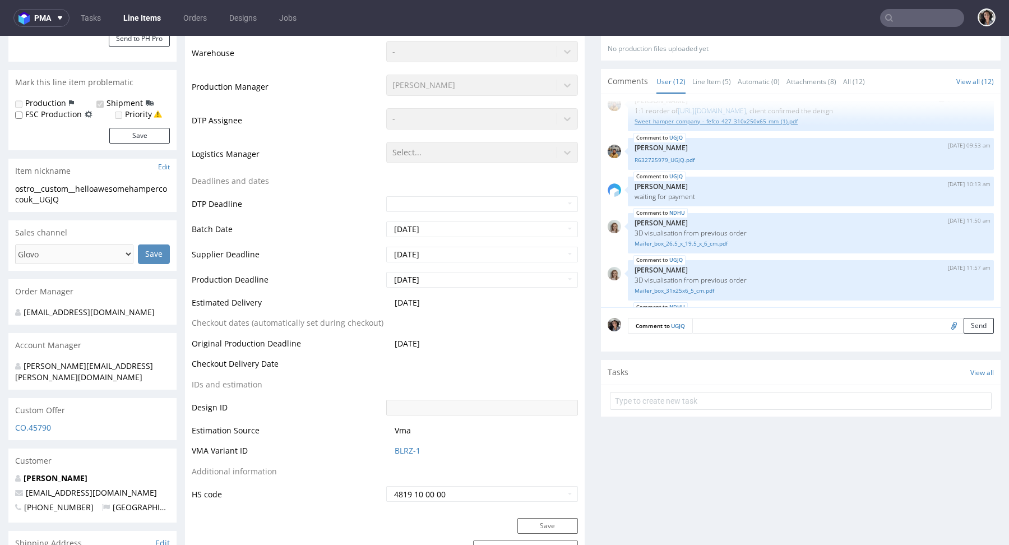
click at [691, 126] on link "Sweet_hamper_company_-_fefco_427_310x250x65_mm_(1).pdf" at bounding box center [811, 121] width 353 height 8
click at [698, 326] on textarea at bounding box center [844, 326] width 302 height 16
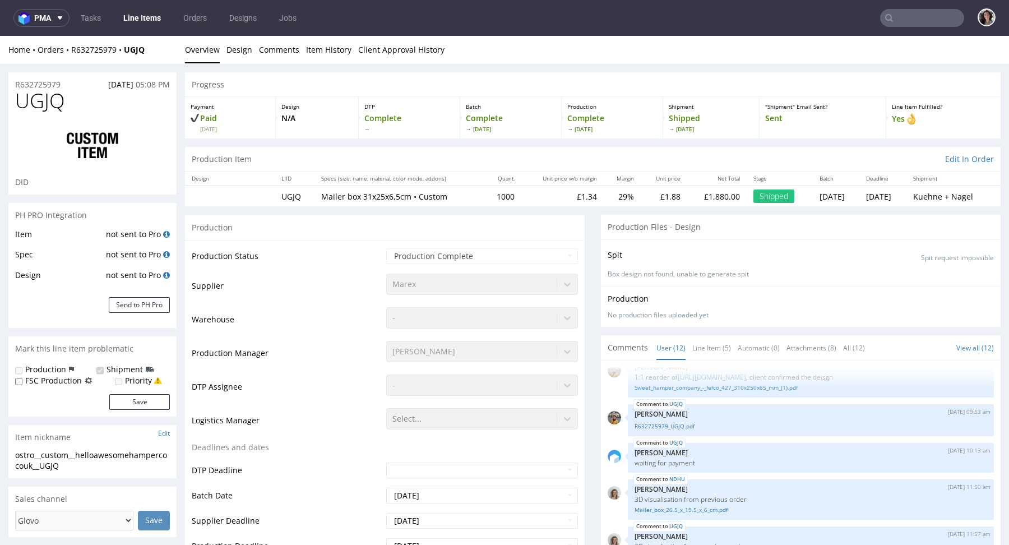
scroll to position [0, 0]
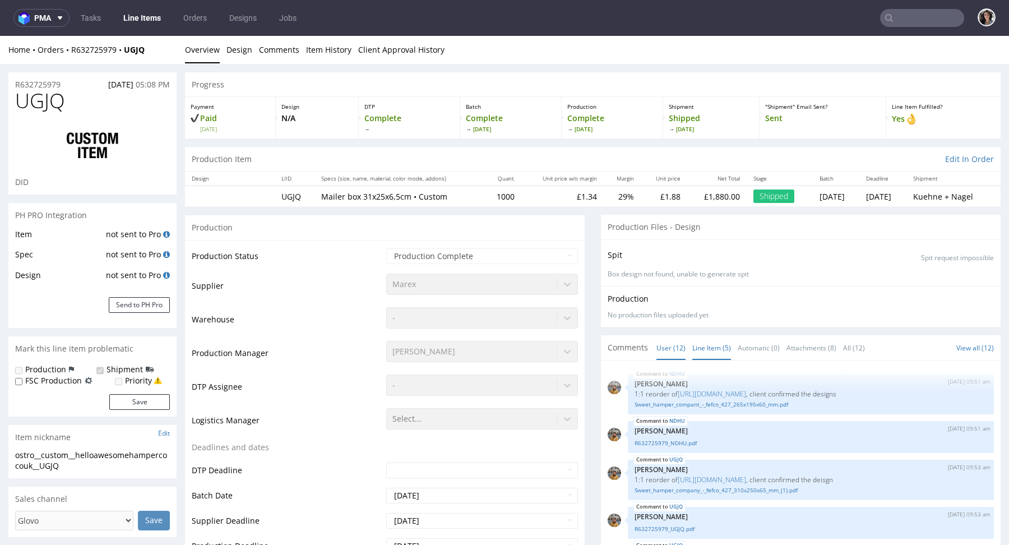
click at [708, 347] on link "Line Item (5)" at bounding box center [712, 348] width 39 height 24
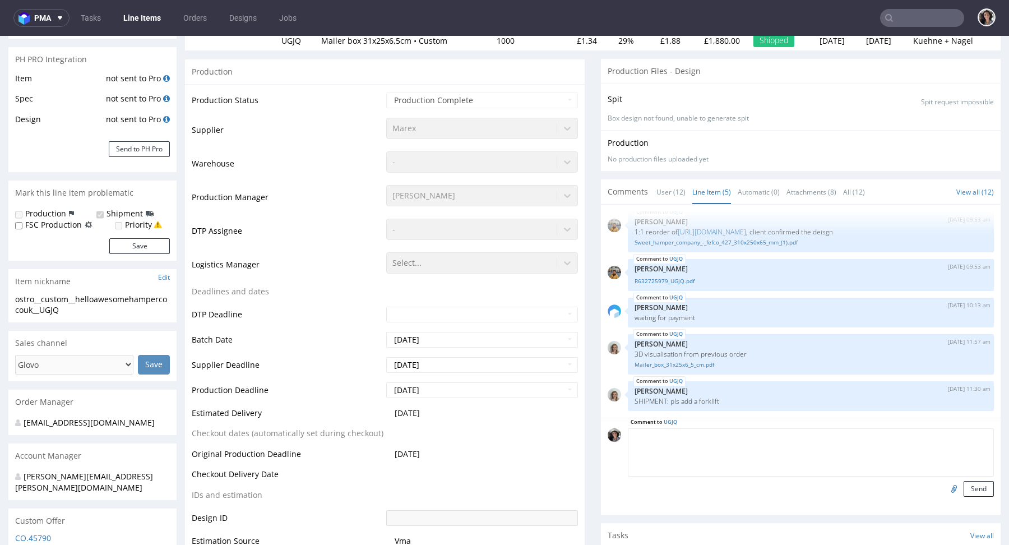
scroll to position [162, 0]
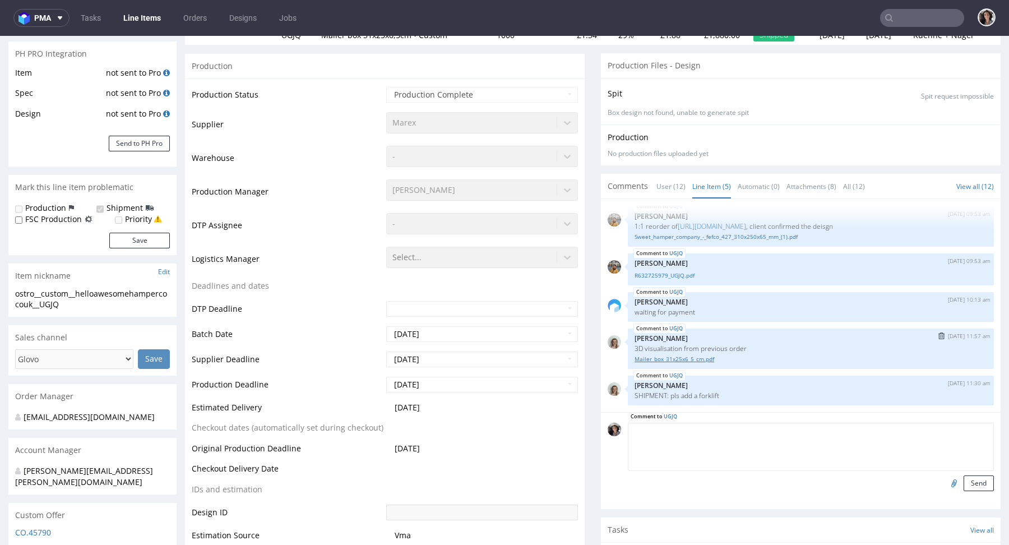
click at [683, 360] on link "Mailer_box_31x25x6_5_cm.pdf" at bounding box center [811, 359] width 353 height 8
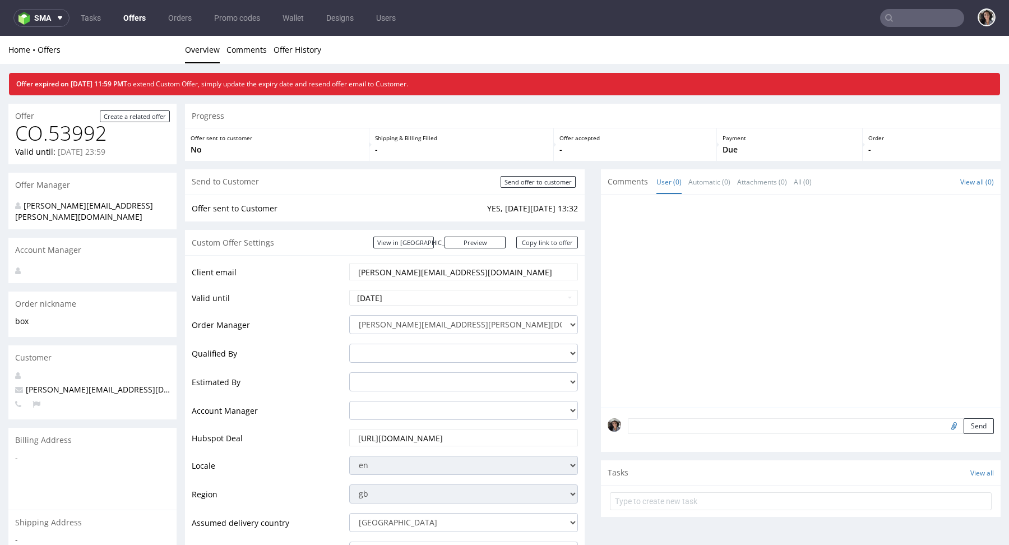
click at [901, 11] on input "text" at bounding box center [922, 18] width 84 height 18
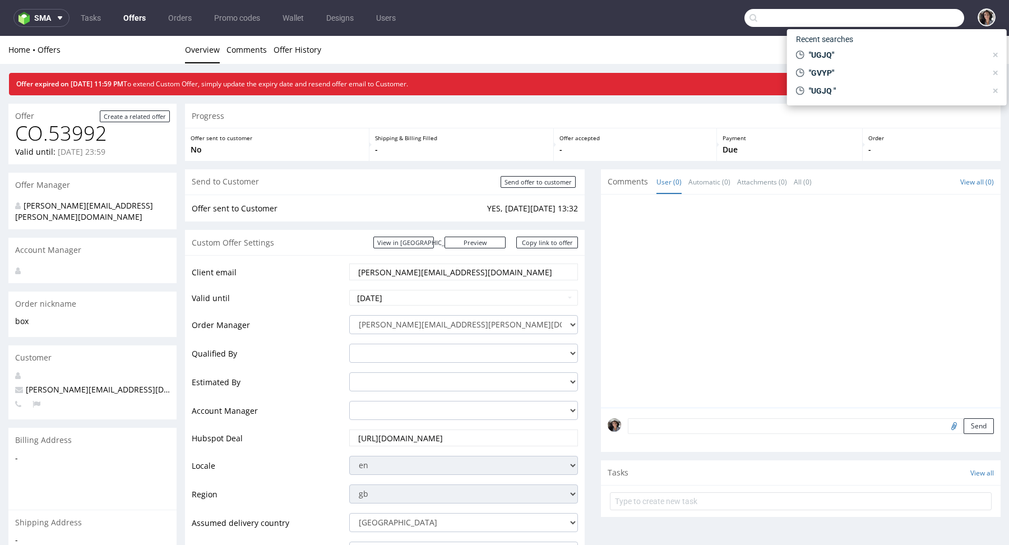
paste input "Mailer_box_31x25x6_5_cm"
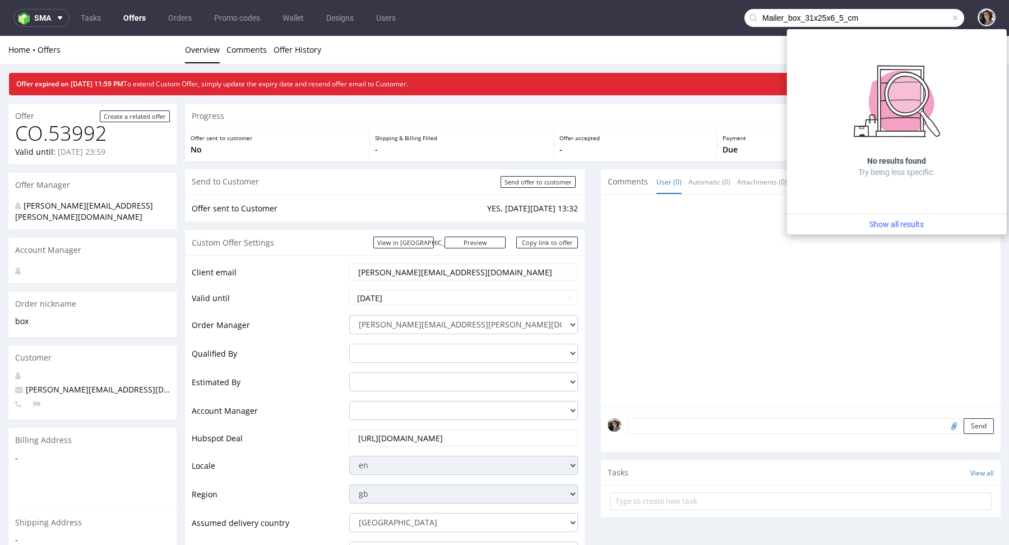
click at [832, 20] on input "Mailer_box_31x25x6_5_cm" at bounding box center [855, 18] width 220 height 18
paste input "[EMAIL_ADDRESS][DOMAIN_NAME]"
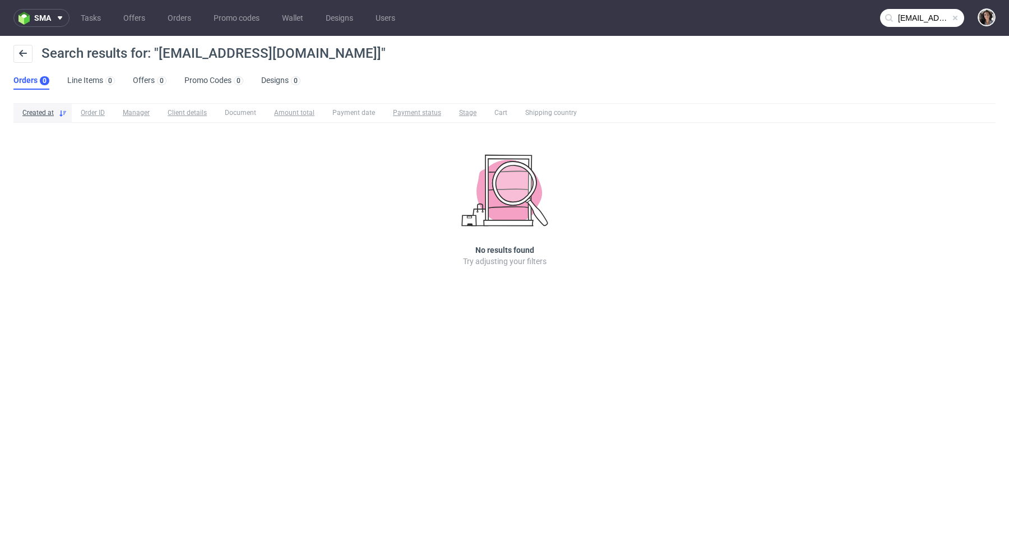
click at [911, 12] on input "[EMAIL_ADDRESS][DOMAIN_NAME]]" at bounding box center [922, 18] width 84 height 18
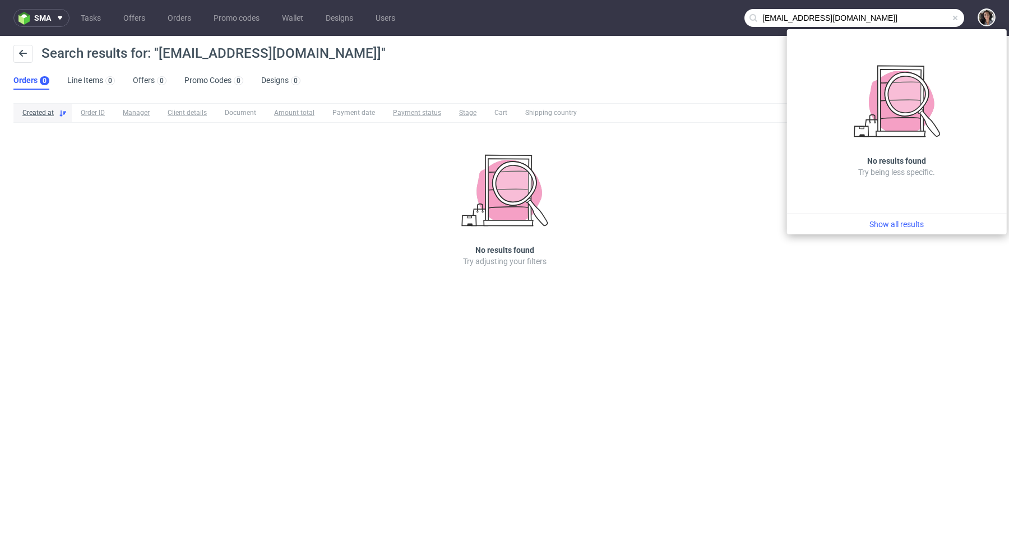
drag, startPoint x: 779, startPoint y: 19, endPoint x: 756, endPoint y: 19, distance: 23.0
click at [756, 19] on div "[EMAIL_ADDRESS][DOMAIN_NAME]]" at bounding box center [855, 18] width 220 height 18
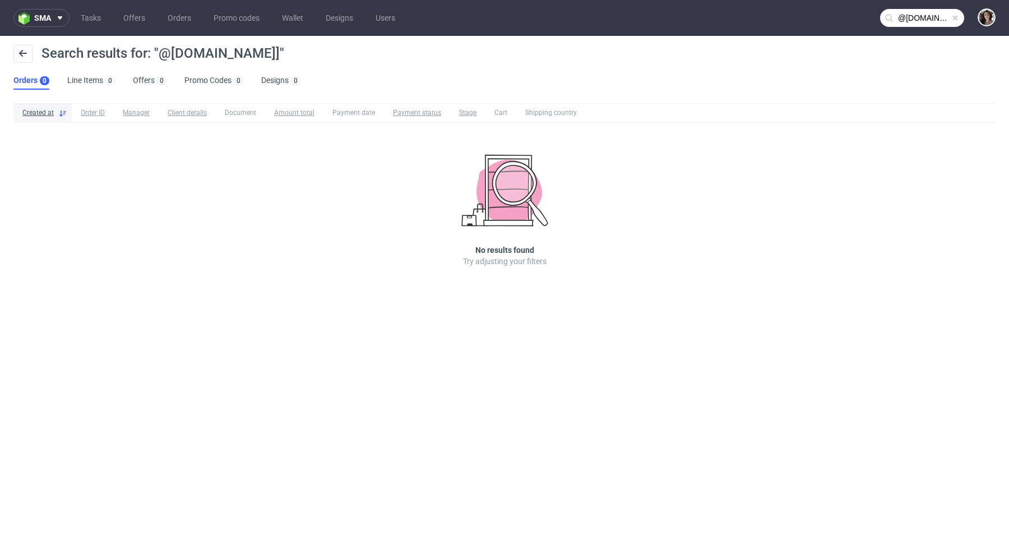
click at [911, 21] on input "@[DOMAIN_NAME]]" at bounding box center [922, 18] width 84 height 18
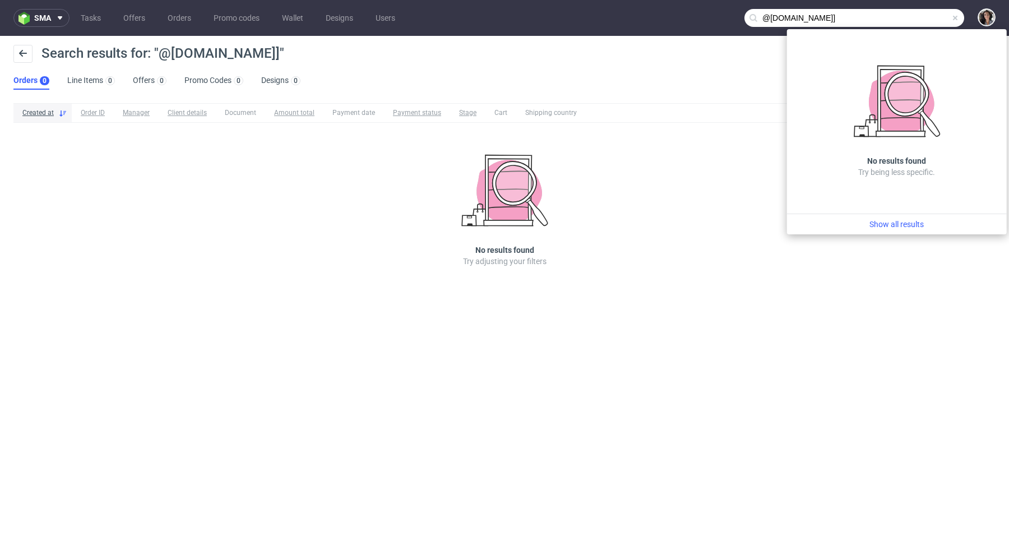
click at [875, 22] on input "@[DOMAIN_NAME]]" at bounding box center [855, 18] width 220 height 18
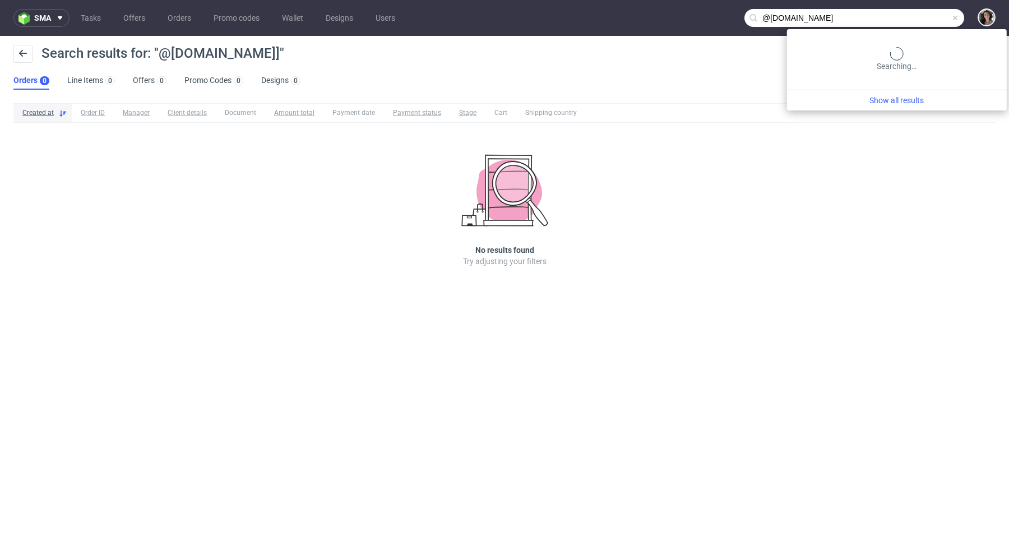
type input "@[DOMAIN_NAME]"
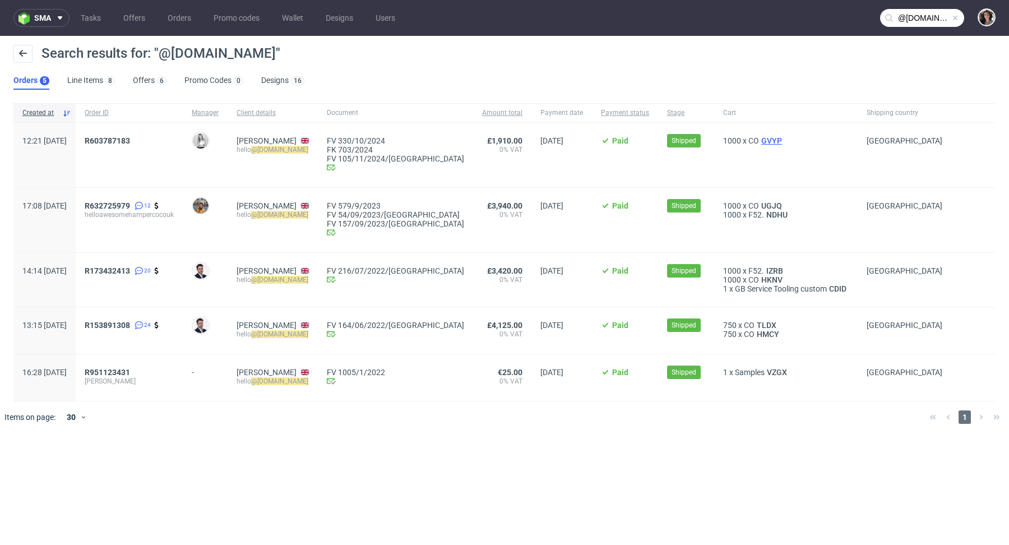
click at [759, 141] on span "GVYP" at bounding box center [771, 140] width 25 height 9
click at [130, 205] on span "R632725979" at bounding box center [107, 205] width 45 height 9
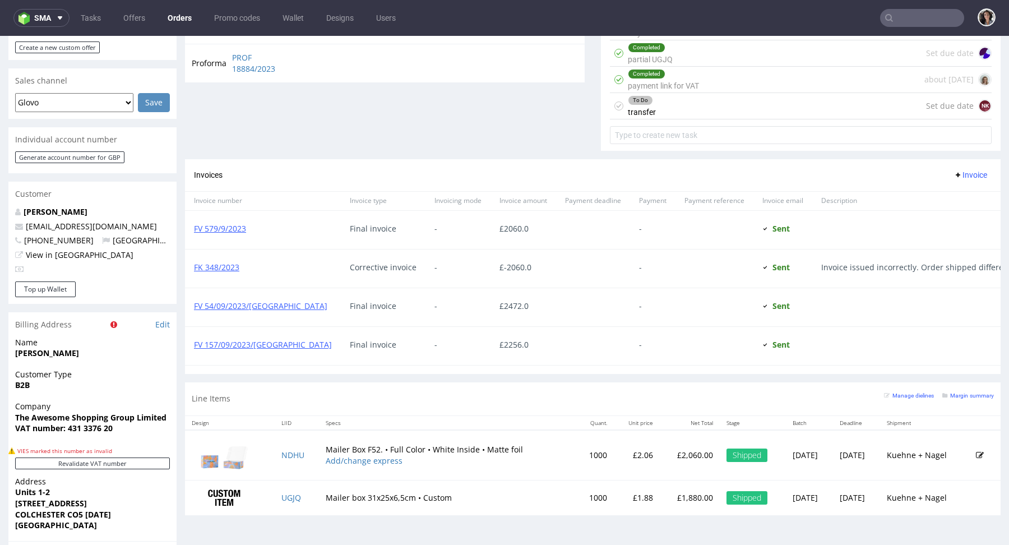
scroll to position [565, 0]
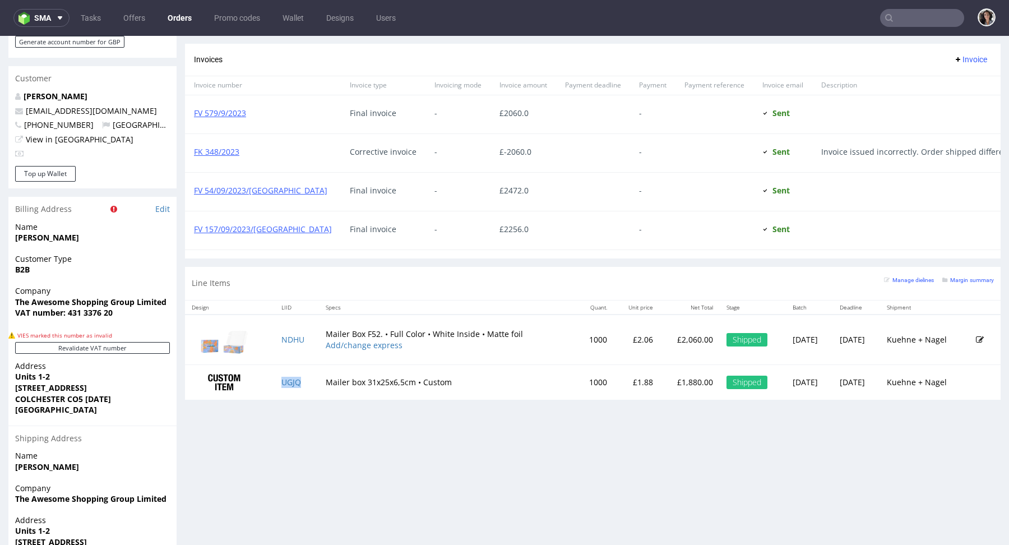
click at [285, 384] on td "UGJQ" at bounding box center [297, 382] width 44 height 35
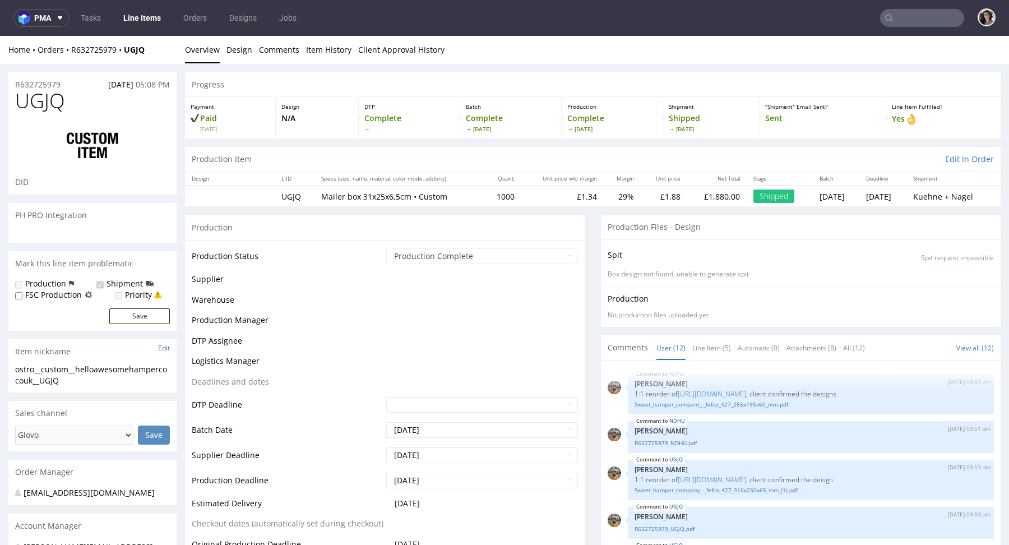
scroll to position [322, 0]
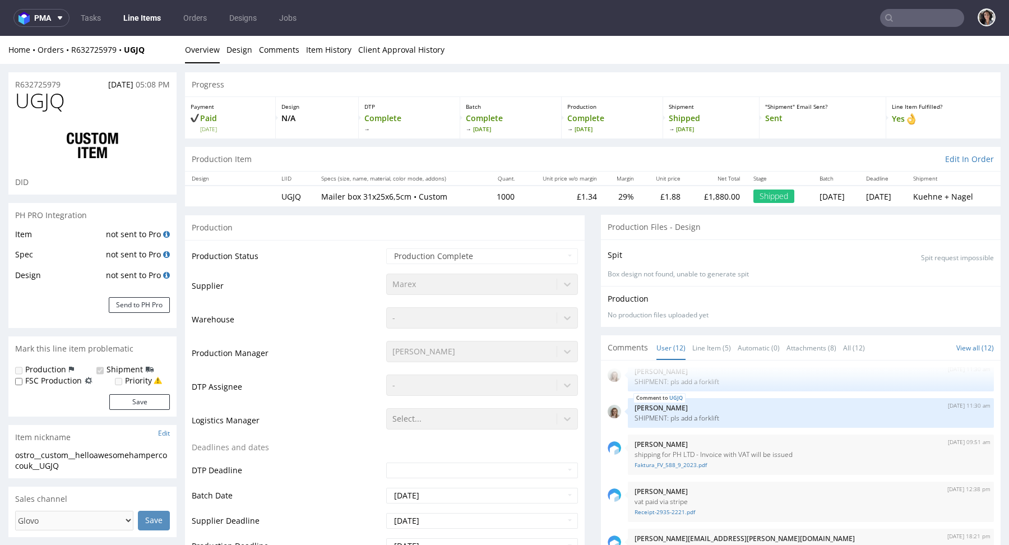
select select "in_progress"
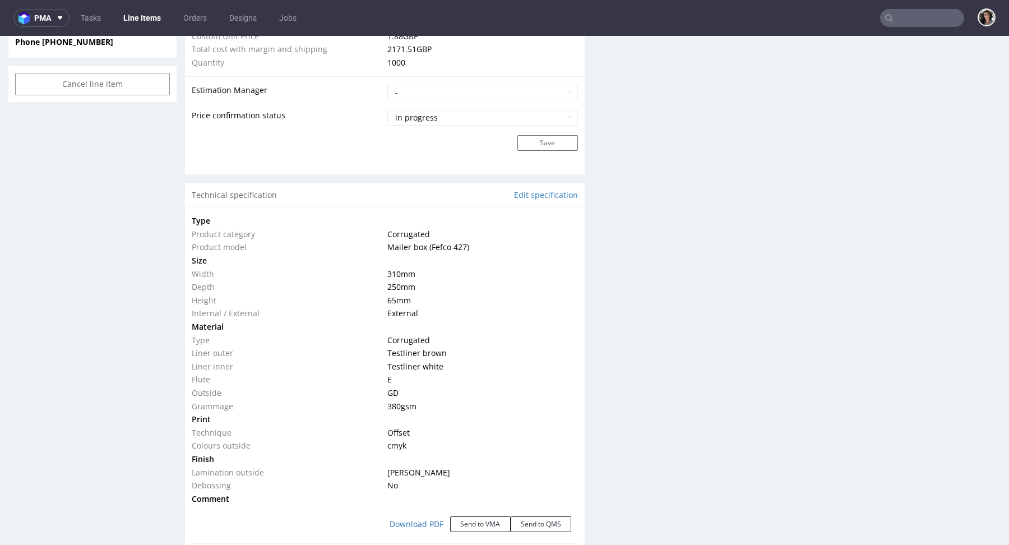
scroll to position [876, 0]
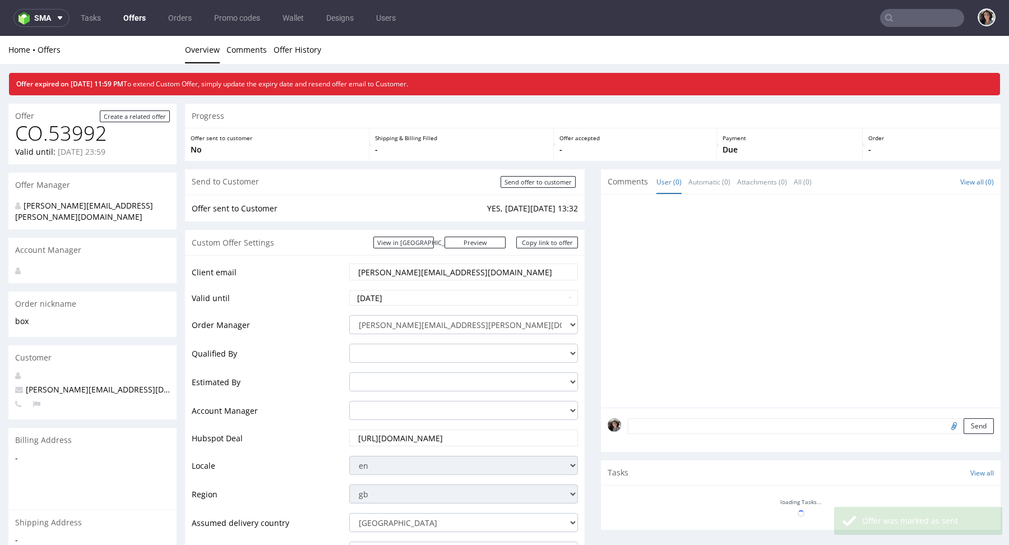
click at [135, 16] on link "Offers" at bounding box center [135, 18] width 36 height 18
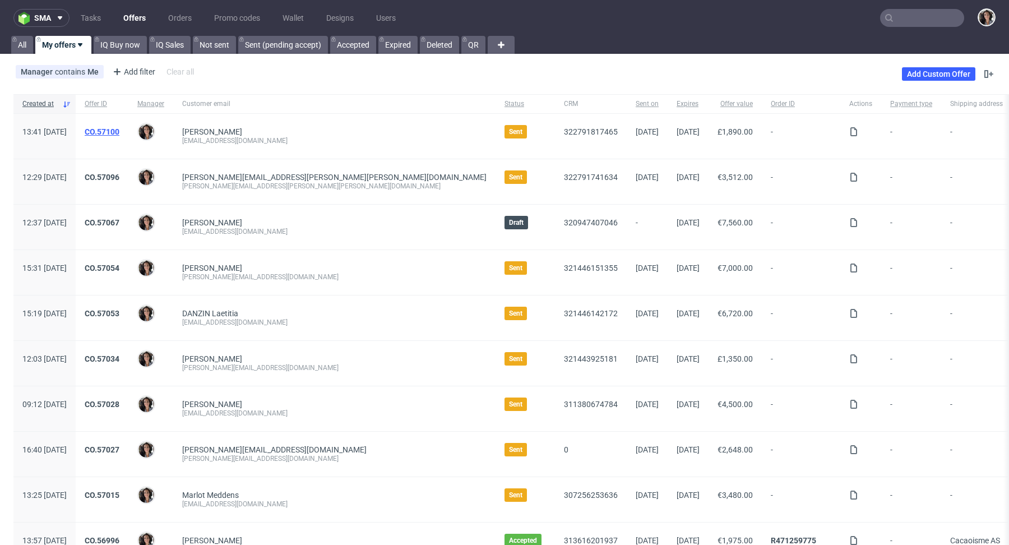
click at [119, 132] on link "CO.57100" at bounding box center [102, 131] width 35 height 9
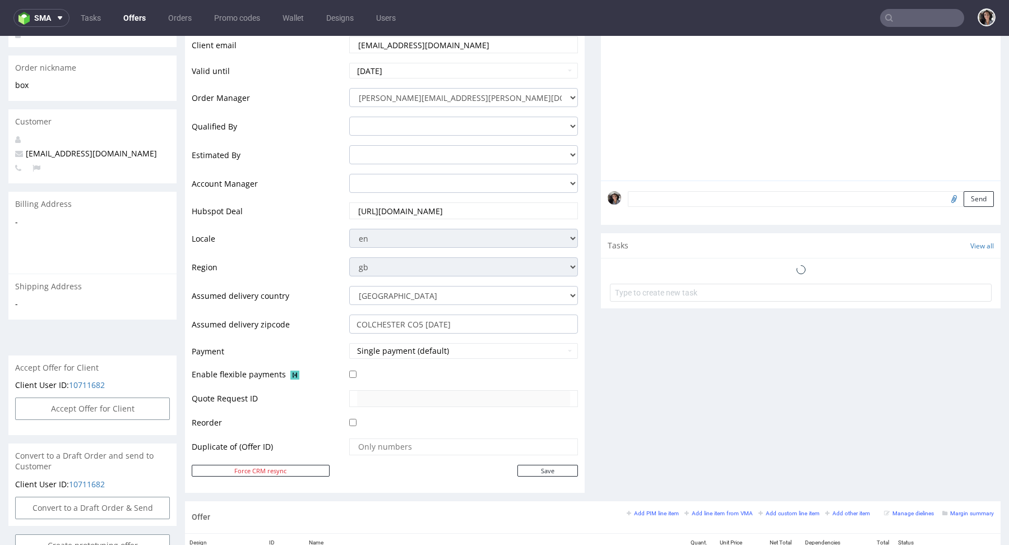
scroll to position [423, 0]
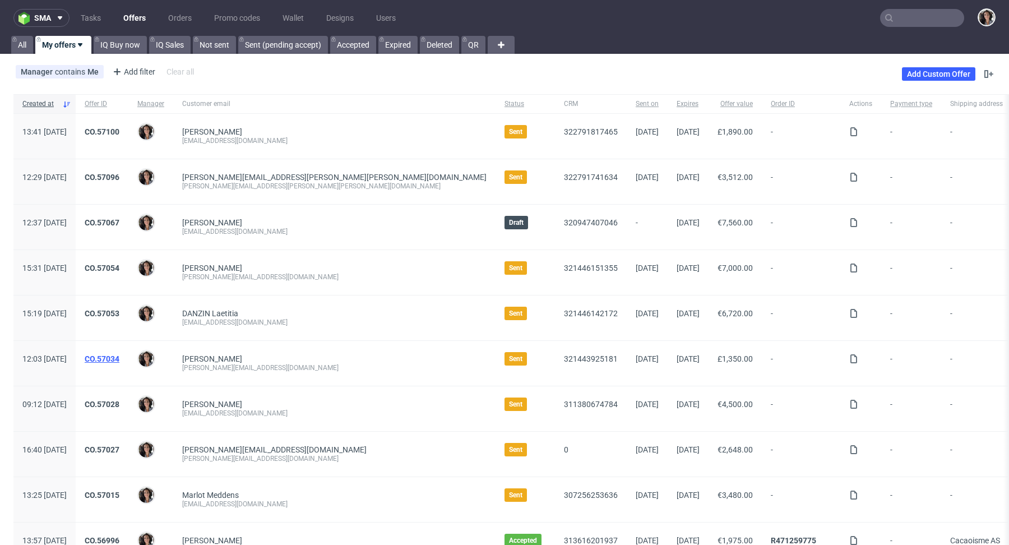
click at [119, 354] on link "CO.57034" at bounding box center [102, 358] width 35 height 9
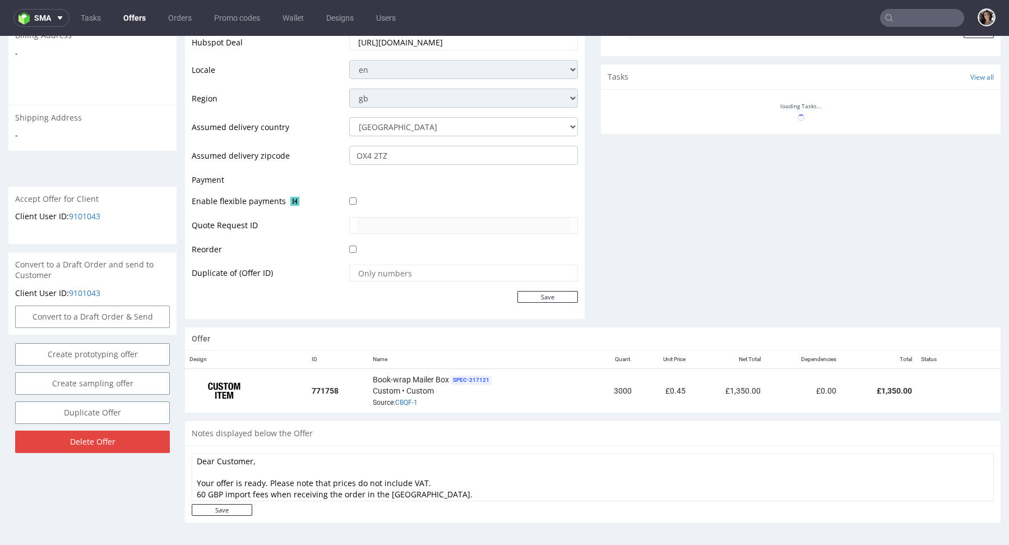
scroll to position [546, 0]
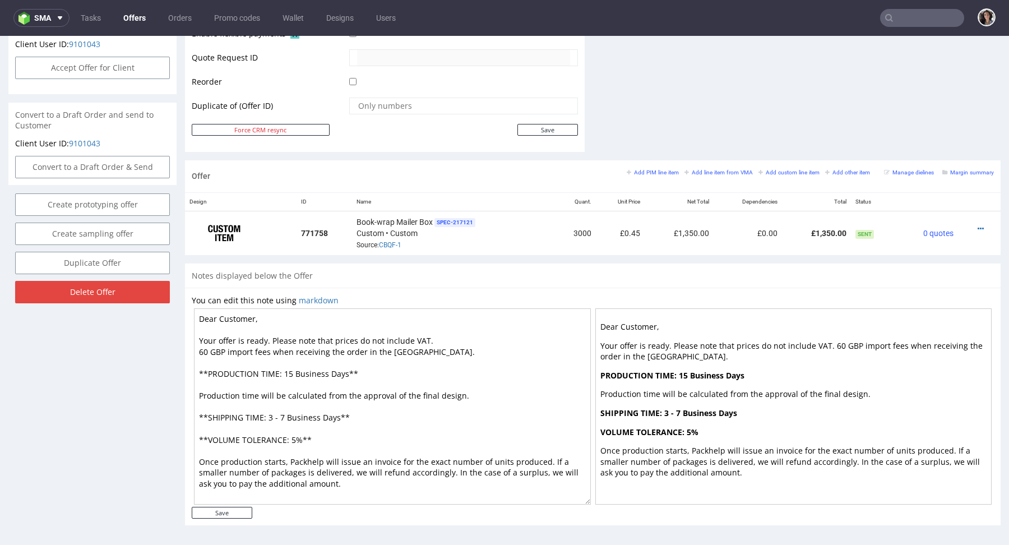
click at [311, 353] on textarea "Dear Customer, Your offer is ready. Please note that prices do not include VAT.…" at bounding box center [392, 406] width 397 height 196
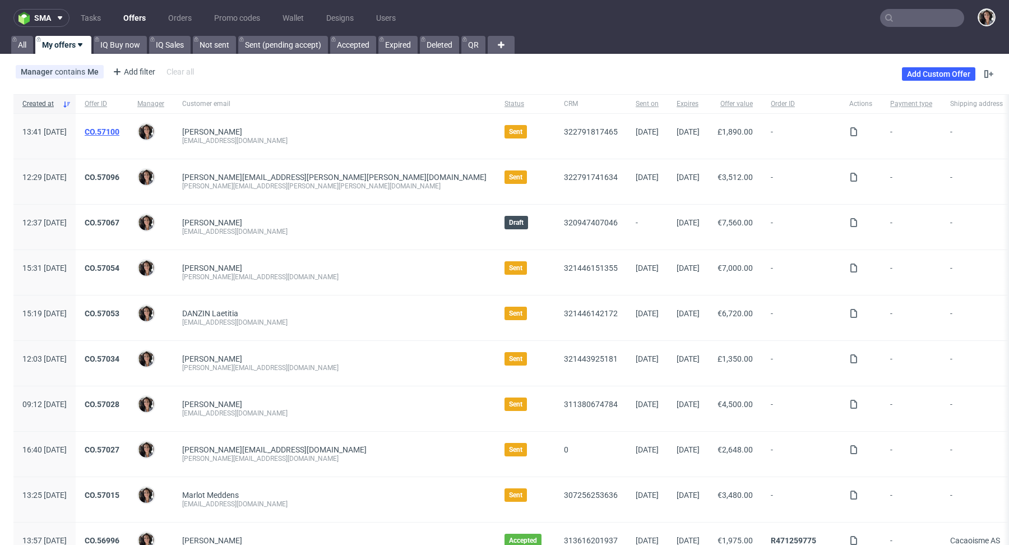
click at [119, 132] on link "CO.57100" at bounding box center [102, 131] width 35 height 9
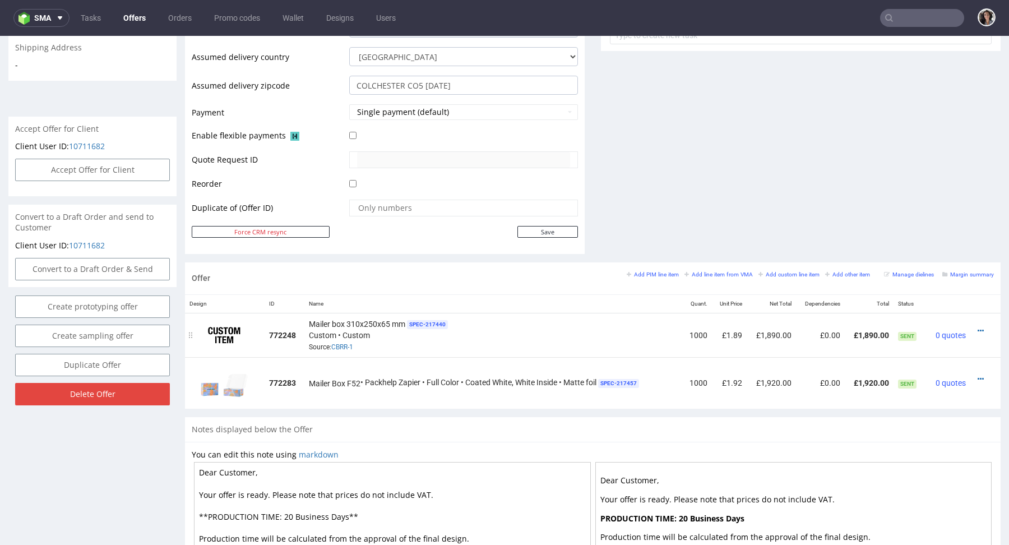
scroll to position [598, 0]
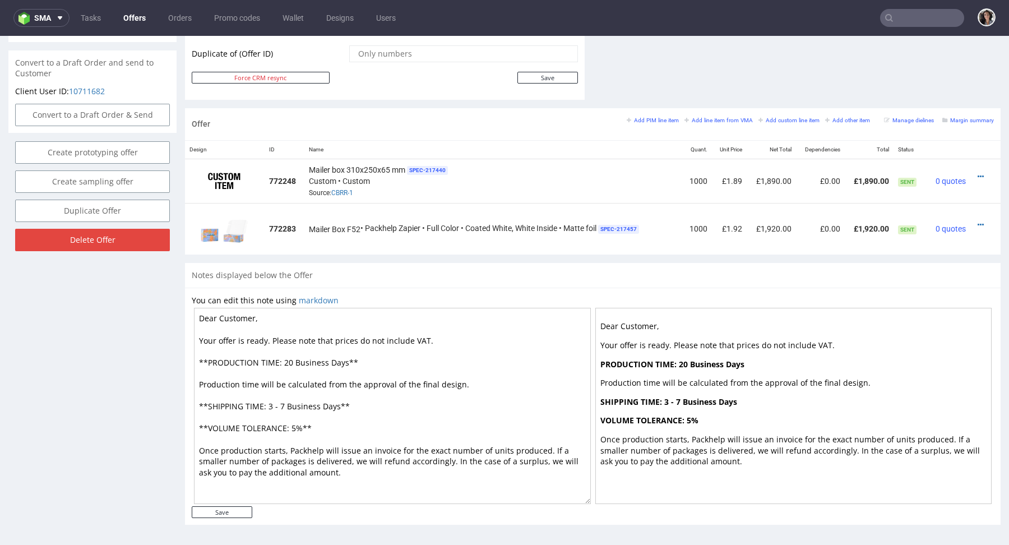
click at [426, 338] on textarea "Dear Customer, Your offer is ready. Please note that prices do not include VAT.…" at bounding box center [392, 406] width 397 height 196
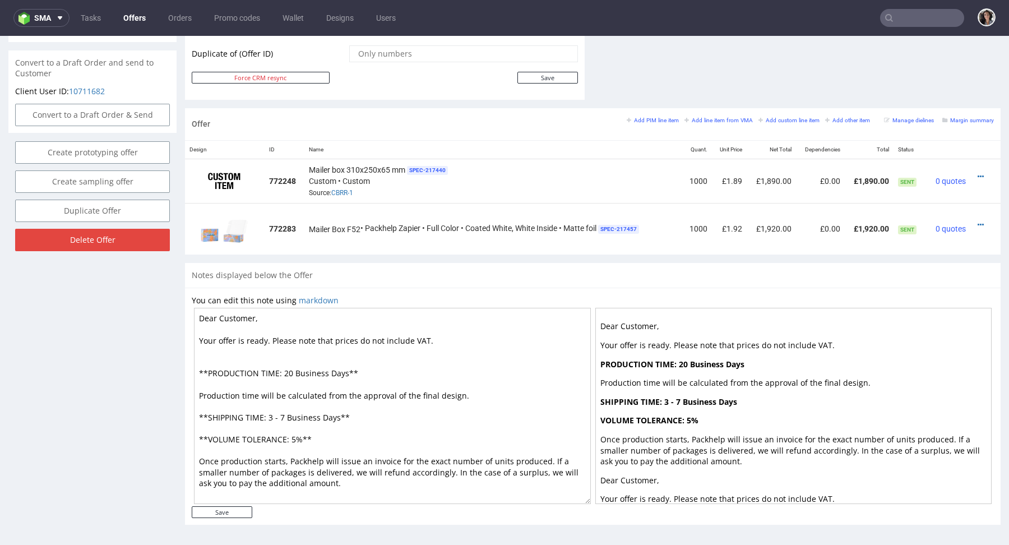
paste textarea "60 GBP import fees when receiving the order in the UK."
type textarea "Dear Customer, Your offer is ready. Please note that prices do not include VAT.…"
click at [230, 509] on input "Save" at bounding box center [222, 512] width 61 height 12
type input "In progress..."
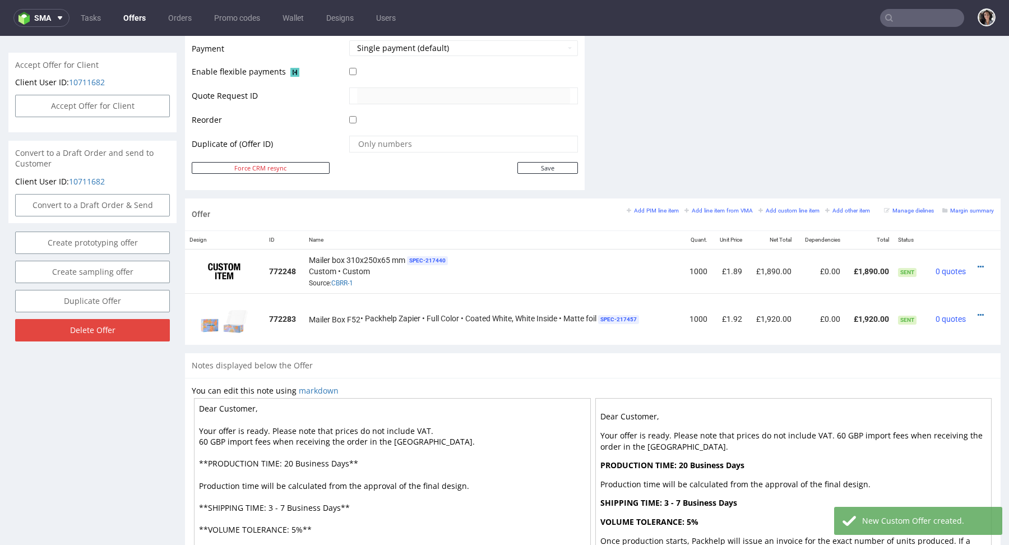
scroll to position [608, 0]
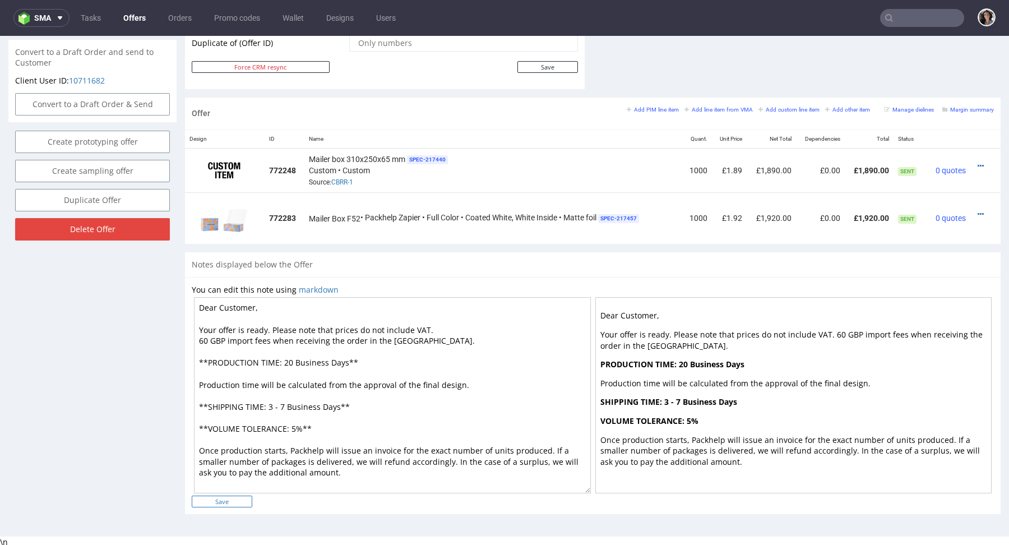
click at [233, 505] on input "Save" at bounding box center [222, 502] width 61 height 12
type input "In progress..."
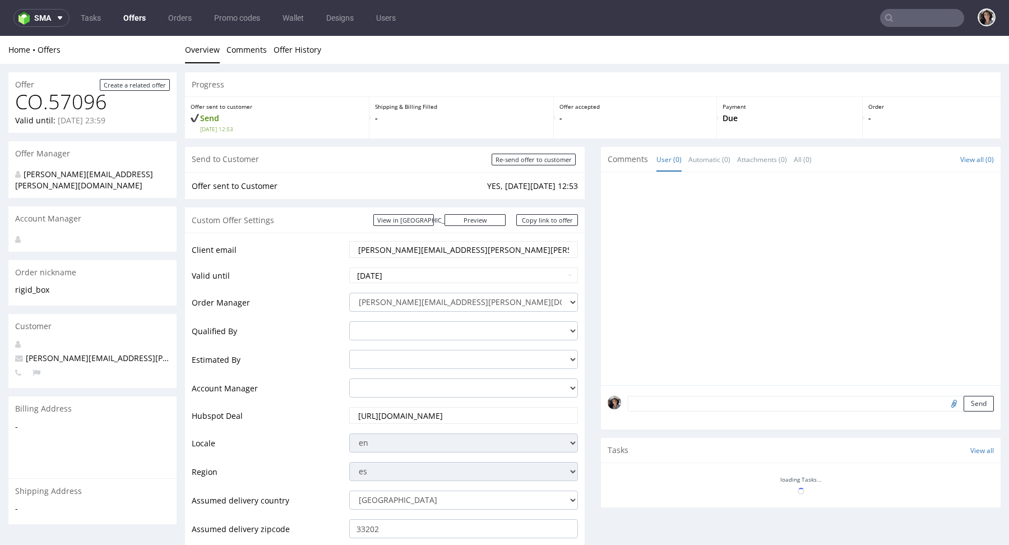
scroll to position [428, 0]
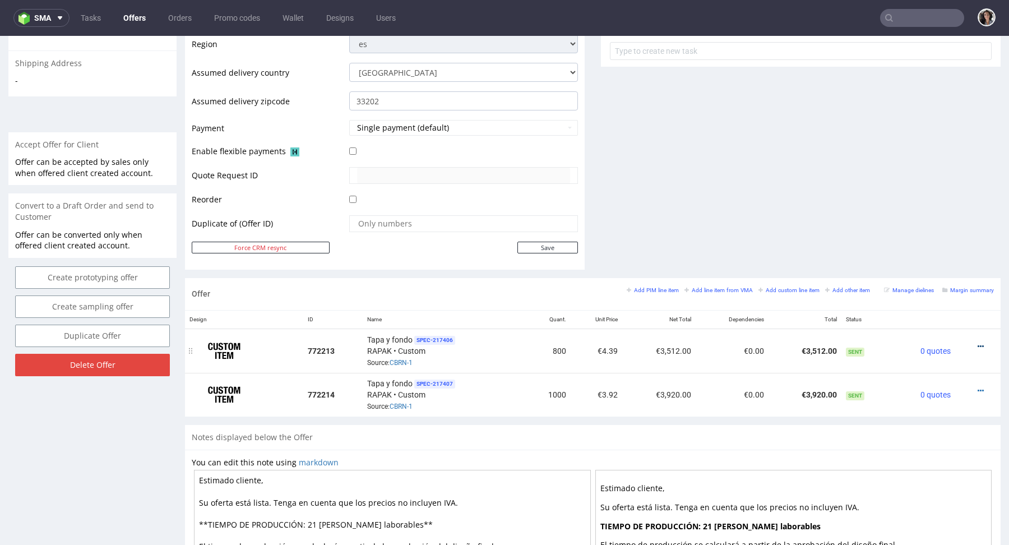
click at [978, 344] on icon at bounding box center [981, 347] width 6 height 8
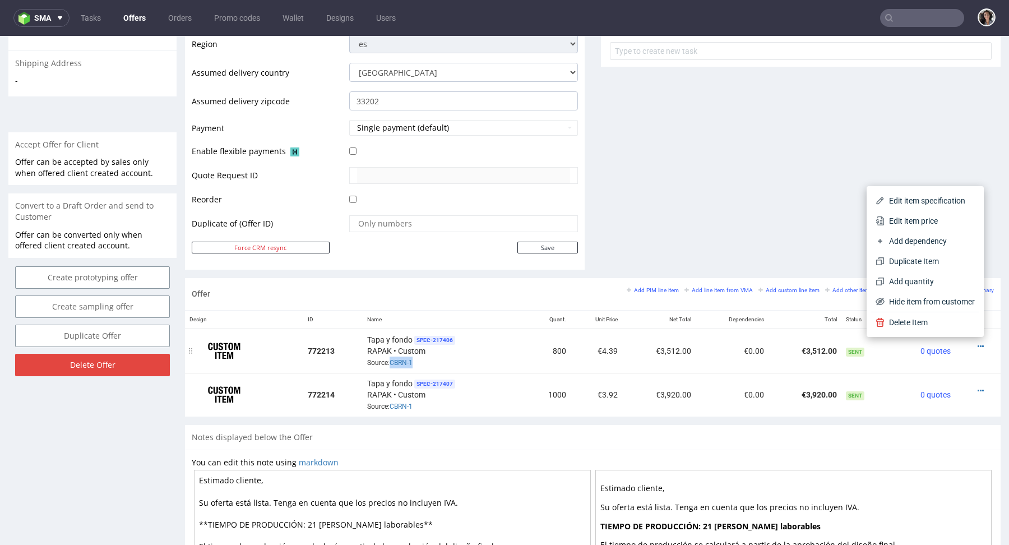
copy link "CBRN-1"
drag, startPoint x: 415, startPoint y: 360, endPoint x: 389, endPoint y: 361, distance: 26.4
click at [389, 361] on div "Tapa y fondo SPEC- 217406 RAPAK • Custom Source: CBRN-1" at bounding box center [444, 351] width 155 height 35
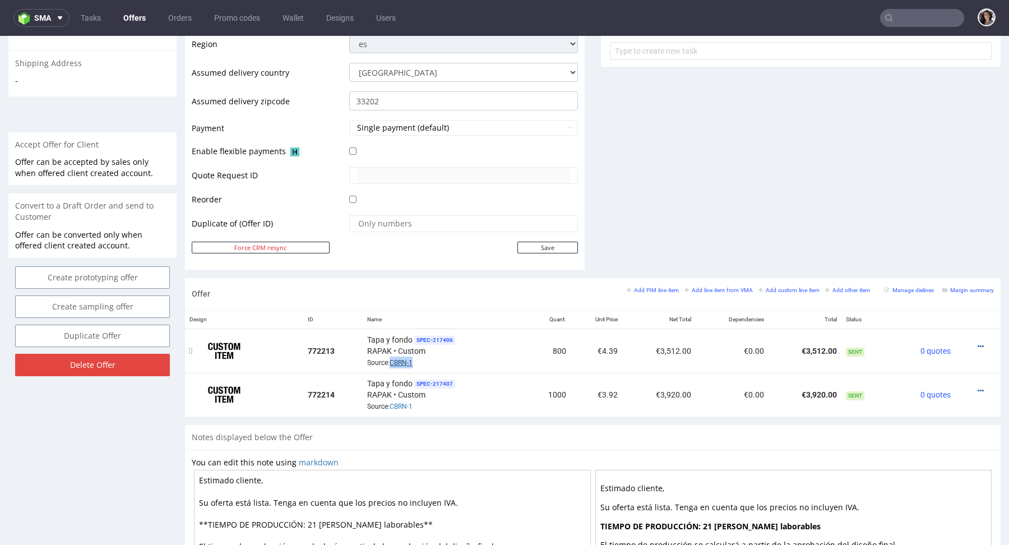
click at [401, 361] on link "CBRN-1" at bounding box center [401, 363] width 23 height 8
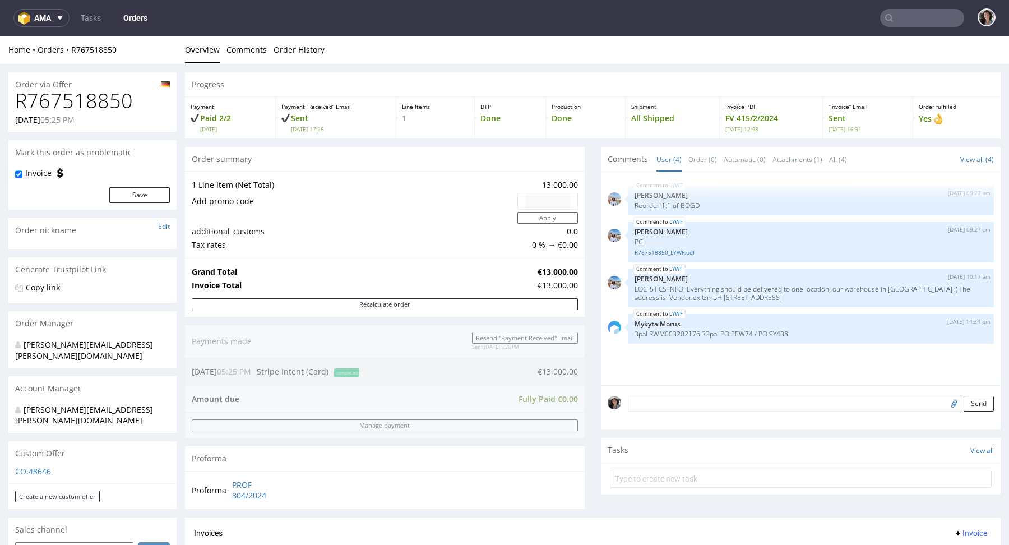
scroll to position [243, 0]
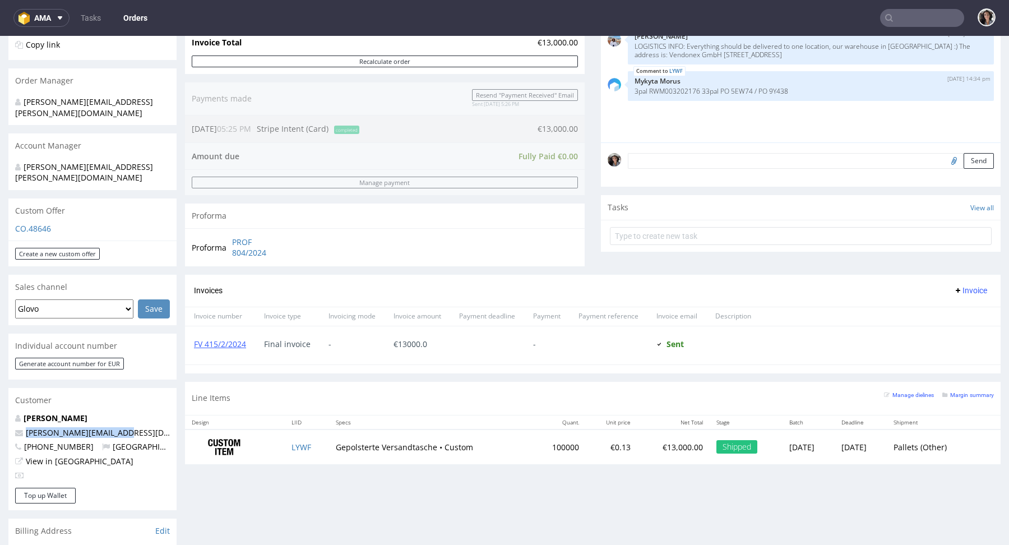
drag, startPoint x: 136, startPoint y: 411, endPoint x: 23, endPoint y: 410, distance: 113.3
click at [23, 427] on p "[PERSON_NAME][EMAIL_ADDRESS][DOMAIN_NAME]" at bounding box center [92, 432] width 155 height 11
copy link "[PERSON_NAME][EMAIL_ADDRESS][DOMAIN_NAME]"
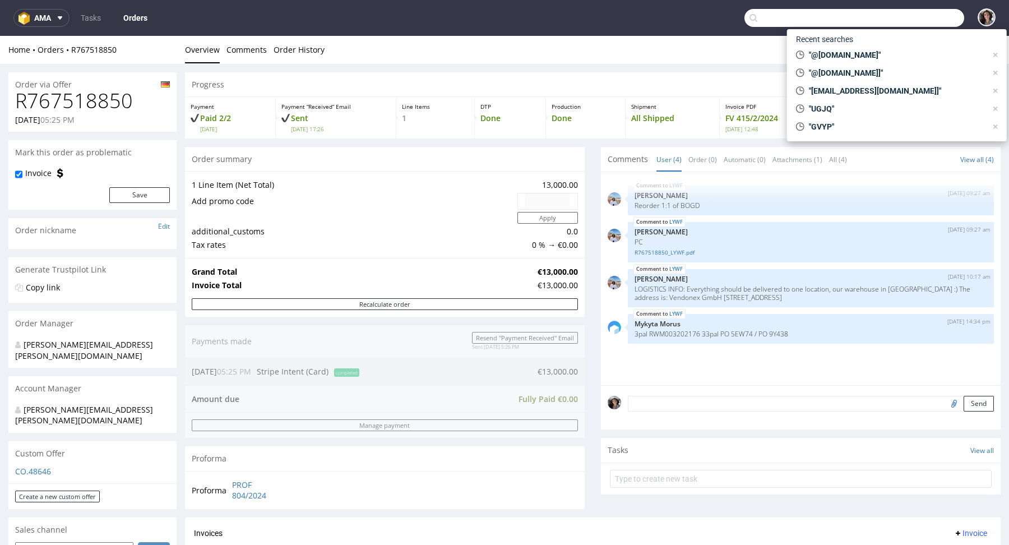
click at [923, 23] on input "text" at bounding box center [855, 18] width 220 height 18
paste input "[PERSON_NAME][EMAIL_ADDRESS][DOMAIN_NAME]"
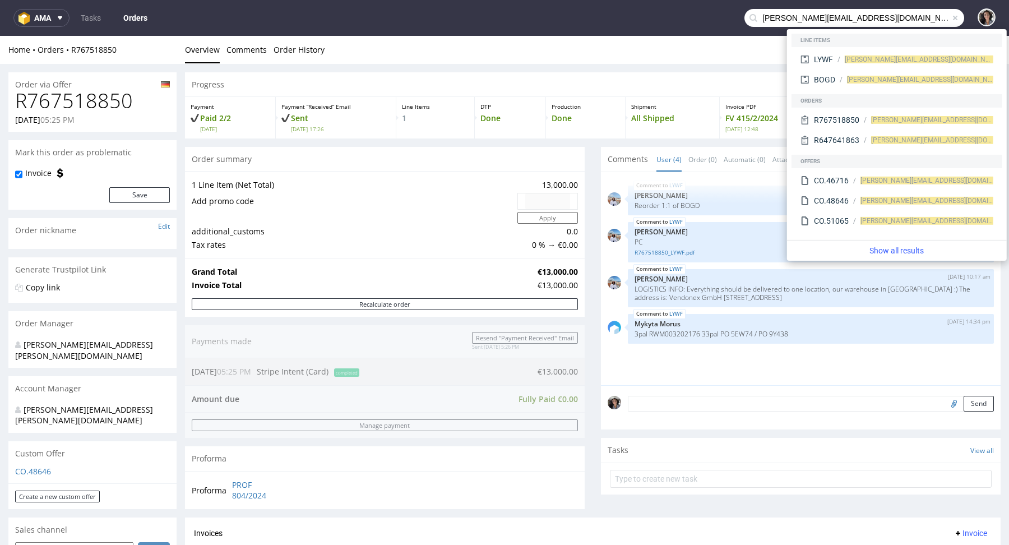
drag, startPoint x: 774, startPoint y: 15, endPoint x: 724, endPoint y: 17, distance: 49.9
click at [724, 17] on nav "ama Tasks Orders [PERSON_NAME][EMAIL_ADDRESS][DOMAIN_NAME]" at bounding box center [504, 18] width 1009 height 36
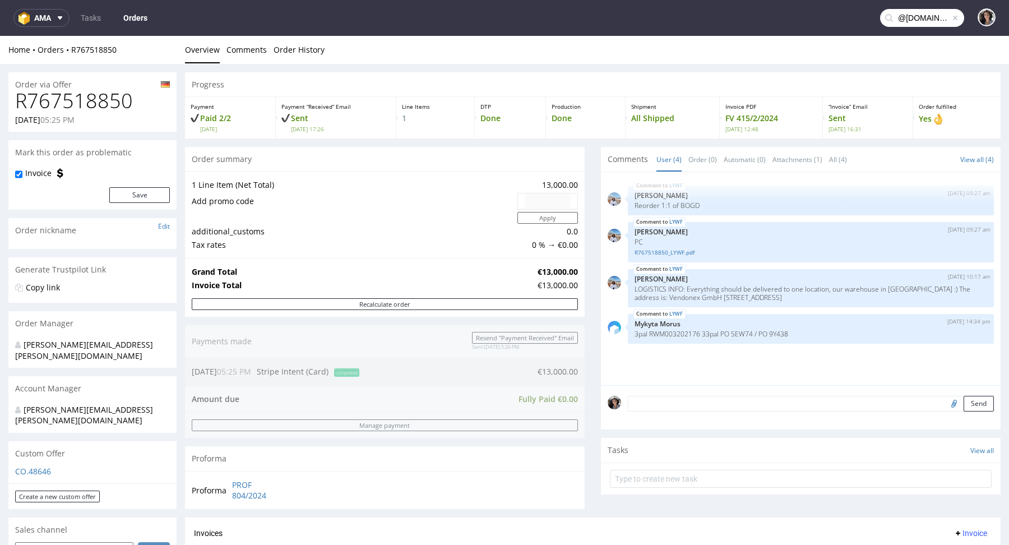
type input "@[DOMAIN_NAME]"
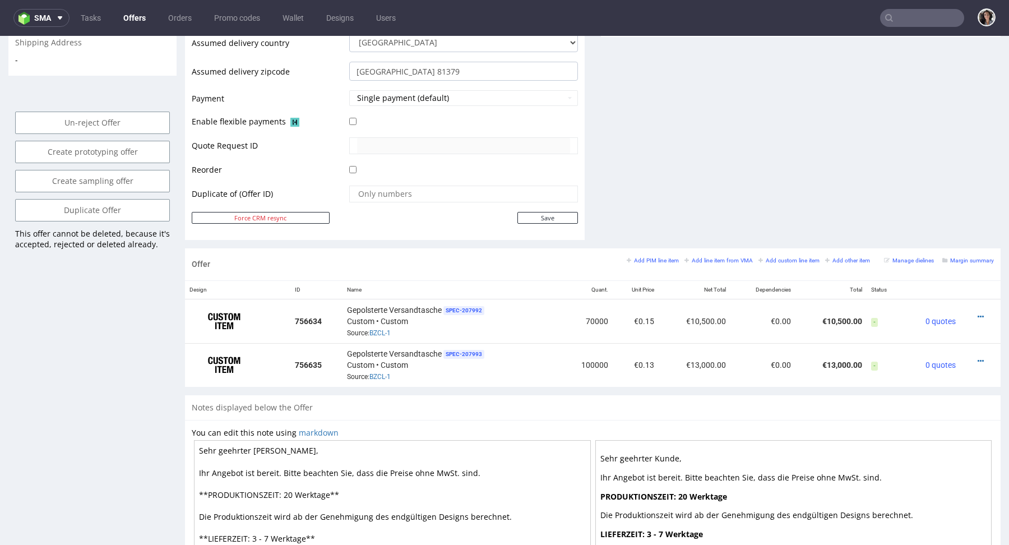
scroll to position [523, 0]
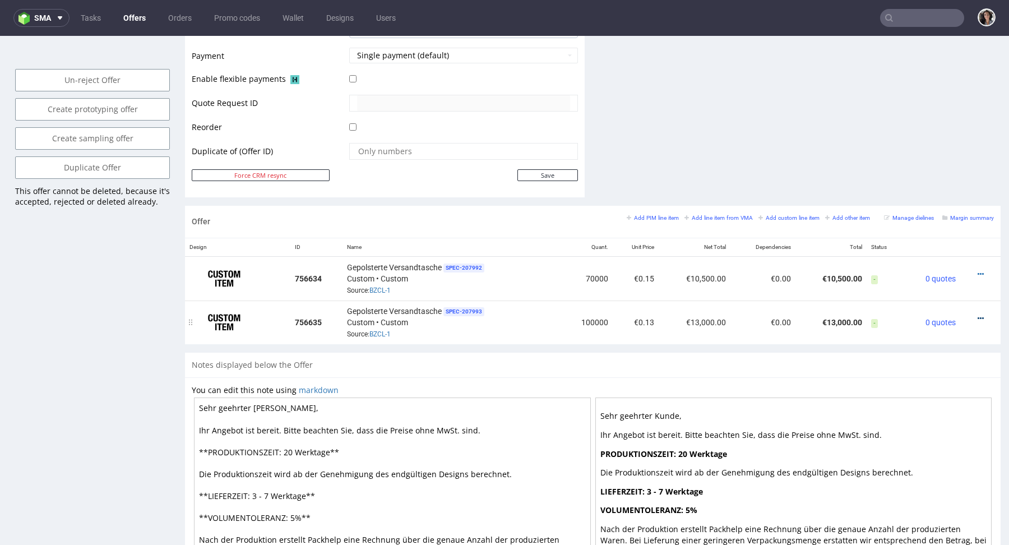
click at [978, 315] on icon at bounding box center [981, 319] width 6 height 8
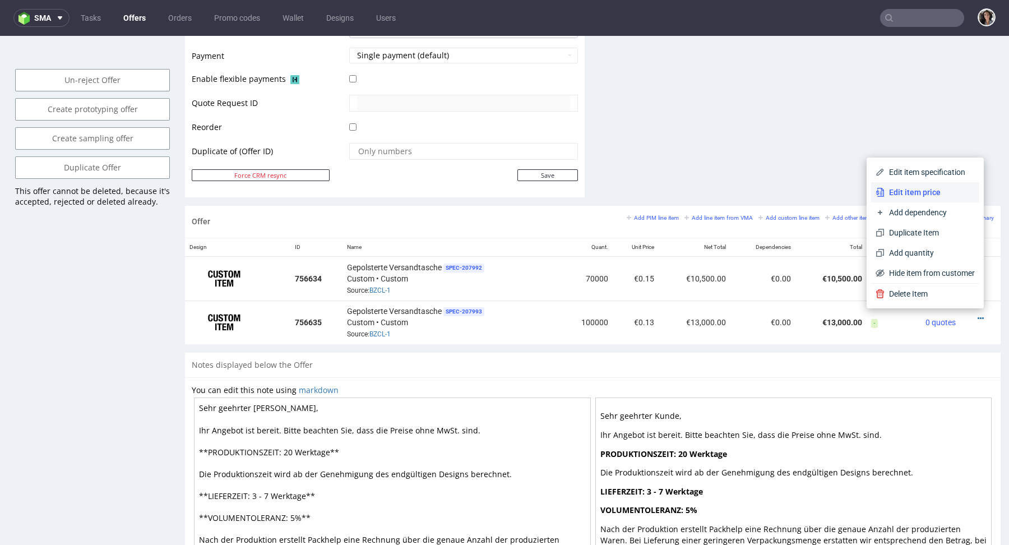
click at [889, 190] on span "Edit item price" at bounding box center [930, 192] width 90 height 11
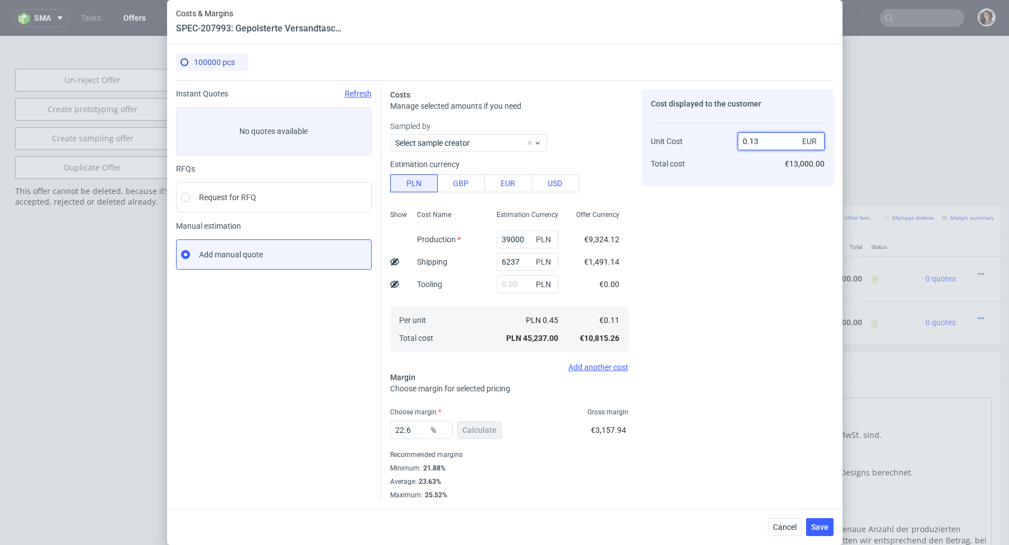
drag, startPoint x: 764, startPoint y: 142, endPoint x: 748, endPoint y: 140, distance: 15.8
click at [748, 140] on input "0.13" at bounding box center [781, 141] width 87 height 18
type input "009"
type input "98.77777777777777"
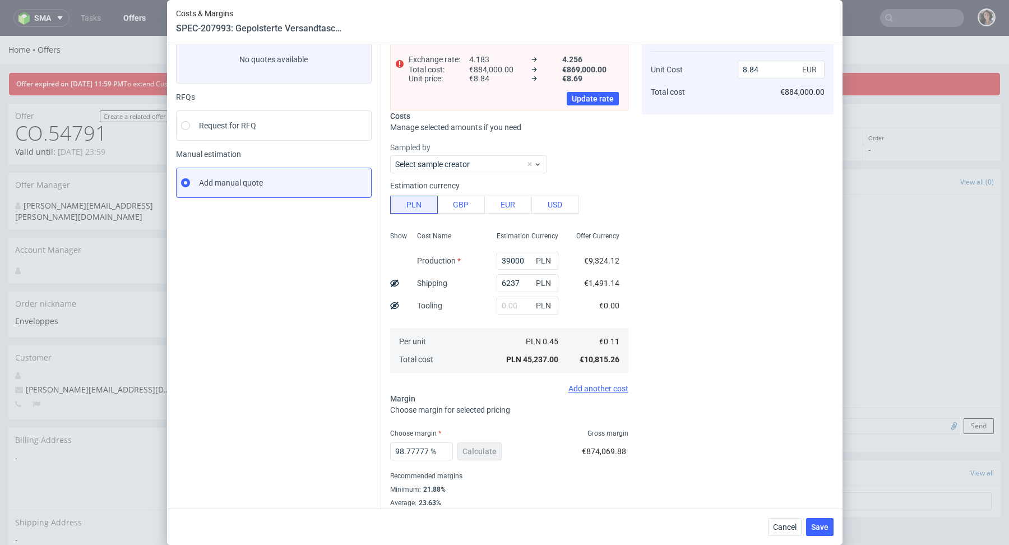
scroll to position [91, 0]
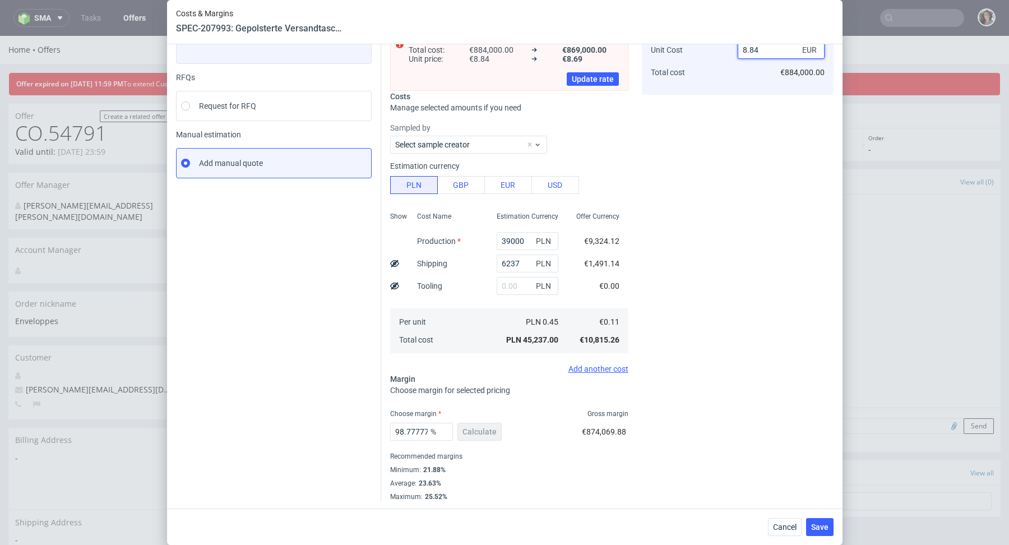
click at [763, 53] on input "8.84" at bounding box center [781, 50] width 87 height 18
type input "0.09"
type input "-22.22222222222222"
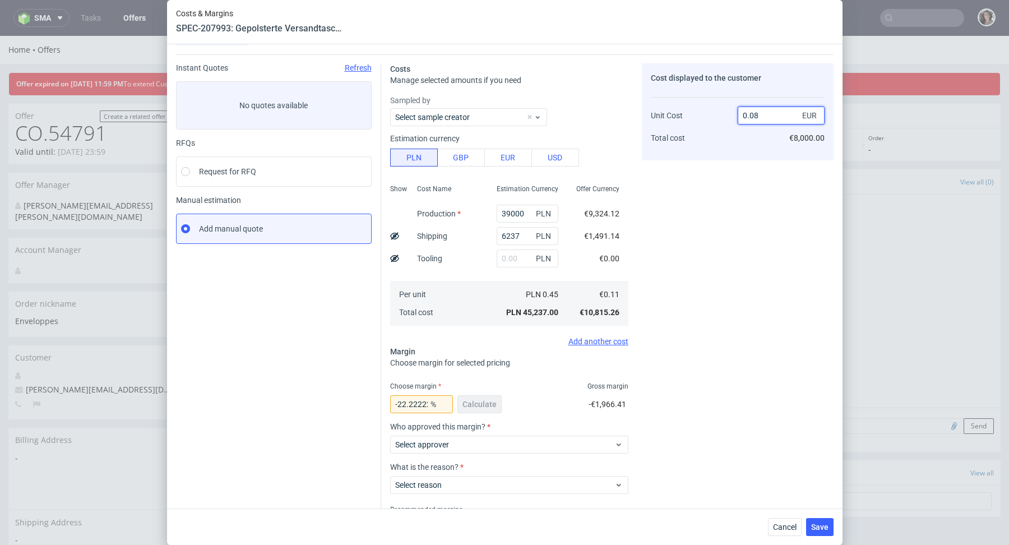
scroll to position [80, 0]
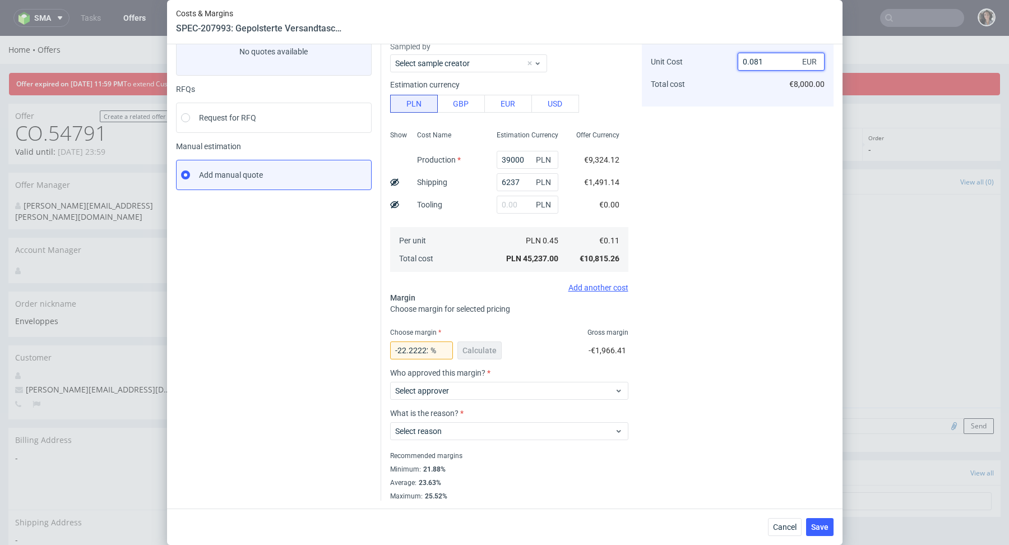
type input "0.08"
type input "-37.5"
type input "0.01"
type input "-1000"
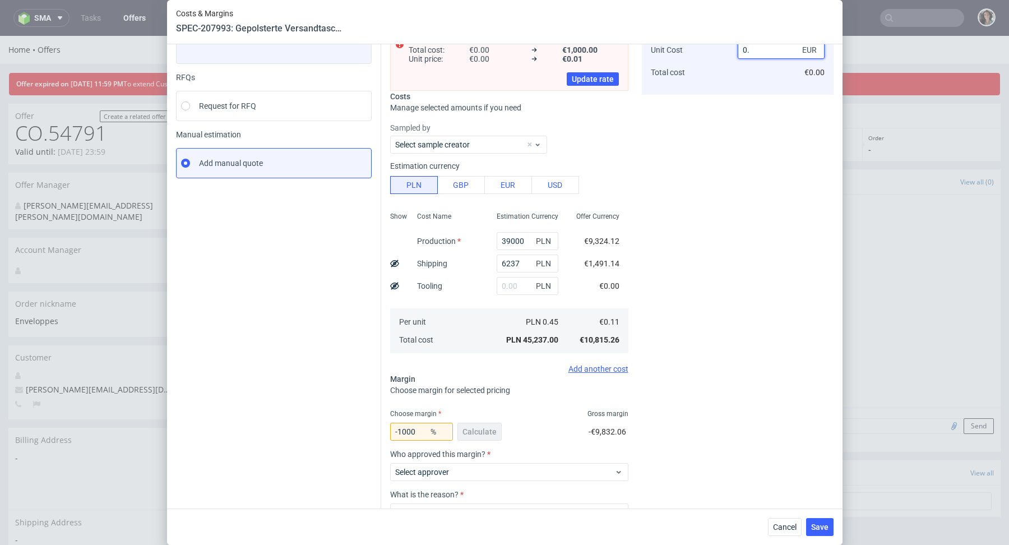
type input "0.1"
type input "-10"
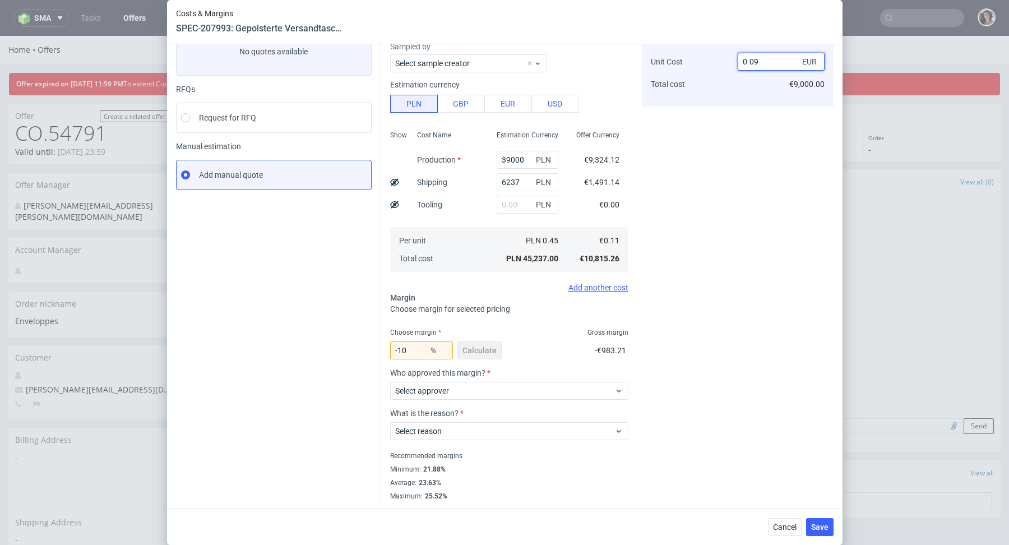
scroll to position [0, 0]
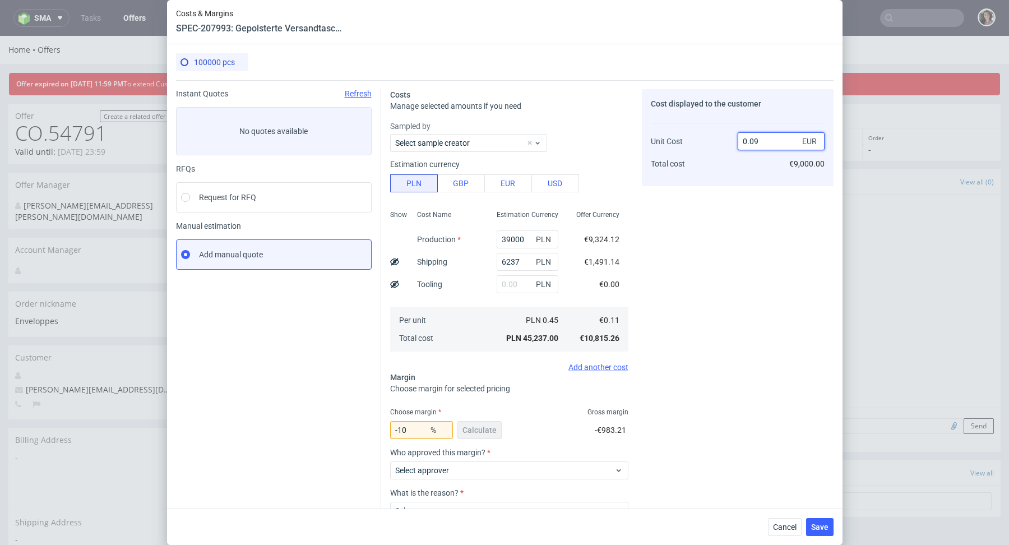
type input "0.09"
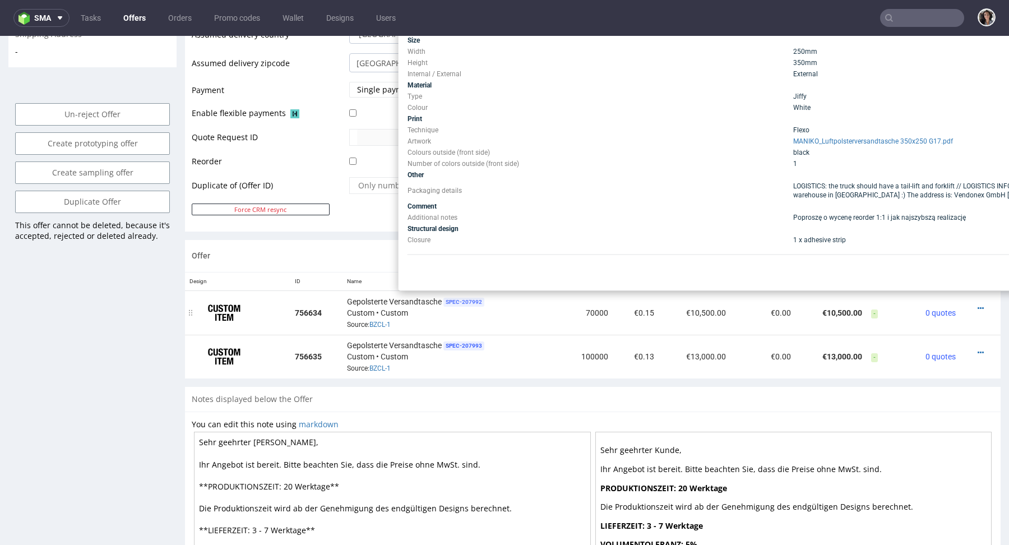
scroll to position [472, 0]
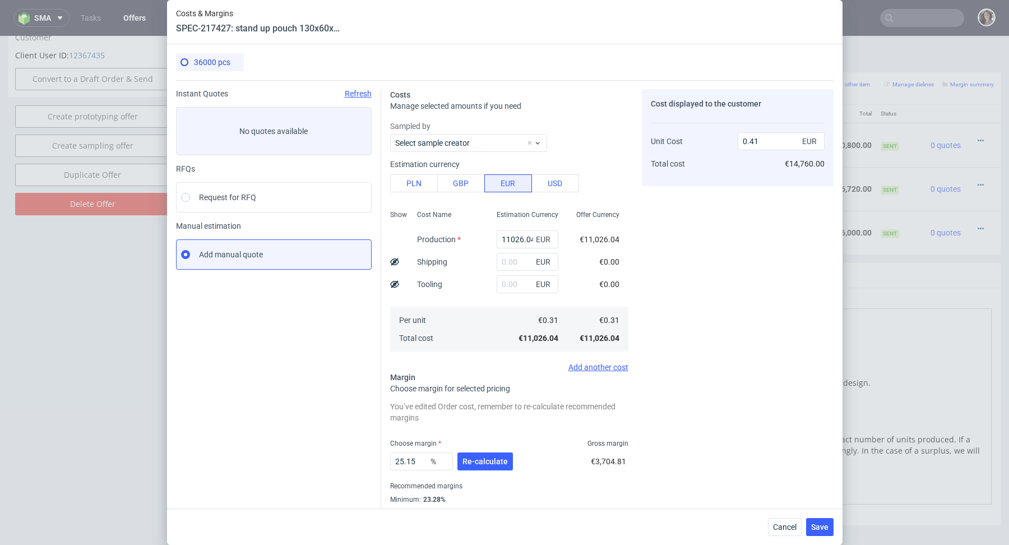
scroll to position [3, 0]
click at [478, 459] on span "Re-calculate" at bounding box center [485, 462] width 45 height 8
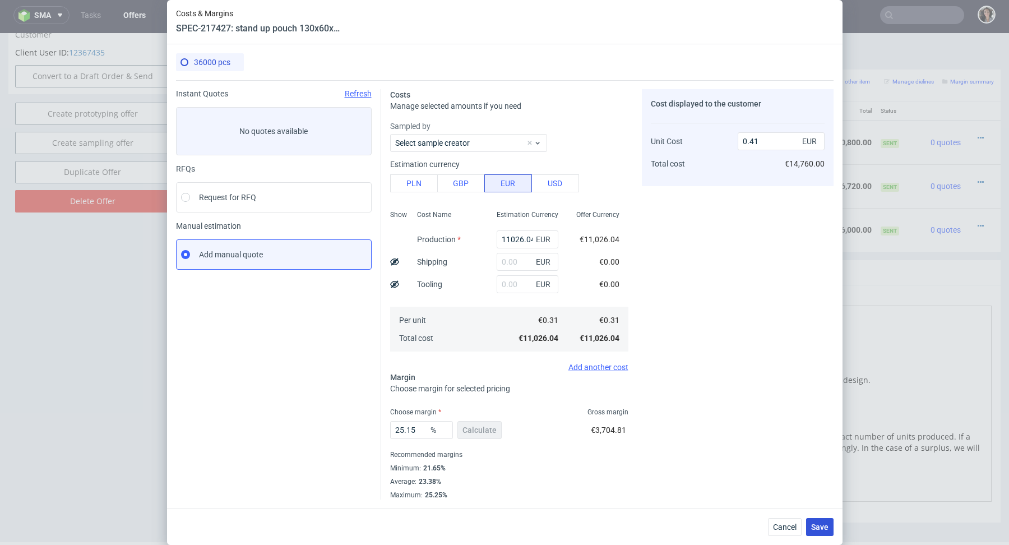
click at [823, 529] on span "Save" at bounding box center [819, 527] width 17 height 8
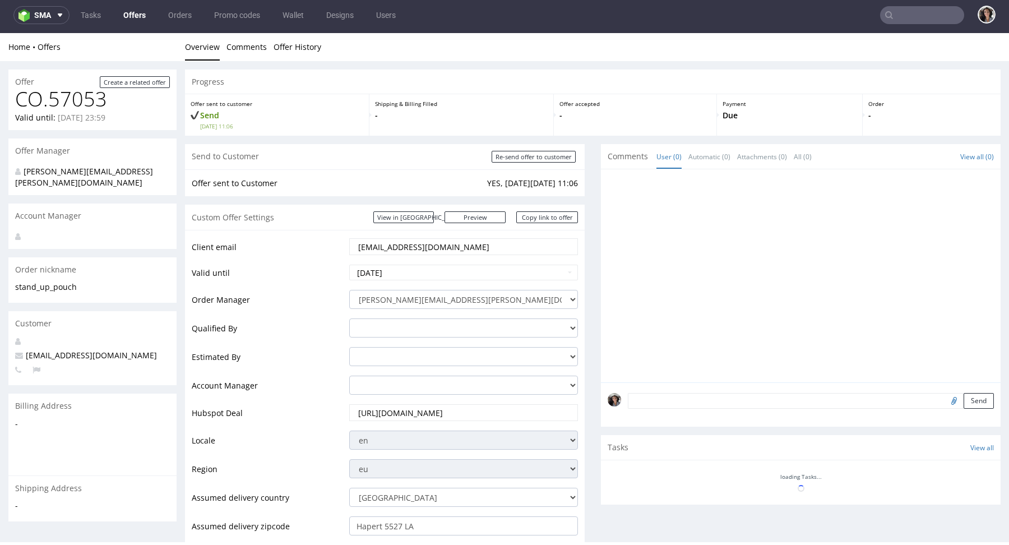
scroll to position [0, 0]
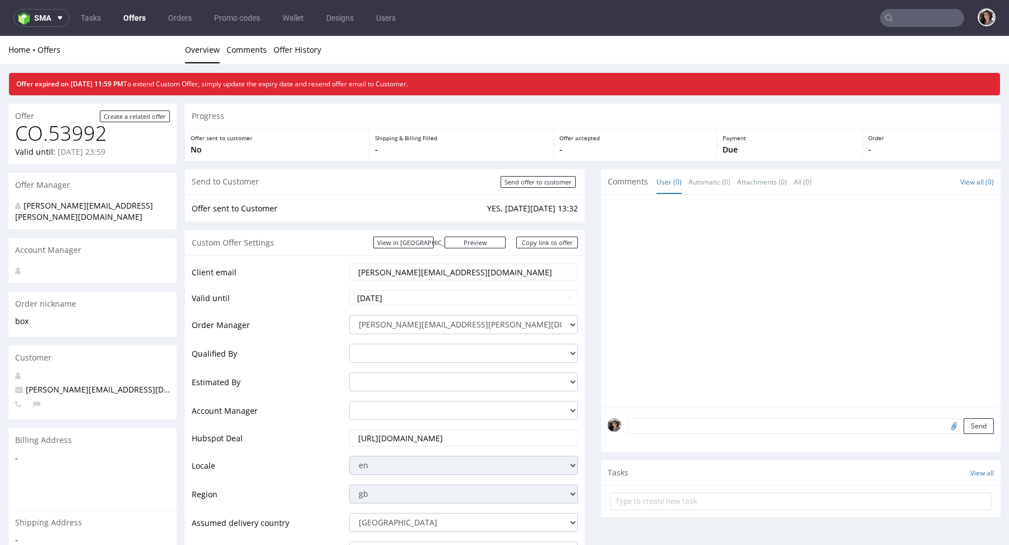
click at [916, 26] on input "text" at bounding box center [922, 18] width 84 height 18
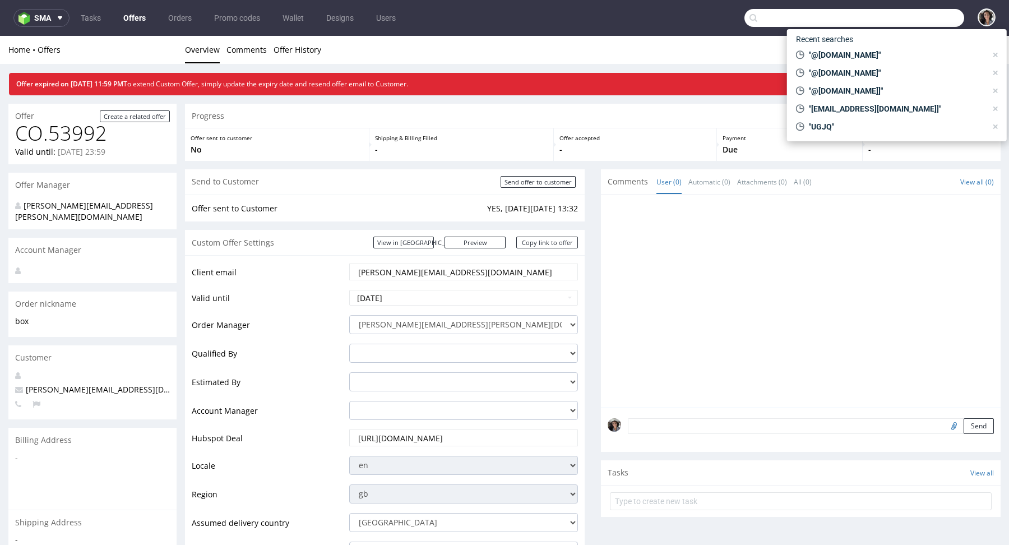
paste input "[PERSON_NAME][EMAIL_ADDRESS][DOMAIN_NAME]"
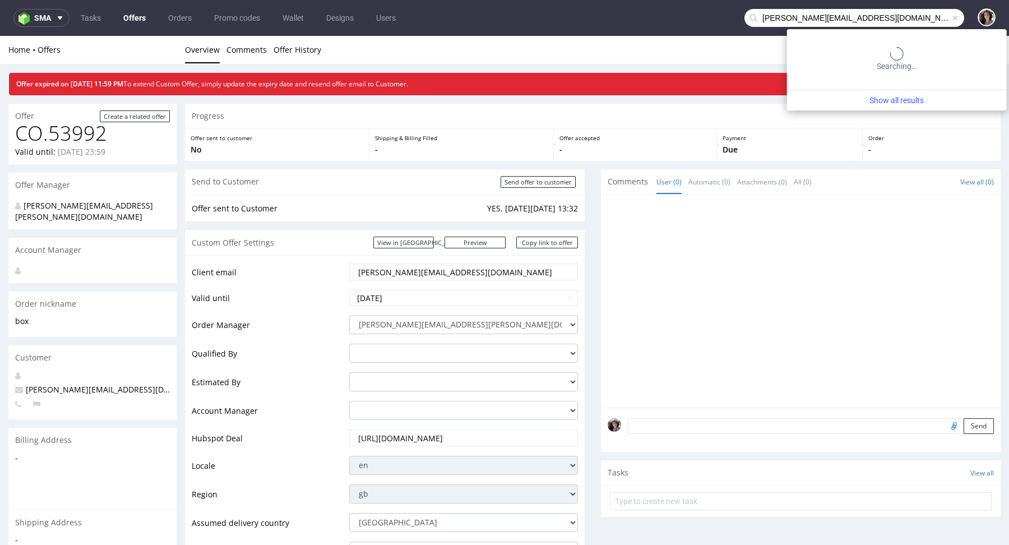
type input "[PERSON_NAME][EMAIL_ADDRESS][DOMAIN_NAME]"
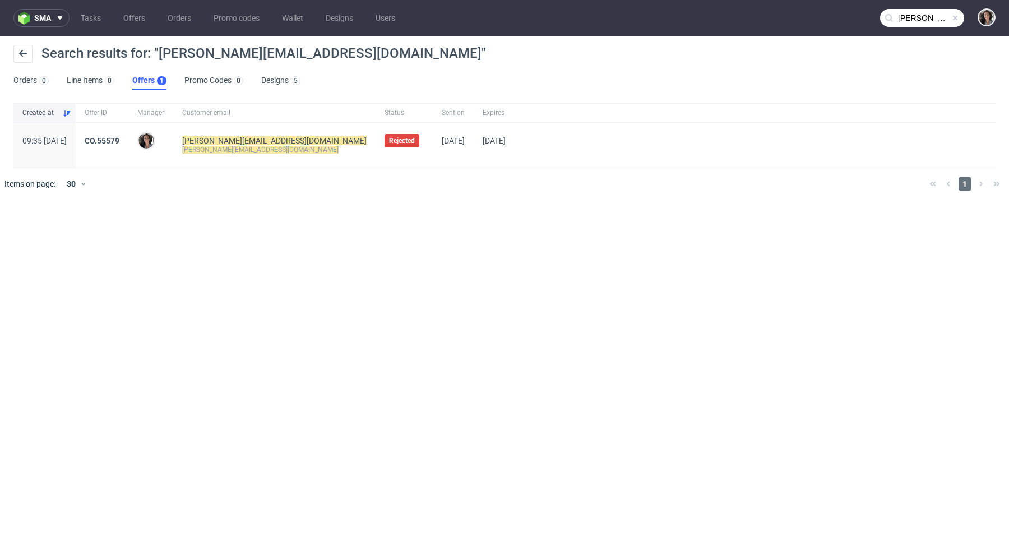
click at [119, 145] on span "CO.55579" at bounding box center [102, 145] width 35 height 18
click at [119, 136] on link "CO.55579" at bounding box center [102, 140] width 35 height 9
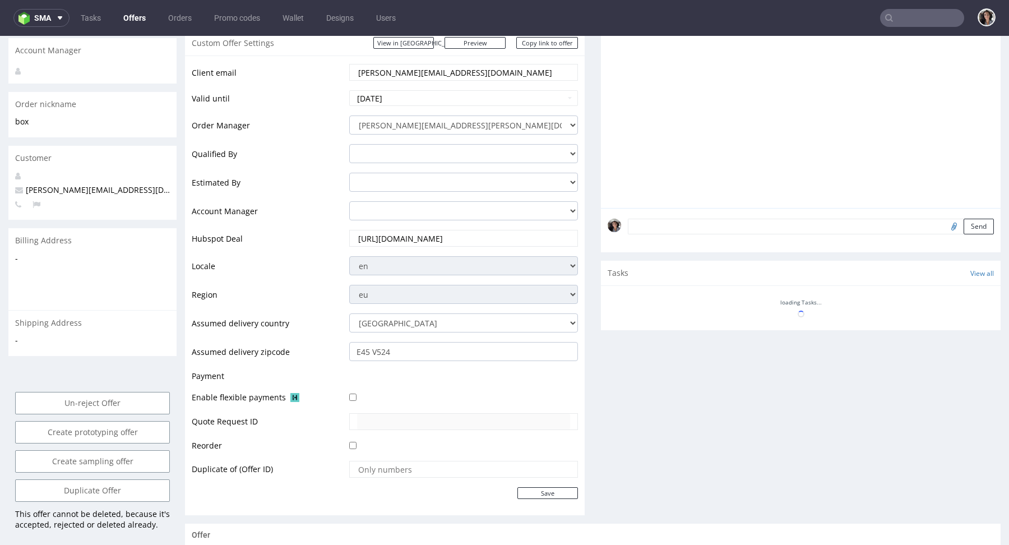
scroll to position [548, 0]
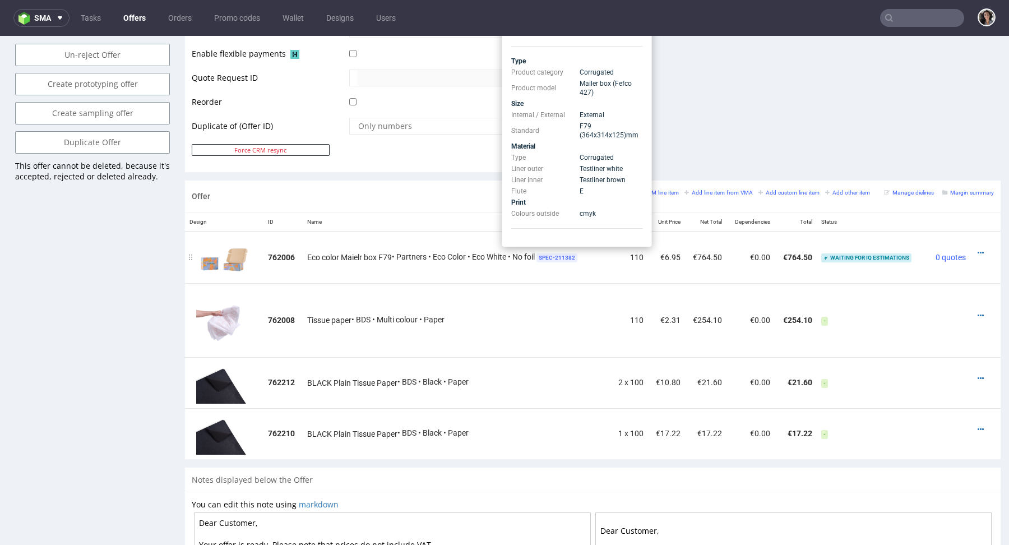
click at [561, 253] on span "SPEC- 211382" at bounding box center [557, 257] width 41 height 9
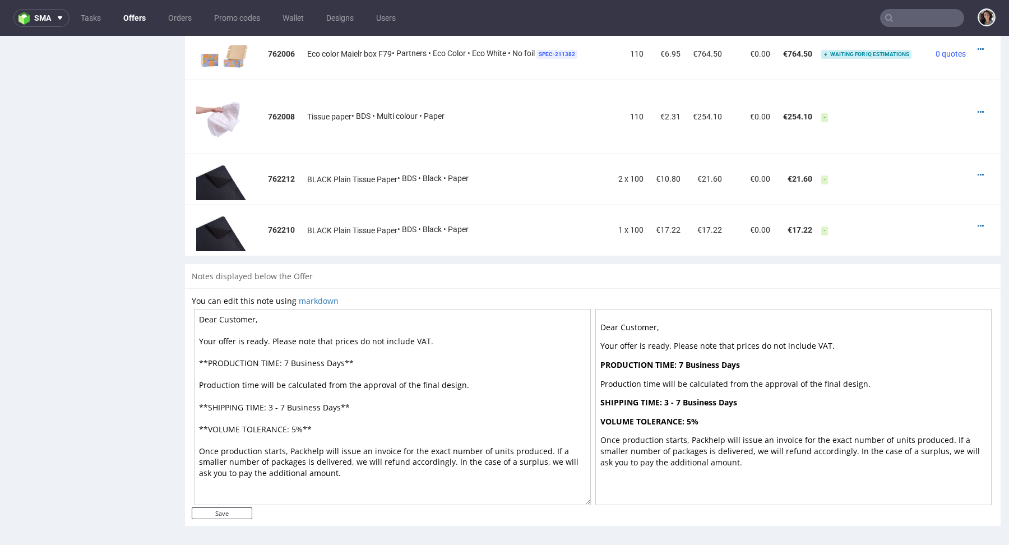
scroll to position [0, 0]
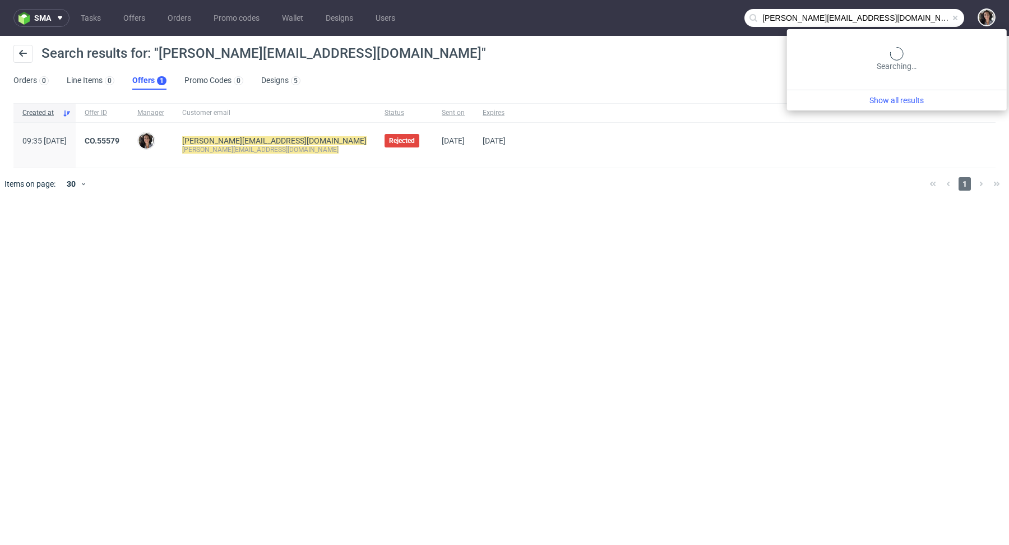
click at [902, 15] on input "[PERSON_NAME][EMAIL_ADDRESS][DOMAIN_NAME]" at bounding box center [855, 18] width 220 height 18
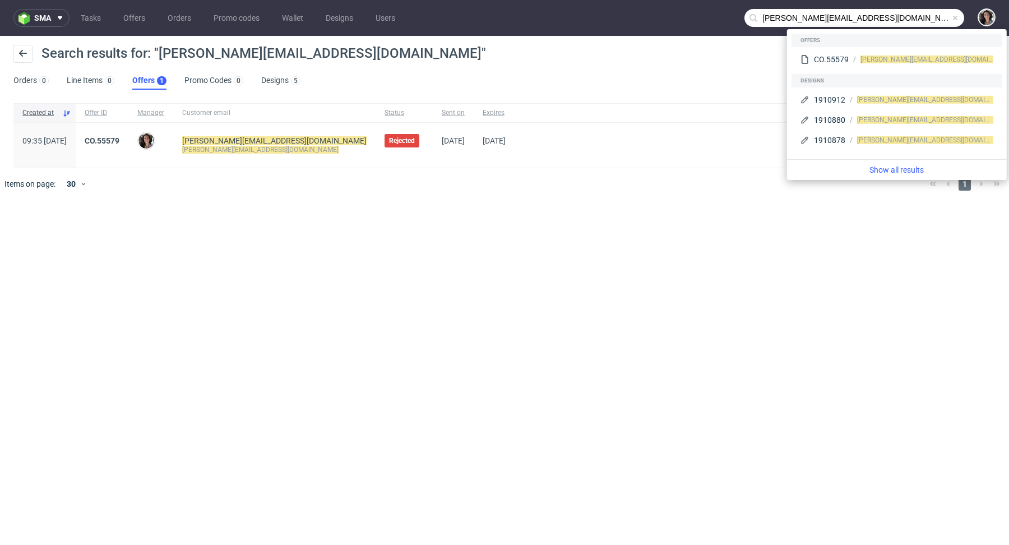
drag, startPoint x: 795, startPoint y: 14, endPoint x: 745, endPoint y: 20, distance: 50.8
click at [745, 19] on input "[PERSON_NAME][EMAIL_ADDRESS][DOMAIN_NAME]" at bounding box center [855, 18] width 220 height 18
type input "@[DOMAIN_NAME]"
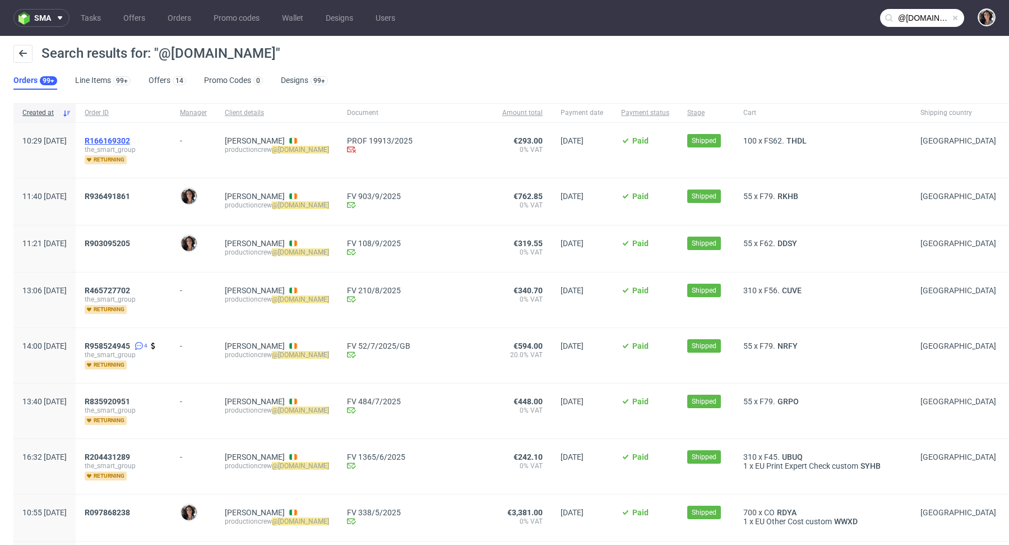
click at [130, 141] on span "R166169302" at bounding box center [107, 140] width 45 height 9
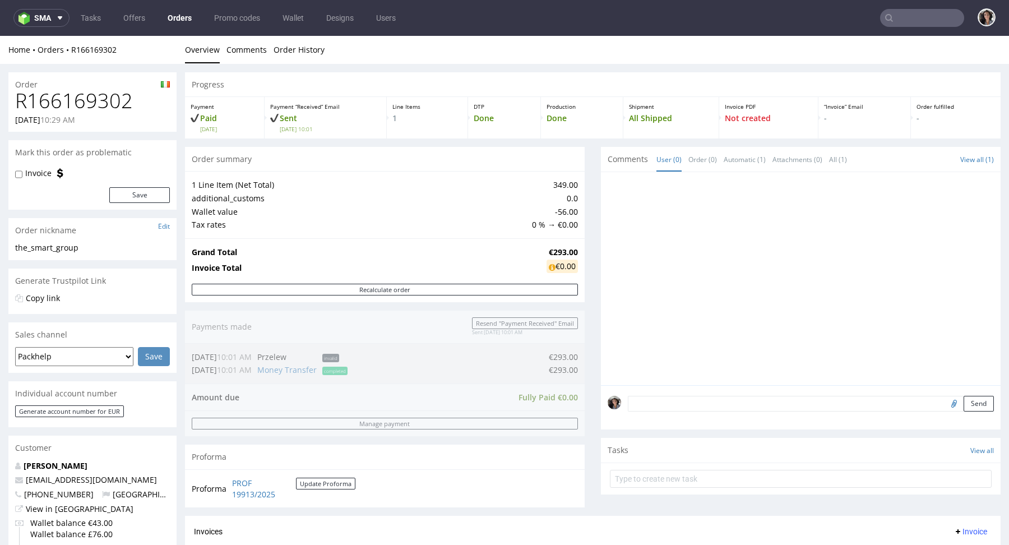
scroll to position [462, 0]
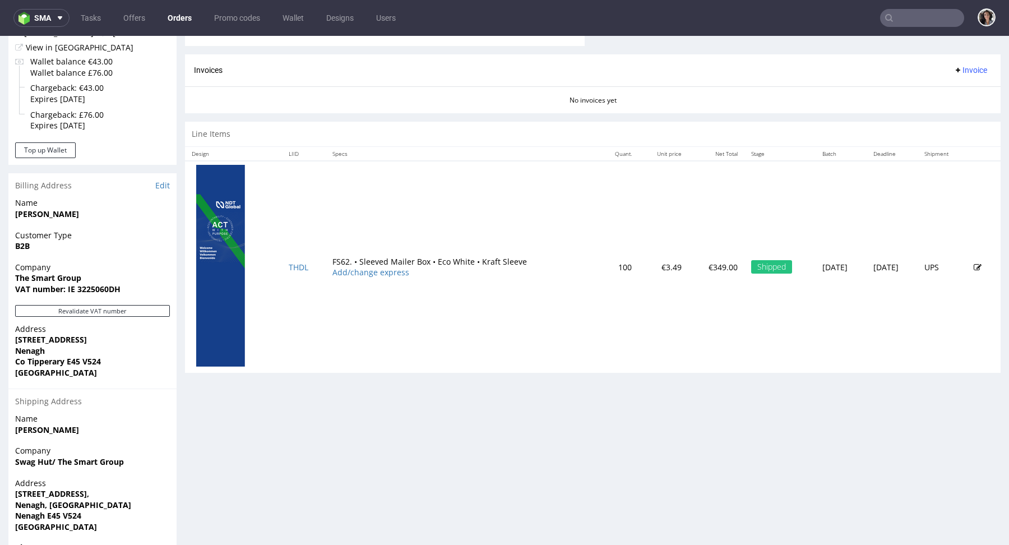
type input "@[DOMAIN_NAME]"
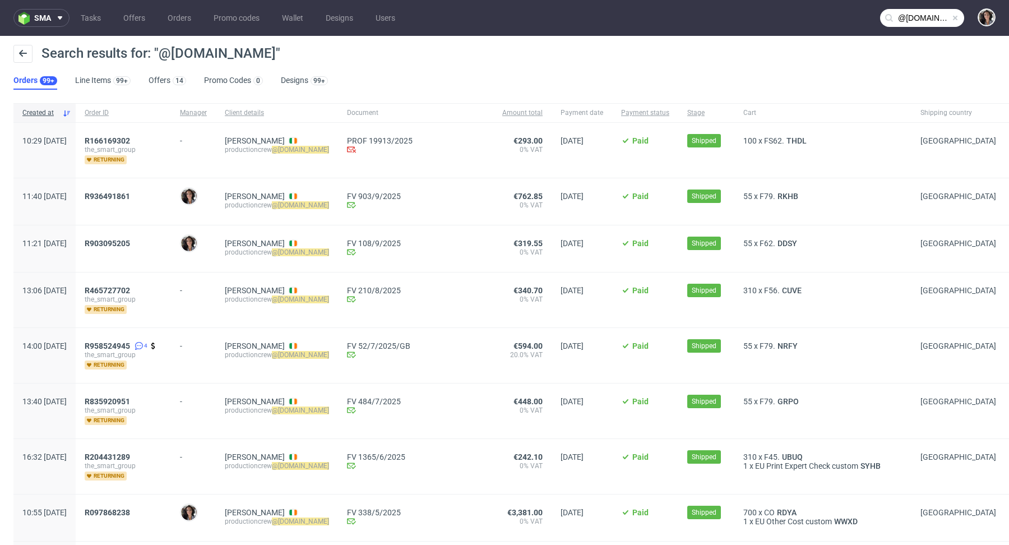
click at [142, 202] on span "R936491861" at bounding box center [123, 202] width 77 height 20
click at [129, 192] on span "R936491861" at bounding box center [107, 196] width 45 height 9
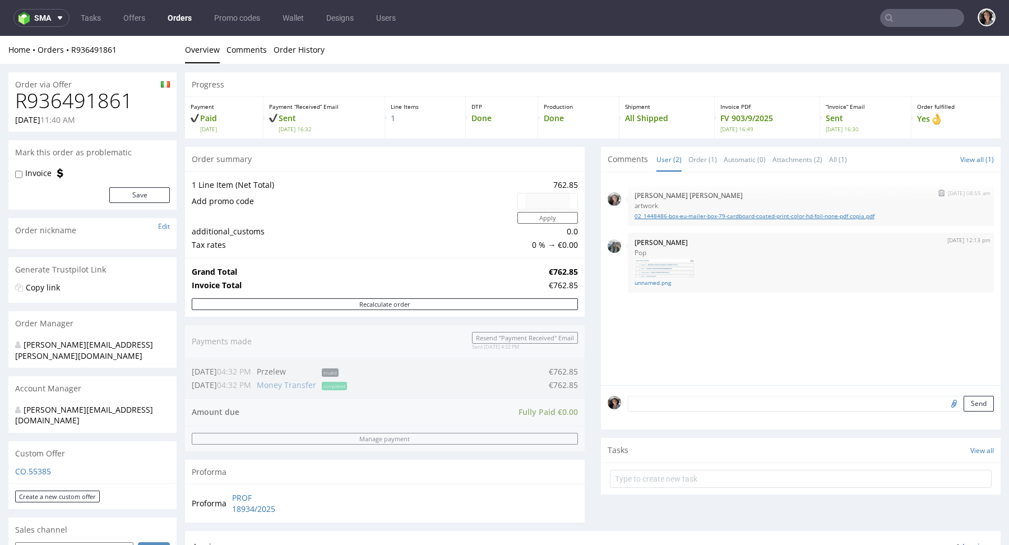
click at [749, 214] on link "02_1448486-box-eu-mailer-box-79-cardboard-coated-print-color-hd-foil-none-pdf c…" at bounding box center [811, 216] width 353 height 8
type input "@[DOMAIN_NAME]"
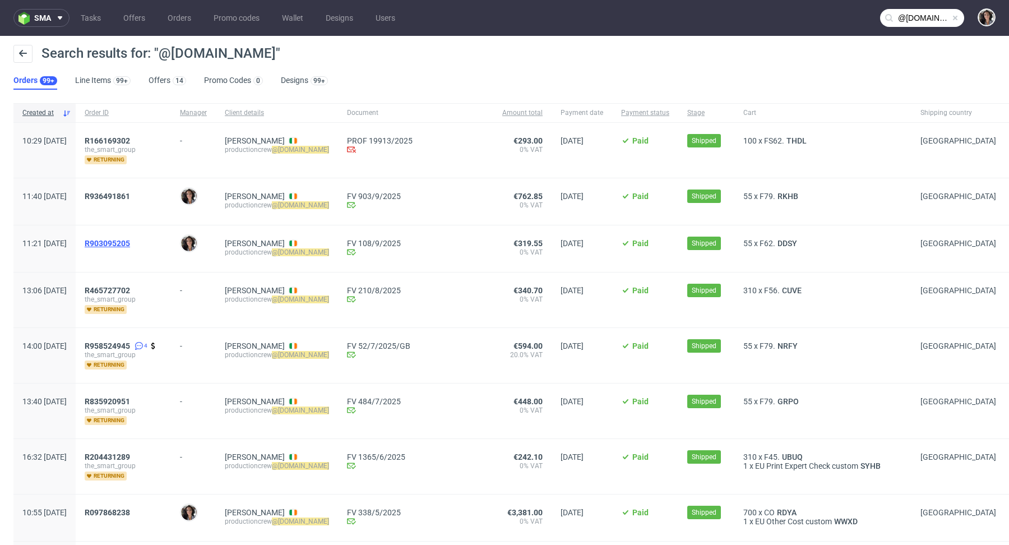
click at [130, 240] on span "R903095205" at bounding box center [107, 243] width 45 height 9
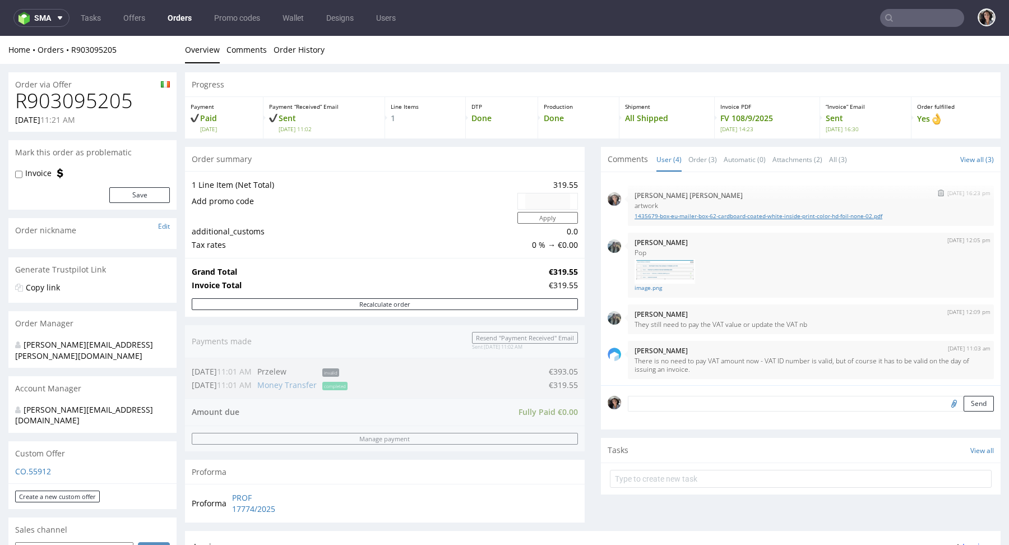
click at [720, 214] on link "1435679-box-eu-mailer-box-62-cardboard-coated-white-inside-print-color-hd-foil-…" at bounding box center [811, 216] width 353 height 8
type input "@[DOMAIN_NAME]"
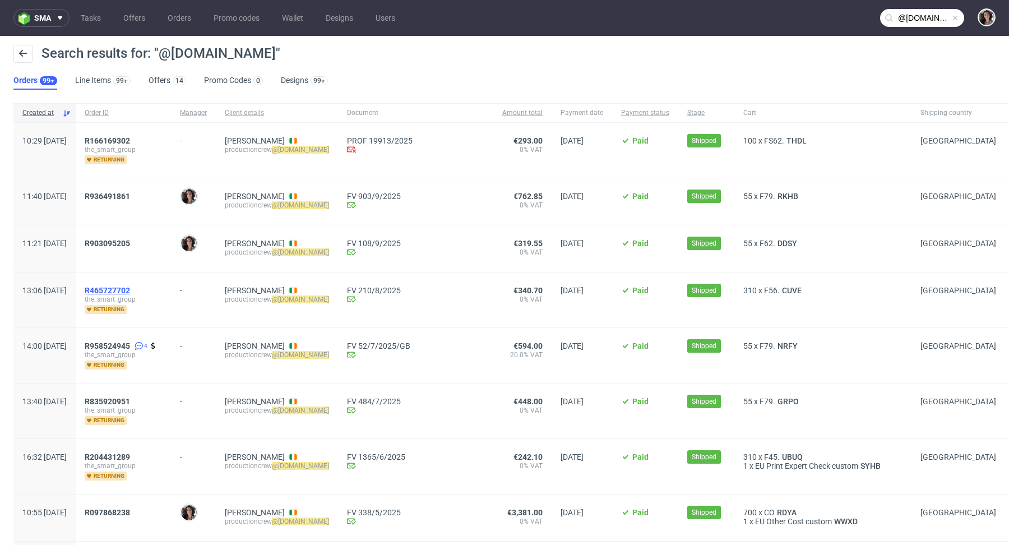
click at [130, 289] on span "R465727702" at bounding box center [107, 290] width 45 height 9
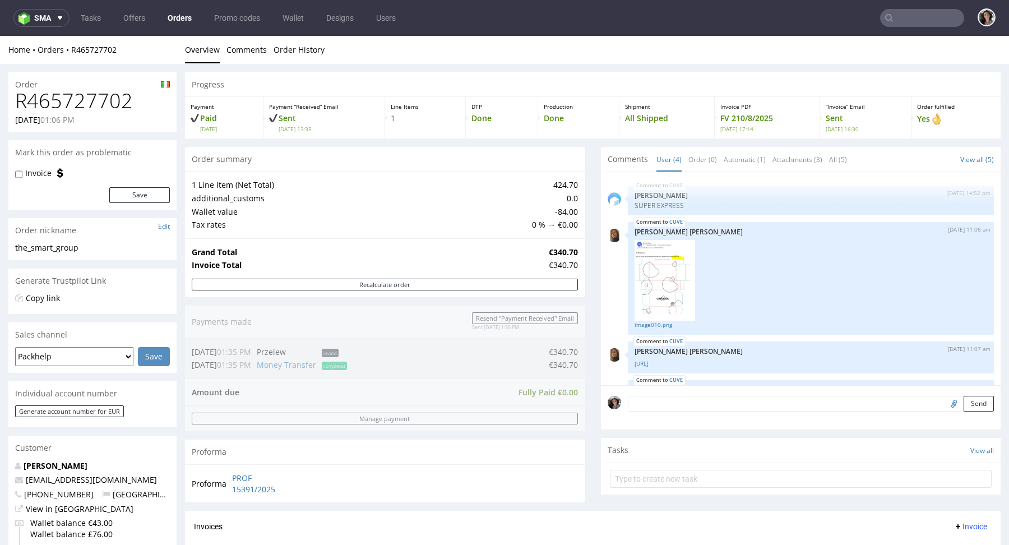
type input "@[DOMAIN_NAME]"
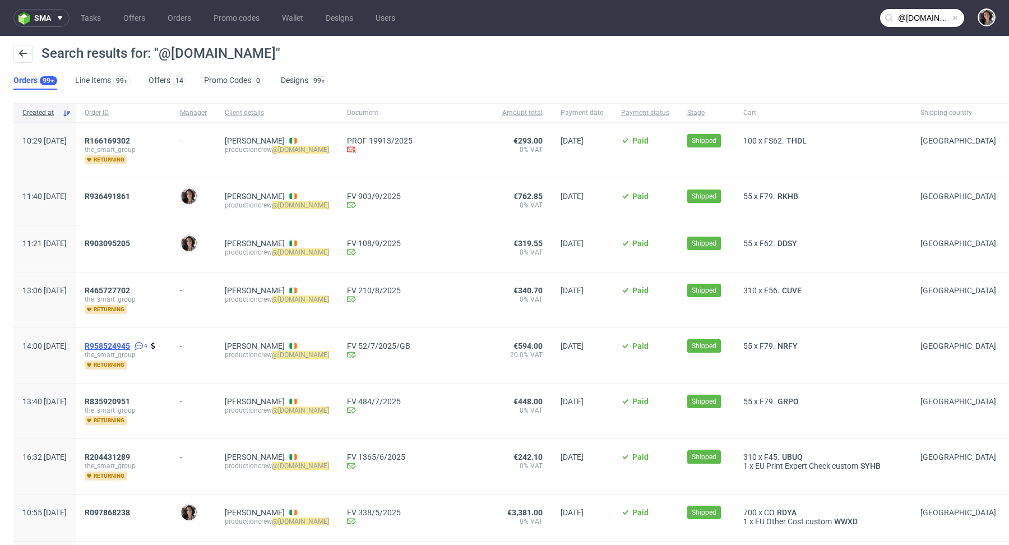
click at [130, 348] on span "R958524945" at bounding box center [107, 346] width 45 height 9
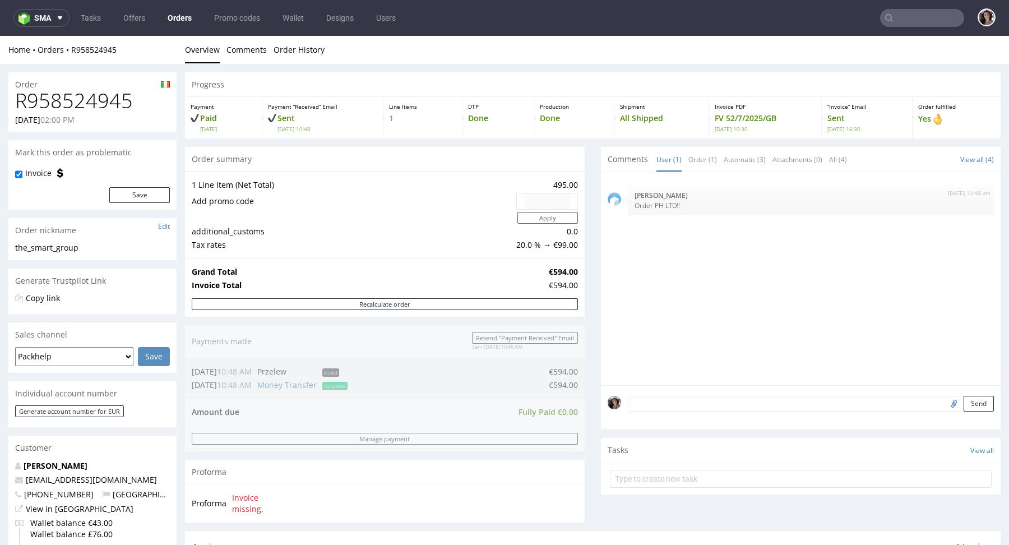
type input "@[DOMAIN_NAME]"
